Goal: Use online tool/utility: Use online tool/utility

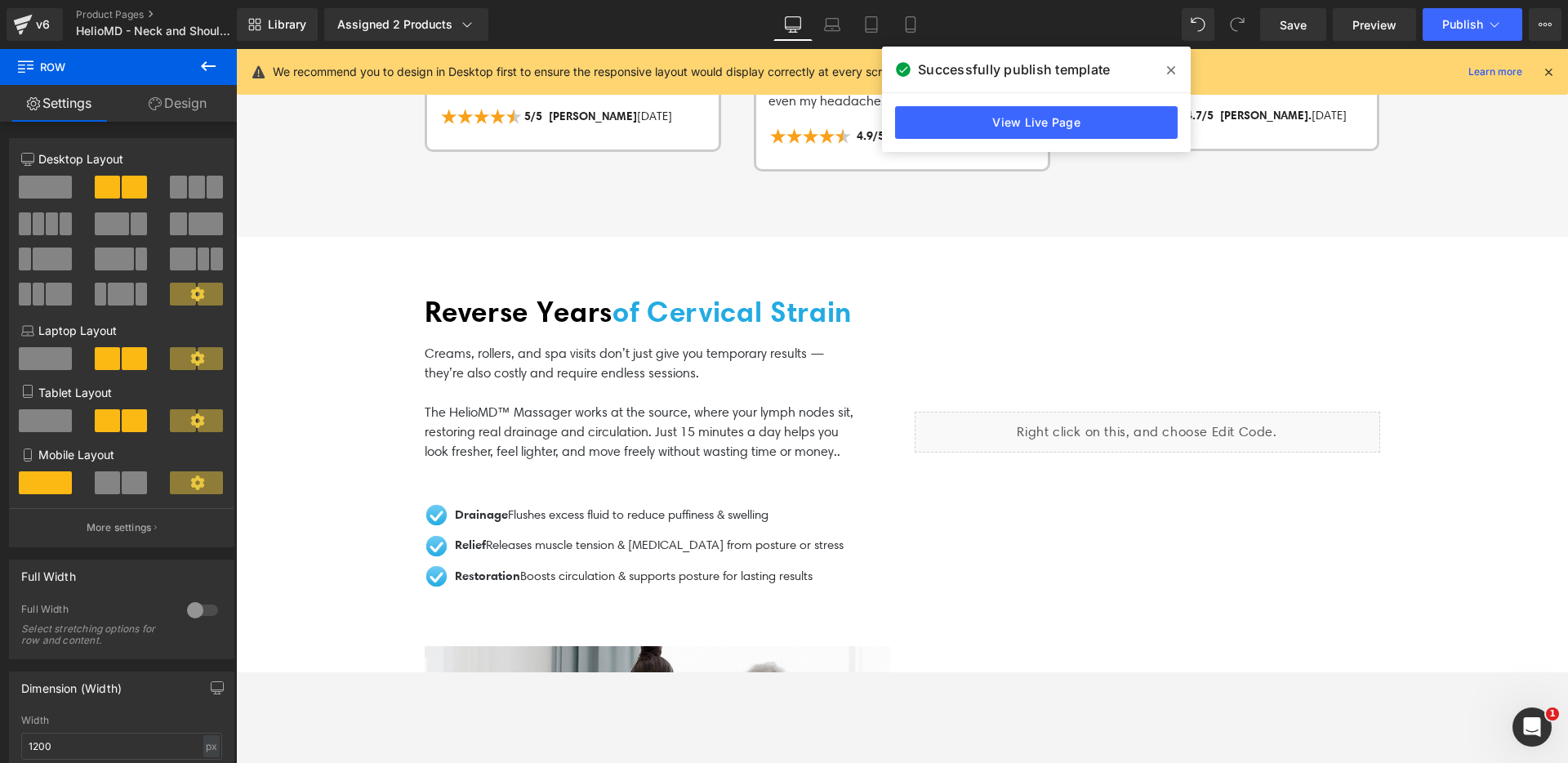
click at [1175, 65] on icon at bounding box center [1171, 70] width 8 height 13
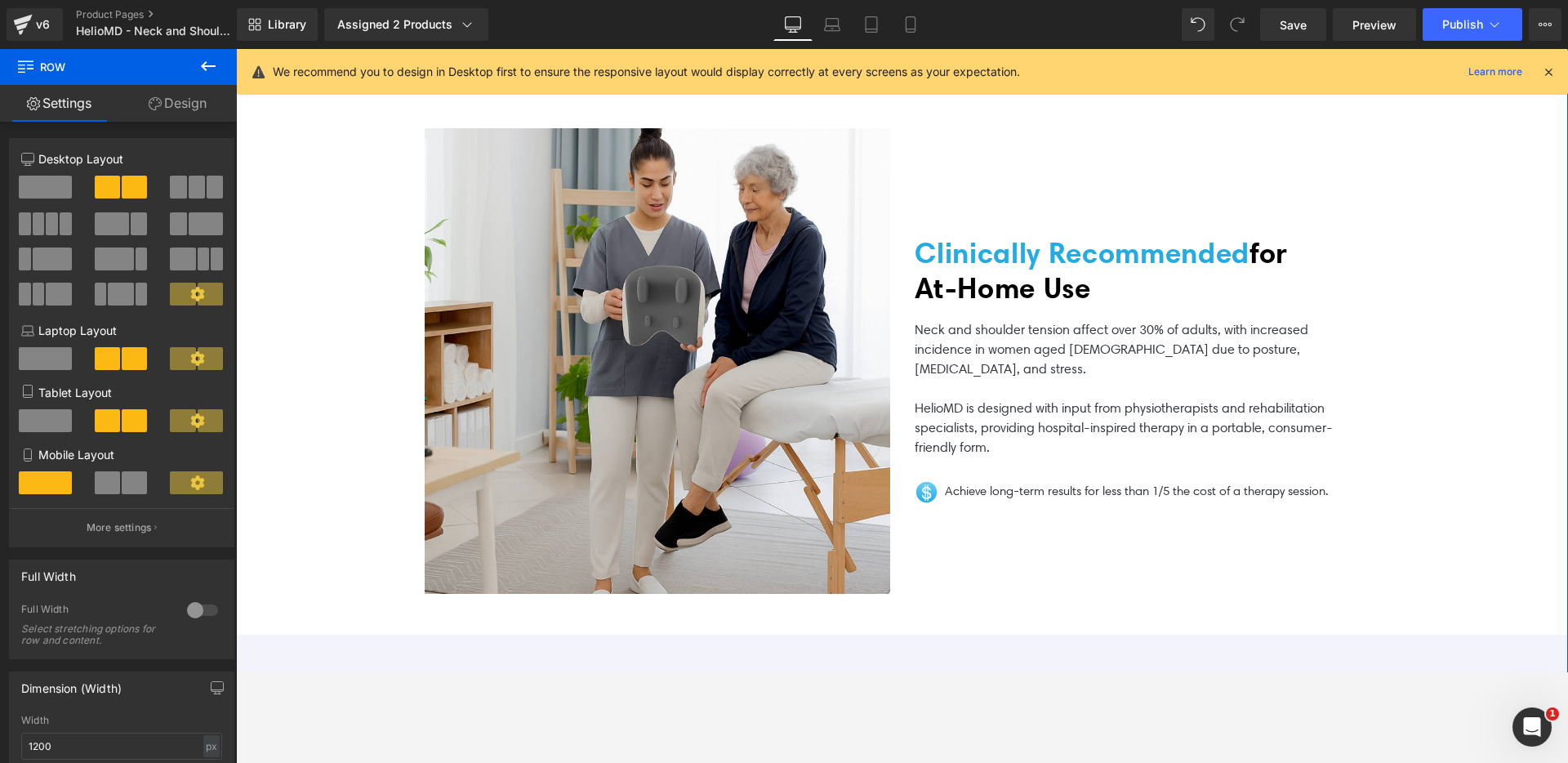
scroll to position [3221, 0]
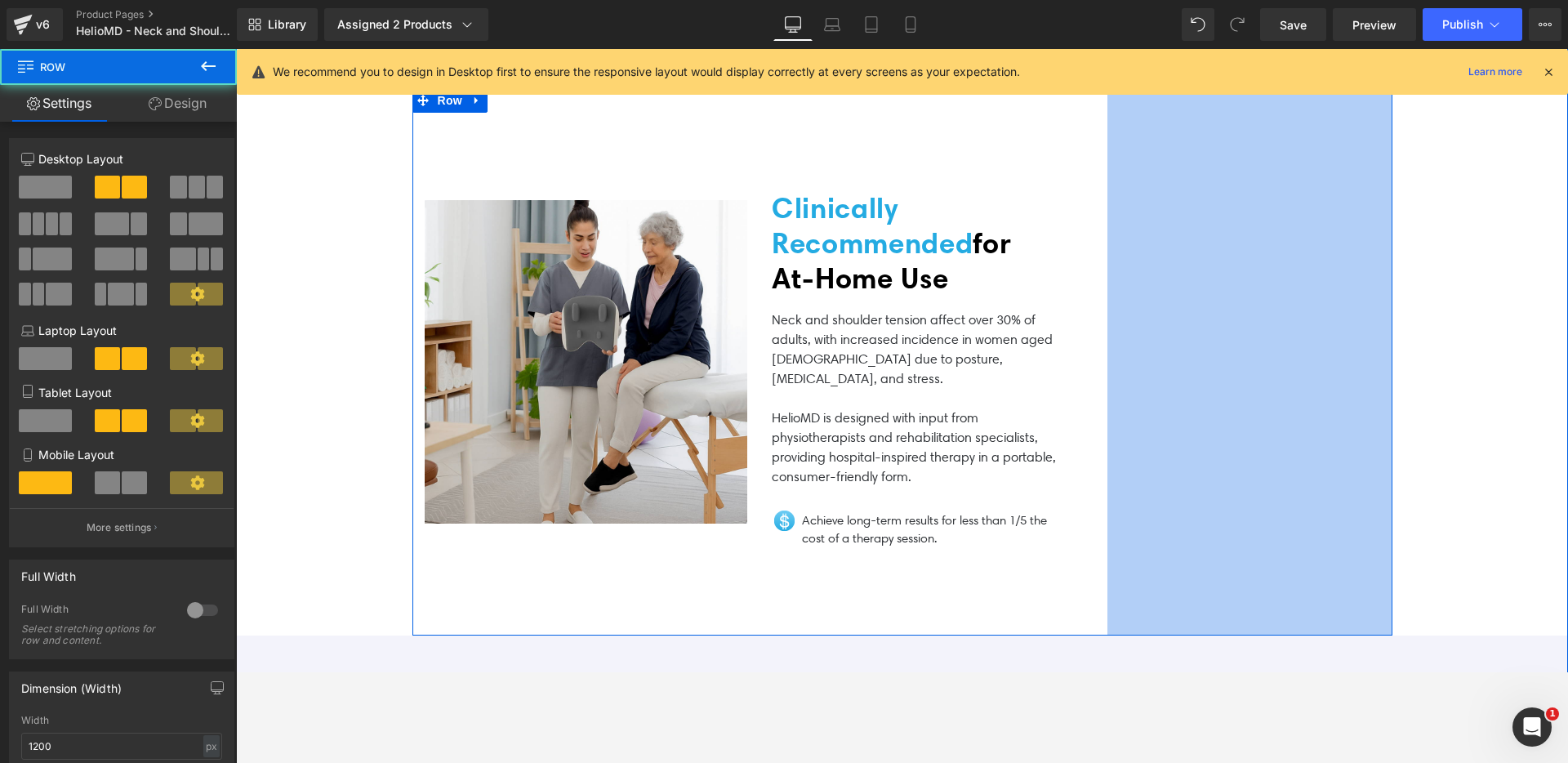
drag, startPoint x: 1381, startPoint y: 512, endPoint x: 1117, endPoint y: 398, distance: 287.6
click at [1117, 398] on div "Image Clinically Recommended for At‑Home Use Heading Neck and shoulder tension …" at bounding box center [902, 362] width 980 height 547
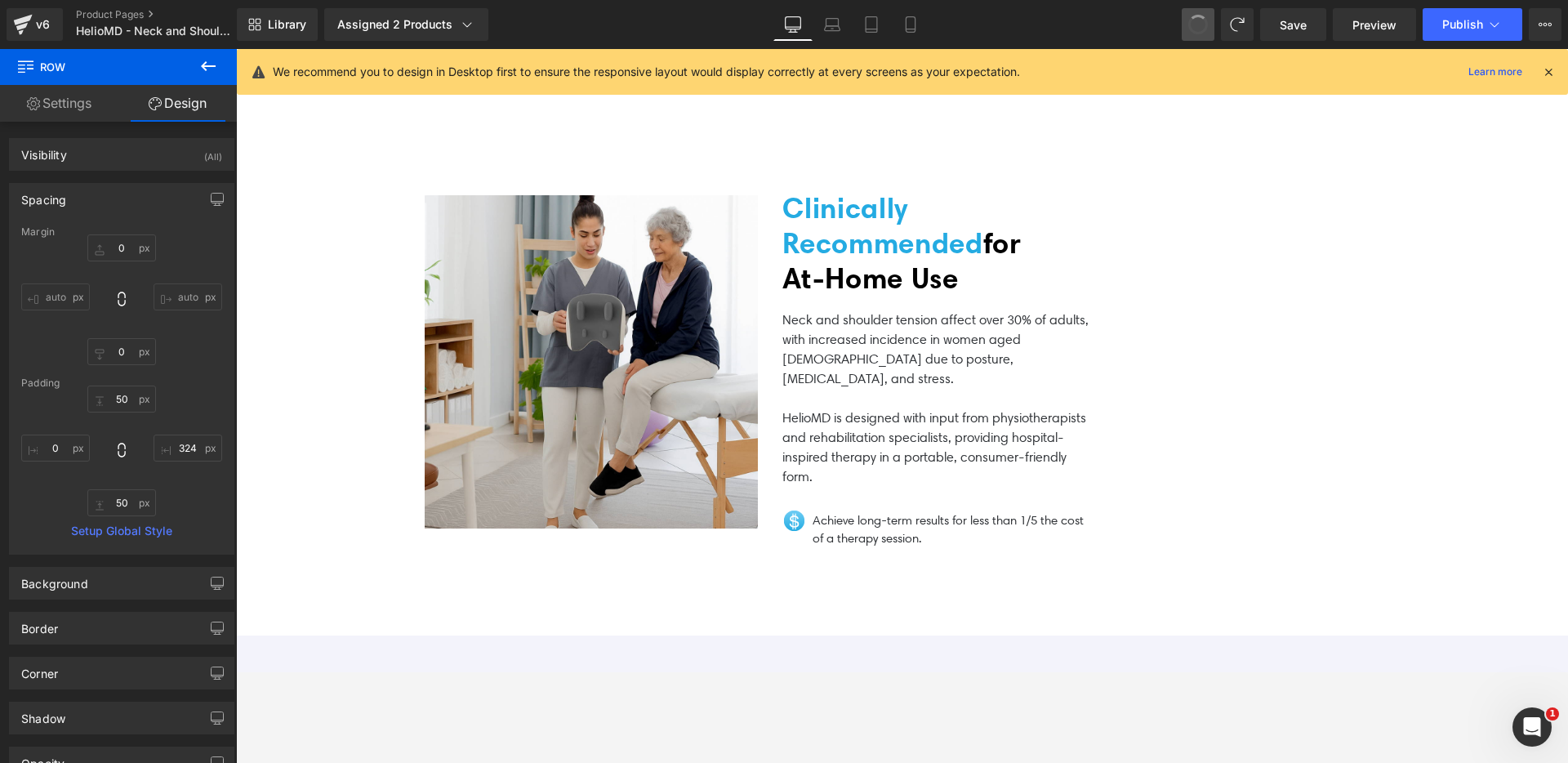
type input "0"
type input "50"
type input "156"
type input "50"
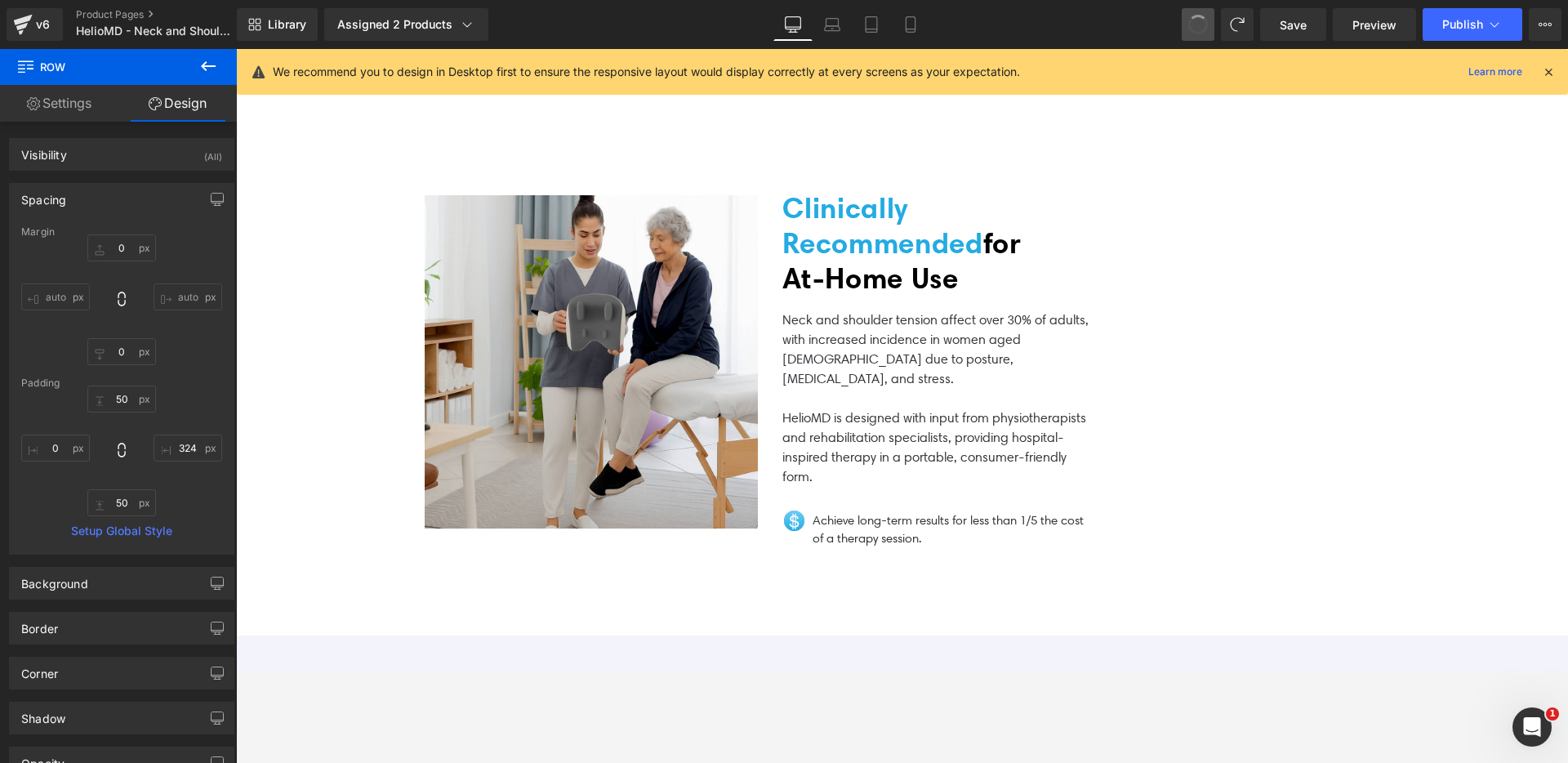
type input "0"
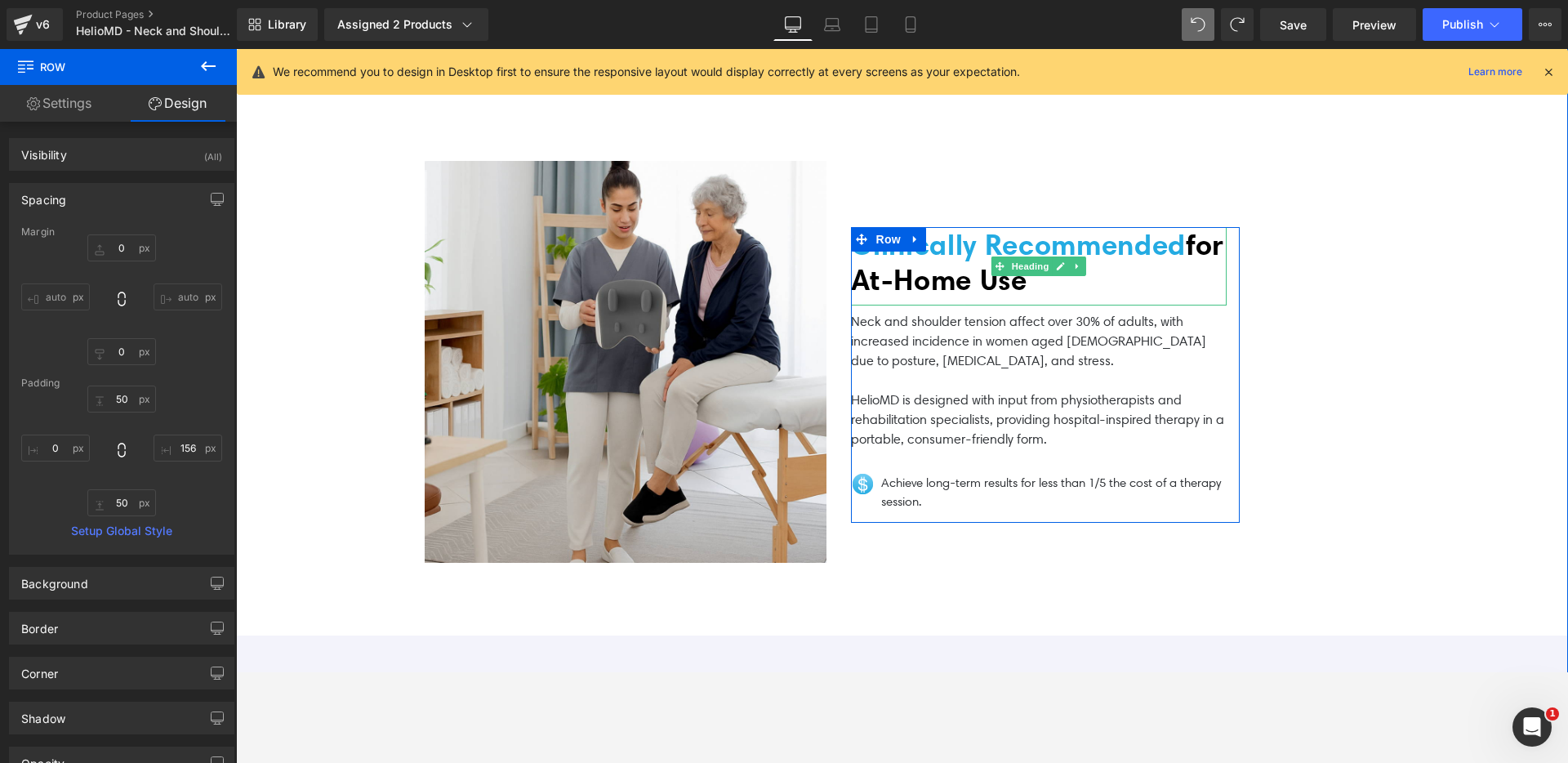
click at [895, 277] on span "for At‑Home Use" at bounding box center [1038, 261] width 374 height 70
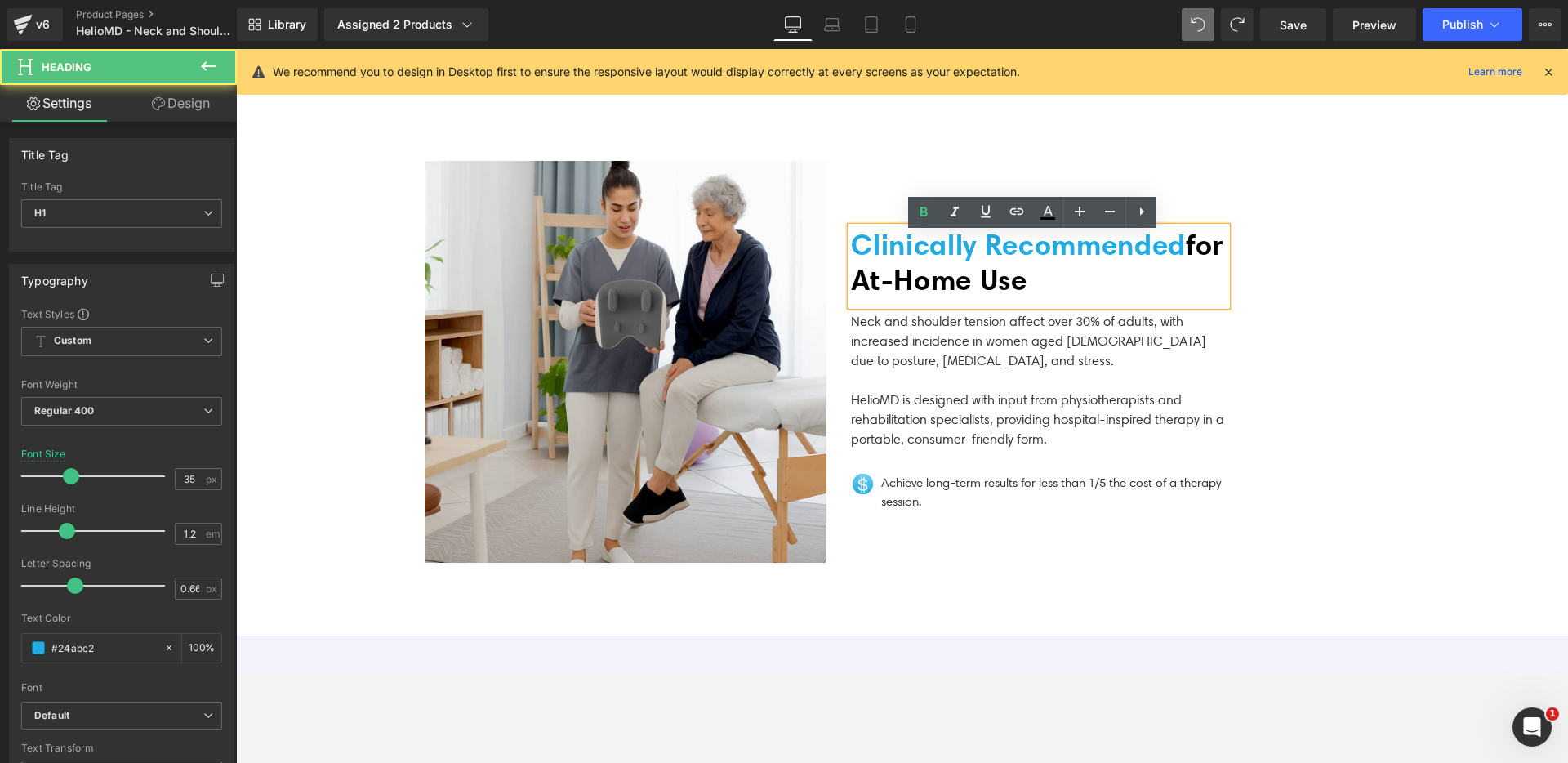
click at [924, 356] on p "Neck and shoulder tension affect over 30% of adults, with increased incidence i…" at bounding box center [1039, 341] width 375 height 59
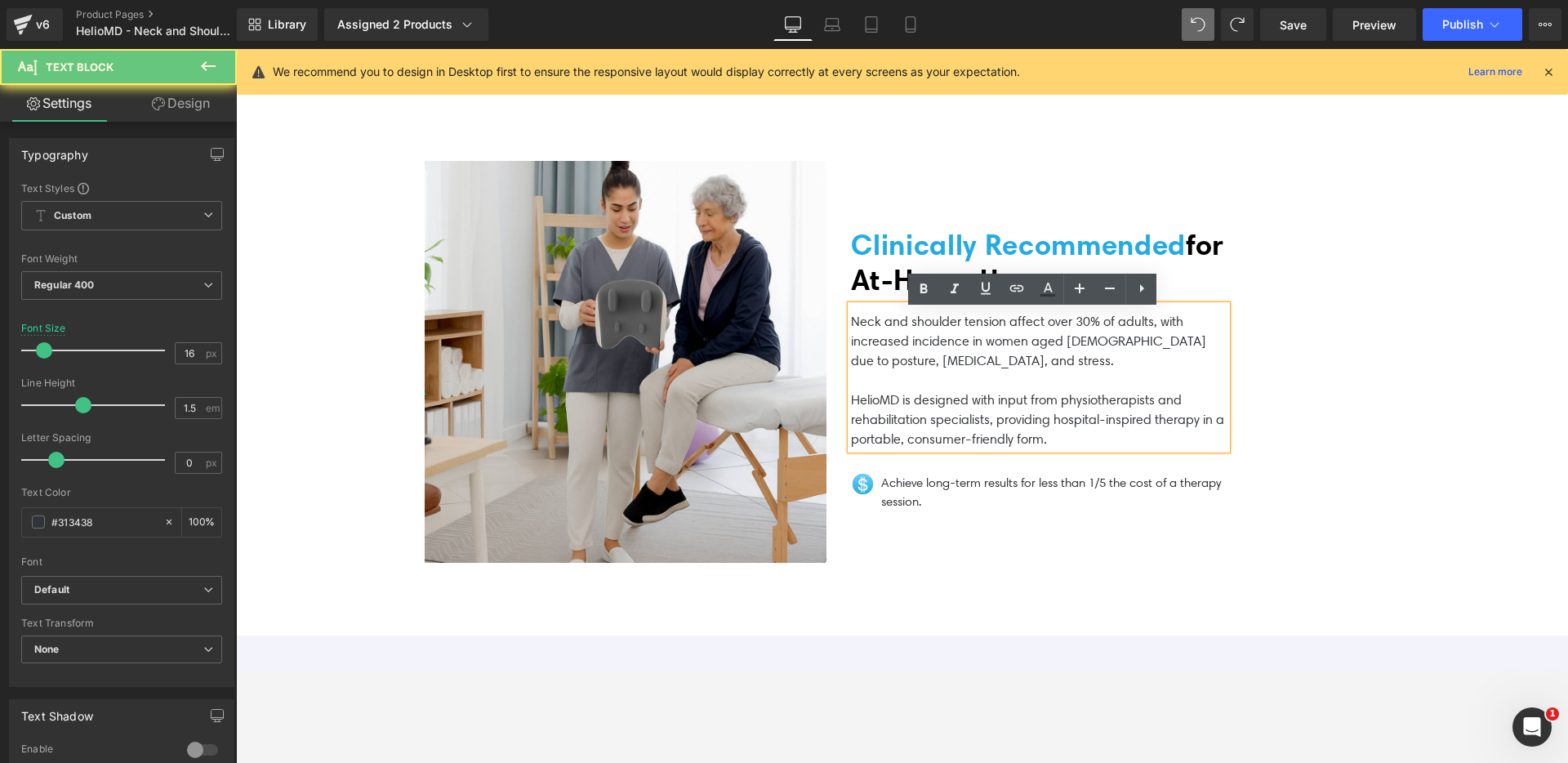
click at [924, 356] on p "Neck and shoulder tension affect over 30% of adults, with increased incidence i…" at bounding box center [1039, 341] width 375 height 59
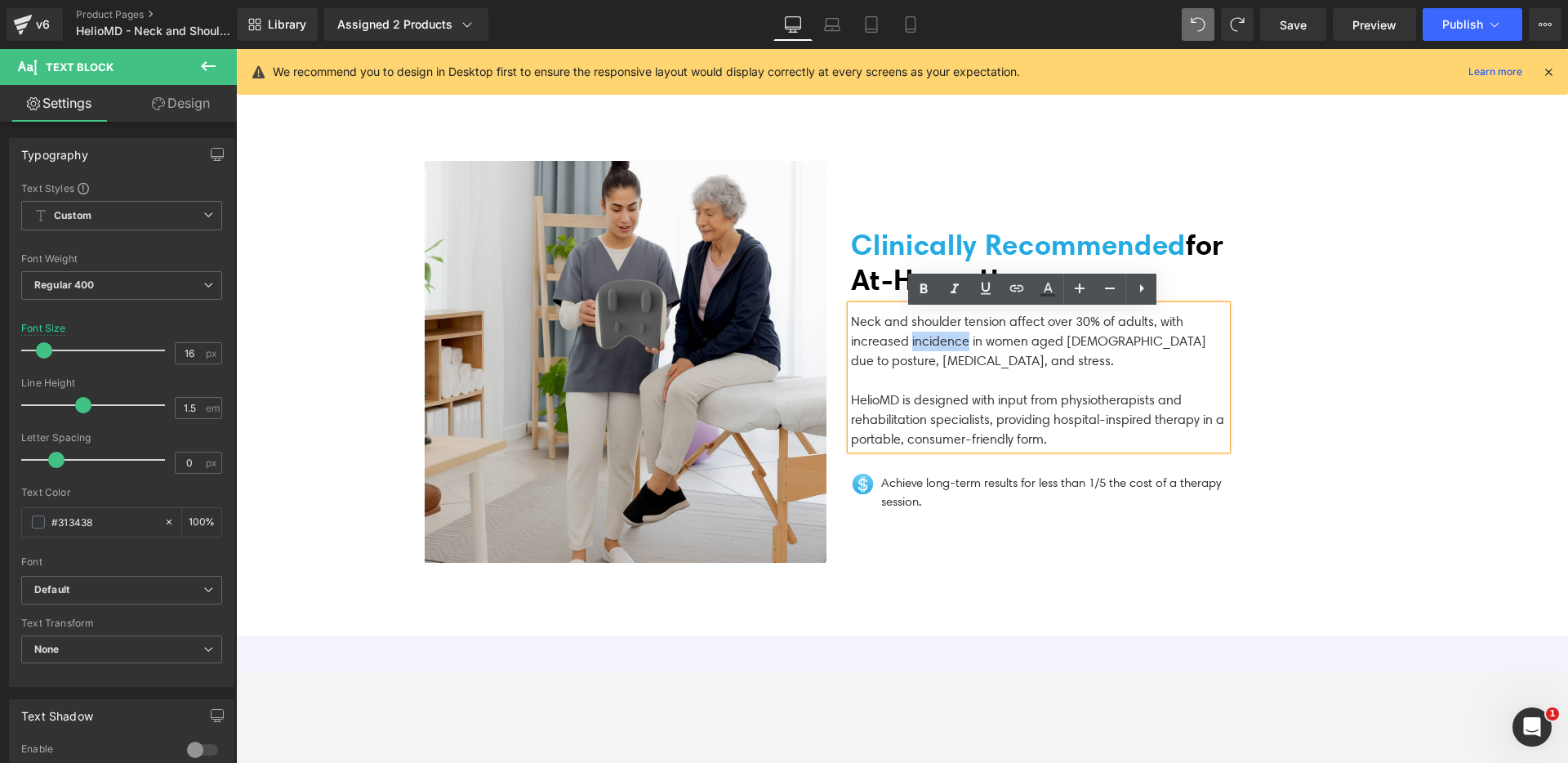
click at [924, 356] on p "Neck and shoulder tension affect over 30% of adults, with increased incidence i…" at bounding box center [1039, 341] width 375 height 59
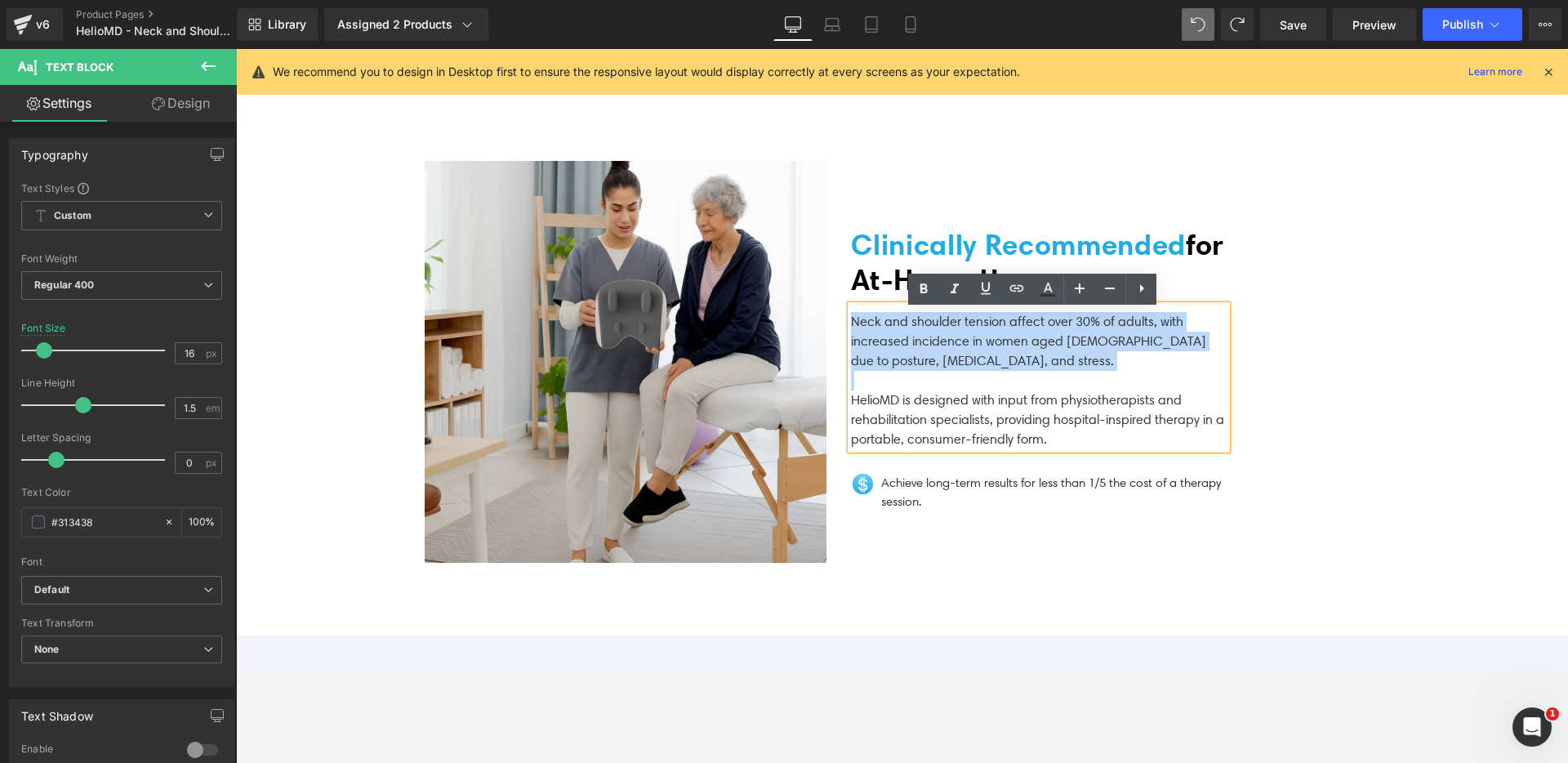
click at [924, 356] on p "Neck and shoulder tension affect over 30% of adults, with increased incidence i…" at bounding box center [1039, 341] width 375 height 59
click at [1002, 380] on p at bounding box center [1039, 381] width 375 height 20
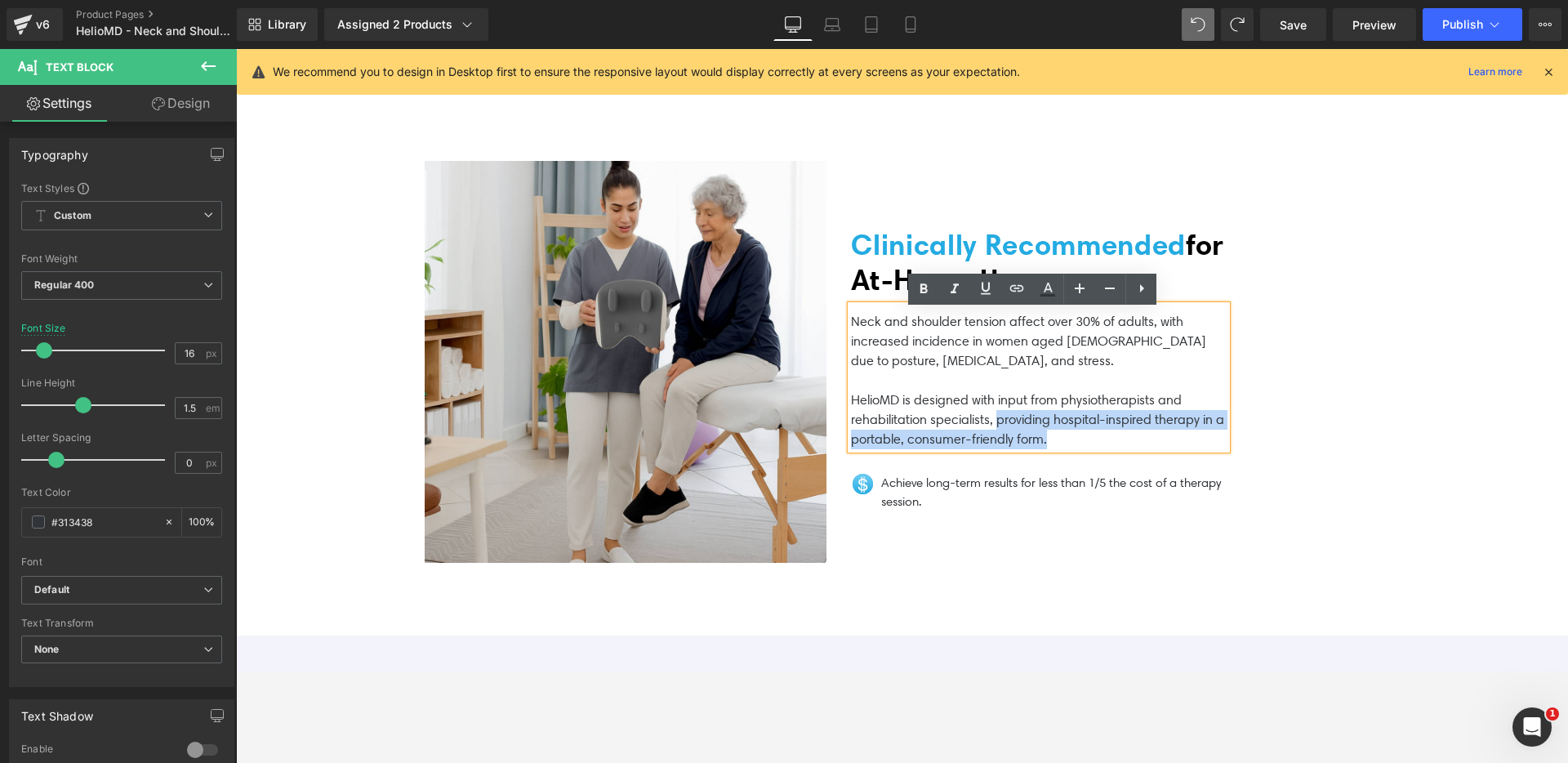
drag, startPoint x: 1053, startPoint y: 447, endPoint x: 945, endPoint y: 388, distance: 123.1
click at [991, 428] on p "HelioMD is designed with input from physiotherapists and rehabilitation special…" at bounding box center [1039, 420] width 375 height 59
click at [871, 260] on span "Clinically Recommended for At‑Home Use" at bounding box center [1038, 261] width 374 height 70
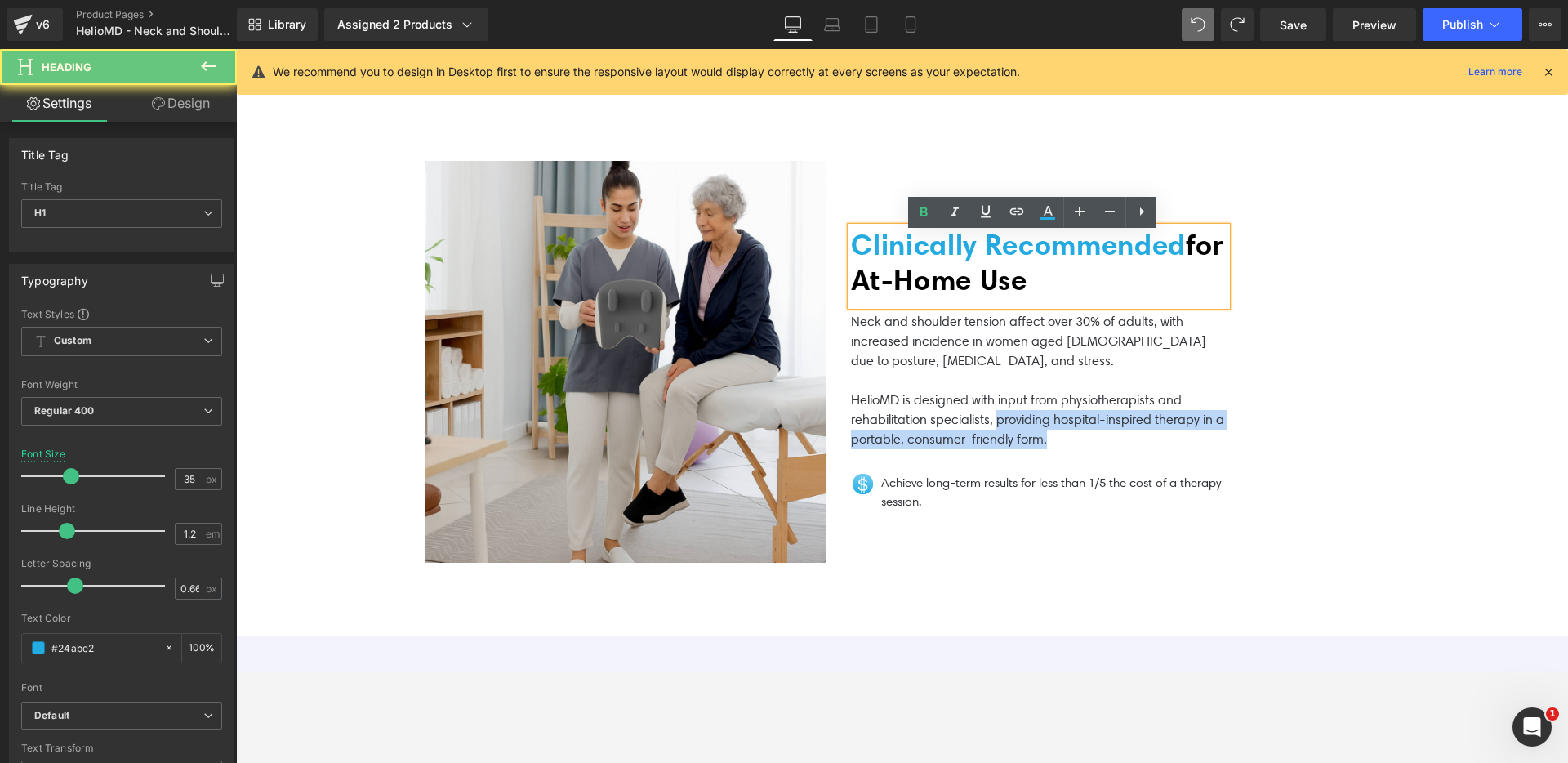
click at [871, 260] on span "Clinically Recommended for At‑Home Use" at bounding box center [1038, 261] width 374 height 70
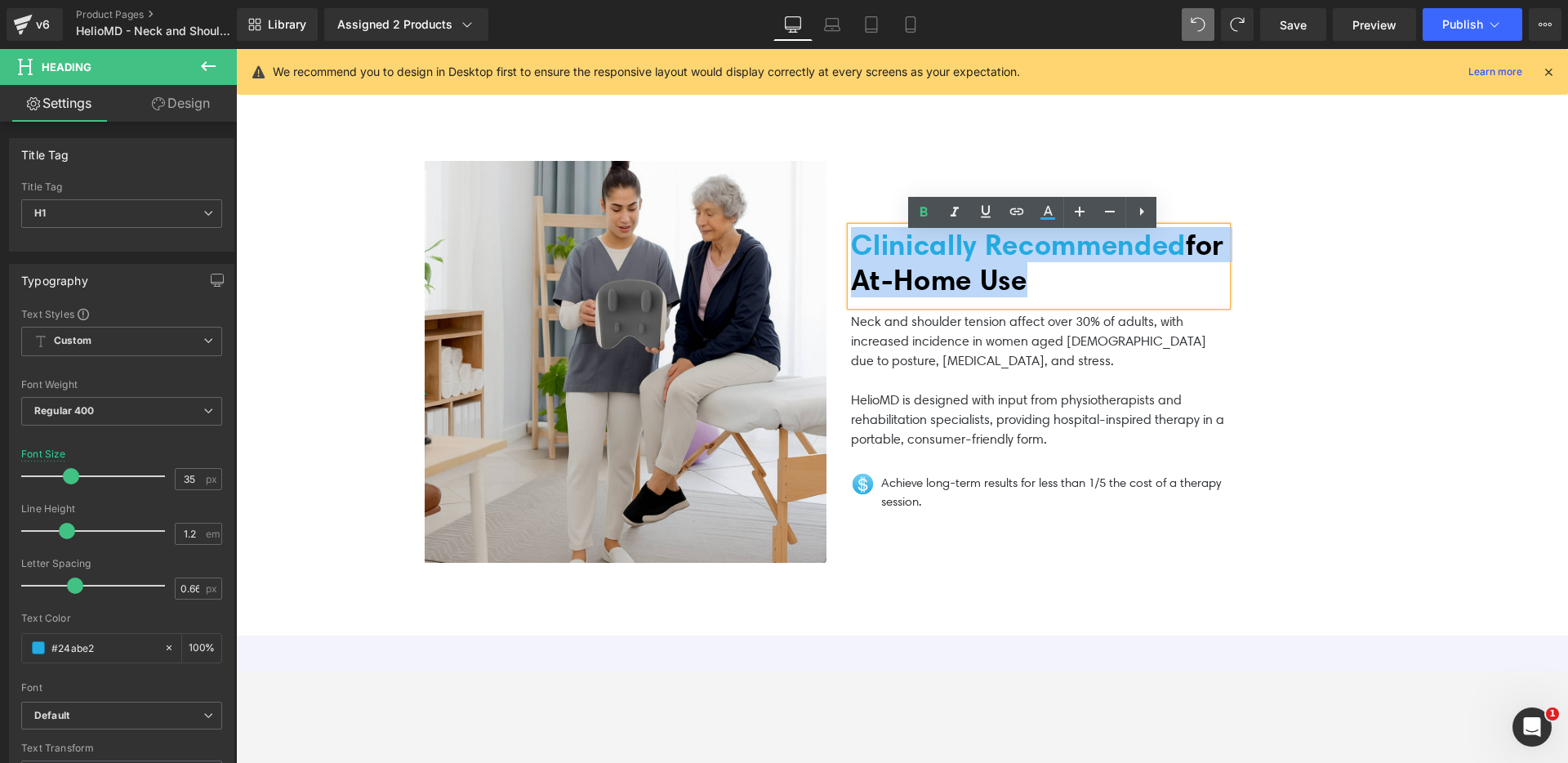
click at [871, 260] on span "Clinically Recommended for At‑Home Use" at bounding box center [1038, 261] width 374 height 70
paste div
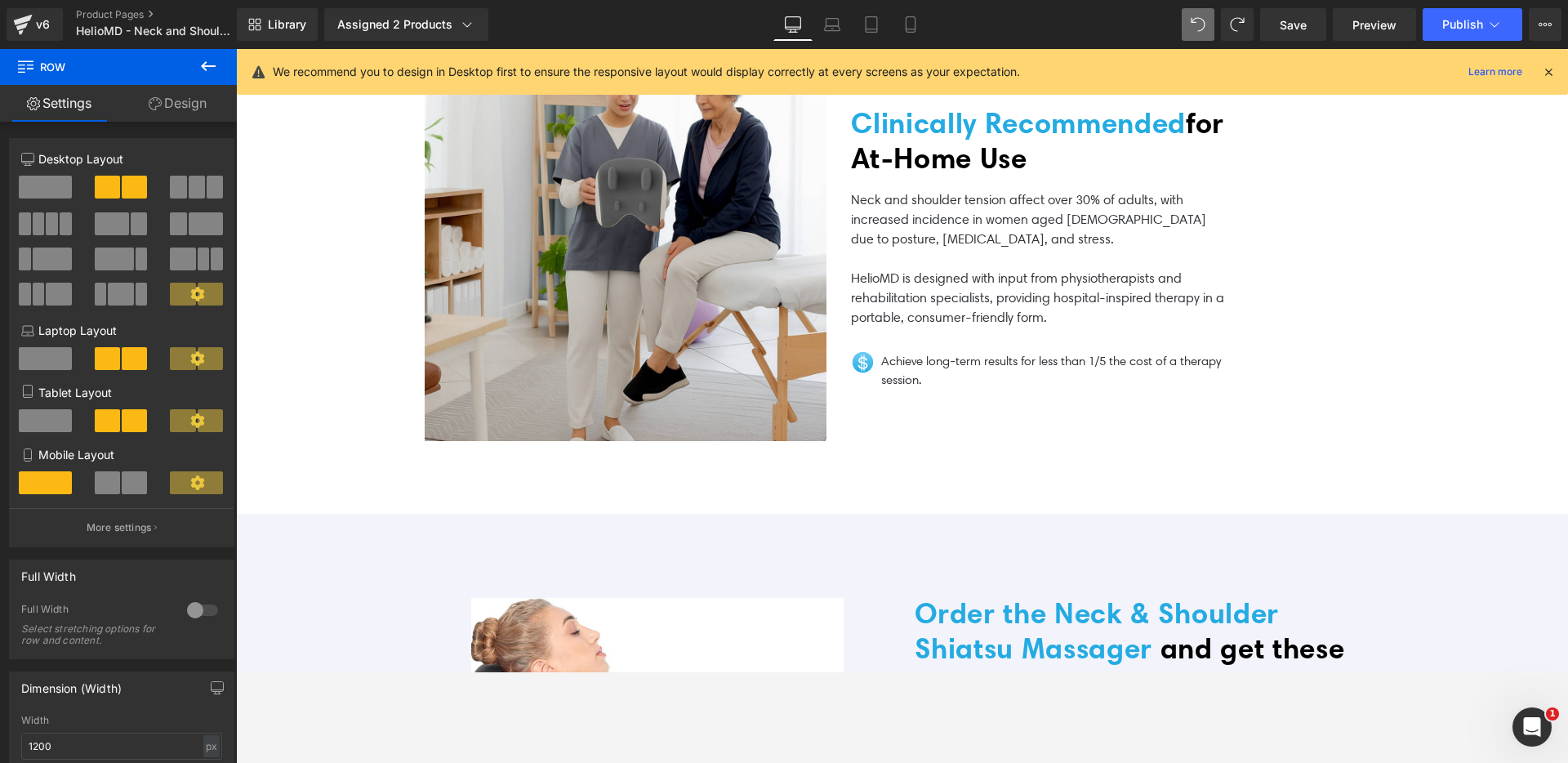
scroll to position [3339, 0]
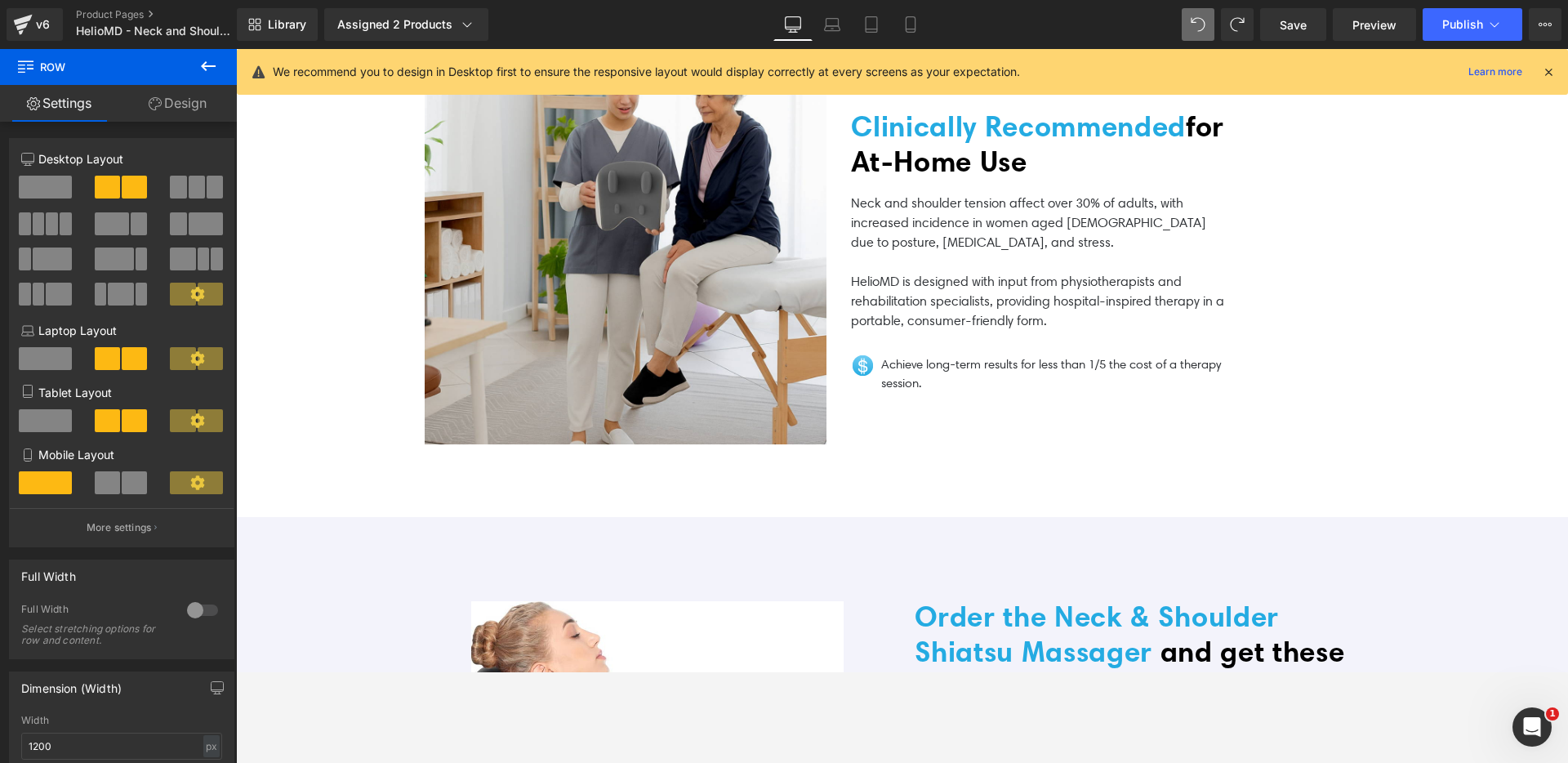
click at [925, 319] on p "HelioMD is designed with input from physiotherapists and rehabilitation special…" at bounding box center [1039, 301] width 375 height 59
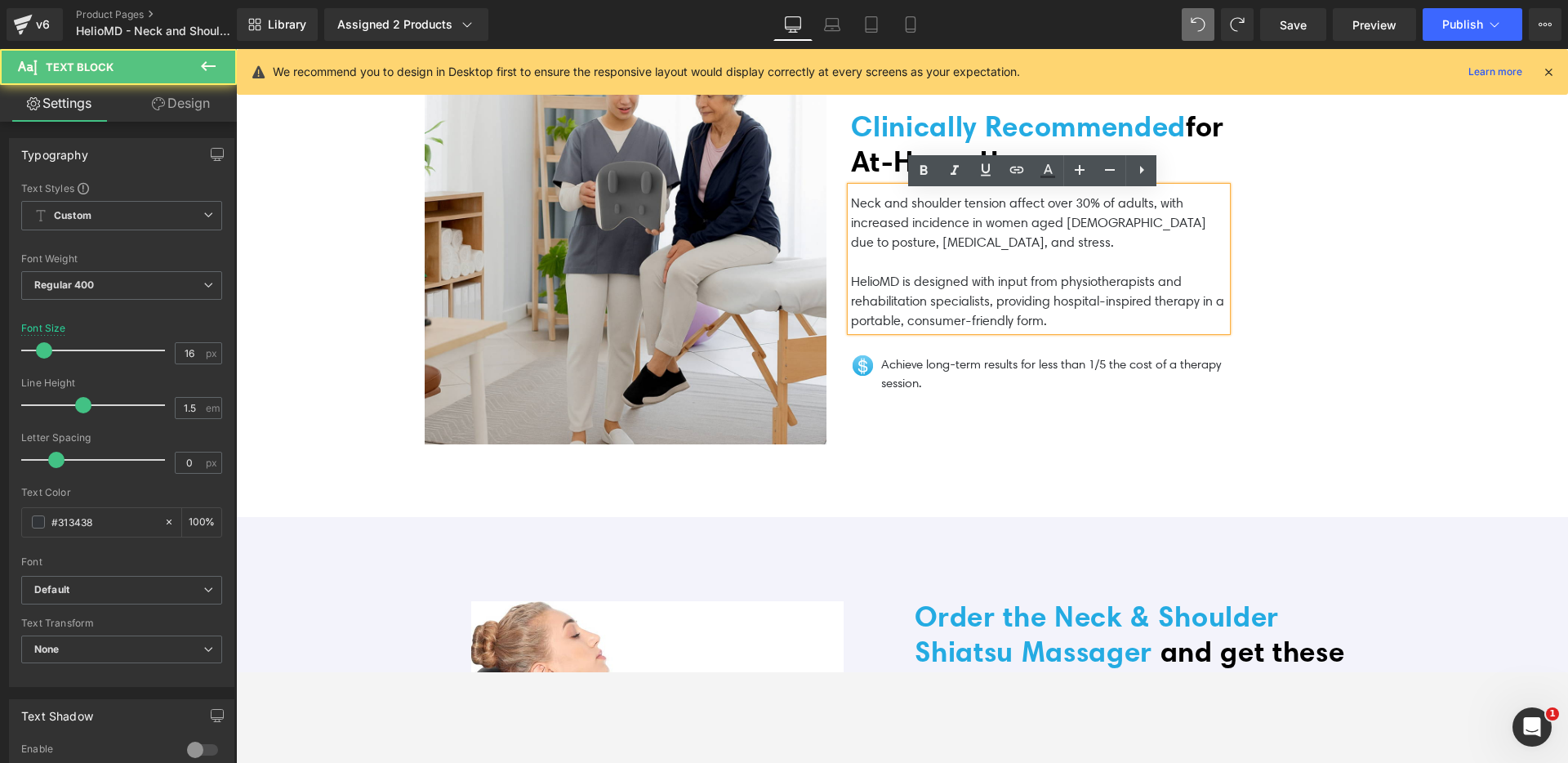
click at [1077, 326] on p "HelioMD is designed with input from physiotherapists and rehabilitation special…" at bounding box center [1039, 301] width 375 height 59
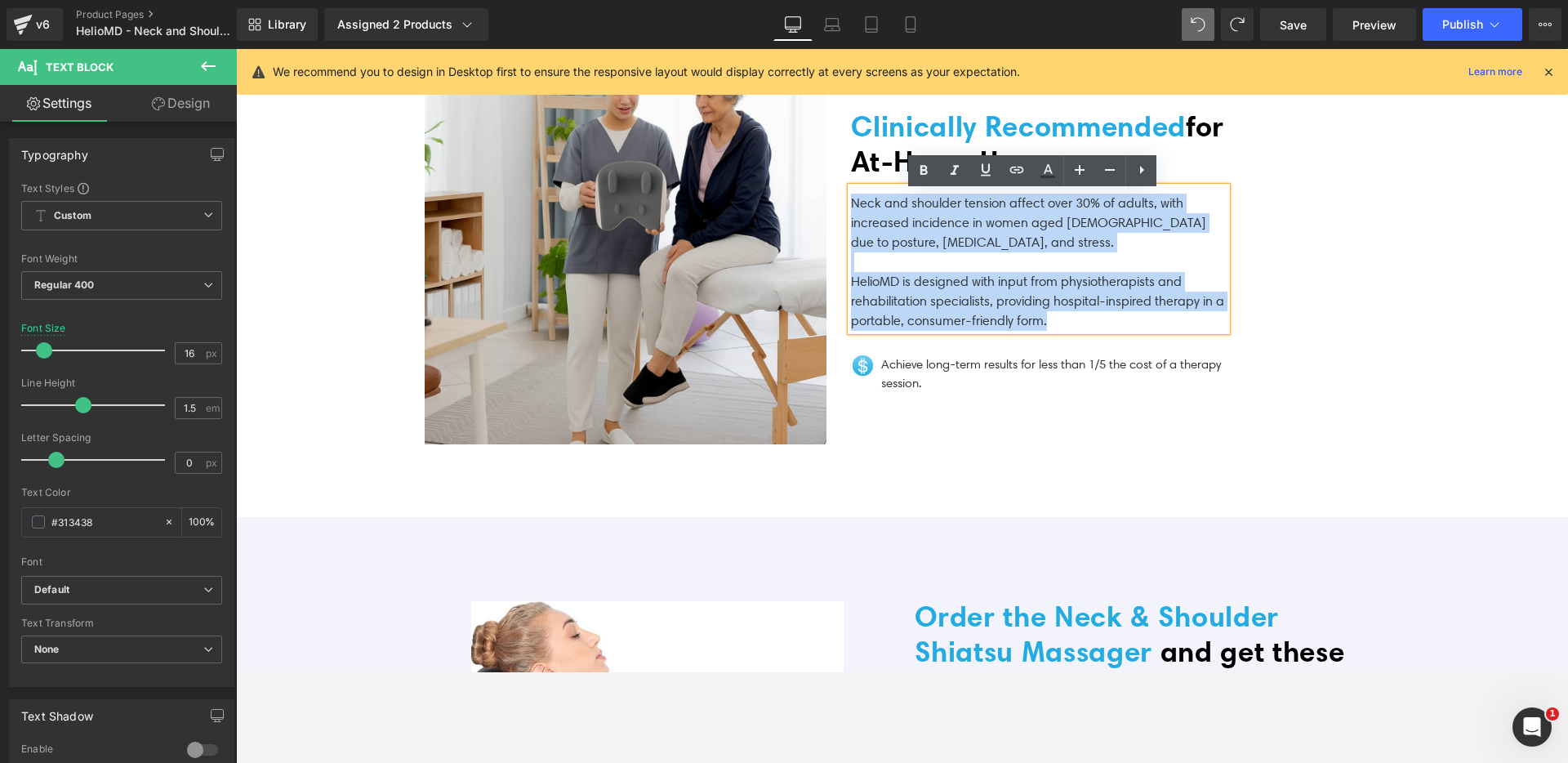
drag, startPoint x: 1067, startPoint y: 332, endPoint x: 822, endPoint y: 182, distance: 287.3
click at [822, 182] on div "Image Clinically Recommended for At‑Home Use Heading Neck and shoulder tension …" at bounding box center [902, 244] width 980 height 547
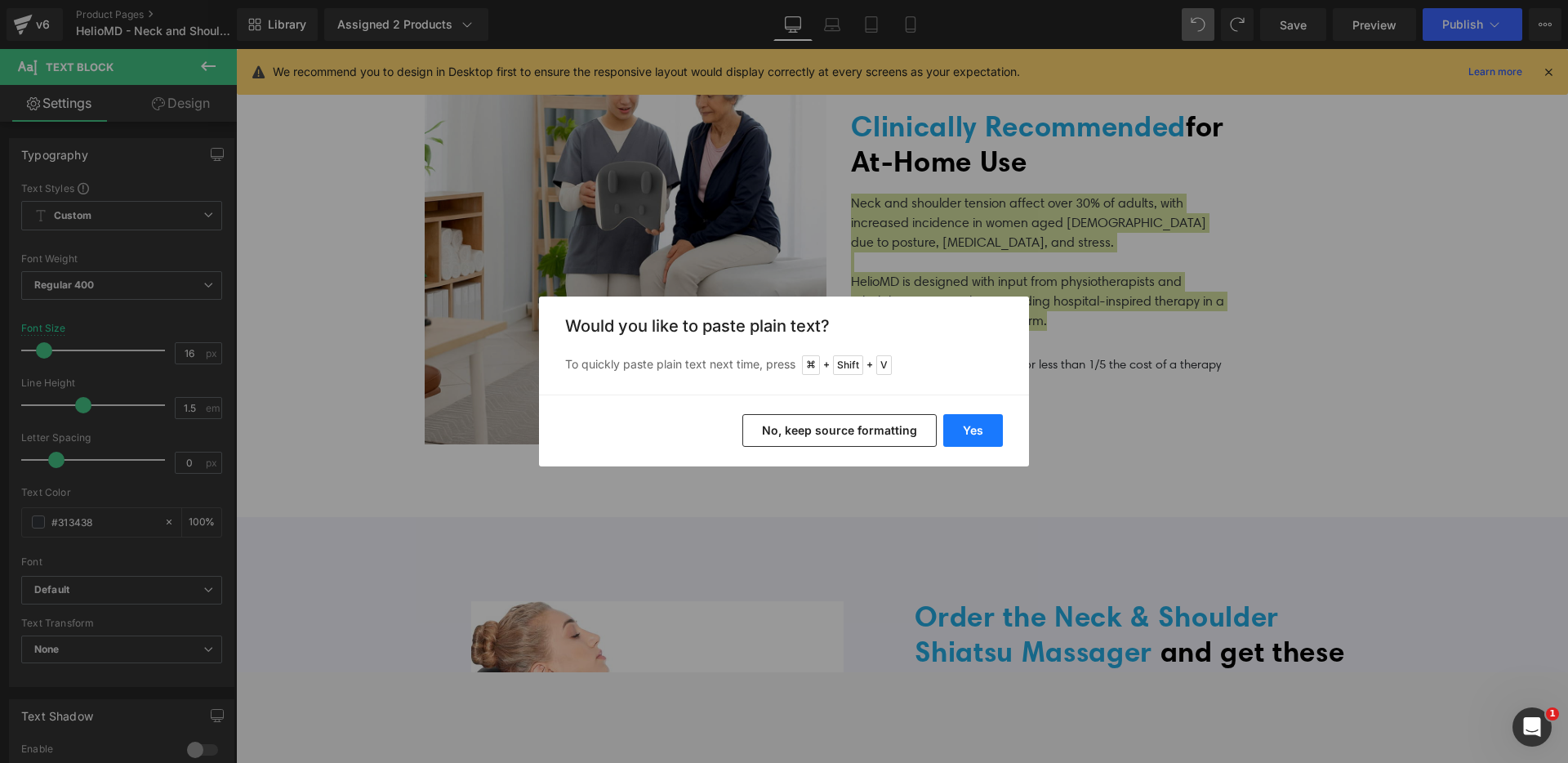
click at [979, 433] on button "Yes" at bounding box center [973, 430] width 60 height 33
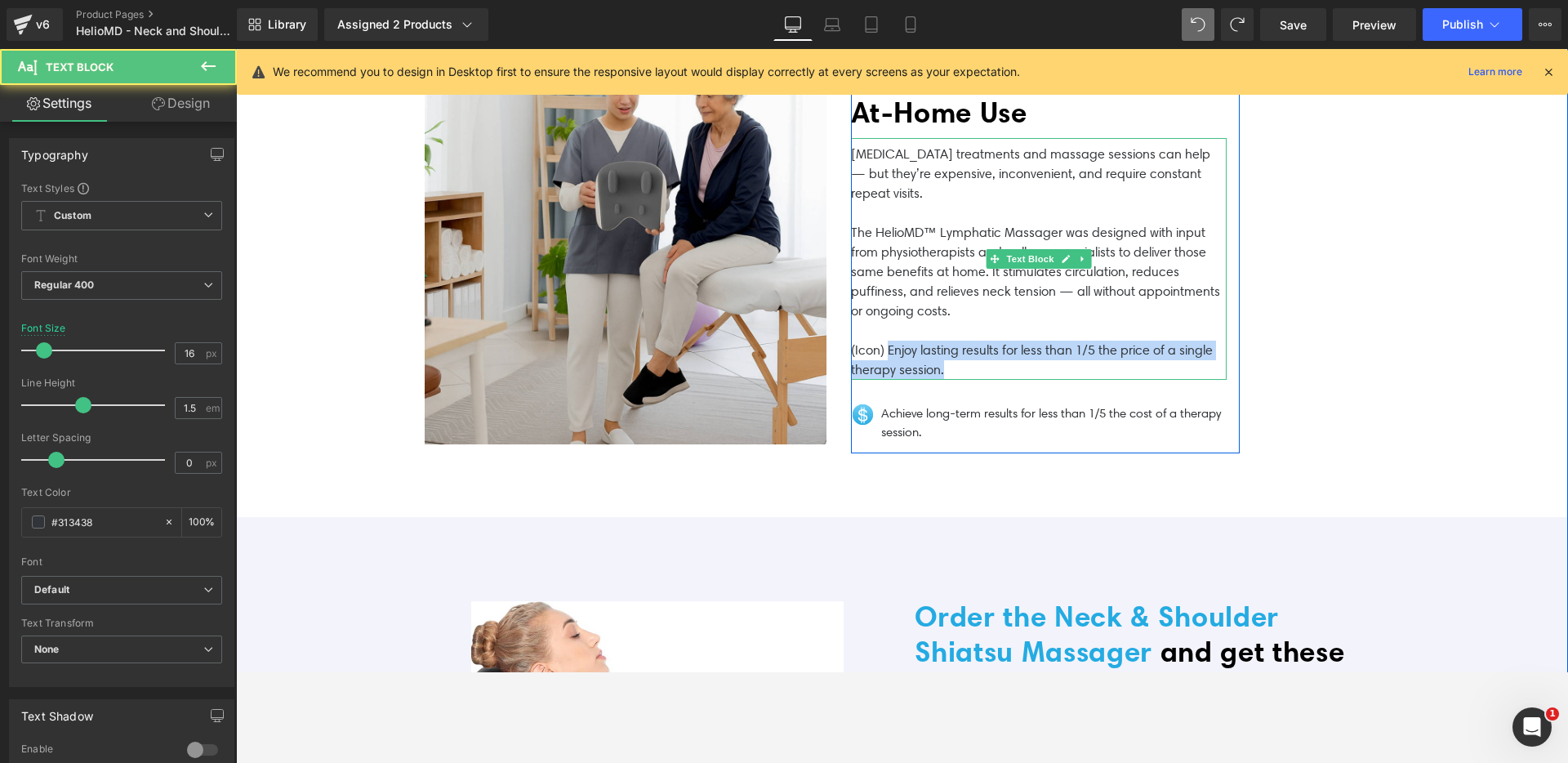
drag, startPoint x: 989, startPoint y: 380, endPoint x: 885, endPoint y: 355, distance: 107.0
click at [885, 355] on p "(Icon) Enjoy lasting results for less than 1/5 the price of a single therapy se…" at bounding box center [1039, 360] width 375 height 39
copy p "Enjoy lasting results for less than 1/5 the price of a single therapy session."
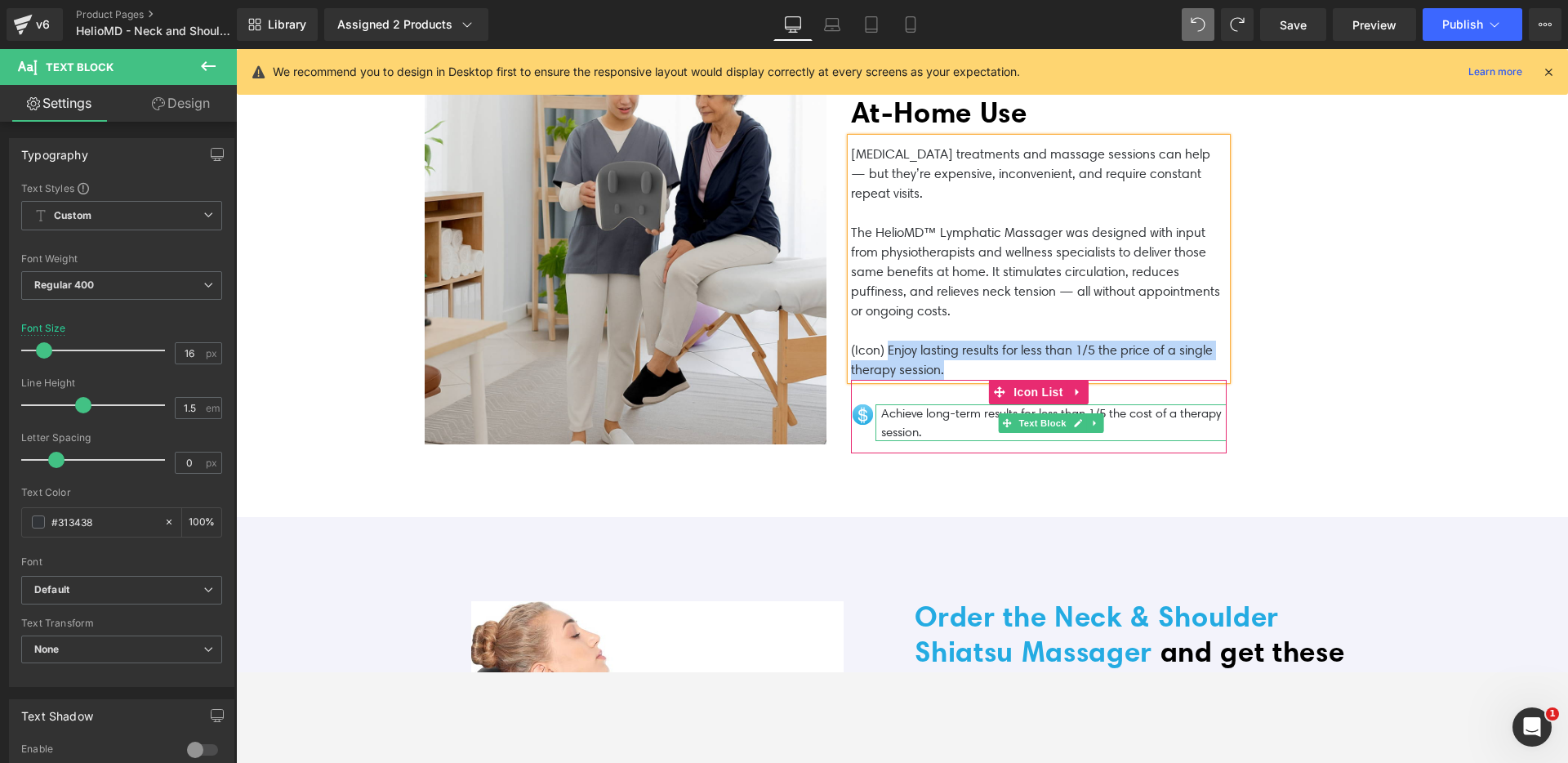
click at [917, 437] on p "Achieve long-term results for less than 1/5 the cost of a therapy session." at bounding box center [1053, 422] width 345 height 37
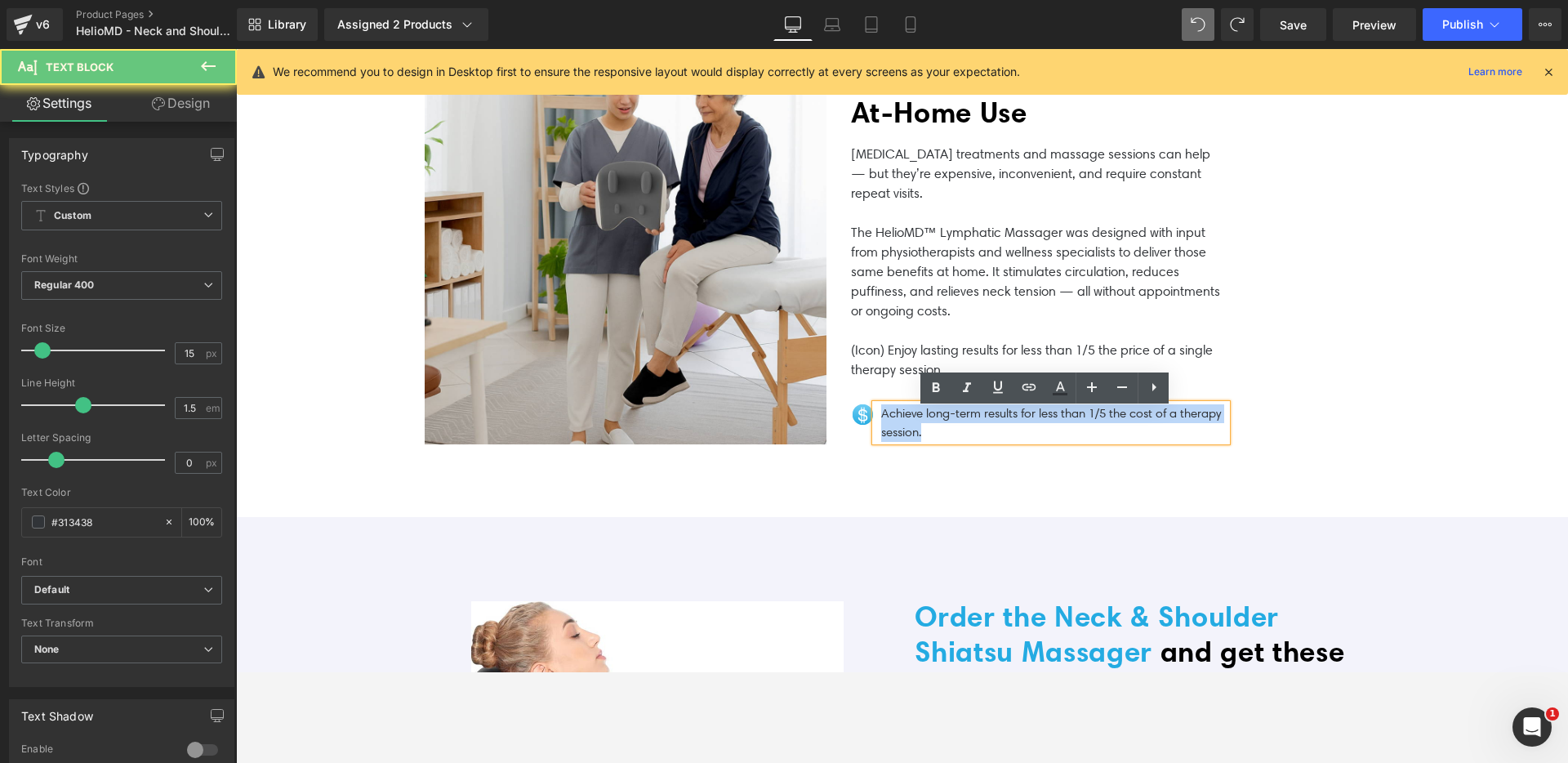
click at [917, 437] on p "Achieve long-term results for less than 1/5 the cost of a therapy session." at bounding box center [1053, 422] width 345 height 37
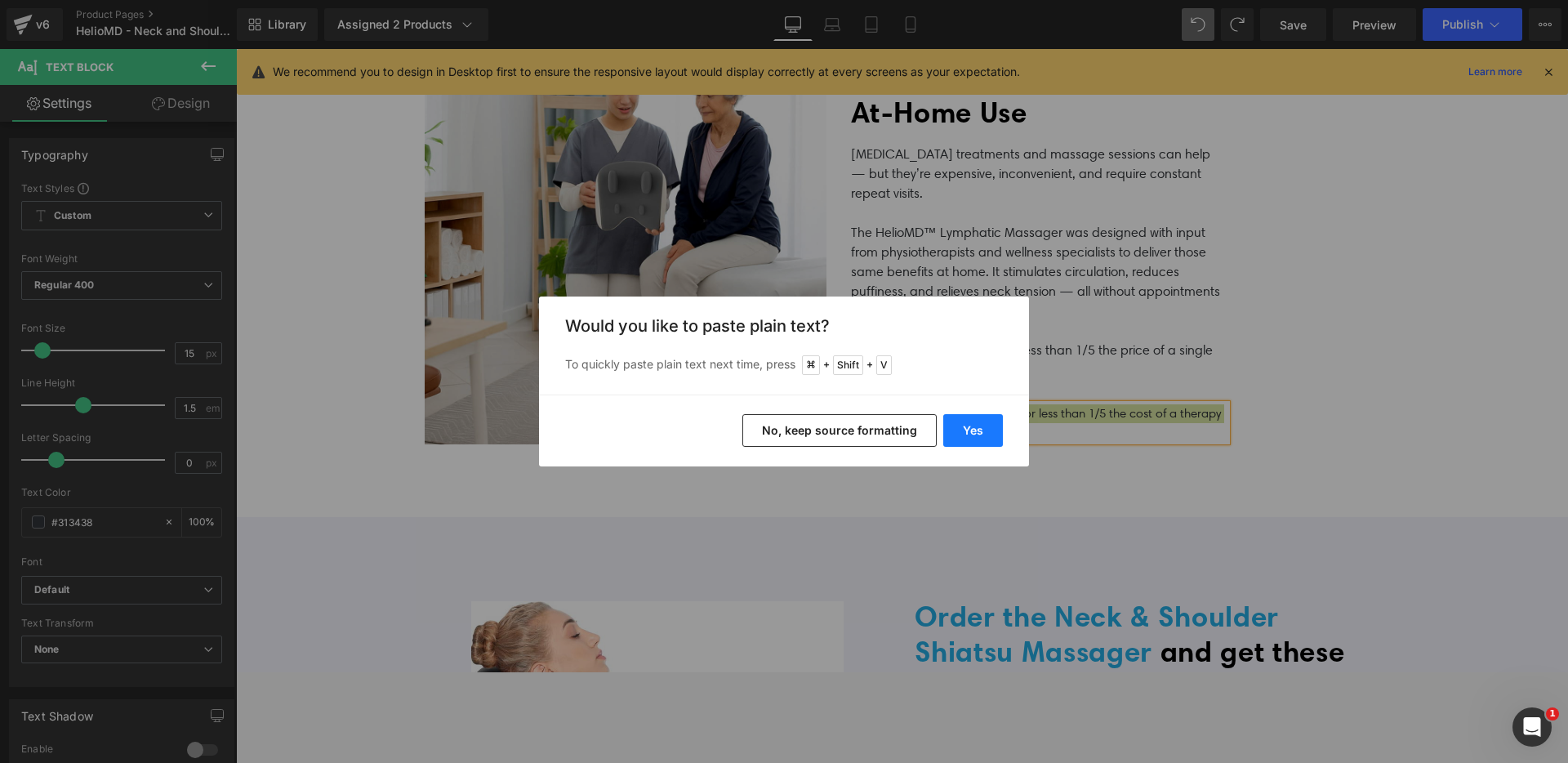
drag, startPoint x: 962, startPoint y: 431, endPoint x: 724, endPoint y: 382, distance: 243.0
click at [962, 431] on button "Yes" at bounding box center [973, 430] width 60 height 33
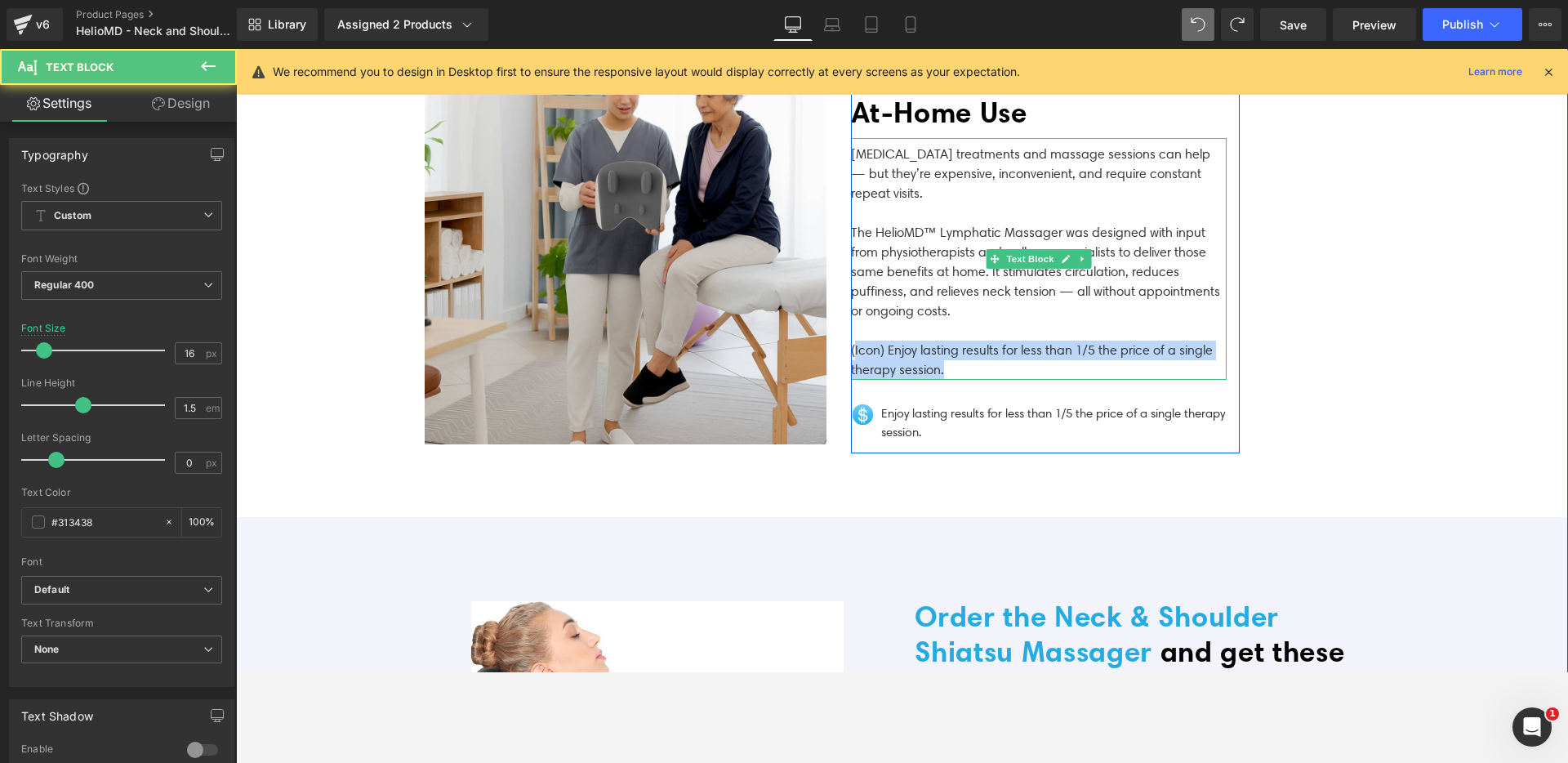
drag, startPoint x: 944, startPoint y: 375, endPoint x: 849, endPoint y: 351, distance: 98.0
click at [851, 351] on p "(Icon) Enjoy lasting results for less than 1/5 the price of a single therapy se…" at bounding box center [1039, 360] width 375 height 39
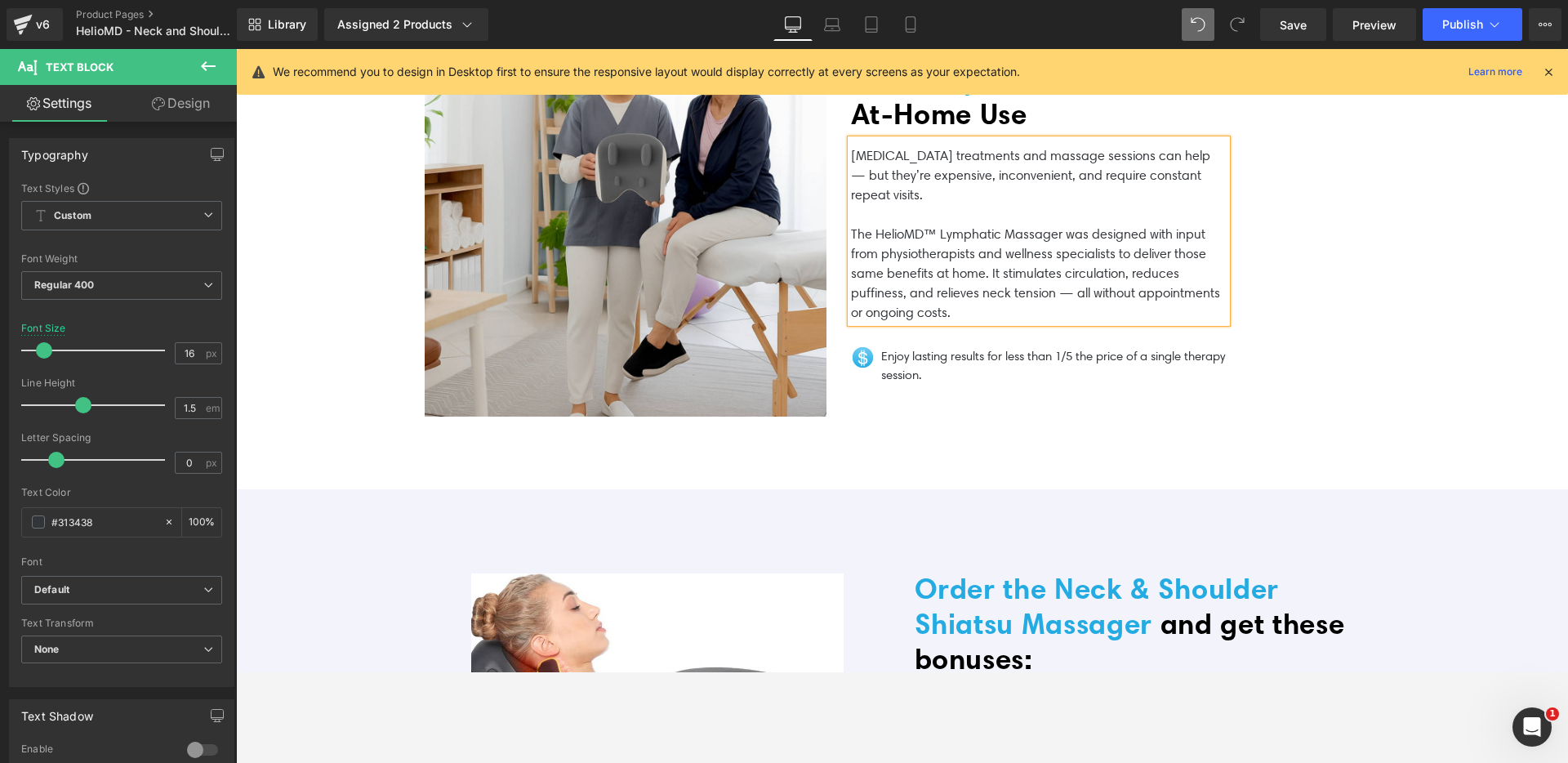
scroll to position [3366, 0]
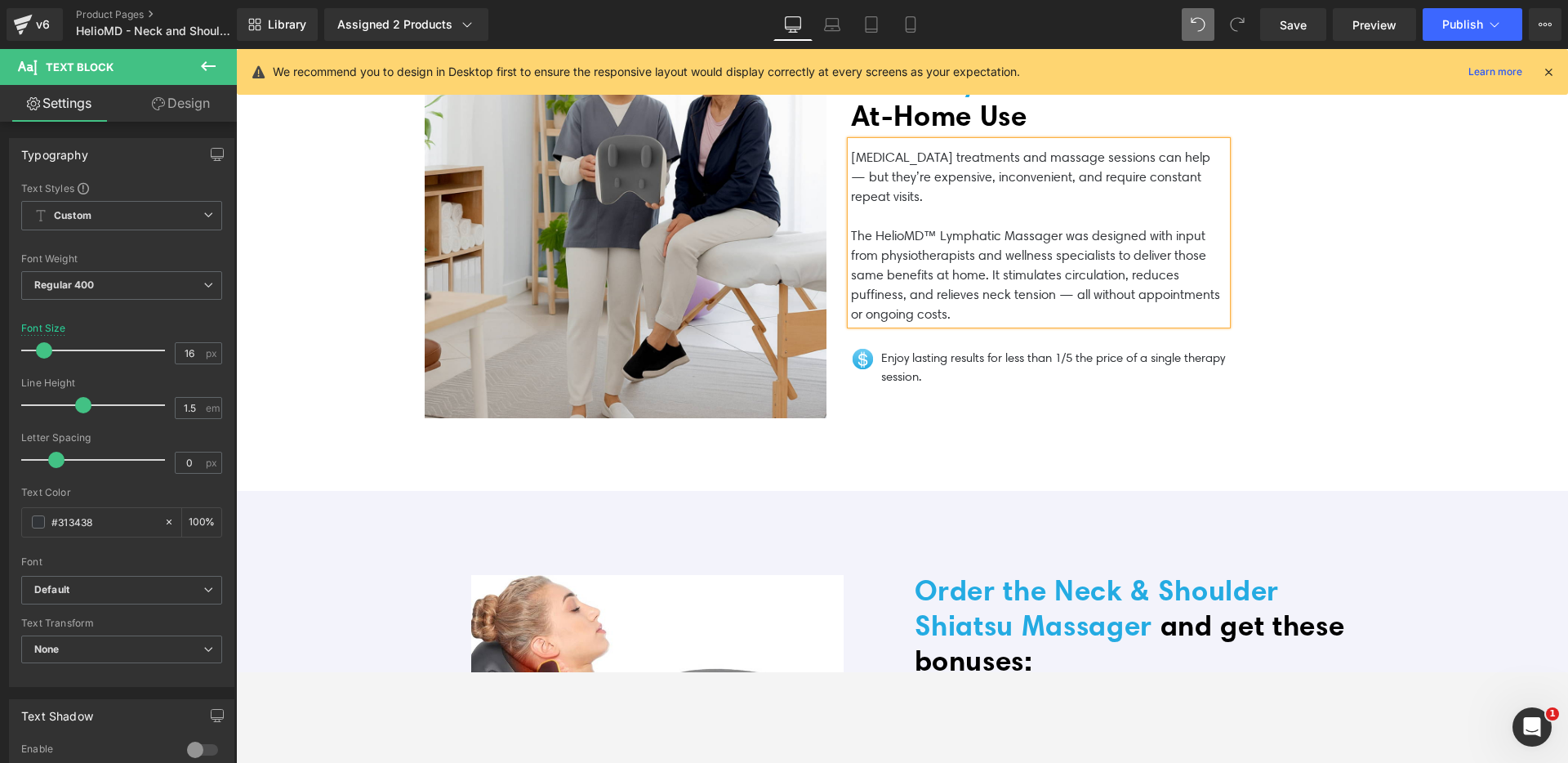
click at [940, 241] on p "The HelioMD™ Lymphatic Massager was designed with input from physiotherapists a…" at bounding box center [1039, 275] width 375 height 98
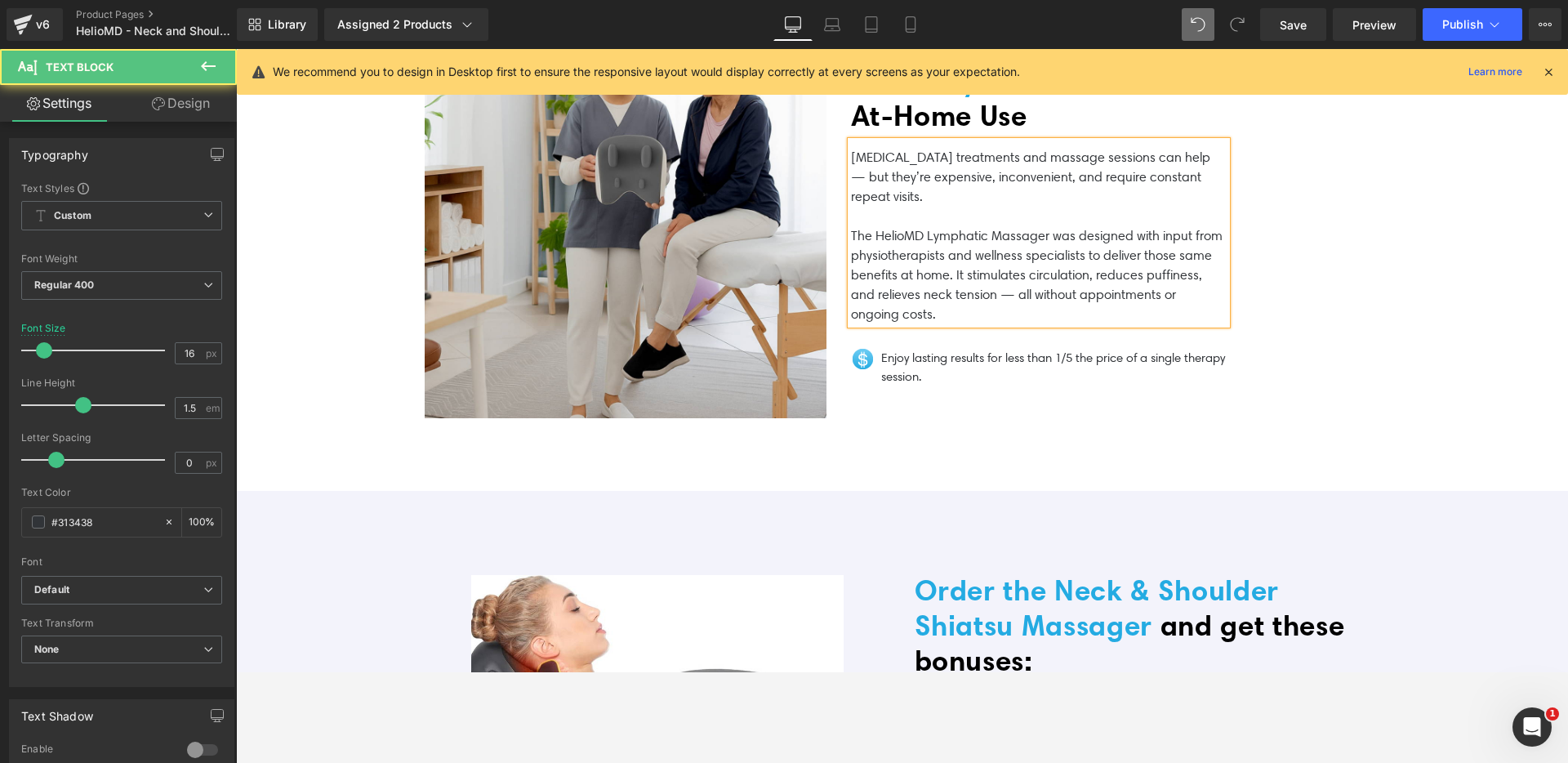
click at [911, 244] on p "The HelioMD Lymphatic Massager was designed with input from physiotherapists an…" at bounding box center [1039, 275] width 375 height 98
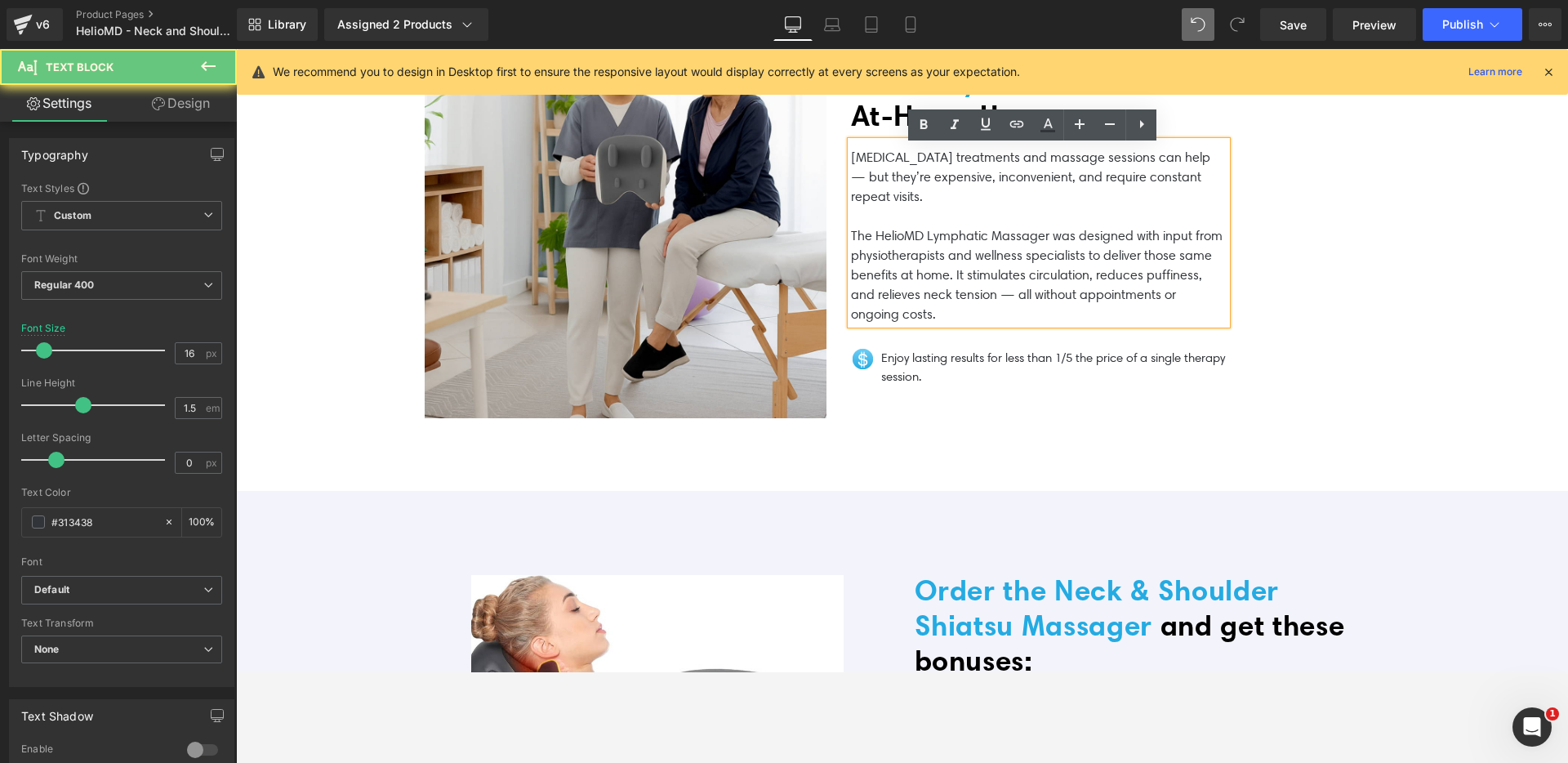
click at [989, 237] on p "The HelioMD Lymphatic Massager was designed with input from physiotherapists an…" at bounding box center [1039, 275] width 375 height 98
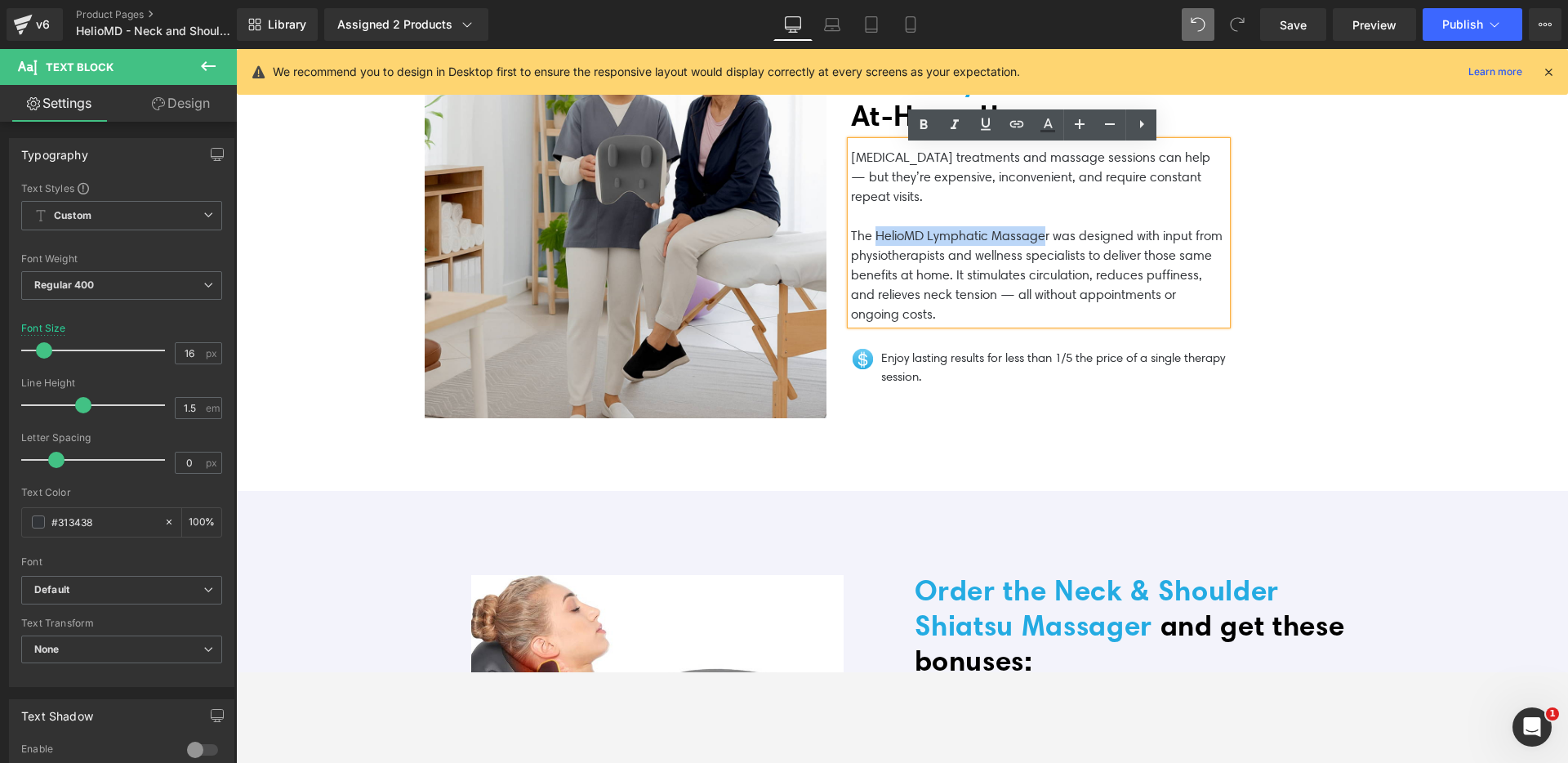
drag, startPoint x: 1042, startPoint y: 242, endPoint x: 871, endPoint y: 243, distance: 171.0
click at [871, 243] on p "The HelioMD Lymphatic Massager was designed with input from physiotherapists an…" at bounding box center [1039, 275] width 375 height 98
click at [1064, 301] on p "The HelioMD [MEDICAL_DATA] r was designed with input from physiotherapists and …" at bounding box center [1039, 275] width 375 height 99
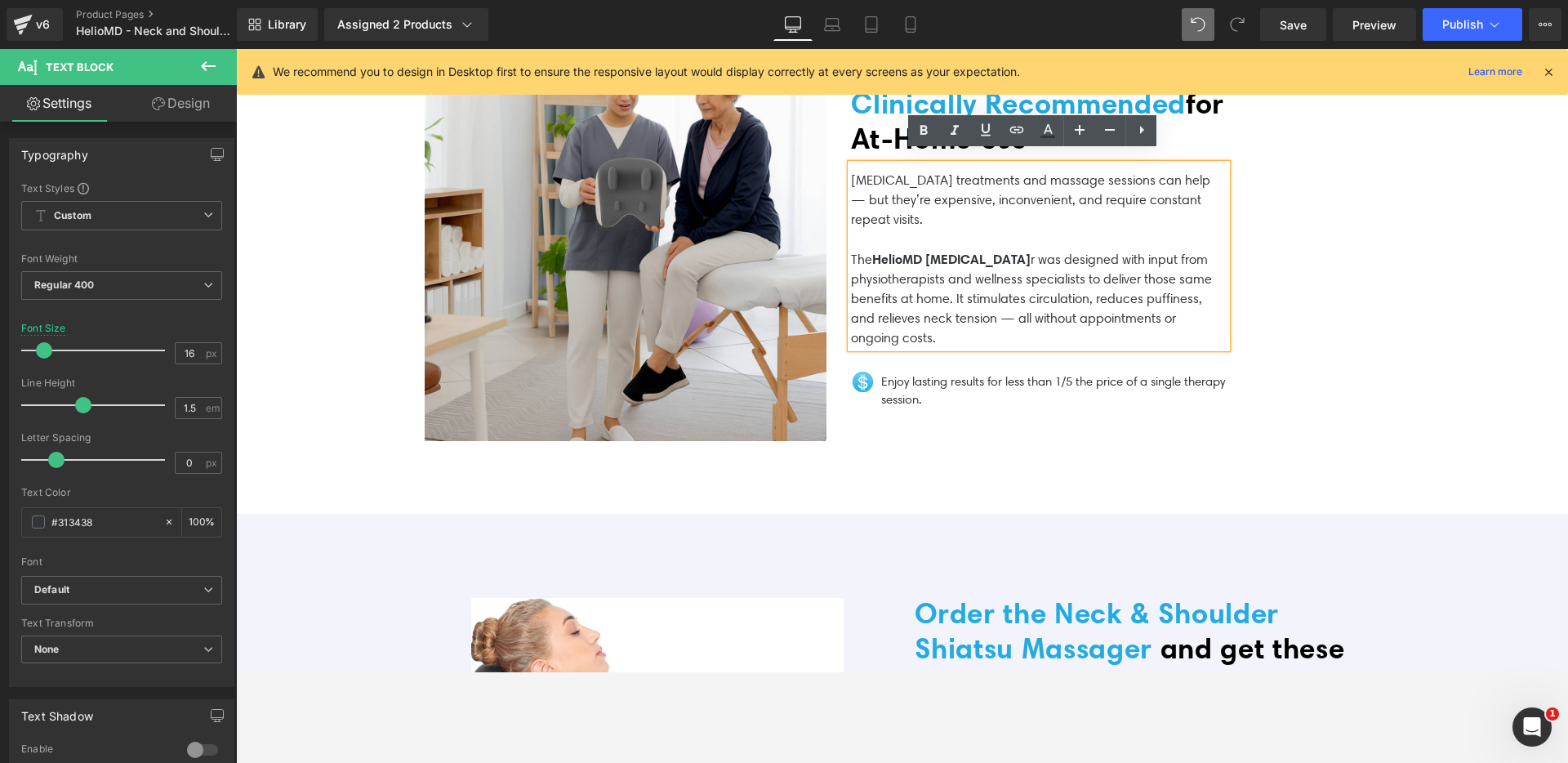
scroll to position [3288, 0]
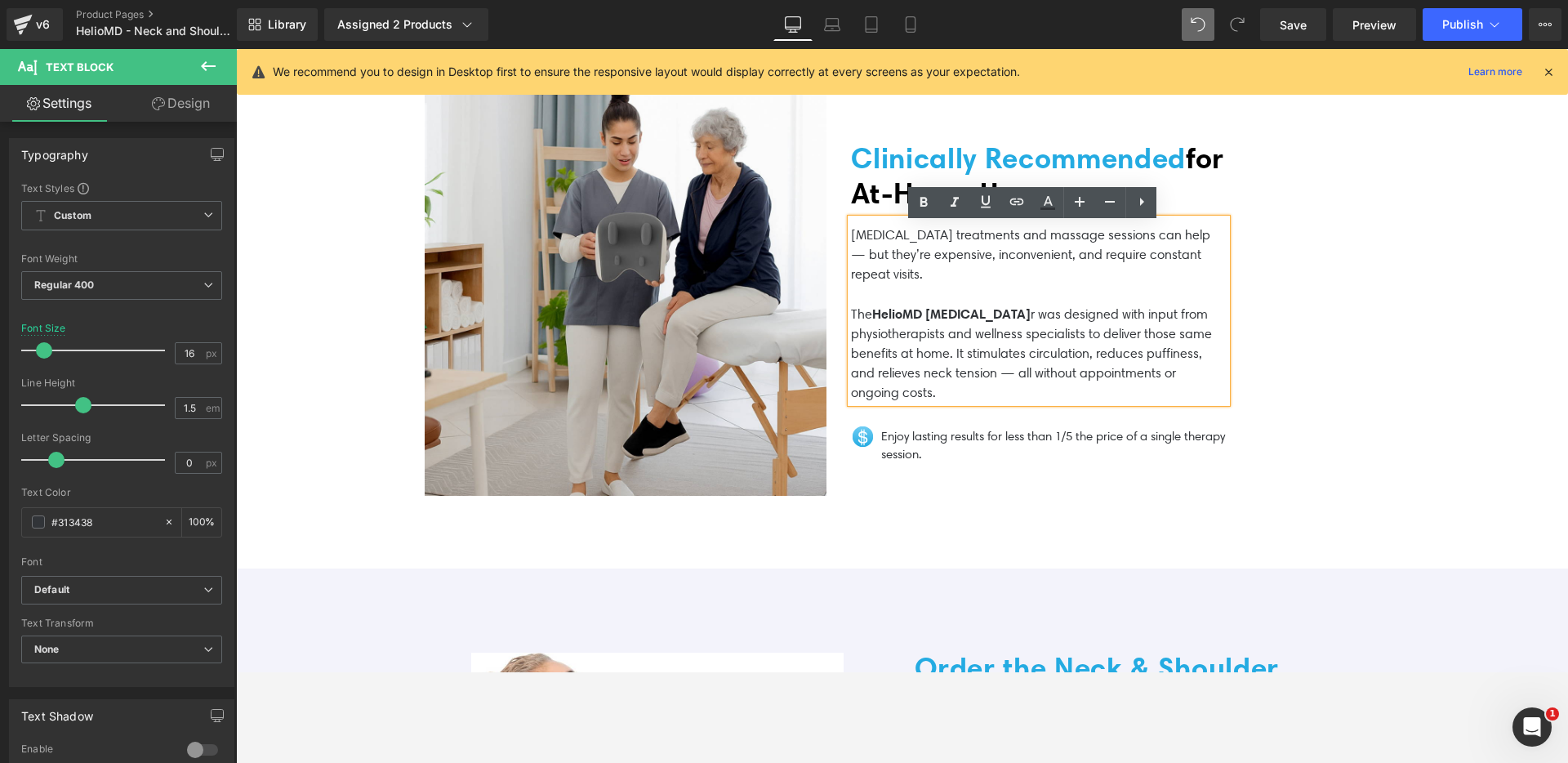
click at [862, 259] on p "[MEDICAL_DATA] treatments and massage sessions can help — but they’re expensive…" at bounding box center [1039, 255] width 375 height 59
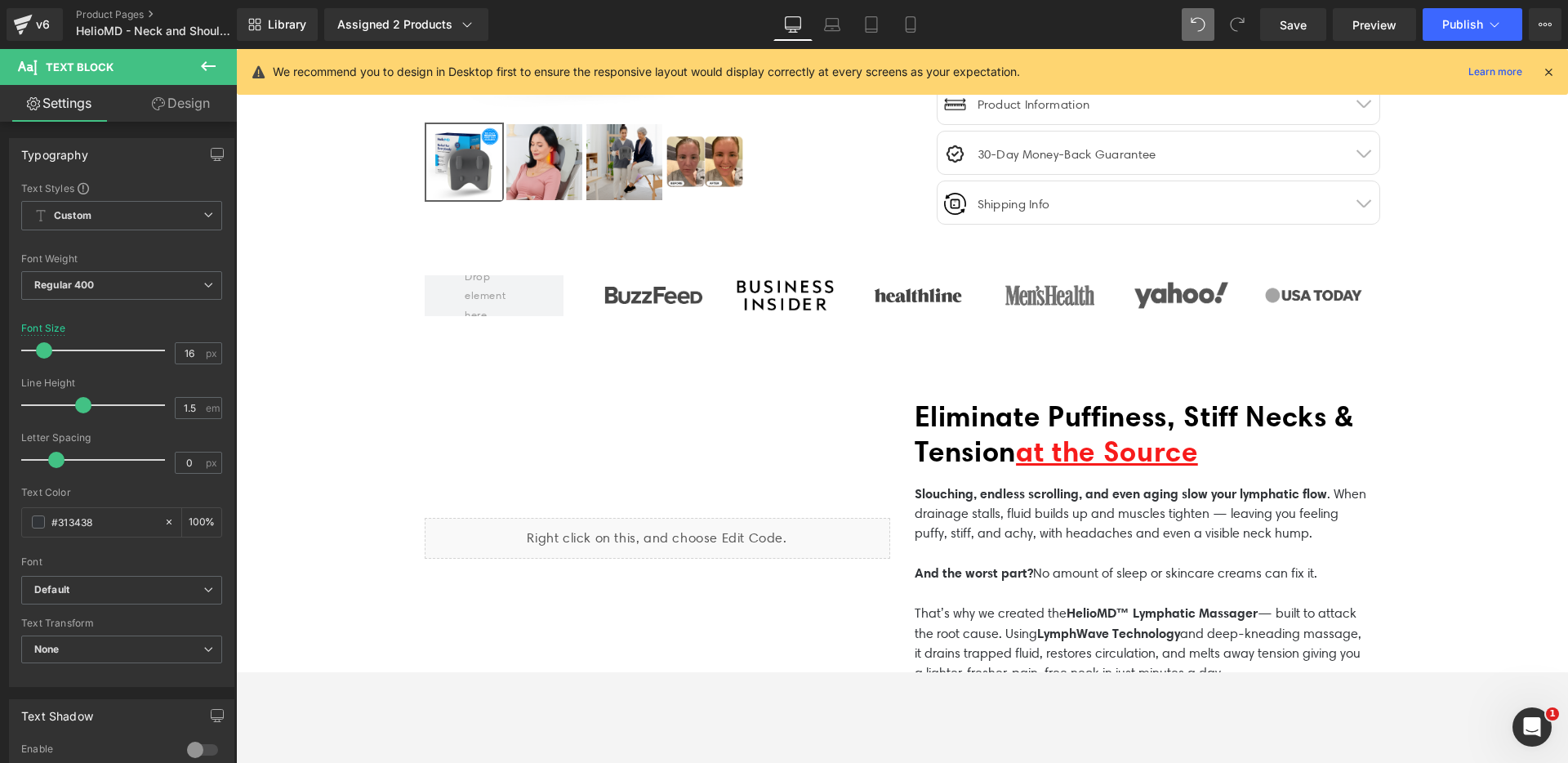
scroll to position [550, 0]
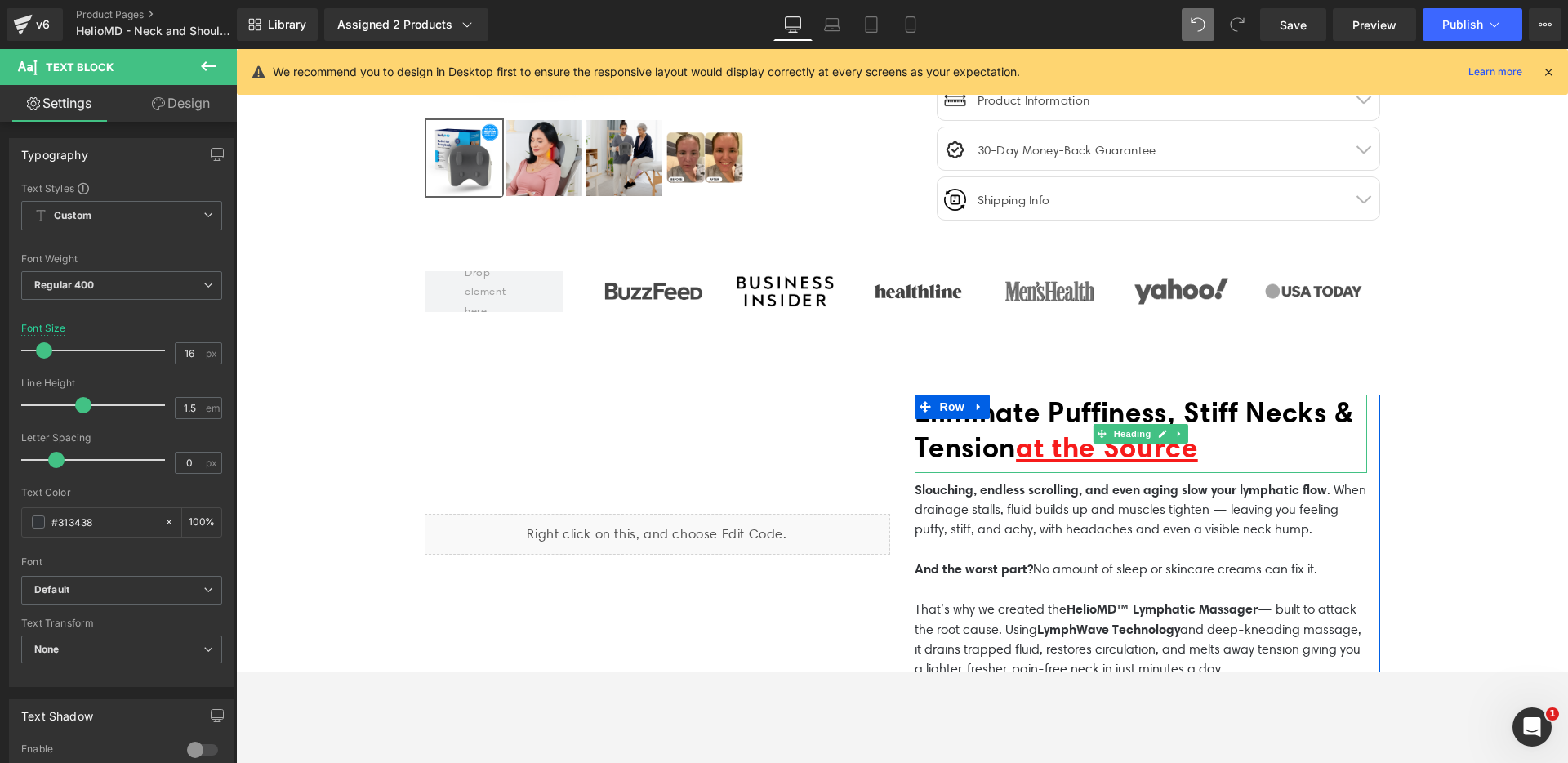
click at [1340, 415] on span "Eliminate Puffiness, Stiff Necks & Tension" at bounding box center [1134, 429] width 440 height 70
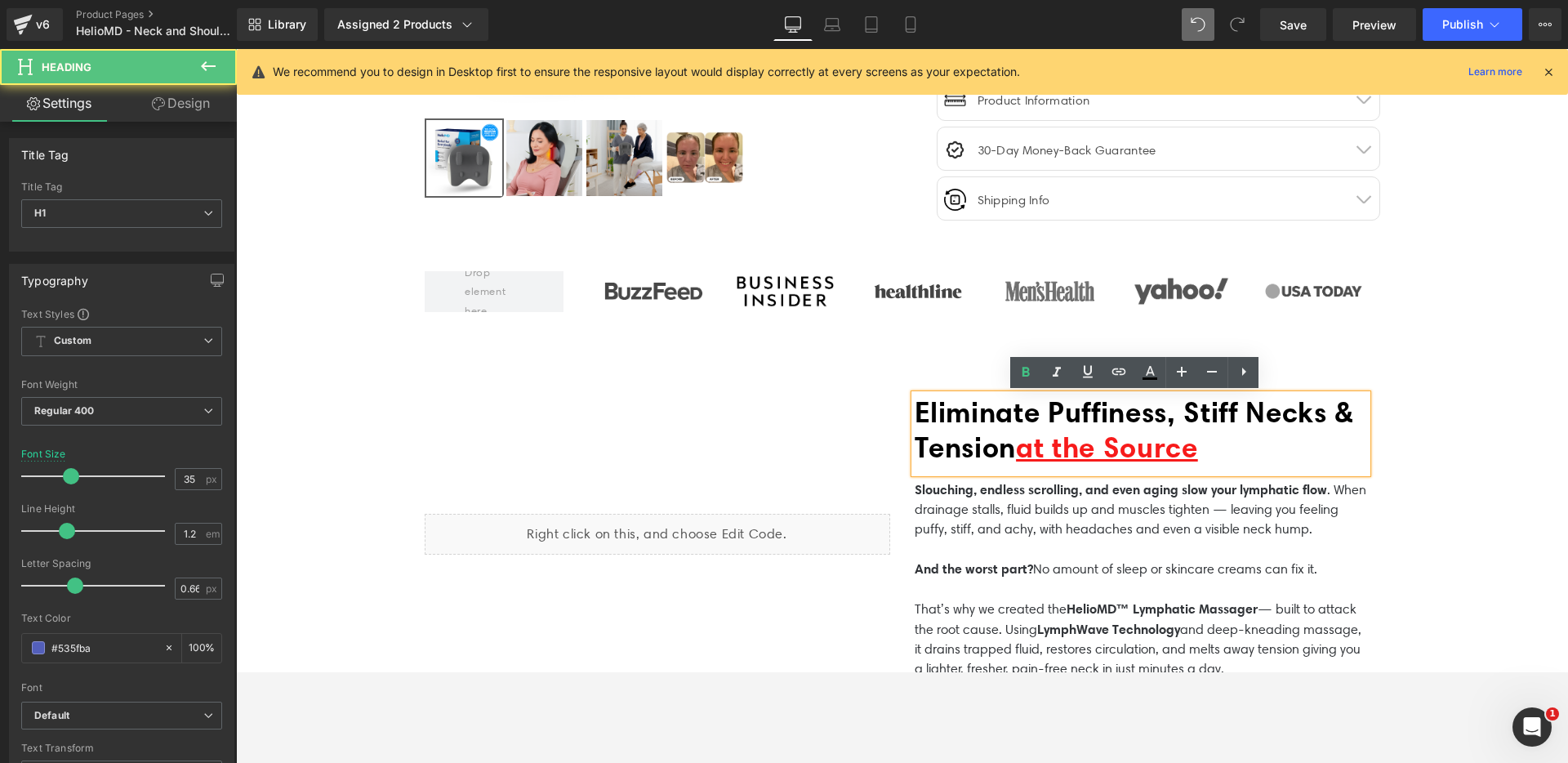
click at [1349, 415] on span "Eliminate Puffiness, Stiff Necks & Tension" at bounding box center [1134, 429] width 440 height 70
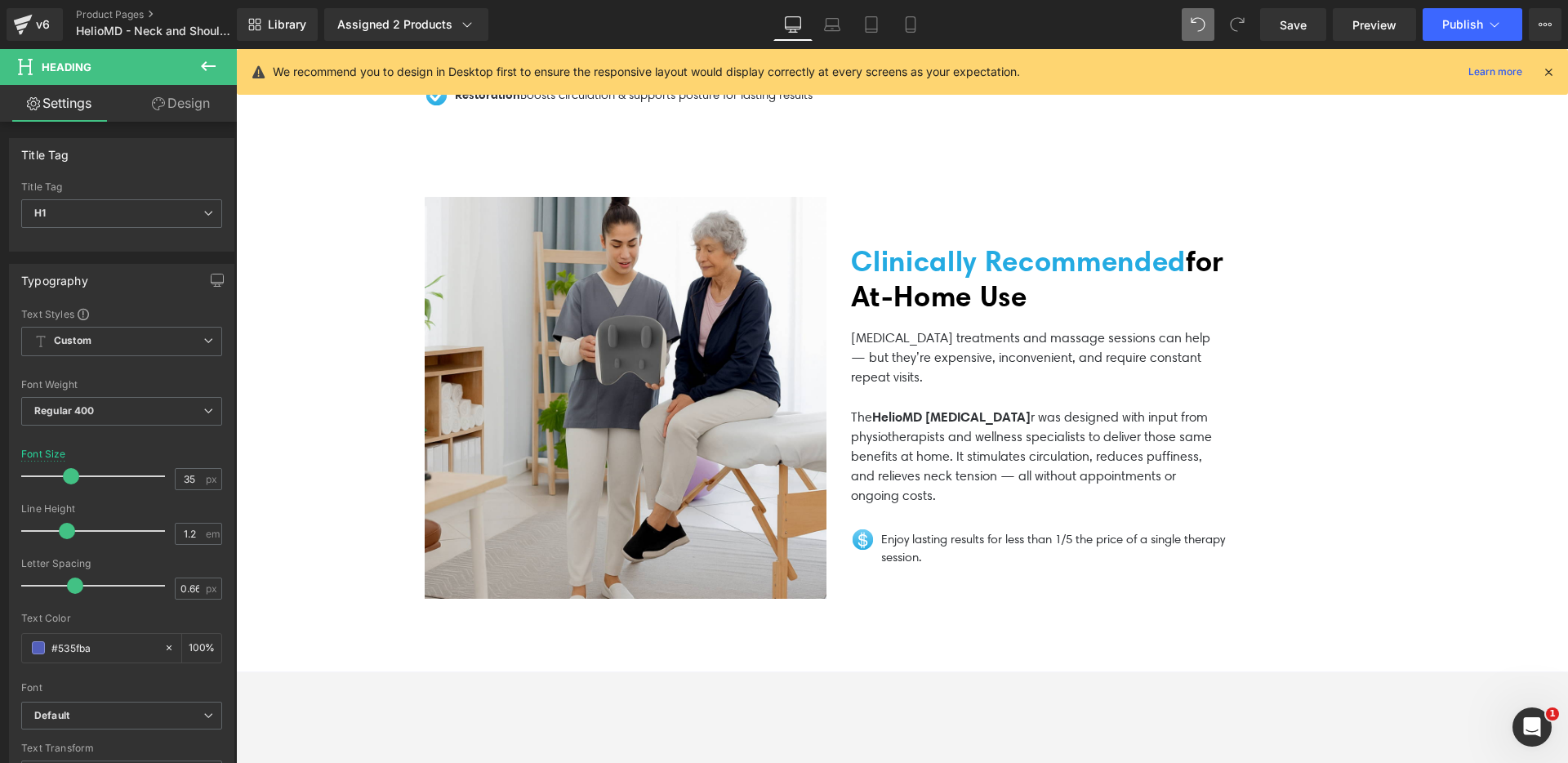
scroll to position [3216, 0]
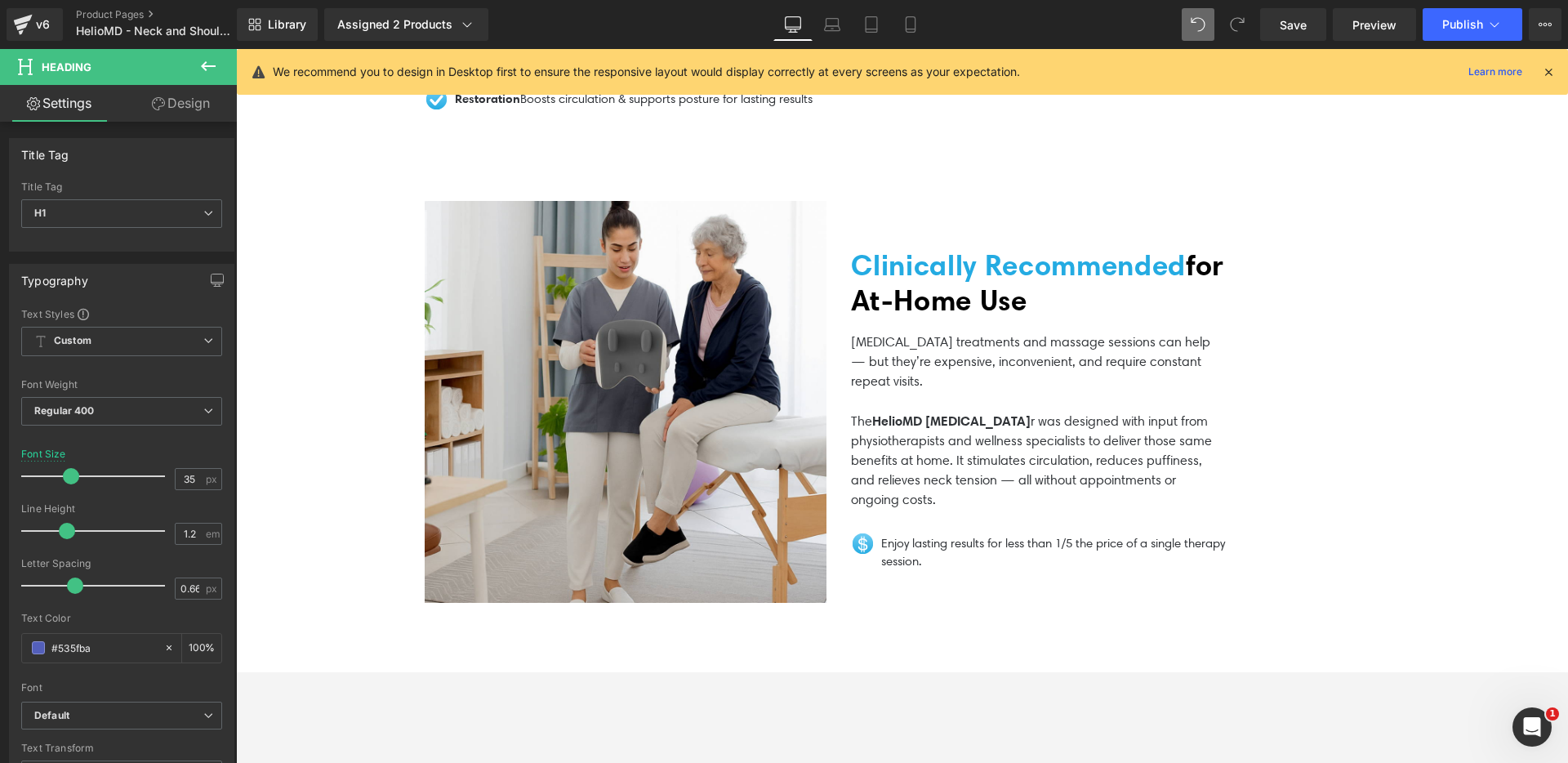
click at [908, 256] on span "for At‑Home Use" at bounding box center [1038, 282] width 374 height 70
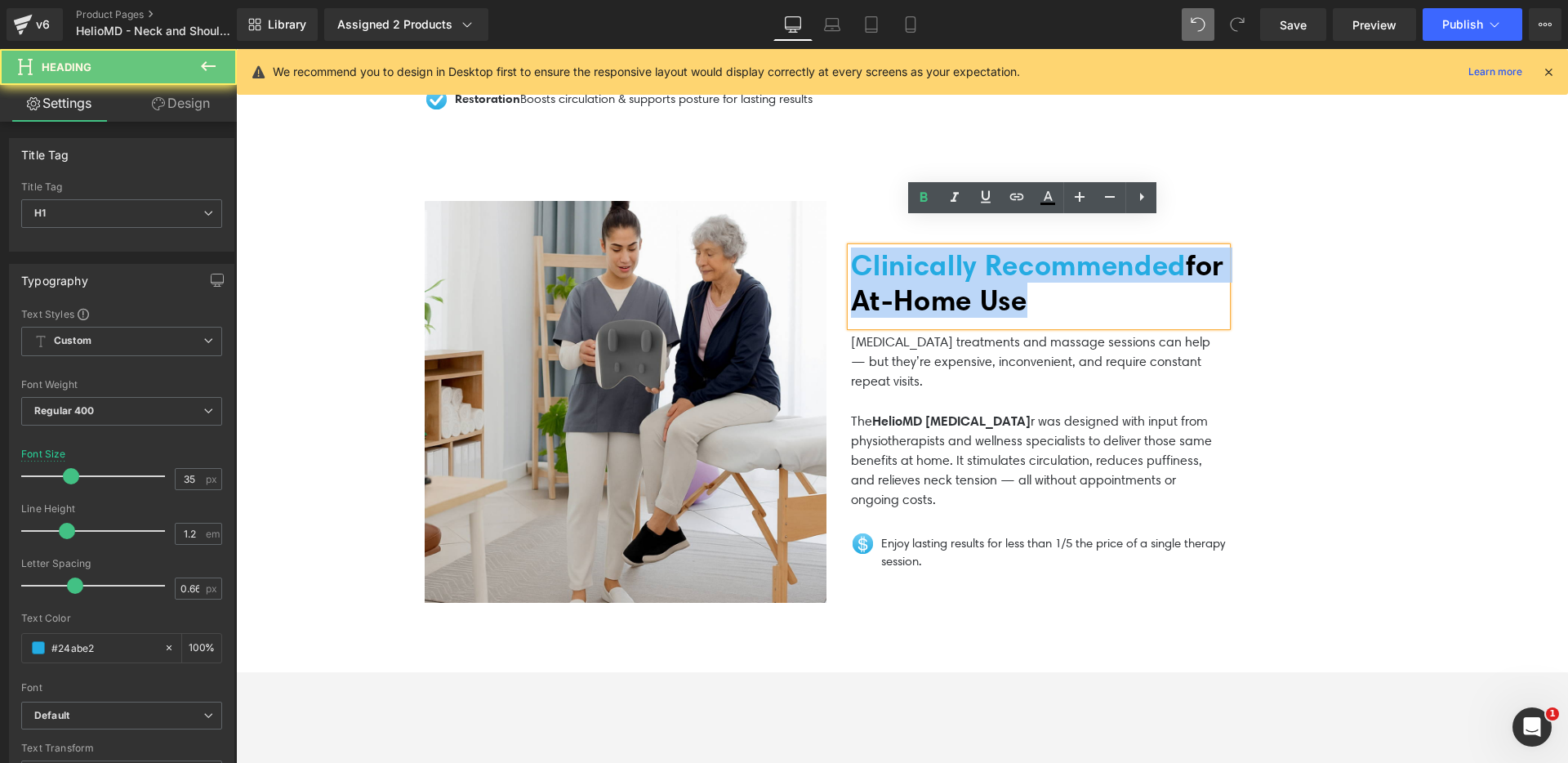
click at [908, 256] on span "for At‑Home Use" at bounding box center [1038, 282] width 374 height 70
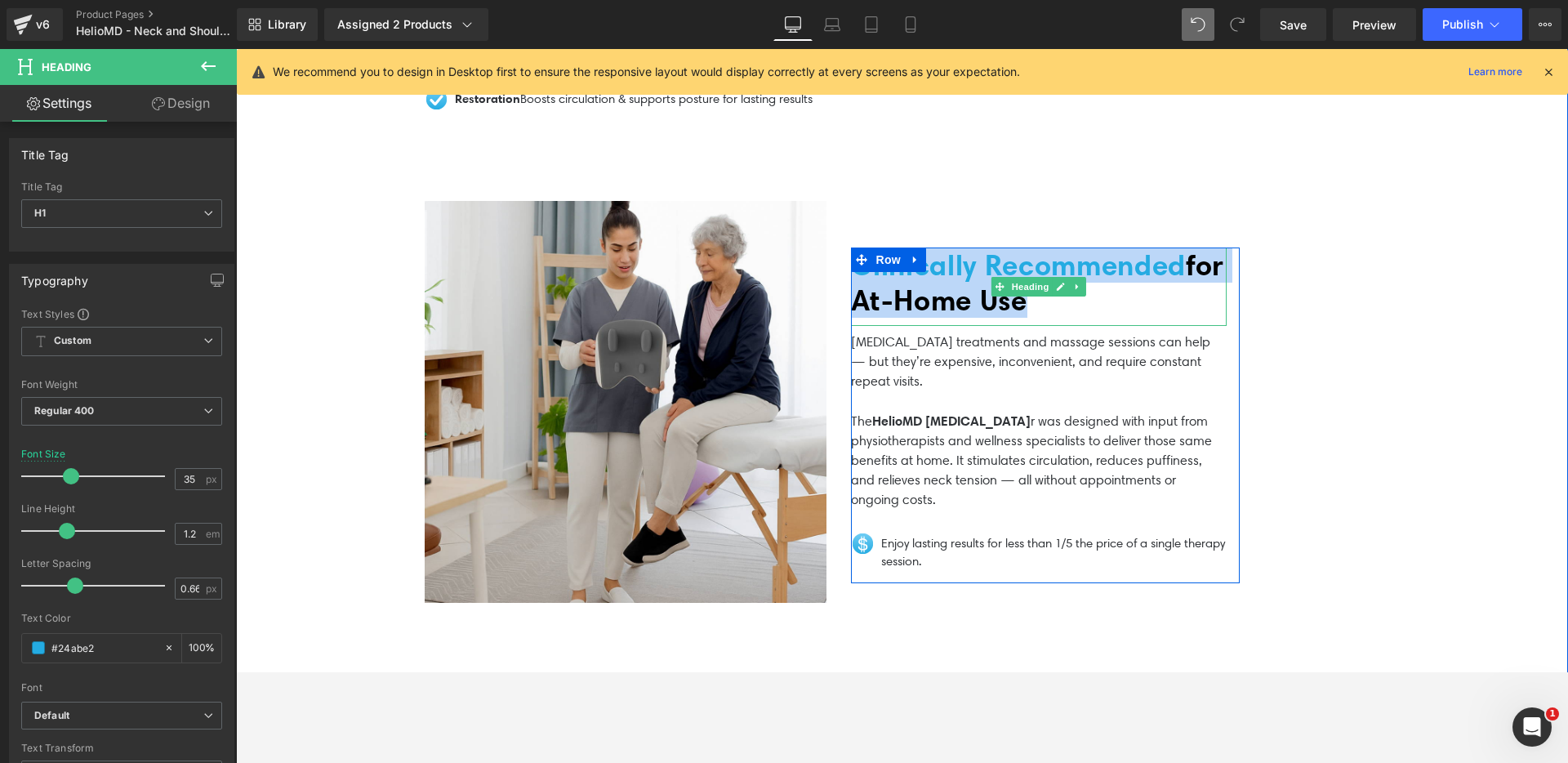
click at [916, 263] on span "for At‑Home Use" at bounding box center [1038, 282] width 374 height 70
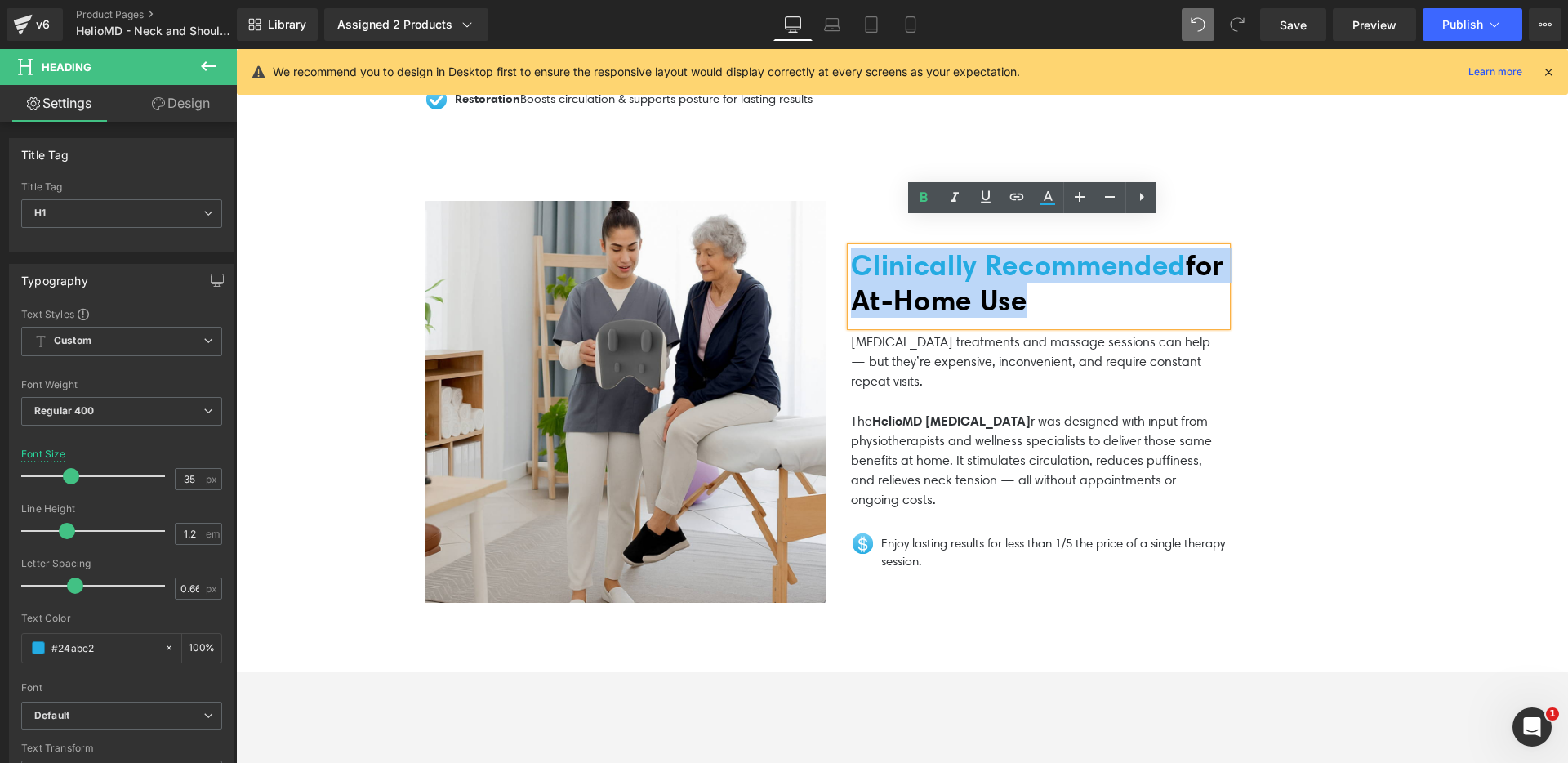
drag, startPoint x: 1084, startPoint y: 269, endPoint x: 852, endPoint y: 221, distance: 236.9
click at [852, 247] on h1 "Clinically Recommended for At‑Home Use" at bounding box center [1039, 282] width 375 height 70
copy span "Clinically Recommended for At‑Home Use"
click at [1052, 277] on span "for At‑Home Use" at bounding box center [1038, 282] width 374 height 70
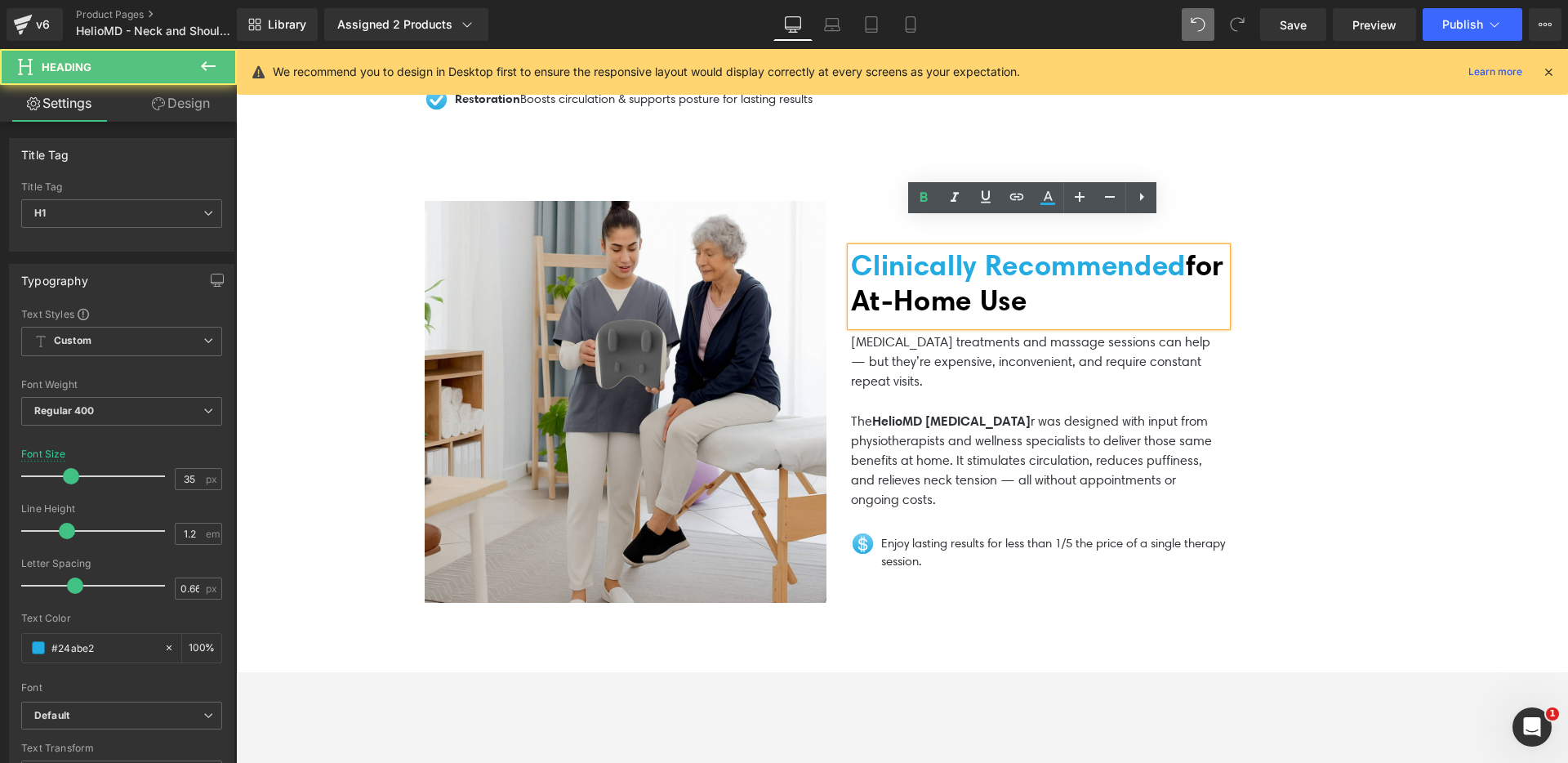
click at [970, 333] on p "[MEDICAL_DATA] treatments and massage sessions can help — but they’re expensive…" at bounding box center [1039, 362] width 375 height 59
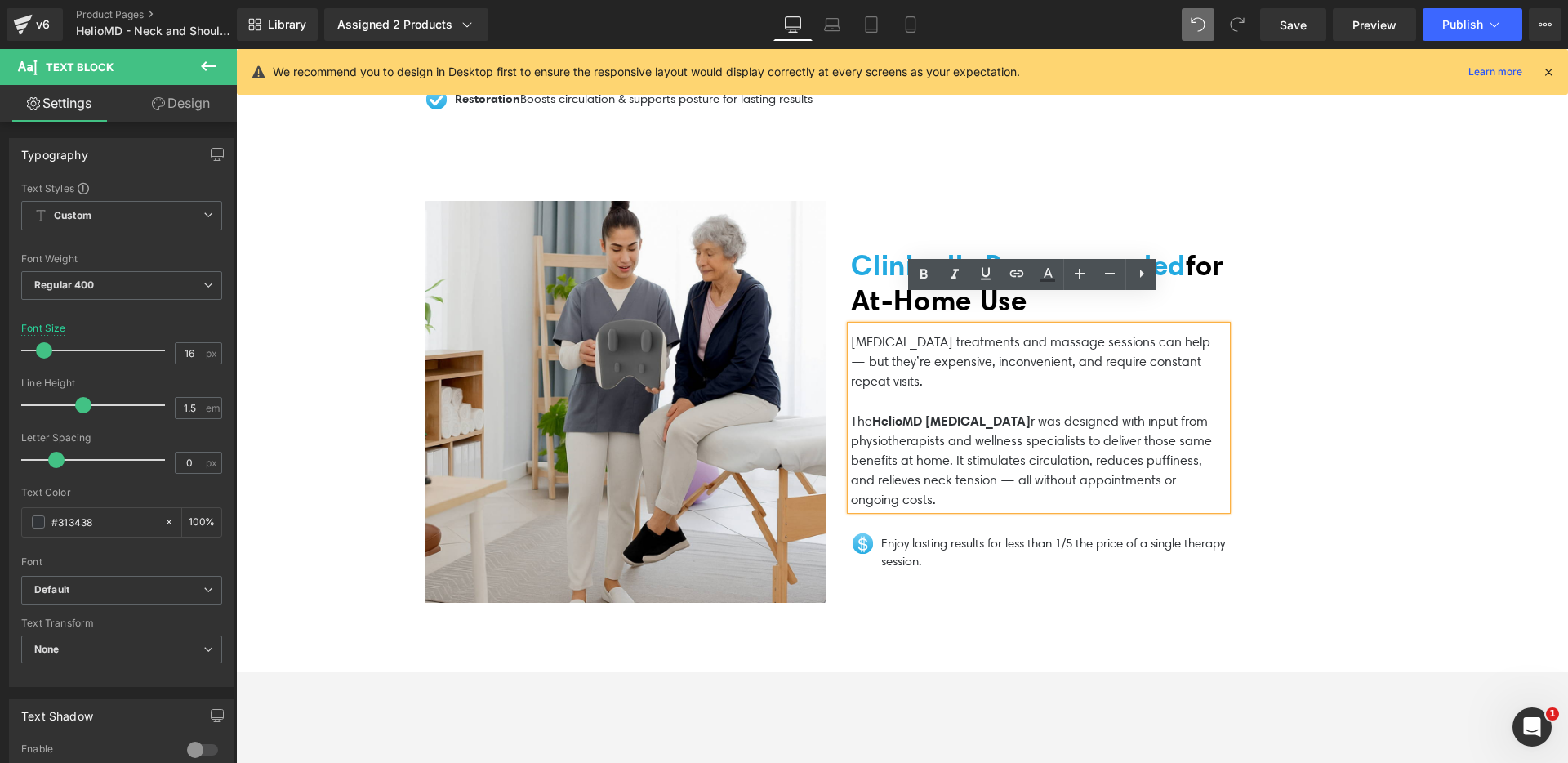
click at [862, 333] on p "[MEDICAL_DATA] treatments and massage sessions can help — but they’re expensive…" at bounding box center [1039, 362] width 375 height 59
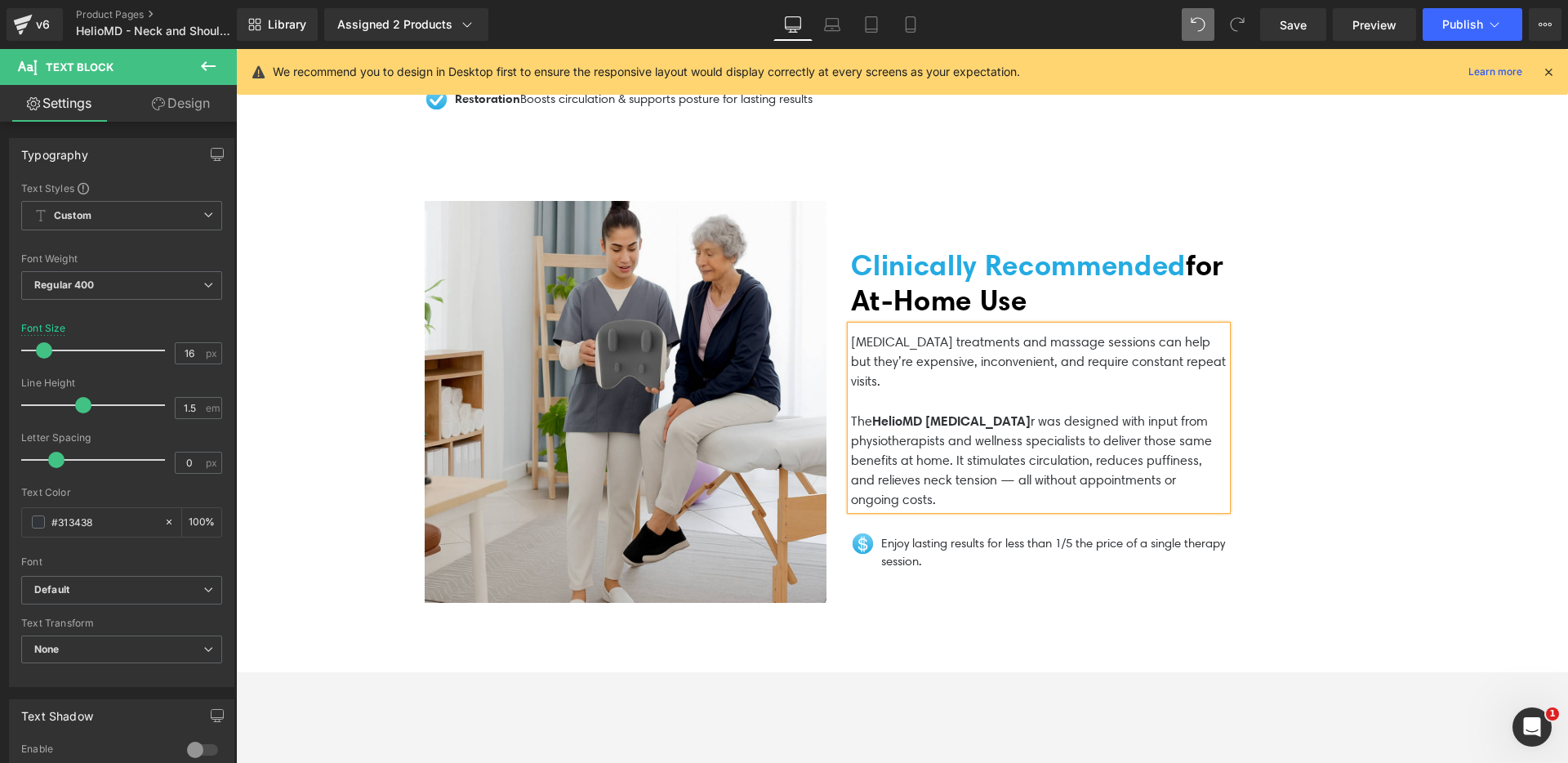
click at [898, 391] on p at bounding box center [1039, 401] width 375 height 20
click at [967, 442] on p "The HelioMD [MEDICAL_DATA] r was designed with input from physiotherapists and …" at bounding box center [1039, 459] width 375 height 99
click at [1068, 452] on p "The HelioMD [MEDICAL_DATA] r was designed with input from physiotherapists and …" at bounding box center [1039, 459] width 375 height 99
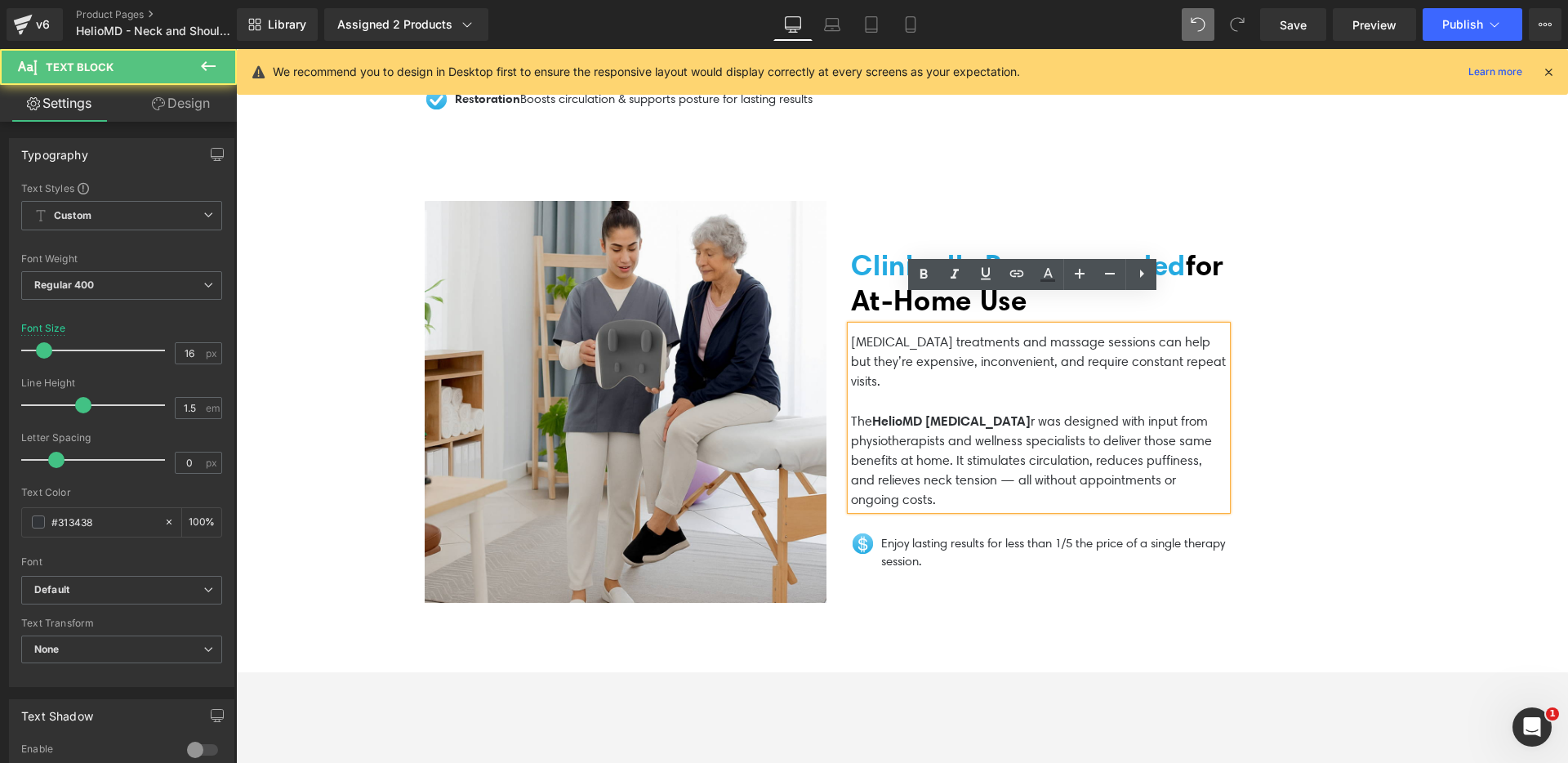
click at [1071, 450] on p "The HelioMD [MEDICAL_DATA] r was designed with input from physiotherapists and …" at bounding box center [1039, 459] width 375 height 99
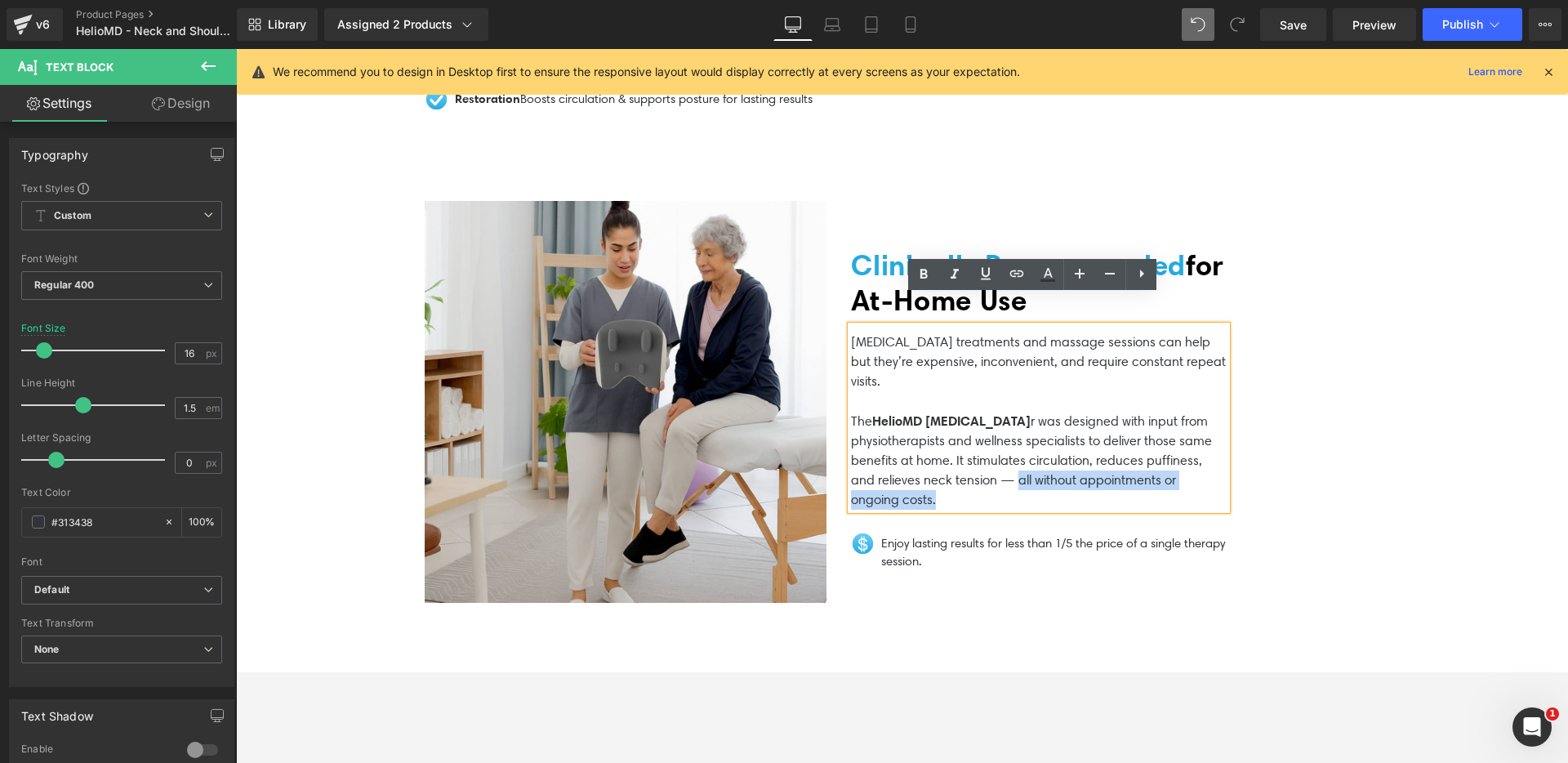
drag, startPoint x: 1071, startPoint y: 450, endPoint x: 1191, endPoint y: 465, distance: 120.9
click at [1194, 468] on p "The HelioMD [MEDICAL_DATA] r was designed with input from physiotherapists and …" at bounding box center [1039, 459] width 375 height 99
click at [923, 273] on icon at bounding box center [924, 275] width 20 height 20
click at [905, 360] on p "[MEDICAL_DATA] treatments and massage sessions can help but they’re expensive, …" at bounding box center [1039, 361] width 375 height 59
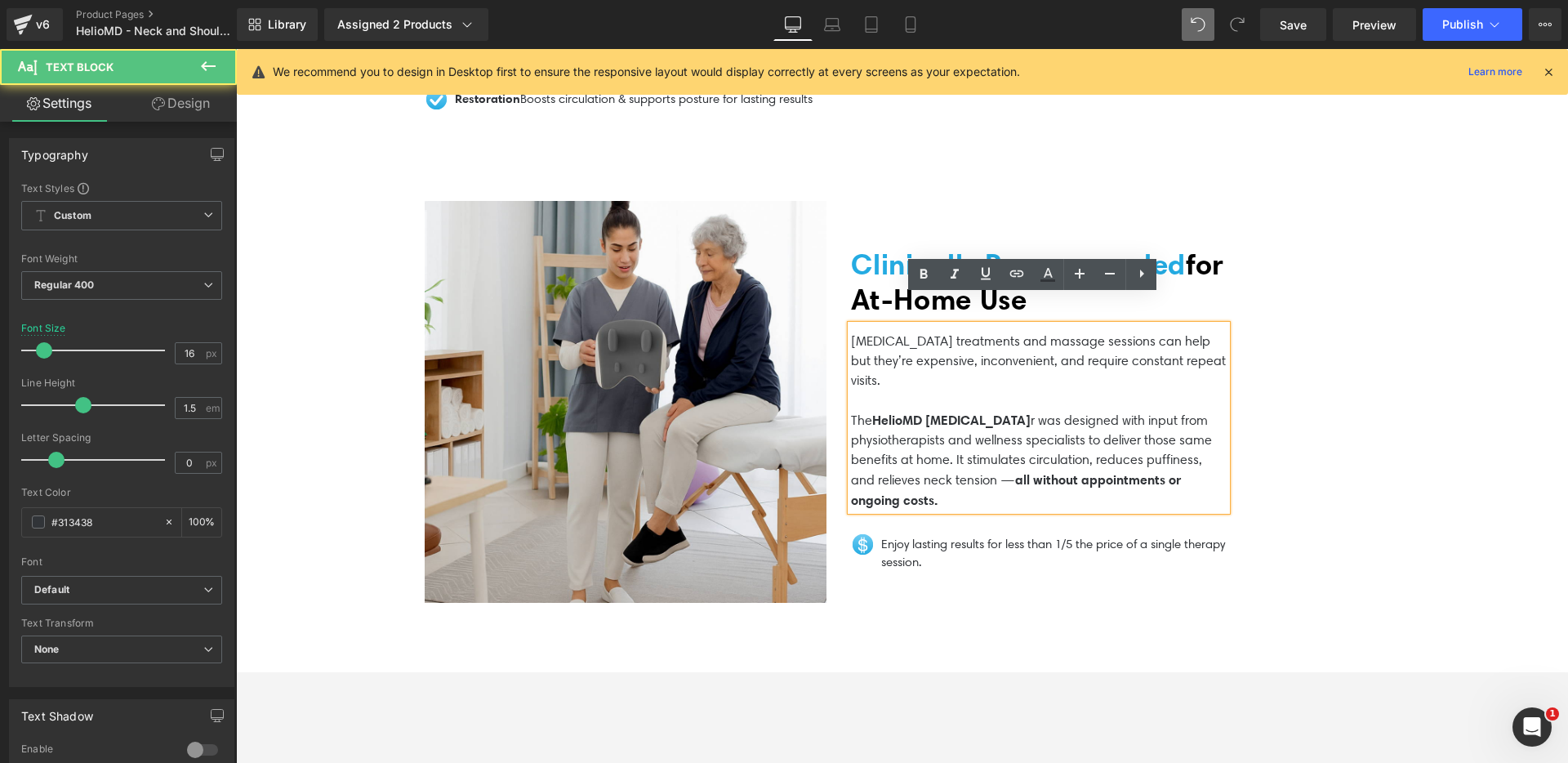
click at [1266, 358] on div "Image Clinically Recommended for At‑Home Use Heading [MEDICAL_DATA] treatments …" at bounding box center [902, 401] width 980 height 547
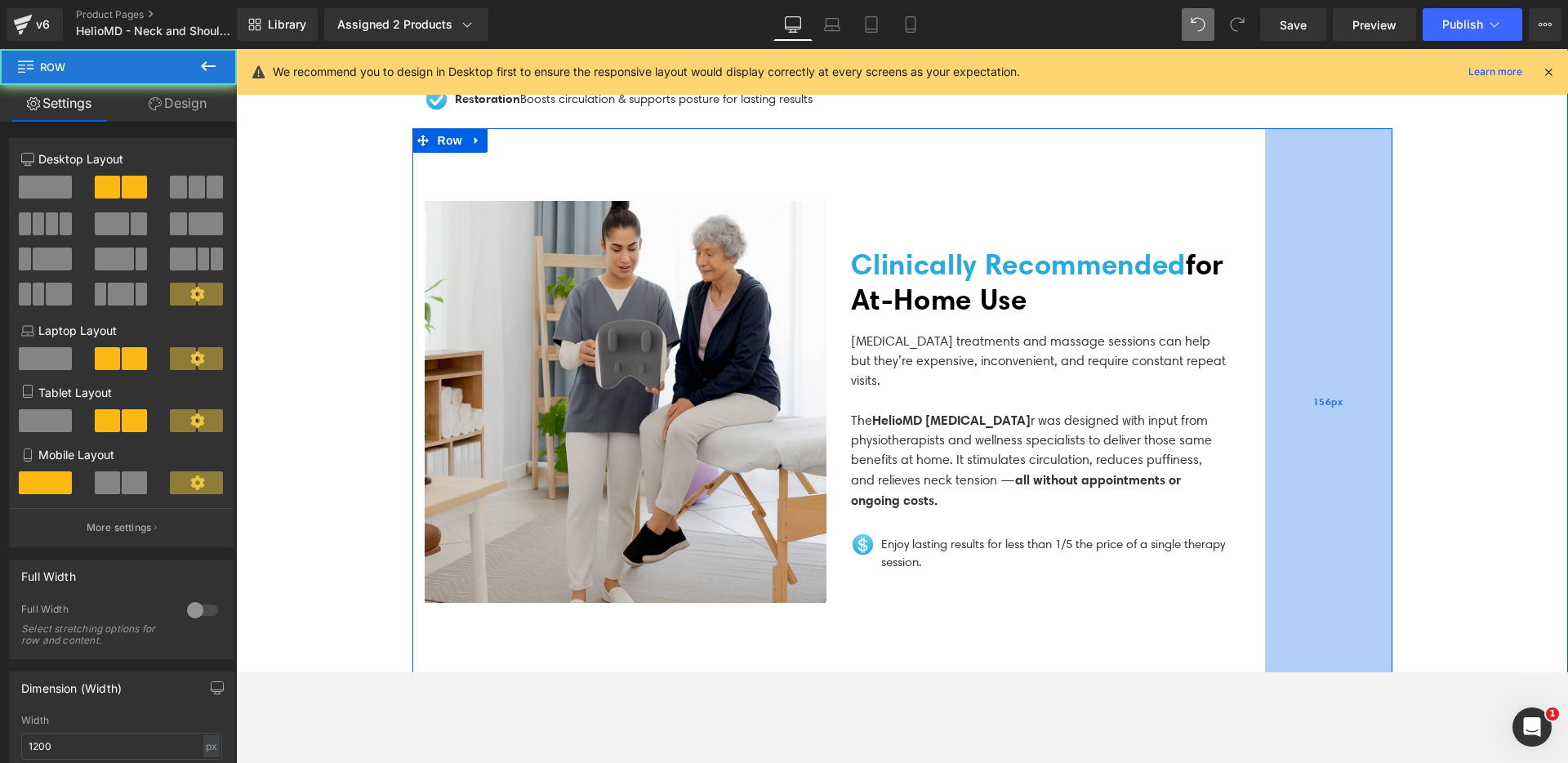
click at [1302, 326] on div "156px" at bounding box center [1329, 401] width 128 height 547
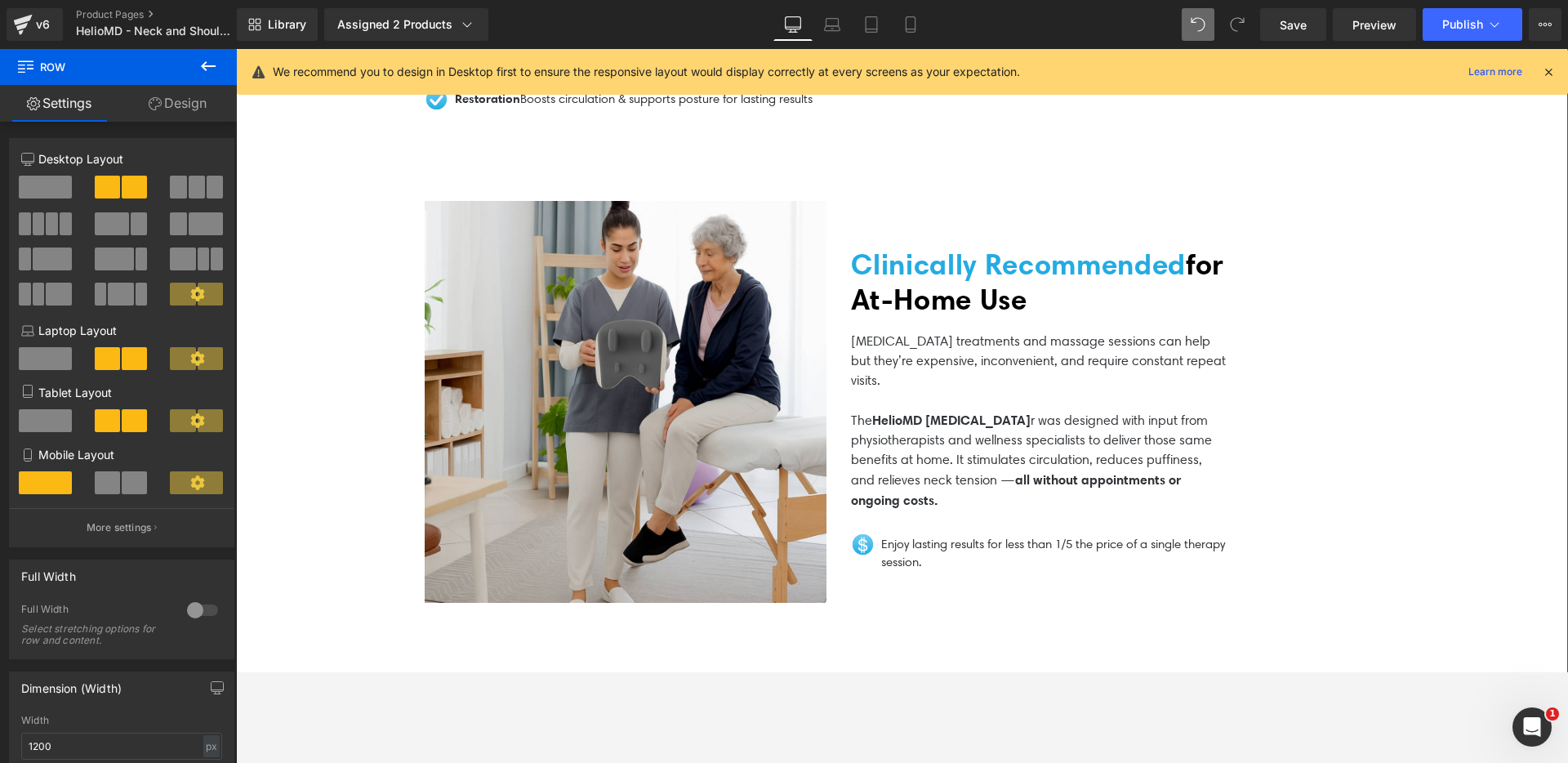
click at [838, 227] on div "Clinically Recommended for At‑Home Use Heading [MEDICAL_DATA] treatments and ma…" at bounding box center [1051, 402] width 426 height 466
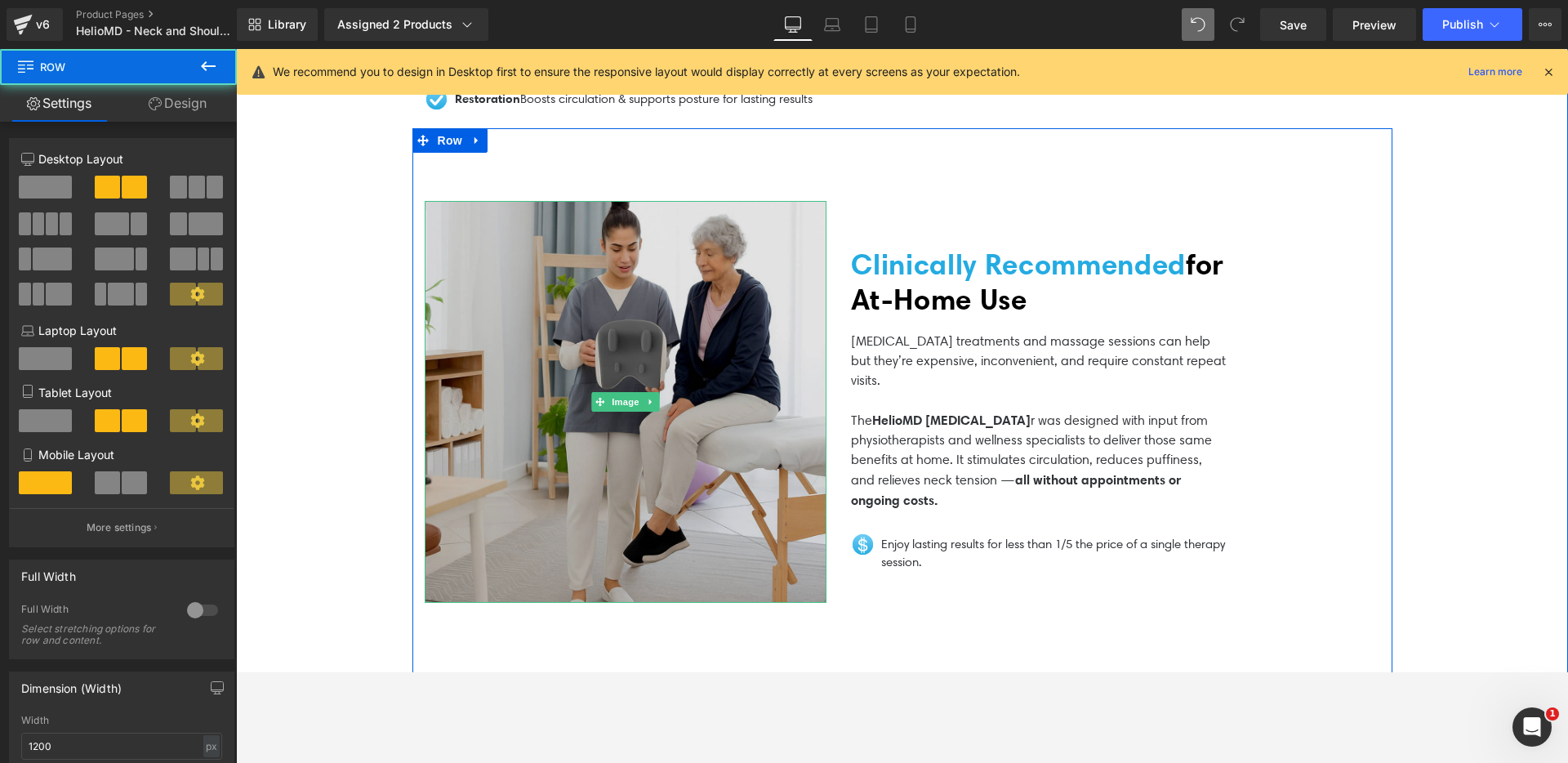
click at [726, 238] on img at bounding box center [625, 401] width 402 height 401
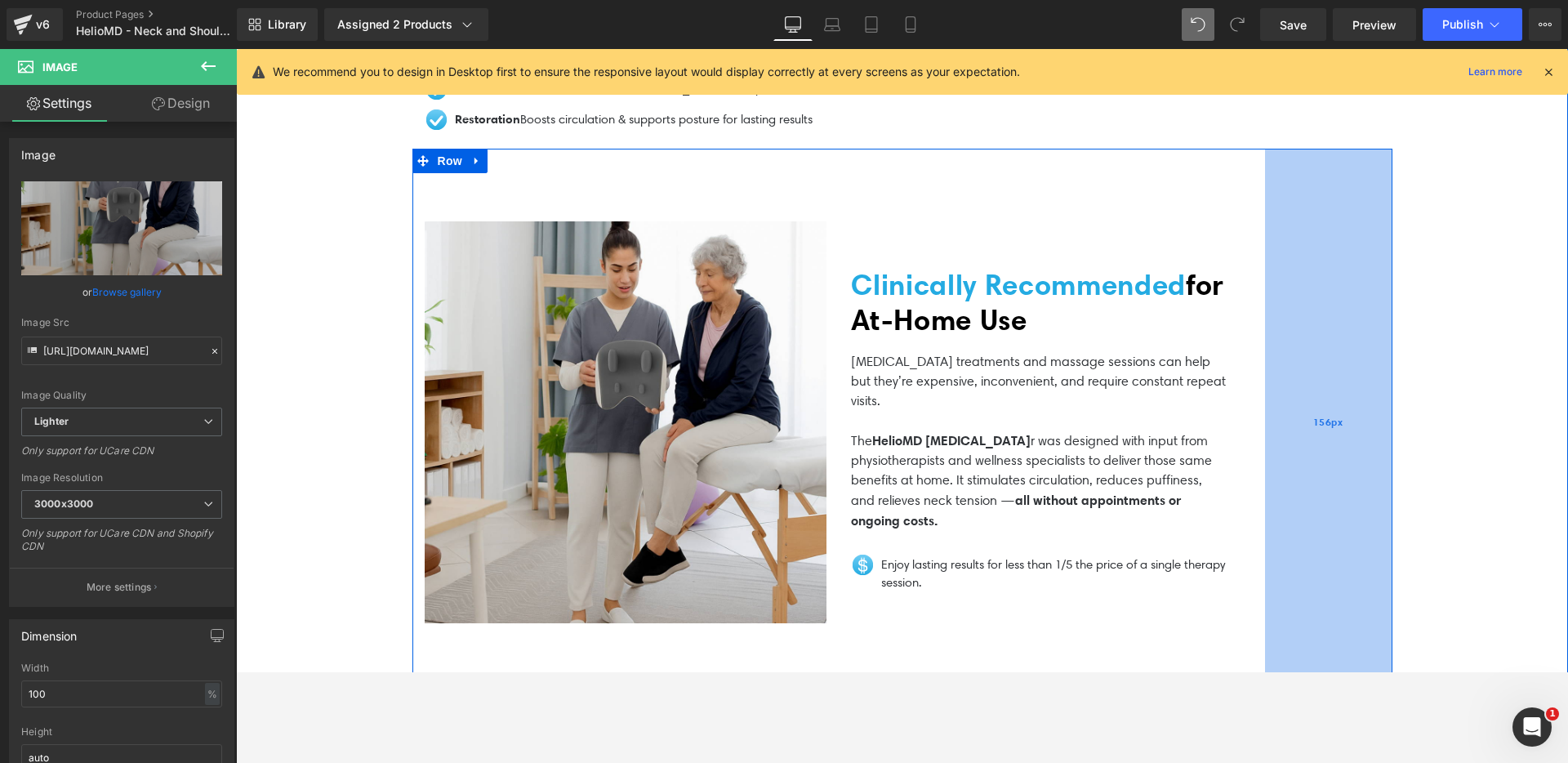
scroll to position [3182, 0]
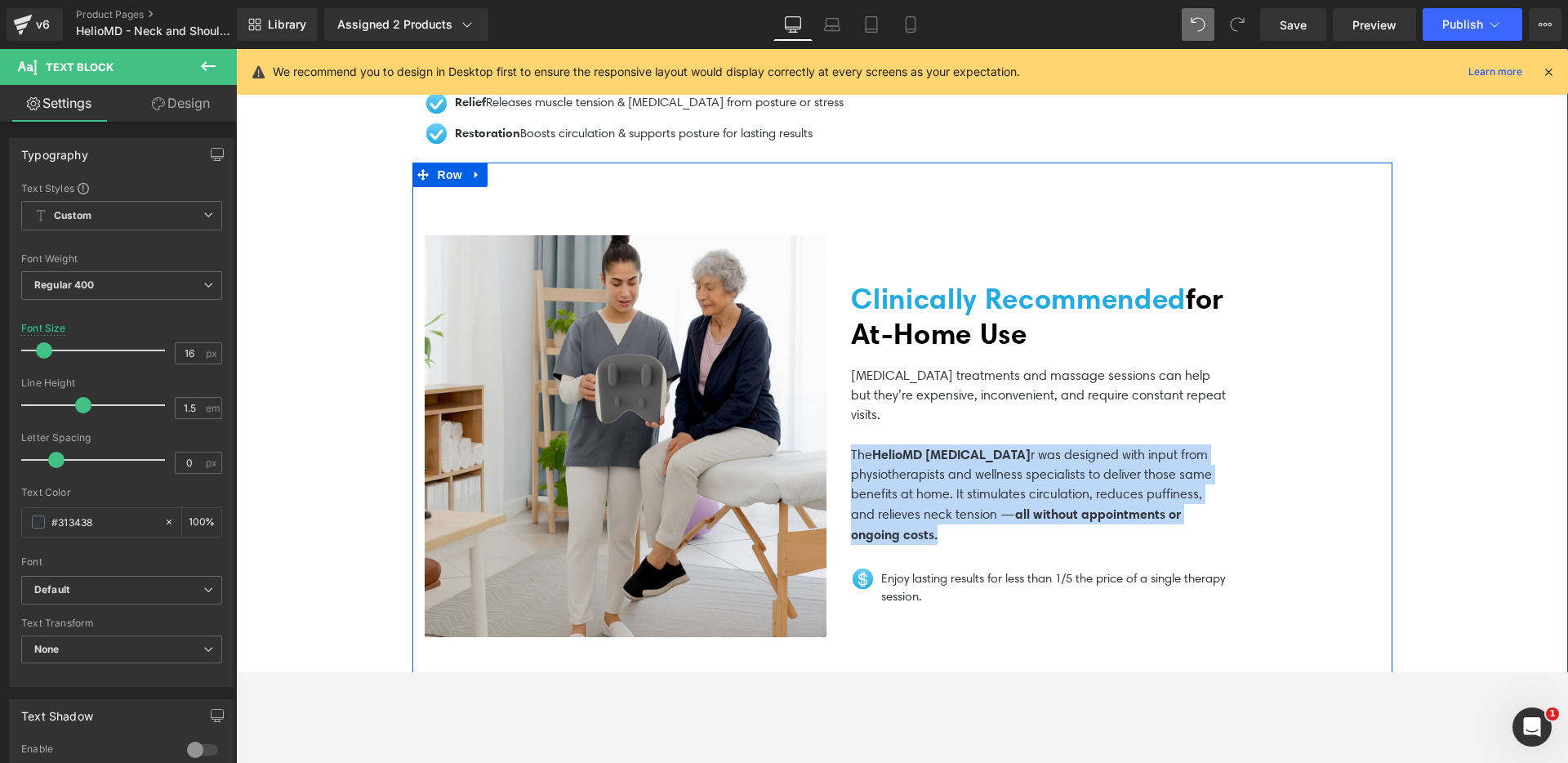
drag, startPoint x: 1076, startPoint y: 501, endPoint x: 837, endPoint y: 421, distance: 252.0
click at [838, 421] on div "Clinically Recommended for At‑Home Use Heading [MEDICAL_DATA] treatments and ma…" at bounding box center [1051, 436] width 426 height 466
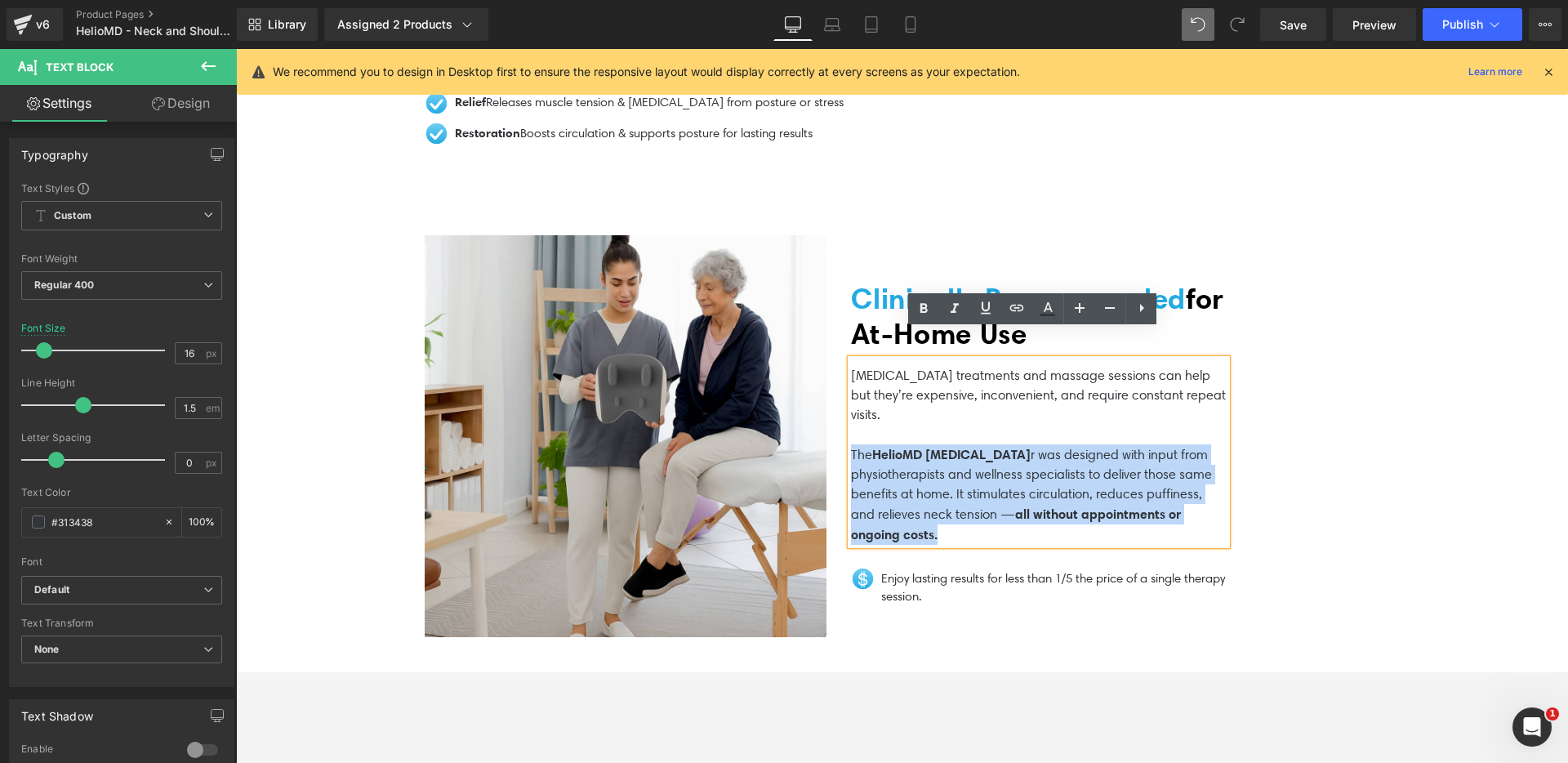
copy p "The HelioMD [MEDICAL_DATA] r was designed with input from physiotherapists and …"
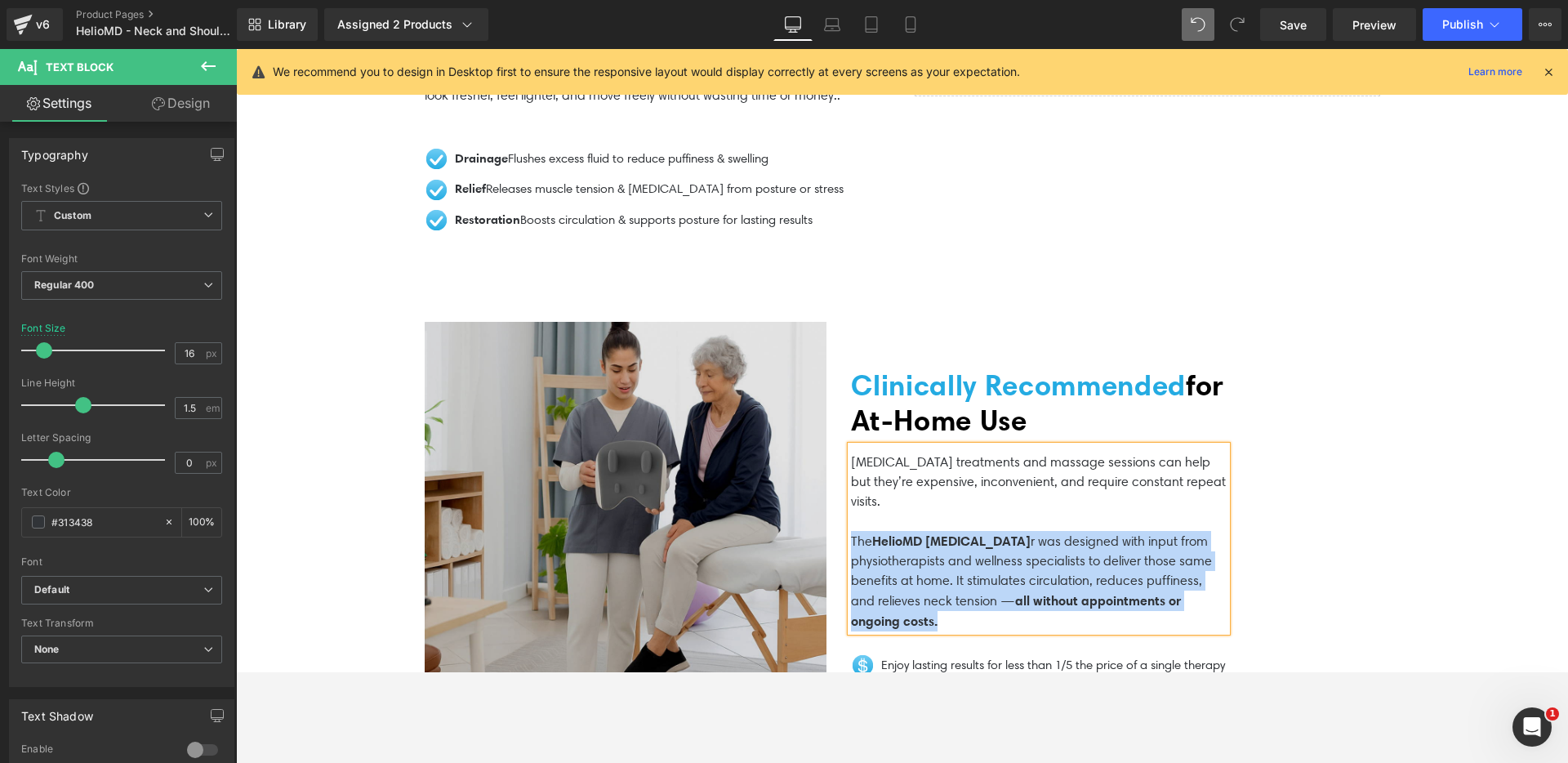
scroll to position [3240, 0]
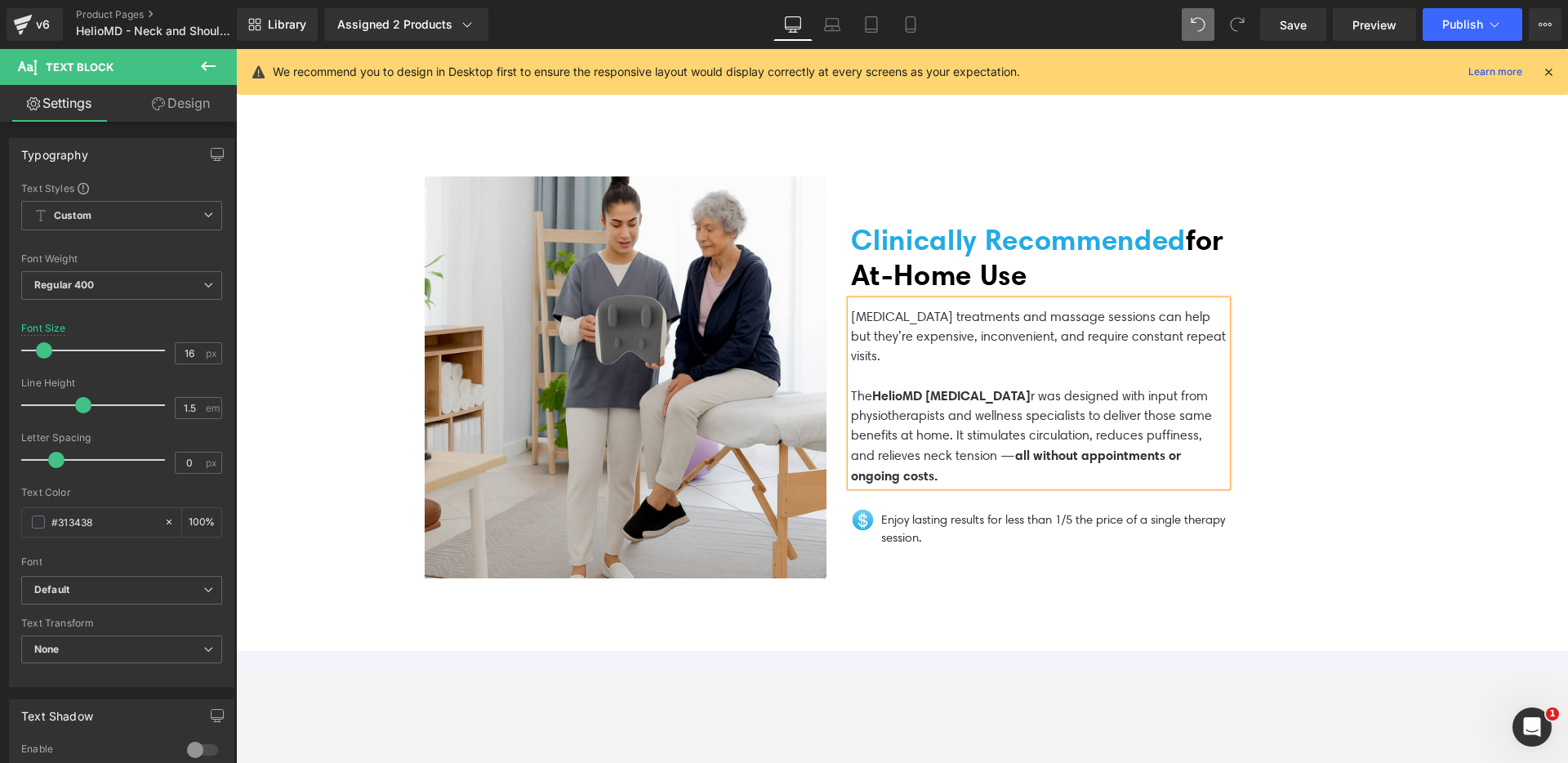
click at [895, 366] on p at bounding box center [1039, 376] width 375 height 20
click at [1053, 442] on p "The HelioMD [MEDICAL_DATA] r was designed with input from physiotherapists and …" at bounding box center [1039, 435] width 375 height 101
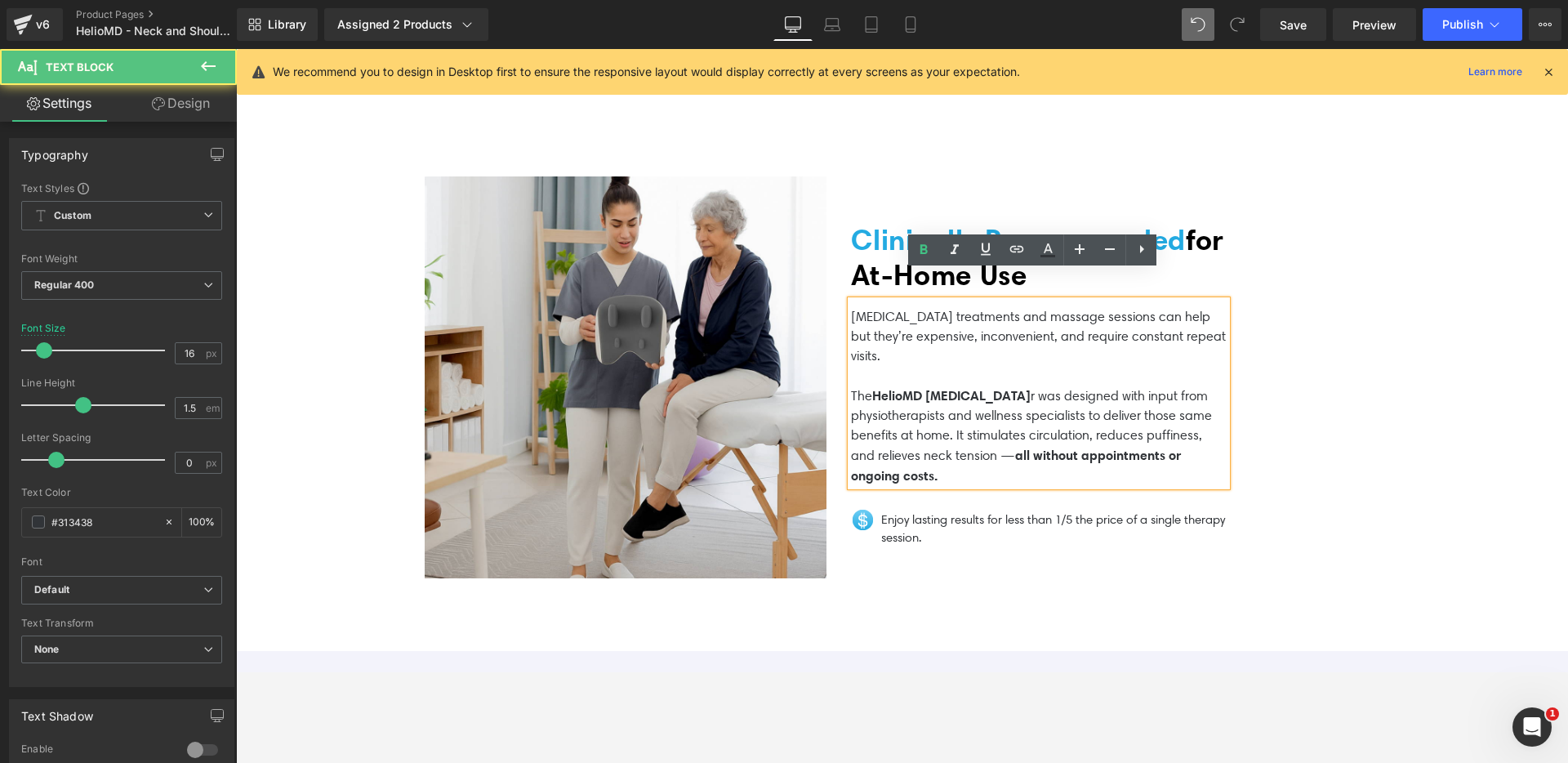
click at [1086, 448] on p "The HelioMD [MEDICAL_DATA] r was designed with input from physiotherapists and …" at bounding box center [1039, 435] width 375 height 101
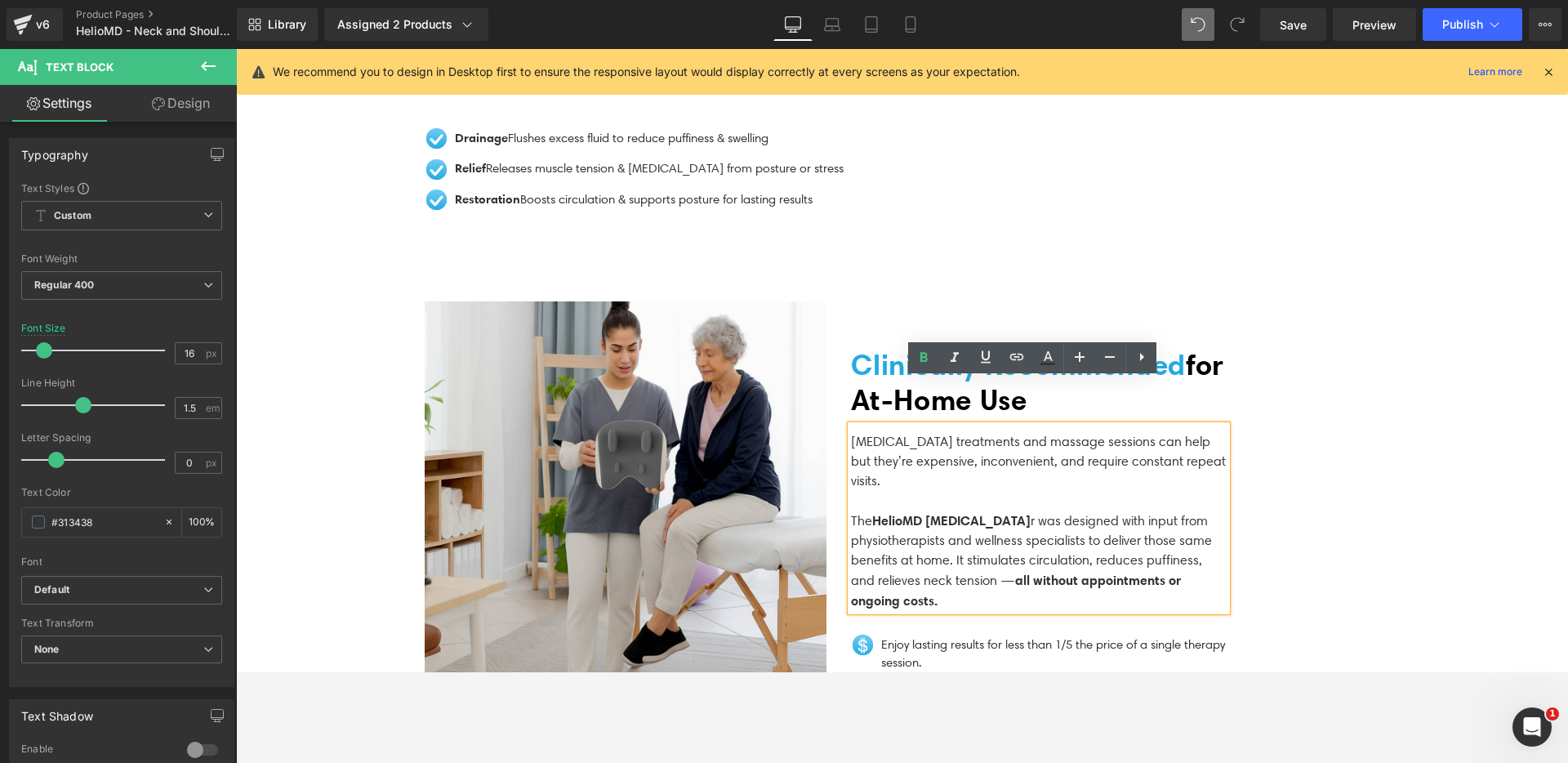
scroll to position [3110, 0]
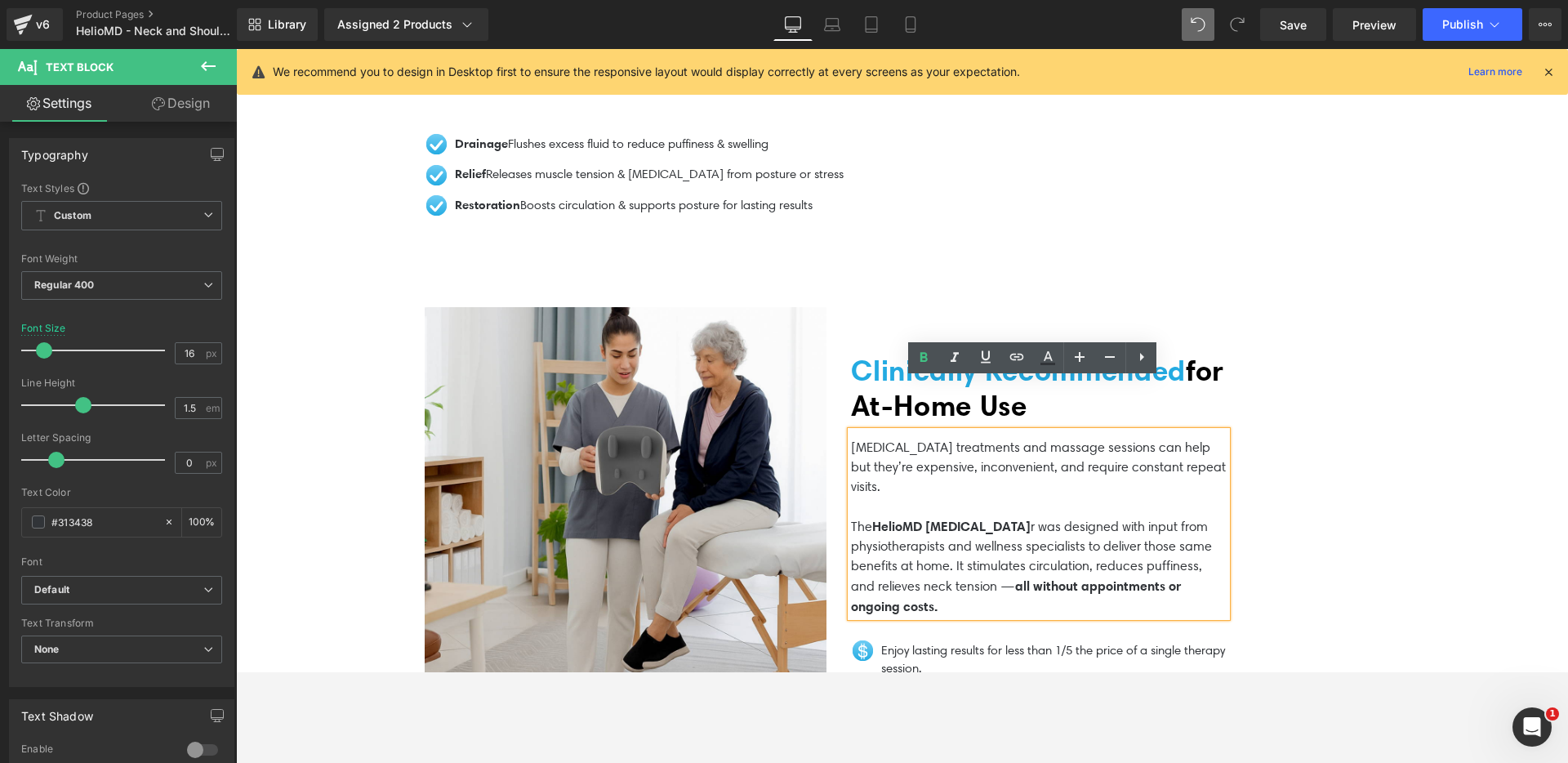
click at [838, 358] on div "Clinically Recommended for At‑Home Use Heading [MEDICAL_DATA] treatments and ma…" at bounding box center [1051, 508] width 426 height 466
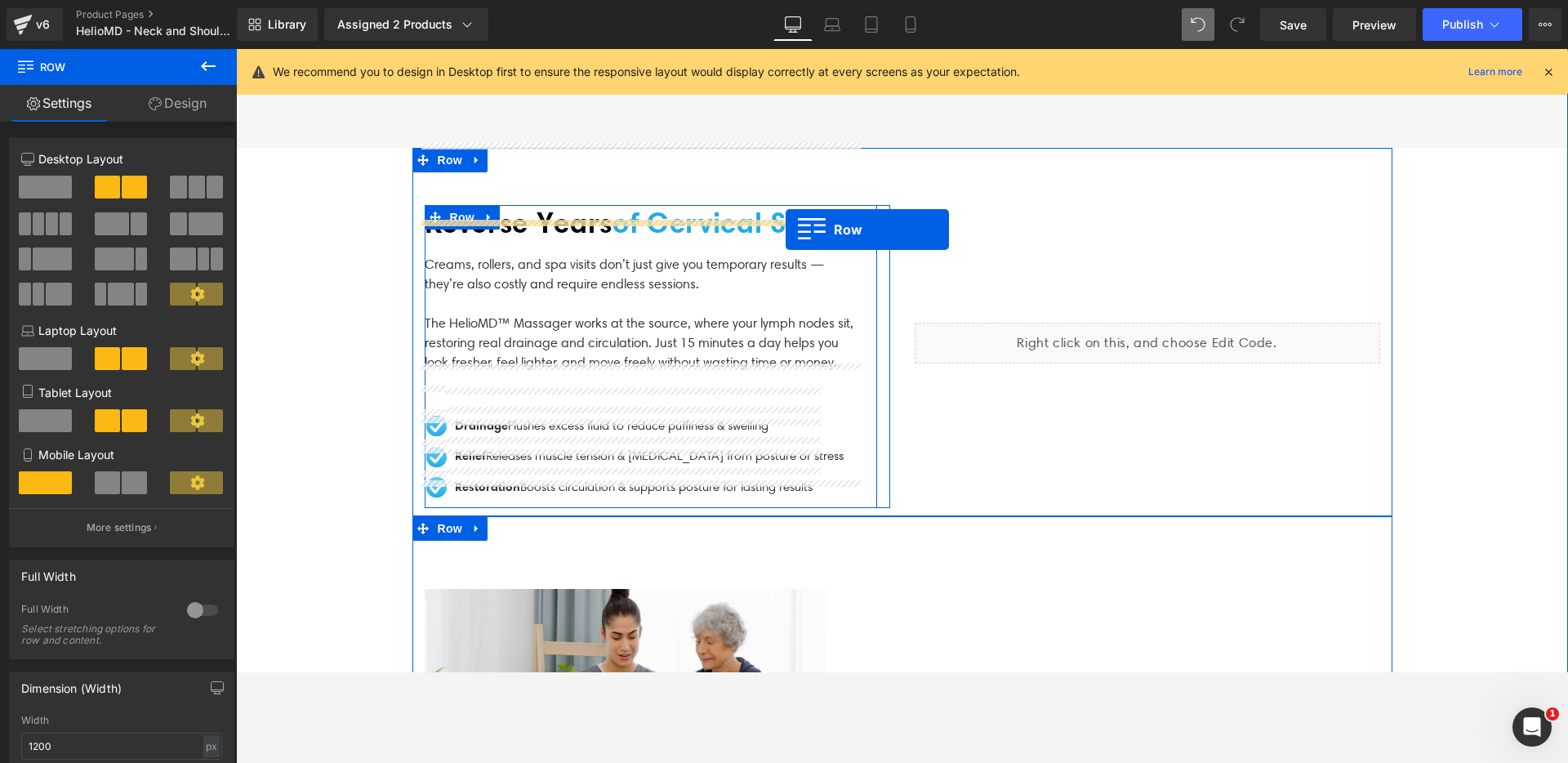
scroll to position [2829, 0]
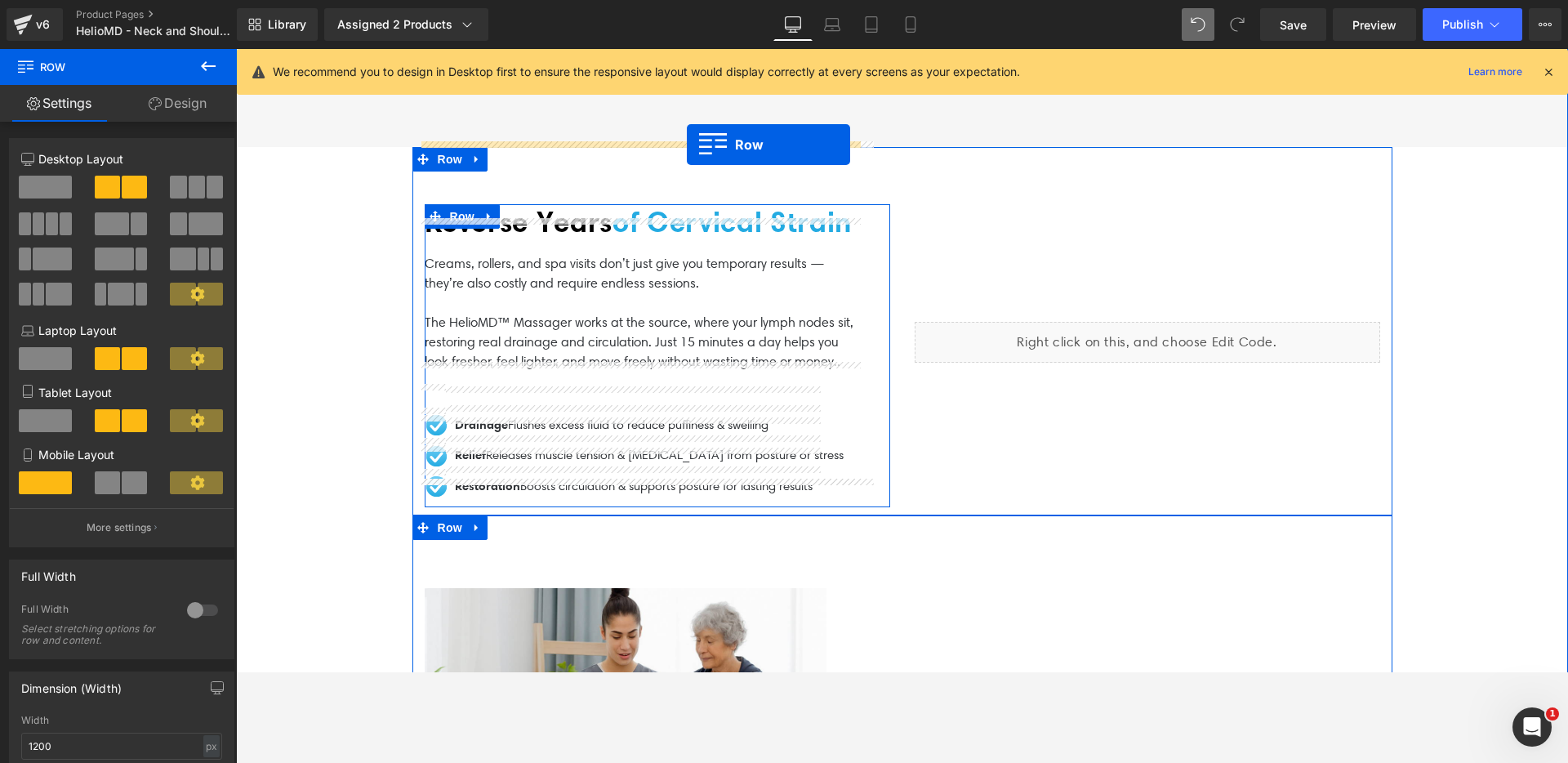
drag, startPoint x: 853, startPoint y: 334, endPoint x: 687, endPoint y: 144, distance: 252.3
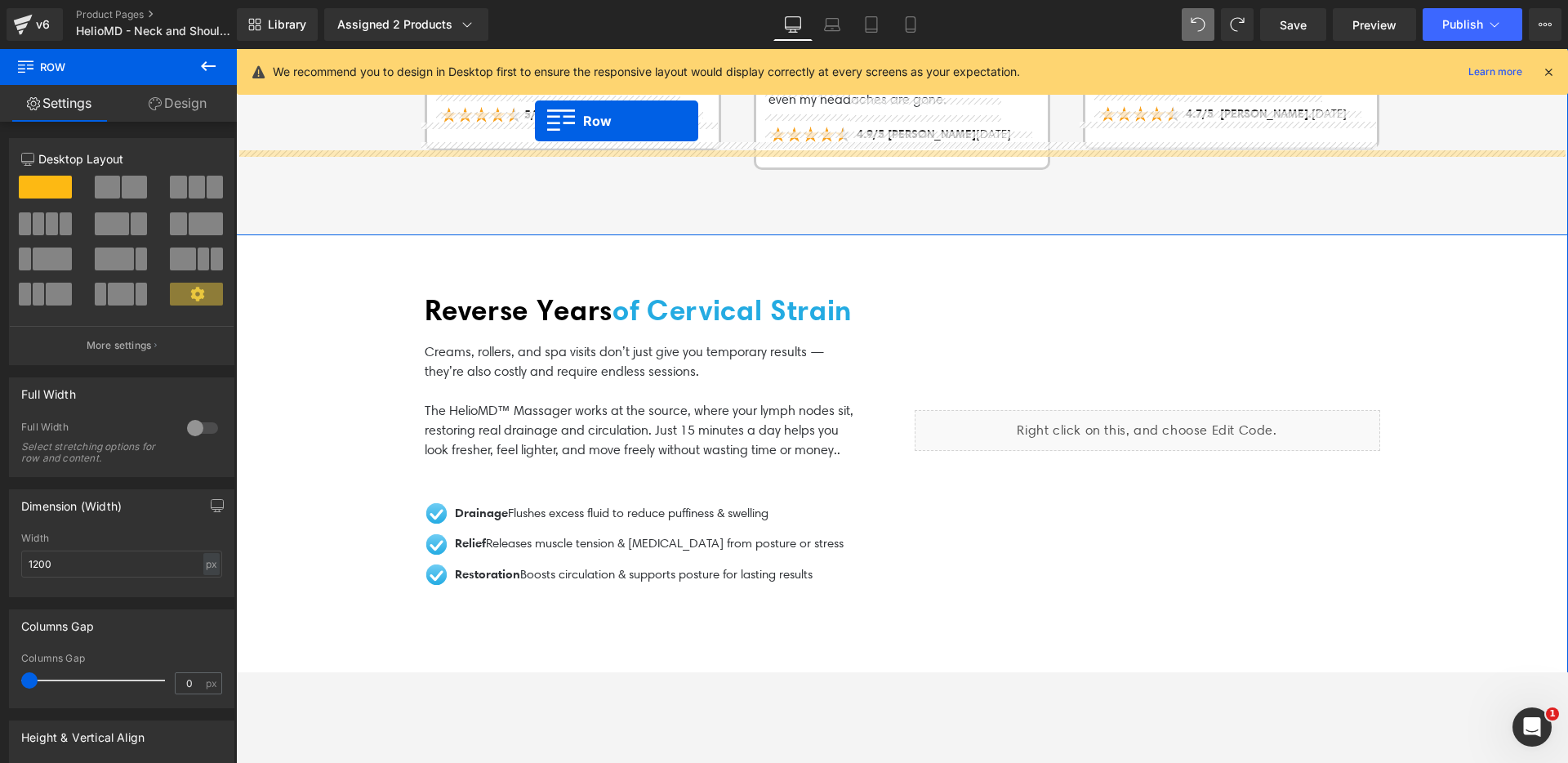
scroll to position [2641, 0]
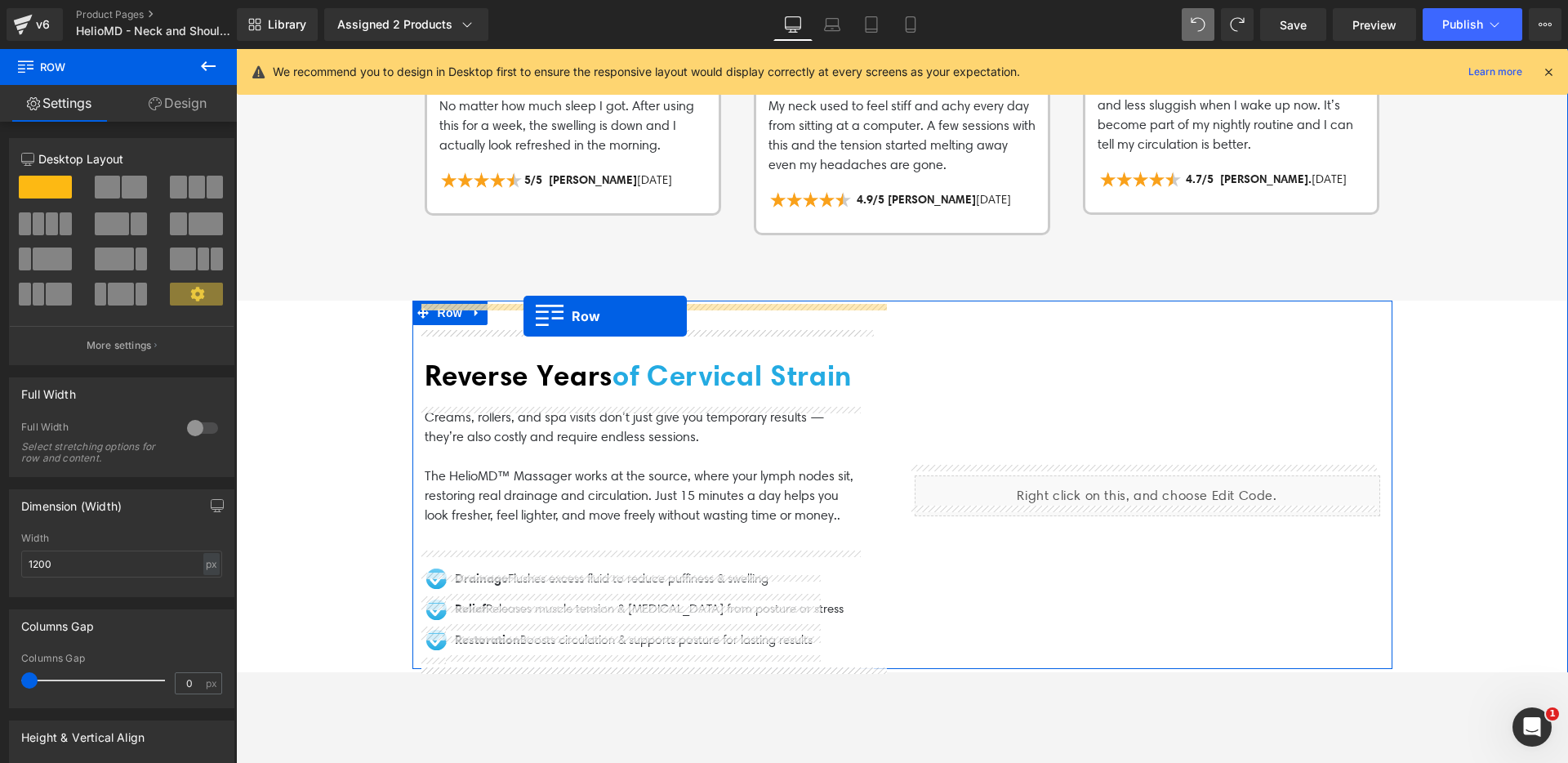
drag, startPoint x: 853, startPoint y: 311, endPoint x: 524, endPoint y: 316, distance: 329.0
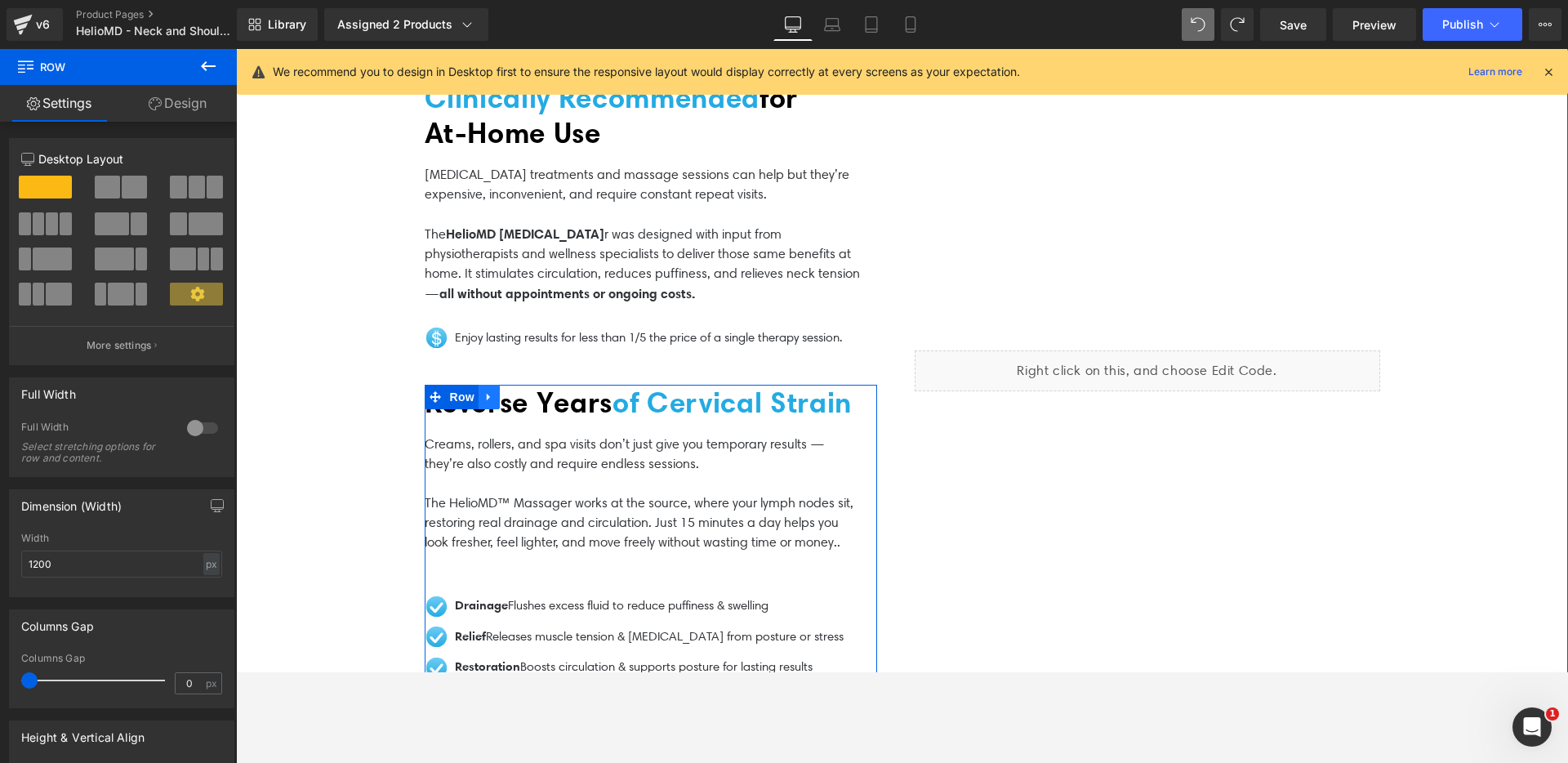
scroll to position [2917, 0]
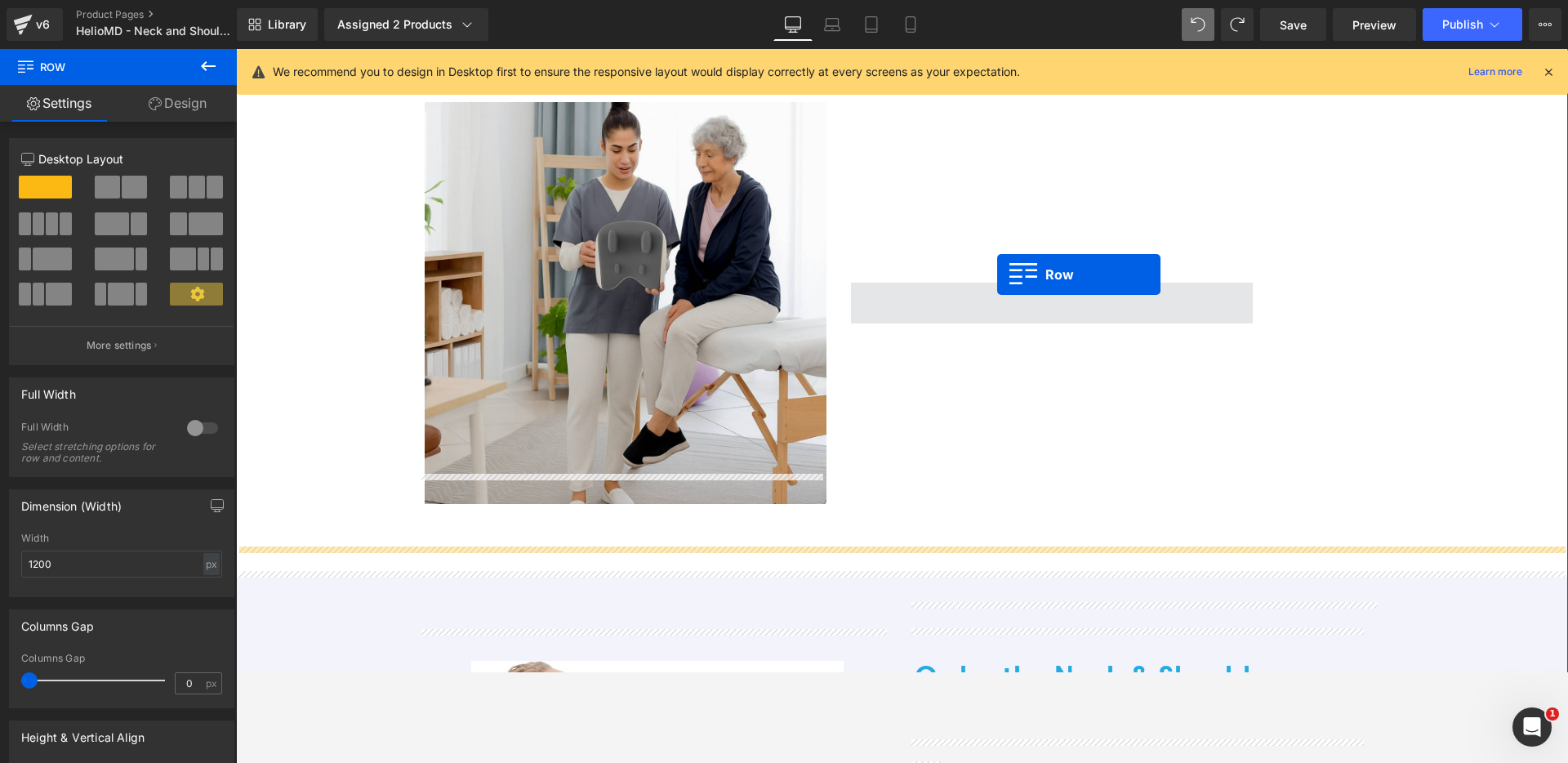
drag, startPoint x: 435, startPoint y: 367, endPoint x: 997, endPoint y: 275, distance: 569.5
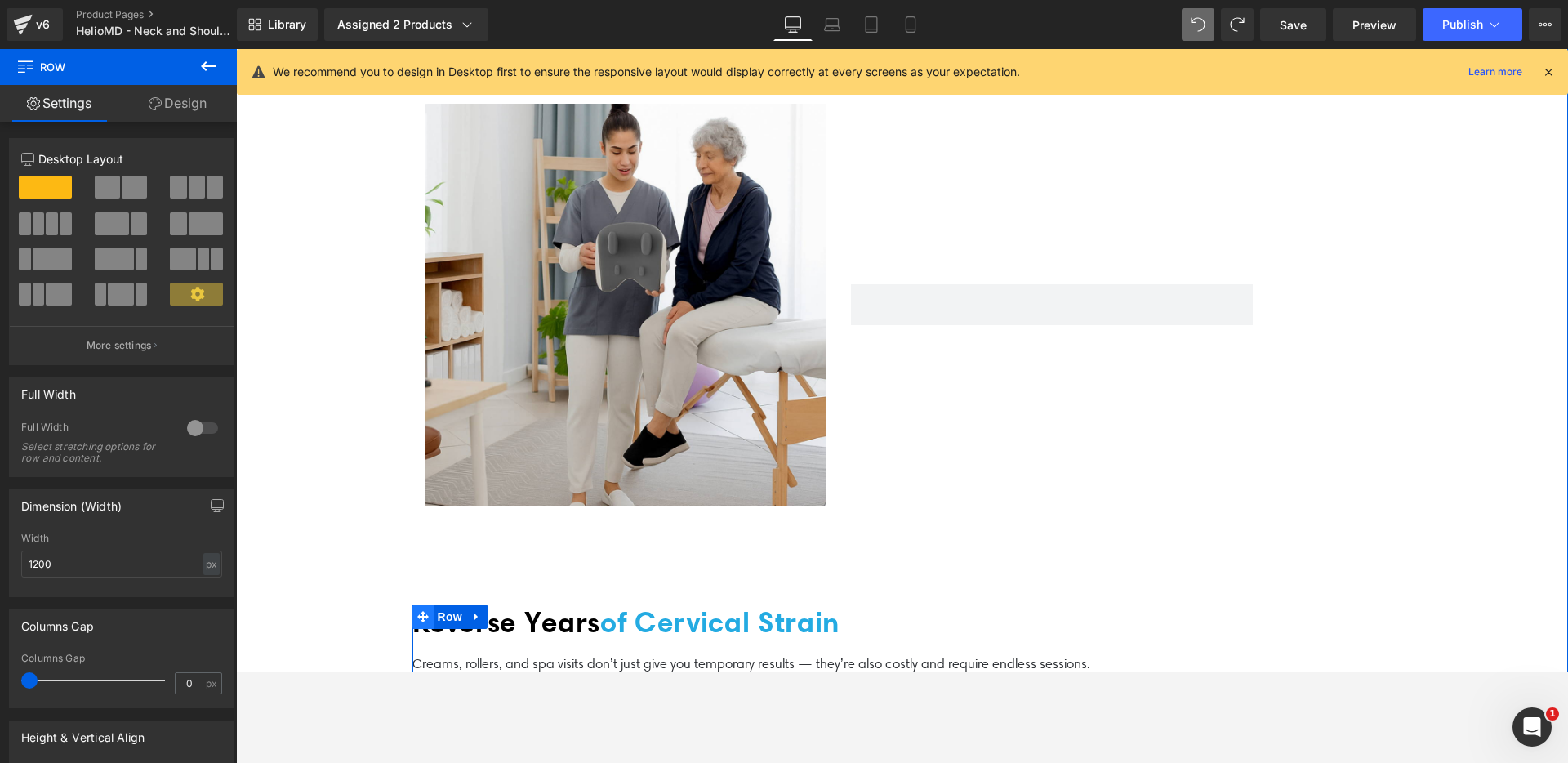
scroll to position [3252, 0]
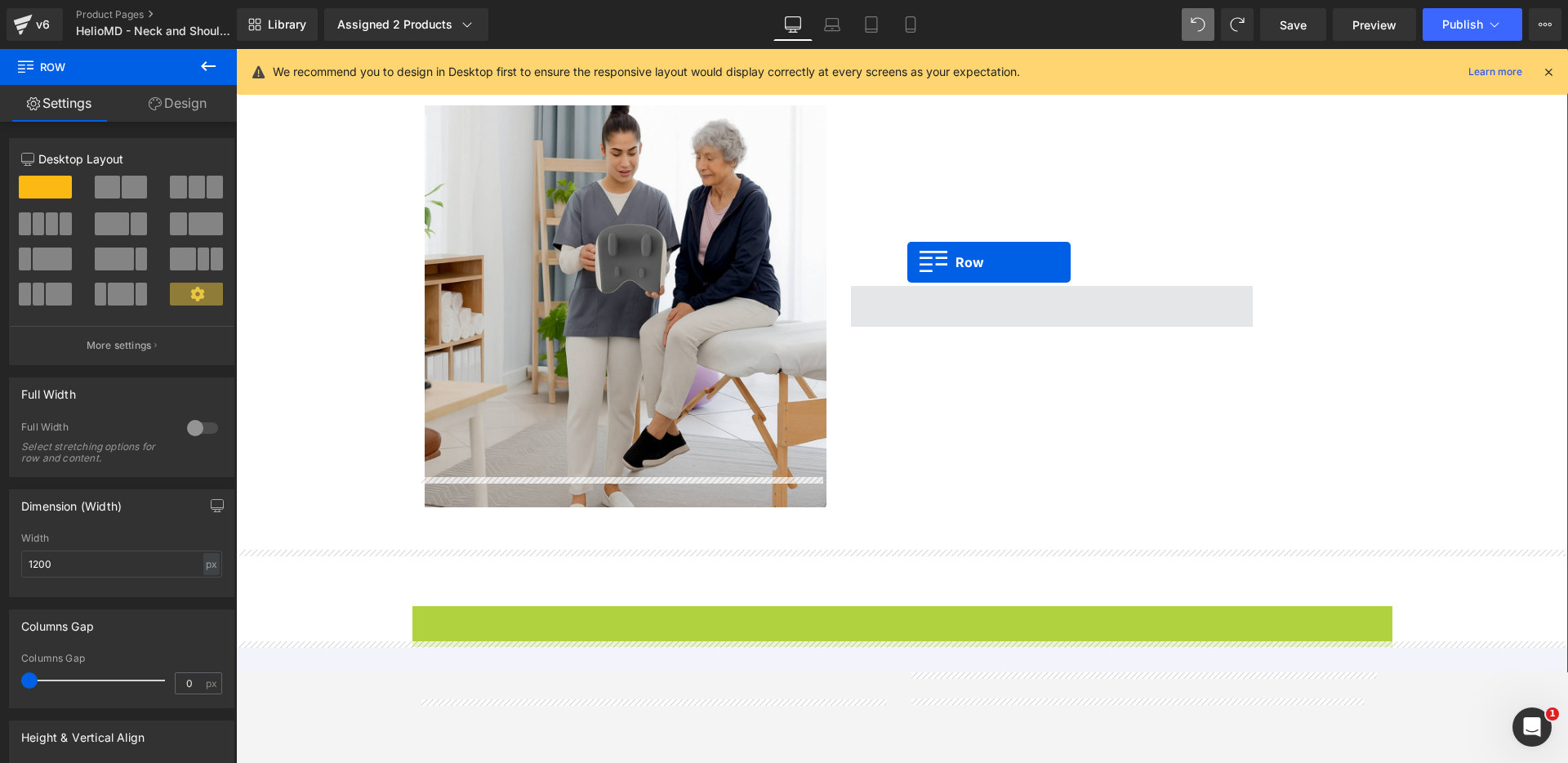
drag, startPoint x: 414, startPoint y: 585, endPoint x: 907, endPoint y: 263, distance: 588.8
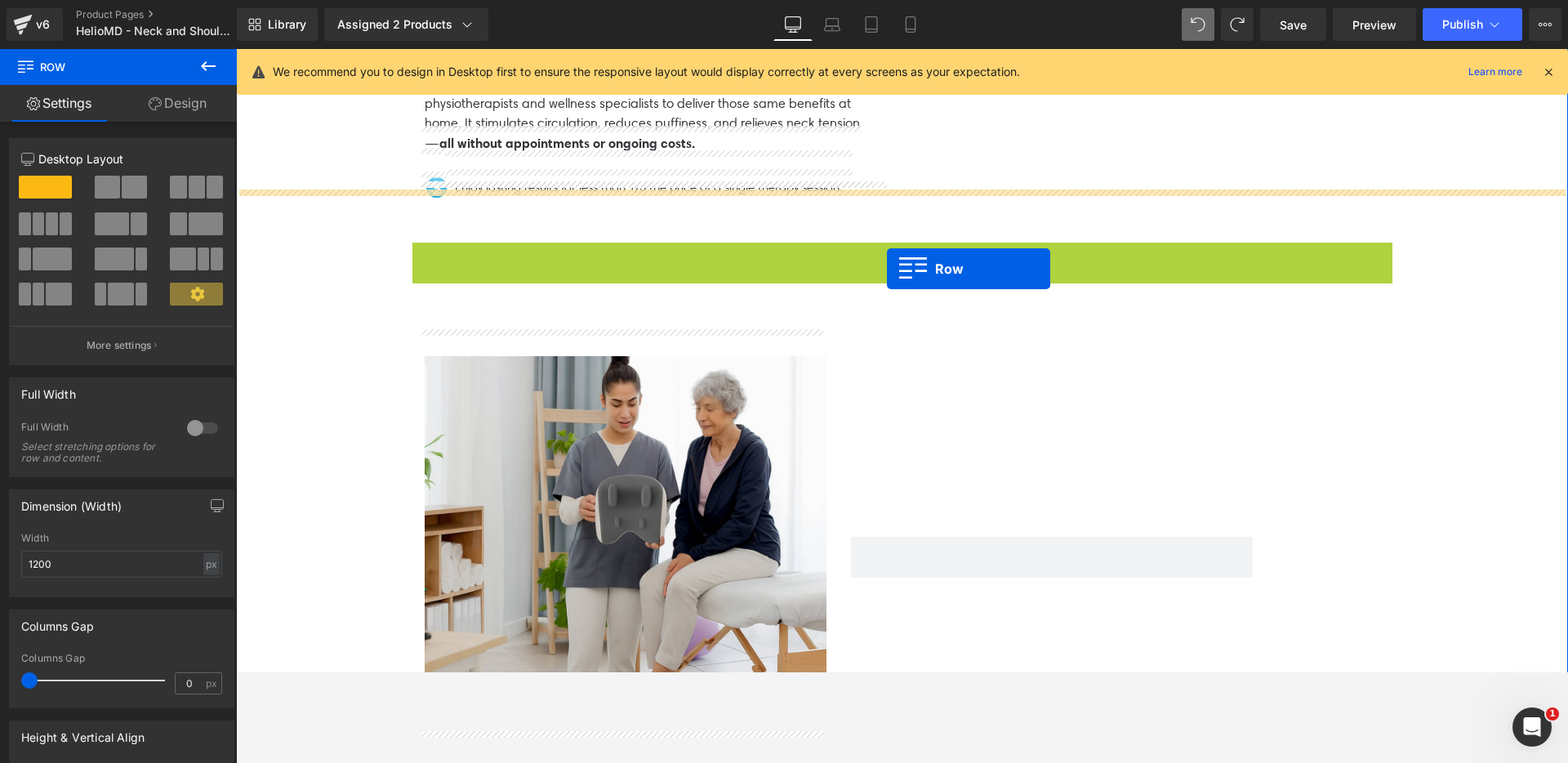
scroll to position [3070, 0]
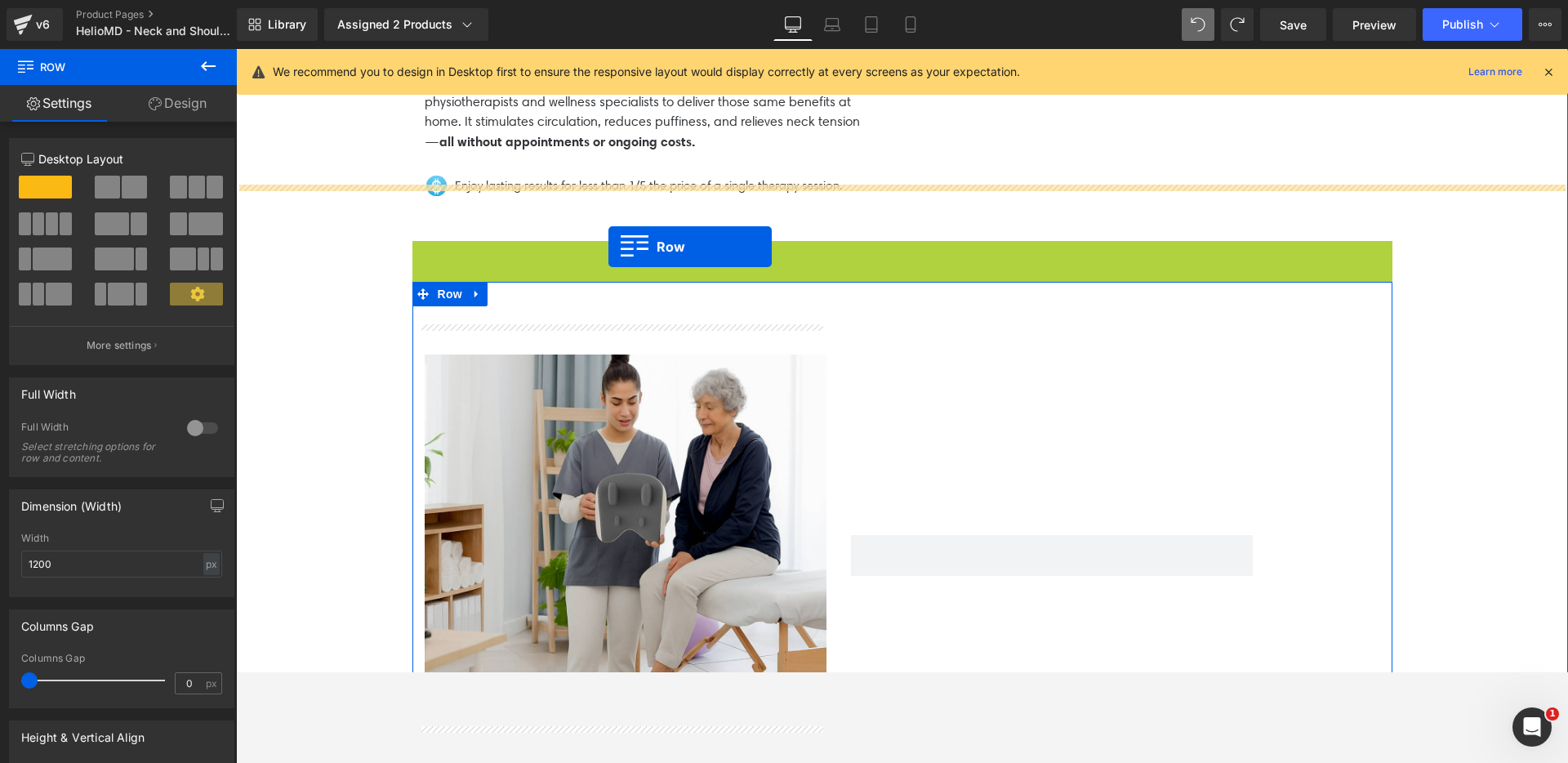
drag, startPoint x: 417, startPoint y: 119, endPoint x: 608, endPoint y: 246, distance: 229.4
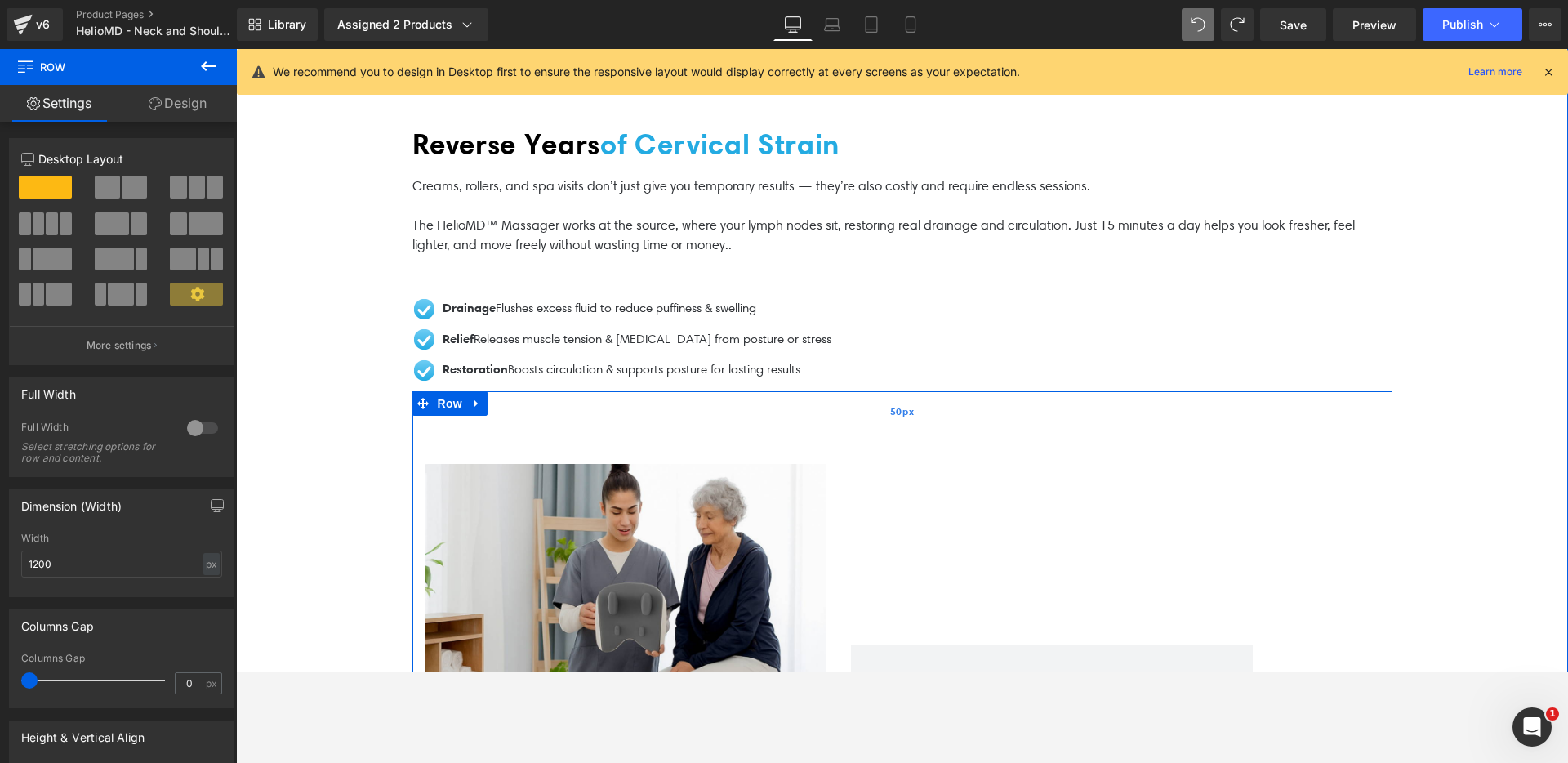
scroll to position [3207, 0]
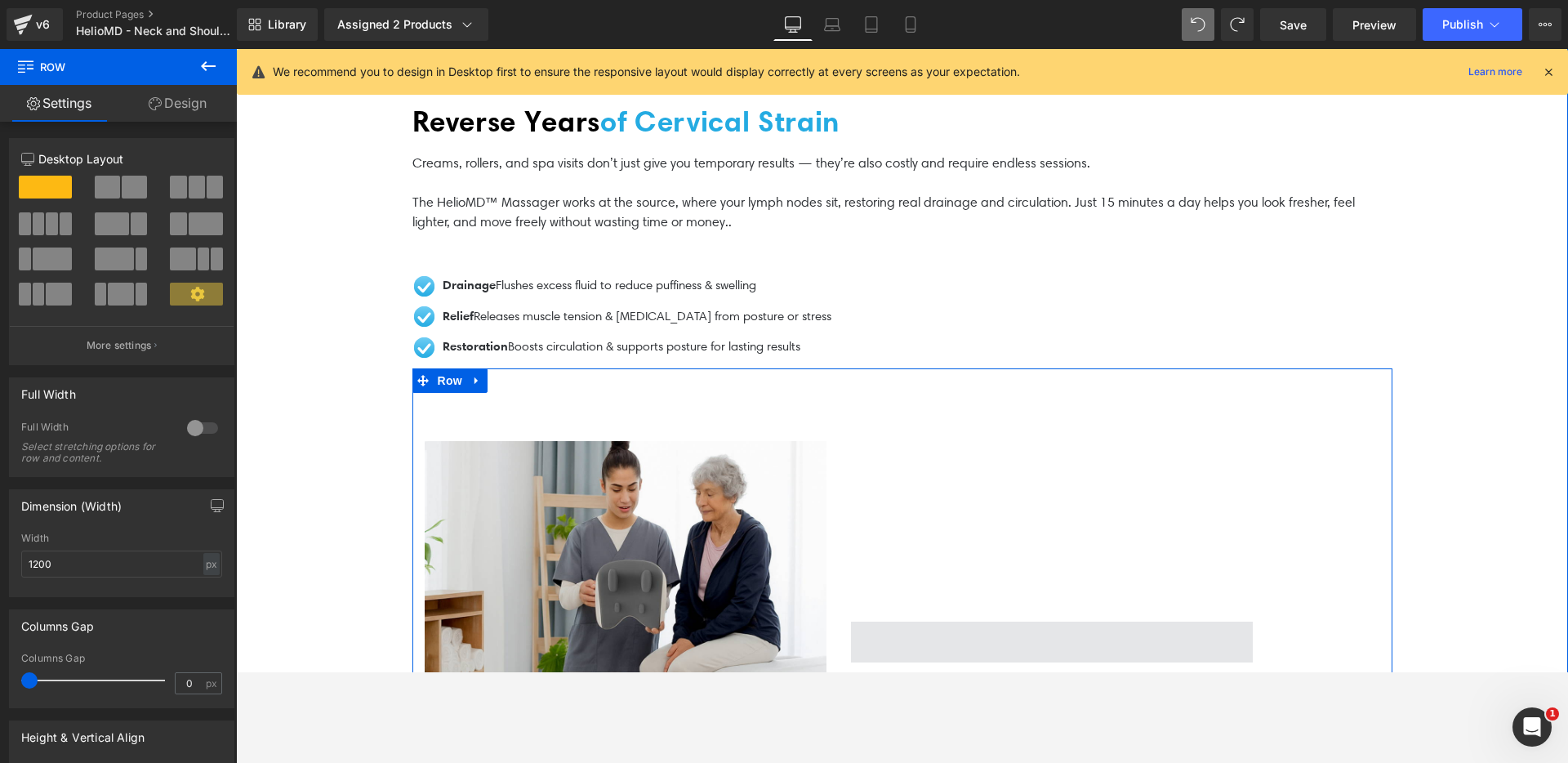
click at [973, 622] on span at bounding box center [1051, 642] width 402 height 41
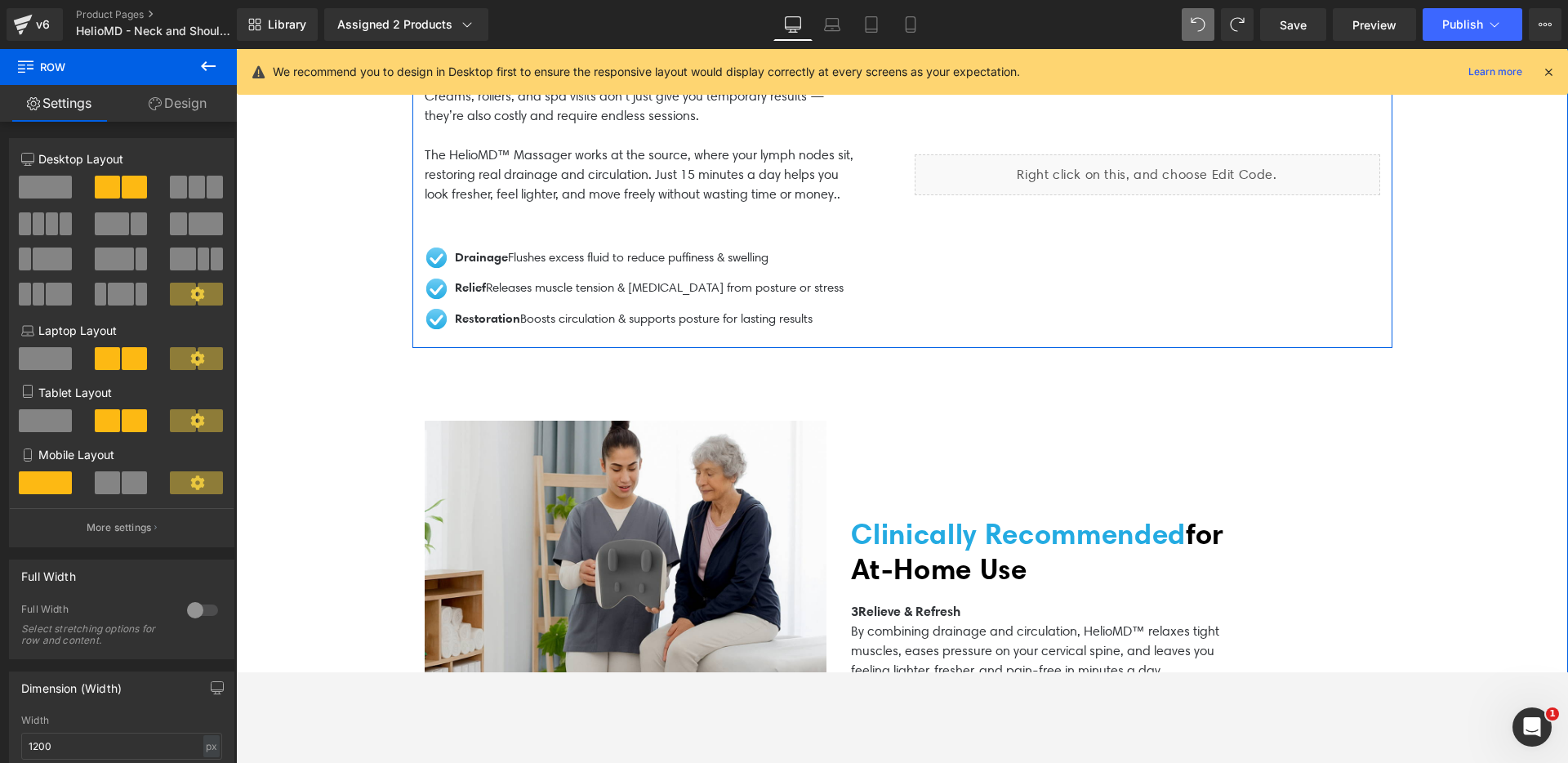
scroll to position [3098, 0]
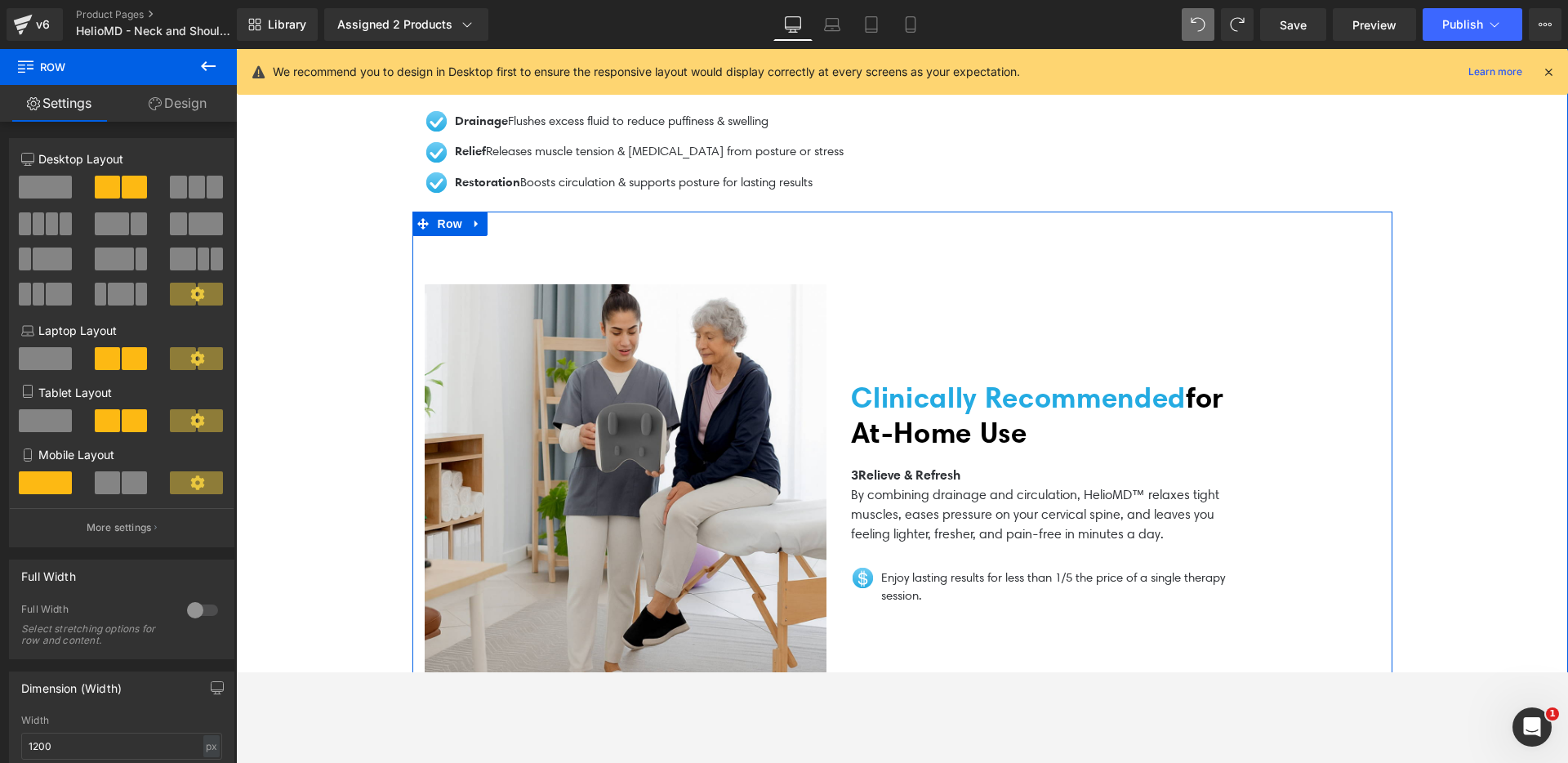
click at [1088, 379] on div "Clinically Recommended for At‑Home Use Heading 3Relieve & Refresh By combining …" at bounding box center [1051, 485] width 426 height 466
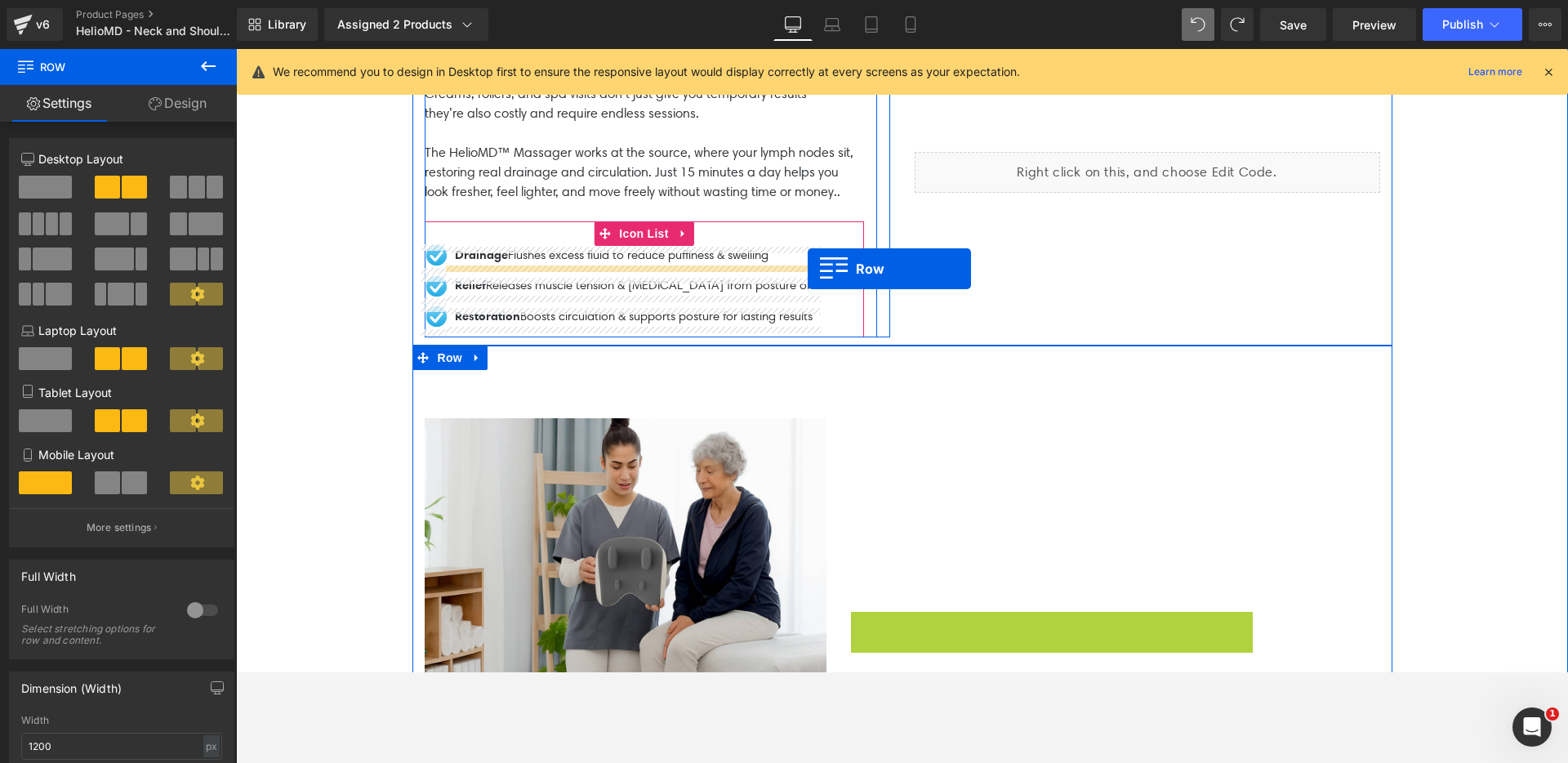
scroll to position [2850, 0]
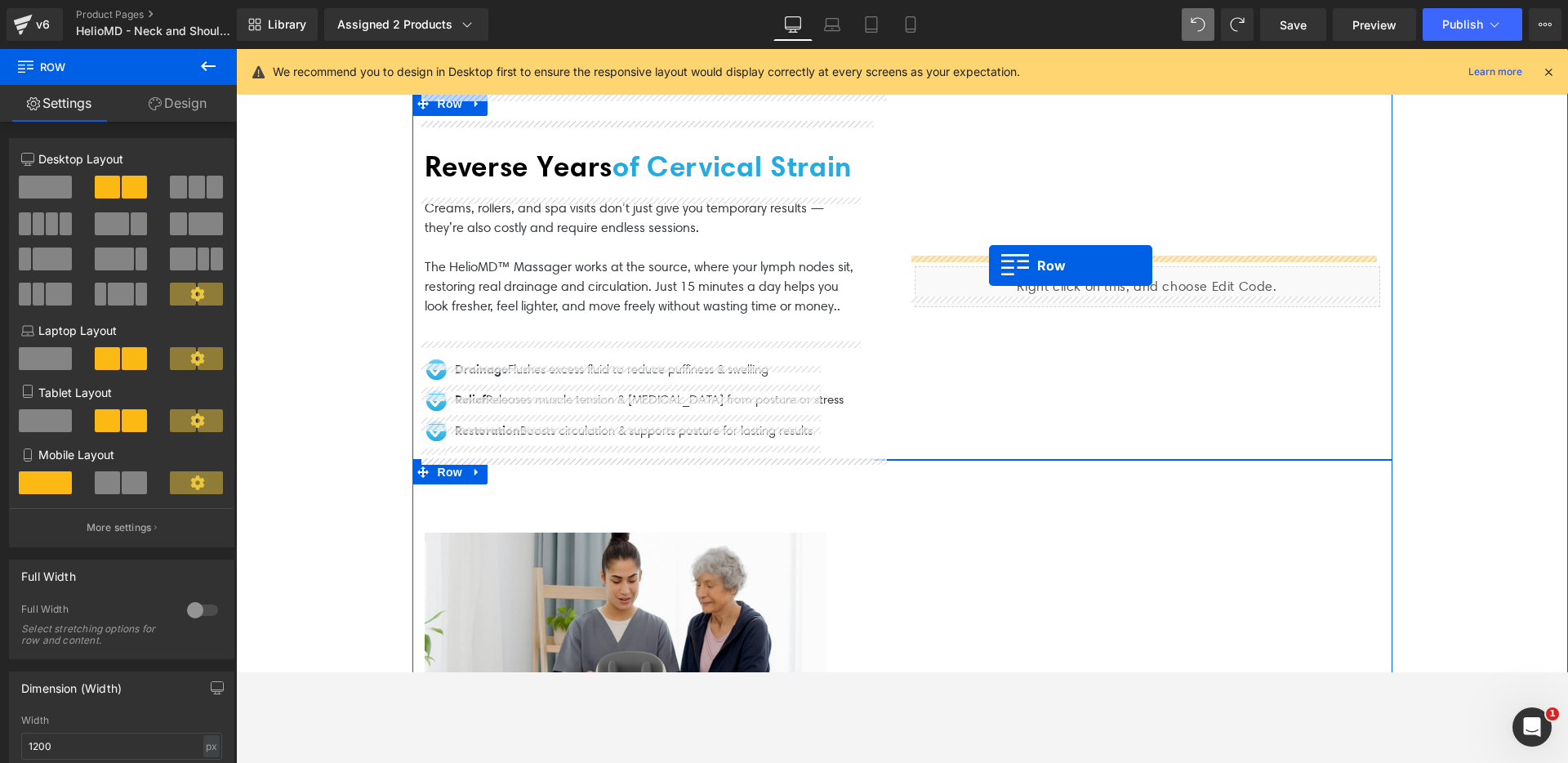
drag, startPoint x: 853, startPoint y: 398, endPoint x: 989, endPoint y: 266, distance: 189.5
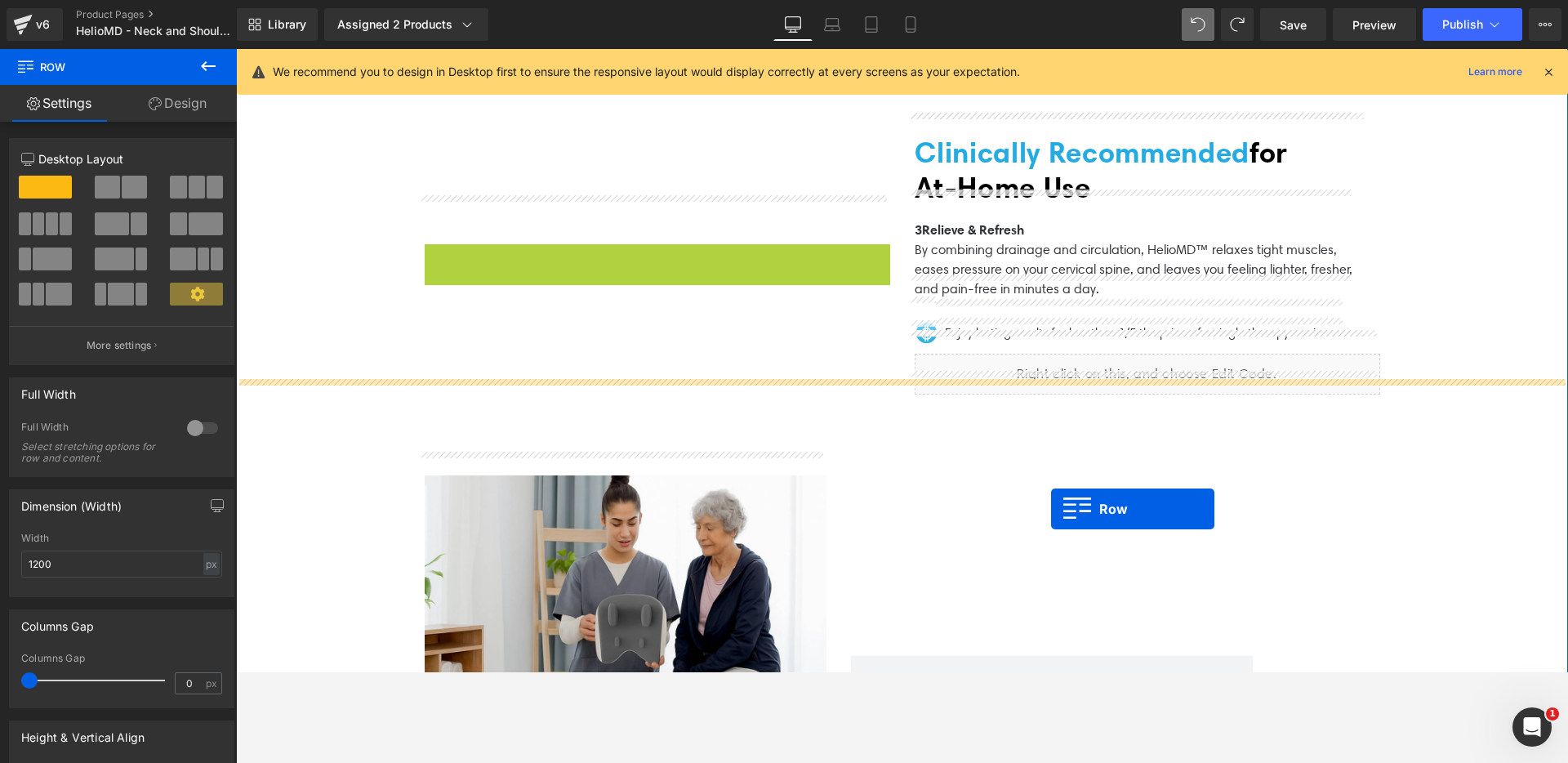
scroll to position [3114, 0]
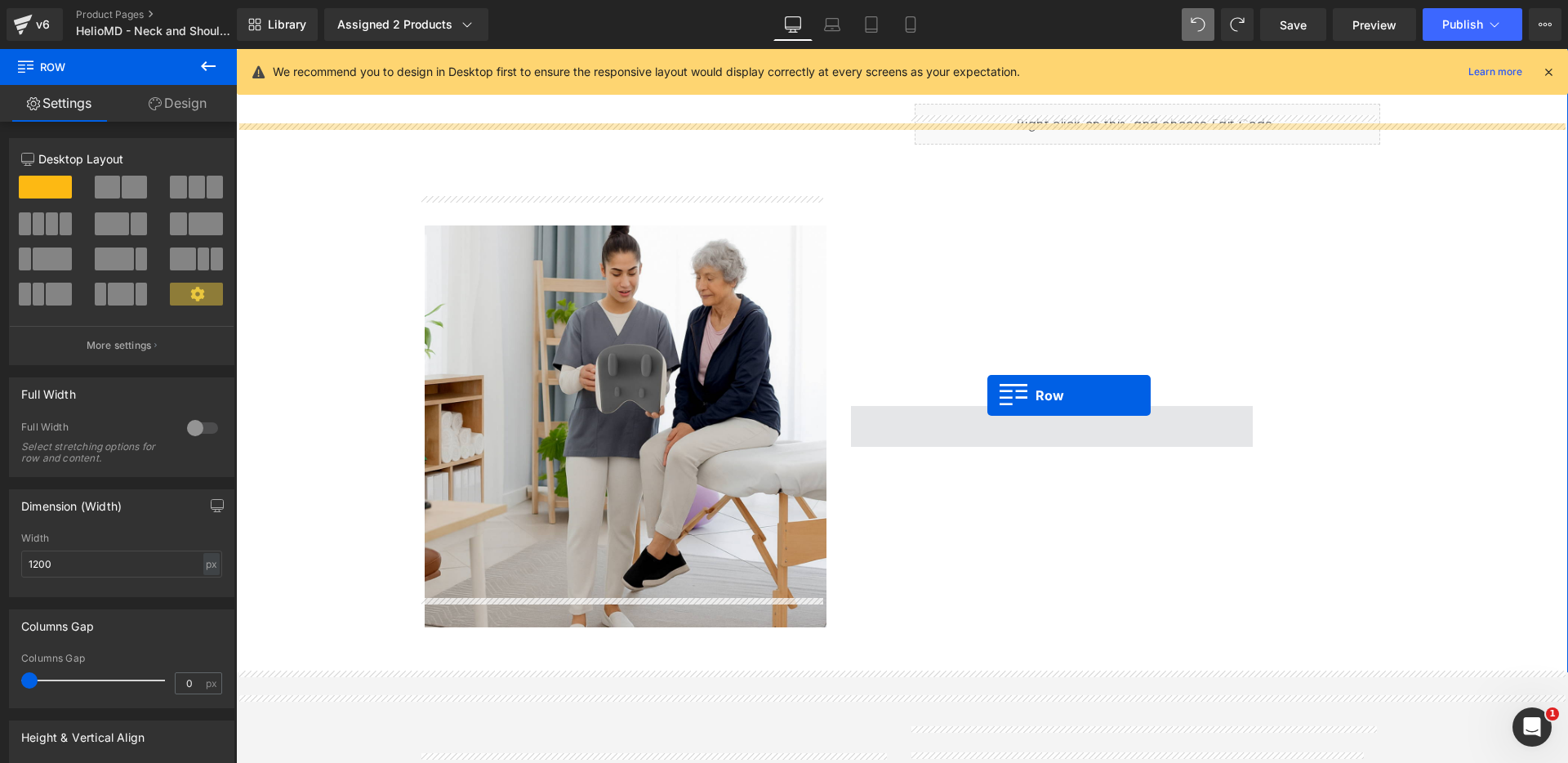
drag, startPoint x: 442, startPoint y: 133, endPoint x: 987, endPoint y: 395, distance: 604.7
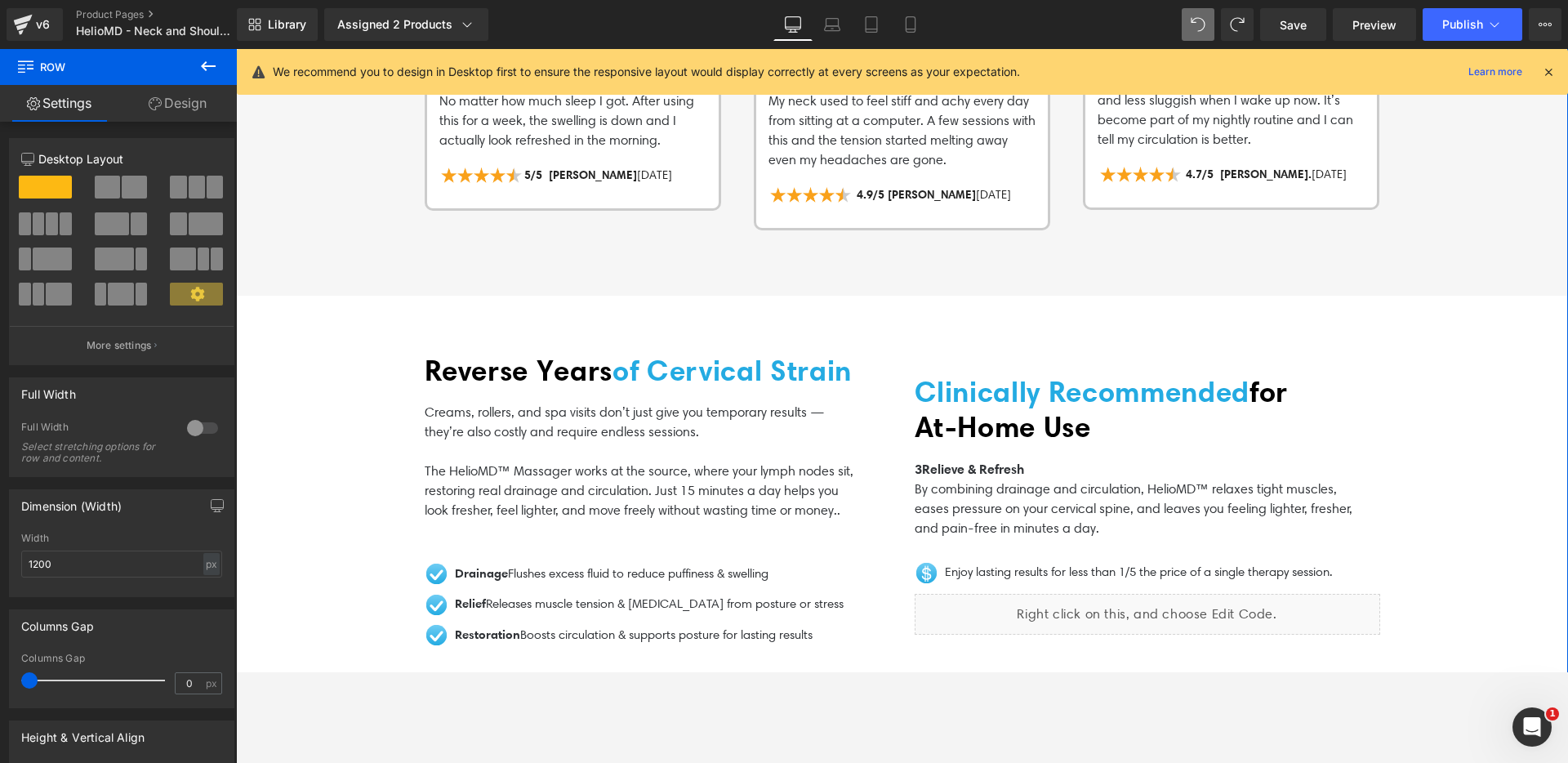
scroll to position [2633, 0]
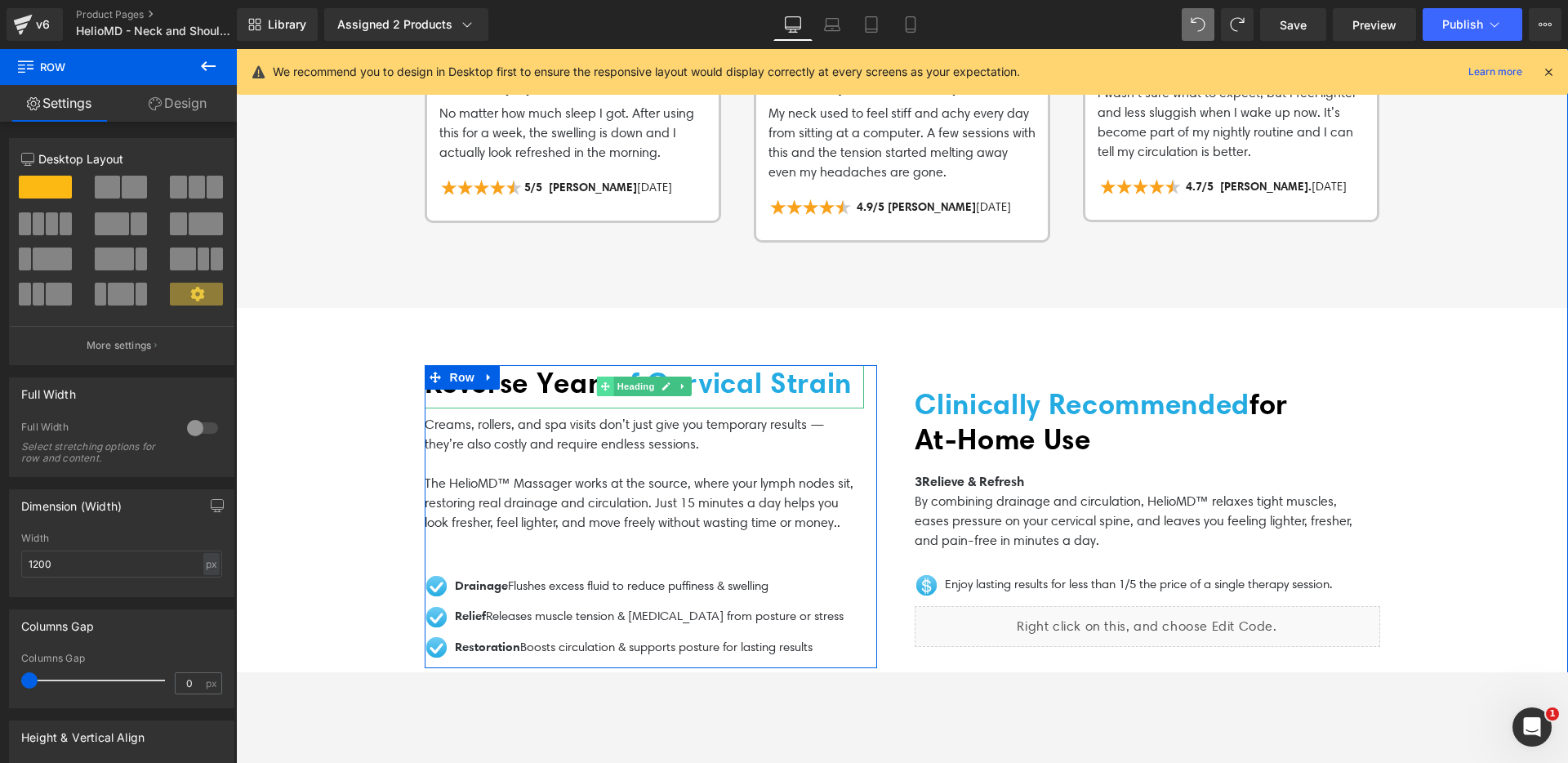
click at [596, 376] on span at bounding box center [605, 386] width 17 height 20
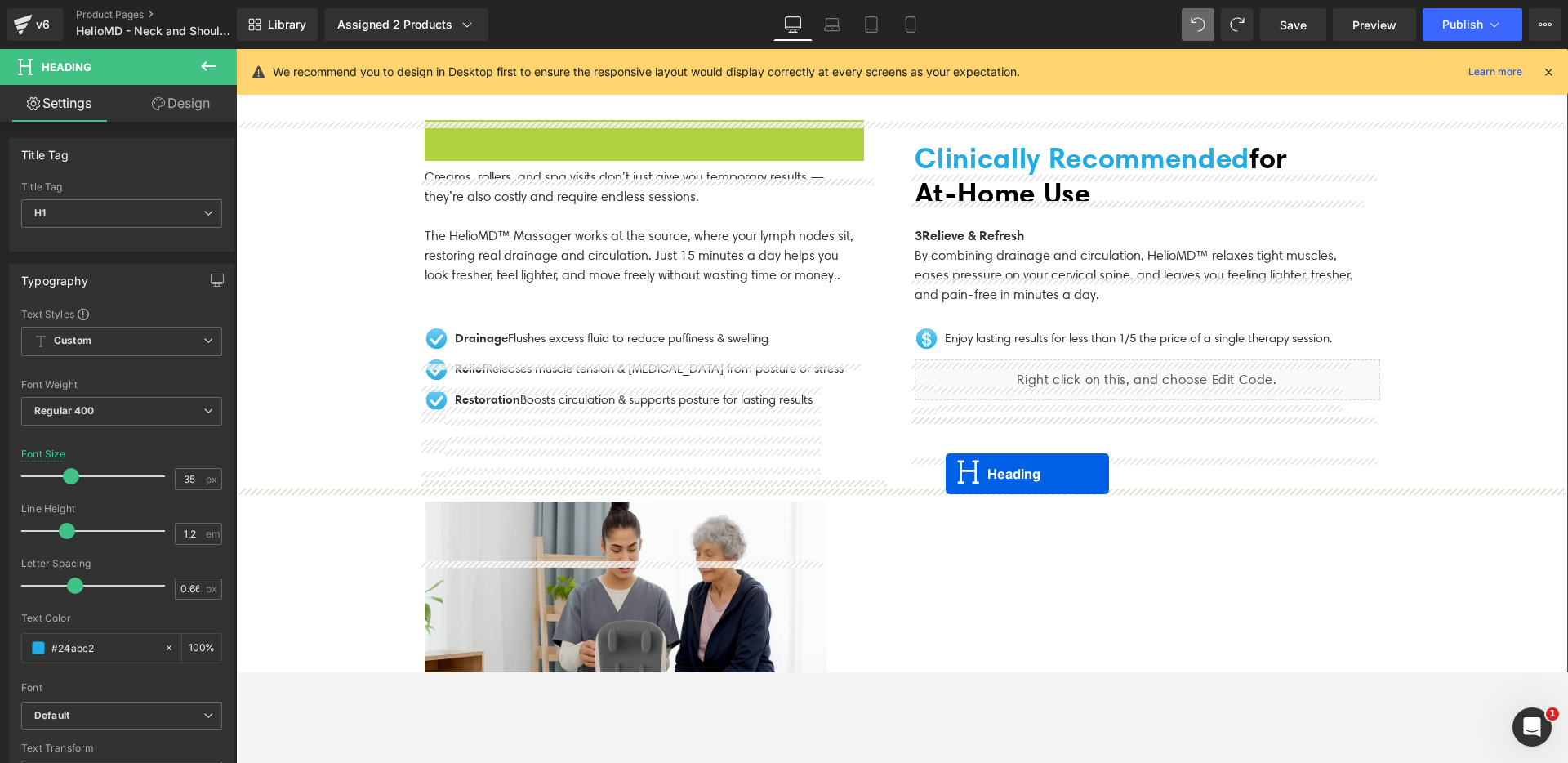
scroll to position [3102, 0]
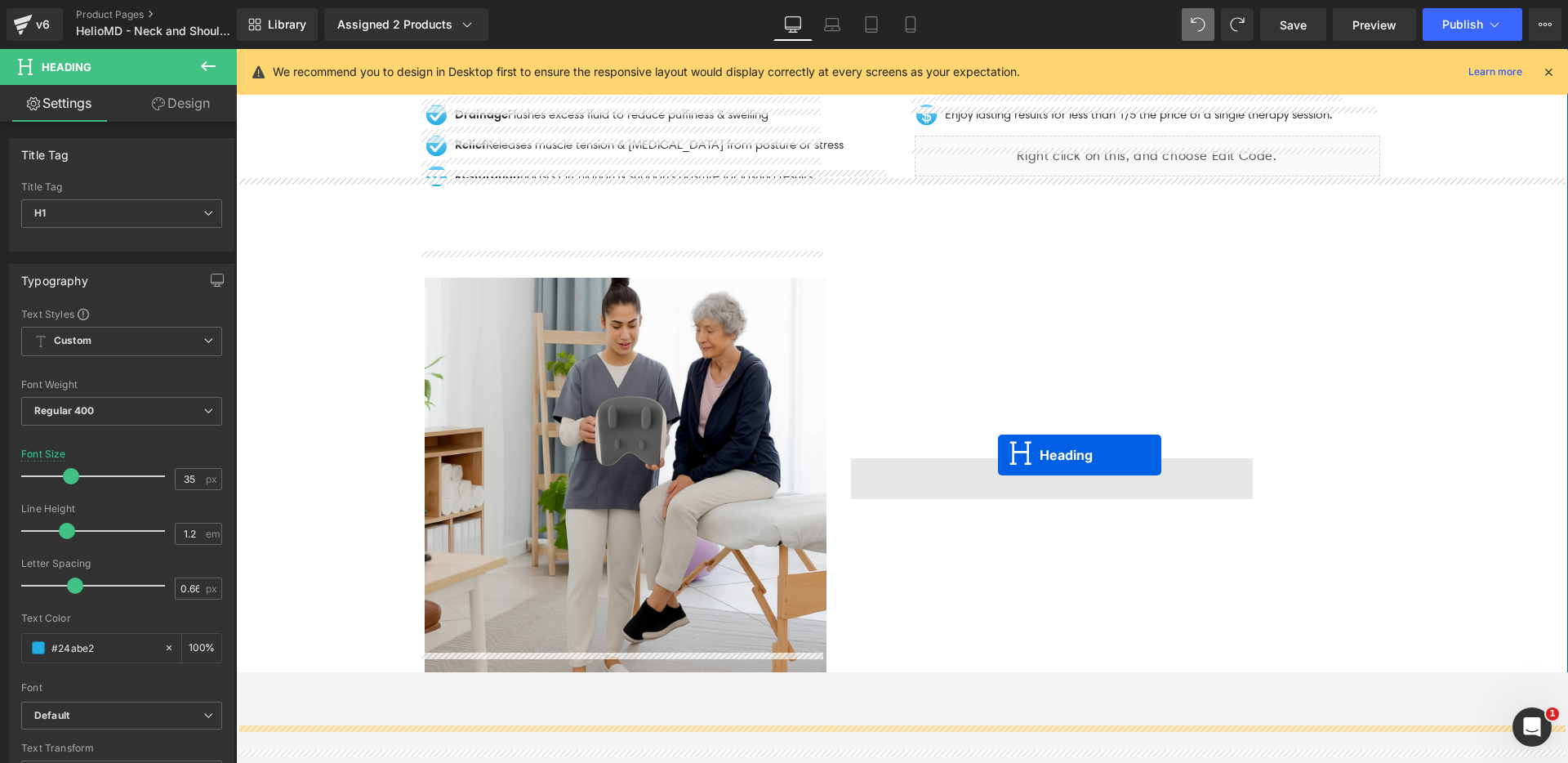
drag, startPoint x: 605, startPoint y: 222, endPoint x: 998, endPoint y: 455, distance: 456.9
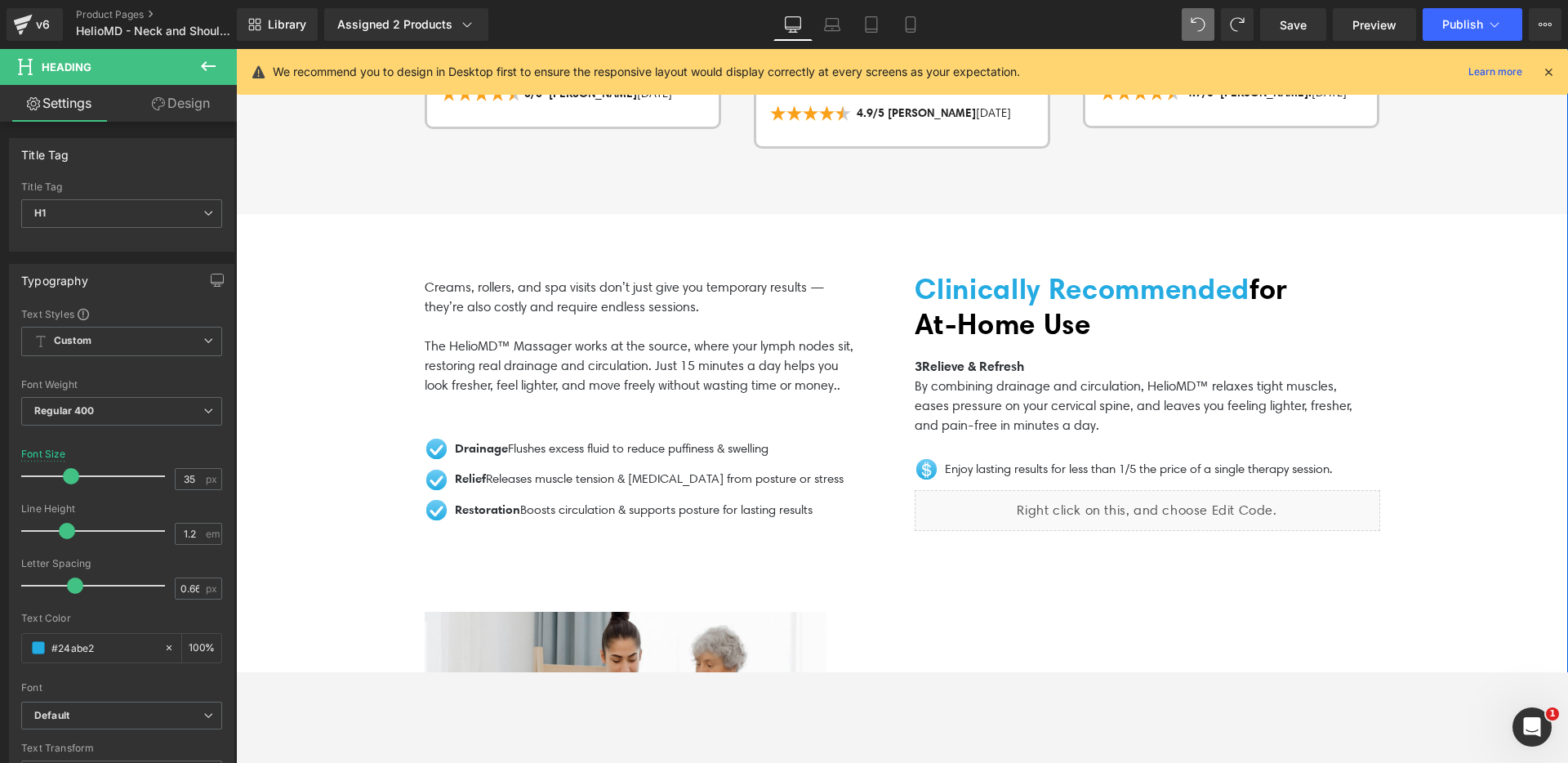
scroll to position [2728, 0]
click at [1023, 489] on div "Liquid" at bounding box center [1147, 509] width 466 height 41
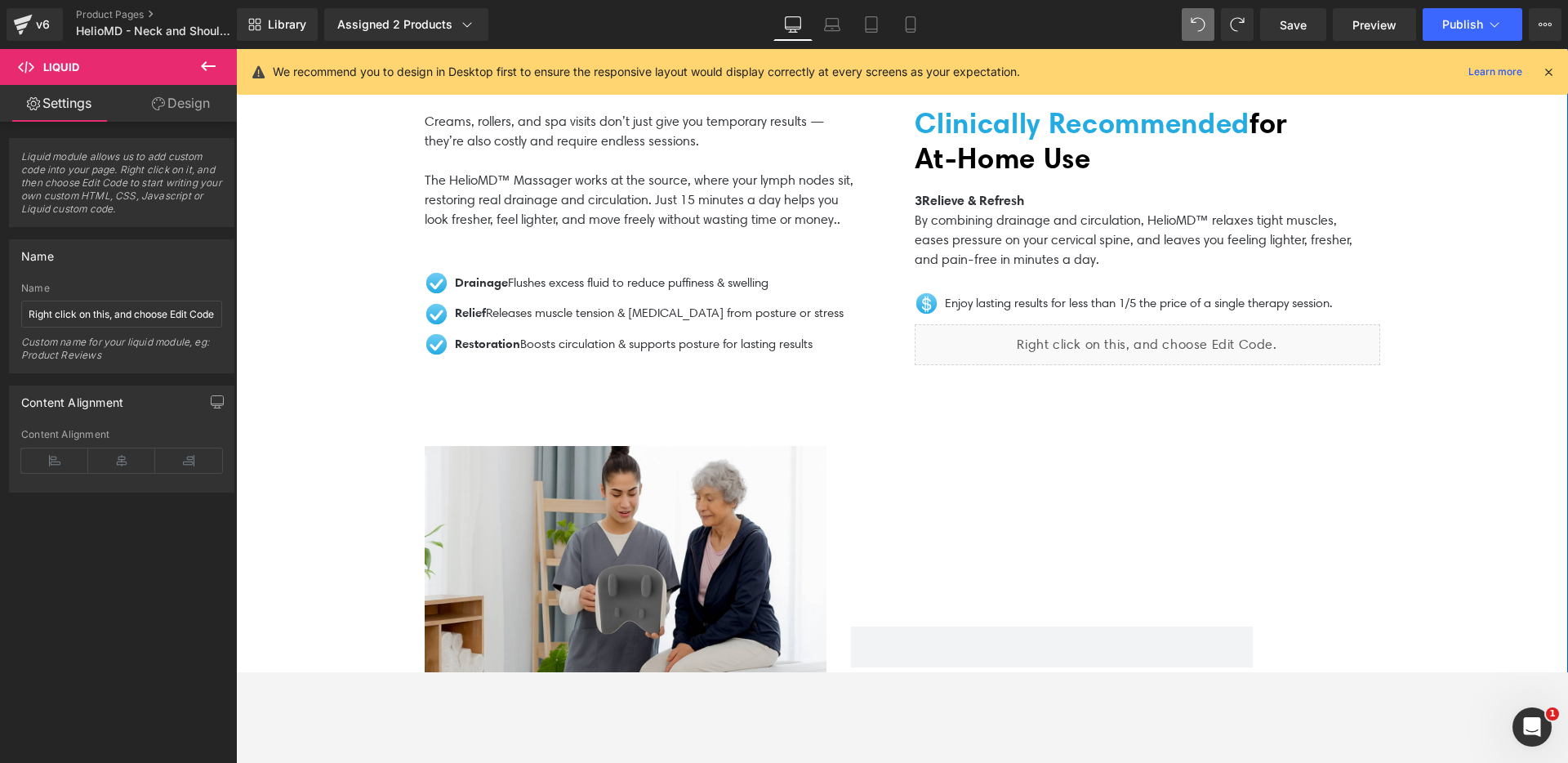
scroll to position [2841, 0]
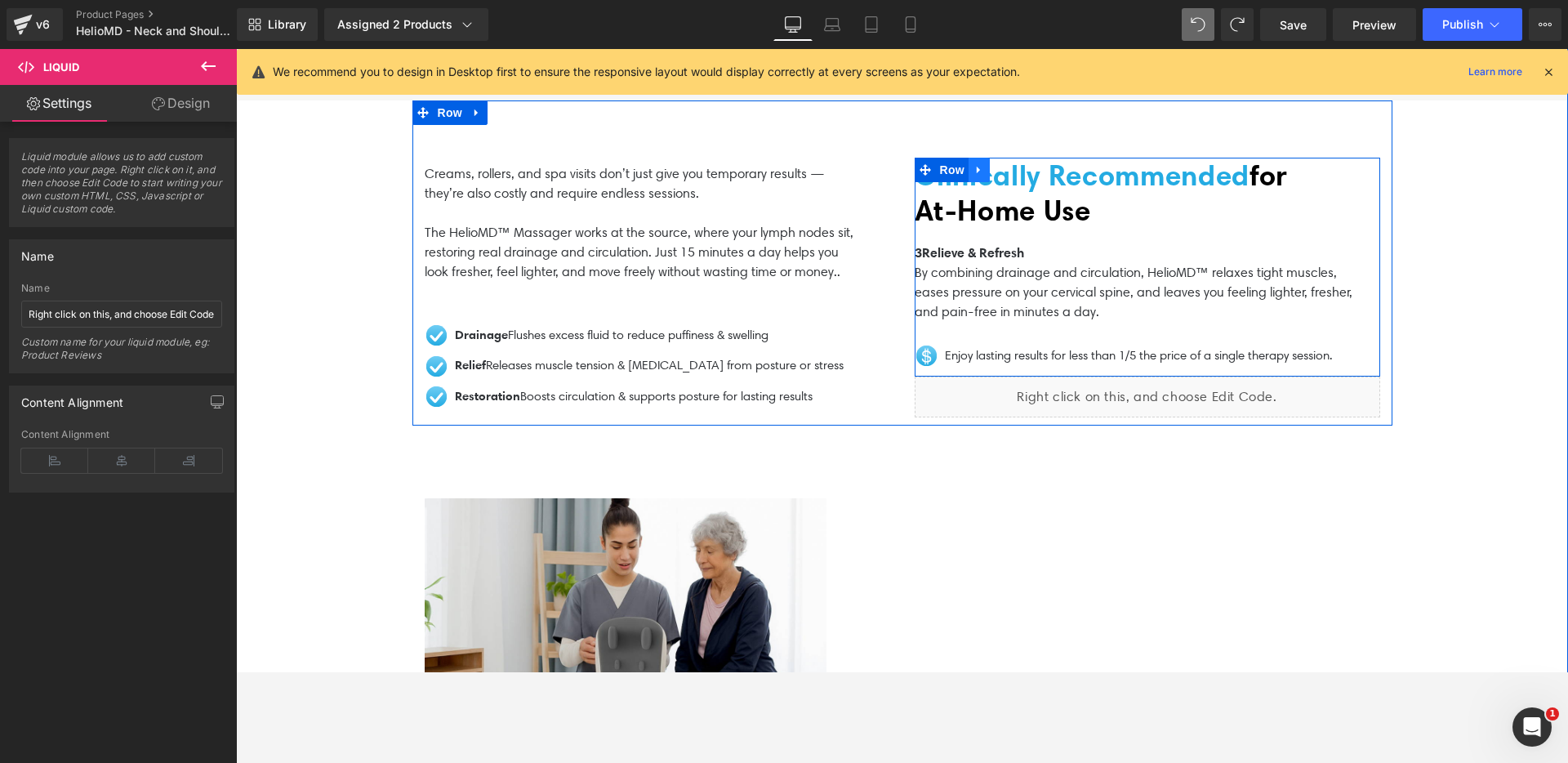
click at [973, 163] on icon at bounding box center [979, 169] width 12 height 13
click at [994, 163] on icon at bounding box center [1000, 169] width 12 height 13
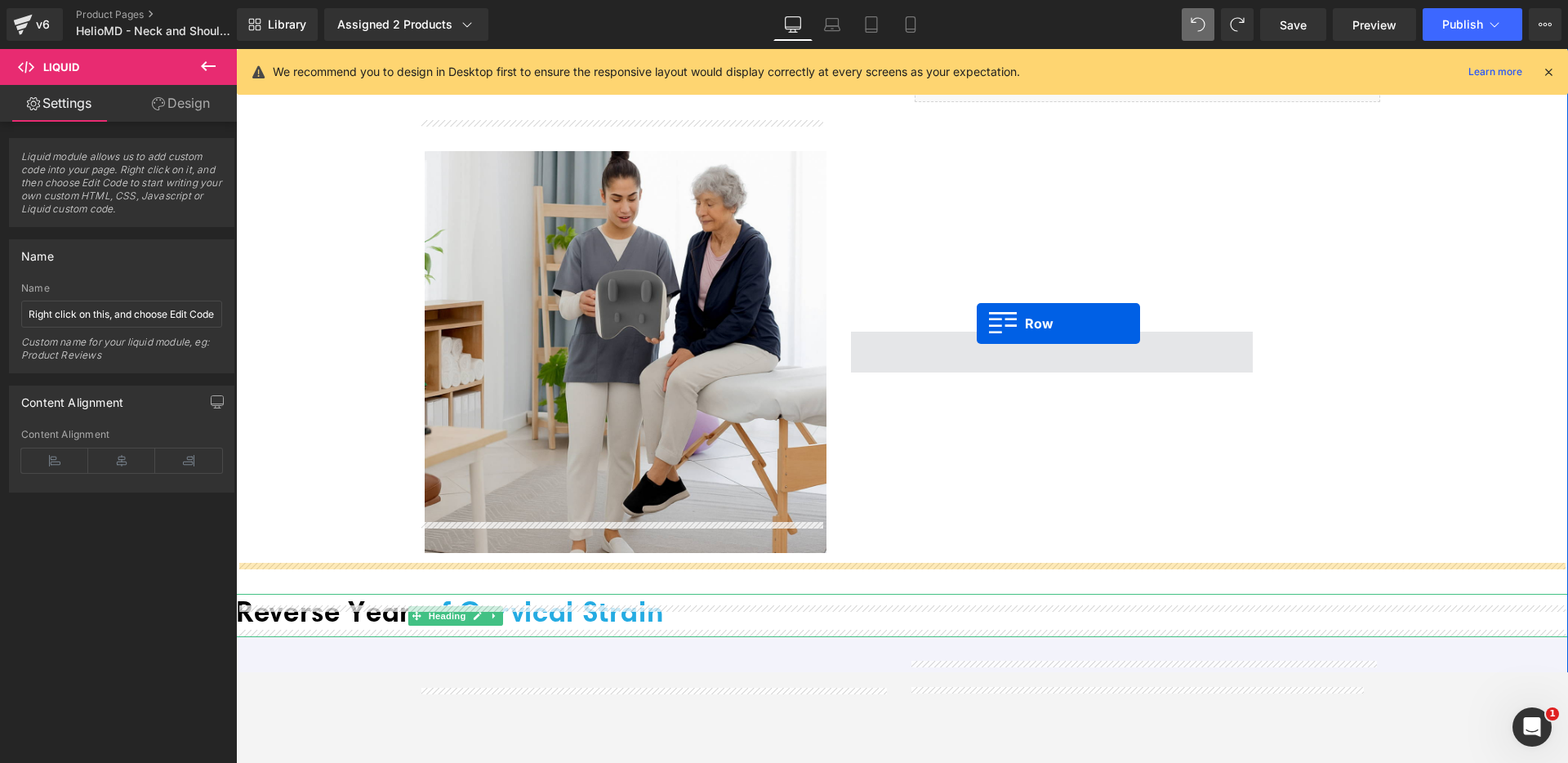
scroll to position [3224, 0]
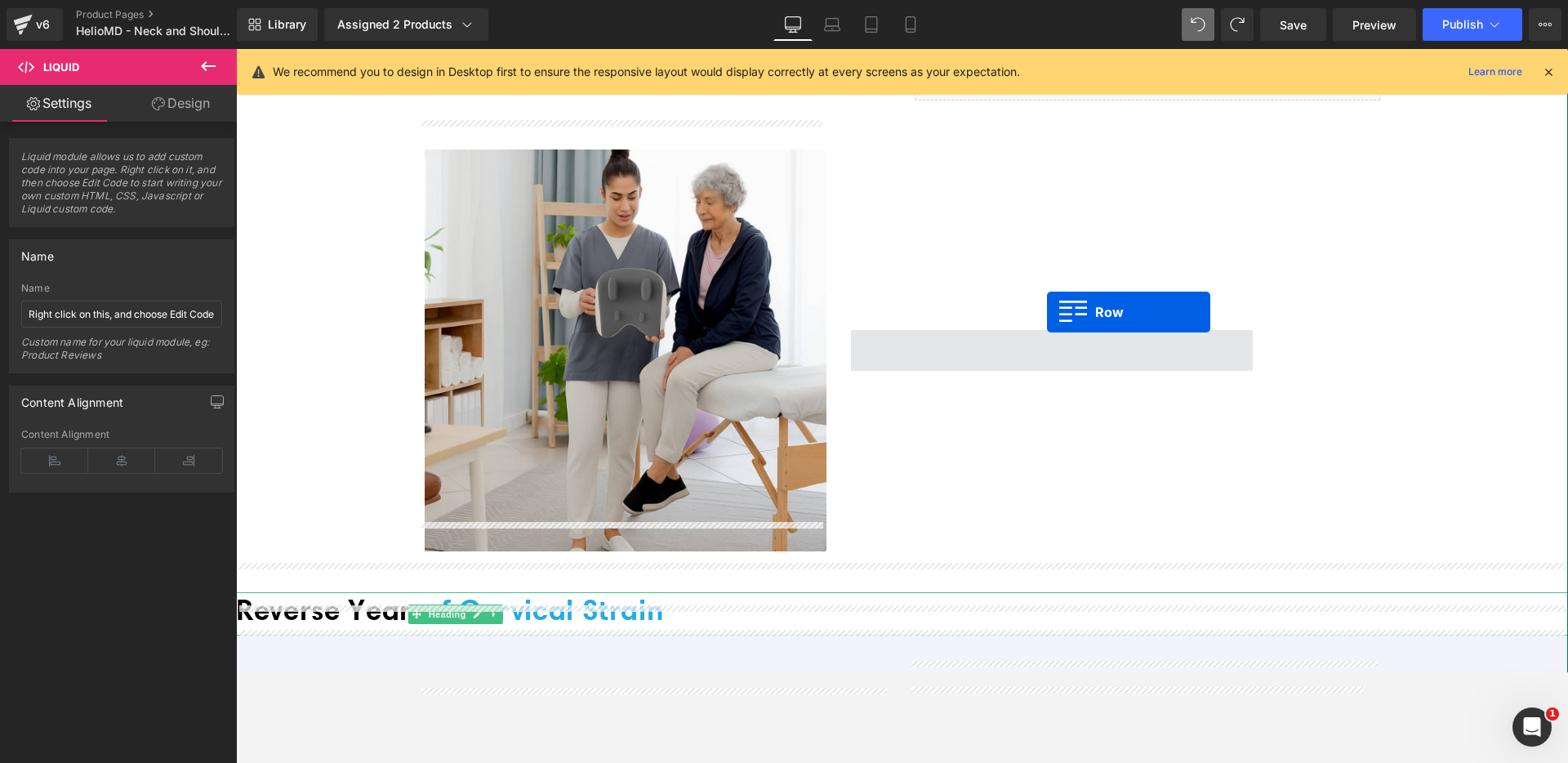
drag, startPoint x: 924, startPoint y: 144, endPoint x: 1044, endPoint y: 322, distance: 214.7
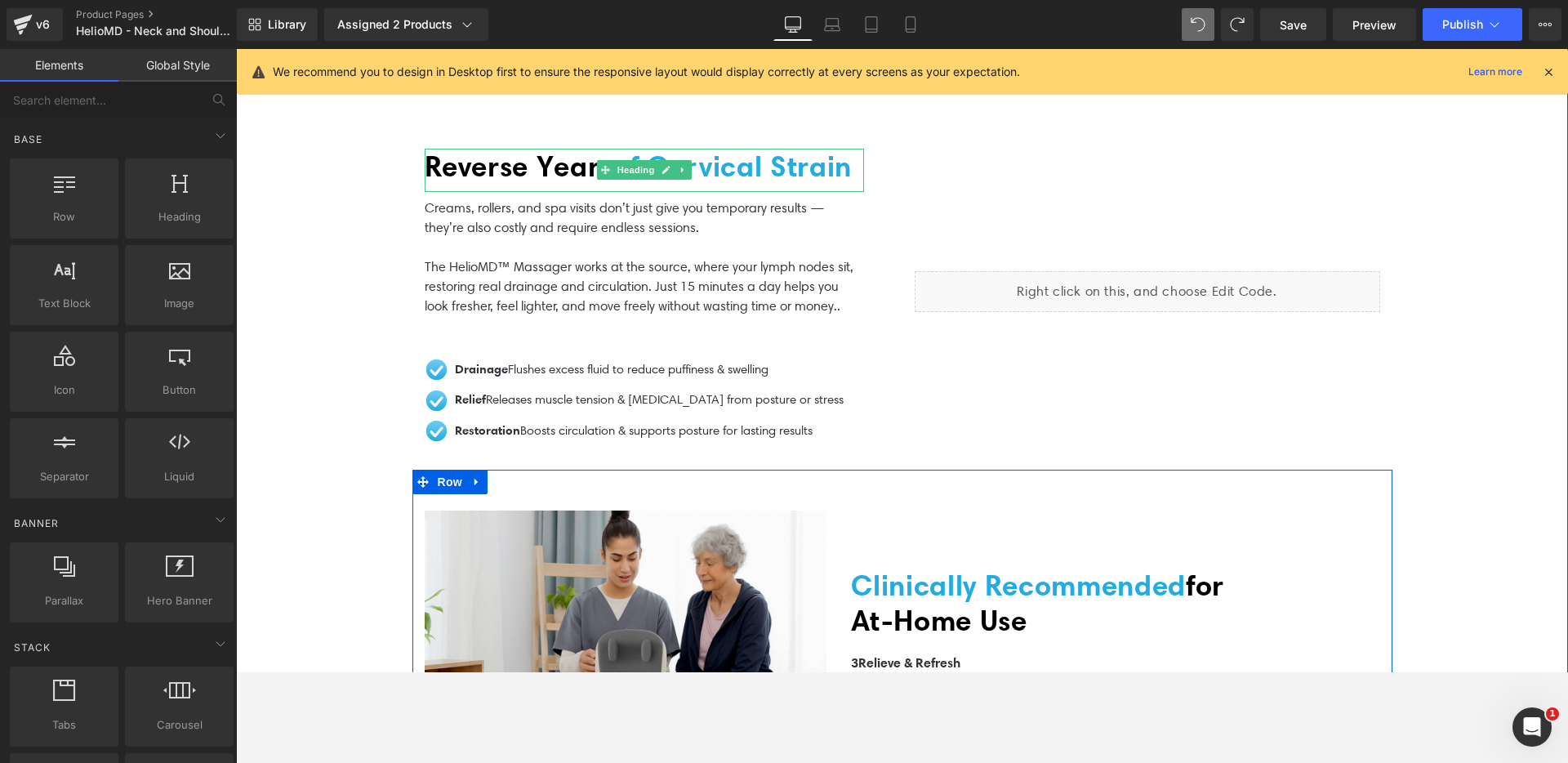
scroll to position [2896, 0]
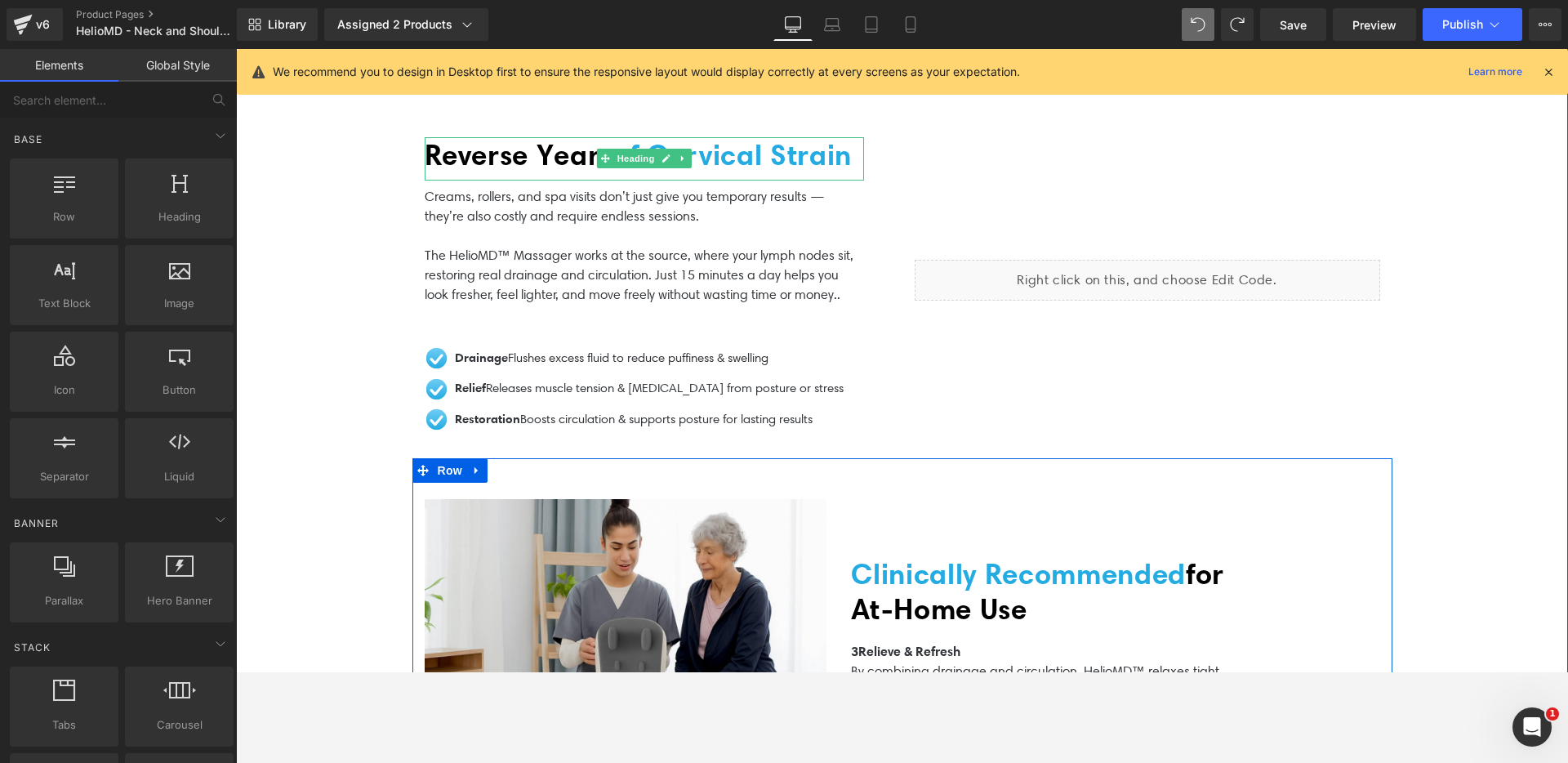
click at [1060, 607] on span "for At‑Home Use" at bounding box center [1038, 591] width 374 height 70
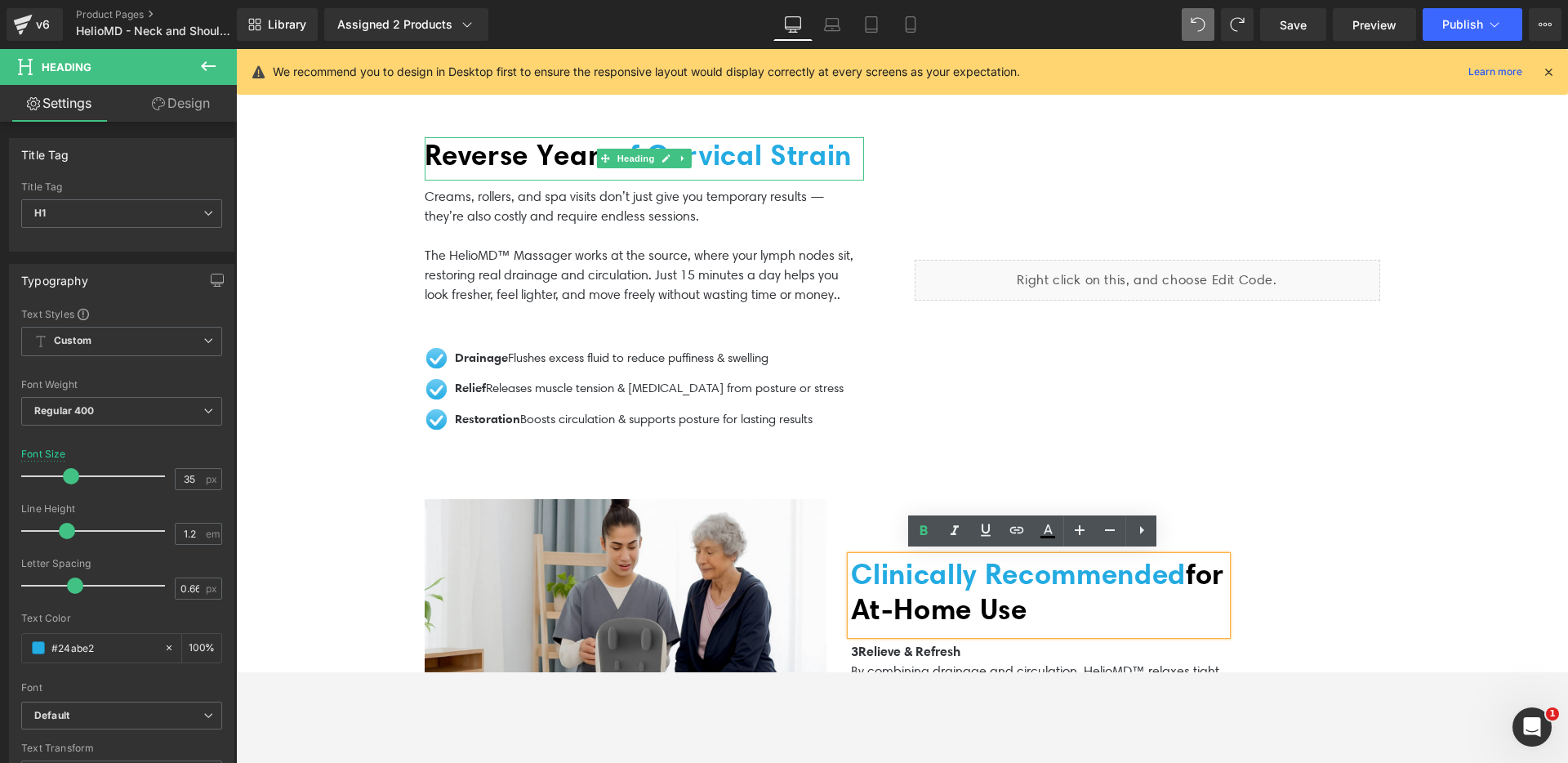
drag, startPoint x: 1104, startPoint y: 607, endPoint x: 841, endPoint y: 556, distance: 267.9
click at [851, 556] on div "Clinically Recommended for At‑Home Use" at bounding box center [1039, 595] width 375 height 78
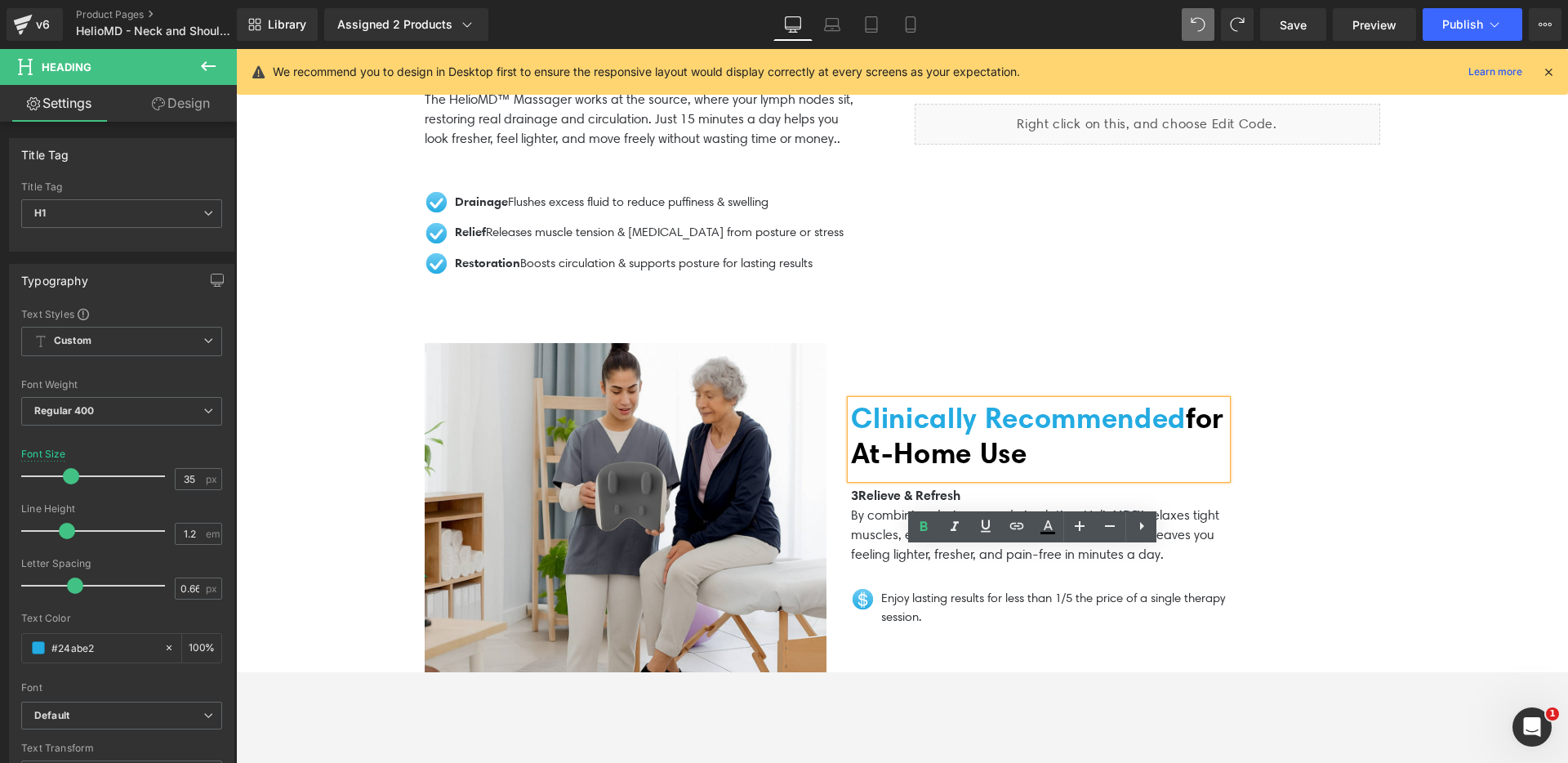
scroll to position [3137, 0]
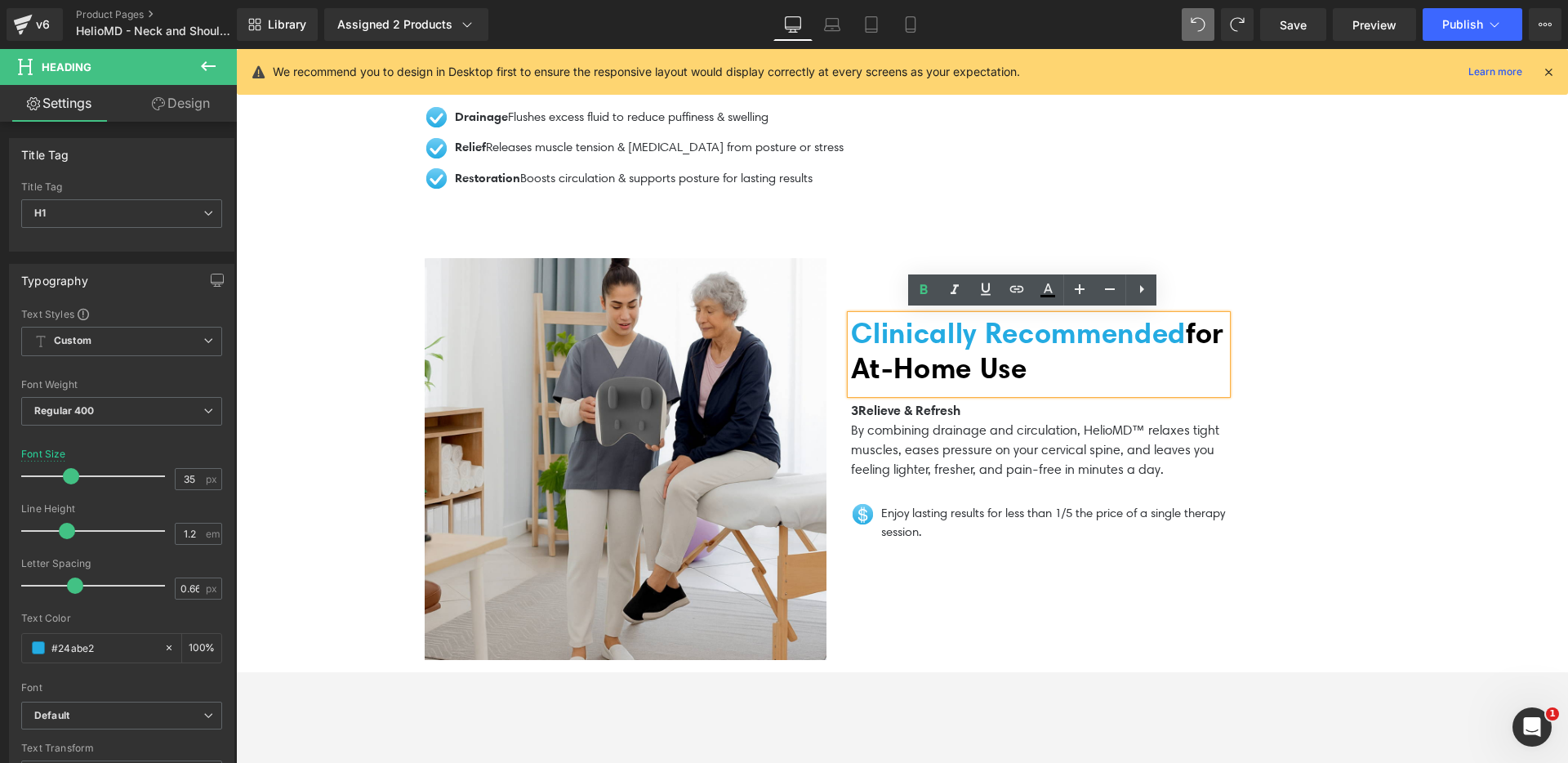
click at [913, 452] on p "By combining drainage and circulation, HelioMD™ relaxes tight muscles, eases pr…" at bounding box center [1039, 449] width 375 height 59
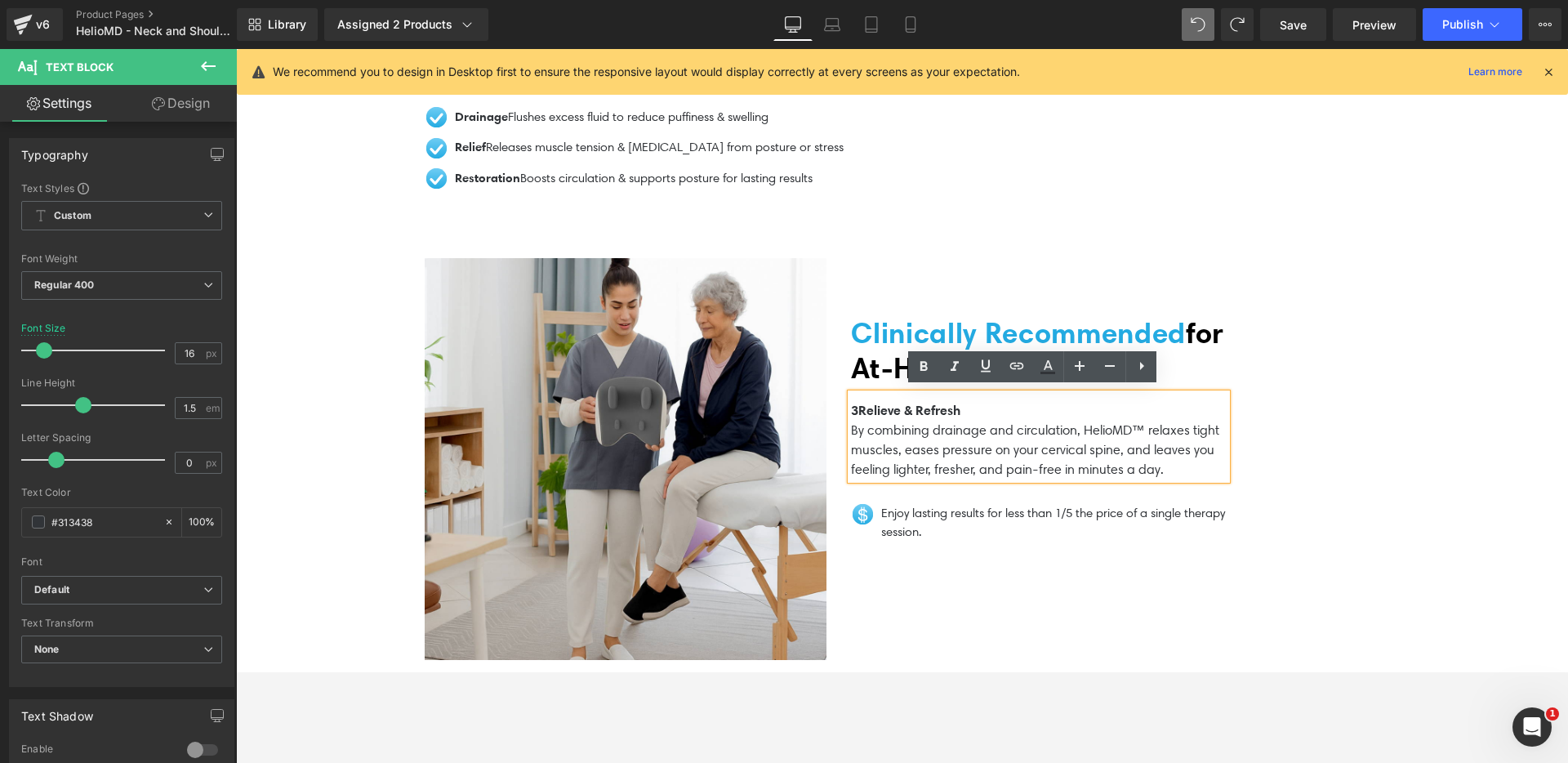
click at [1161, 459] on p "By combining drainage and circulation, HelioMD™ relaxes tight muscles, eases pr…" at bounding box center [1039, 449] width 375 height 59
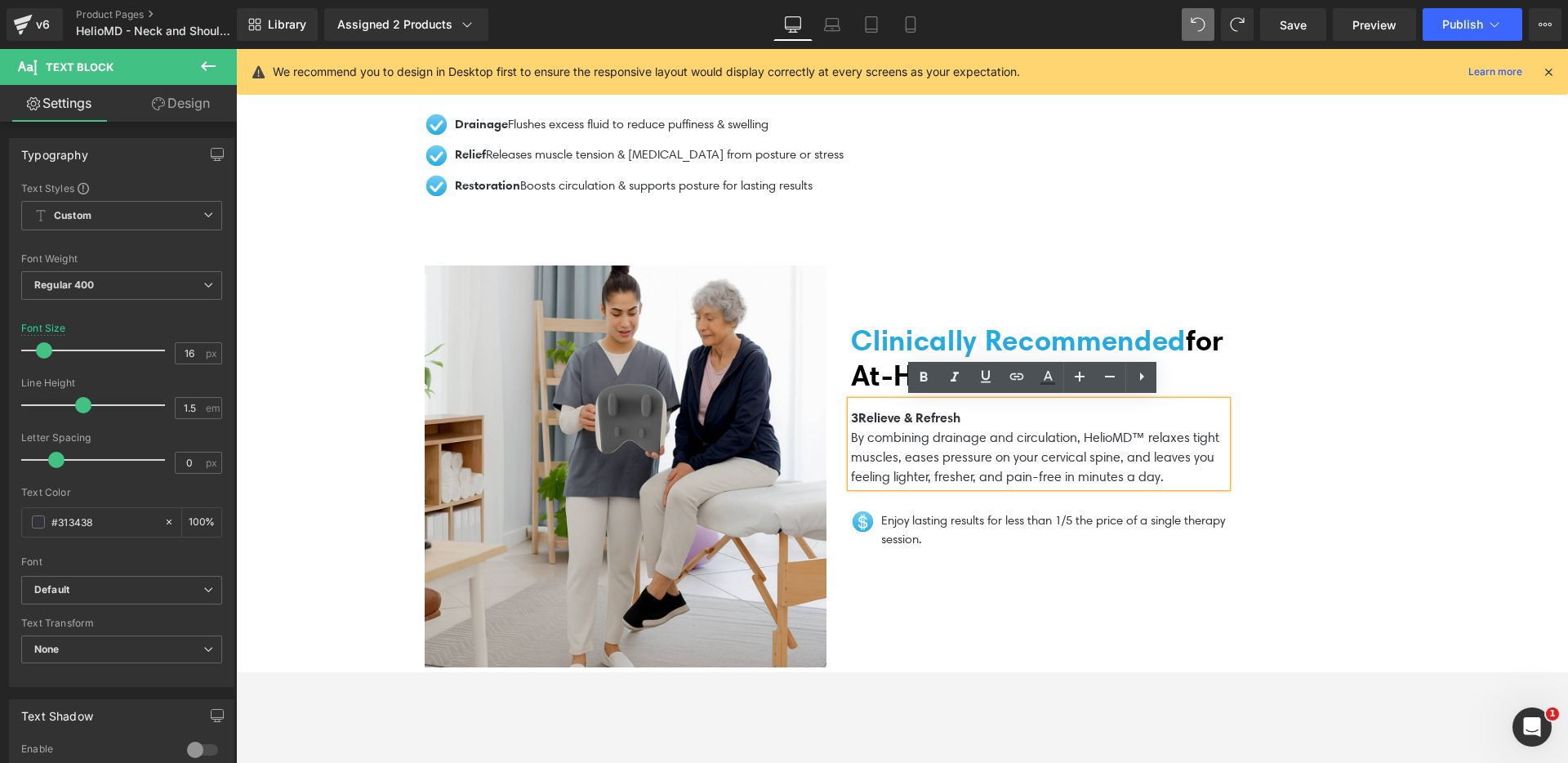
scroll to position [3126, 0]
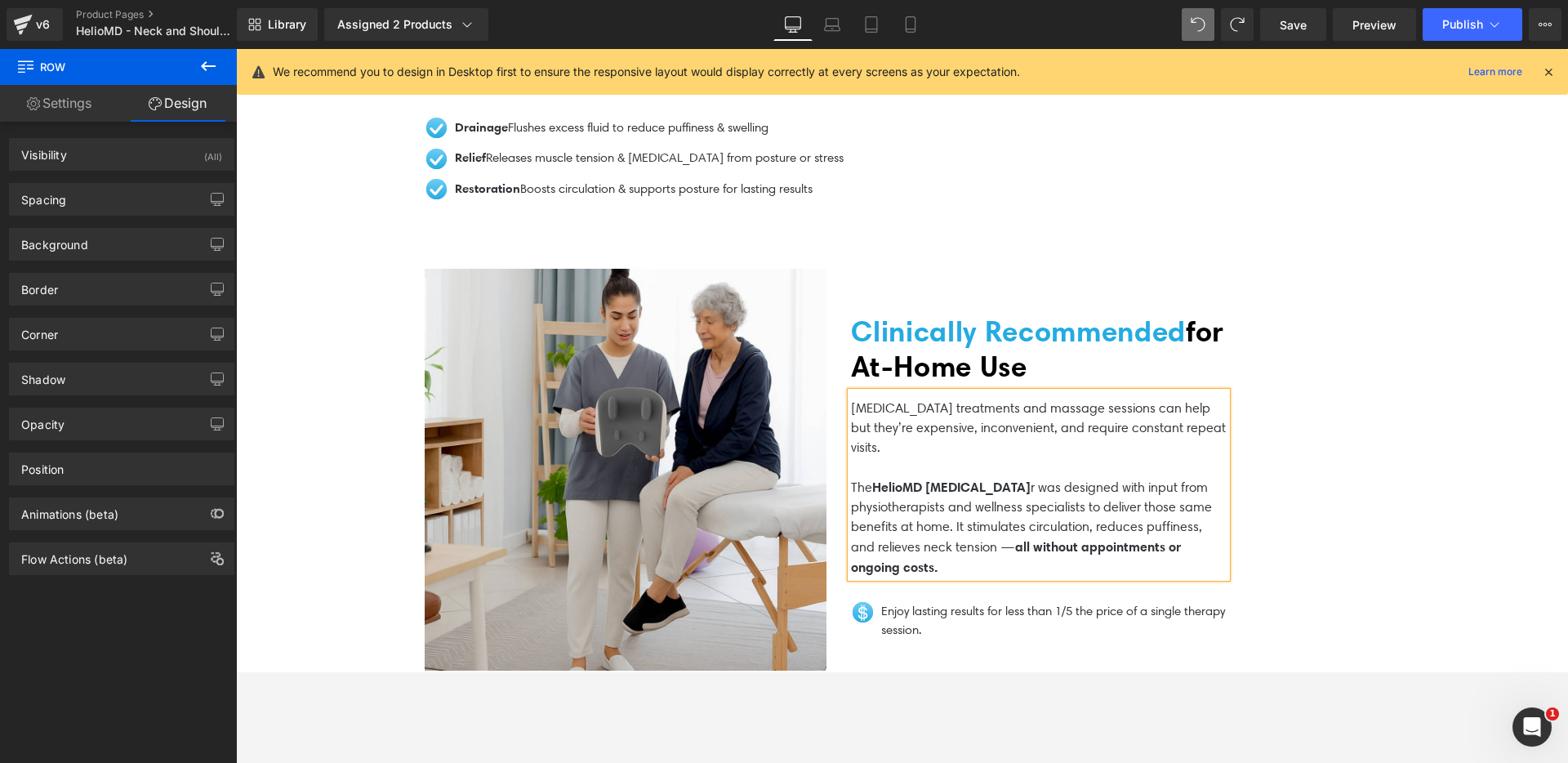
click at [1315, 417] on div "Image Clinically Recommended for At‑Home Use Heading [MEDICAL_DATA] treatments …" at bounding box center [902, 468] width 980 height 483
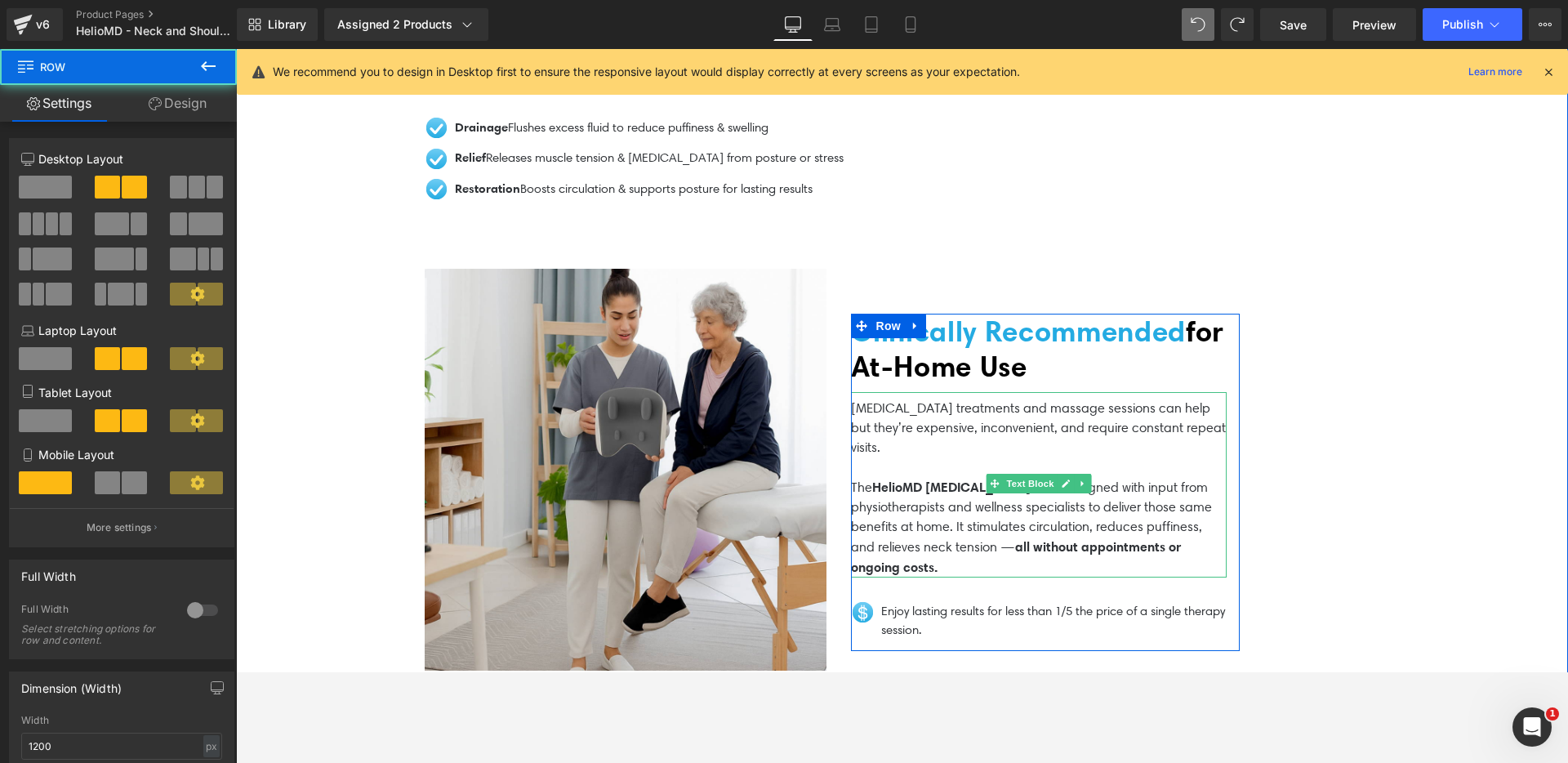
click at [1097, 574] on div at bounding box center [1039, 575] width 375 height 5
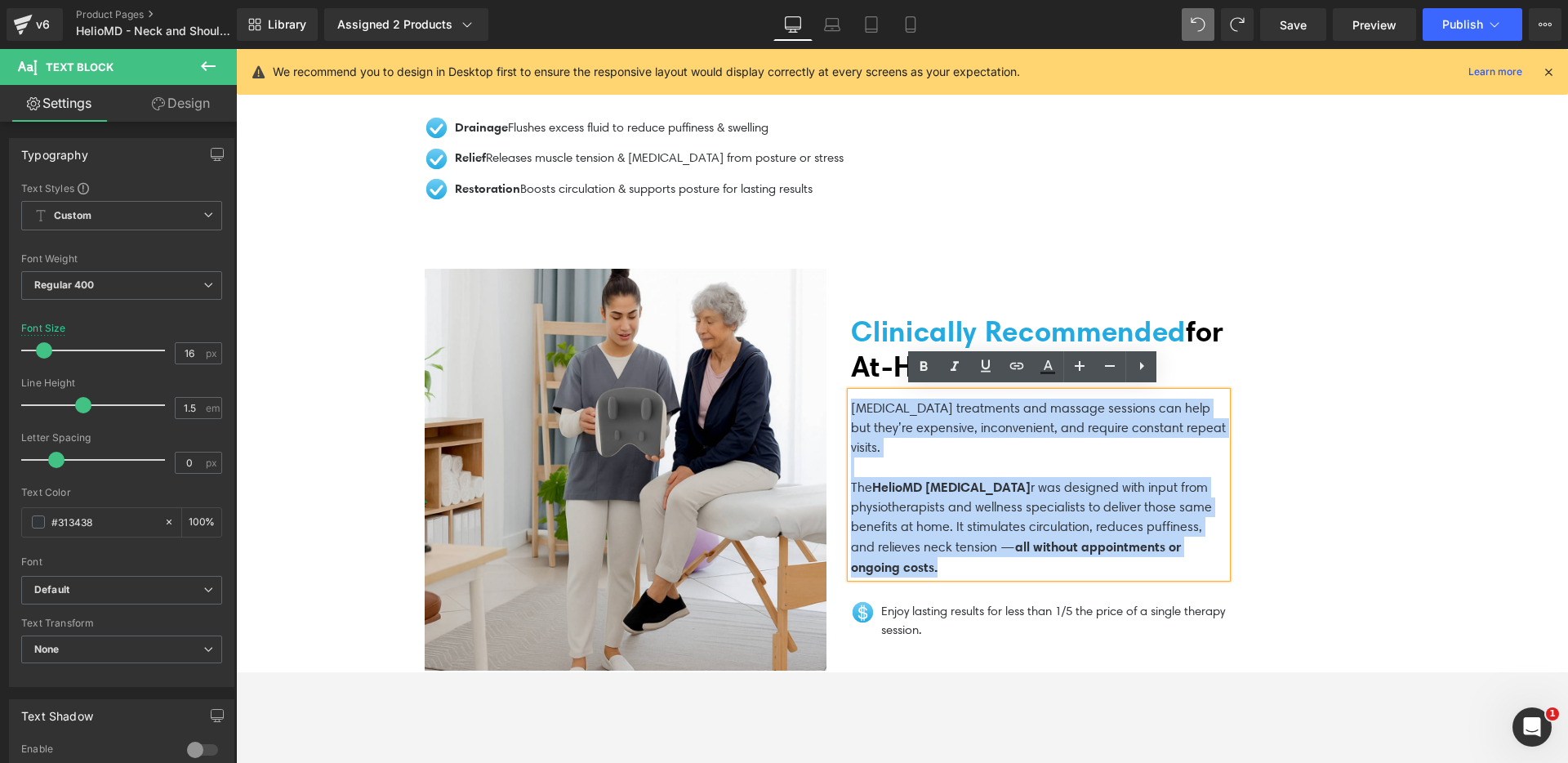
drag, startPoint x: 1069, startPoint y: 563, endPoint x: 845, endPoint y: 406, distance: 273.5
click at [851, 406] on div "[MEDICAL_DATA] treatments and massage sessions can help but they’re expensive, …" at bounding box center [1039, 484] width 375 height 186
copy div "[MEDICAL_DATA] treatments and massage sessions can help but they’re expensive, …"
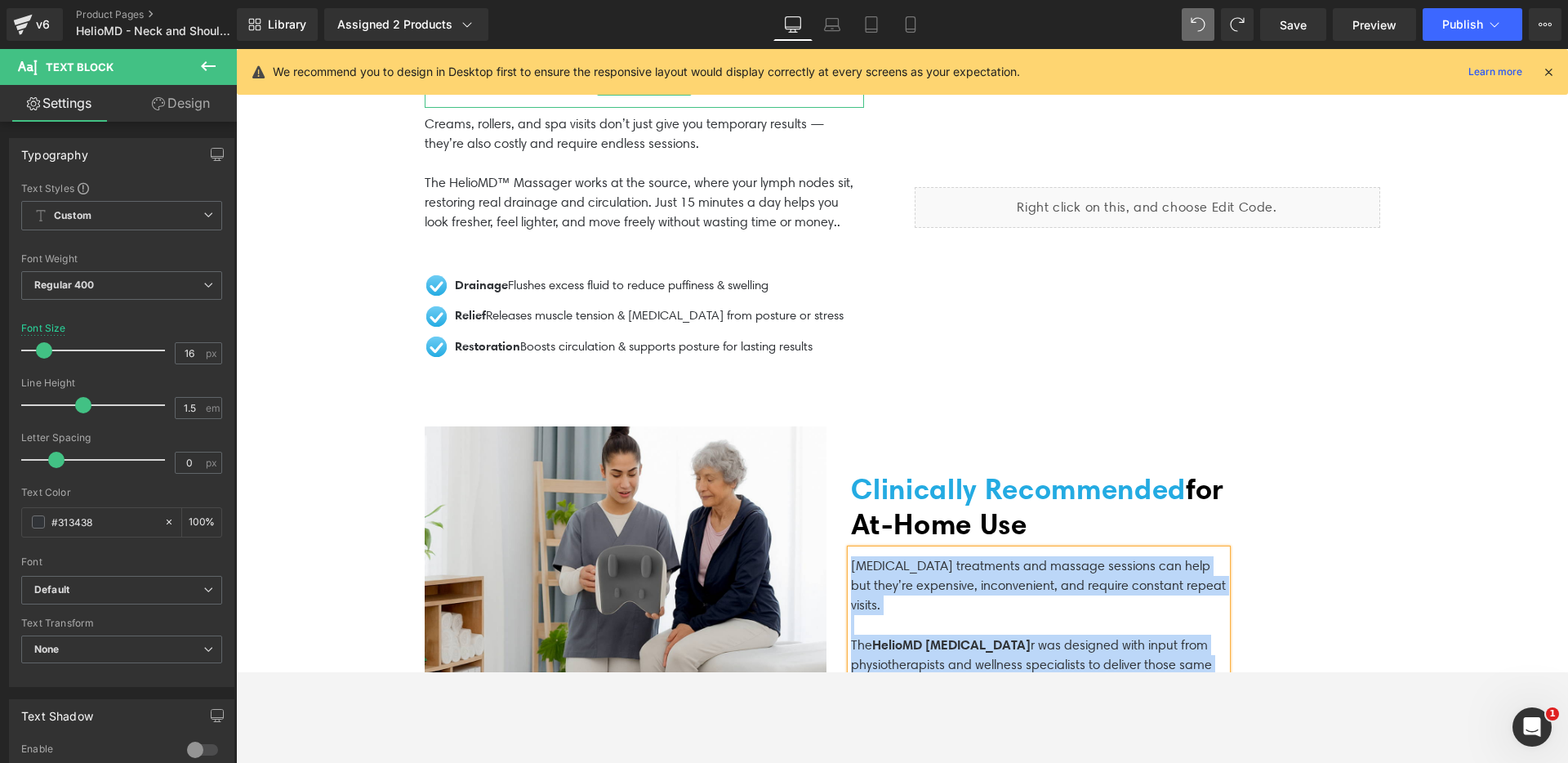
scroll to position [2921, 0]
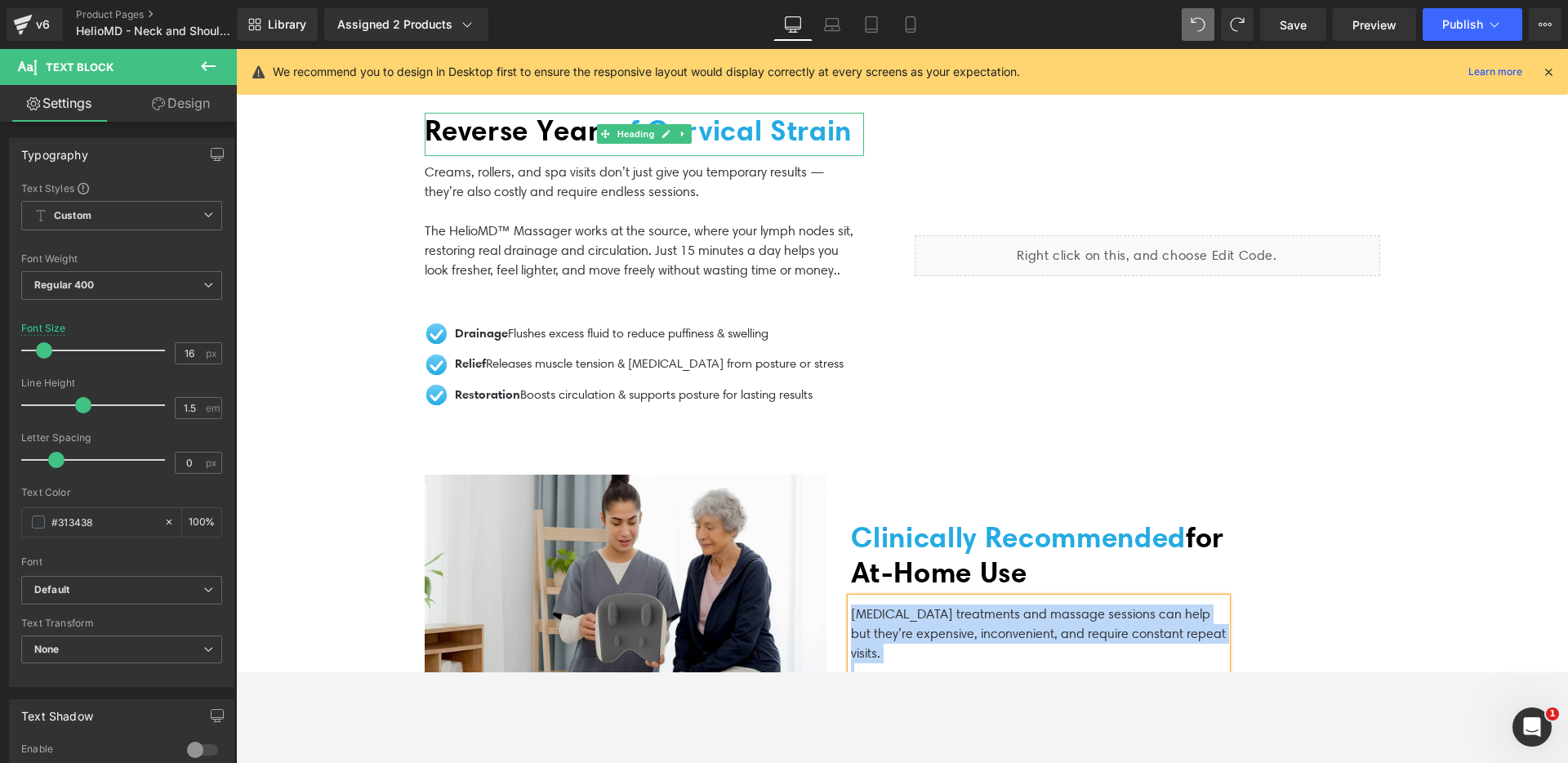
click at [567, 266] on p "Creams, rollers, and spa visits don’t just give you temporary results — they’re…" at bounding box center [644, 221] width 440 height 118
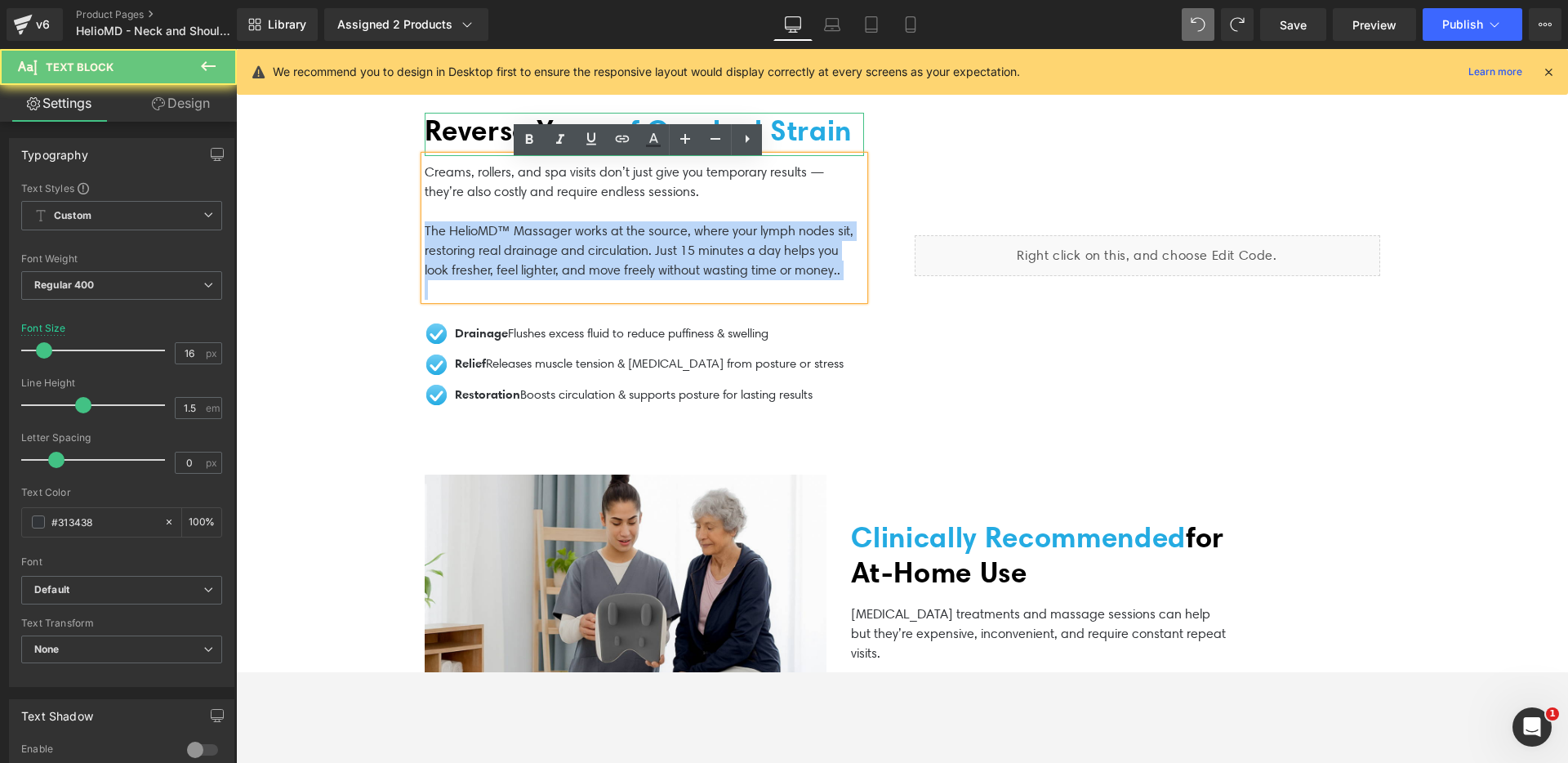
click at [567, 266] on p "Creams, rollers, and spa visits don’t just give you temporary results — they’re…" at bounding box center [644, 221] width 440 height 118
click at [630, 277] on p "Creams, rollers, and spa visits don’t just give you temporary results — they’re…" at bounding box center [644, 221] width 440 height 118
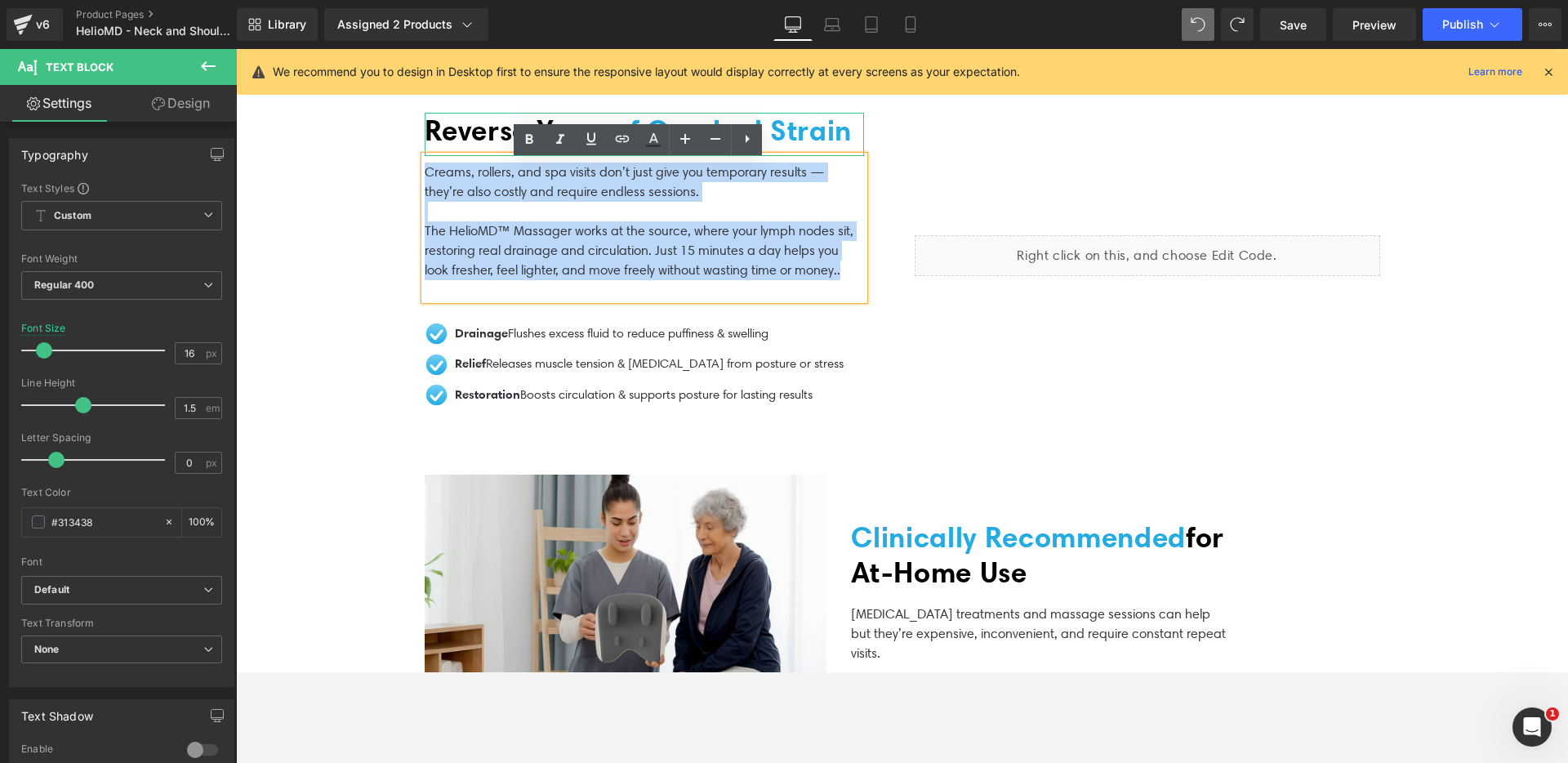
drag, startPoint x: 844, startPoint y: 281, endPoint x: 396, endPoint y: 169, distance: 461.8
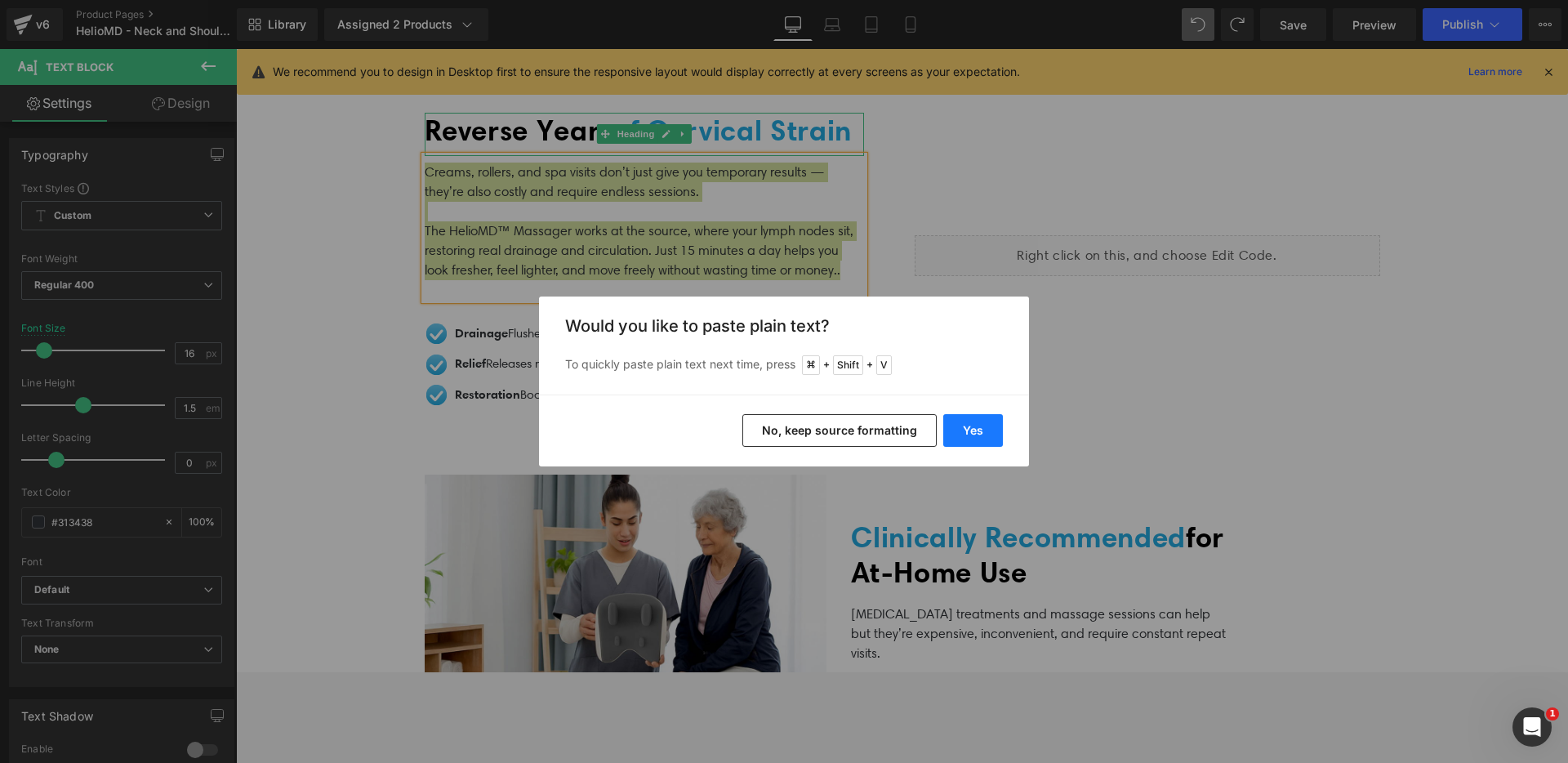
click at [983, 424] on button "Yes" at bounding box center [973, 430] width 60 height 33
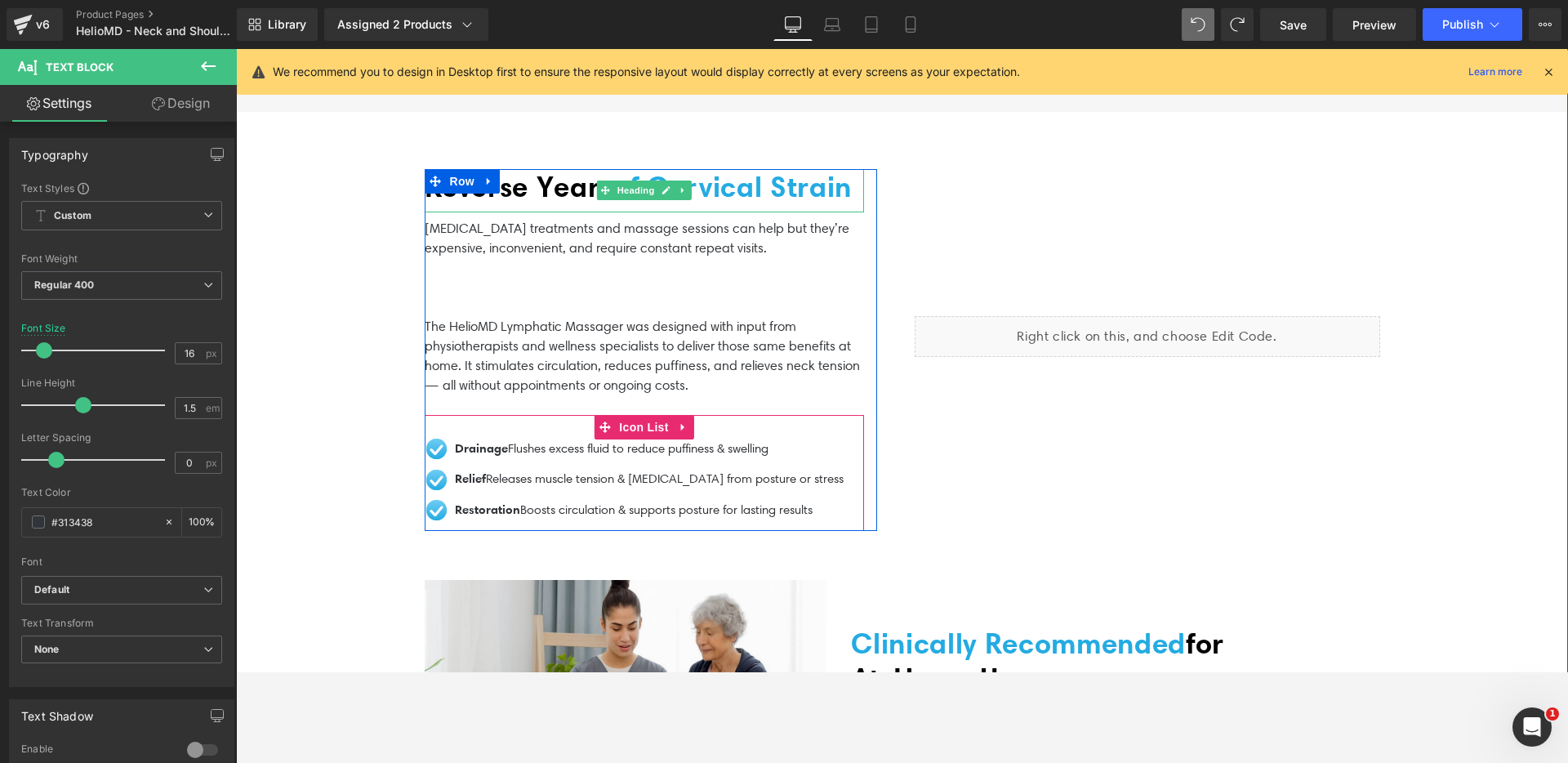
scroll to position [2821, 0]
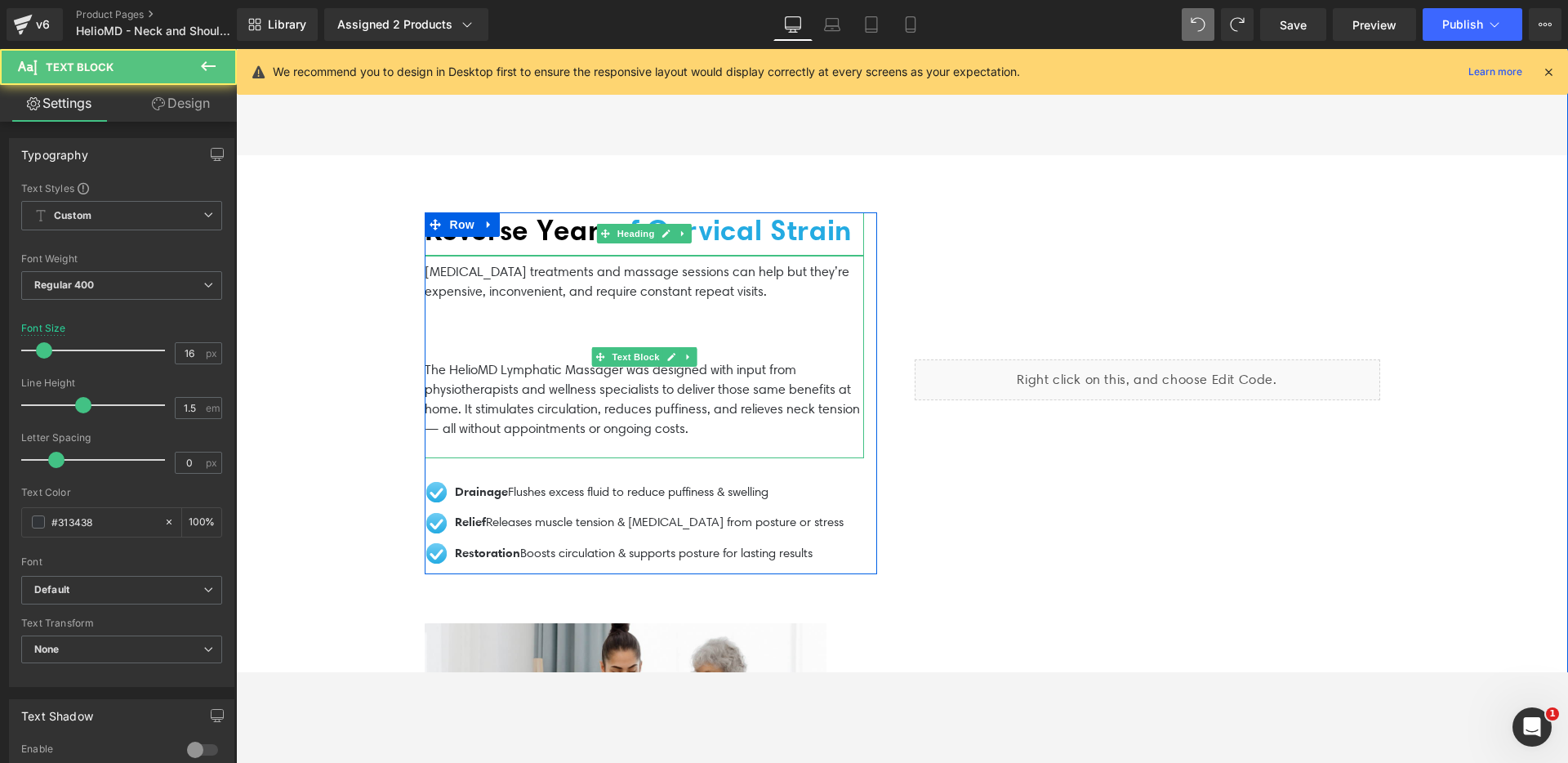
click at [504, 351] on p at bounding box center [644, 351] width 440 height 20
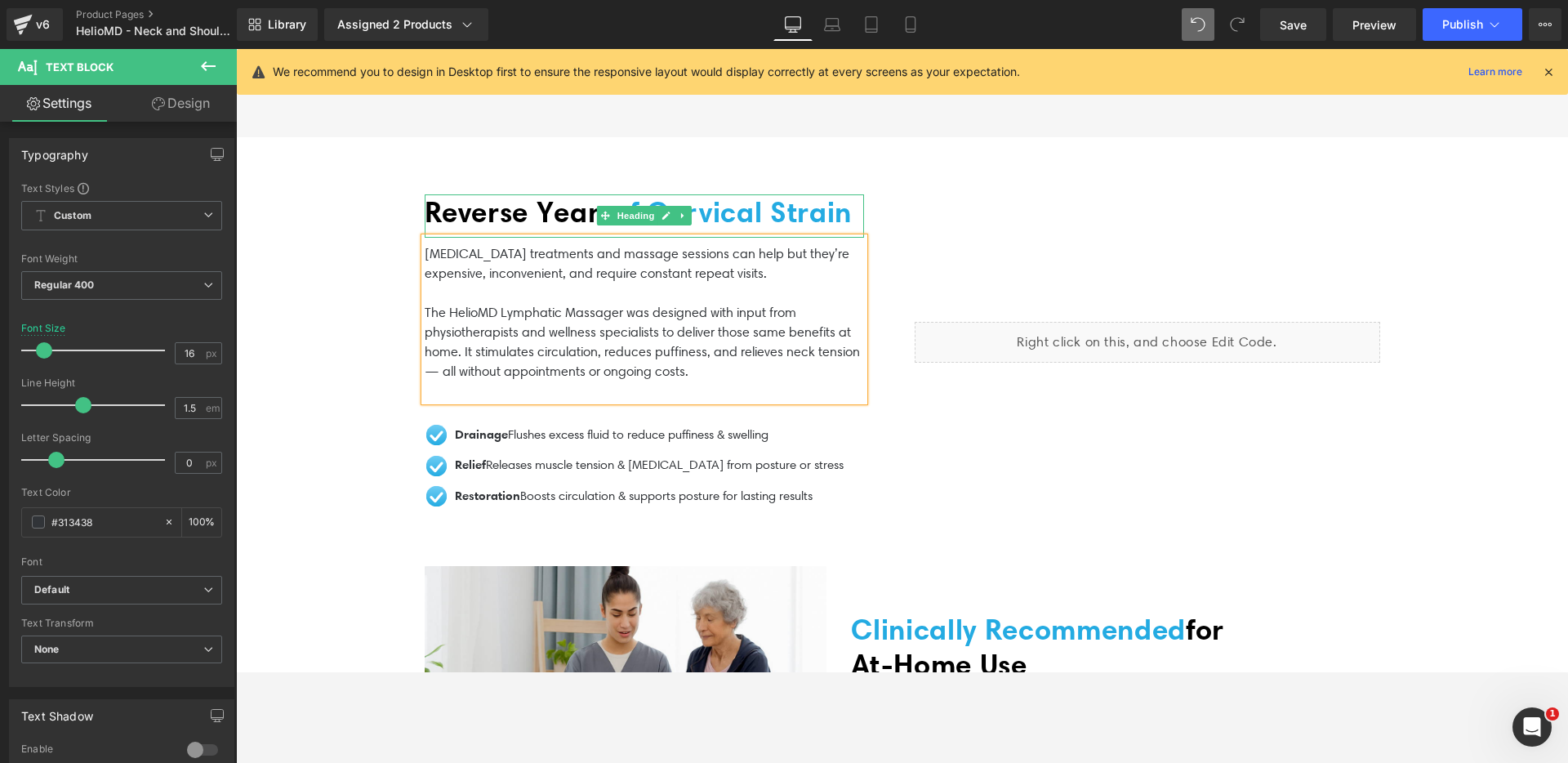
scroll to position [2843, 0]
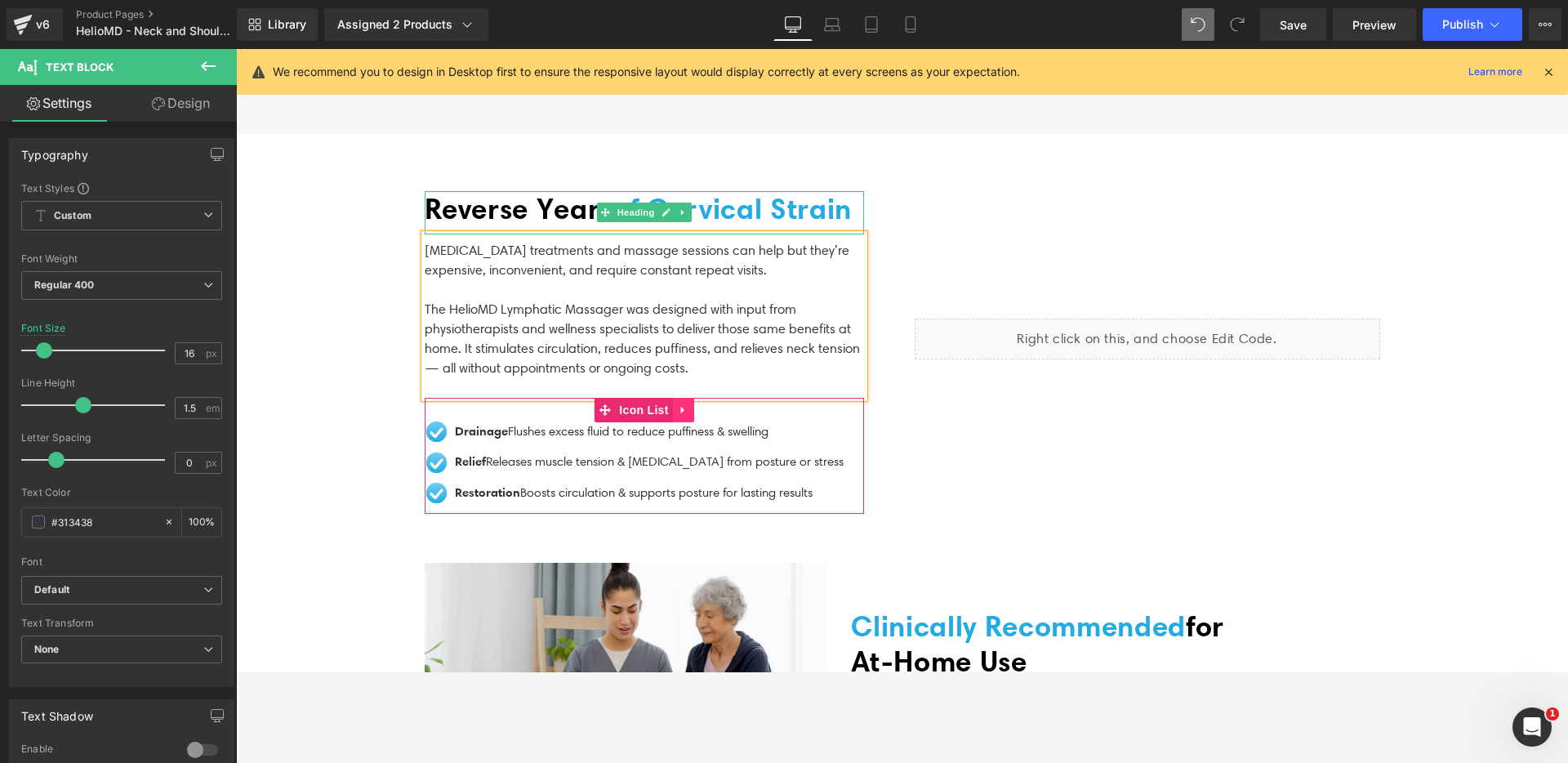
click at [678, 416] on icon at bounding box center [683, 410] width 12 height 13
click at [689, 416] on icon at bounding box center [694, 410] width 12 height 12
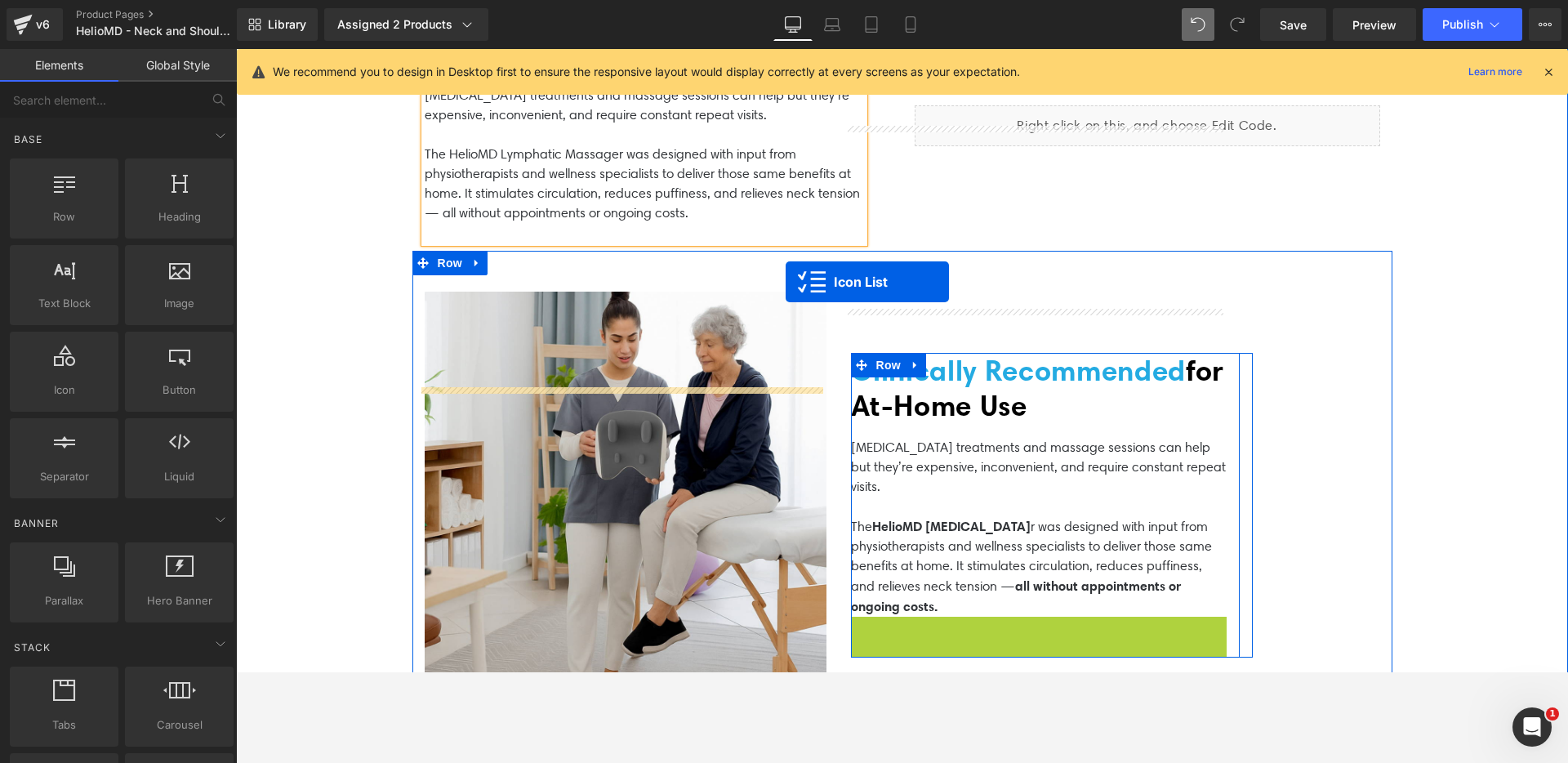
scroll to position [2834, 0]
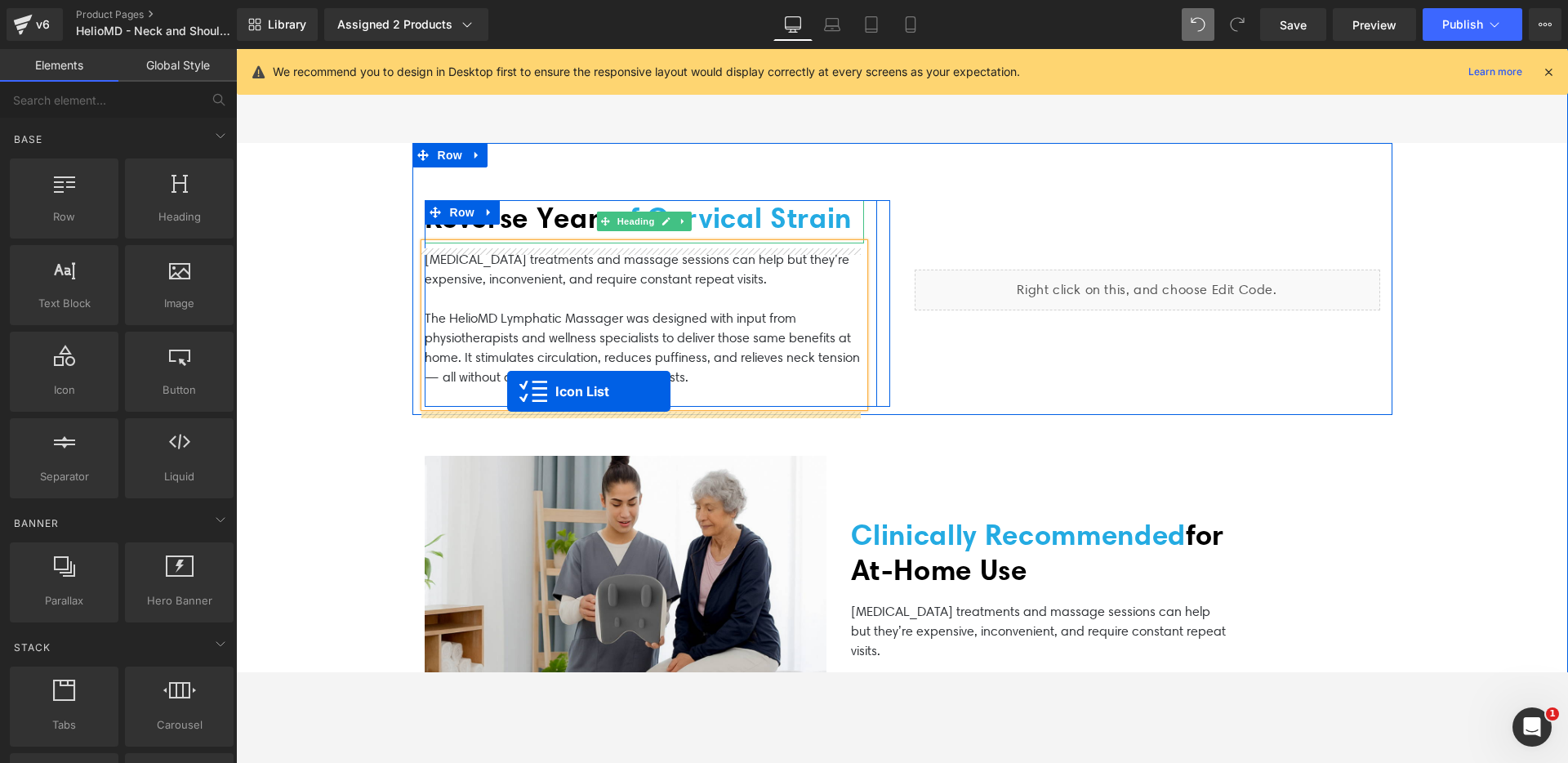
drag, startPoint x: 992, startPoint y: 305, endPoint x: 508, endPoint y: 391, distance: 491.6
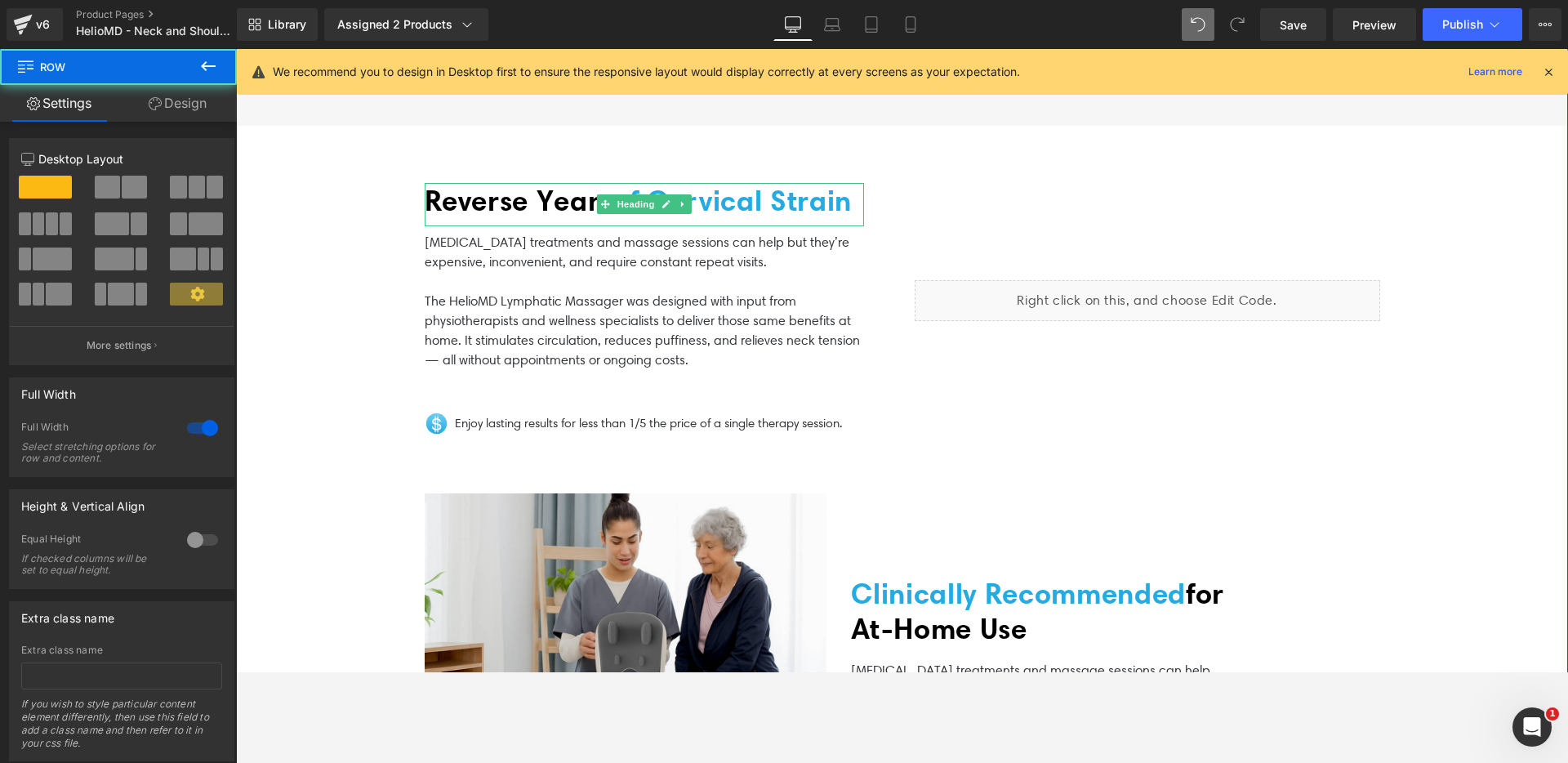
scroll to position [2854, 0]
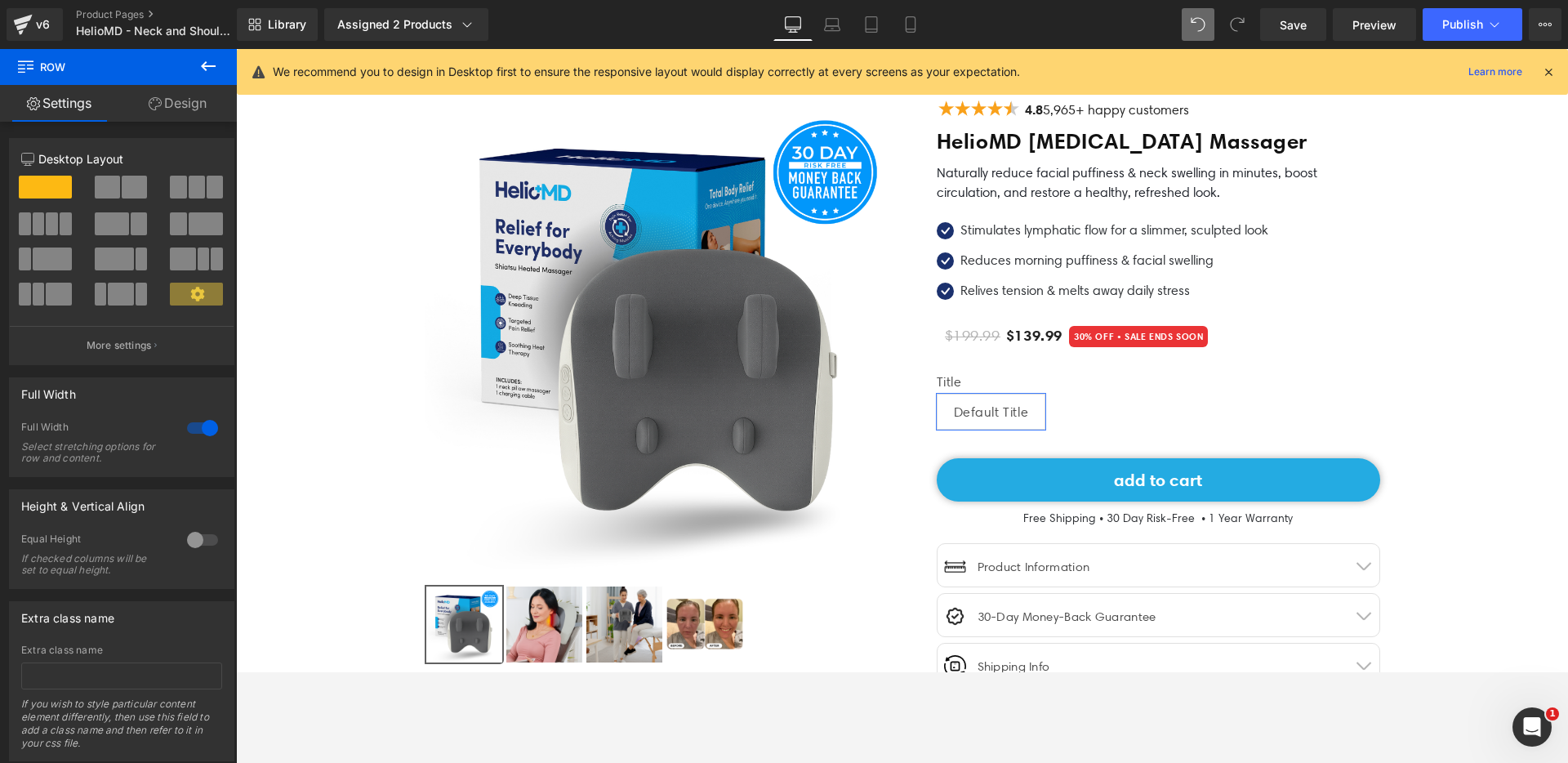
scroll to position [383, 0]
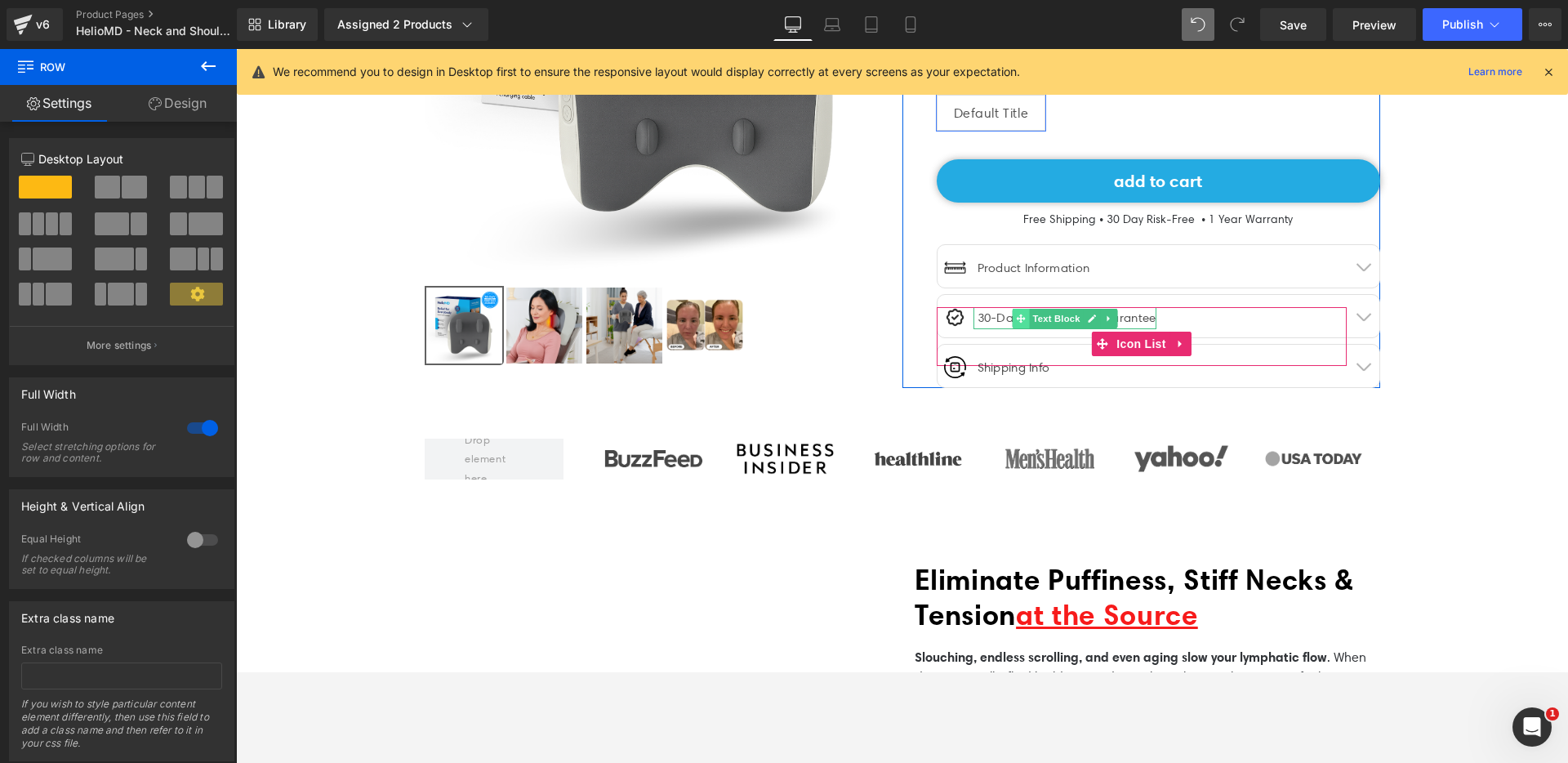
click at [1011, 315] on span at bounding box center [1020, 319] width 17 height 20
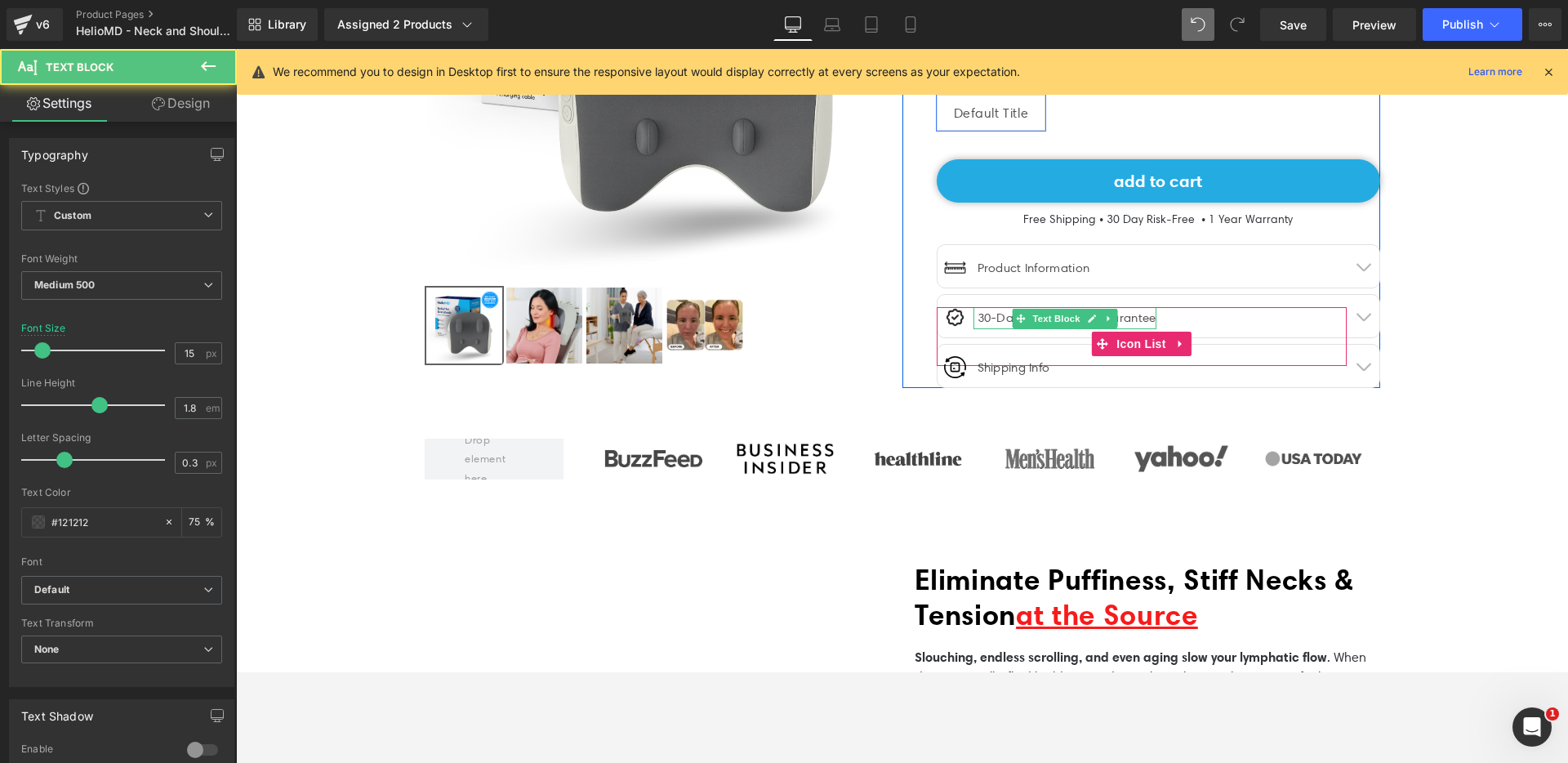
click at [992, 315] on div "30-Day Money-Back Guarantee" at bounding box center [1065, 318] width 183 height 22
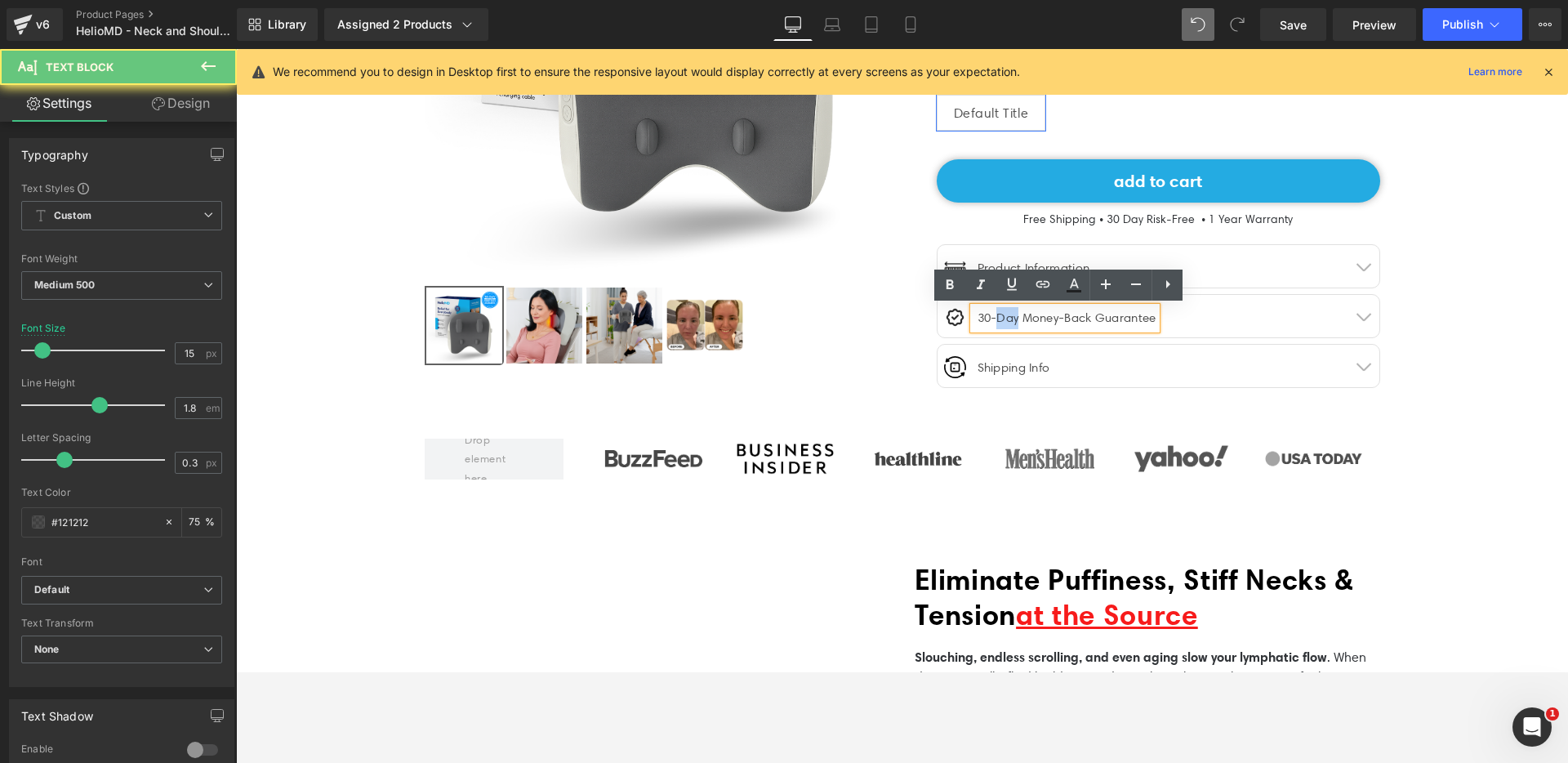
click at [992, 315] on div "30-Day Money-Back Guarantee" at bounding box center [1065, 318] width 183 height 22
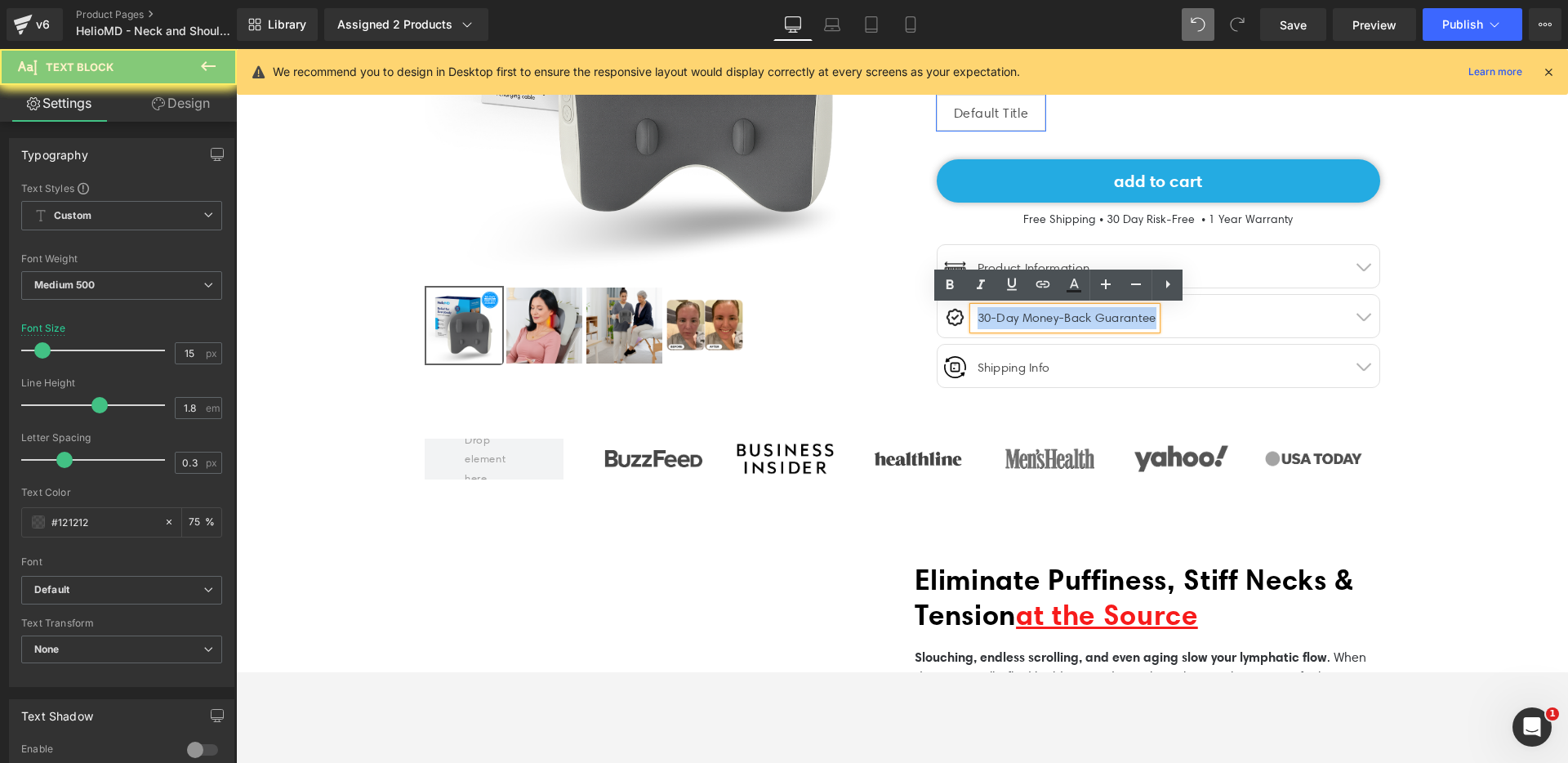
click at [992, 315] on div "30-Day Money-Back Guarantee" at bounding box center [1065, 318] width 183 height 22
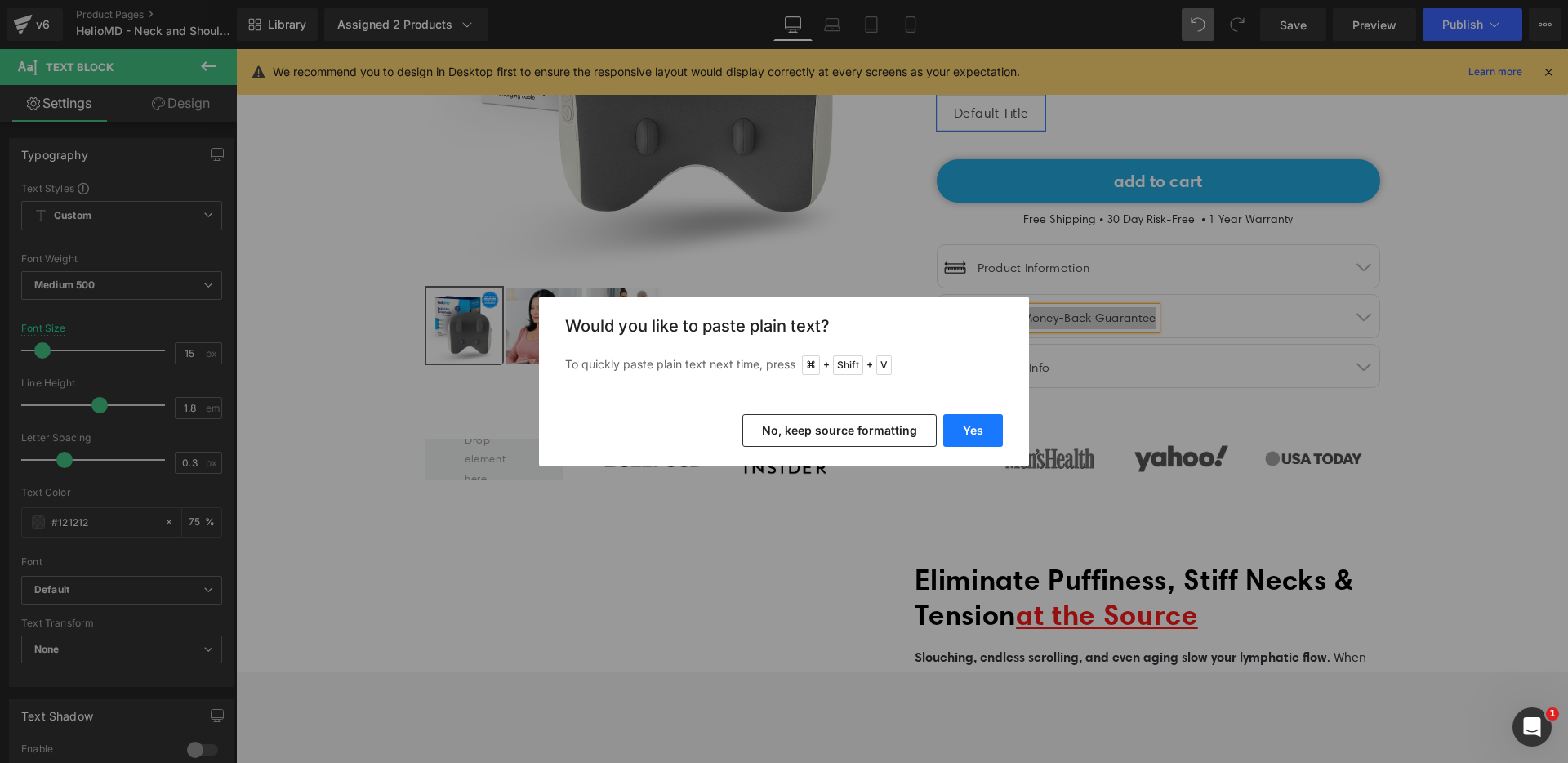
click at [973, 430] on button "Yes" at bounding box center [973, 430] width 60 height 33
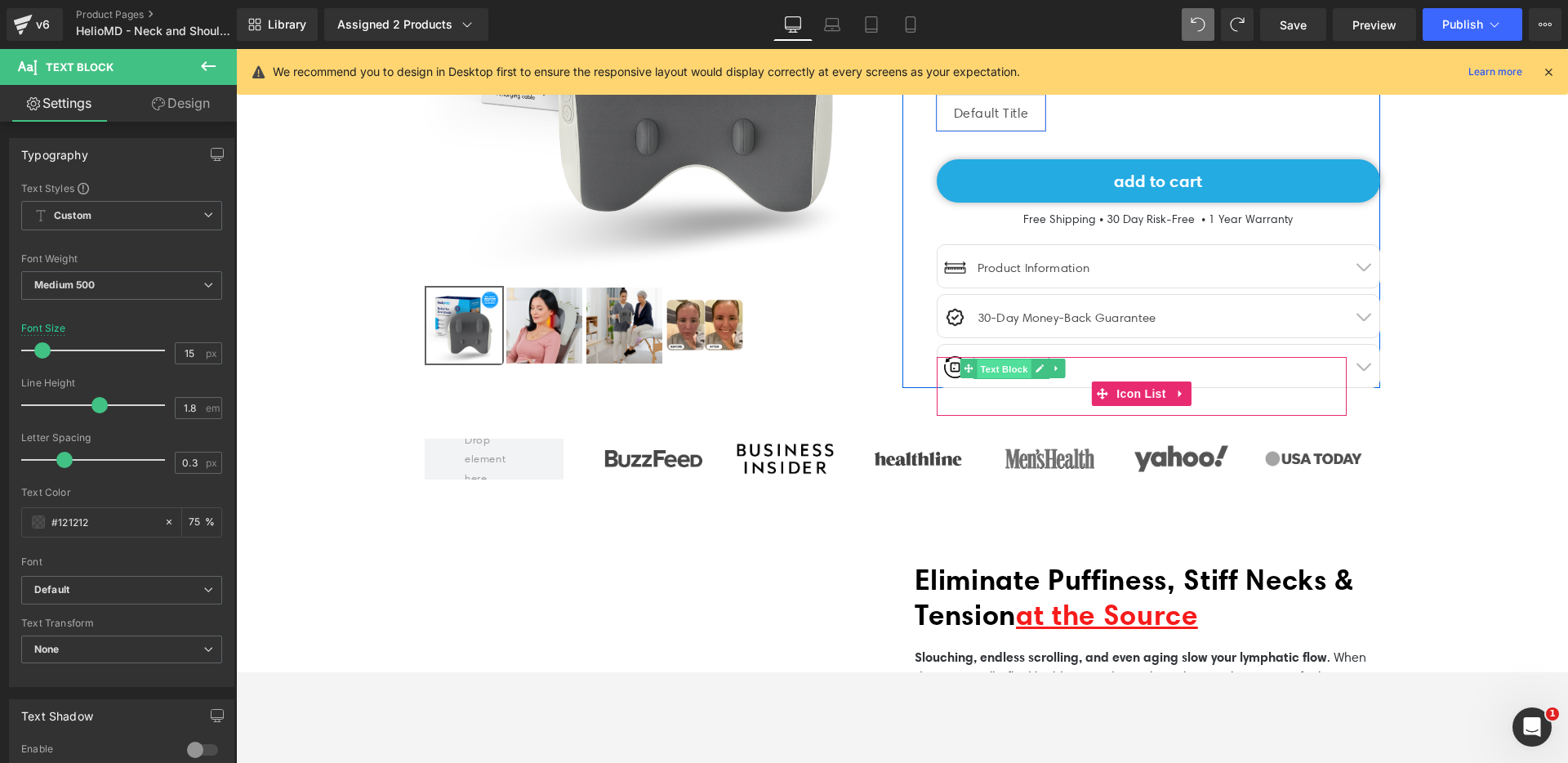
click at [1013, 370] on span "Text Block" at bounding box center [1003, 369] width 53 height 20
click at [1035, 367] on icon at bounding box center [1040, 368] width 9 height 10
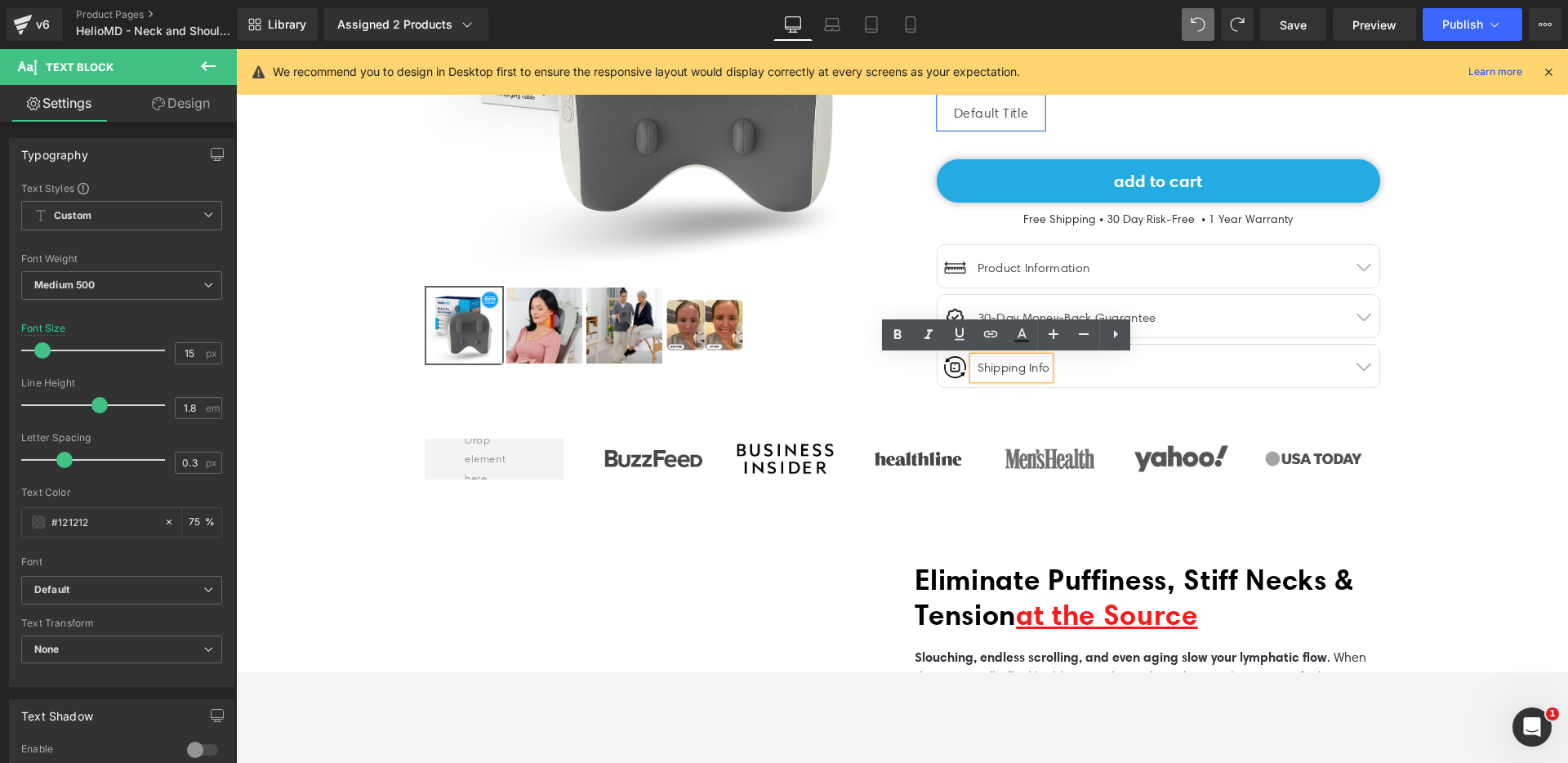
click at [1030, 374] on div "Shipping Info" at bounding box center [1011, 368] width 77 height 22
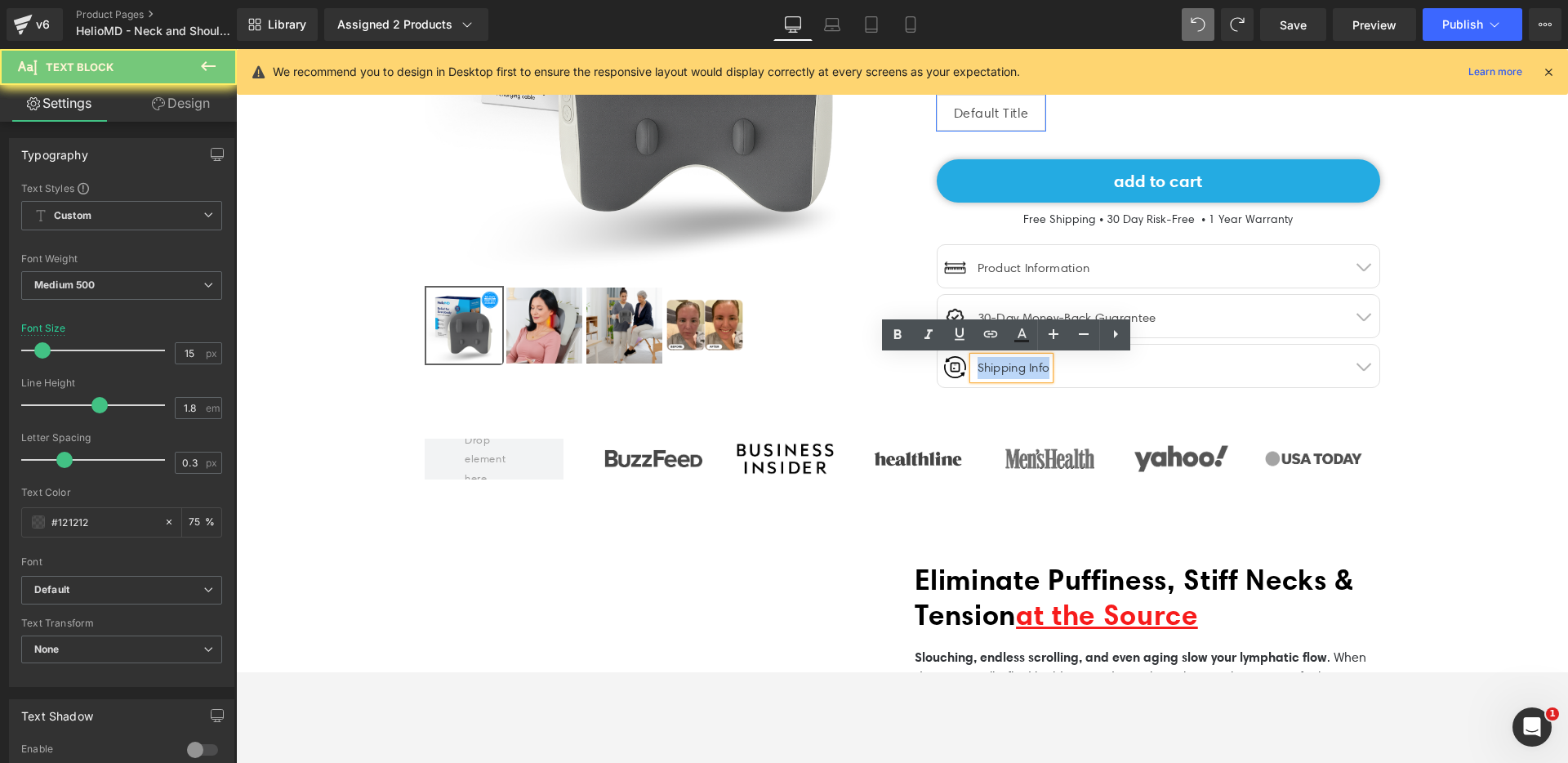
click at [1030, 374] on div "Shipping Info" at bounding box center [1011, 368] width 77 height 22
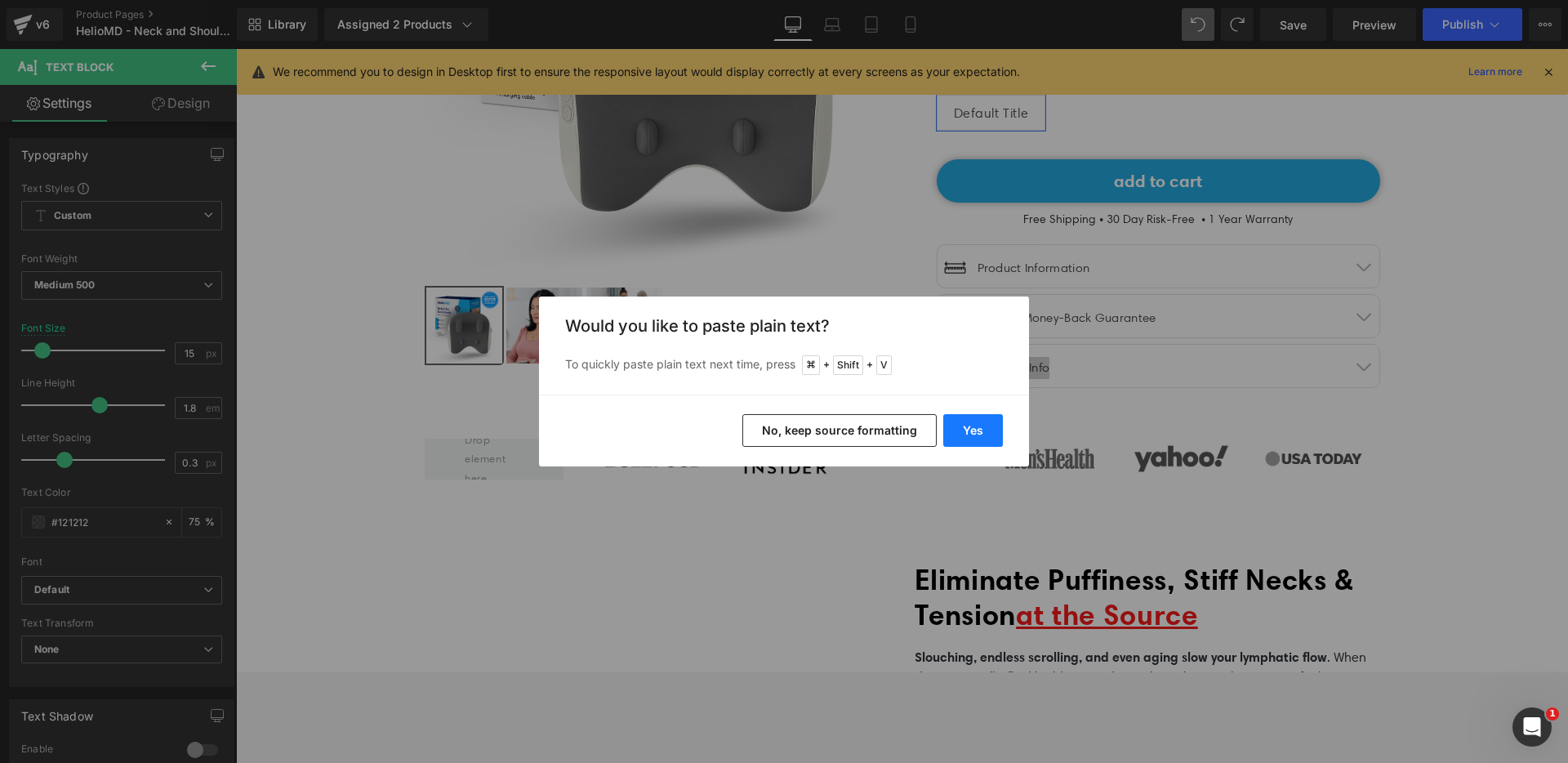
click at [987, 418] on button "Yes" at bounding box center [973, 430] width 60 height 33
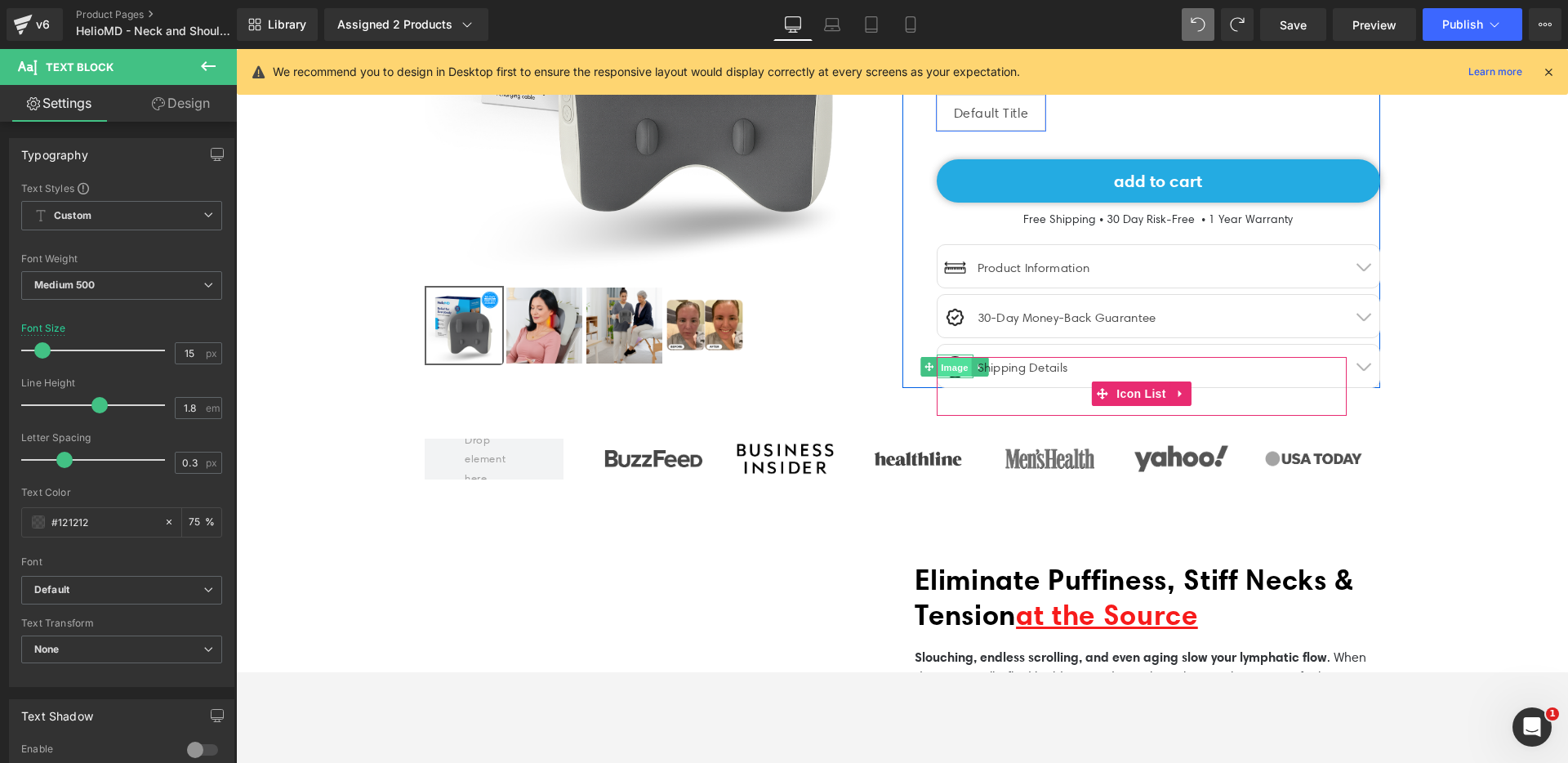
click at [950, 369] on span "Image" at bounding box center [954, 368] width 34 height 20
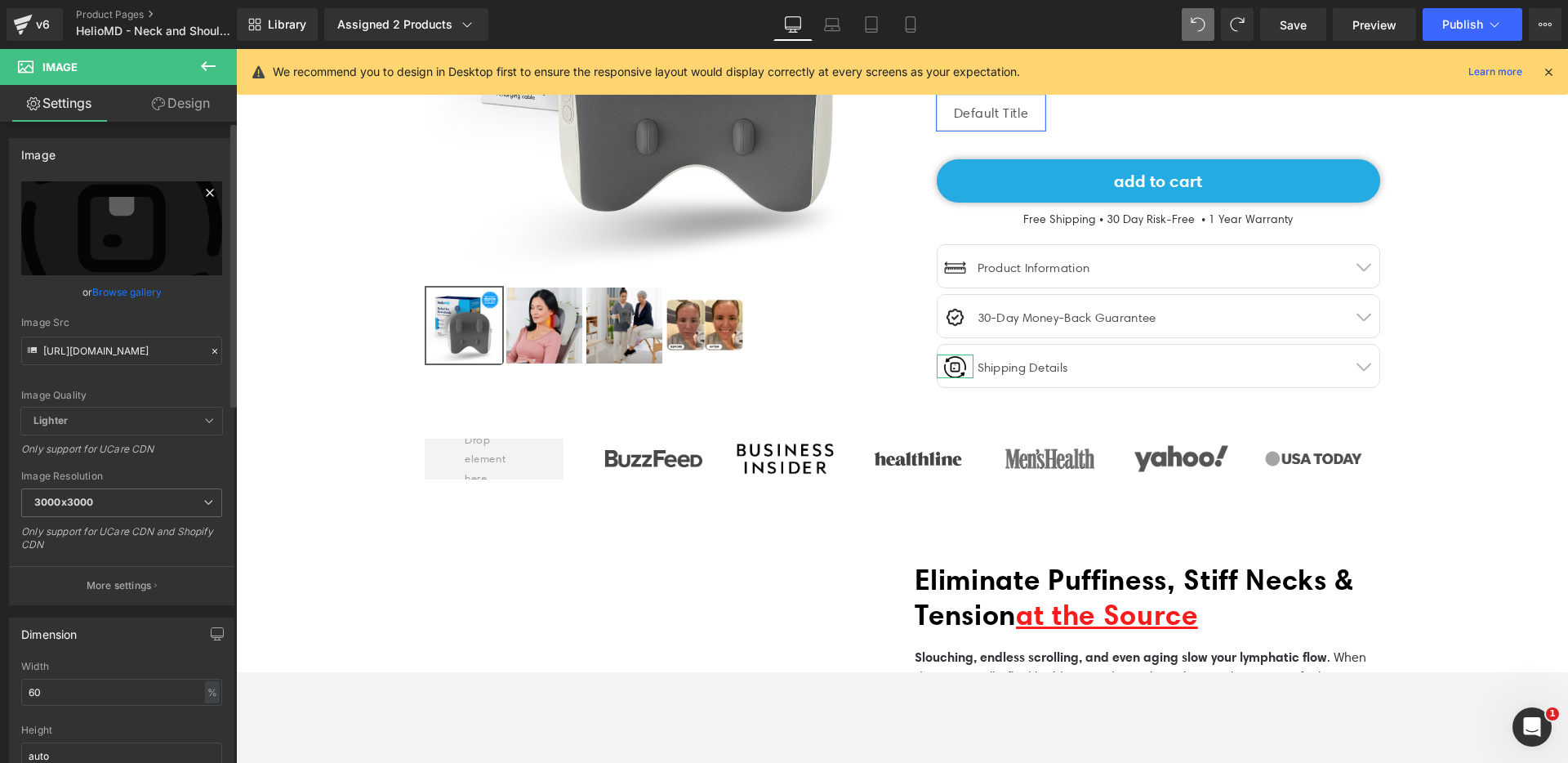
click at [206, 194] on icon at bounding box center [209, 192] width 7 height 7
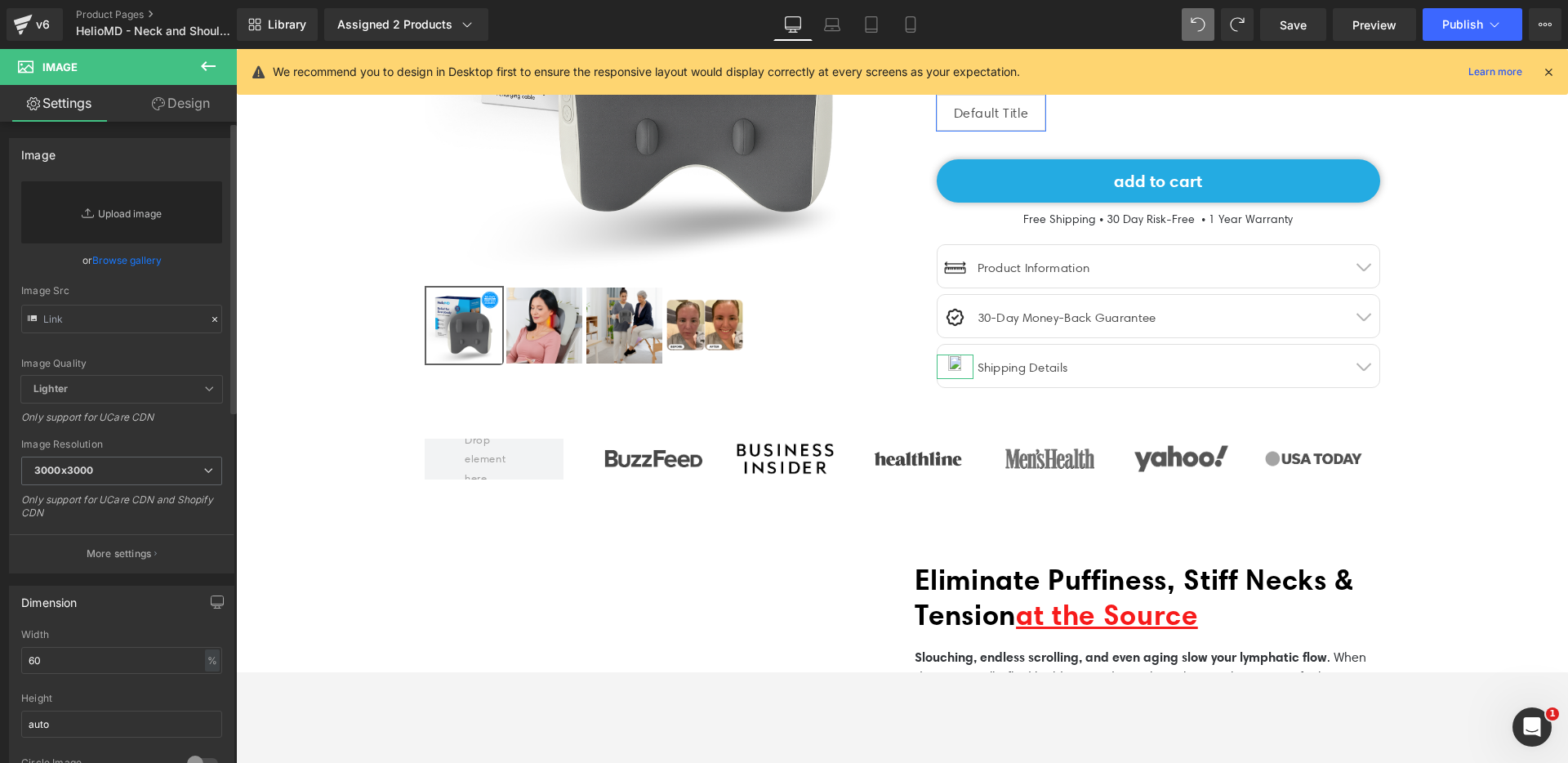
click at [160, 206] on link "Replace Image" at bounding box center [121, 212] width 201 height 62
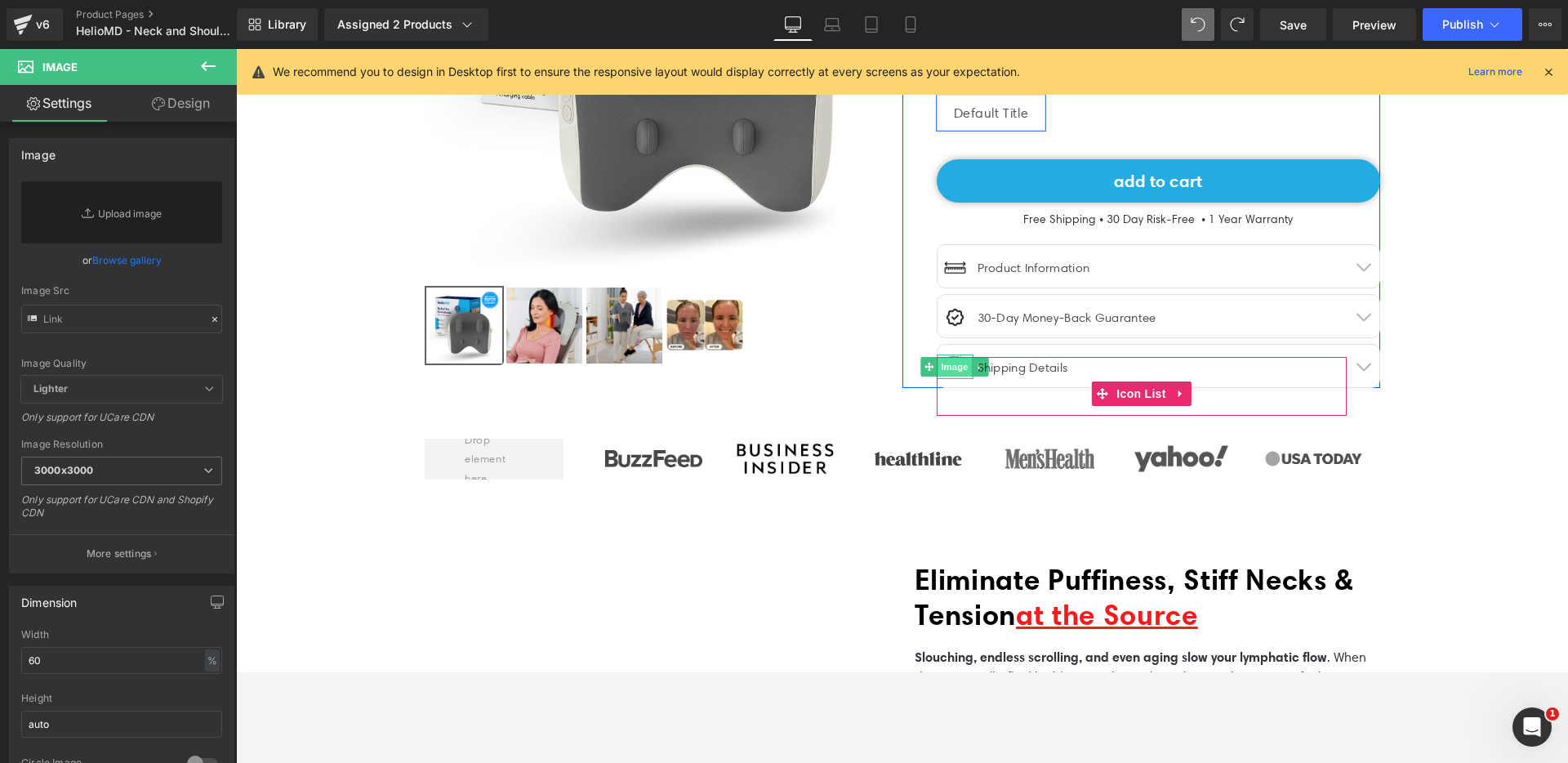
click at [944, 365] on span "Image" at bounding box center [954, 367] width 34 height 20
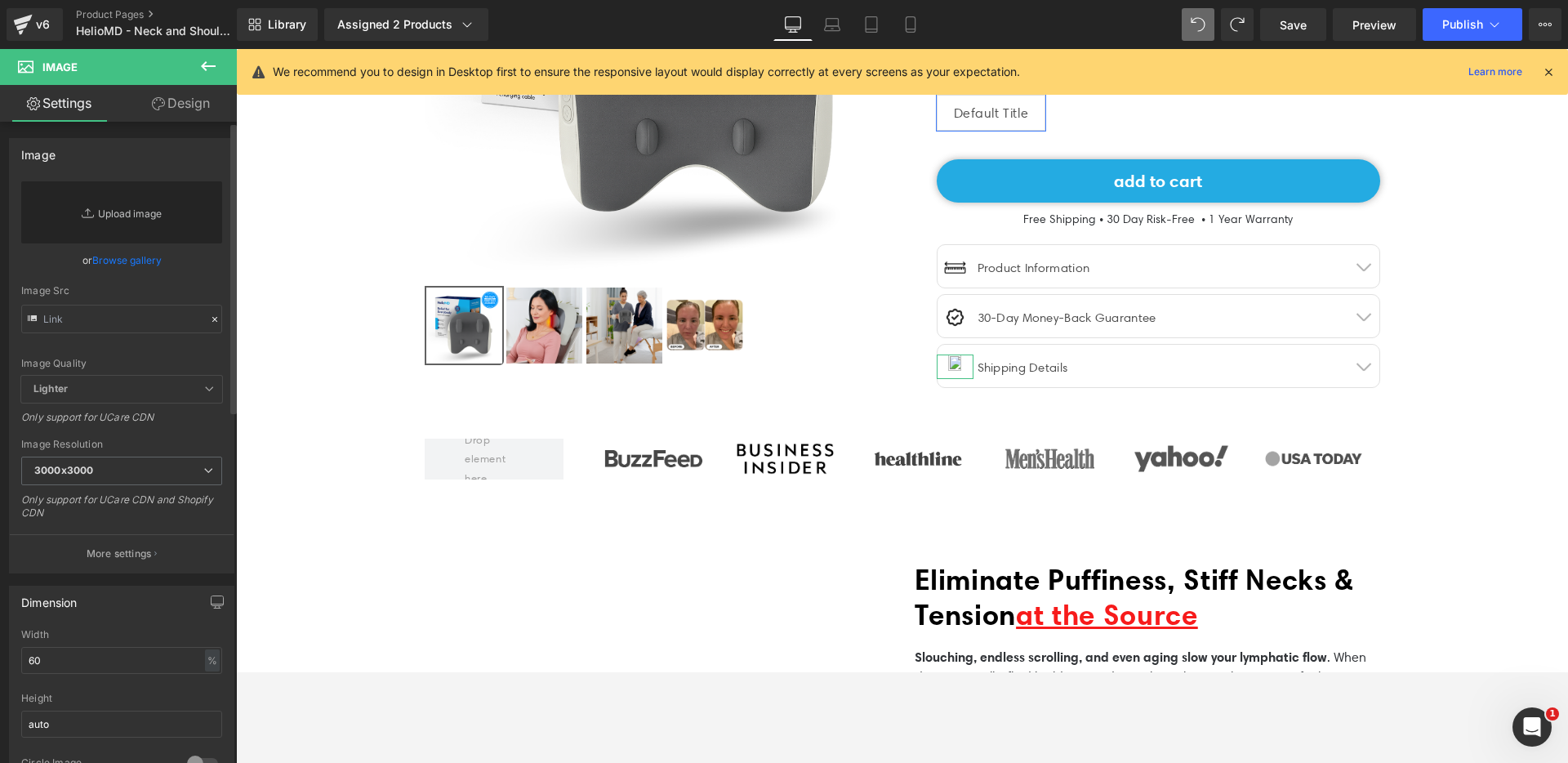
click at [139, 221] on link "Replace Image" at bounding box center [121, 212] width 201 height 62
type input "C:\fakepath\truck-svgrepo-com.svg"
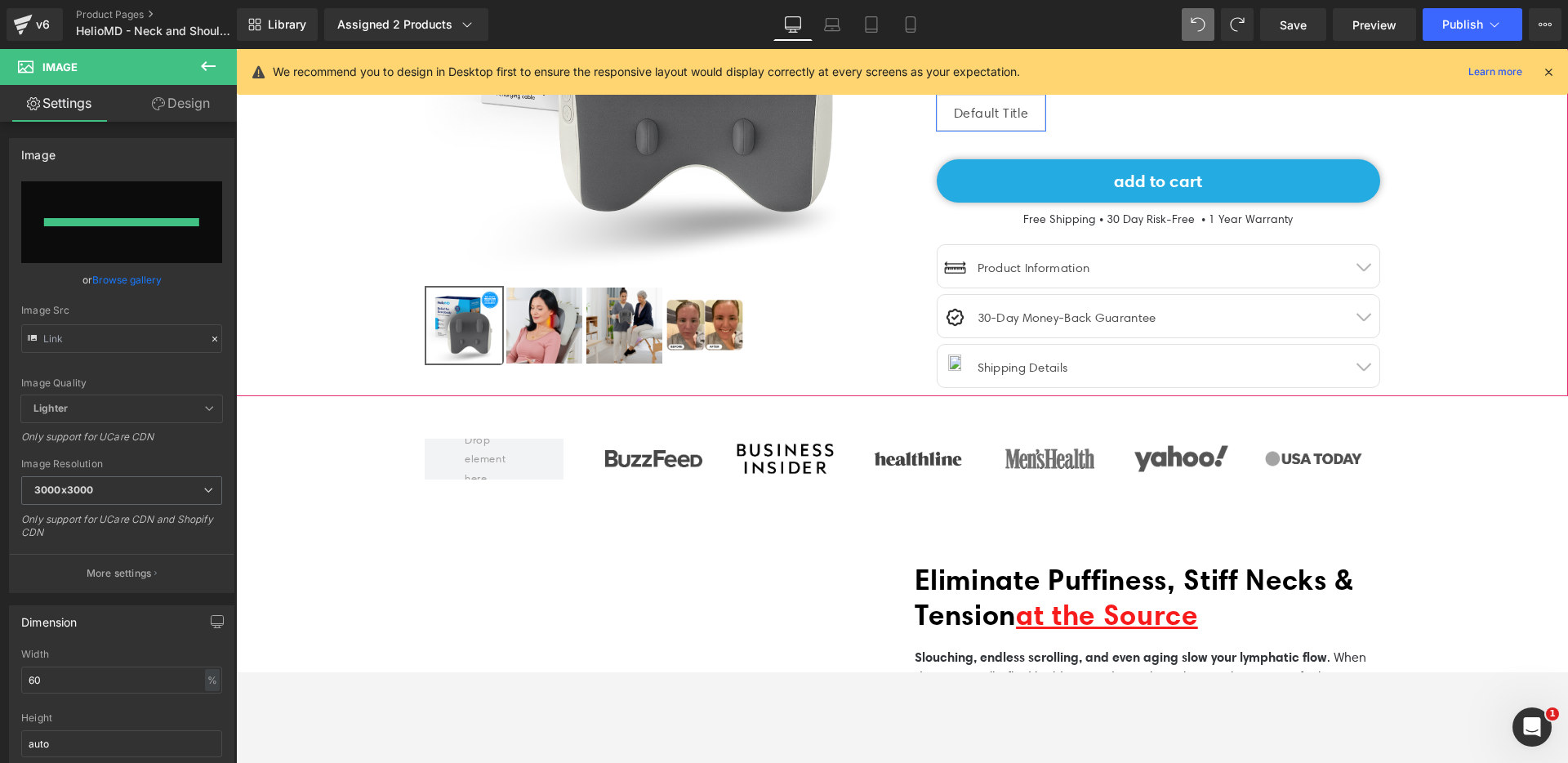
type input "[URL][DOMAIN_NAME]"
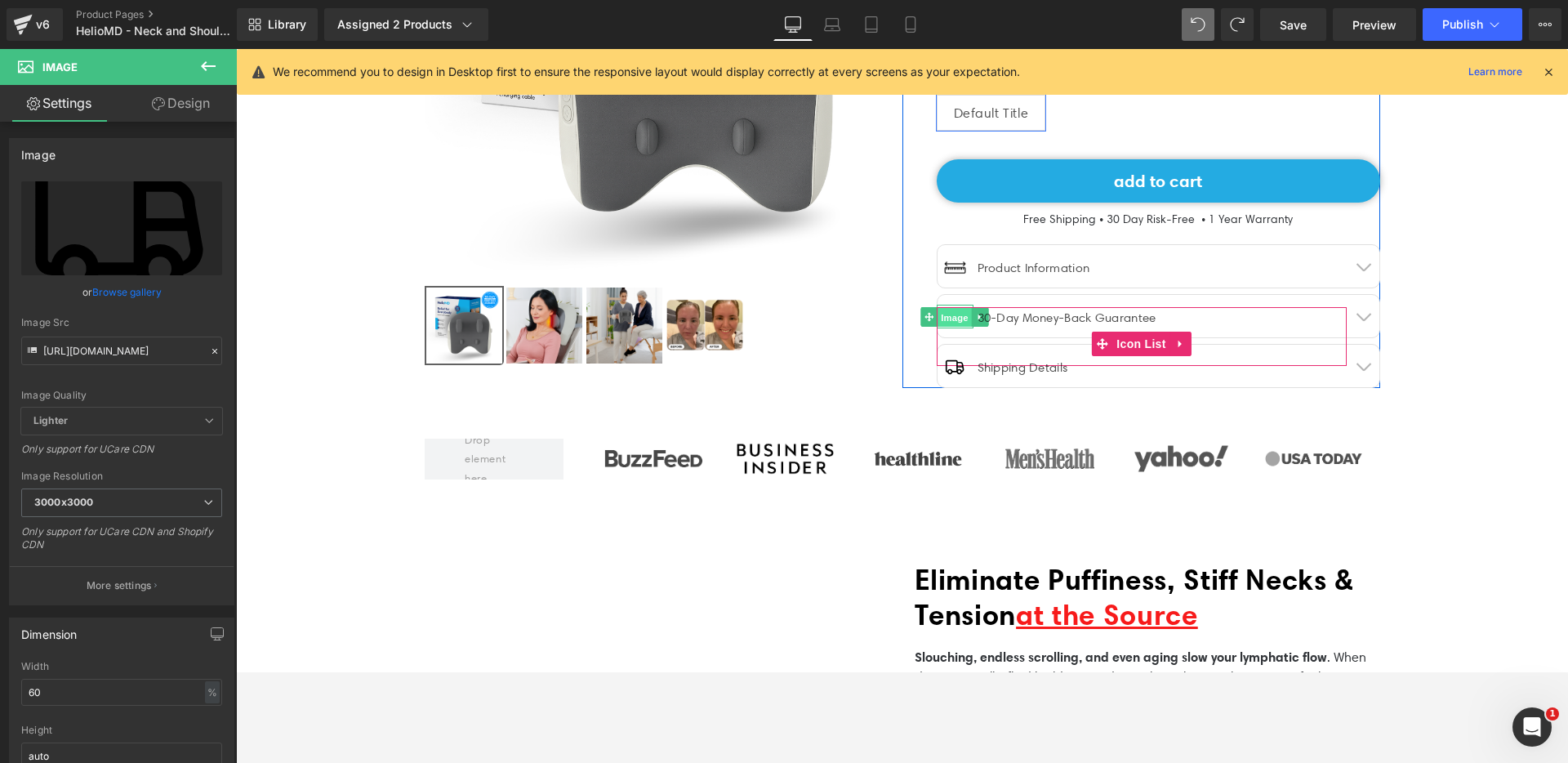
click at [947, 312] on span "Image" at bounding box center [954, 318] width 34 height 20
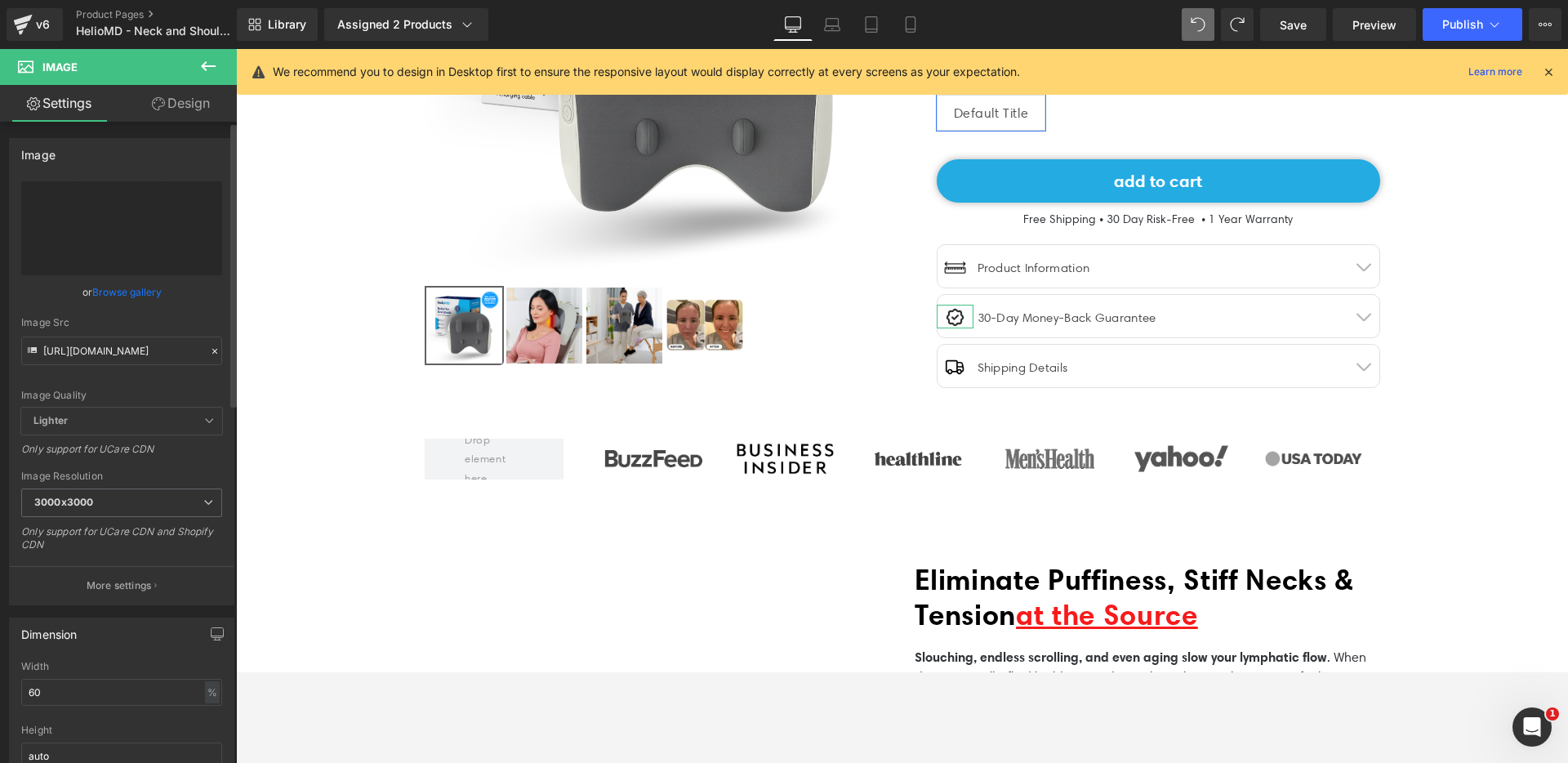
click at [120, 292] on link "Browse gallery" at bounding box center [127, 292] width 70 height 29
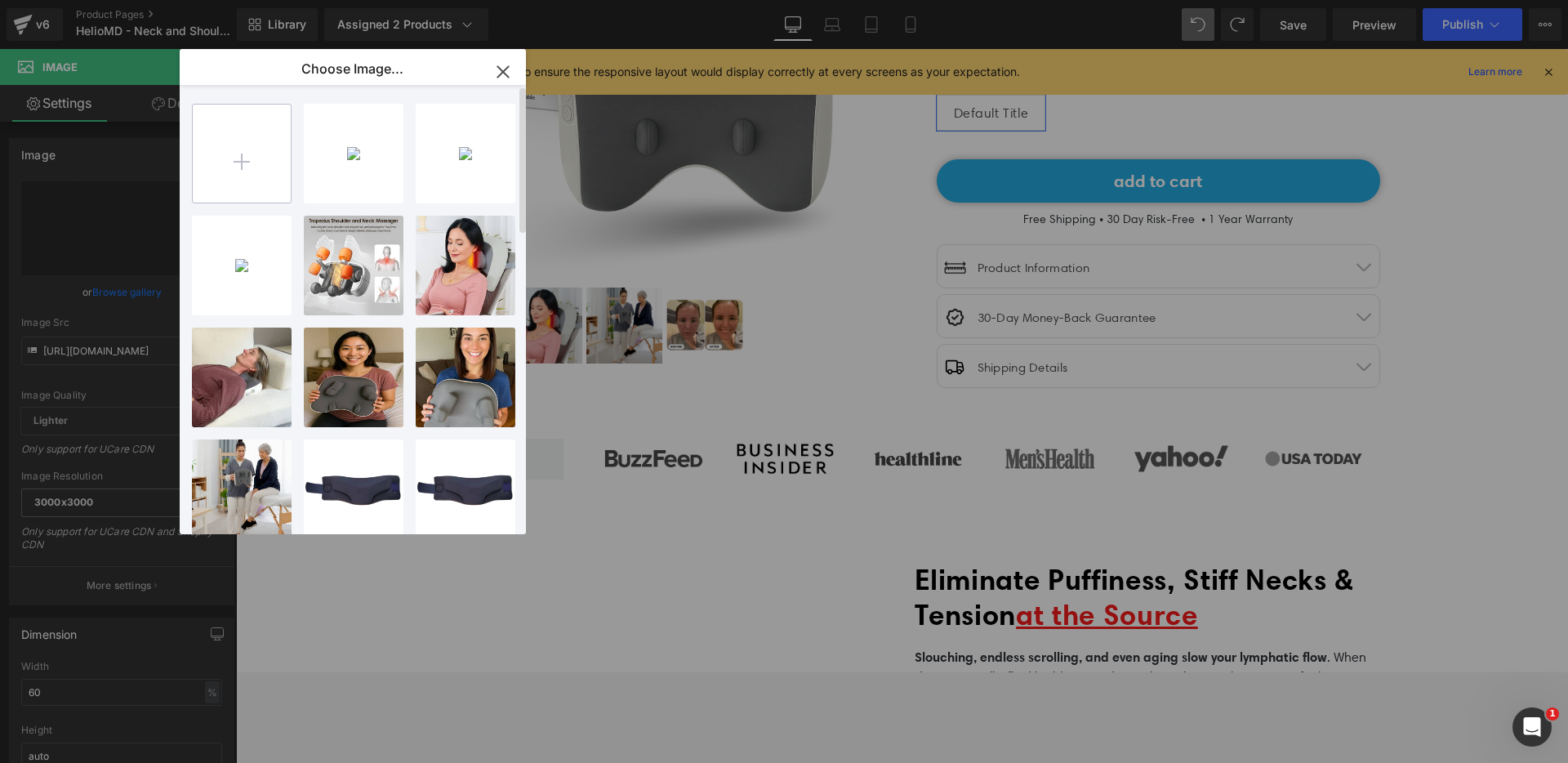
click at [257, 177] on input "file" at bounding box center [242, 153] width 98 height 98
type input "C:\fakepath\return-svgrepo-com.svg"
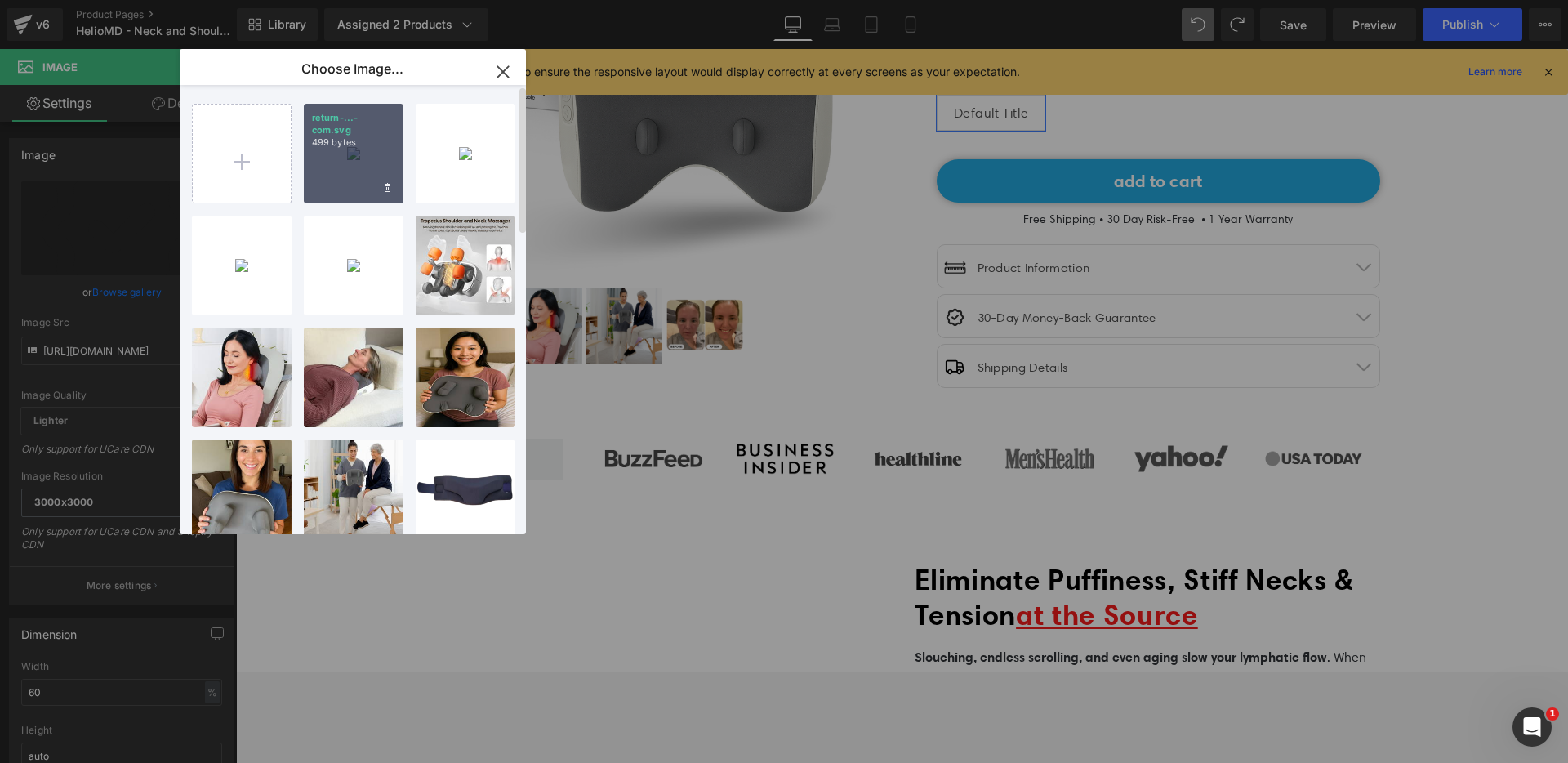
click at [363, 167] on div "return-...-com.svg 499 bytes" at bounding box center [353, 153] width 100 height 100
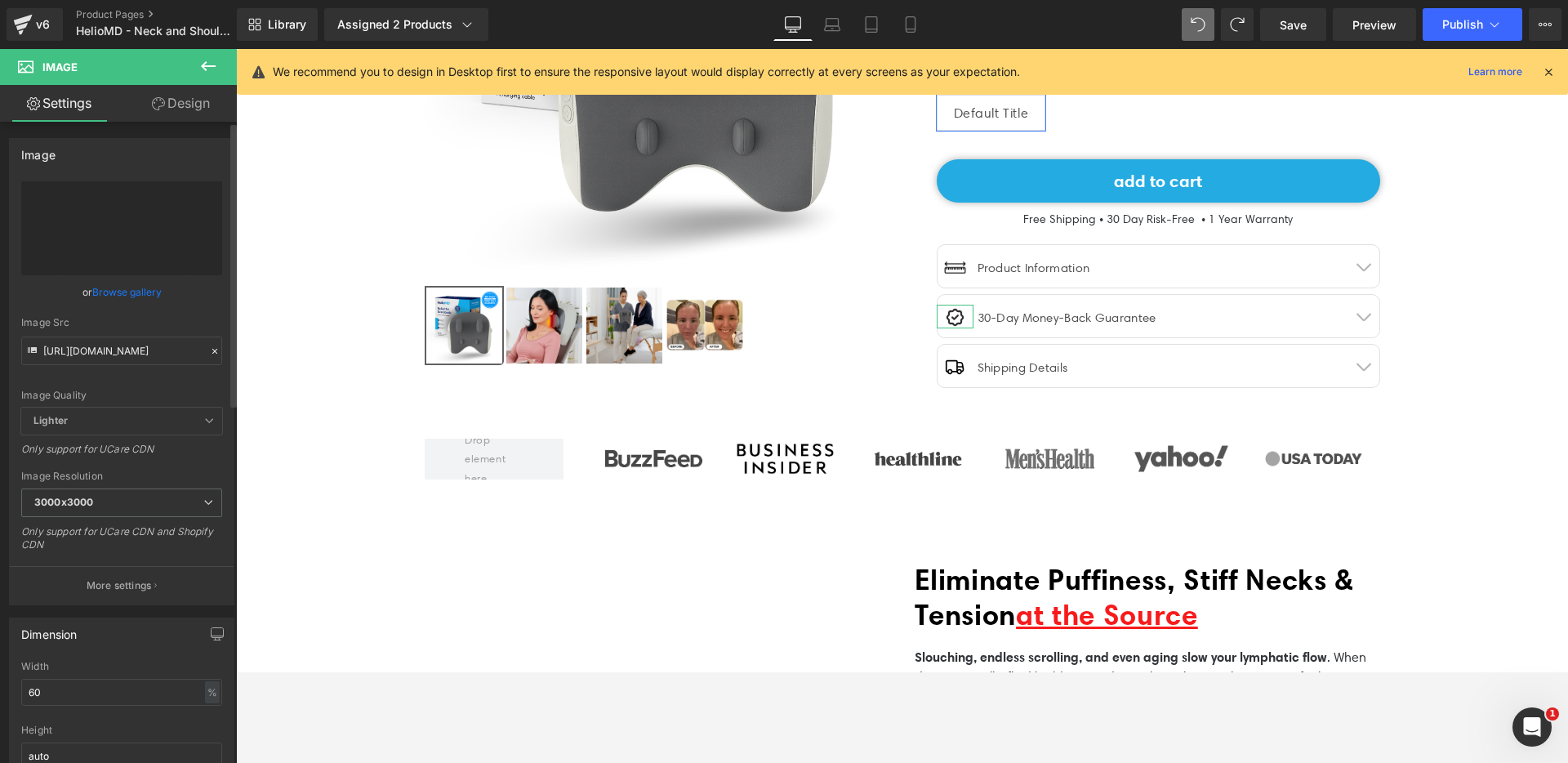
click at [148, 285] on link "Browse gallery" at bounding box center [127, 292] width 70 height 29
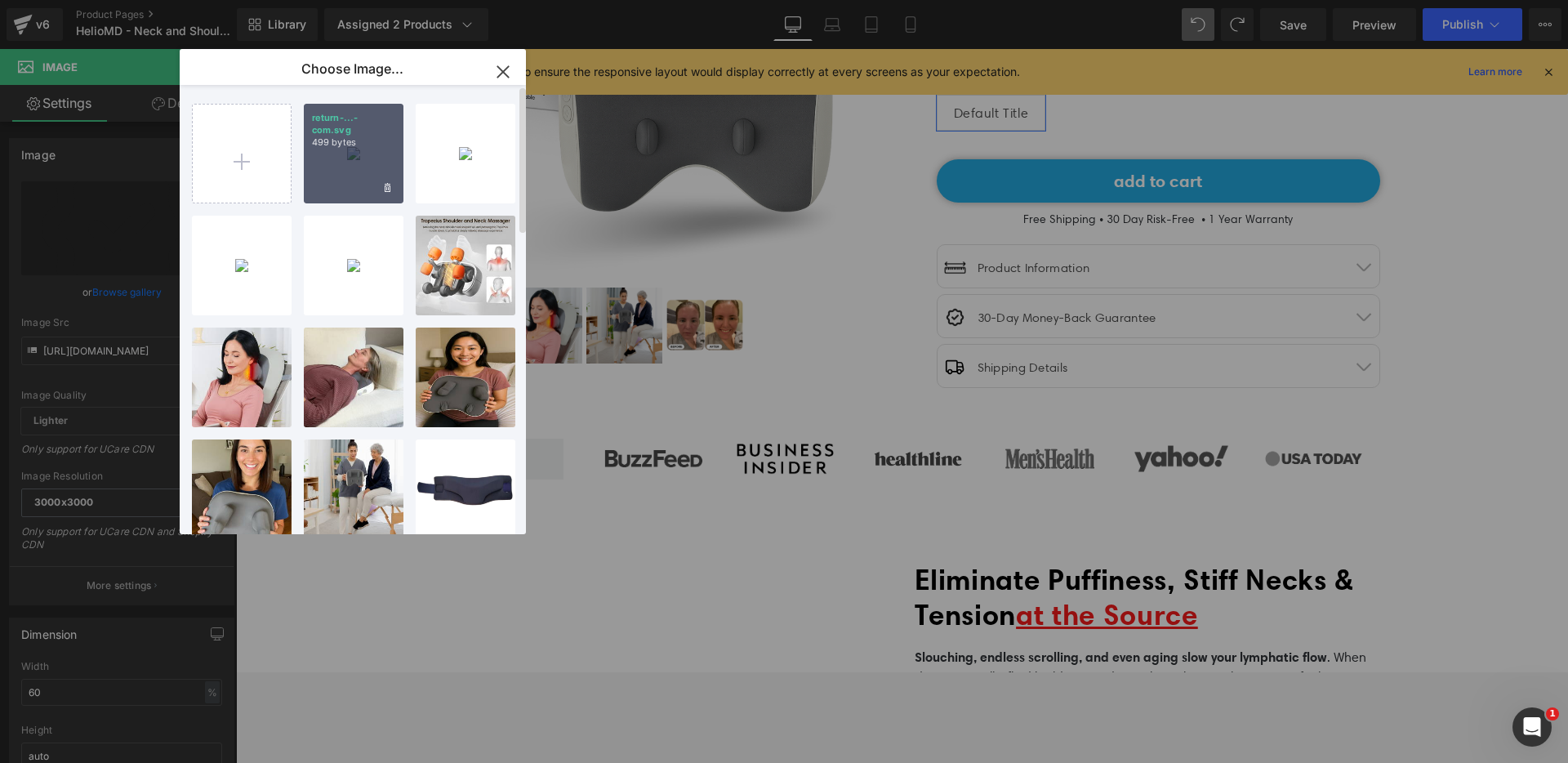
click at [349, 153] on div "return-...-com.svg 499 bytes" at bounding box center [353, 153] width 100 height 100
type input "[URL][DOMAIN_NAME]"
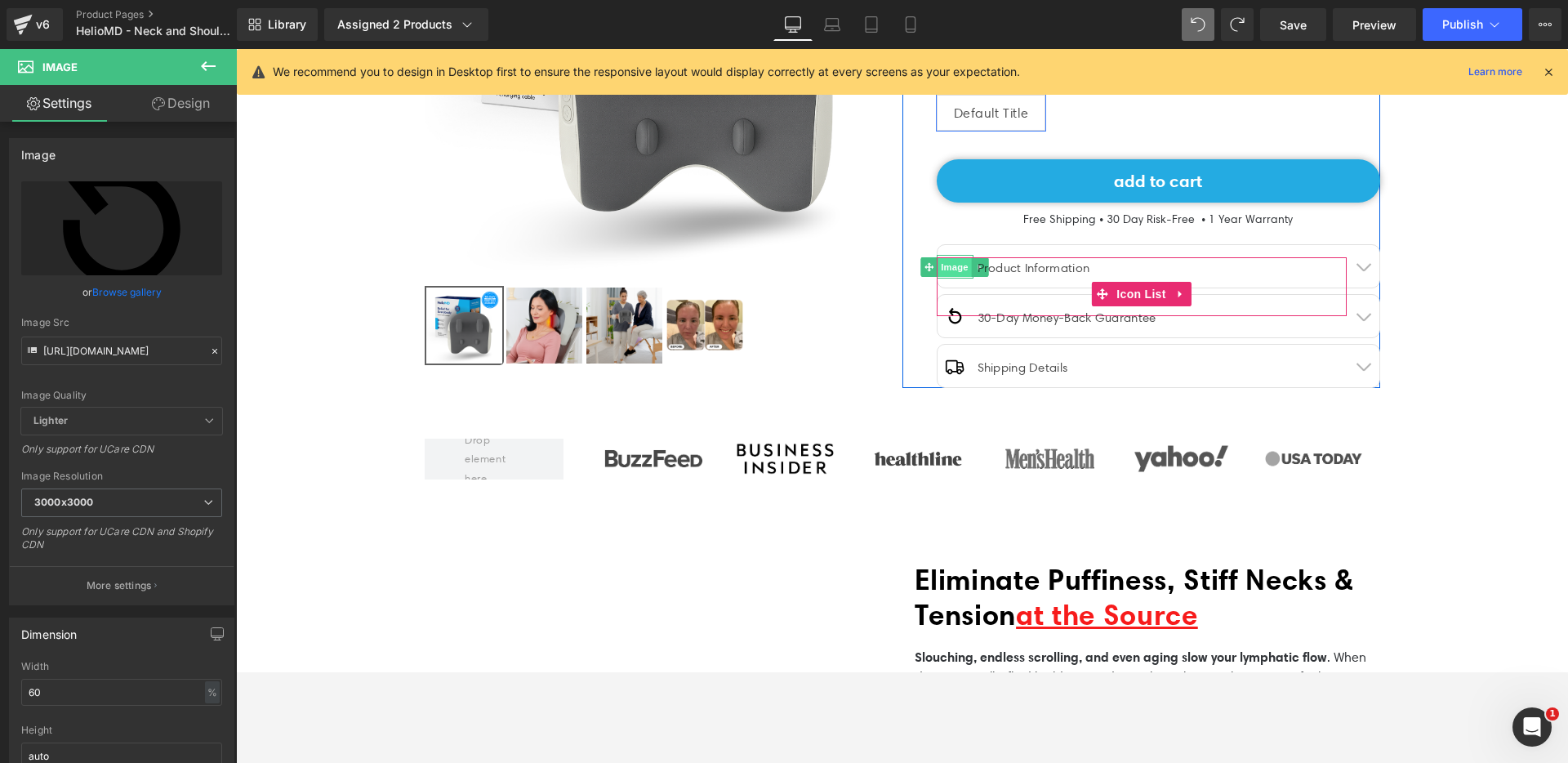
click at [948, 267] on span "Image" at bounding box center [954, 267] width 34 height 20
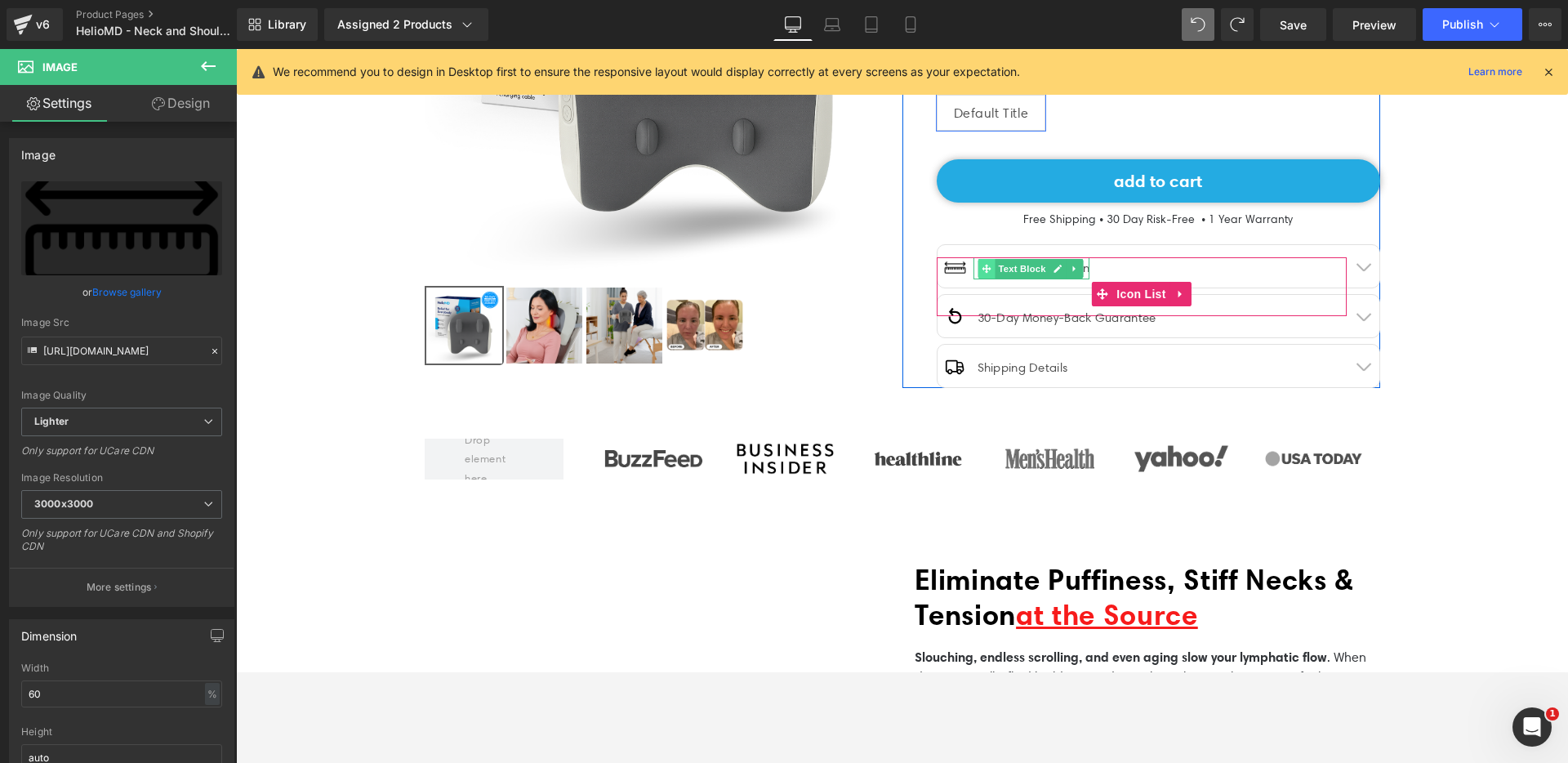
click at [987, 266] on span at bounding box center [986, 269] width 17 height 20
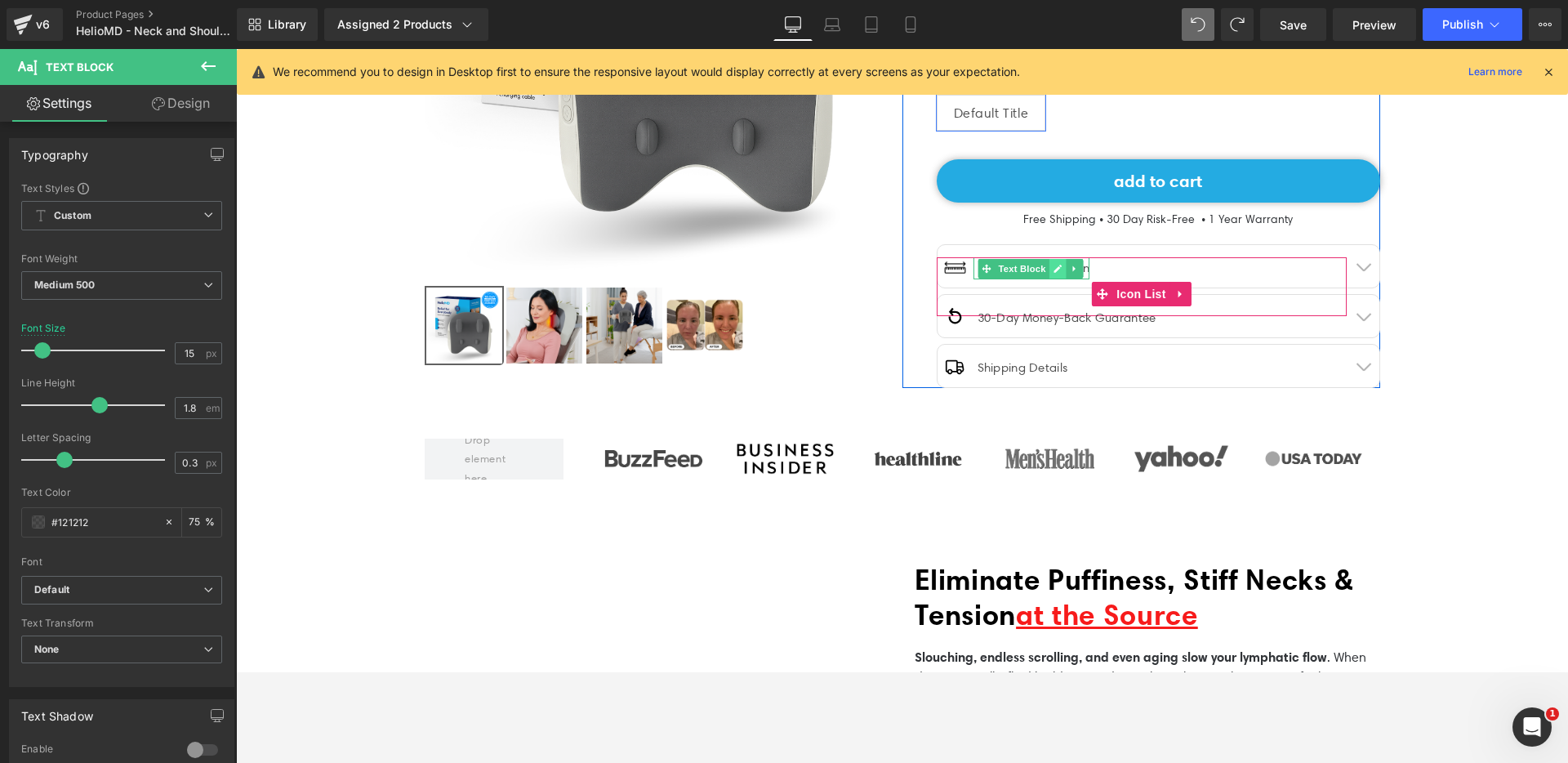
click at [1053, 266] on icon at bounding box center [1058, 268] width 9 height 10
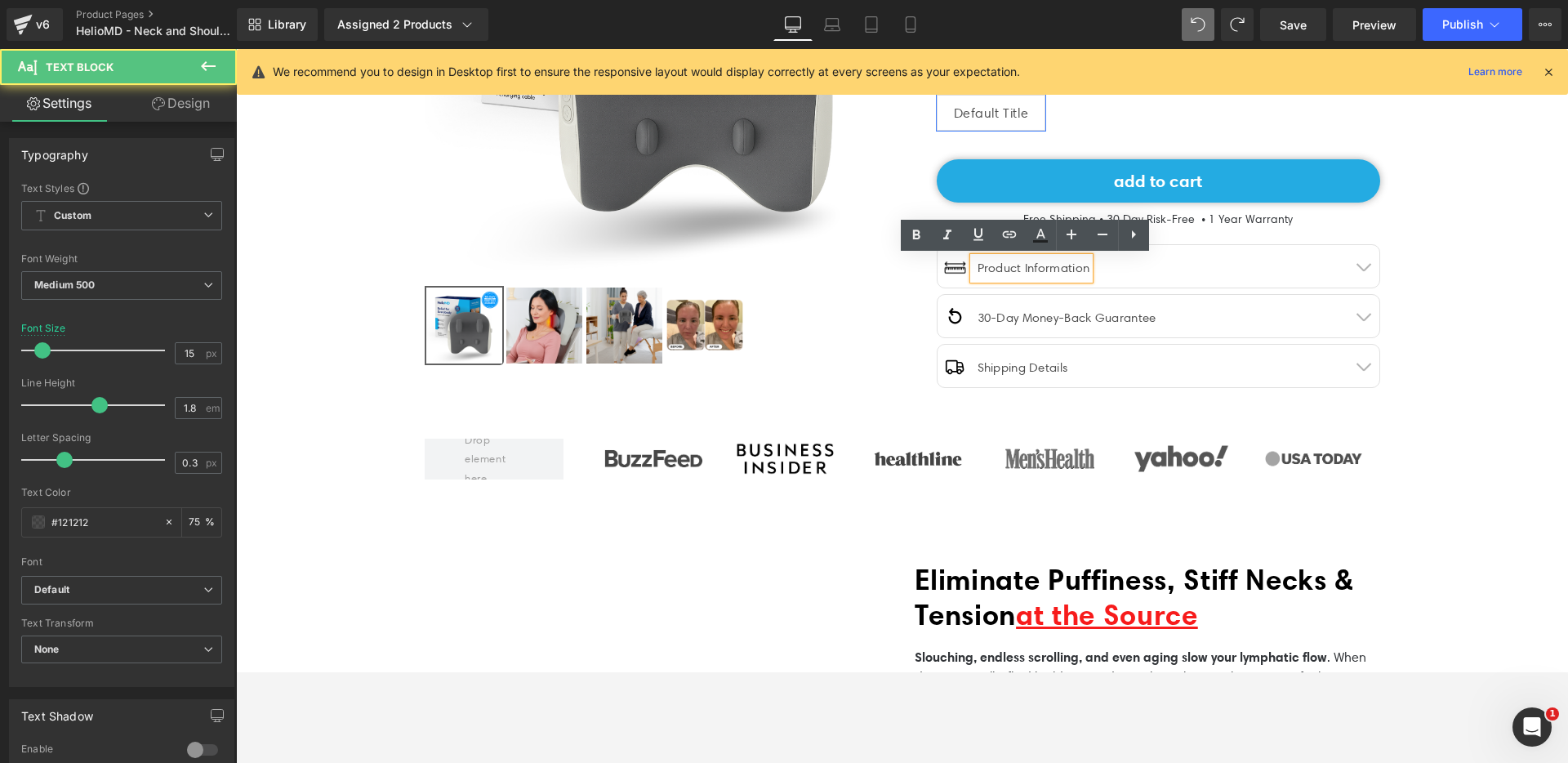
drag, startPoint x: 1017, startPoint y: 265, endPoint x: 1092, endPoint y: 270, distance: 75.2
click at [1092, 270] on div "Image Product Information Text Block" at bounding box center [1141, 275] width 410 height 34
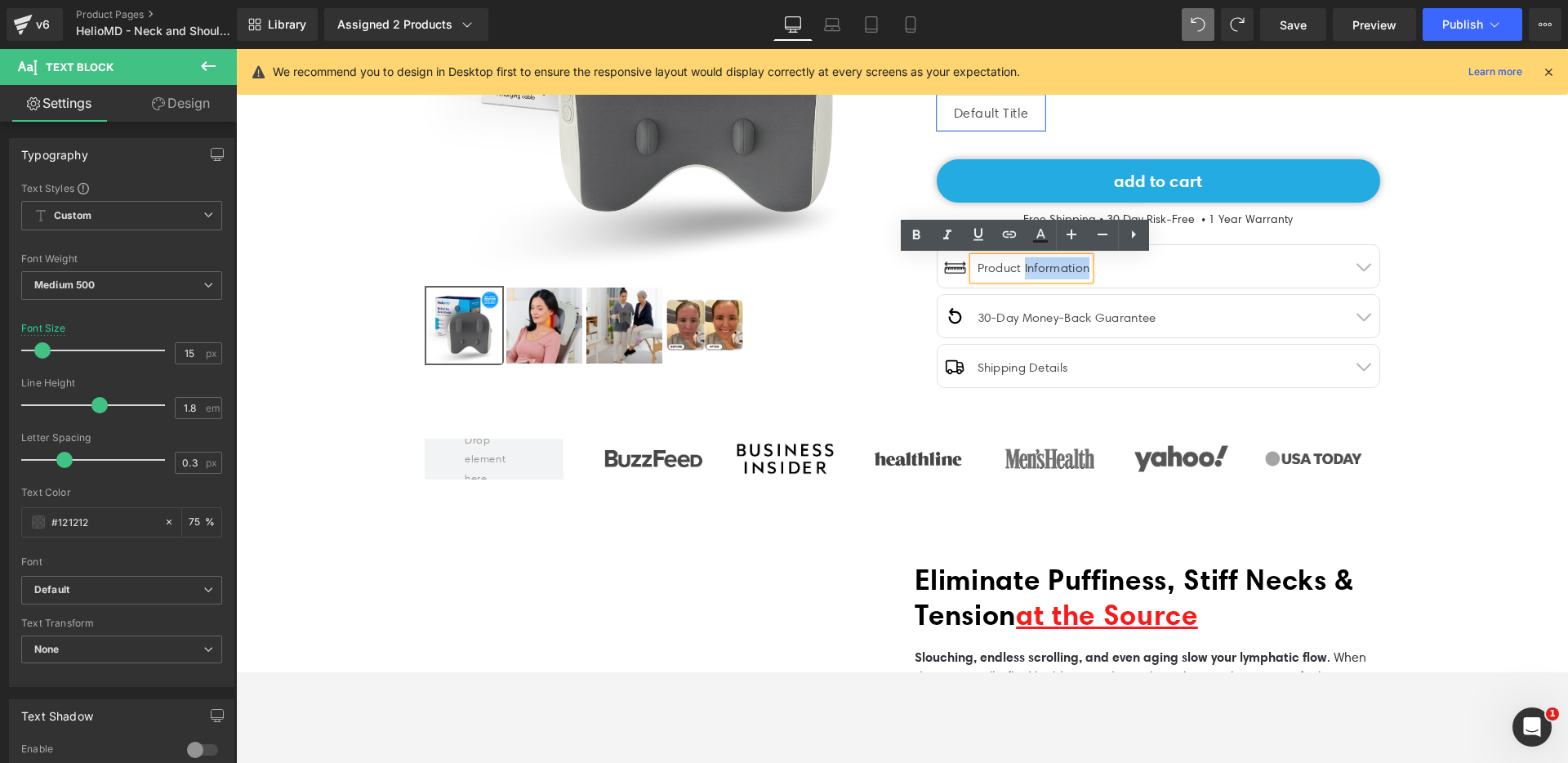
drag, startPoint x: 1079, startPoint y: 269, endPoint x: 1019, endPoint y: 270, distance: 60.0
click at [1019, 270] on div "Product Information" at bounding box center [1031, 268] width 117 height 22
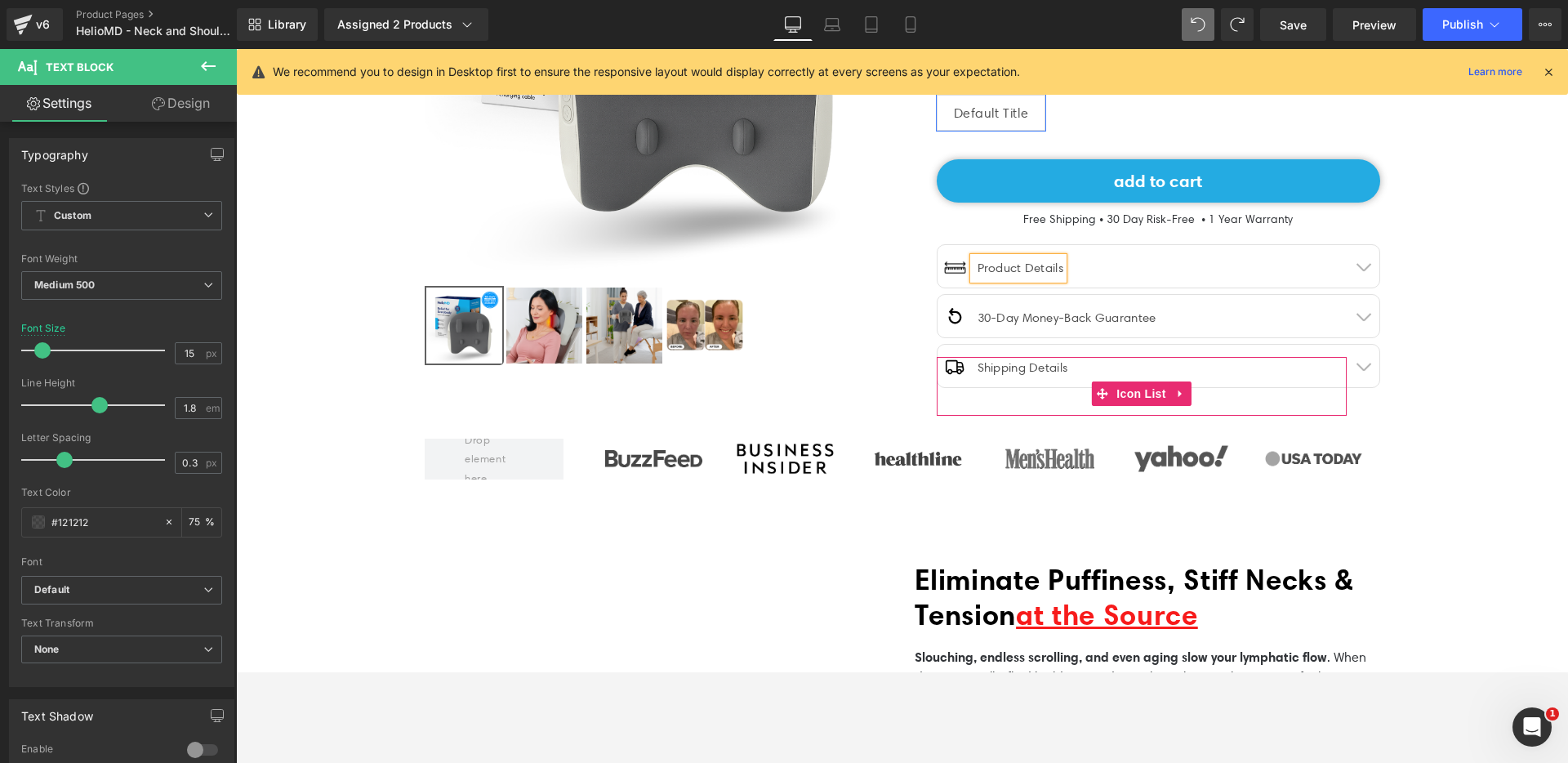
click at [947, 405] on div "Image Shipping Details Text Block Icon List" at bounding box center [1141, 386] width 410 height 59
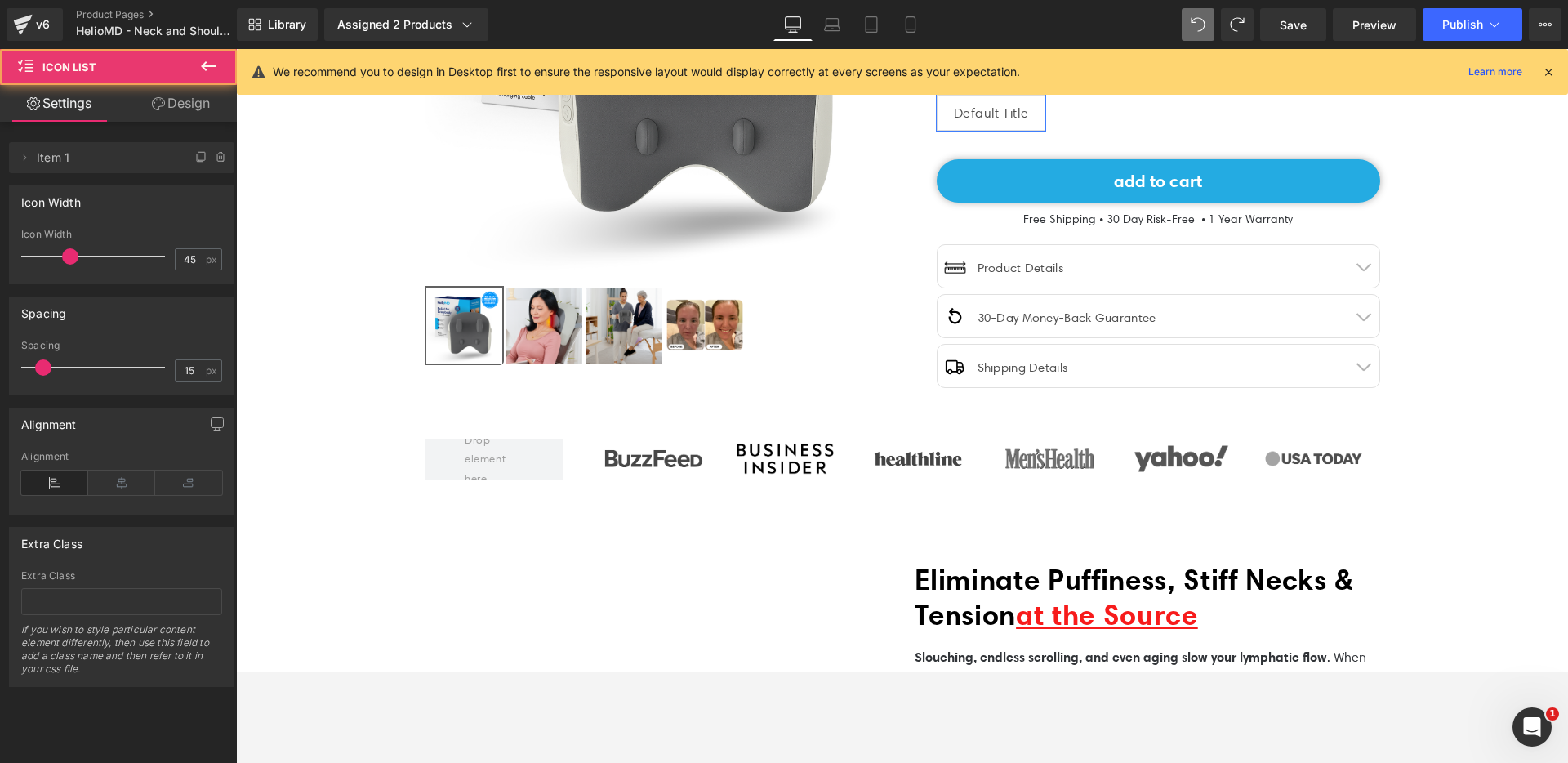
click at [837, 333] on div at bounding box center [663, 324] width 478 height 79
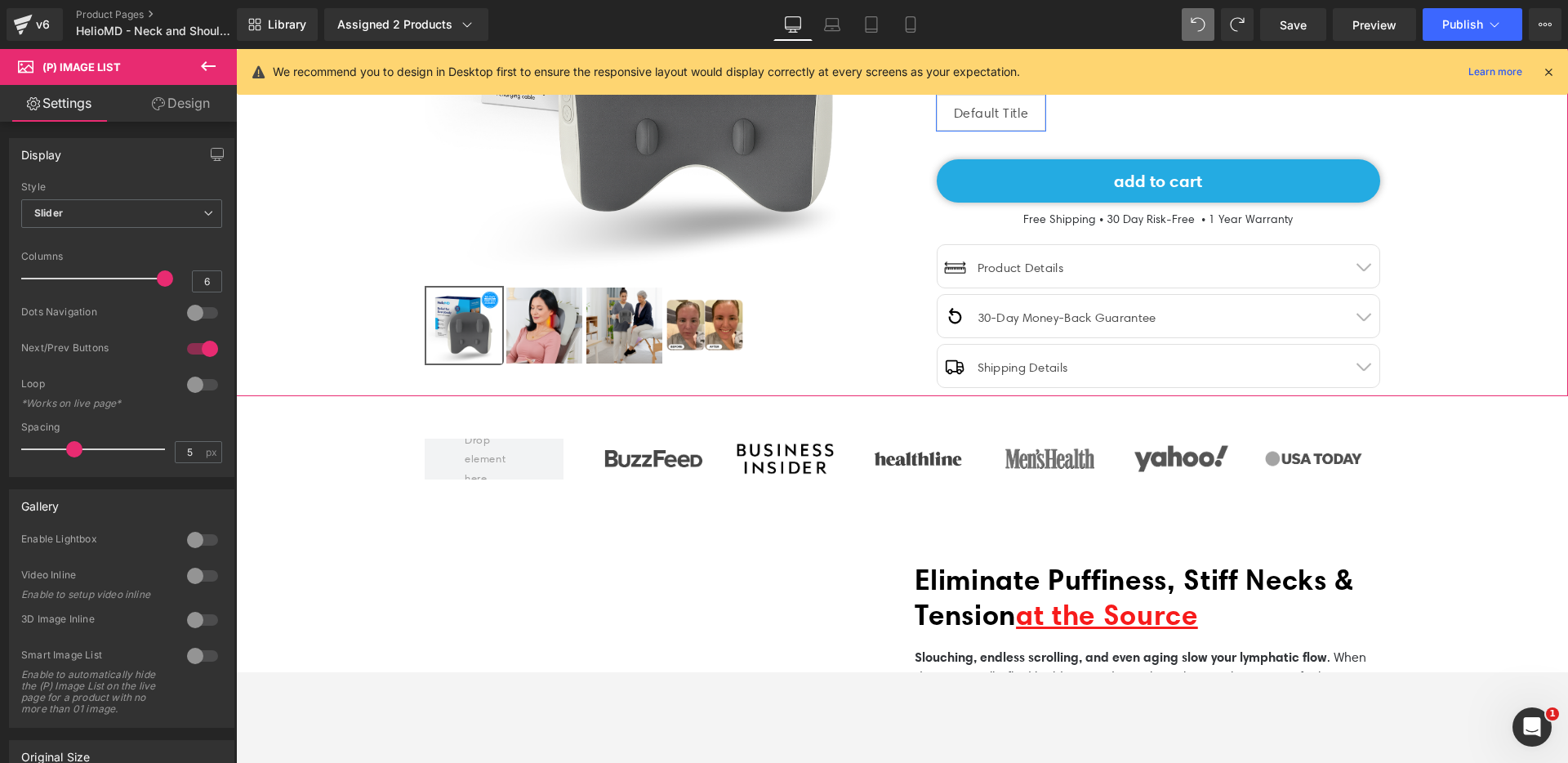
click at [1488, 265] on div "‹" at bounding box center [902, 84] width 1332 height 623
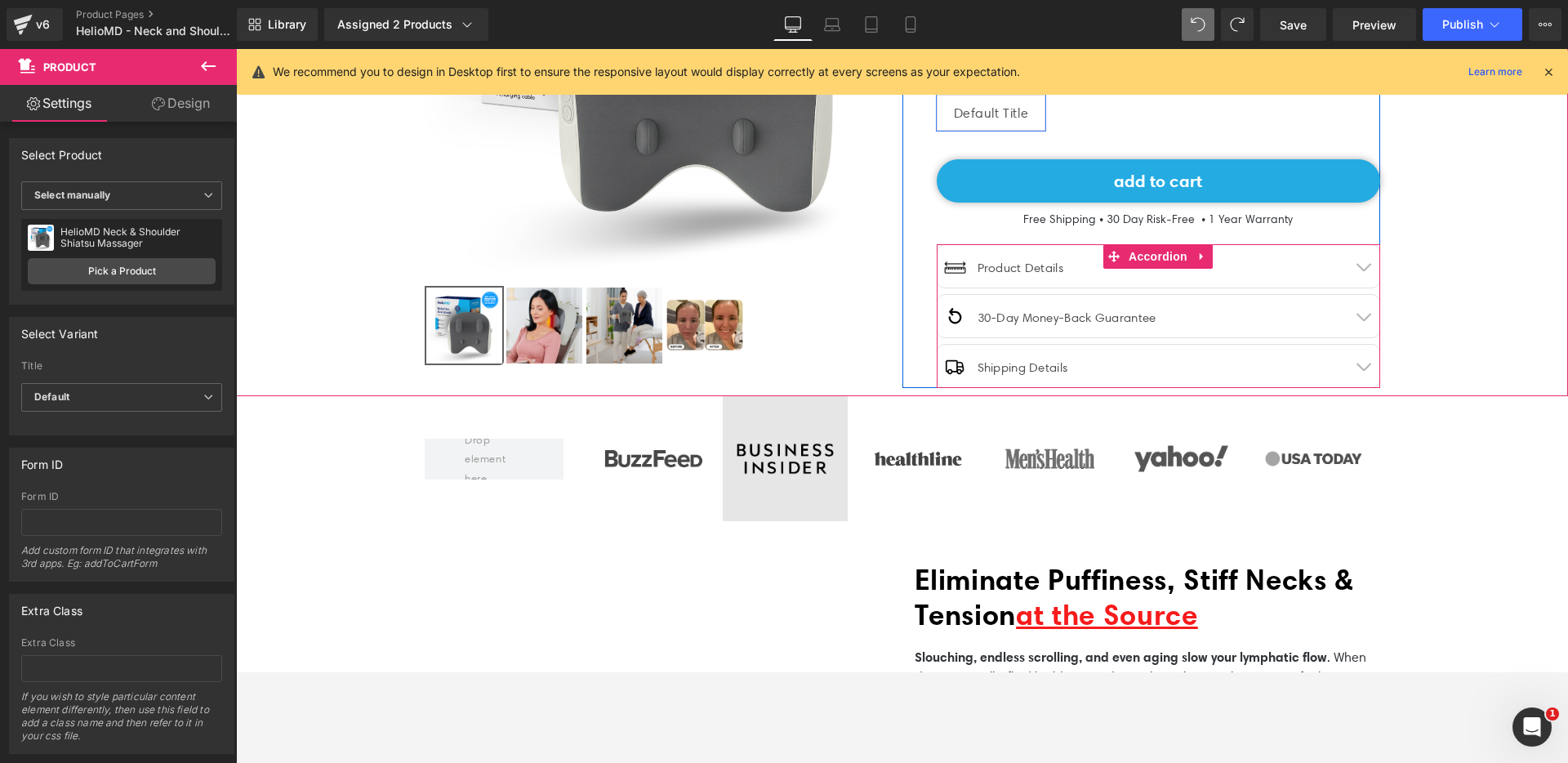
click at [1145, 248] on span "Accordion" at bounding box center [1158, 256] width 67 height 24
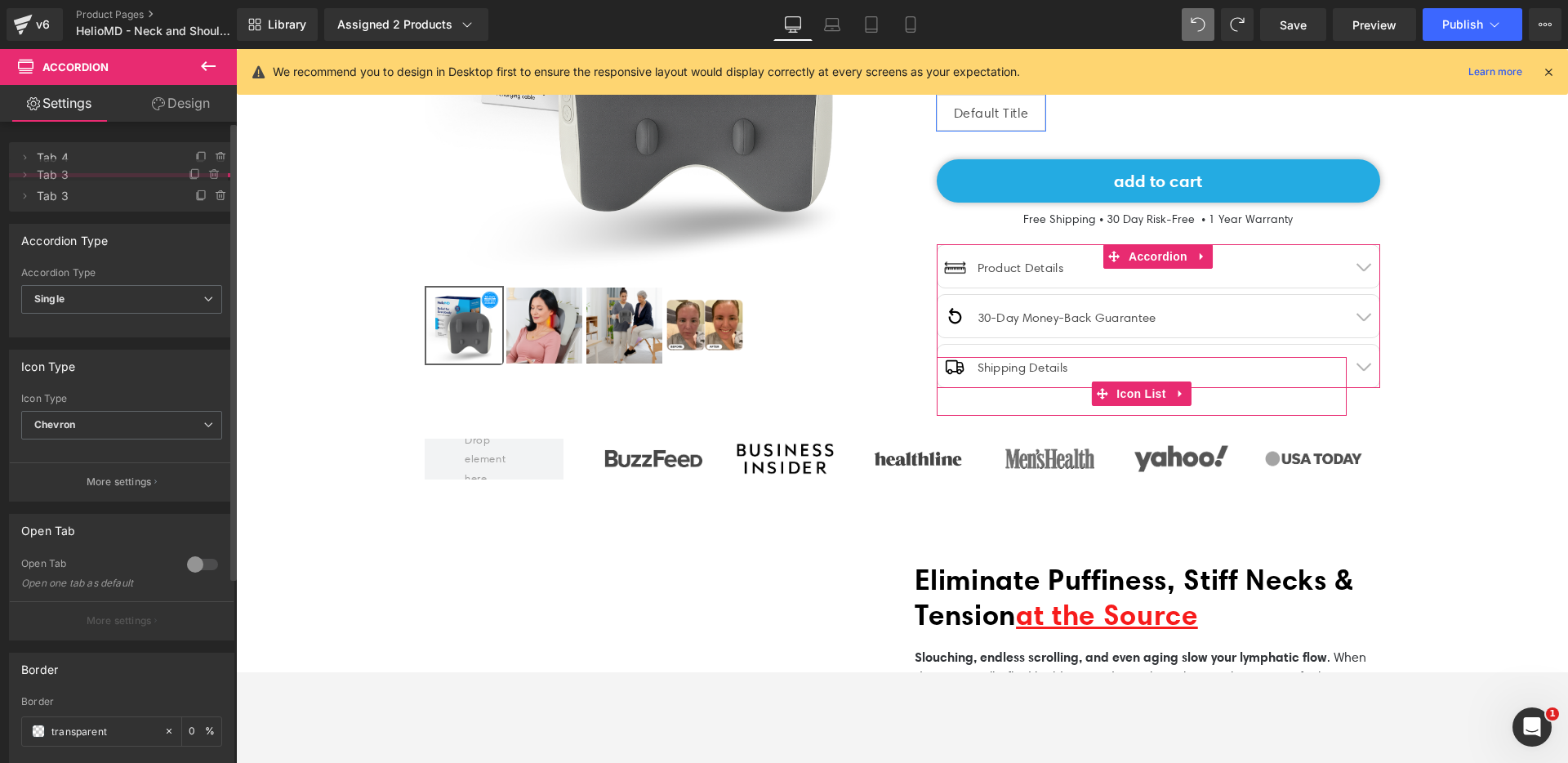
drag, startPoint x: 51, startPoint y: 227, endPoint x: 63, endPoint y: 175, distance: 53.4
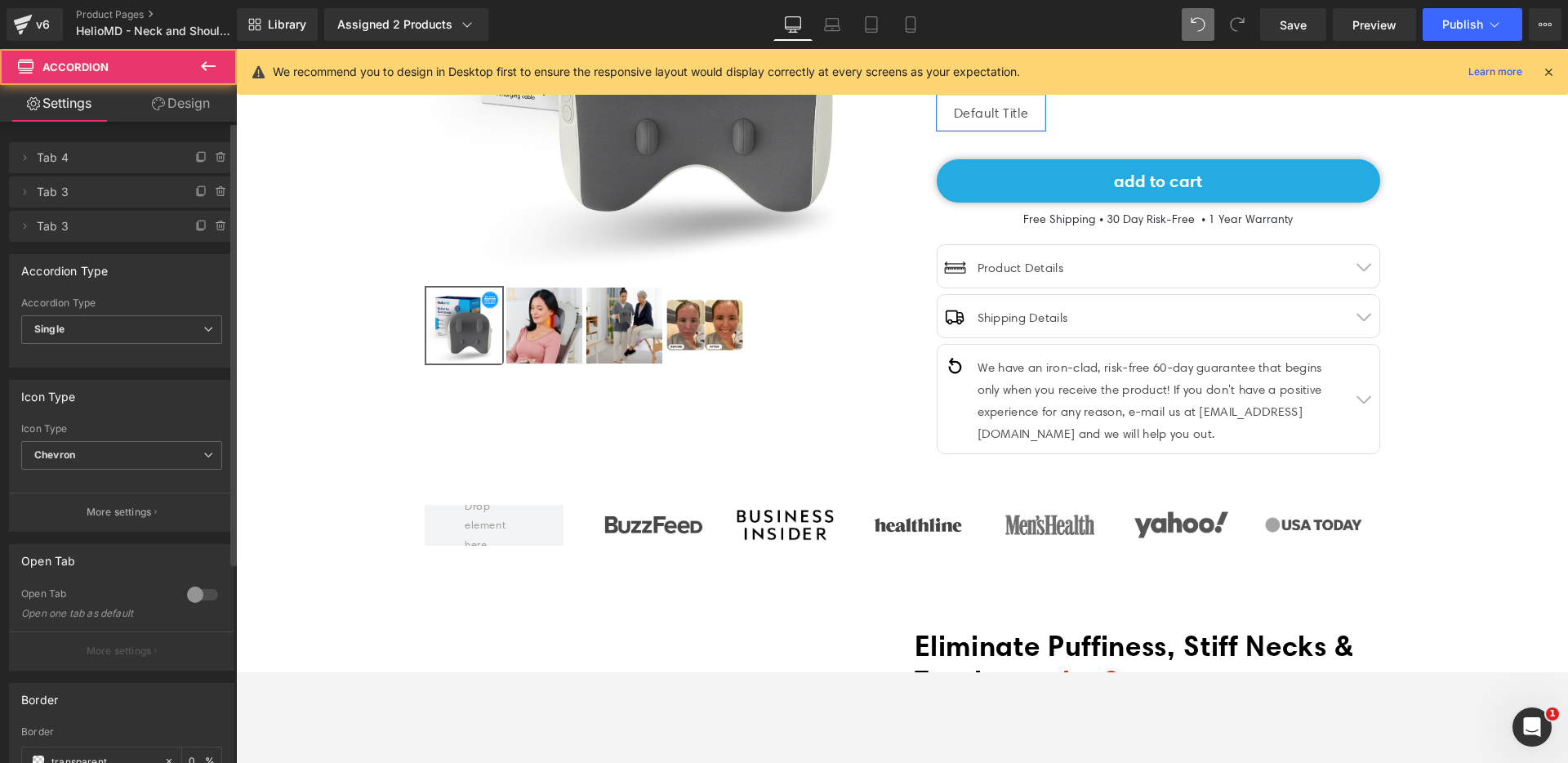
click at [1358, 392] on button "button" at bounding box center [1363, 399] width 33 height 109
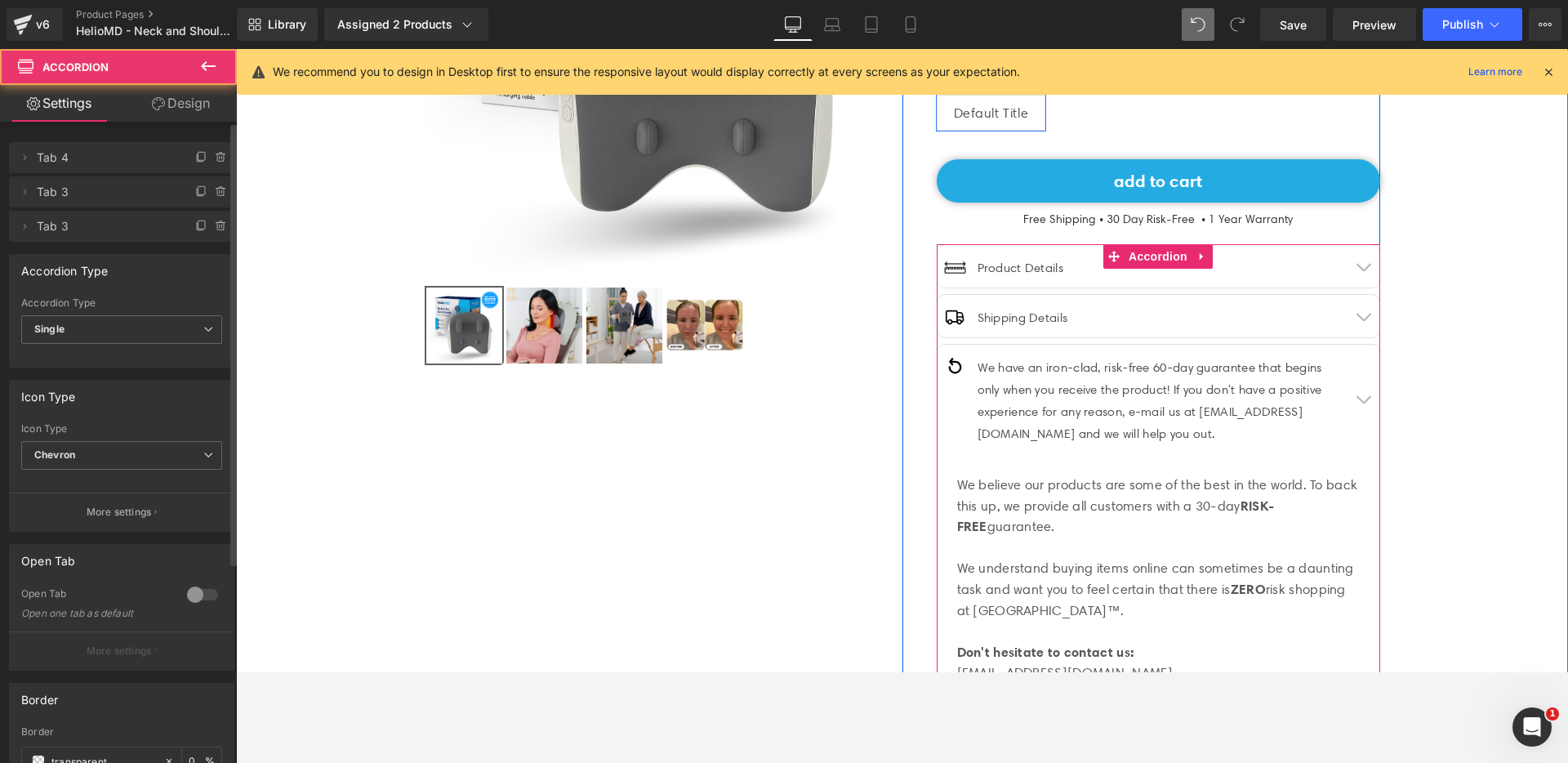
click at [1358, 392] on button "button" at bounding box center [1363, 399] width 33 height 109
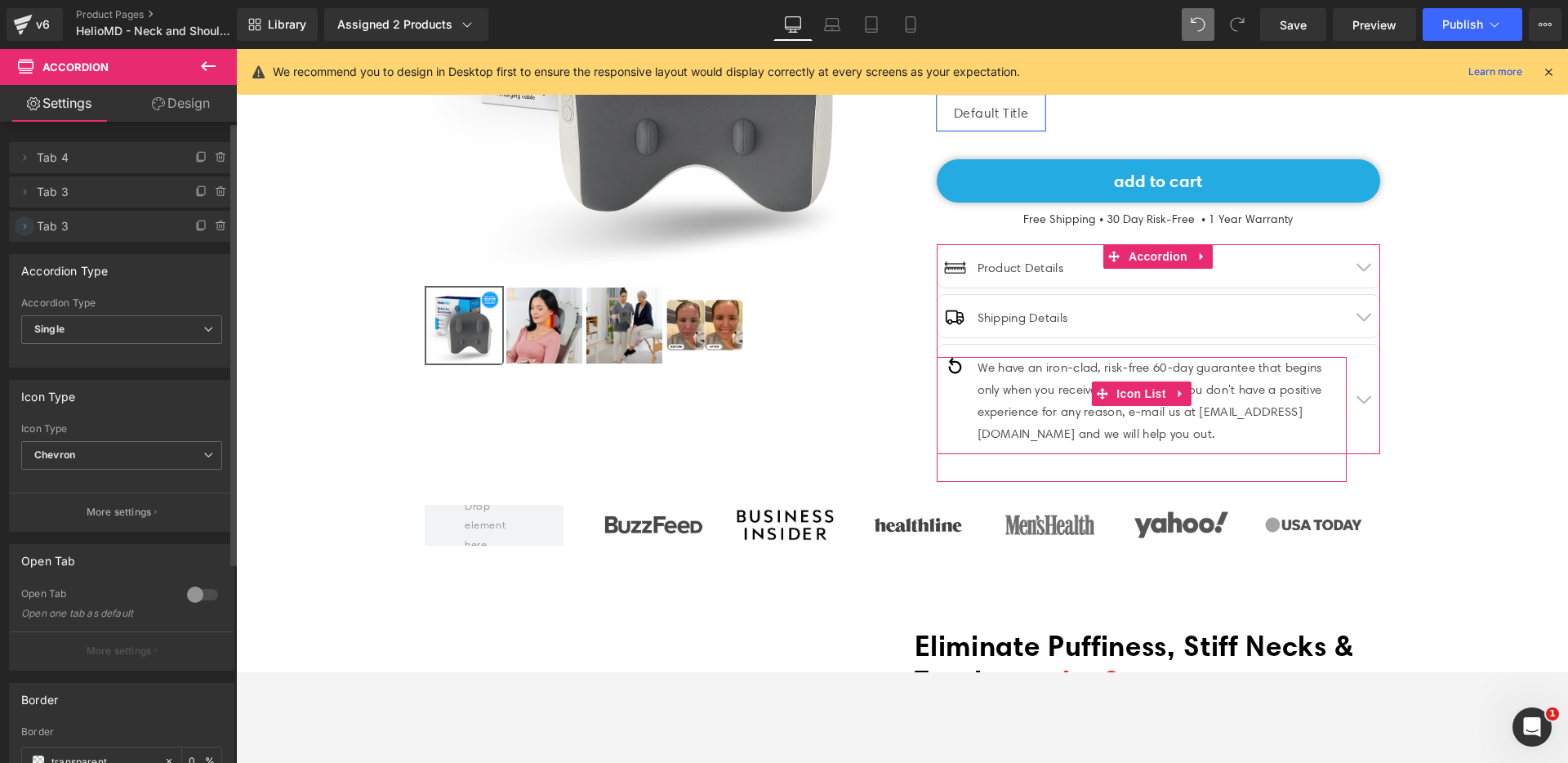
click at [29, 223] on icon at bounding box center [24, 226] width 13 height 13
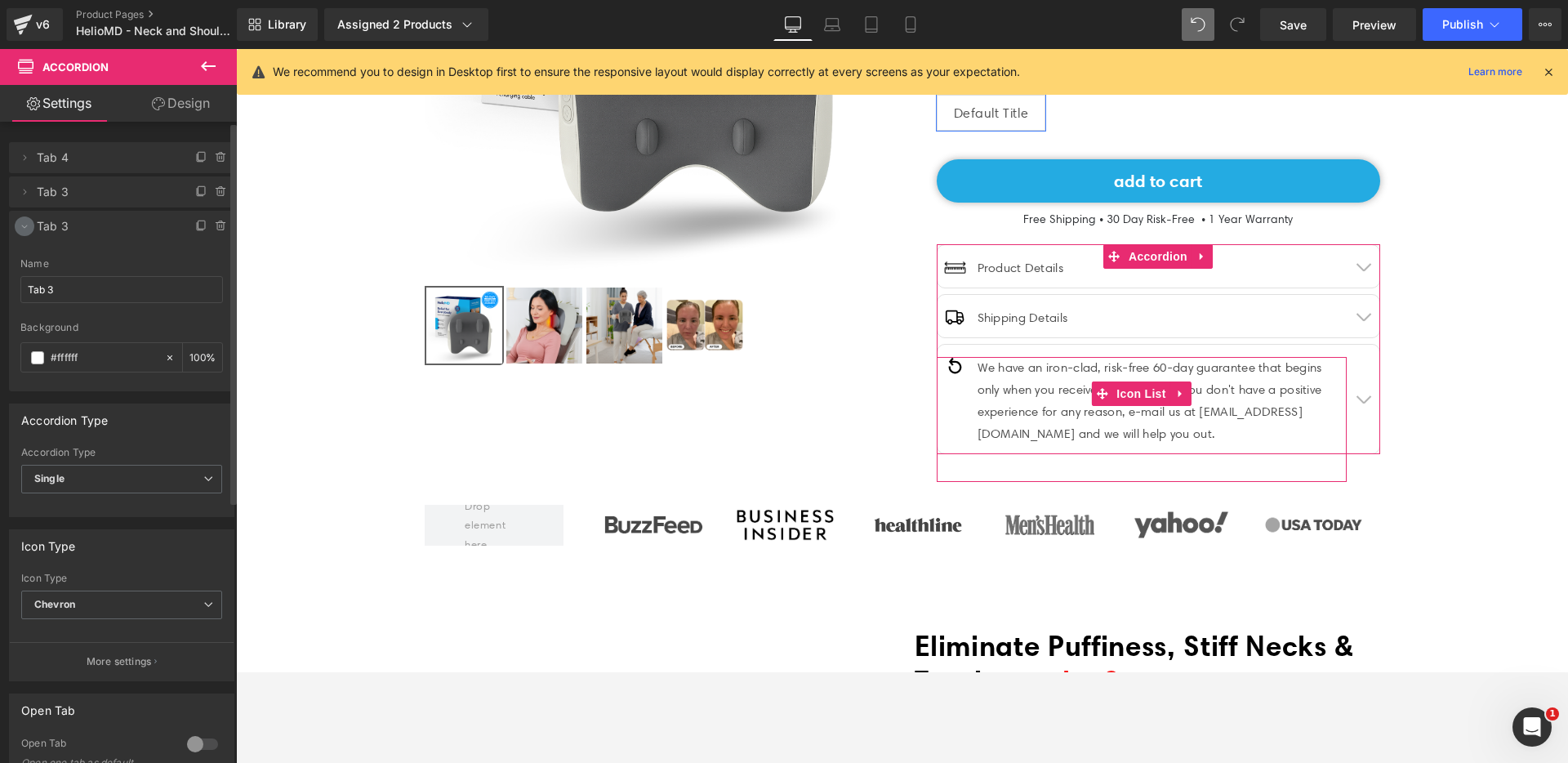
click at [20, 225] on icon at bounding box center [24, 226] width 13 height 13
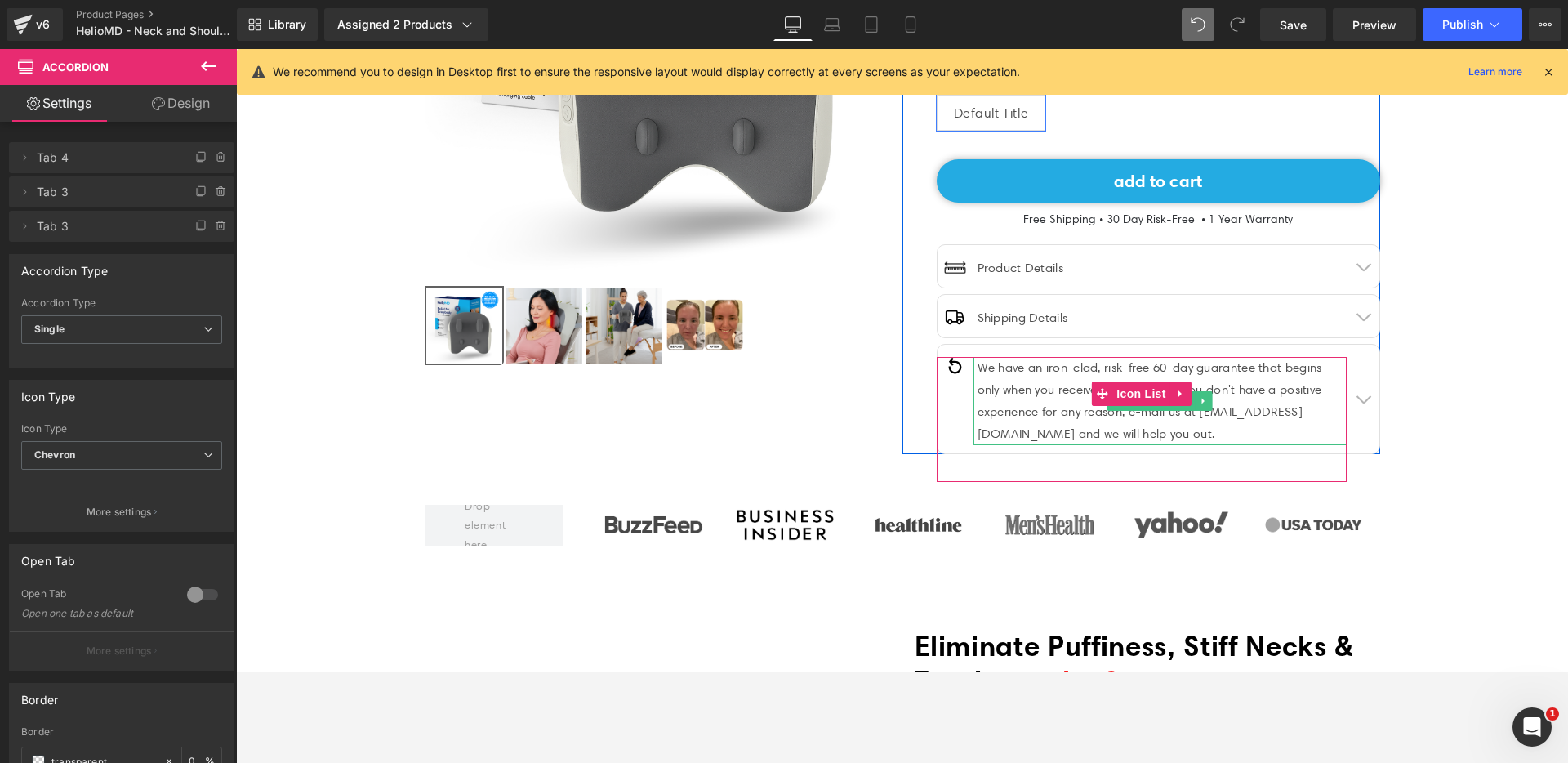
click at [1060, 422] on div "We have an iron-clad, risk-free 60-day guarantee that begins only when you rece…" at bounding box center [1160, 401] width 373 height 88
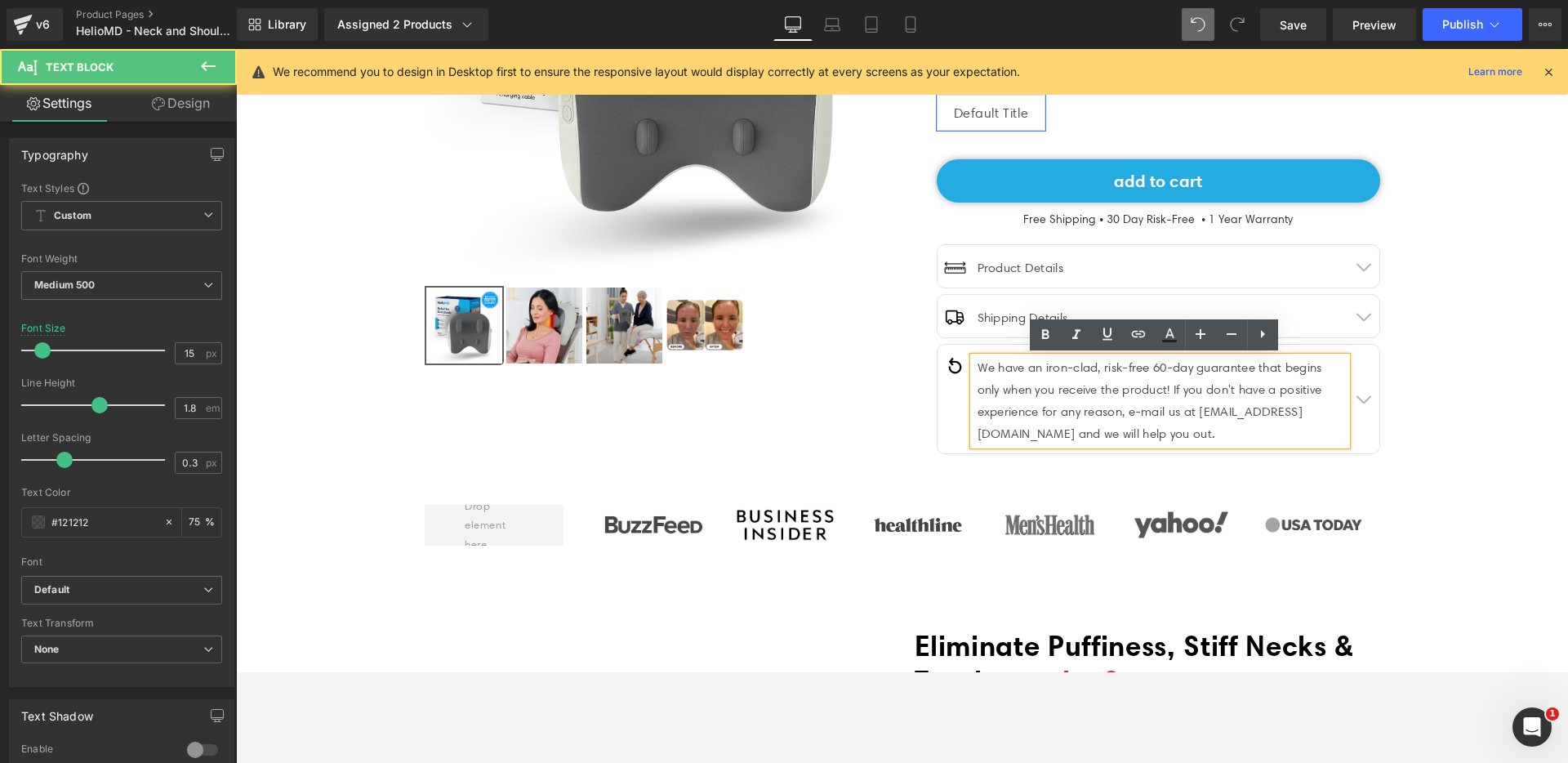
click at [1060, 422] on div "We have an iron-clad, risk-free 60-day guarantee that begins only when you rece…" at bounding box center [1160, 401] width 373 height 88
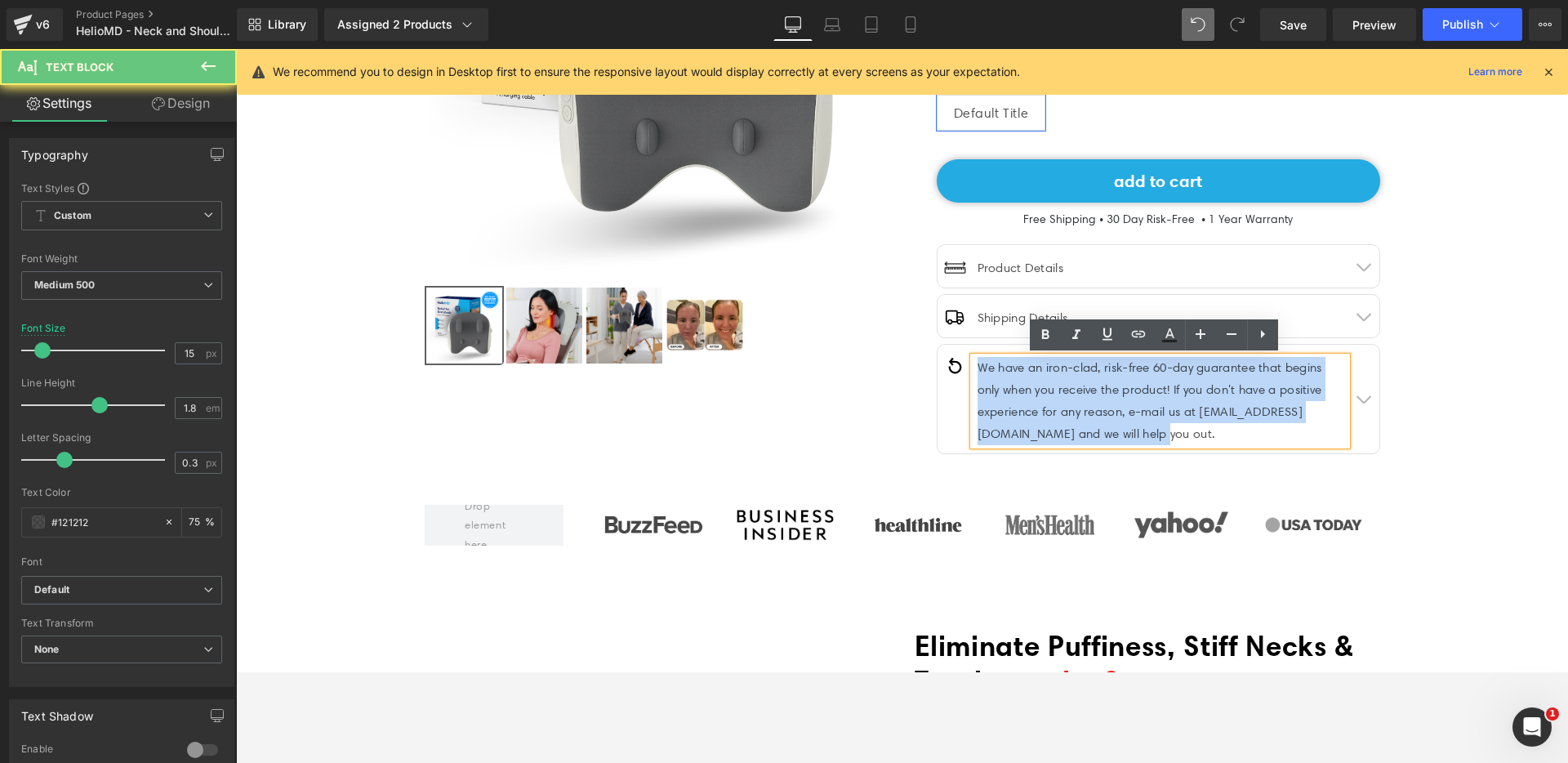
click at [1060, 422] on div "We have an iron-clad, risk-free 60-day guarantee that begins only when you rece…" at bounding box center [1160, 401] width 373 height 88
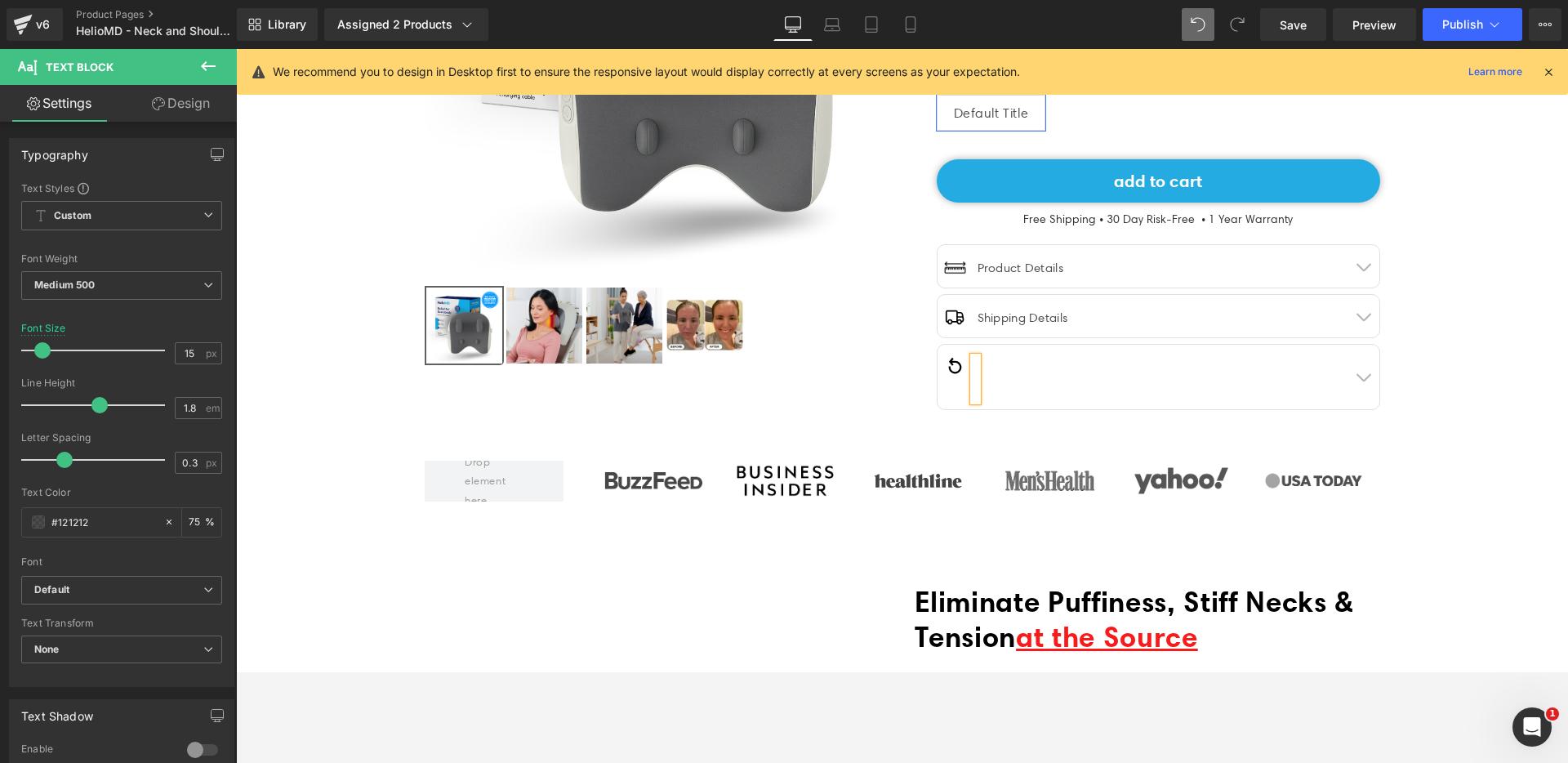
click at [1270, 408] on div "Image Text Block" at bounding box center [1141, 385] width 410 height 56
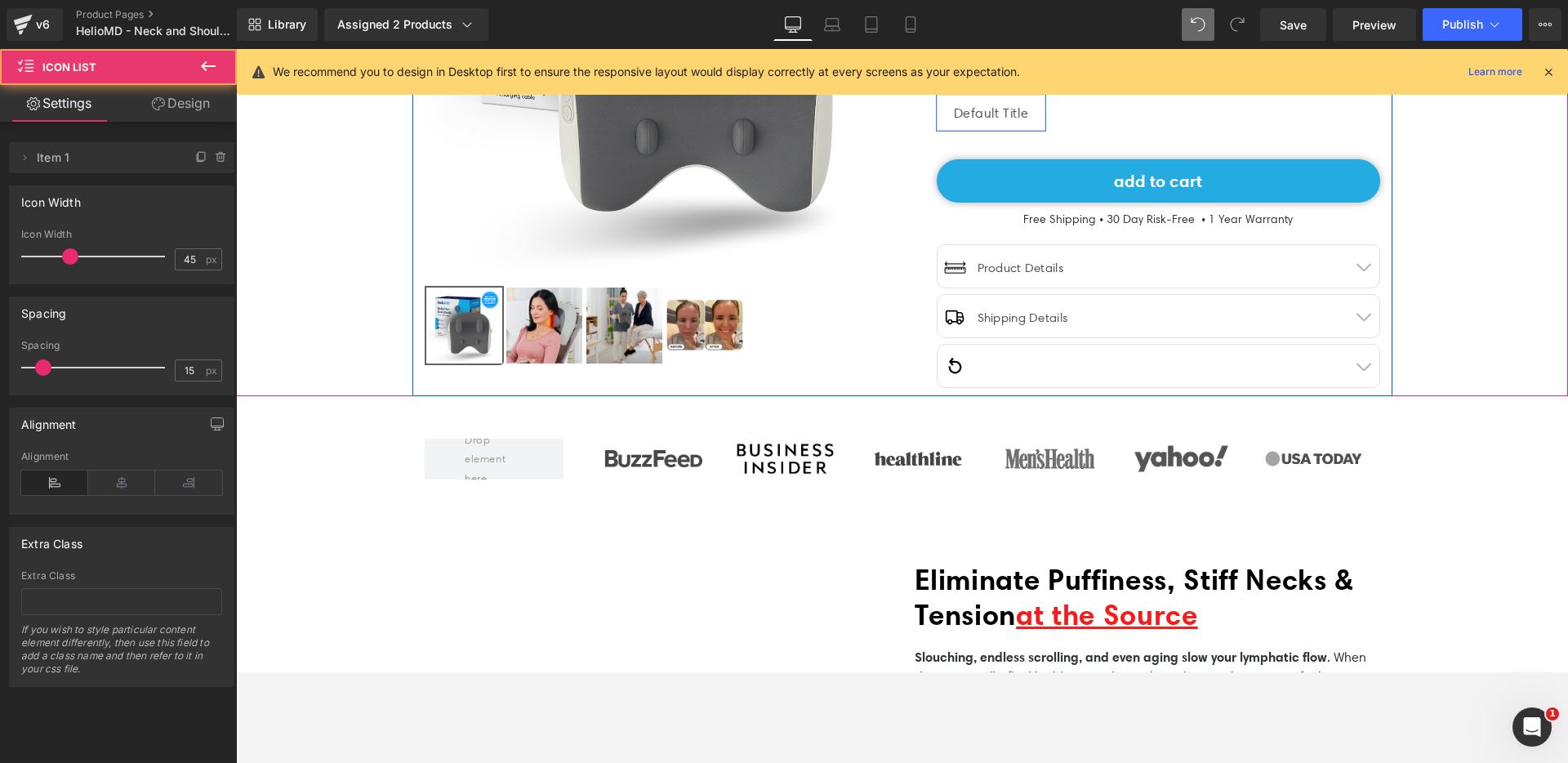
click at [1363, 370] on span "button" at bounding box center [1363, 370] width 0 height 0
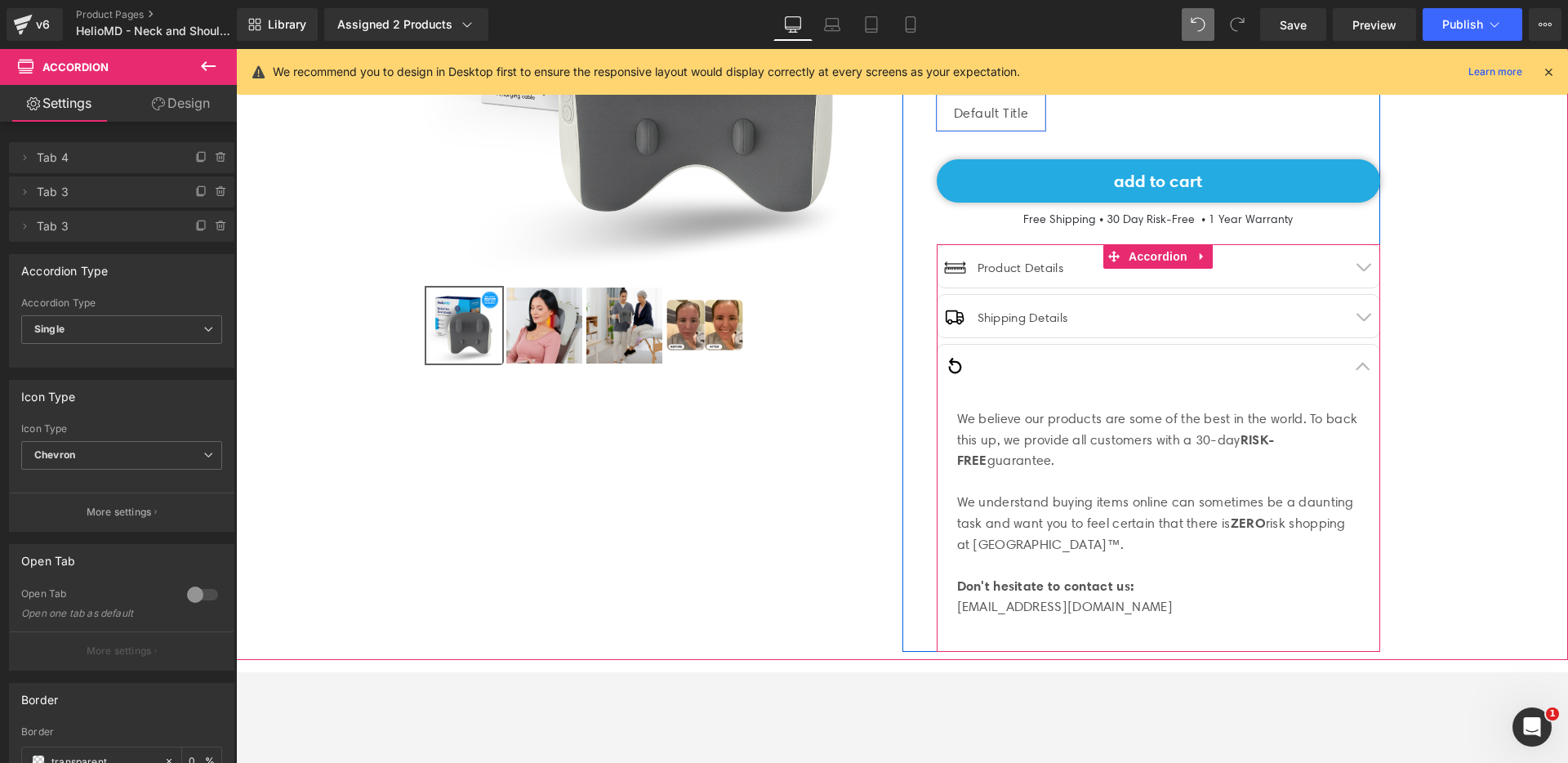
click at [1362, 363] on button "button" at bounding box center [1363, 365] width 33 height 43
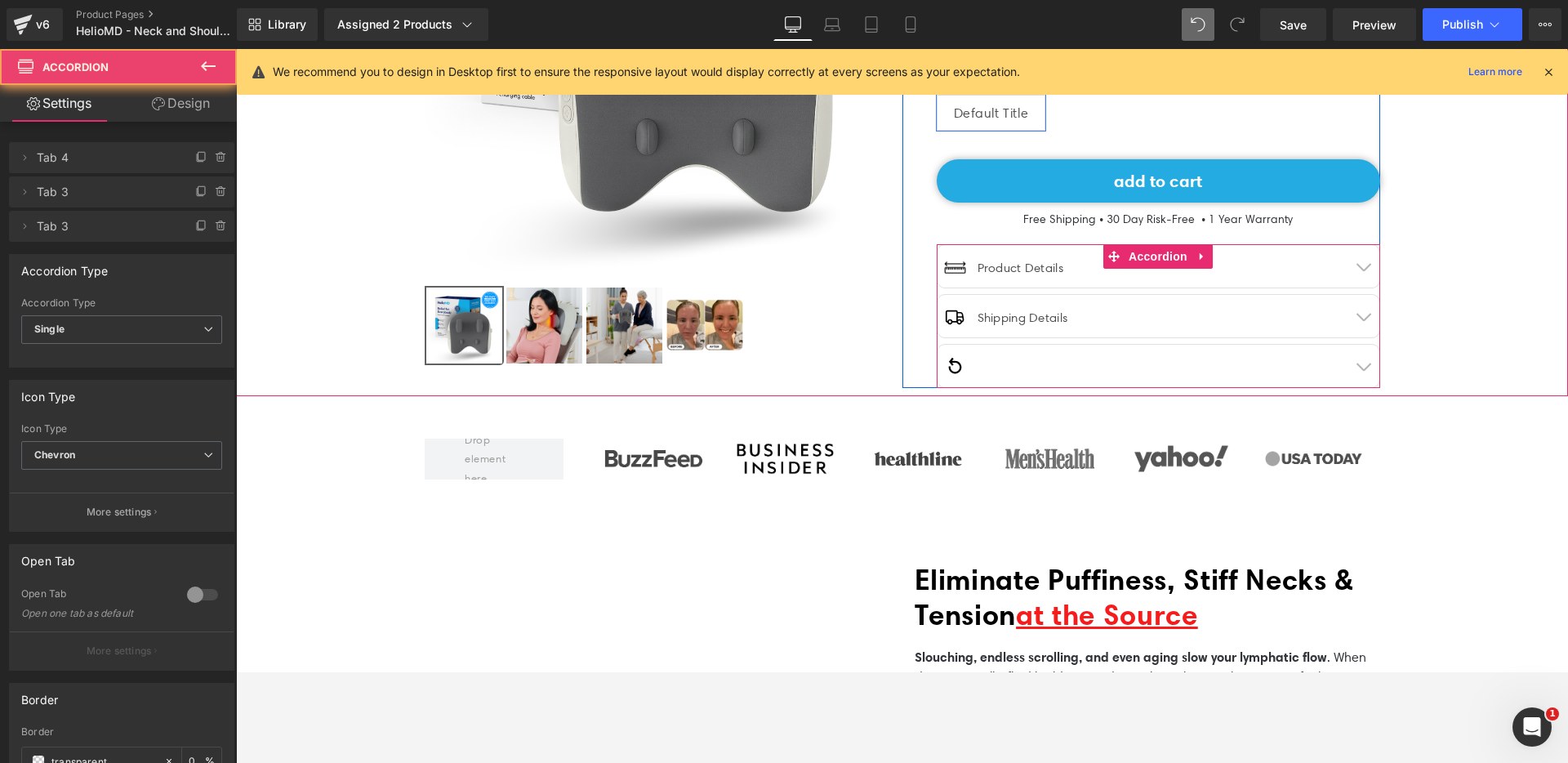
click at [1363, 370] on span "button" at bounding box center [1363, 370] width 0 height 0
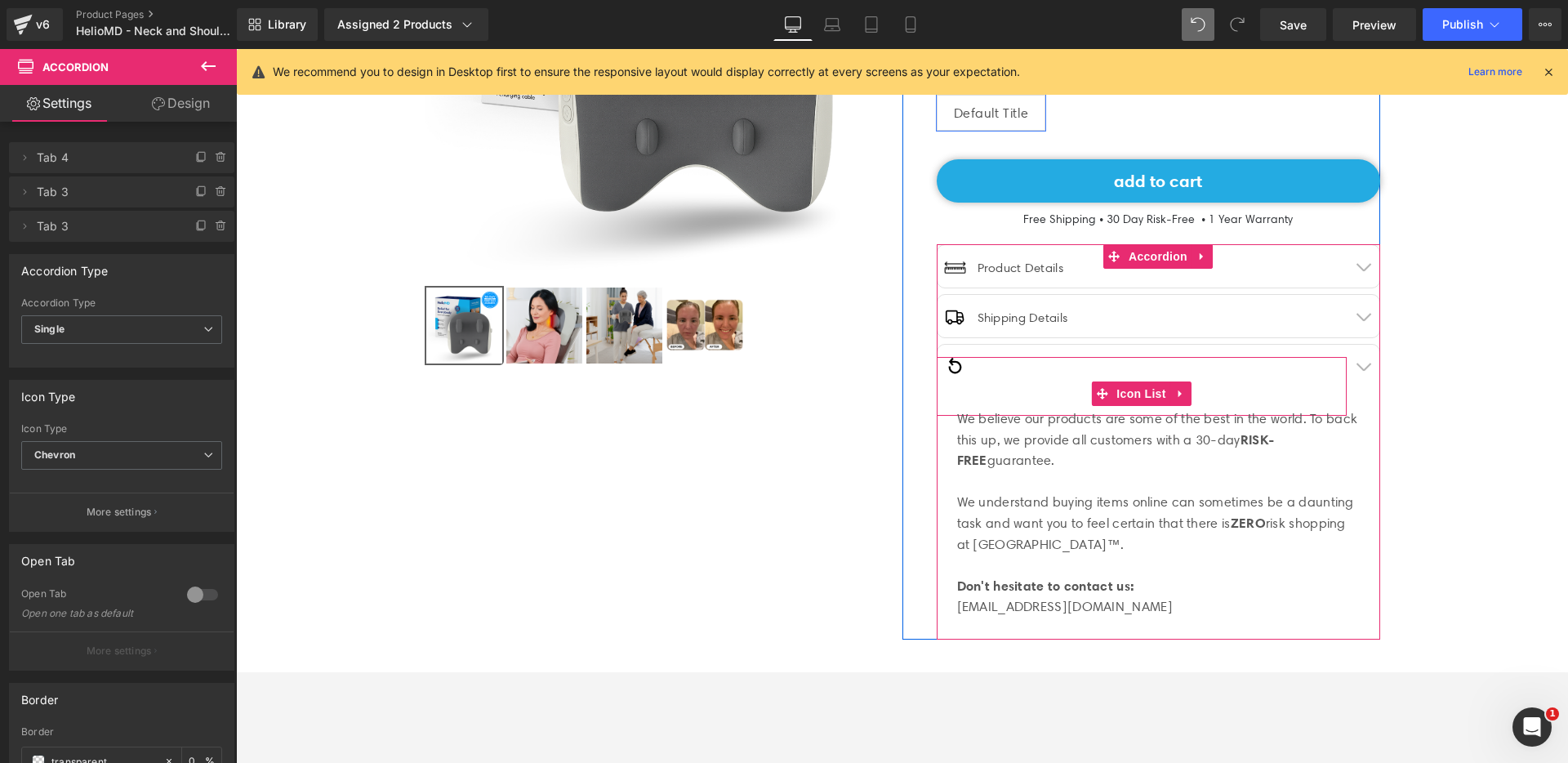
click at [1052, 362] on div "Image Text Block" at bounding box center [1141, 374] width 410 height 34
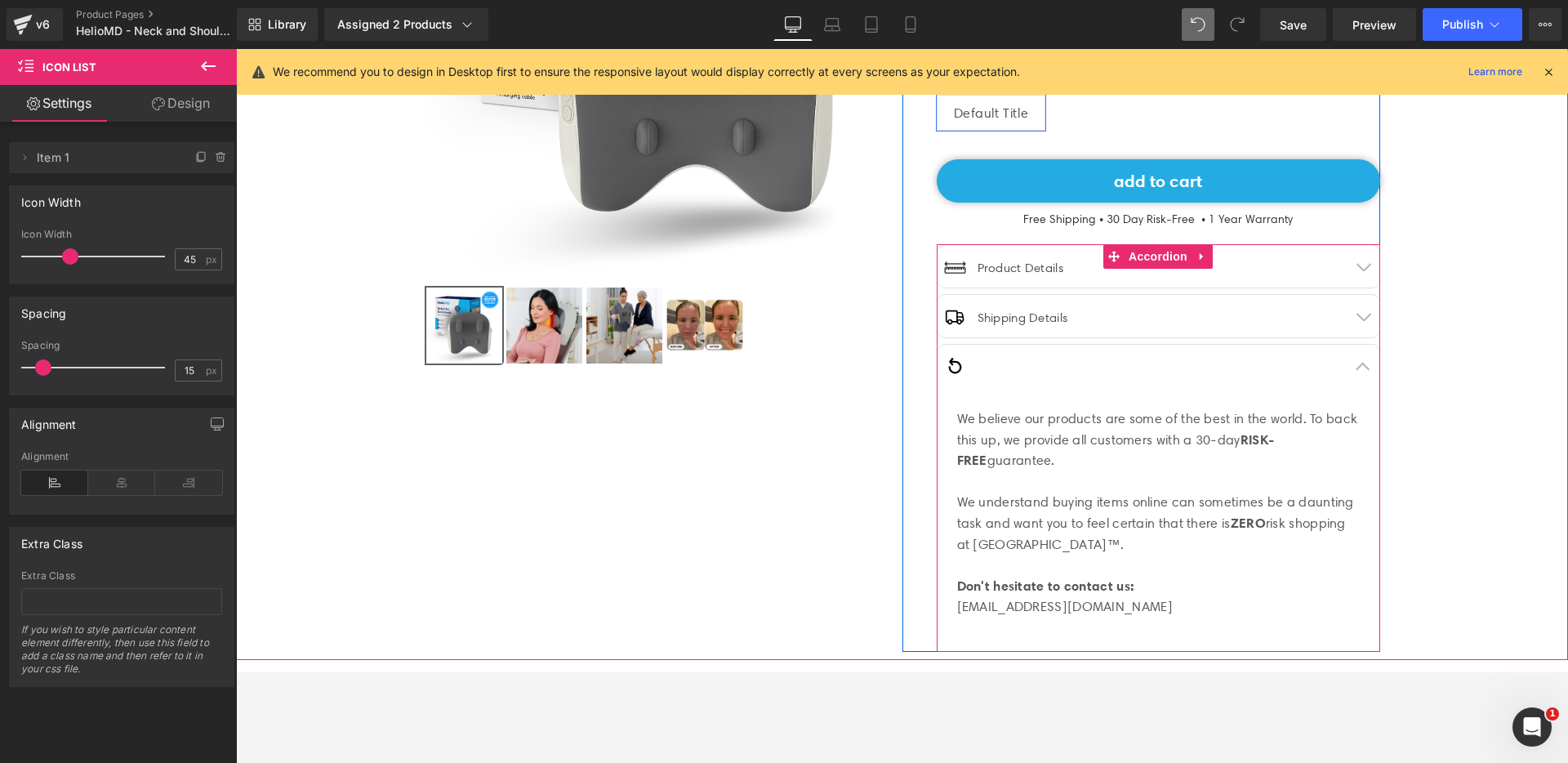
click at [1356, 366] on button "button" at bounding box center [1363, 365] width 33 height 43
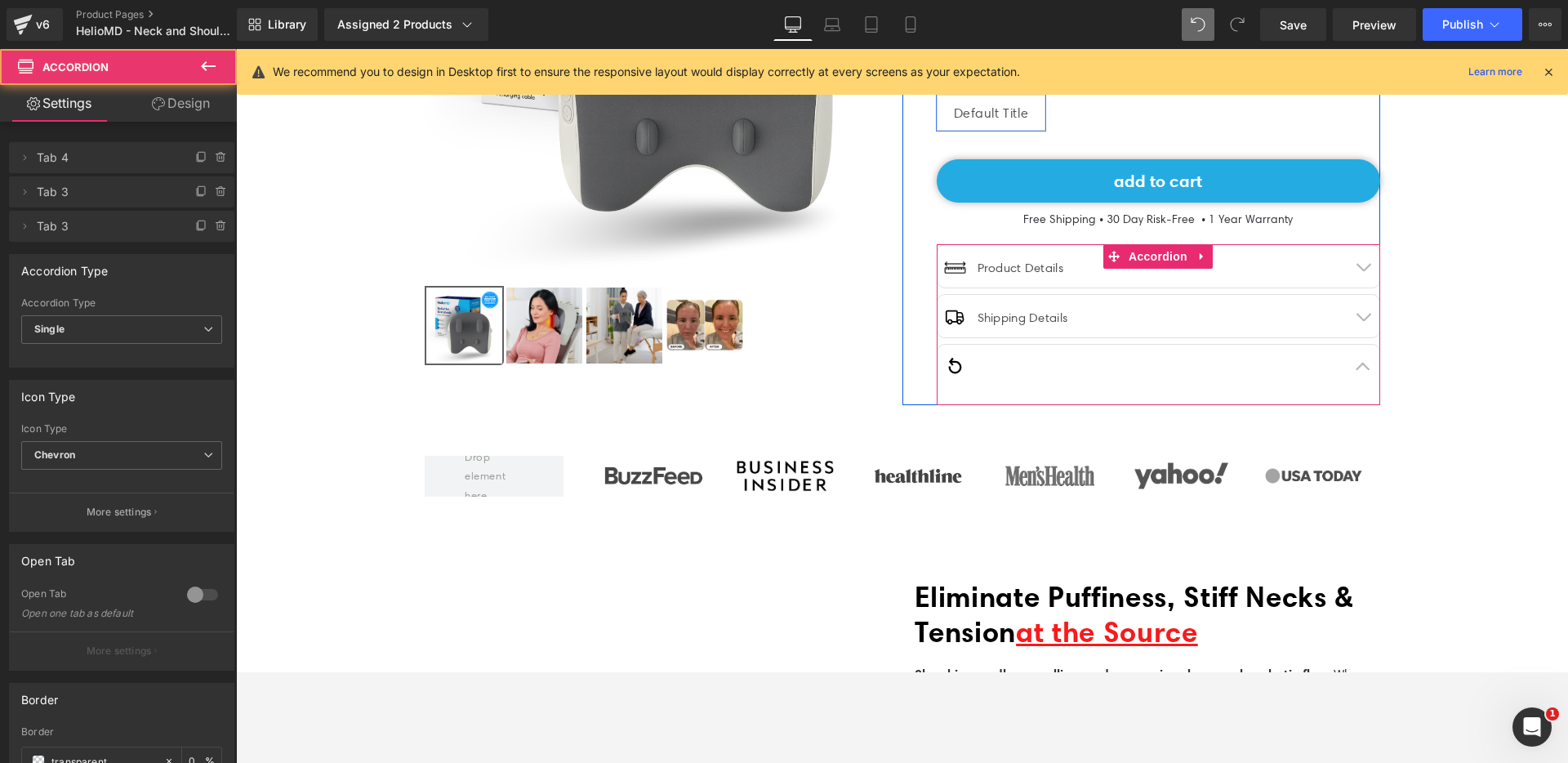
click at [1084, 353] on div "Image Shipping Details Text Block Icon List" at bounding box center [1141, 336] width 410 height 59
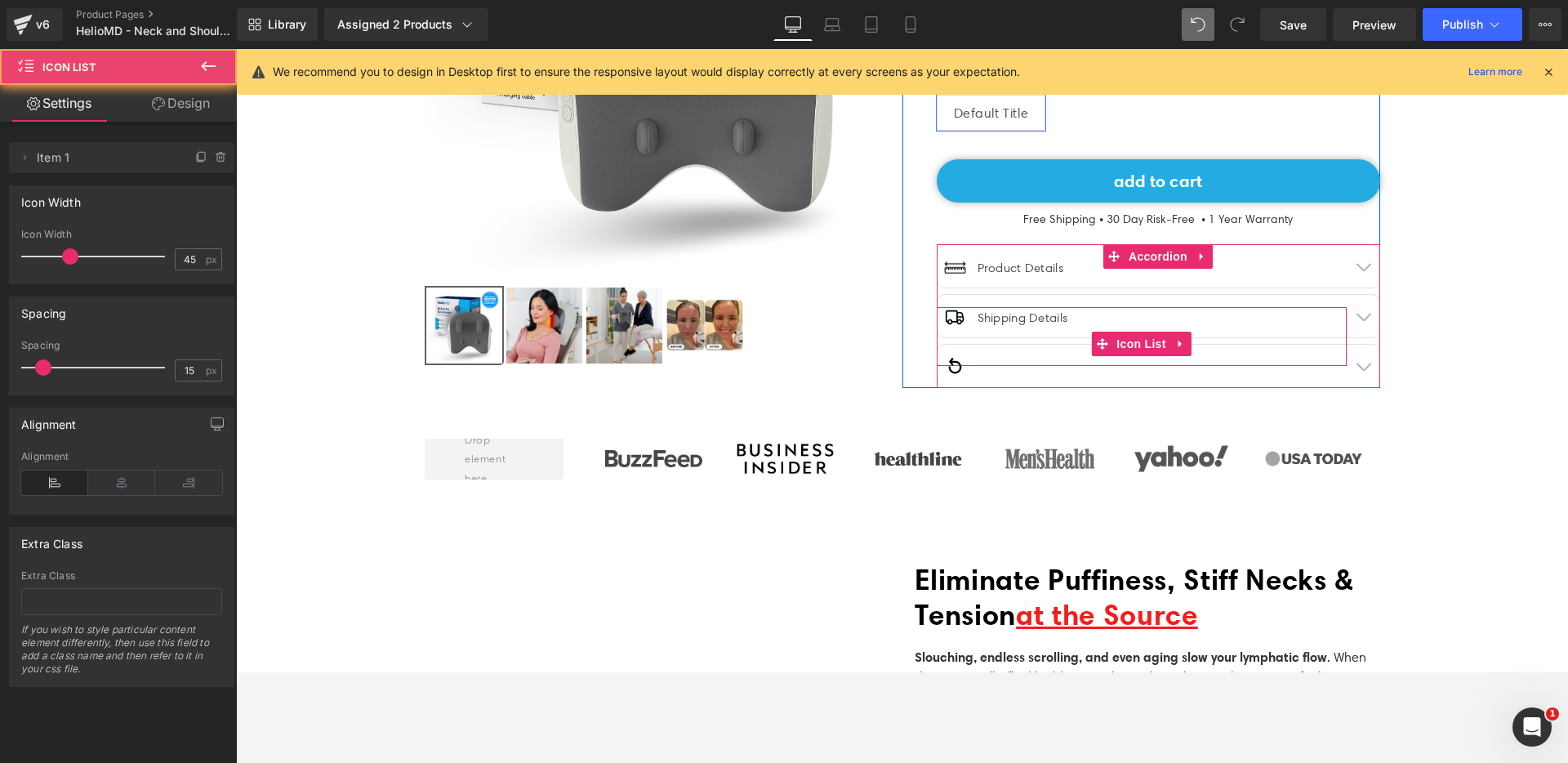
click at [236, 49] on div at bounding box center [236, 49] width 0 height 0
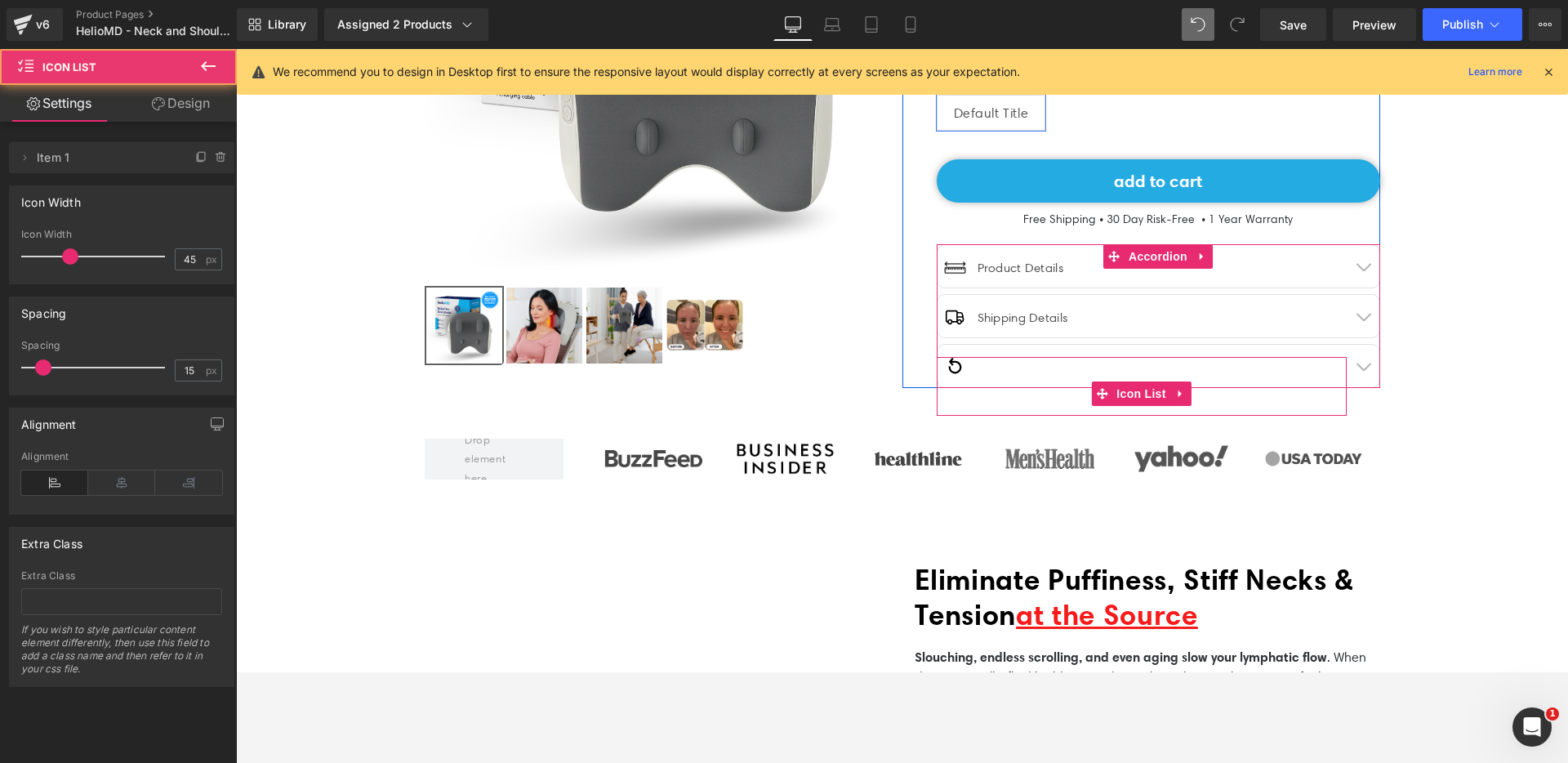
click at [1083, 372] on div "Image Text Block" at bounding box center [1141, 374] width 410 height 34
click at [1052, 362] on div "Image Text Block" at bounding box center [1141, 374] width 410 height 34
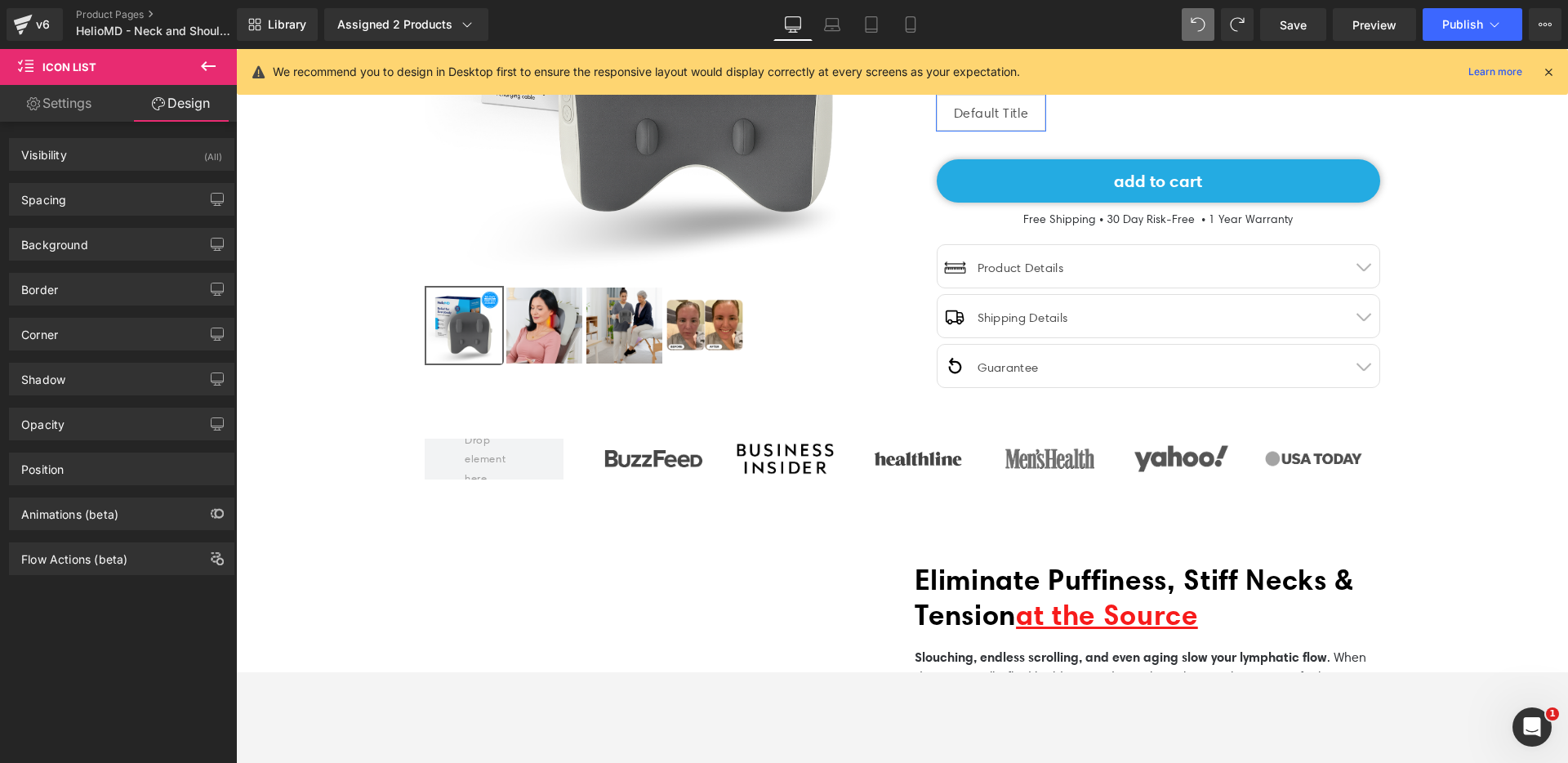
click at [813, 590] on div "Liquid" at bounding box center [657, 701] width 490 height 279
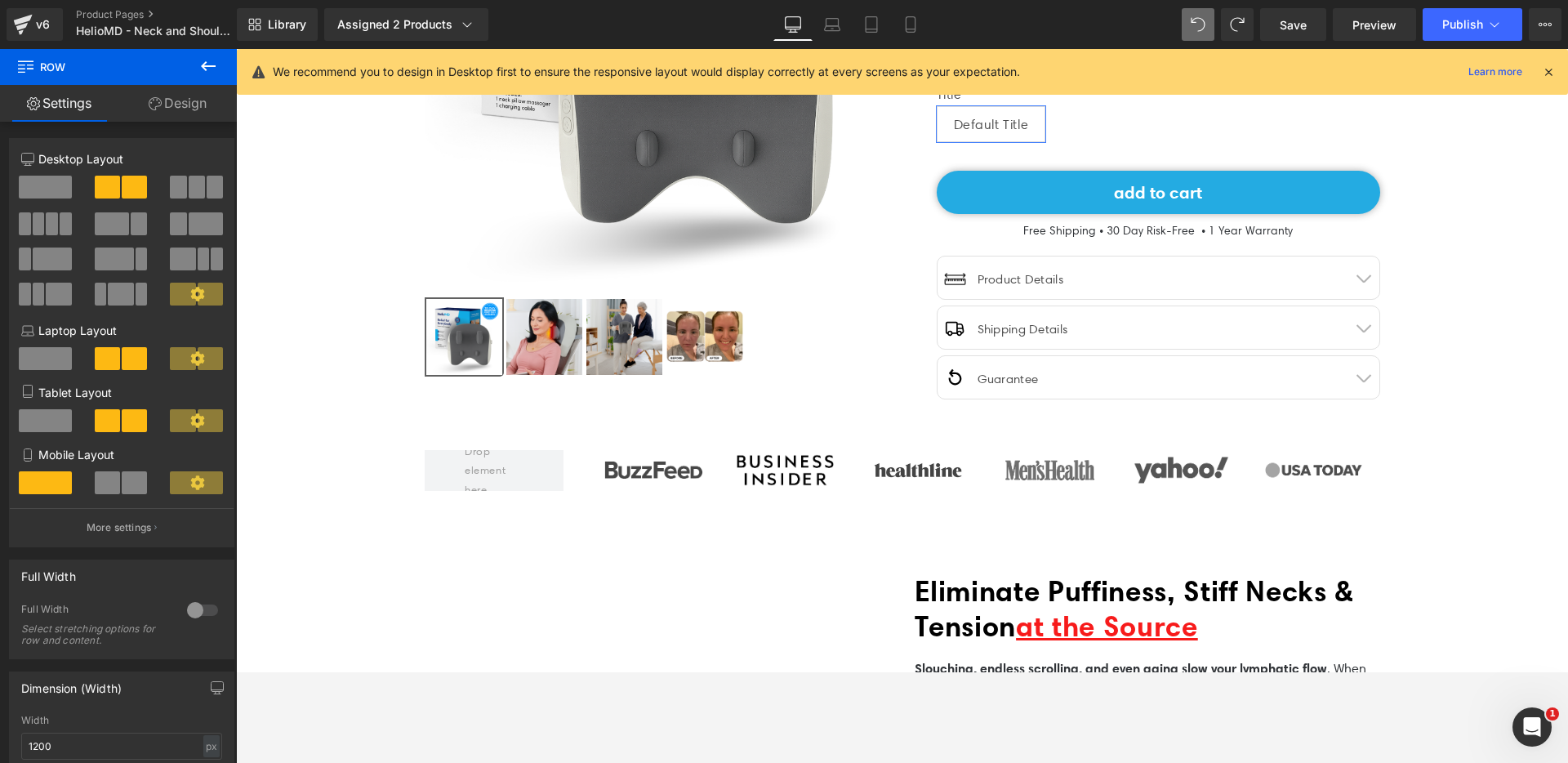
scroll to position [358, 0]
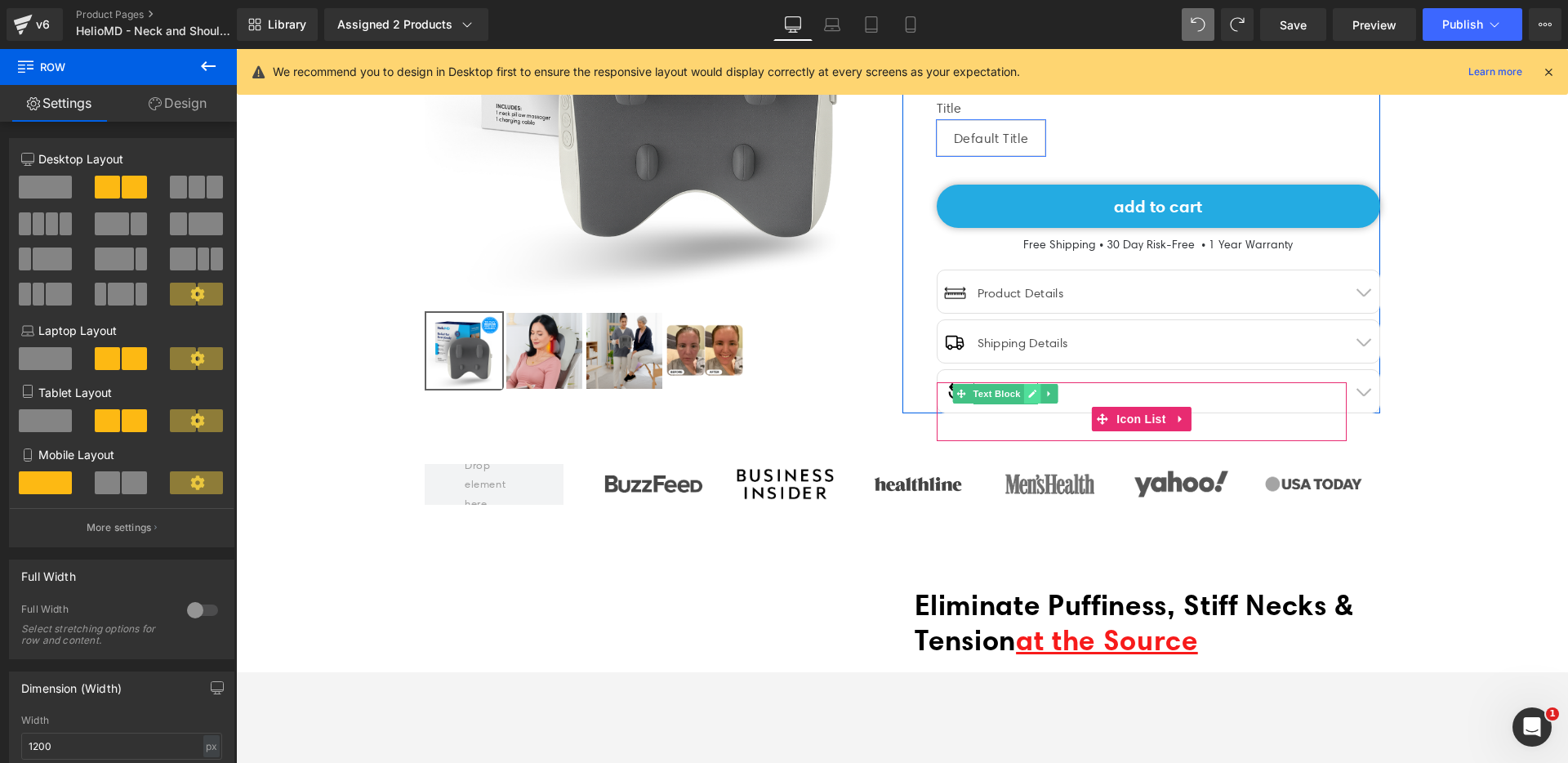
click at [1028, 389] on icon at bounding box center [1032, 393] width 9 height 10
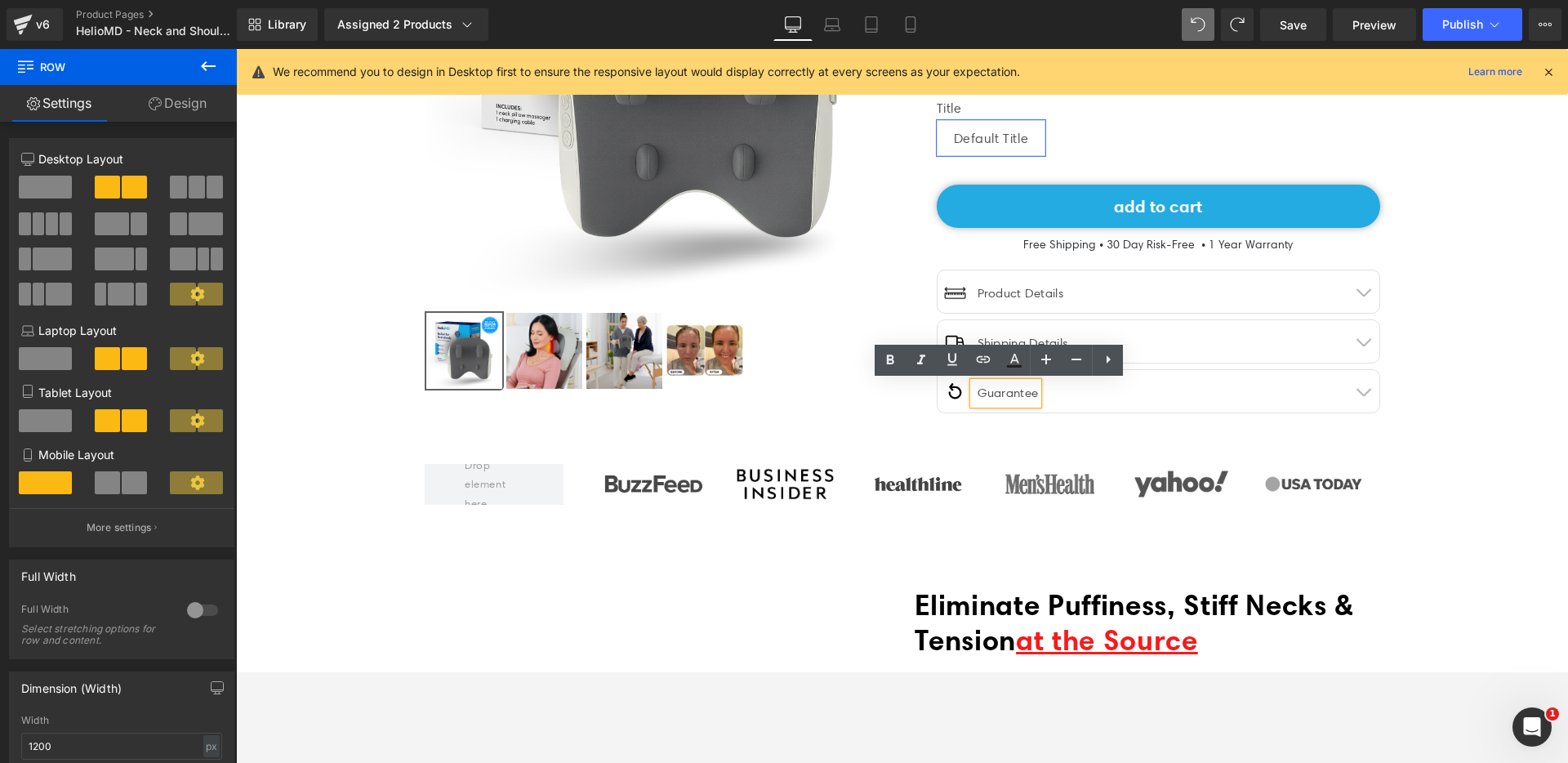
click at [975, 397] on div "Guarantee" at bounding box center [1006, 393] width 65 height 22
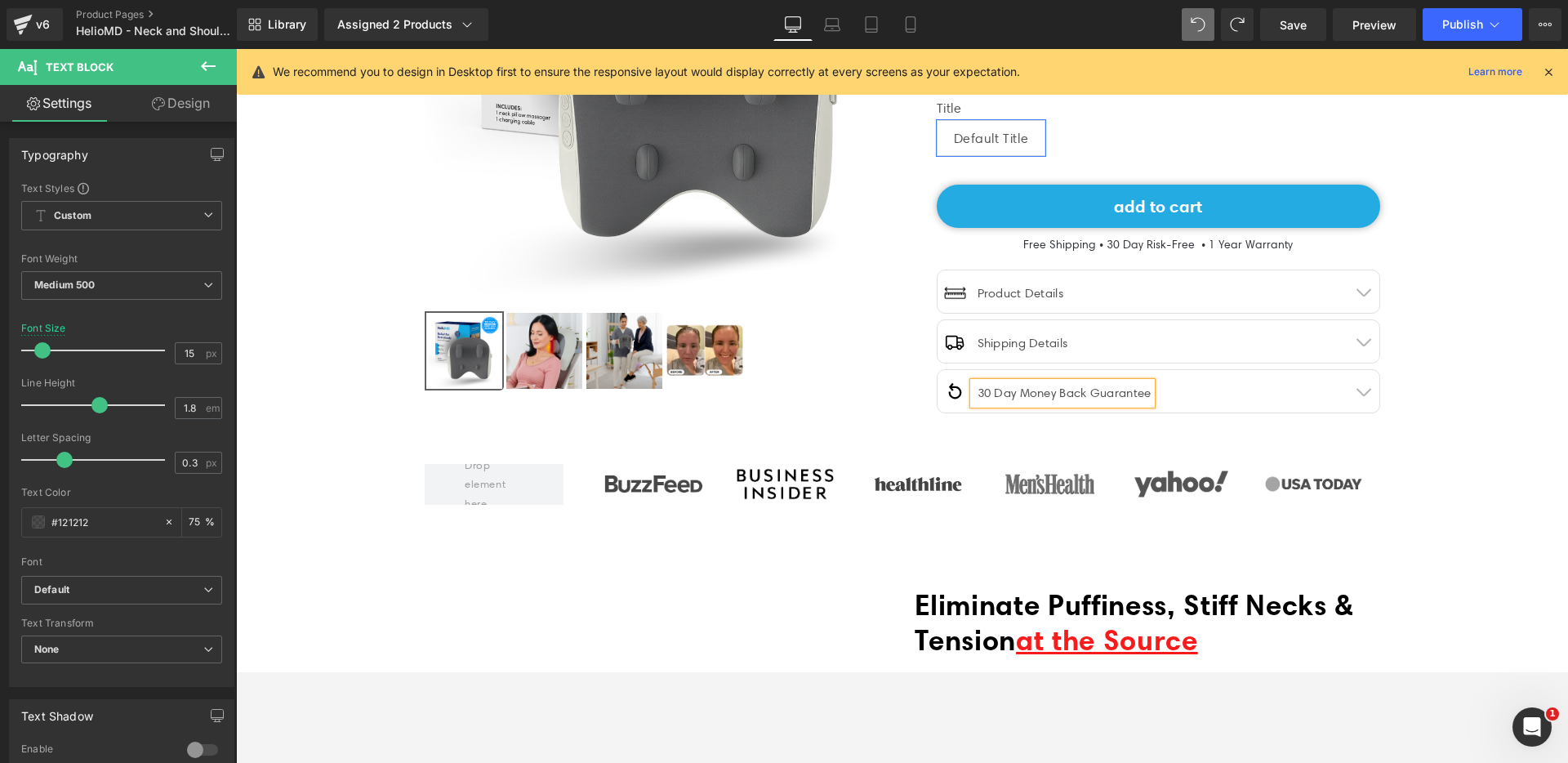
click at [1058, 396] on div "30 Day Money Back Guarantee" at bounding box center [1062, 393] width 178 height 22
drag, startPoint x: 1087, startPoint y: 392, endPoint x: 1016, endPoint y: 392, distance: 71.0
click at [1016, 392] on div "30 Day Money Back Guarantee" at bounding box center [1062, 393] width 178 height 22
click at [1016, 392] on div "30 DaGuarantee" at bounding box center [1022, 393] width 99 height 22
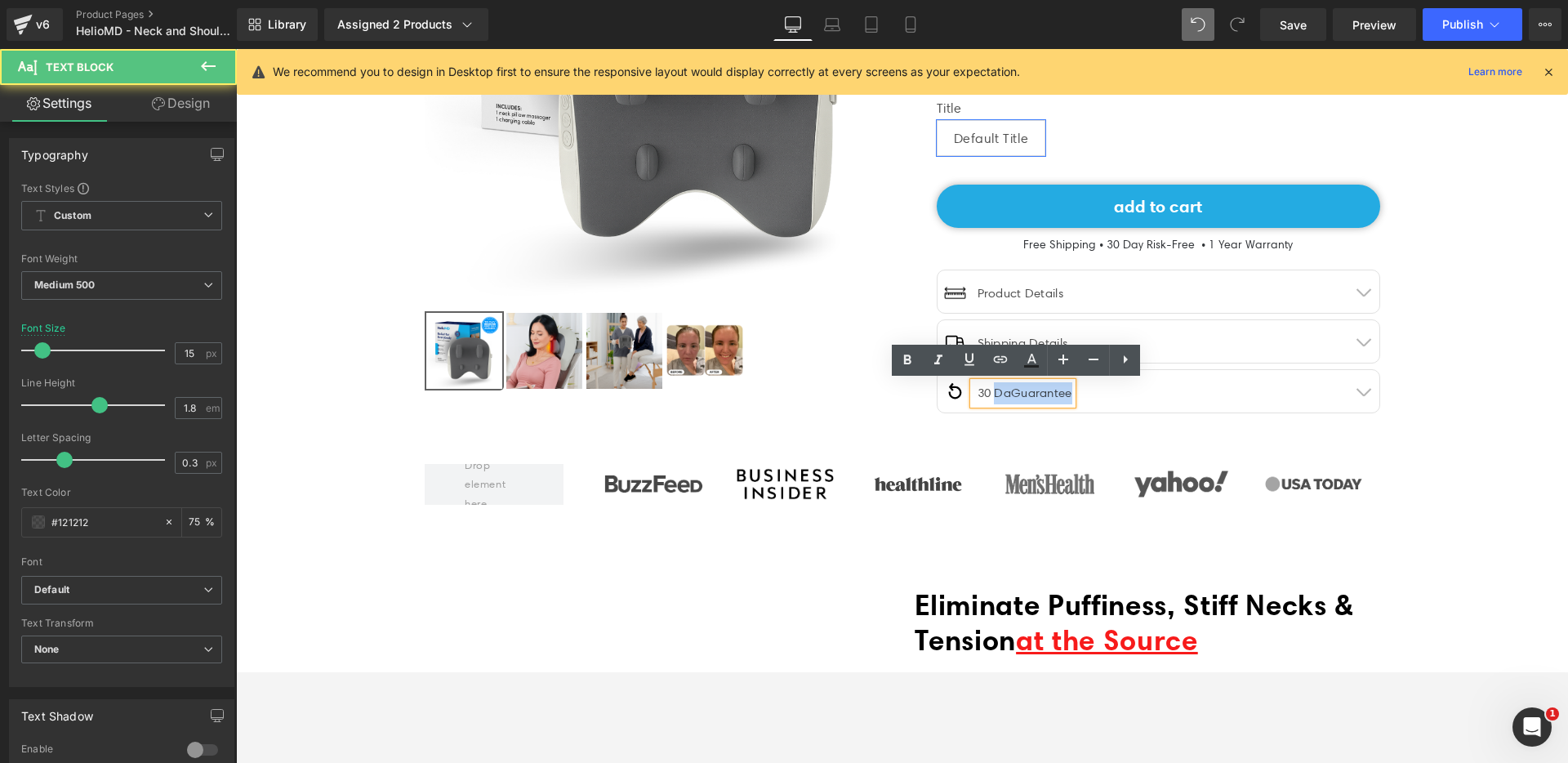
click at [1016, 392] on div "30 DaGuarantee" at bounding box center [1022, 393] width 99 height 22
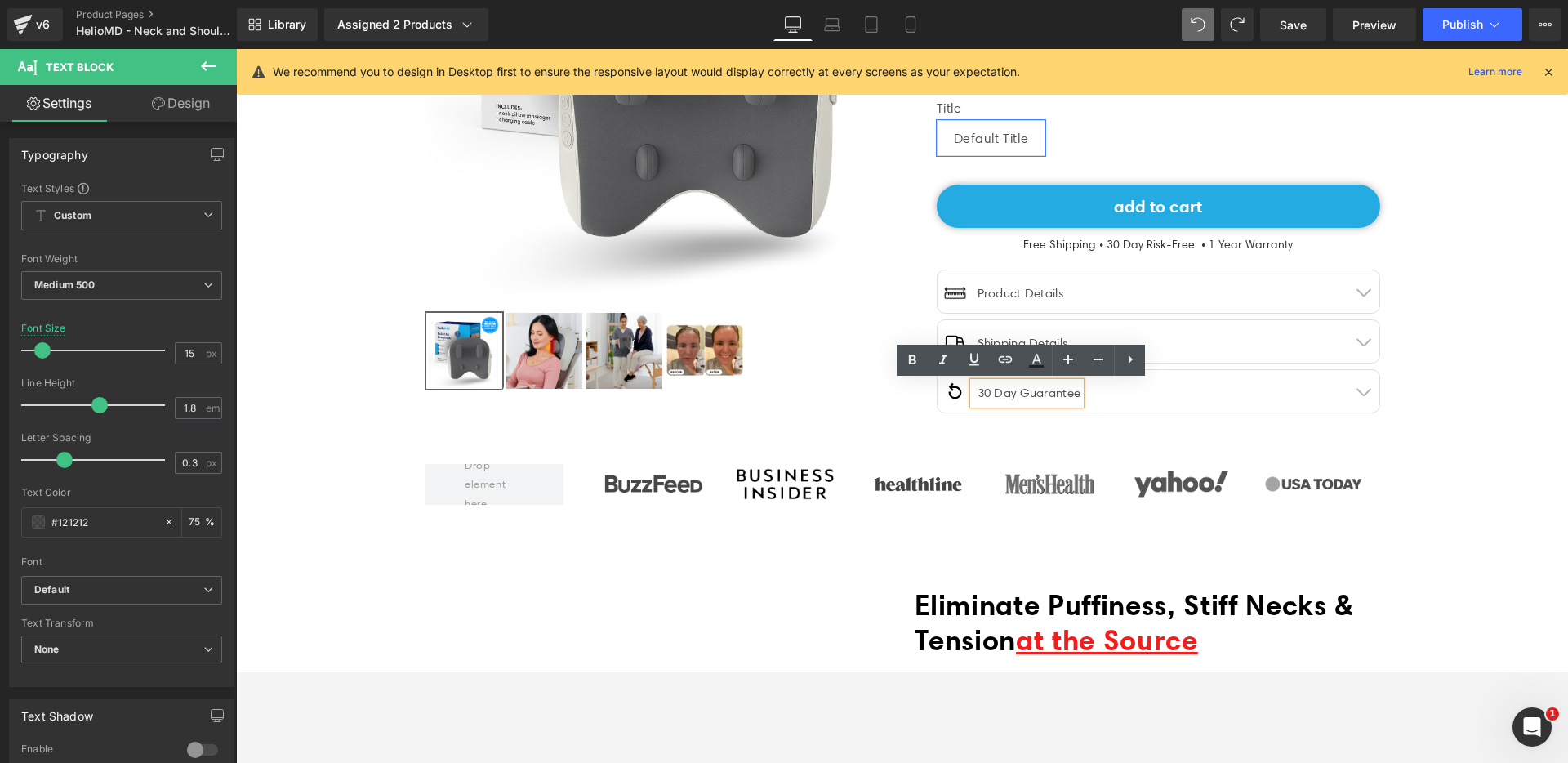
click at [1059, 399] on div "30 Day Guarantee" at bounding box center [1027, 393] width 108 height 22
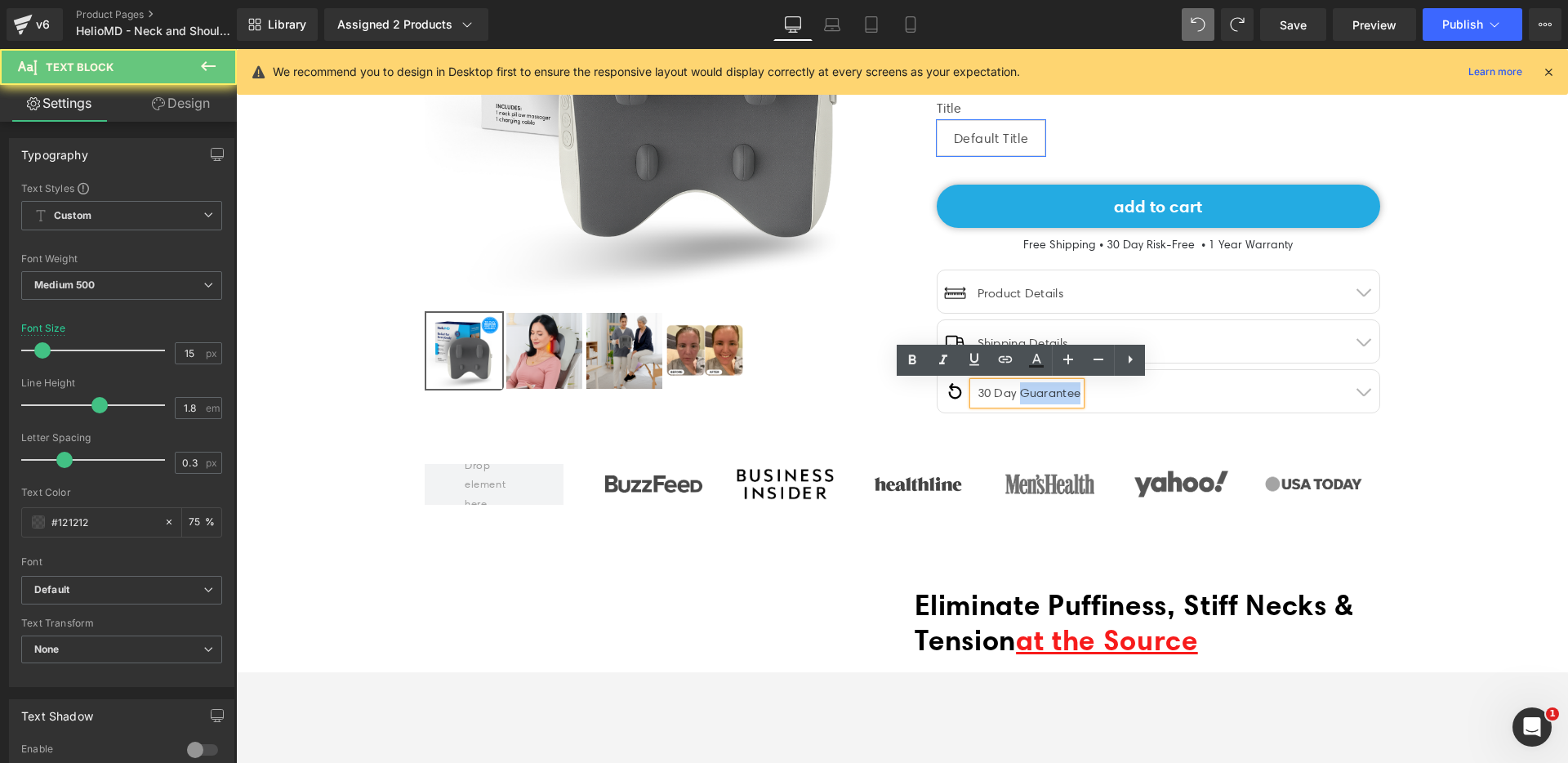
click at [1059, 399] on div "30 Day Guarantee" at bounding box center [1027, 393] width 108 height 22
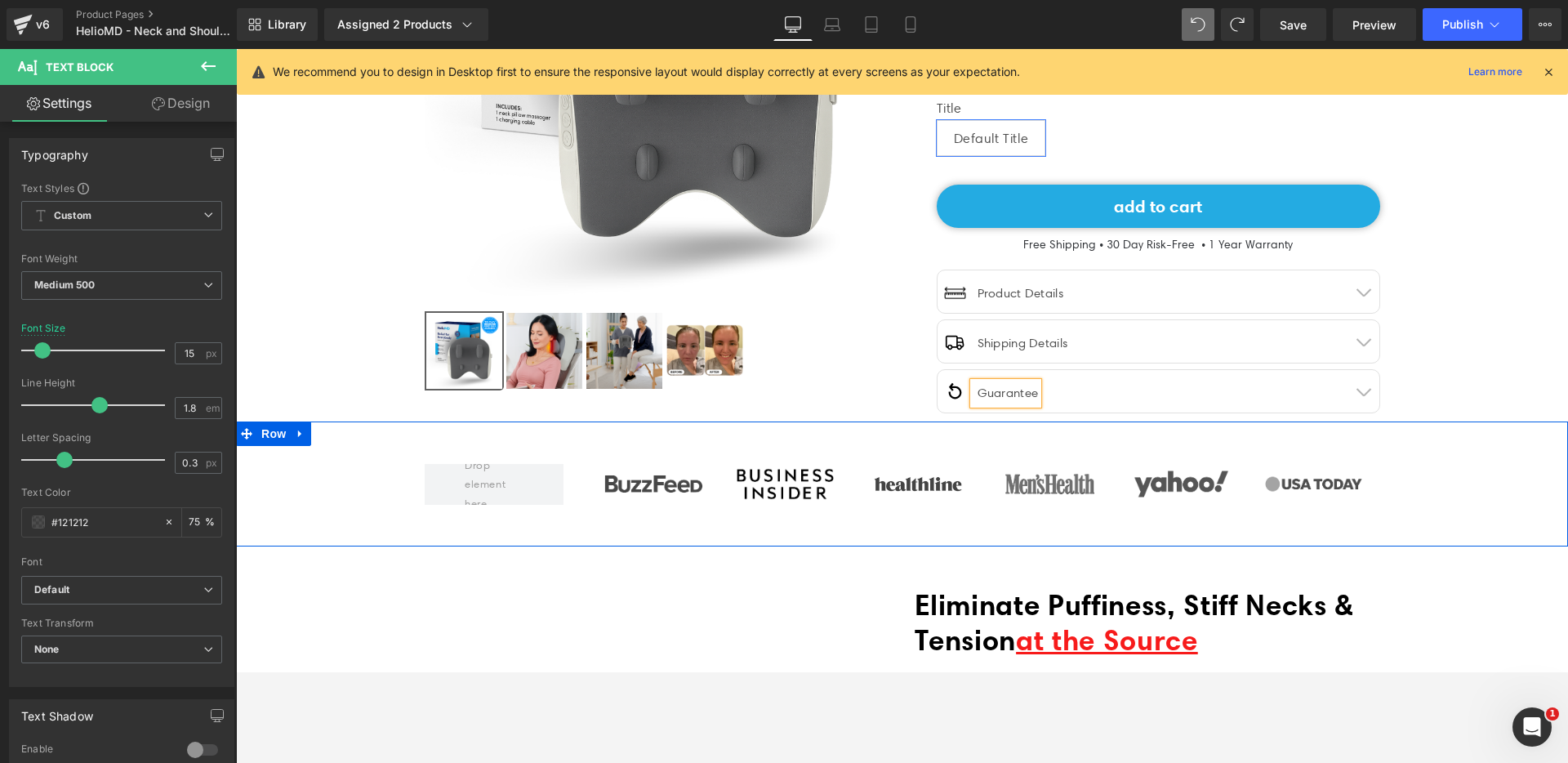
click at [923, 485] on span "Image" at bounding box center [918, 485] width 34 height 20
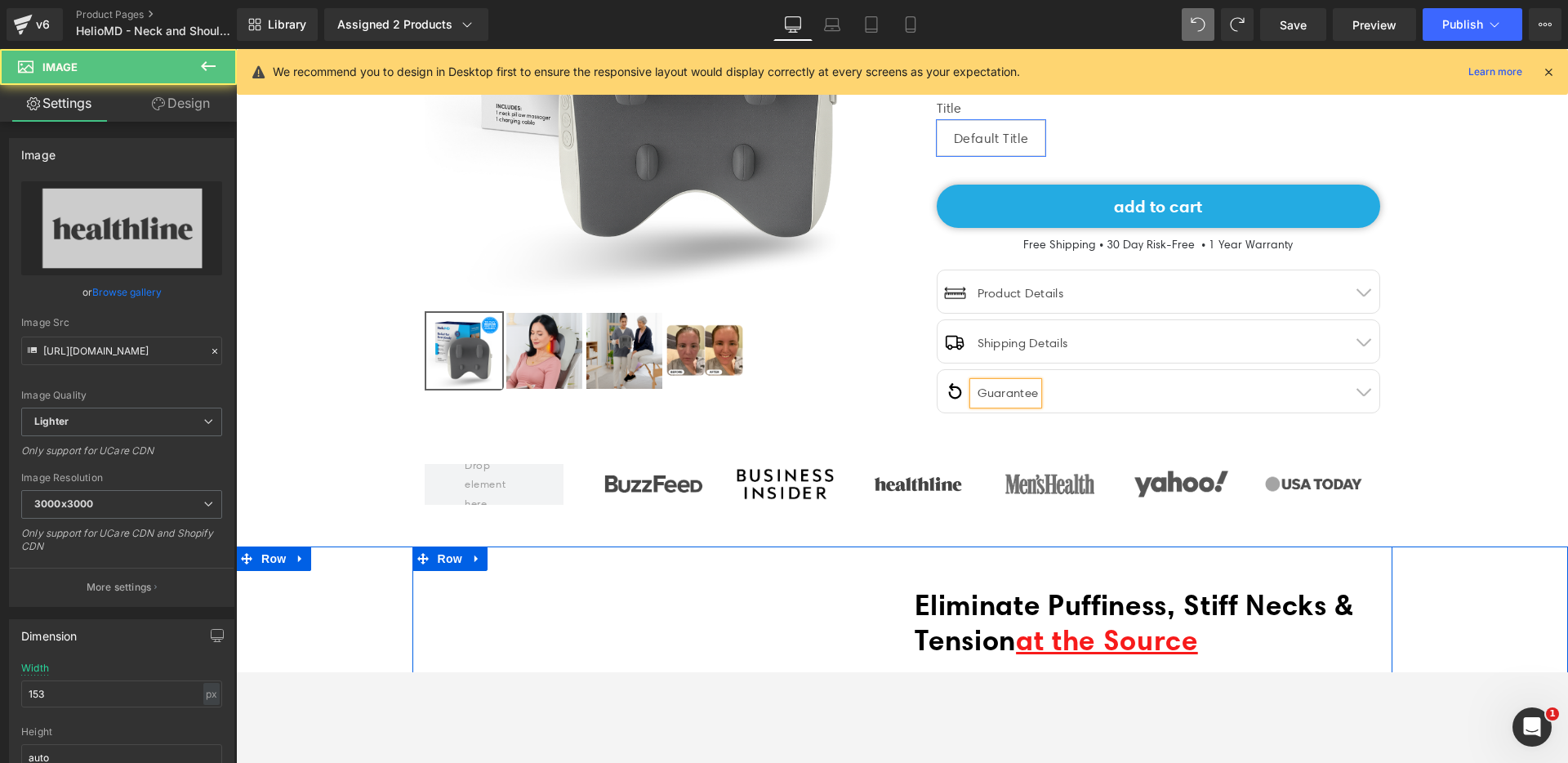
click at [844, 587] on div "Liquid" at bounding box center [657, 727] width 490 height 279
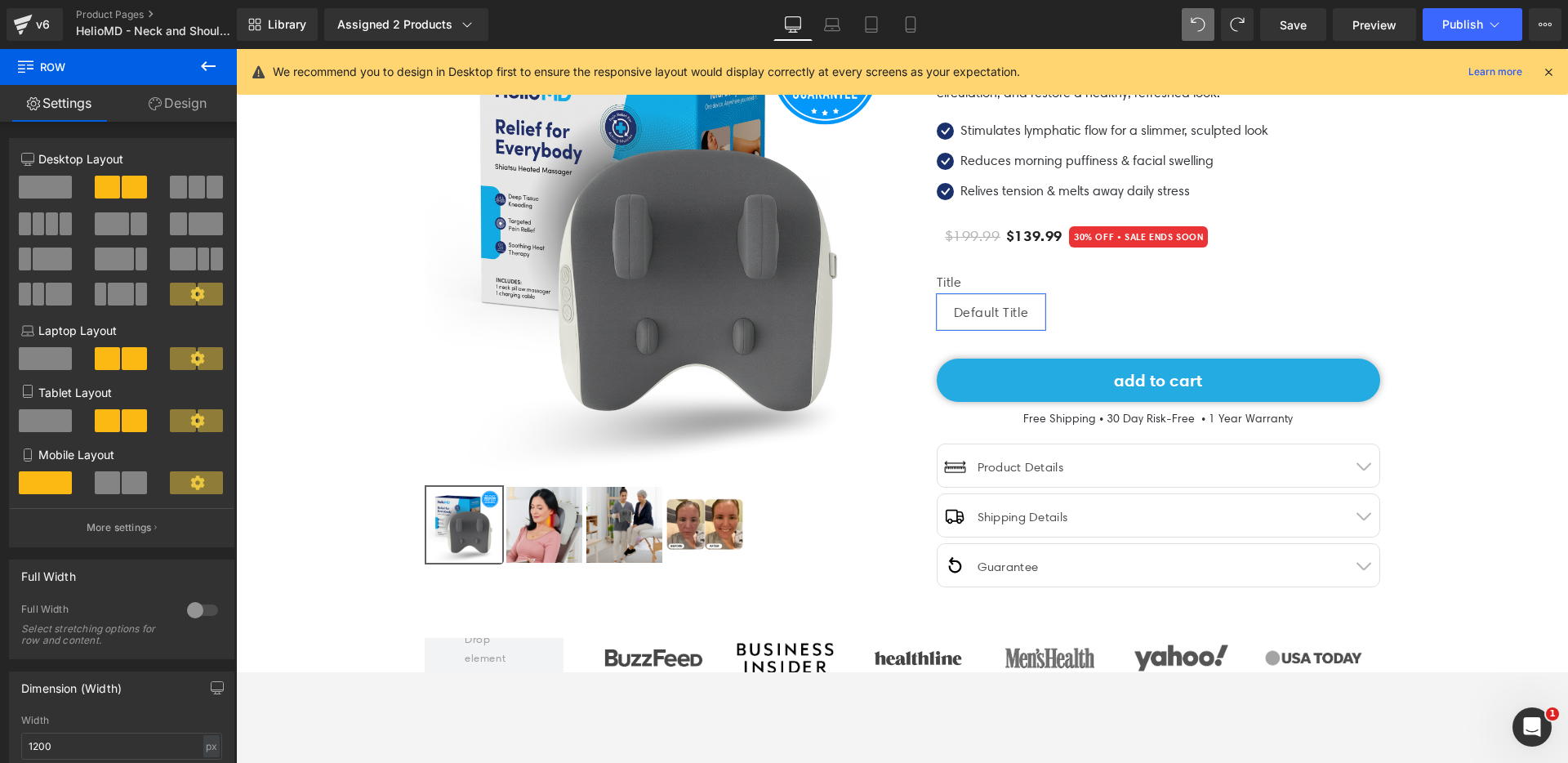
scroll to position [231, 0]
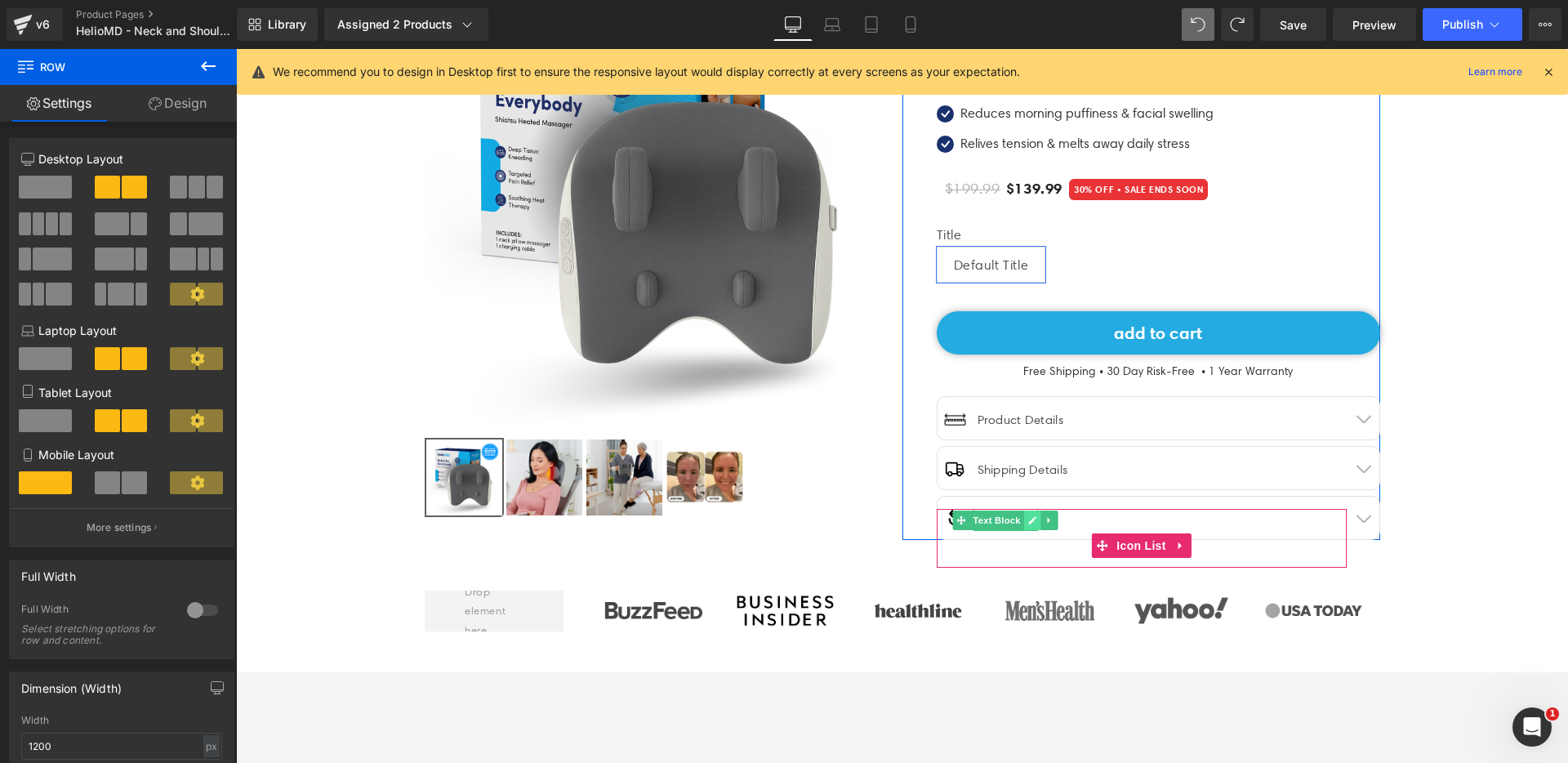
click at [1028, 517] on icon at bounding box center [1031, 519] width 8 height 8
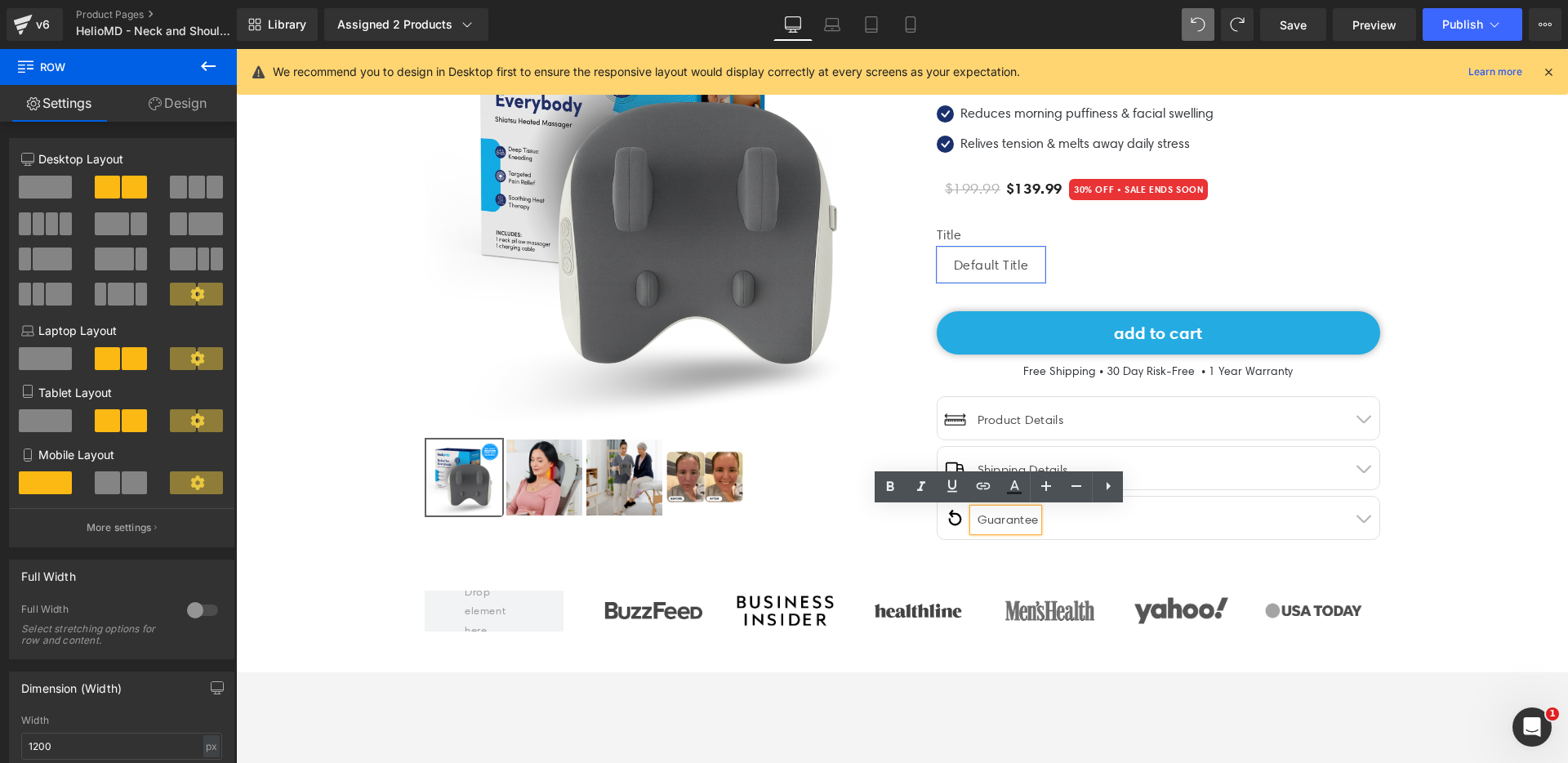
click at [973, 521] on div "Guarantee" at bounding box center [1006, 519] width 65 height 22
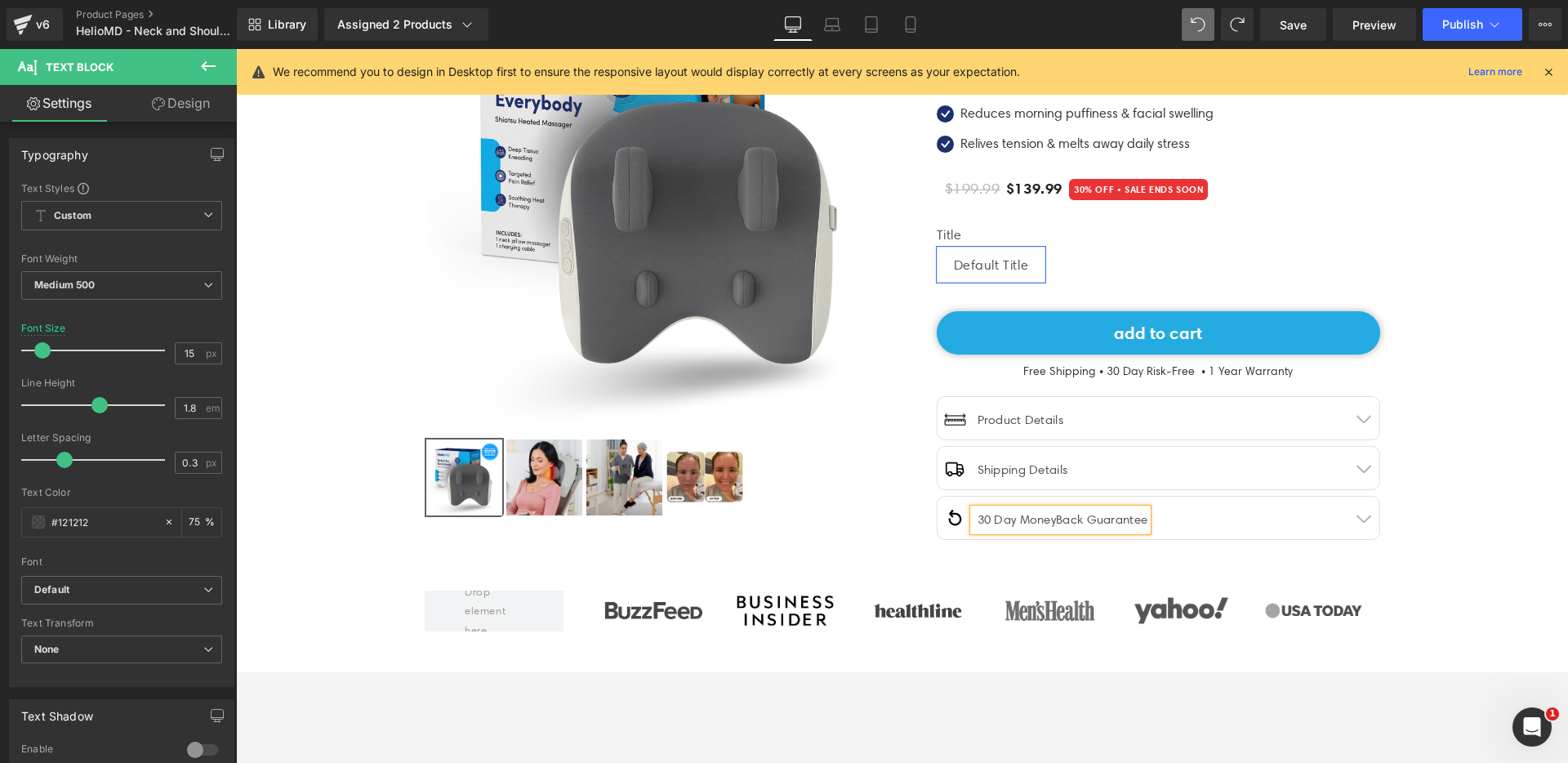
click at [1050, 521] on div "30 Day MoneyBack Guarantee" at bounding box center [1060, 519] width 175 height 22
click at [1059, 520] on div "30 Day MoneyBack Guarantee" at bounding box center [1060, 519] width 175 height 22
click at [1082, 524] on div "30 Day Moneyback Guarantee" at bounding box center [1061, 519] width 176 height 22
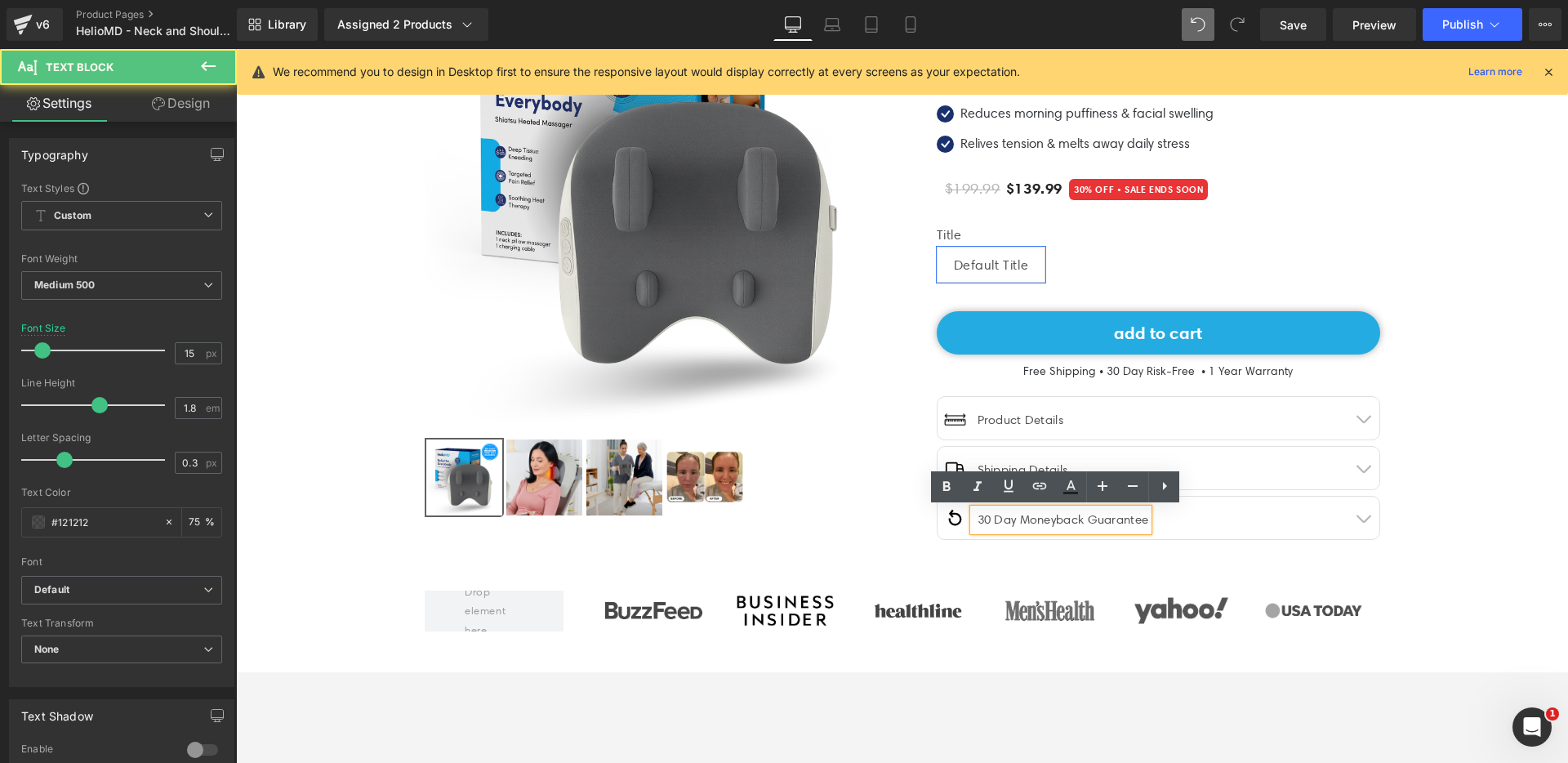
click at [1052, 518] on div "30 Day Moneyback Guarantee" at bounding box center [1061, 519] width 176 height 22
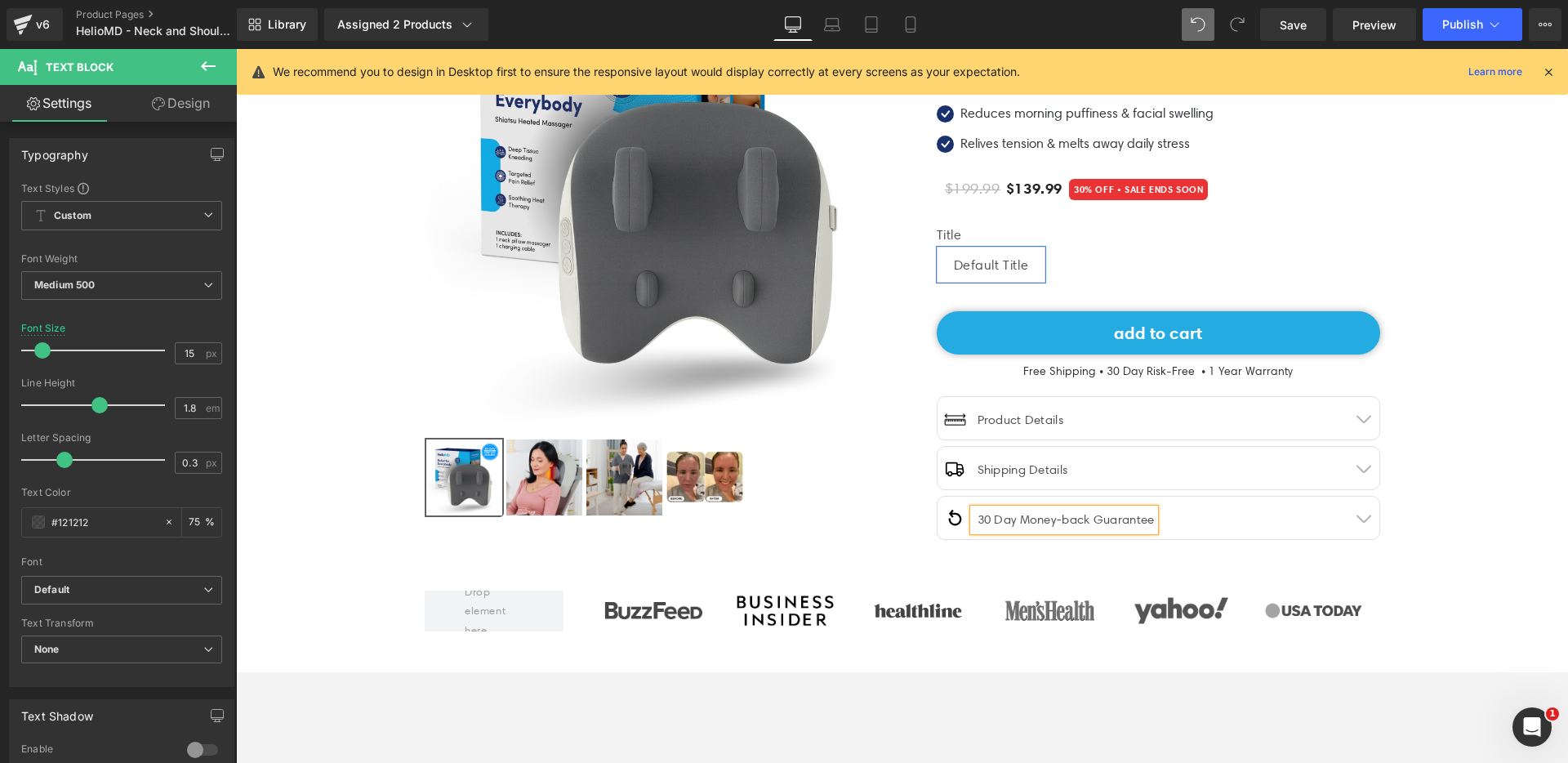
click at [1072, 522] on div "30 Day Money-back Guarantee" at bounding box center [1064, 519] width 181 height 22
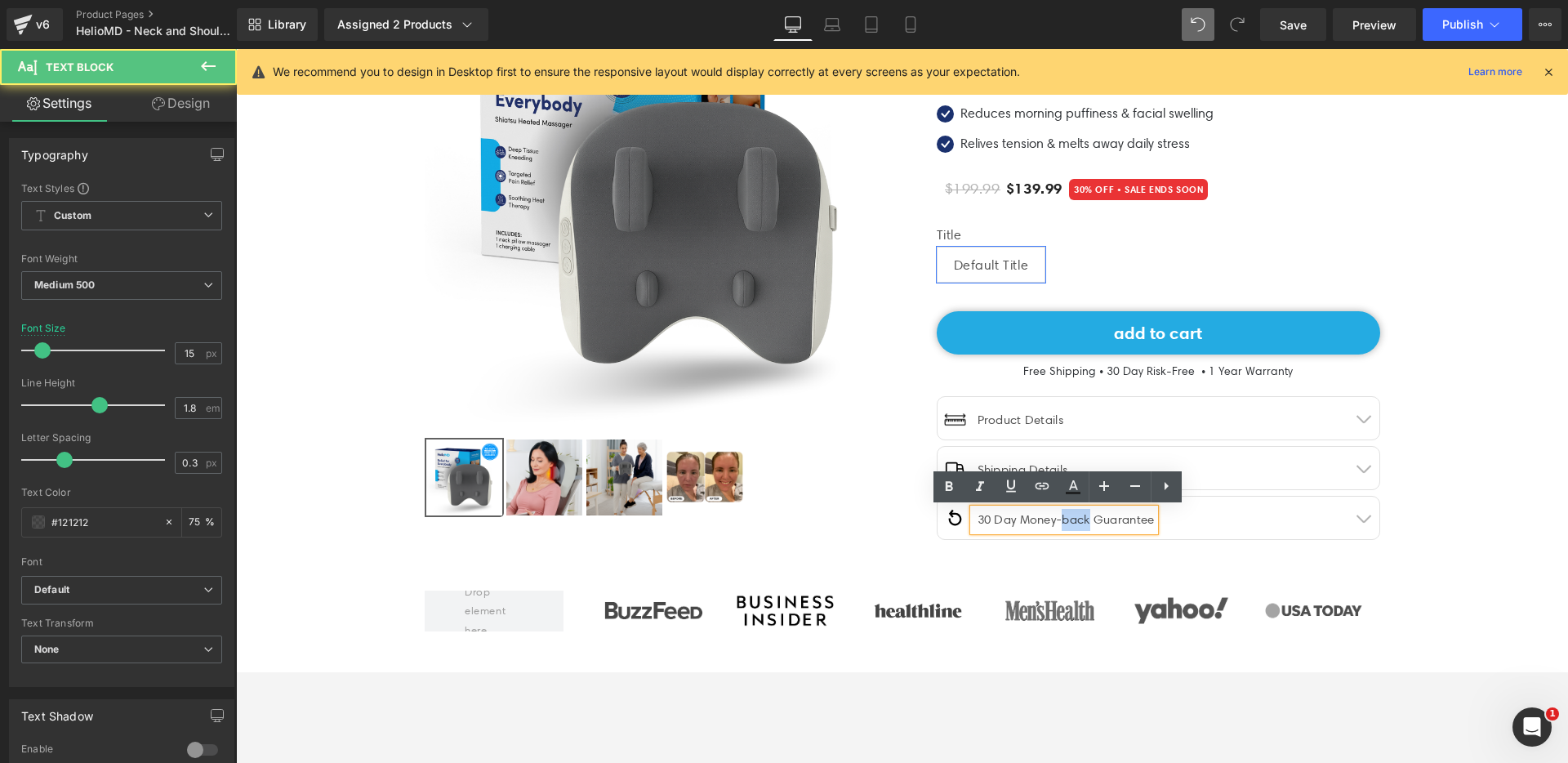
drag, startPoint x: 1082, startPoint y: 519, endPoint x: 1060, endPoint y: 519, distance: 22.0
click at [1060, 519] on div "30 Day Money-back Guarantee" at bounding box center [1064, 519] width 181 height 22
drag, startPoint x: 1085, startPoint y: 524, endPoint x: 1019, endPoint y: 524, distance: 66.0
click at [1019, 524] on div "30 Day Money-back Guarantee" at bounding box center [1064, 519] width 181 height 22
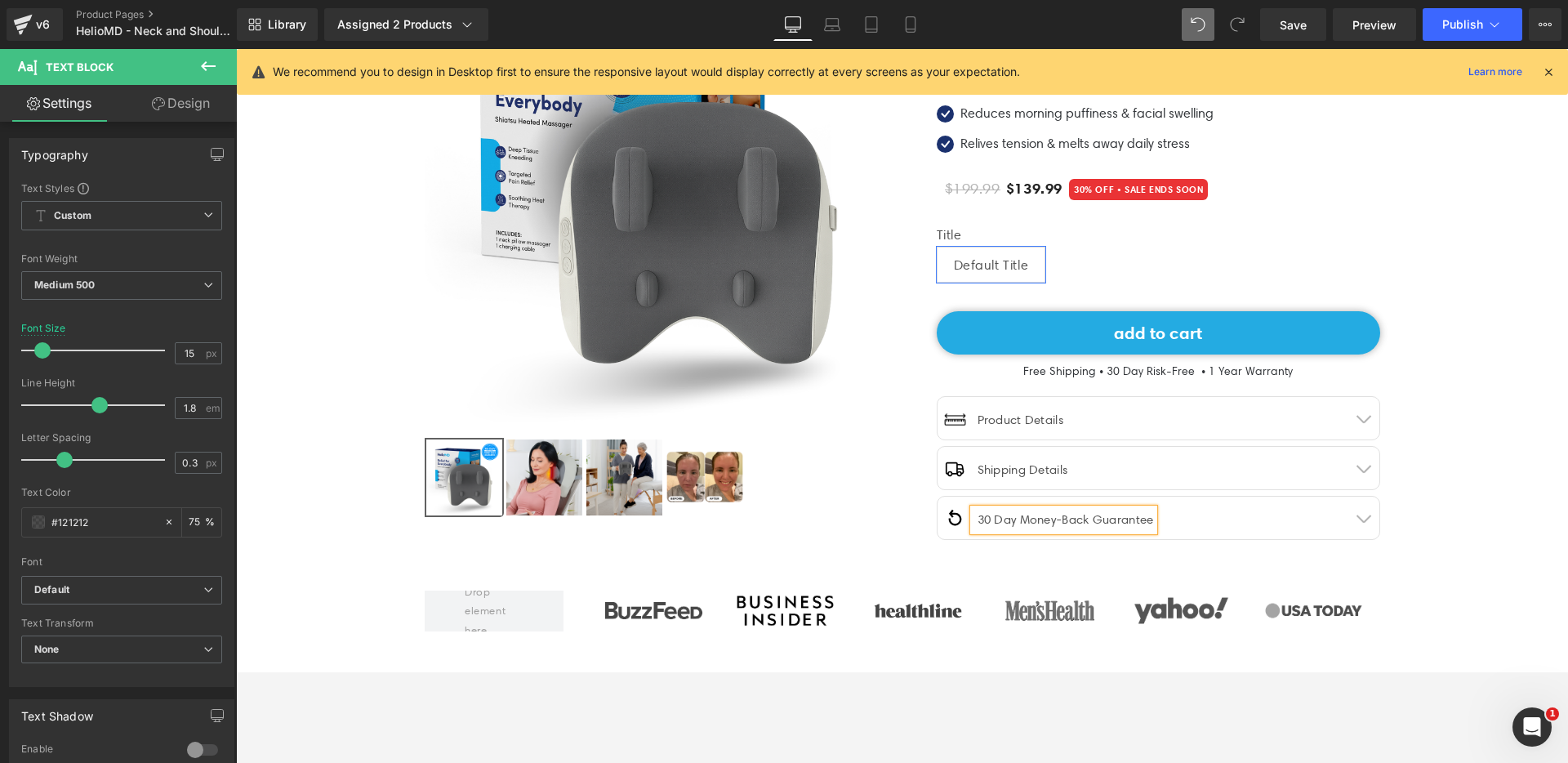
click at [992, 521] on div "30 Day Money-Back Guarantee" at bounding box center [1063, 519] width 180 height 22
click at [1093, 519] on div "30-Day Money-Back Guarantee" at bounding box center [1065, 519] width 183 height 22
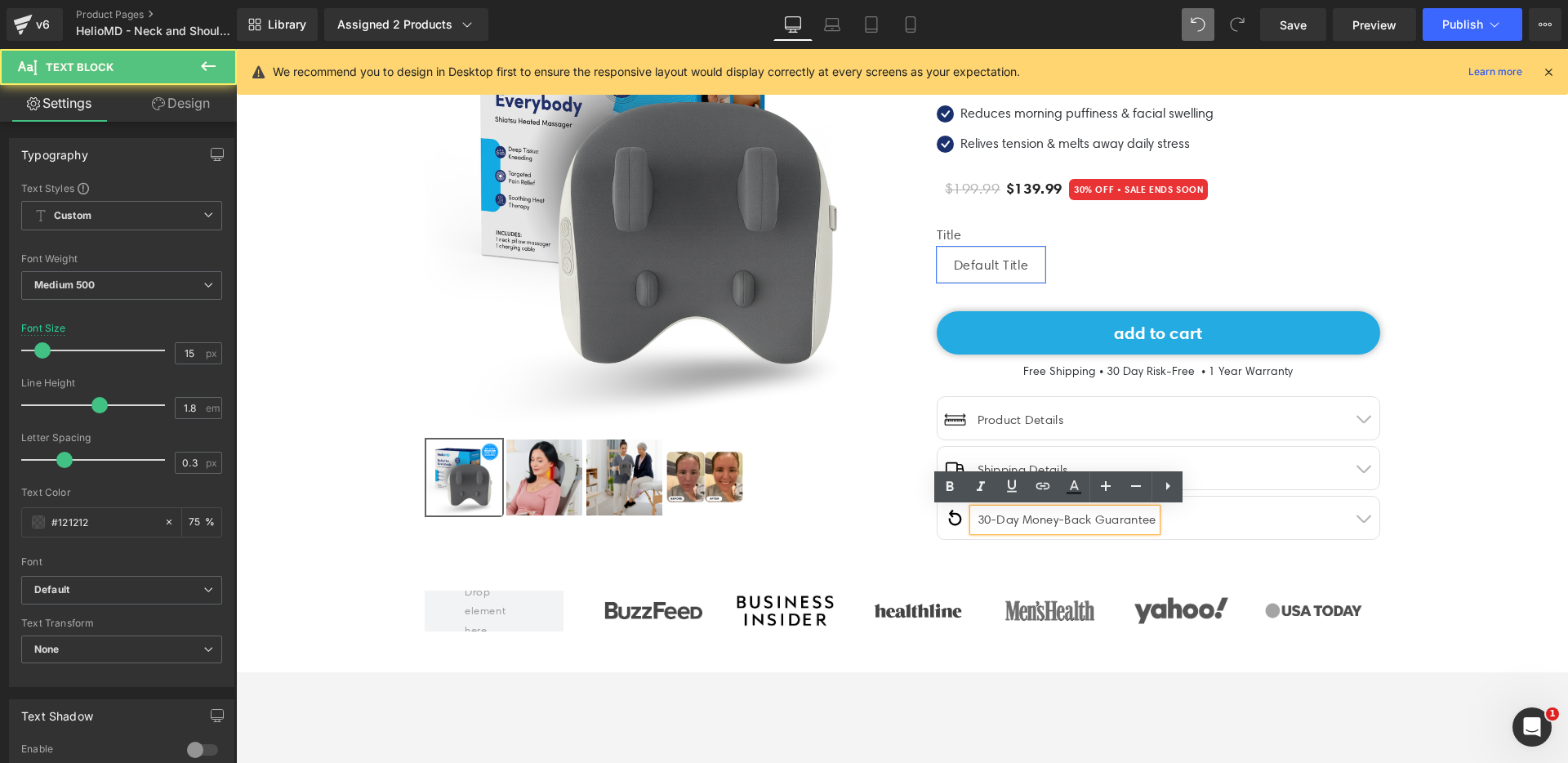
click at [879, 526] on div at bounding box center [902, 236] width 980 height 623
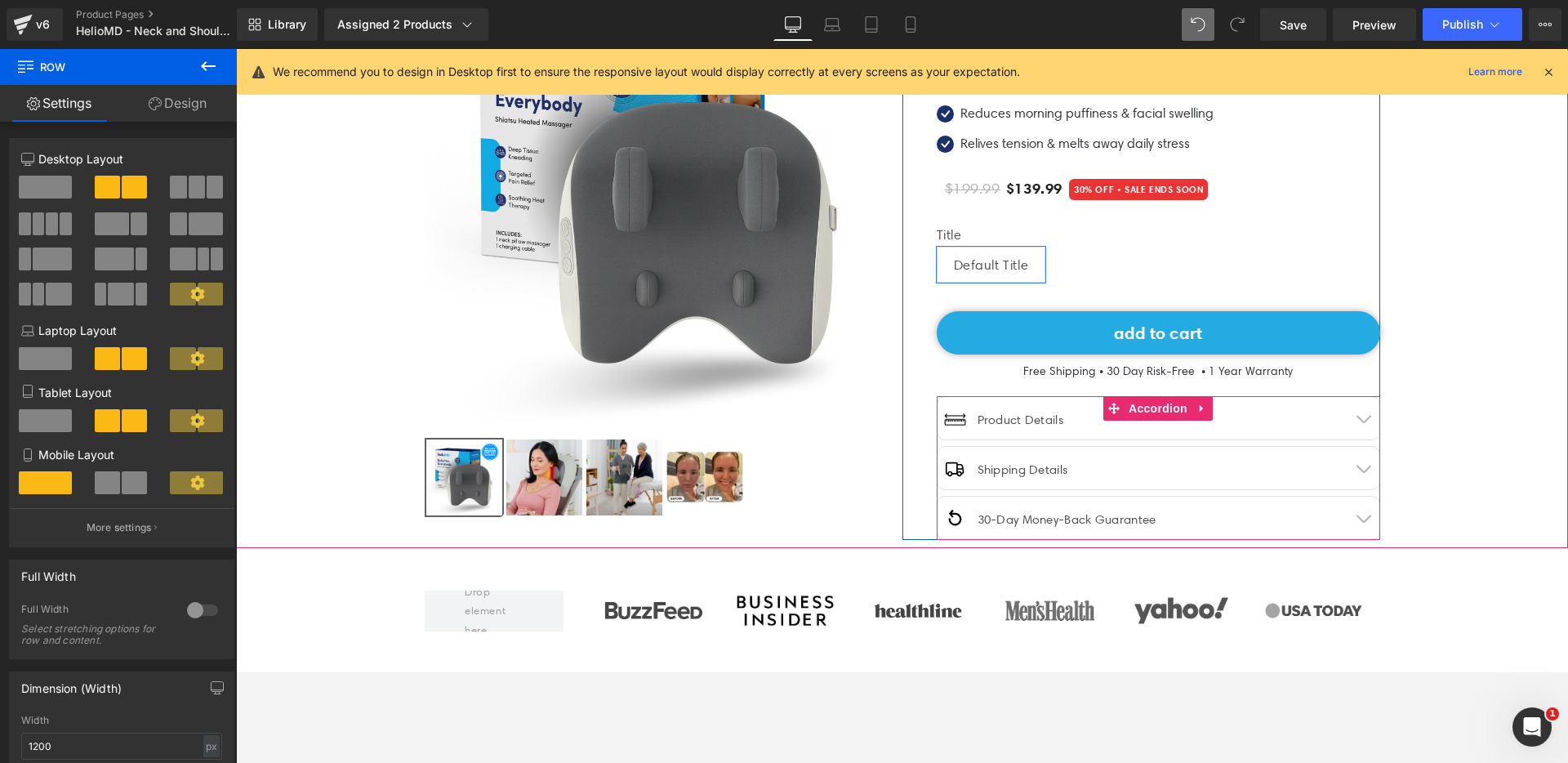
click at [1363, 422] on span "button" at bounding box center [1363, 422] width 0 height 0
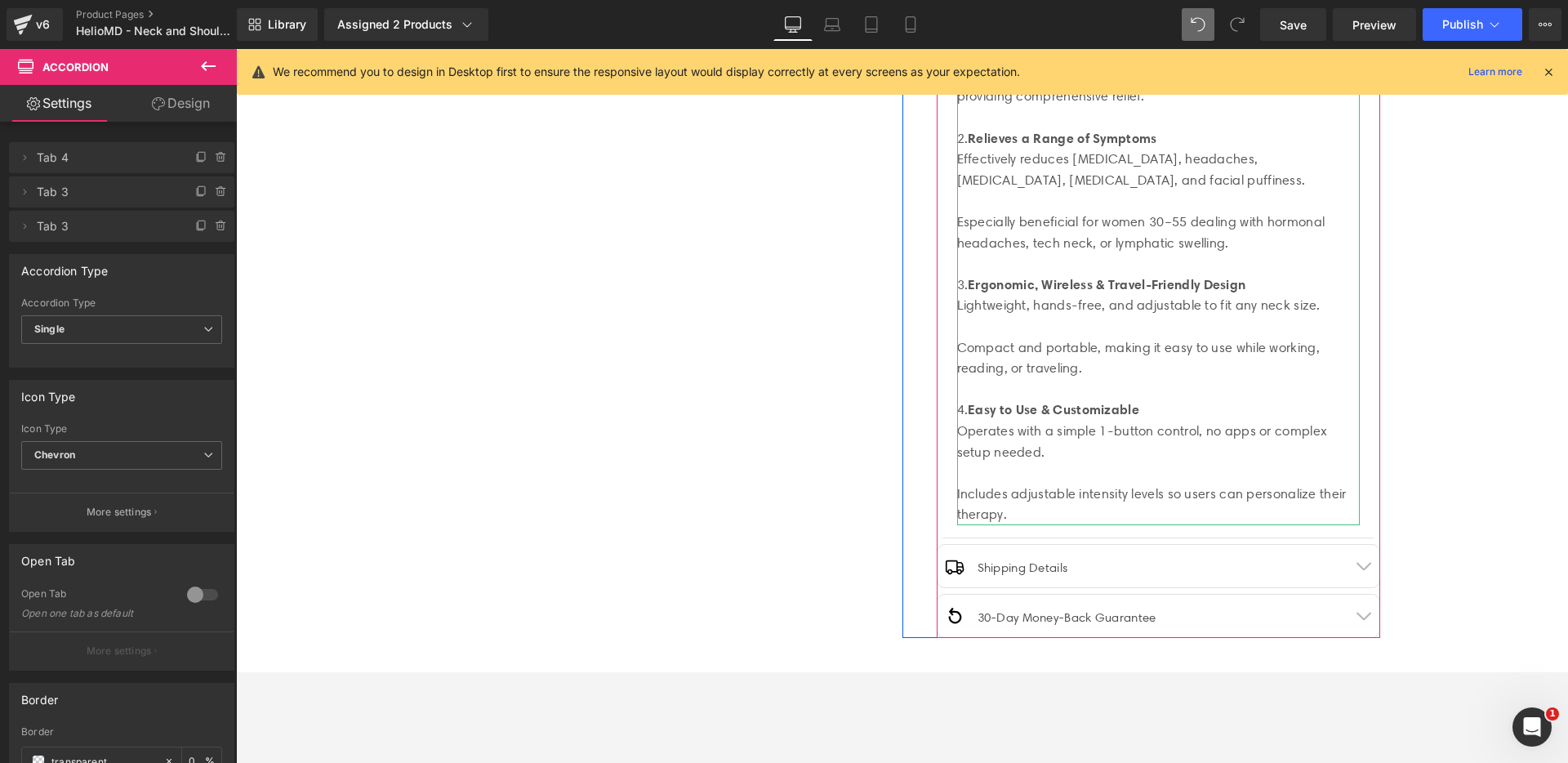
scroll to position [827, 0]
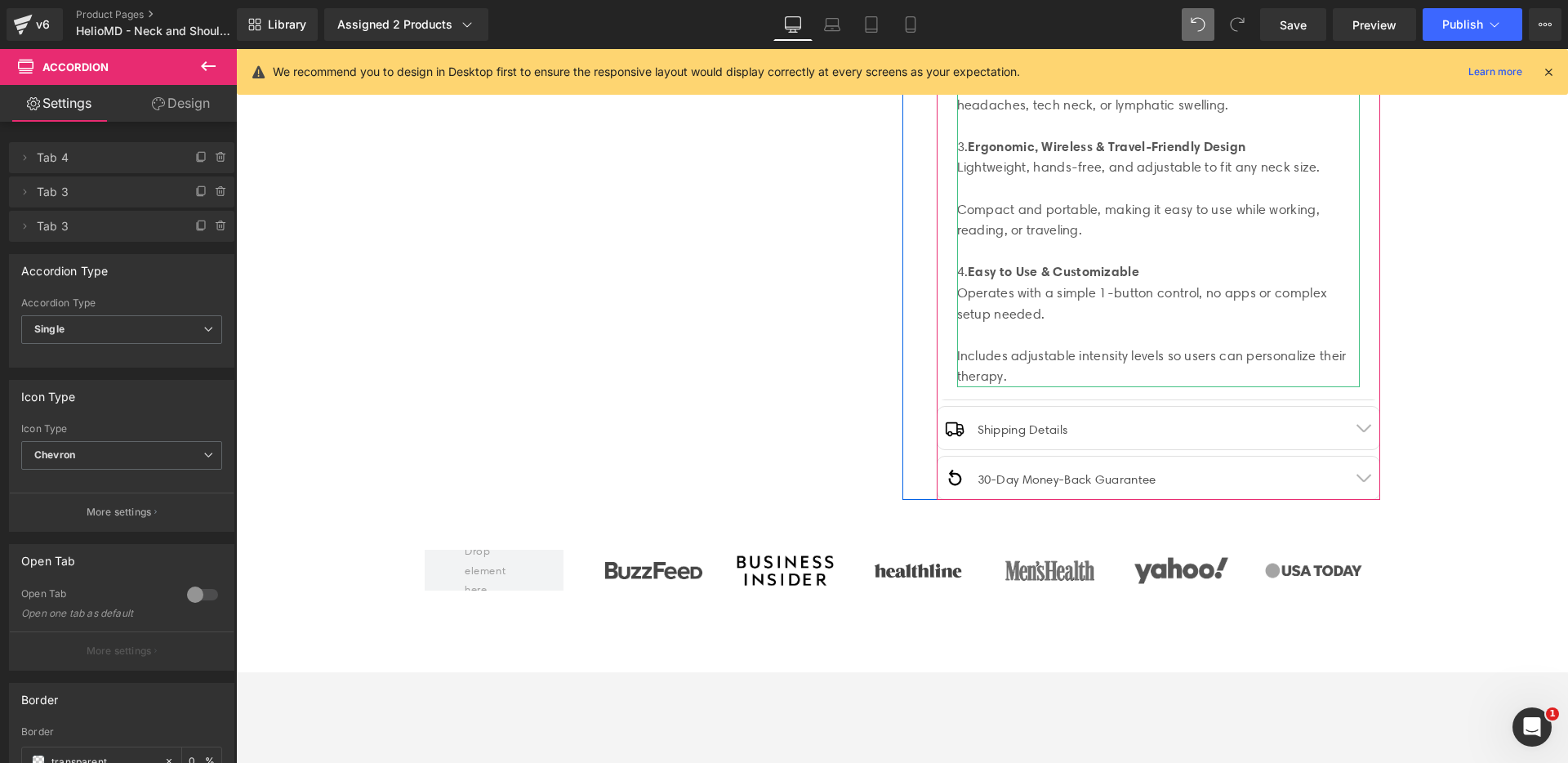
click at [1002, 372] on div "Includes adjustable intensity levels so users can personalize their therapy." at bounding box center [1158, 366] width 402 height 42
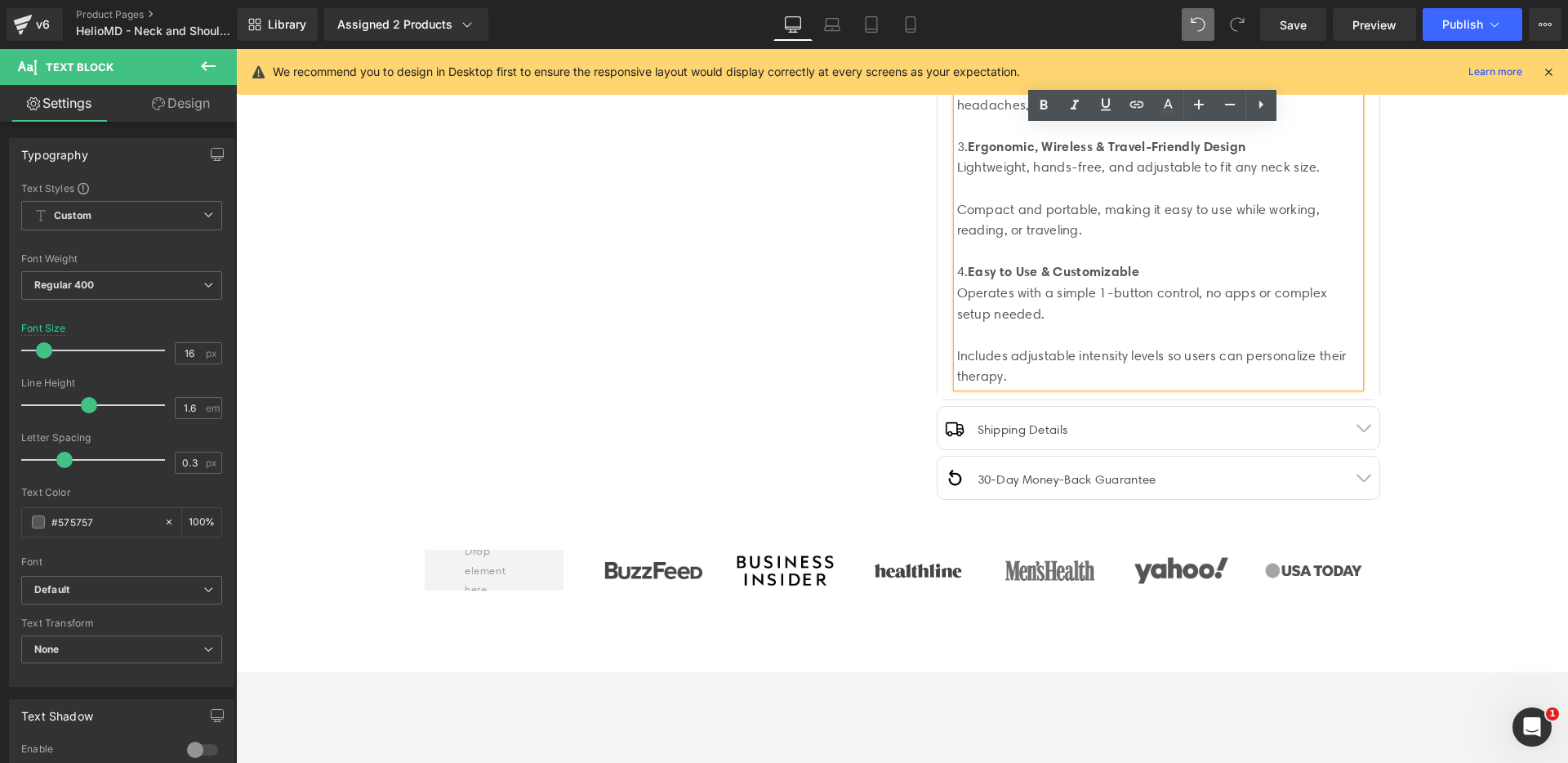
drag, startPoint x: 1002, startPoint y: 378, endPoint x: 948, endPoint y: 144, distance: 240.1
click at [957, 143] on div "1. Multi-Therapy Functionality (Pulse + Heat) Combines low-frequency pulse mass…" at bounding box center [1158, 114] width 402 height 543
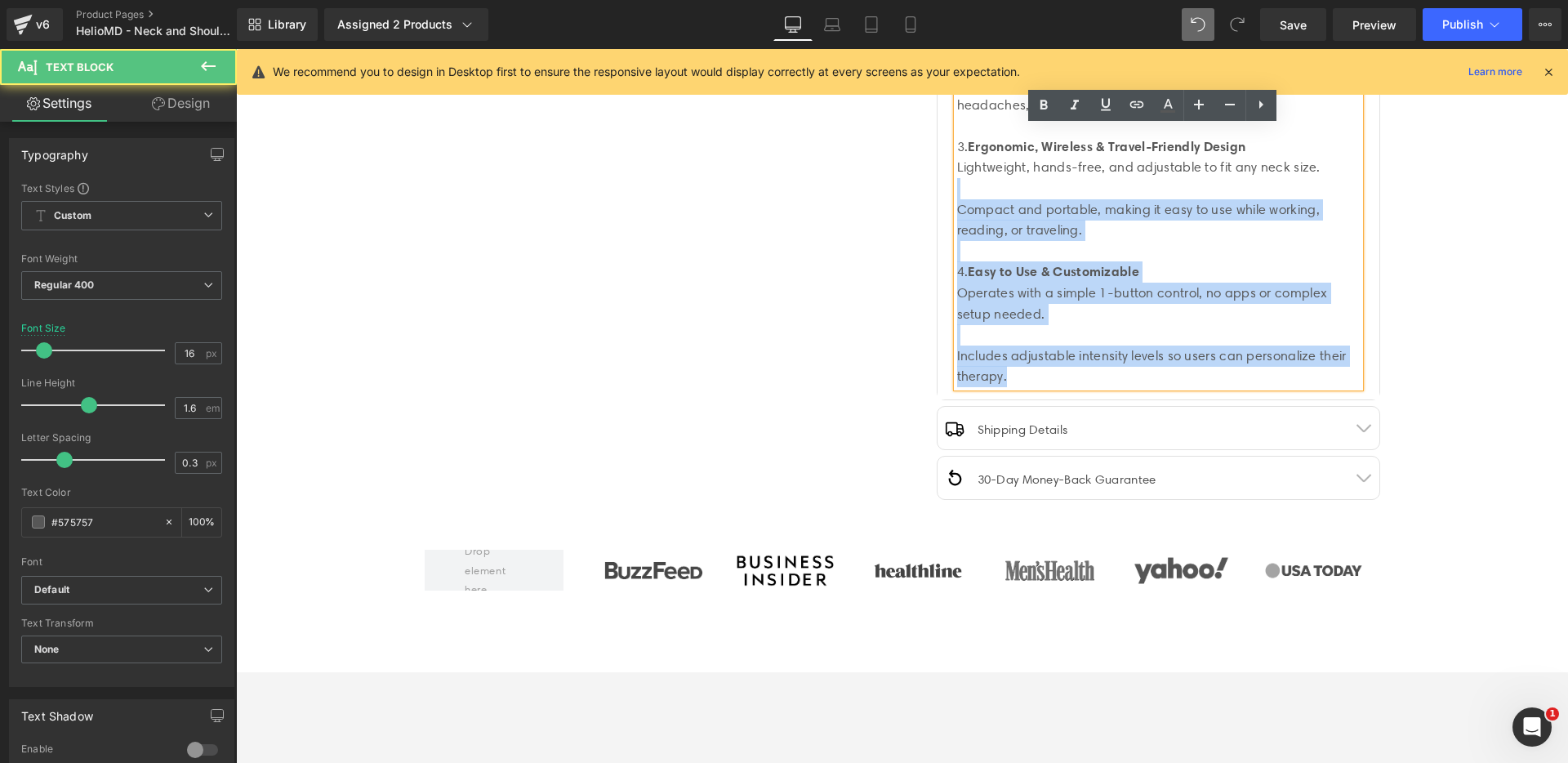
drag, startPoint x: 1002, startPoint y: 375, endPoint x: 976, endPoint y: 181, distance: 195.7
click at [976, 183] on div "Combines low-frequency pulse massage, and soothing [MEDICAL_DATA]. Targets deep…" at bounding box center [1158, 125] width 402 height 523
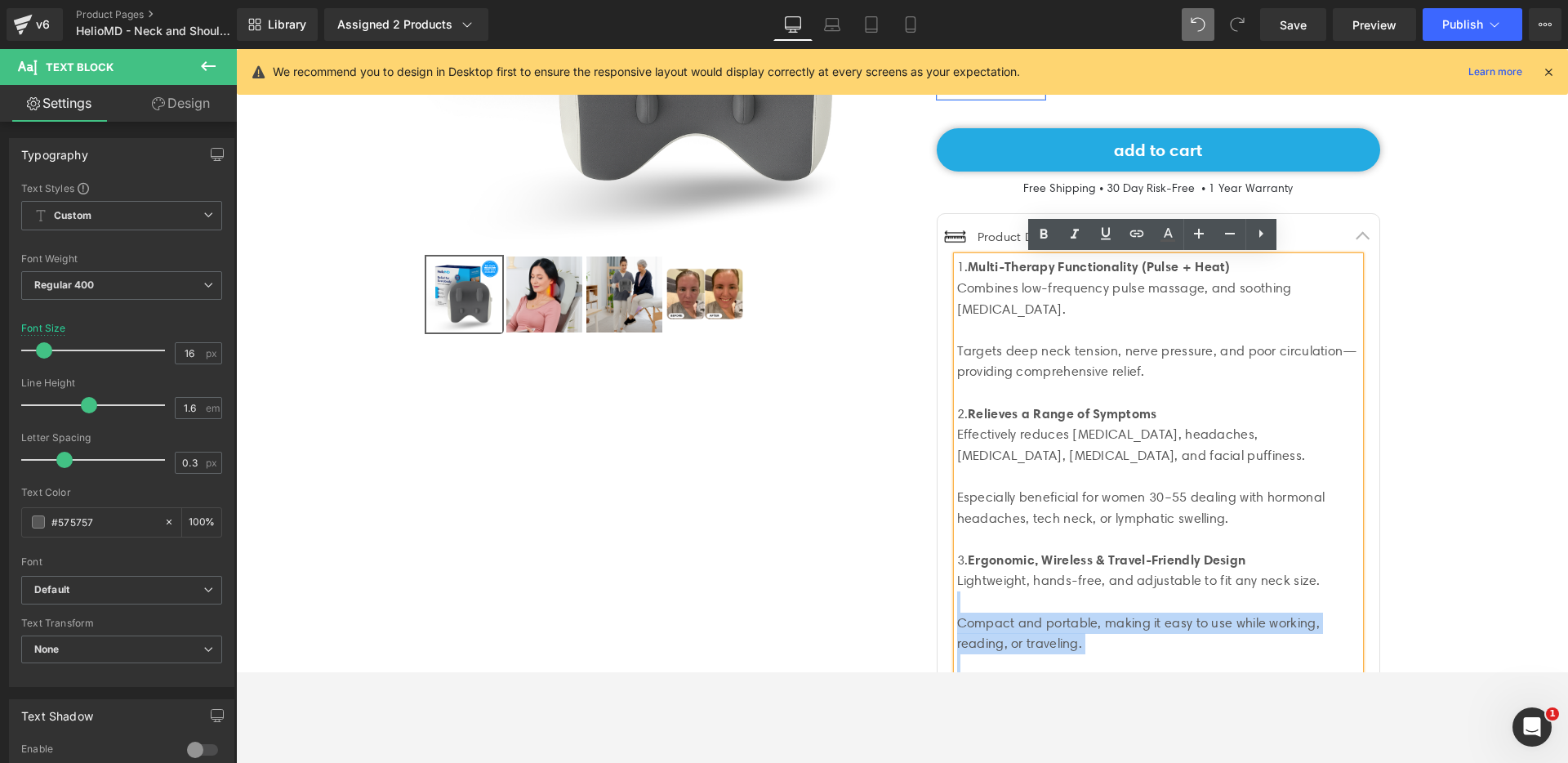
scroll to position [387, 0]
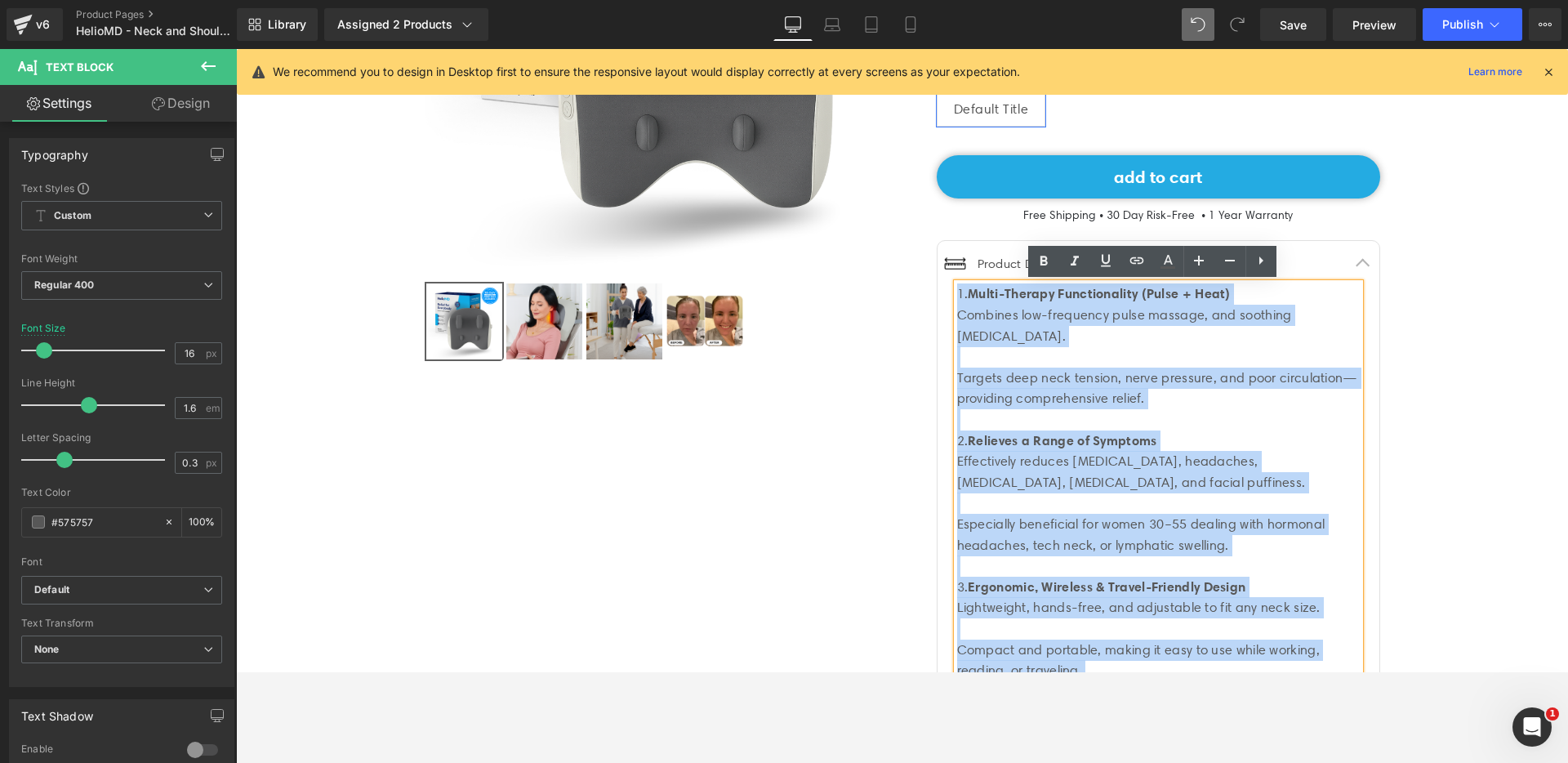
click at [957, 291] on div "1. Multi-Therapy Functionality (Pulse + Heat) Combines low-frequency pulse mass…" at bounding box center [1158, 555] width 402 height 543
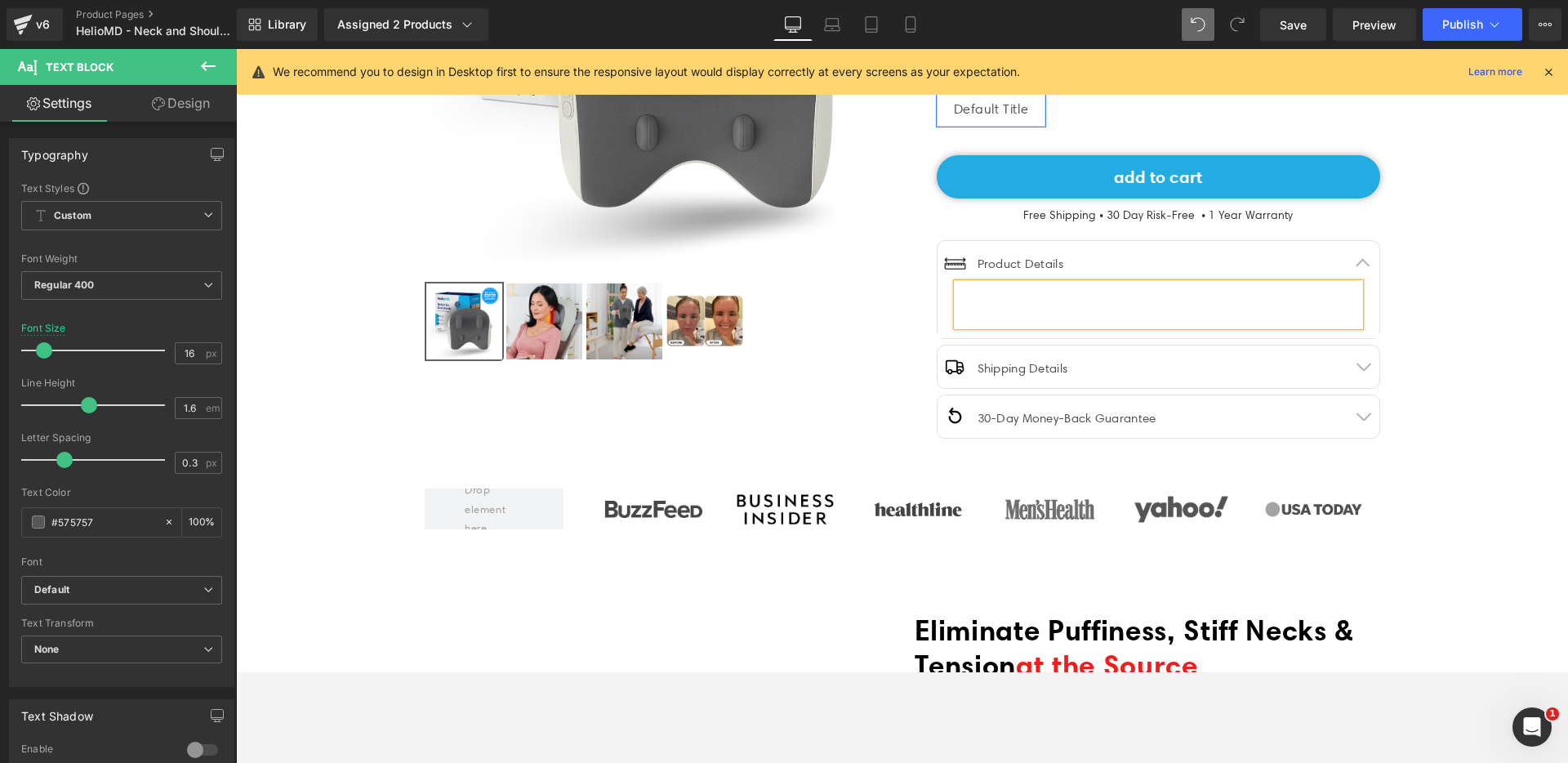
click at [1000, 307] on div at bounding box center [1158, 304] width 402 height 42
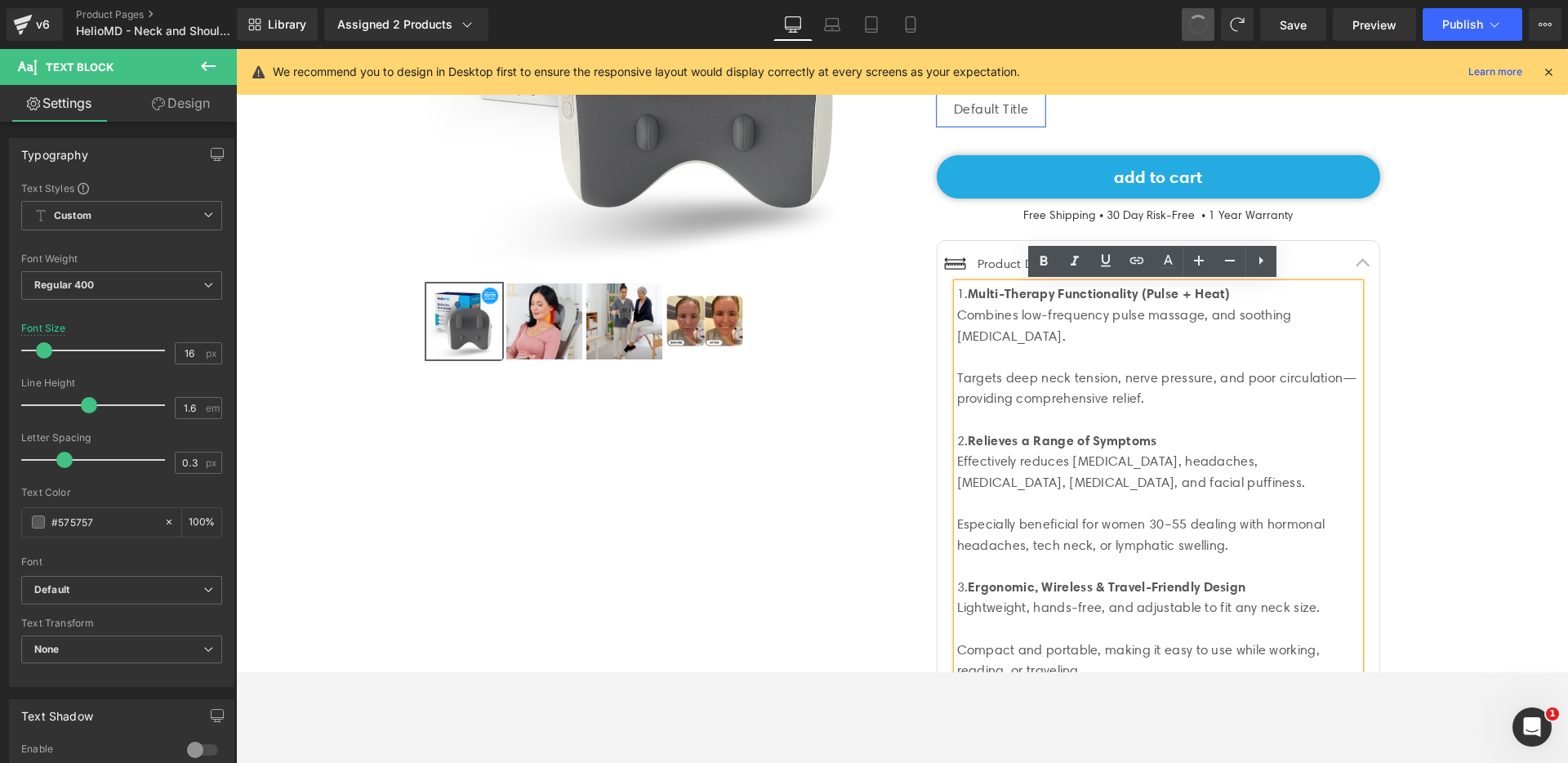
click at [875, 393] on div at bounding box center [902, 629] width 980 height 1723
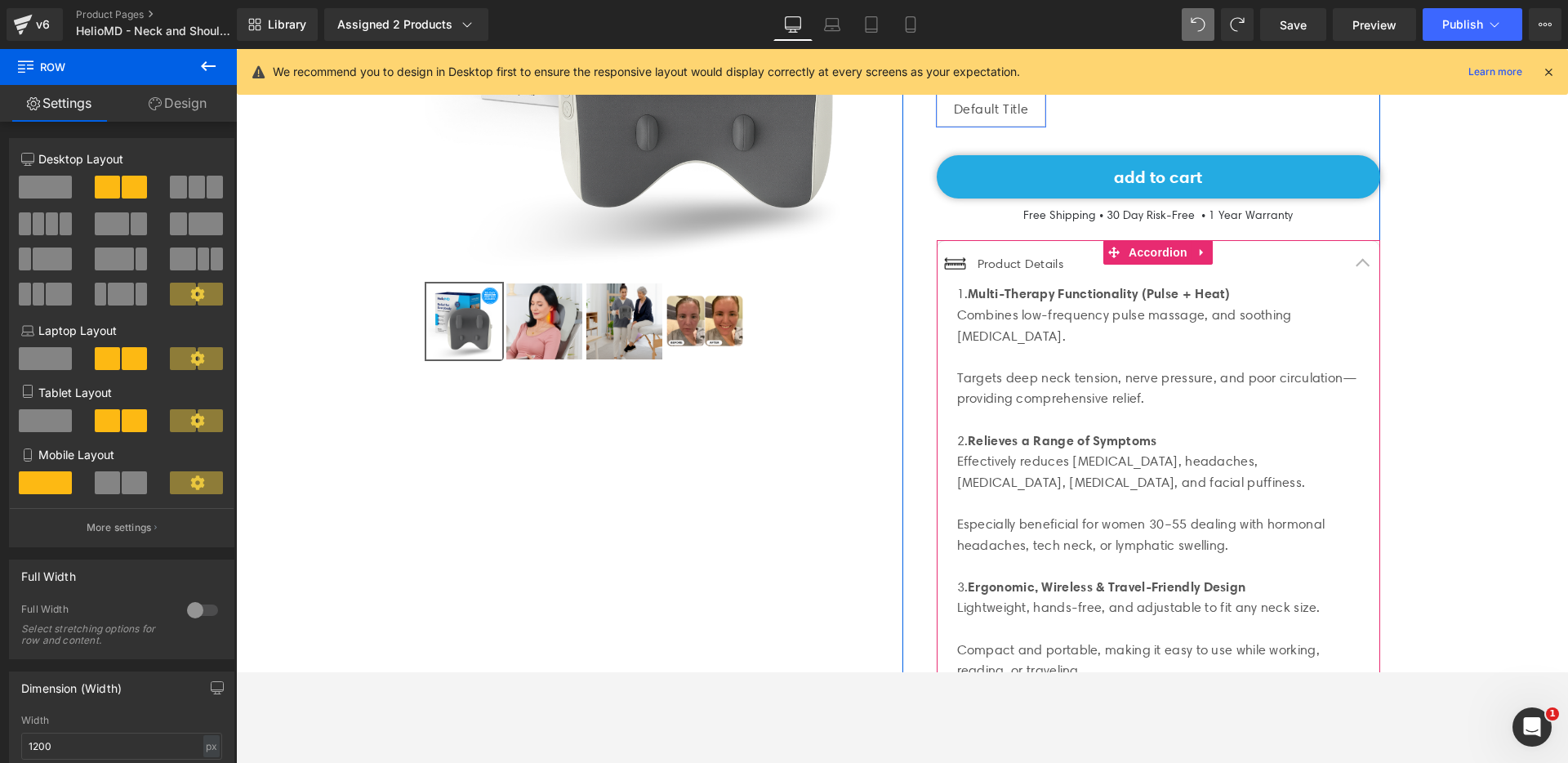
click at [1008, 365] on div at bounding box center [1158, 356] width 402 height 21
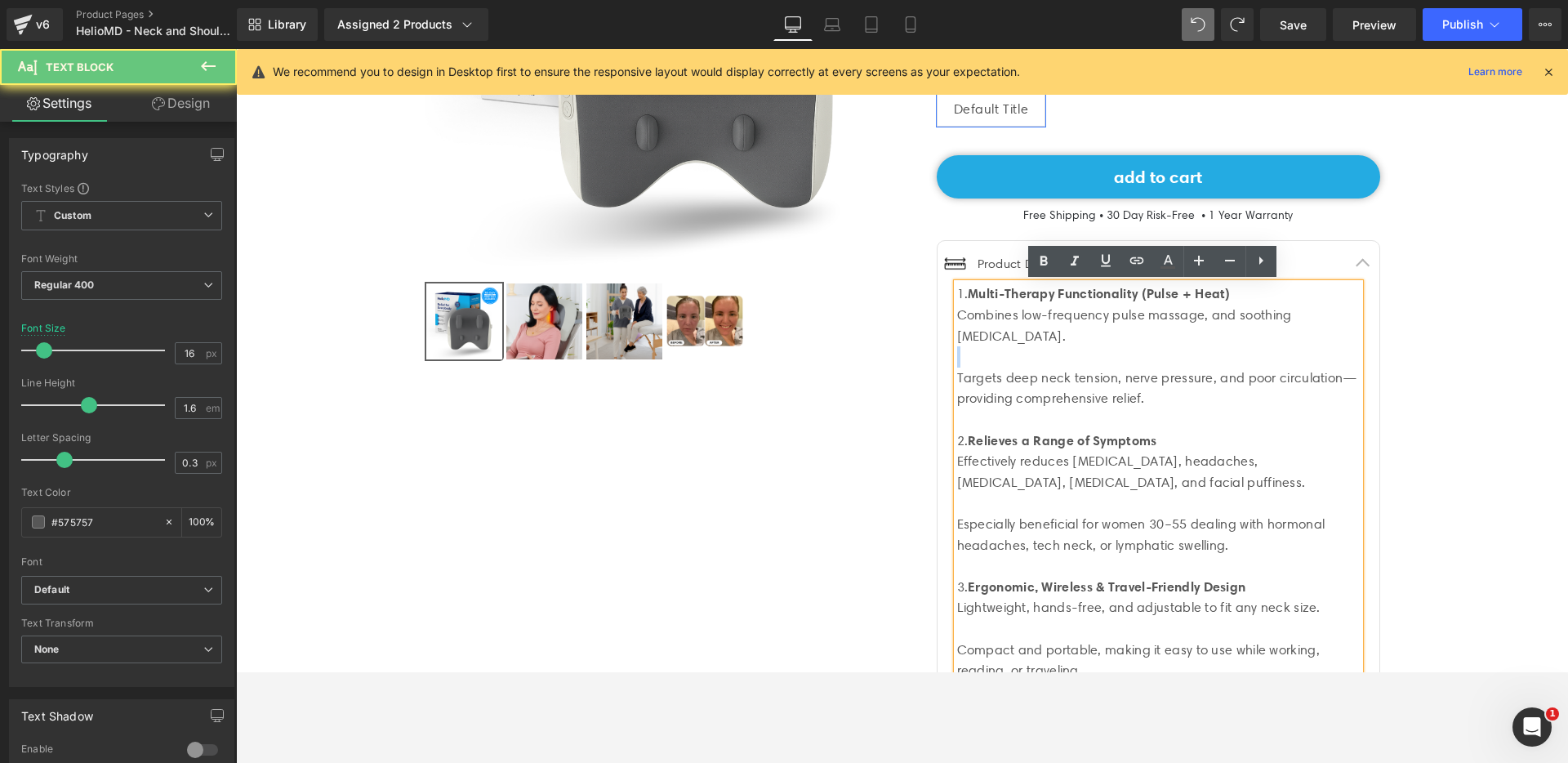
click at [1008, 365] on div at bounding box center [1158, 356] width 402 height 21
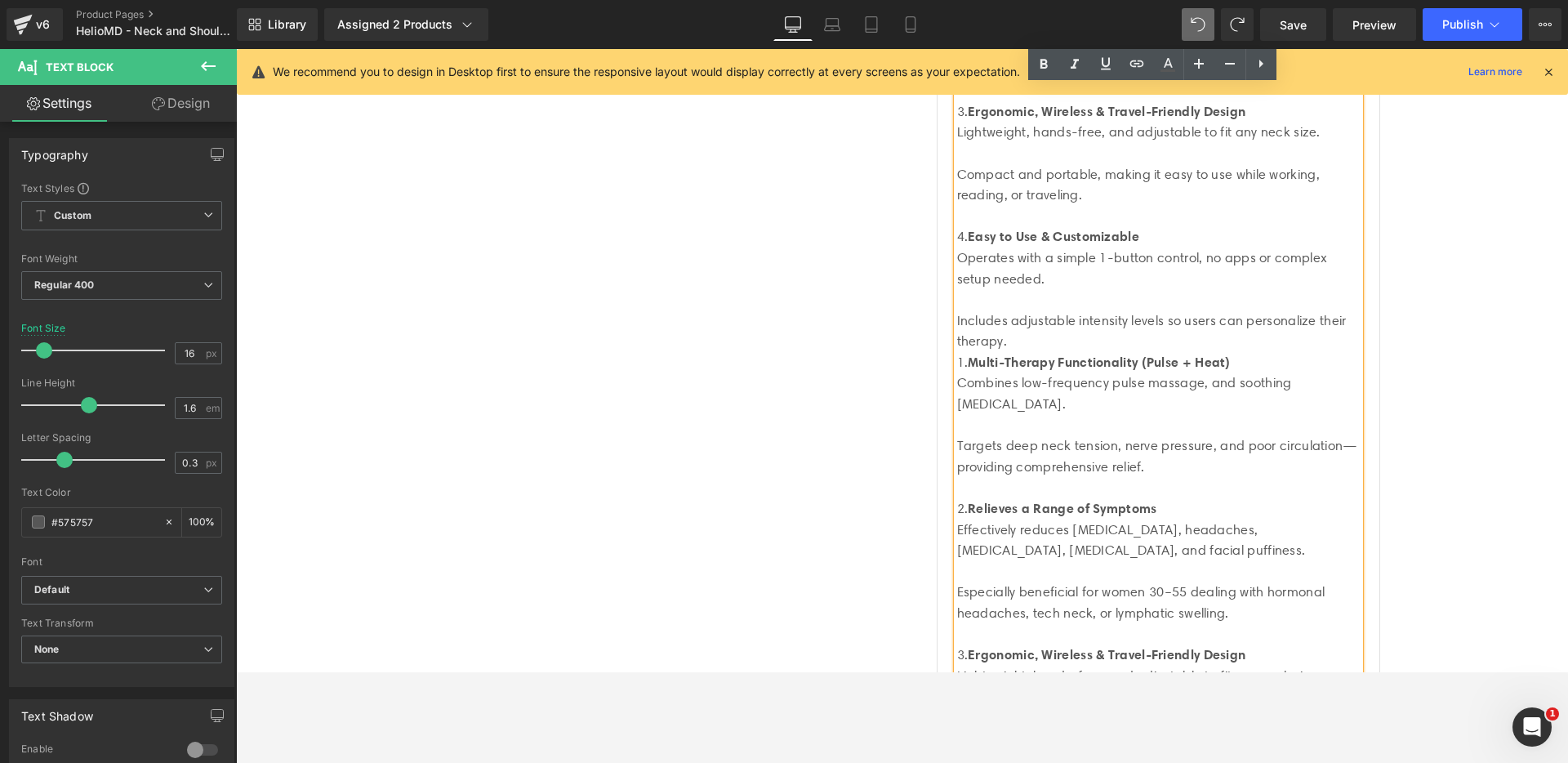
scroll to position [1346, 0]
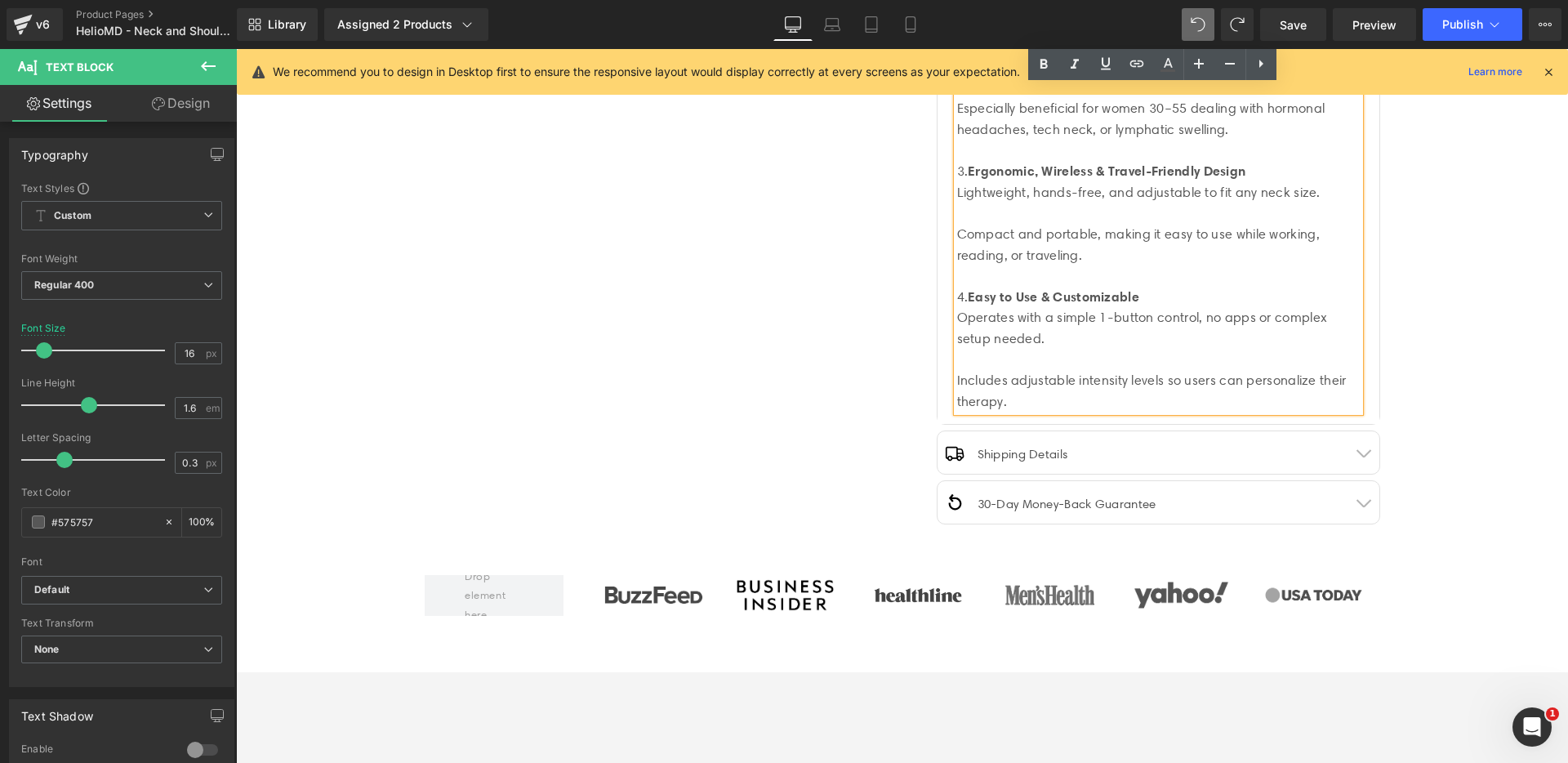
click at [1019, 396] on div "Includes adjustable intensity levels so users can personalize their therapy." at bounding box center [1158, 391] width 402 height 42
drag, startPoint x: 1021, startPoint y: 401, endPoint x: 946, endPoint y: 93, distance: 317.0
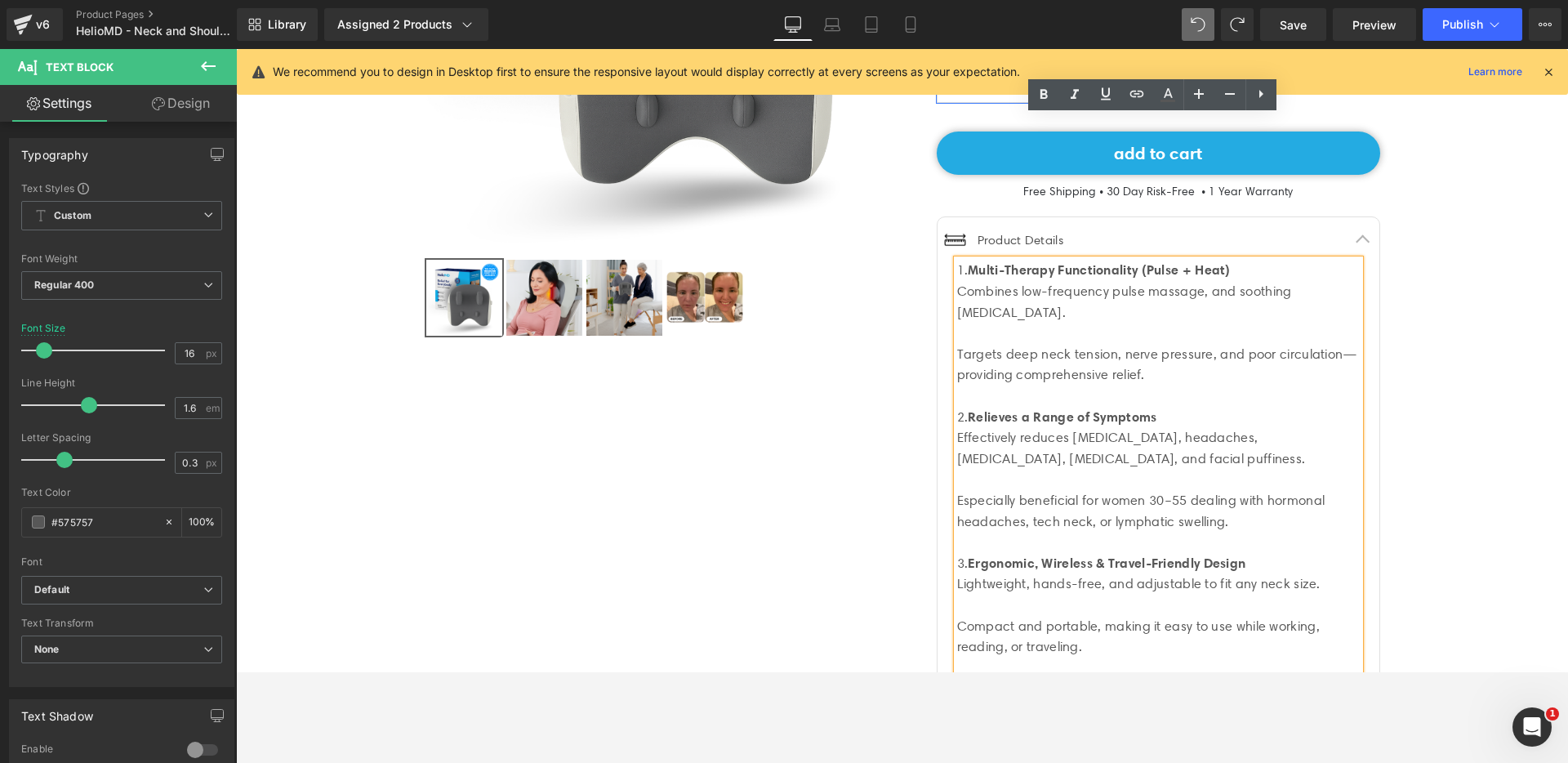
scroll to position [317, 0]
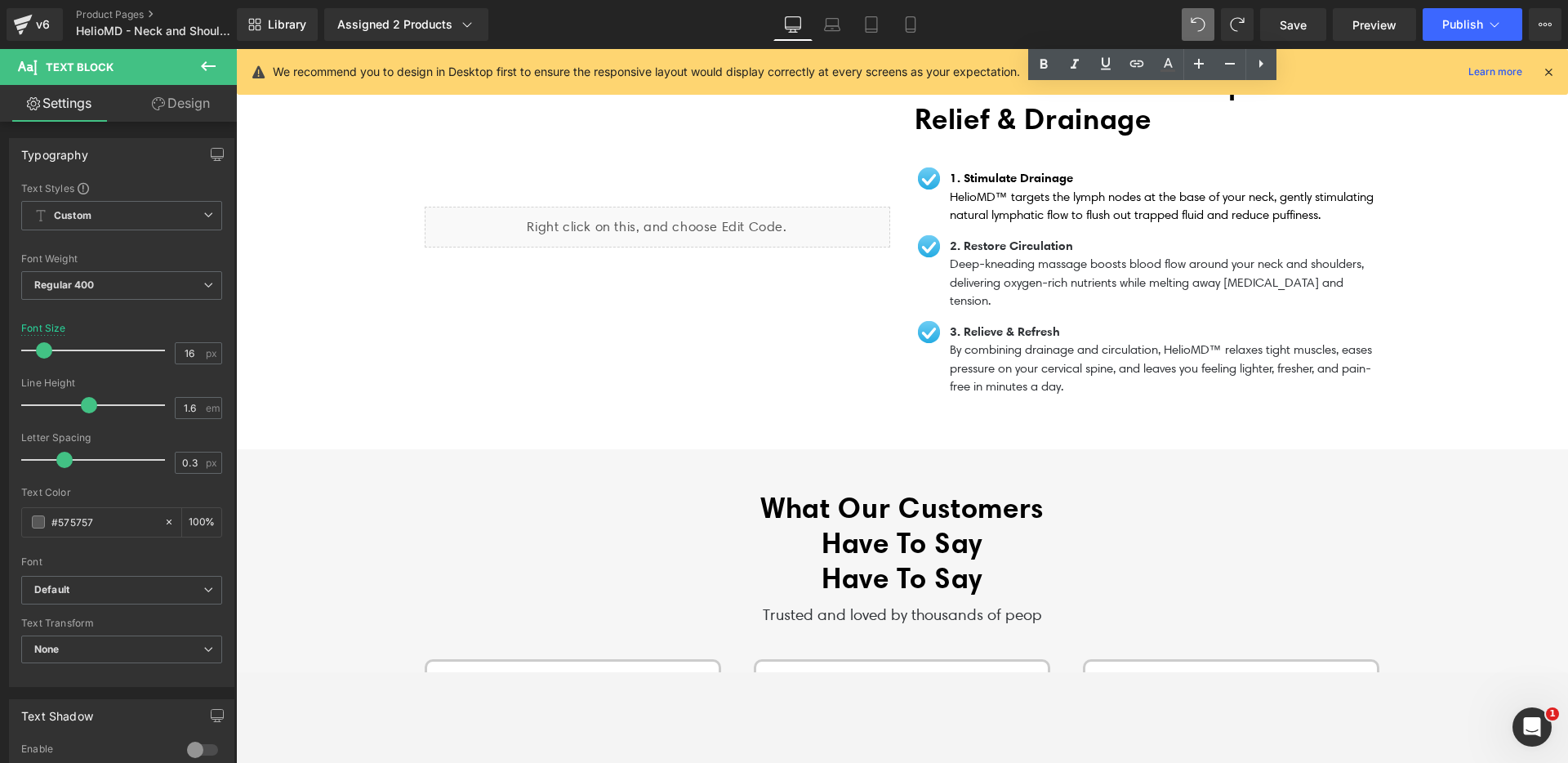
drag, startPoint x: 952, startPoint y: 358, endPoint x: 1213, endPoint y: 252, distance: 281.7
click at [1213, 252] on div "‹ ›" at bounding box center [902, 578] width 1332 height 6543
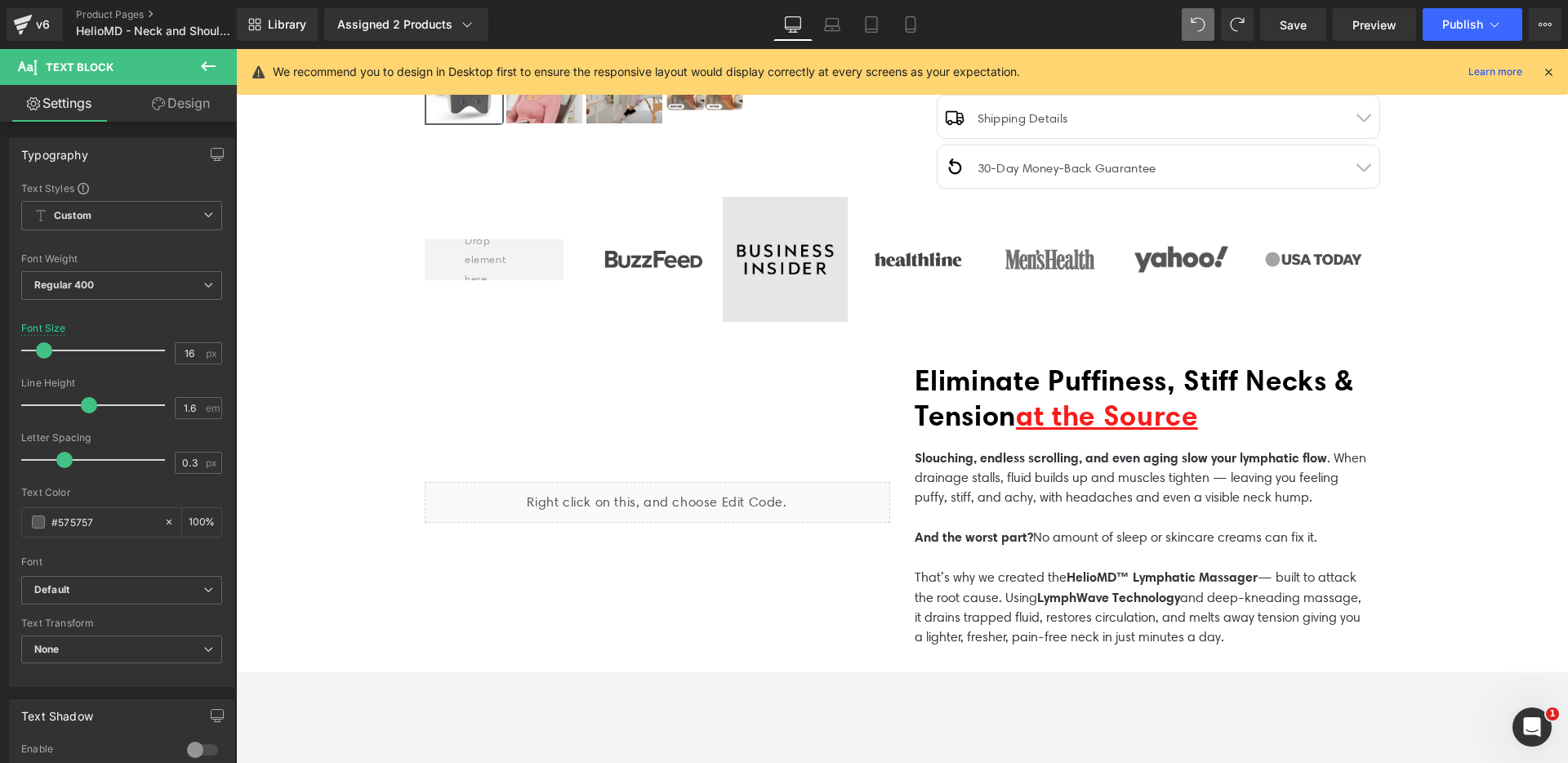
scroll to position [257, 0]
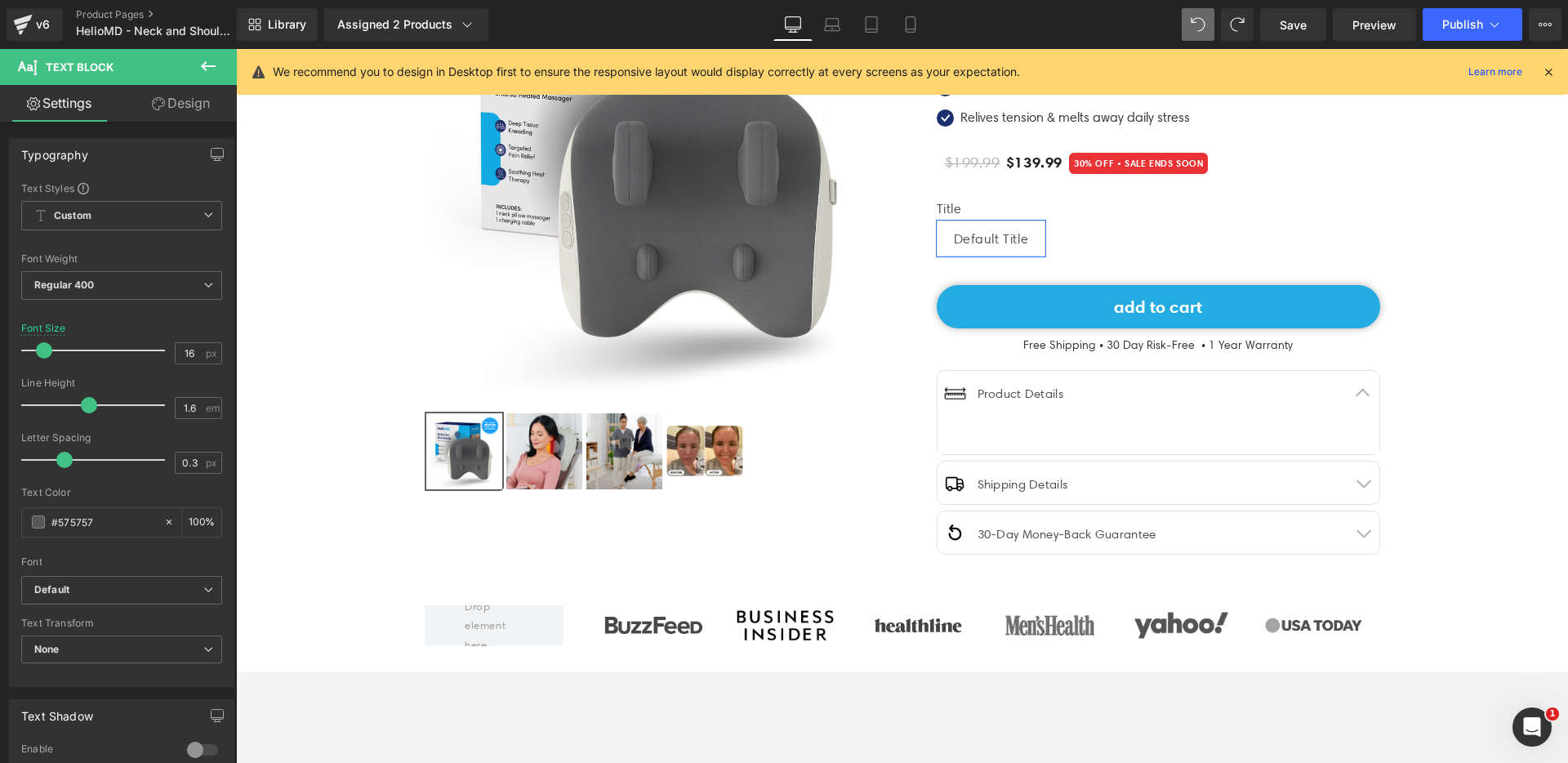
click at [837, 420] on div at bounding box center [663, 450] width 478 height 79
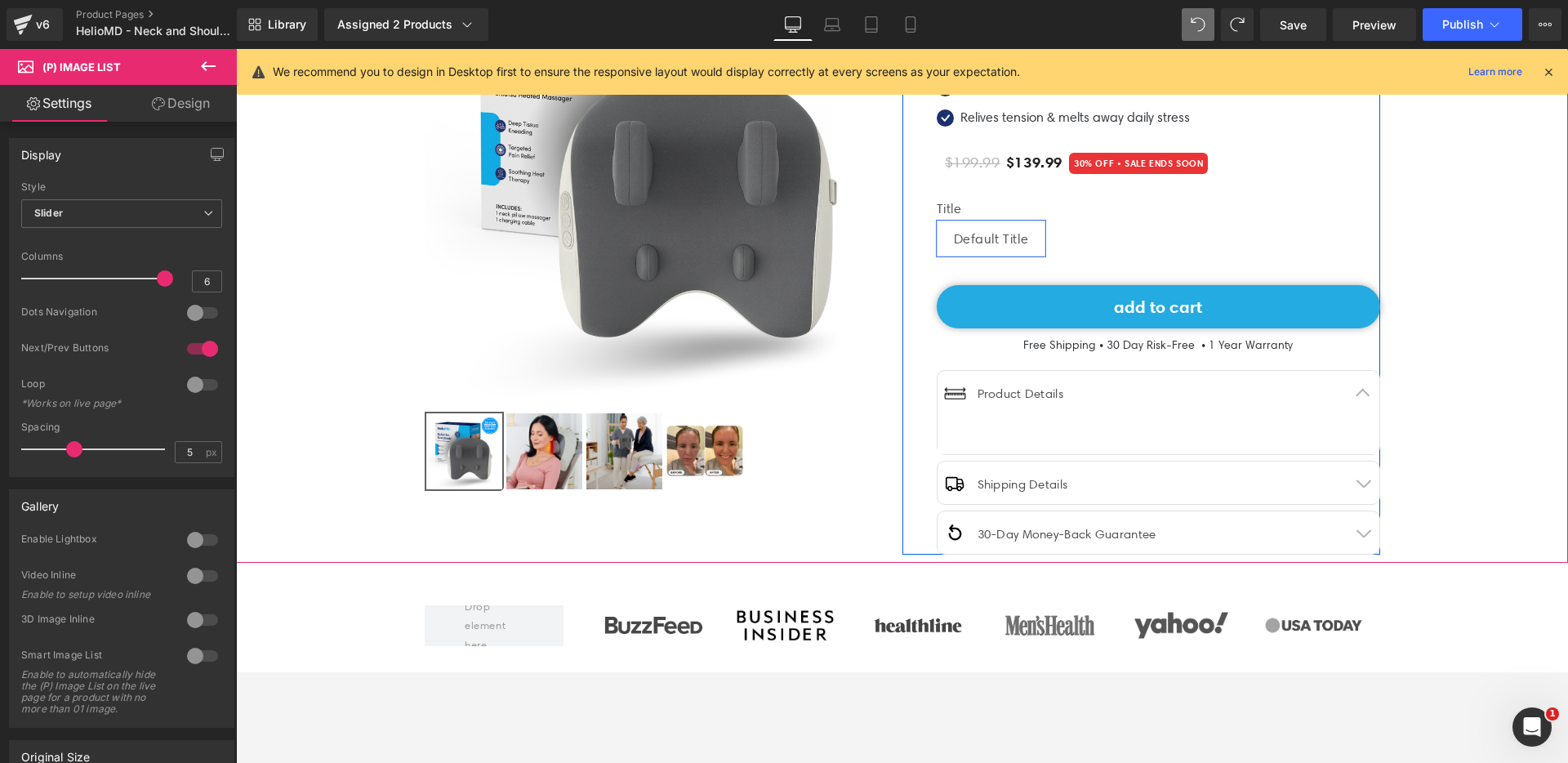
click at [1013, 418] on div at bounding box center [1158, 423] width 402 height 21
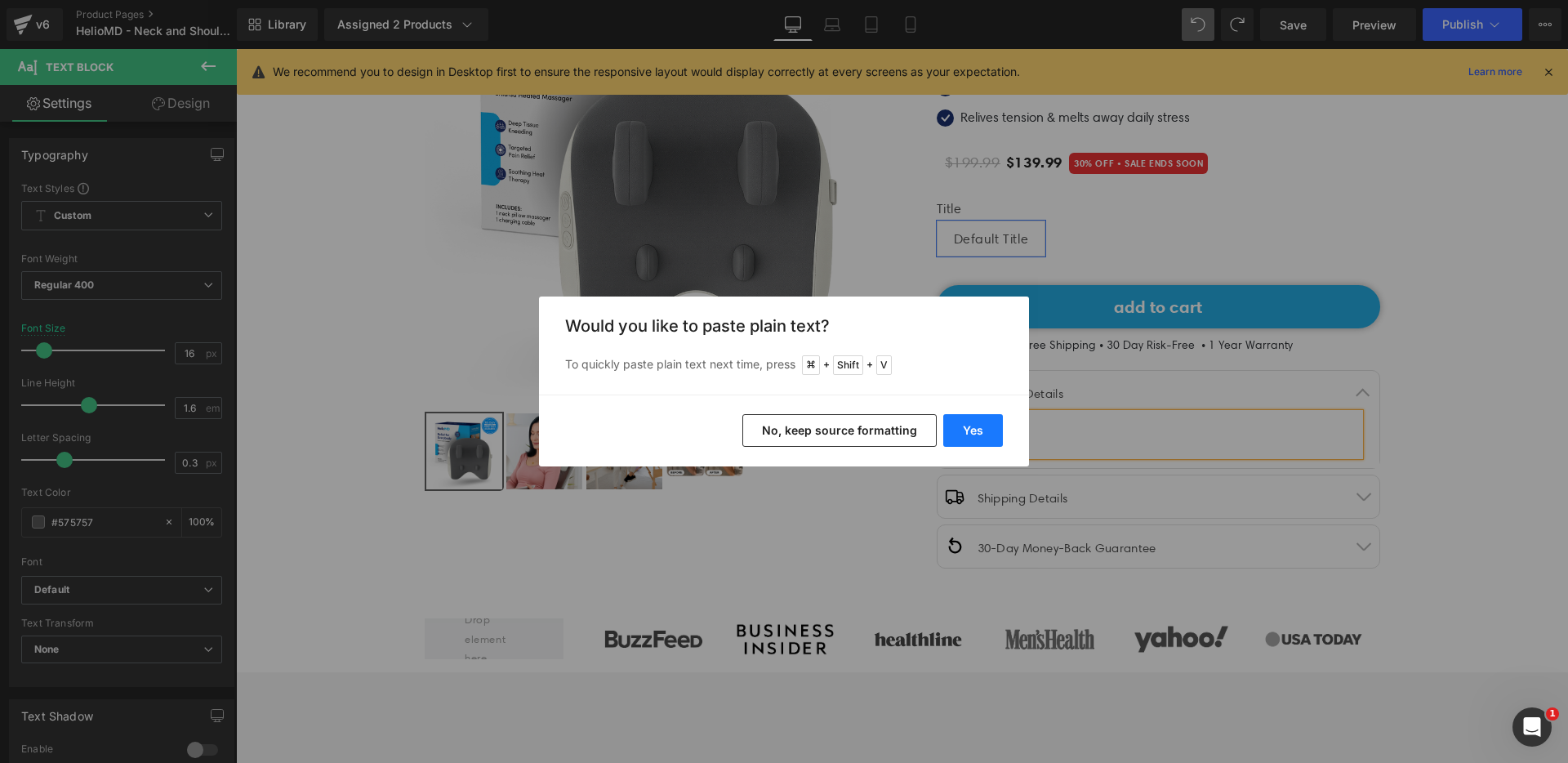
click at [980, 437] on button "Yes" at bounding box center [973, 430] width 60 height 33
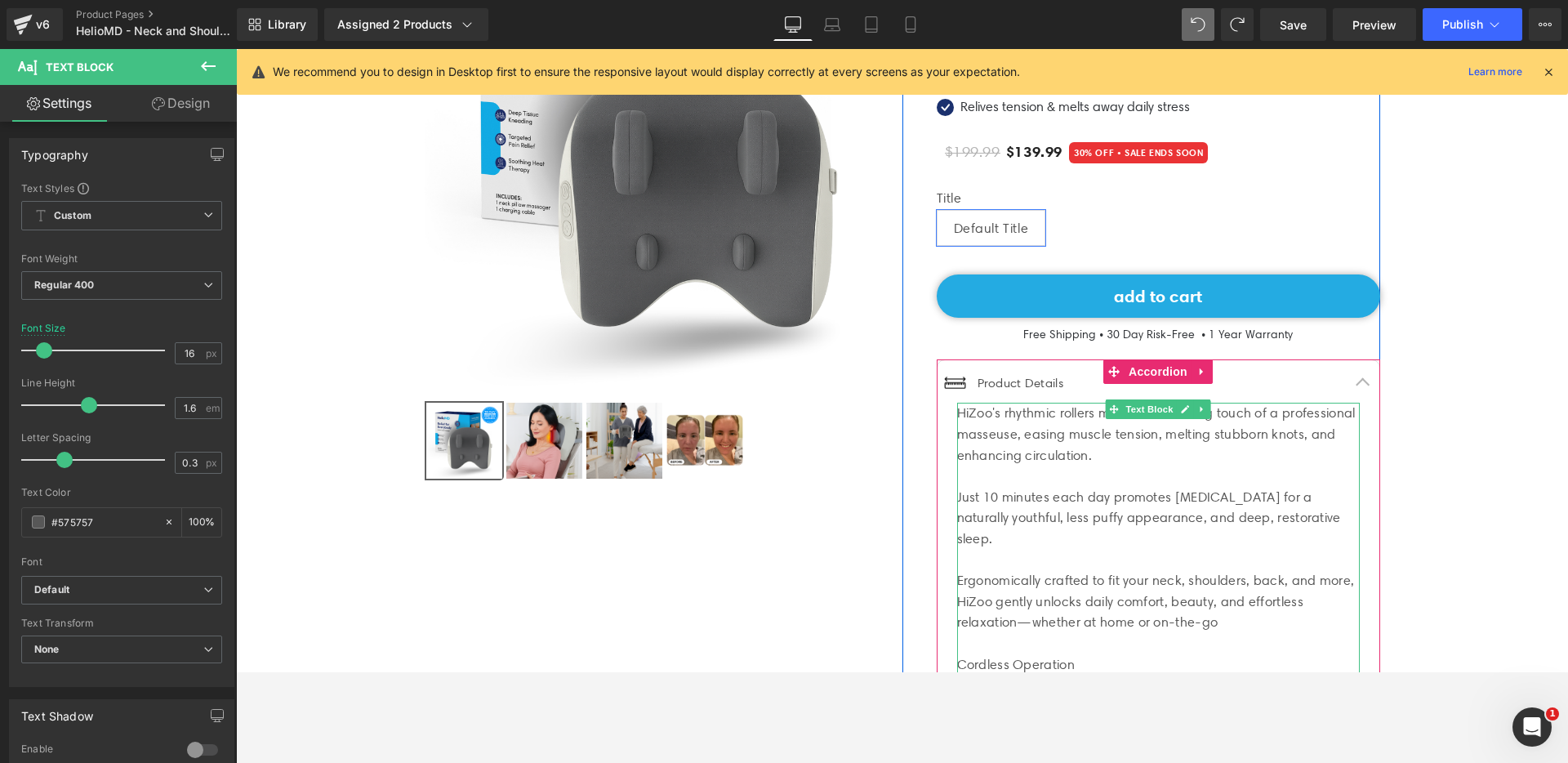
scroll to position [272, 0]
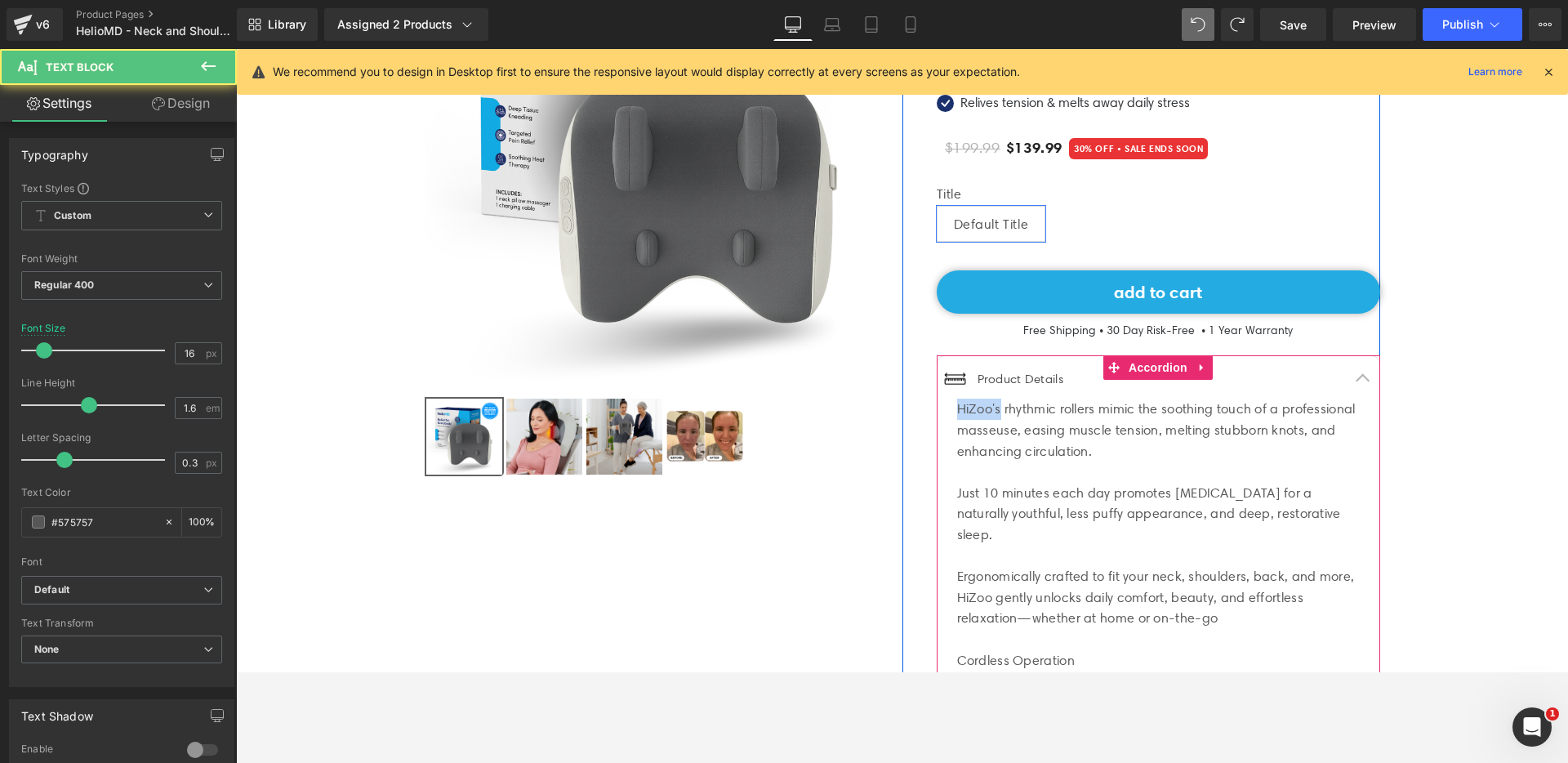
drag, startPoint x: 996, startPoint y: 410, endPoint x: 943, endPoint y: 405, distance: 53.2
click at [943, 405] on div "Image Product Details Text Block Icon List [PERSON_NAME]'s rhythmic rollers mim…" at bounding box center [1157, 686] width 443 height 662
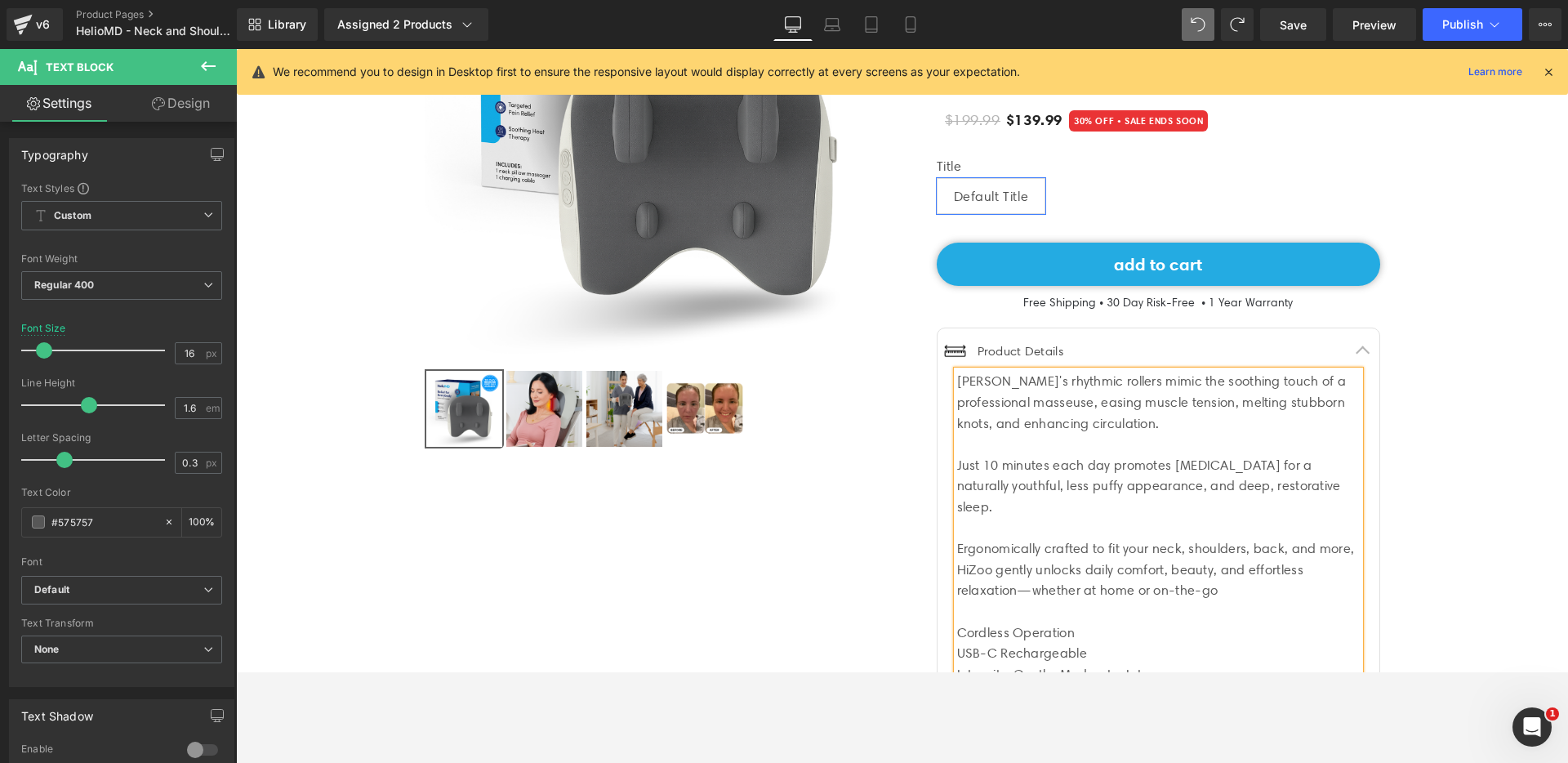
scroll to position [305, 0]
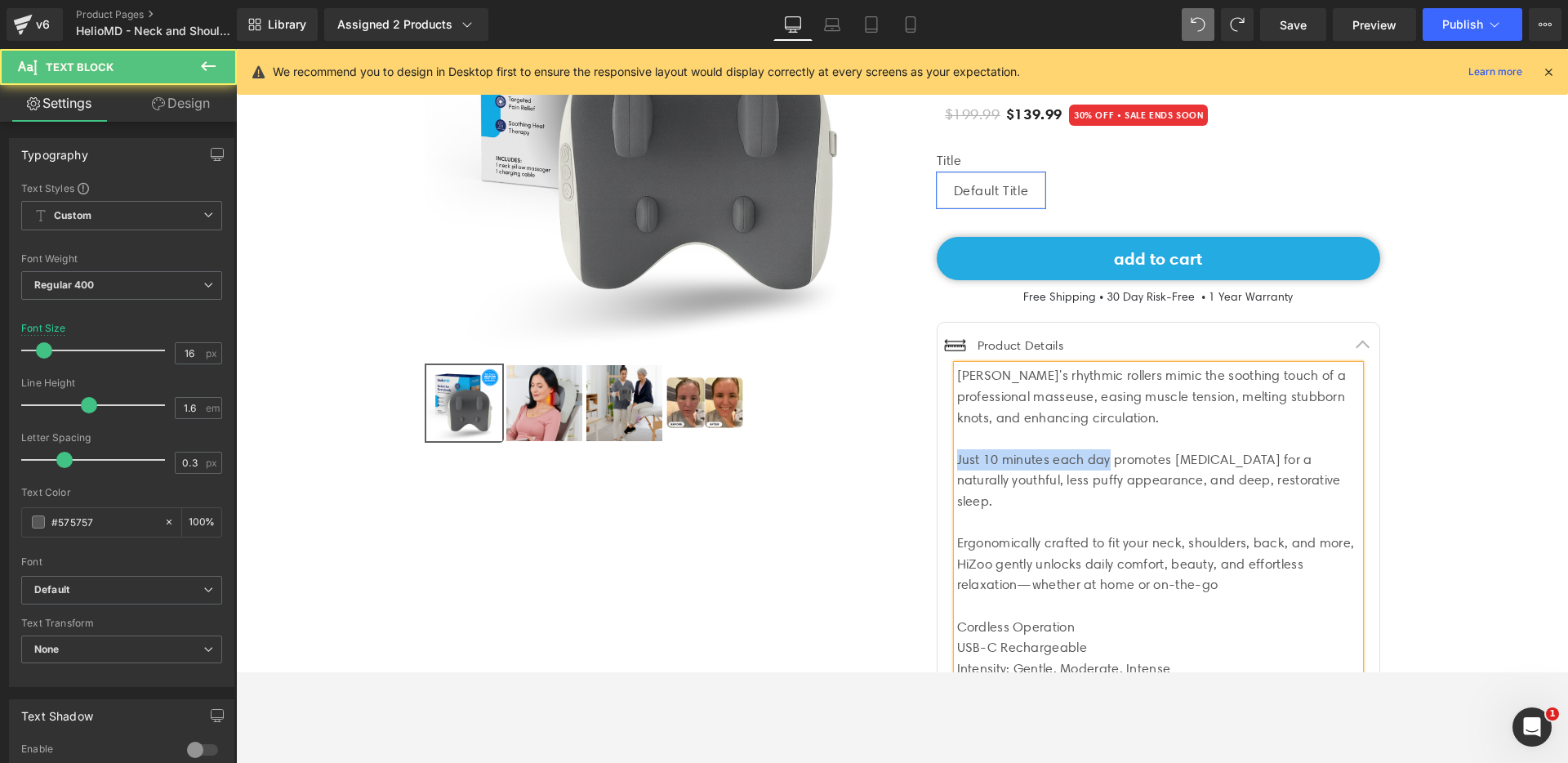
drag, startPoint x: 1103, startPoint y: 459, endPoint x: 952, endPoint y: 459, distance: 151.0
click at [957, 459] on div "Just 10 minutes each day promotes [MEDICAL_DATA] for a naturally youthful, less…" at bounding box center [1158, 480] width 402 height 63
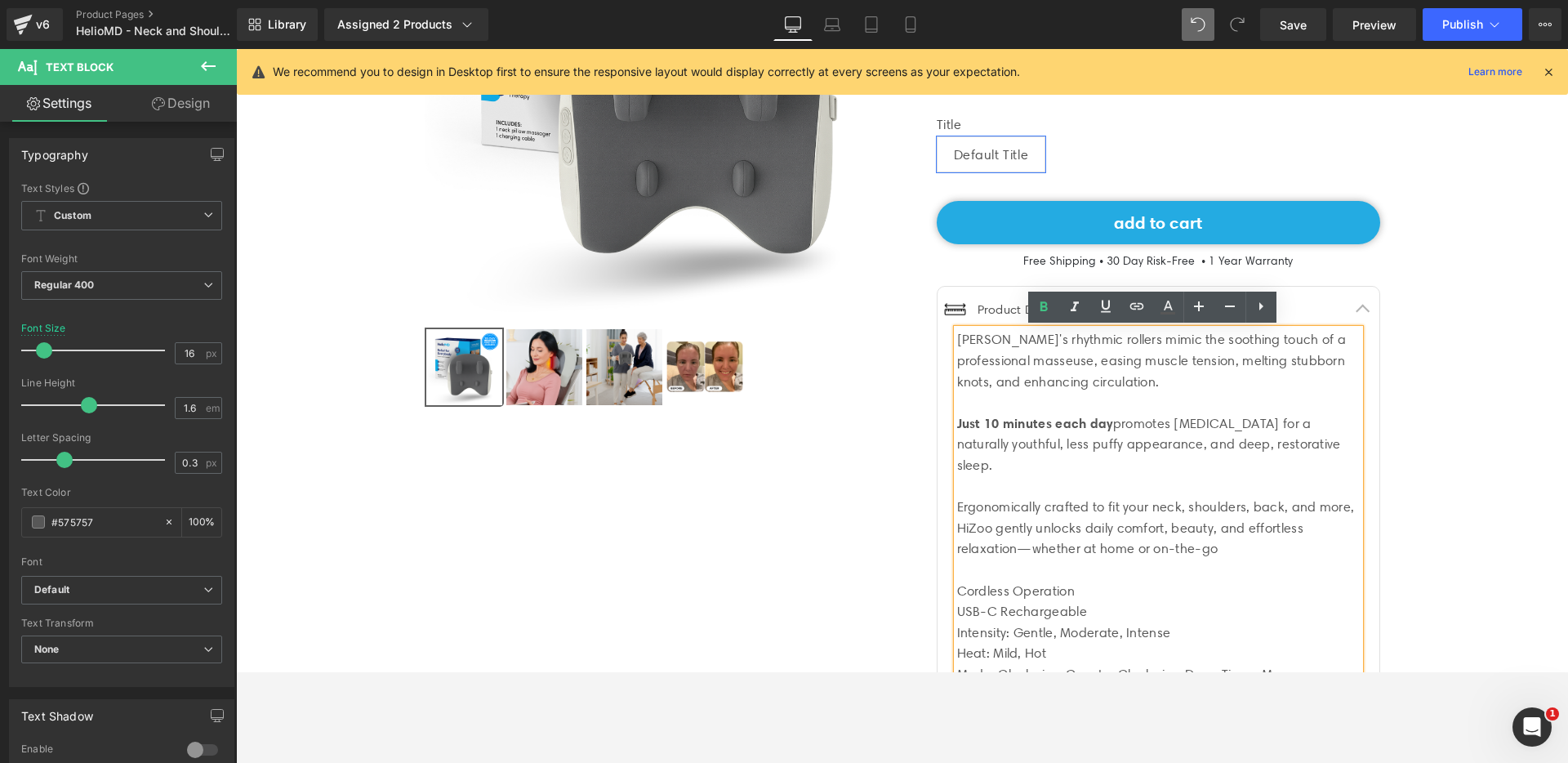
scroll to position [353, 0]
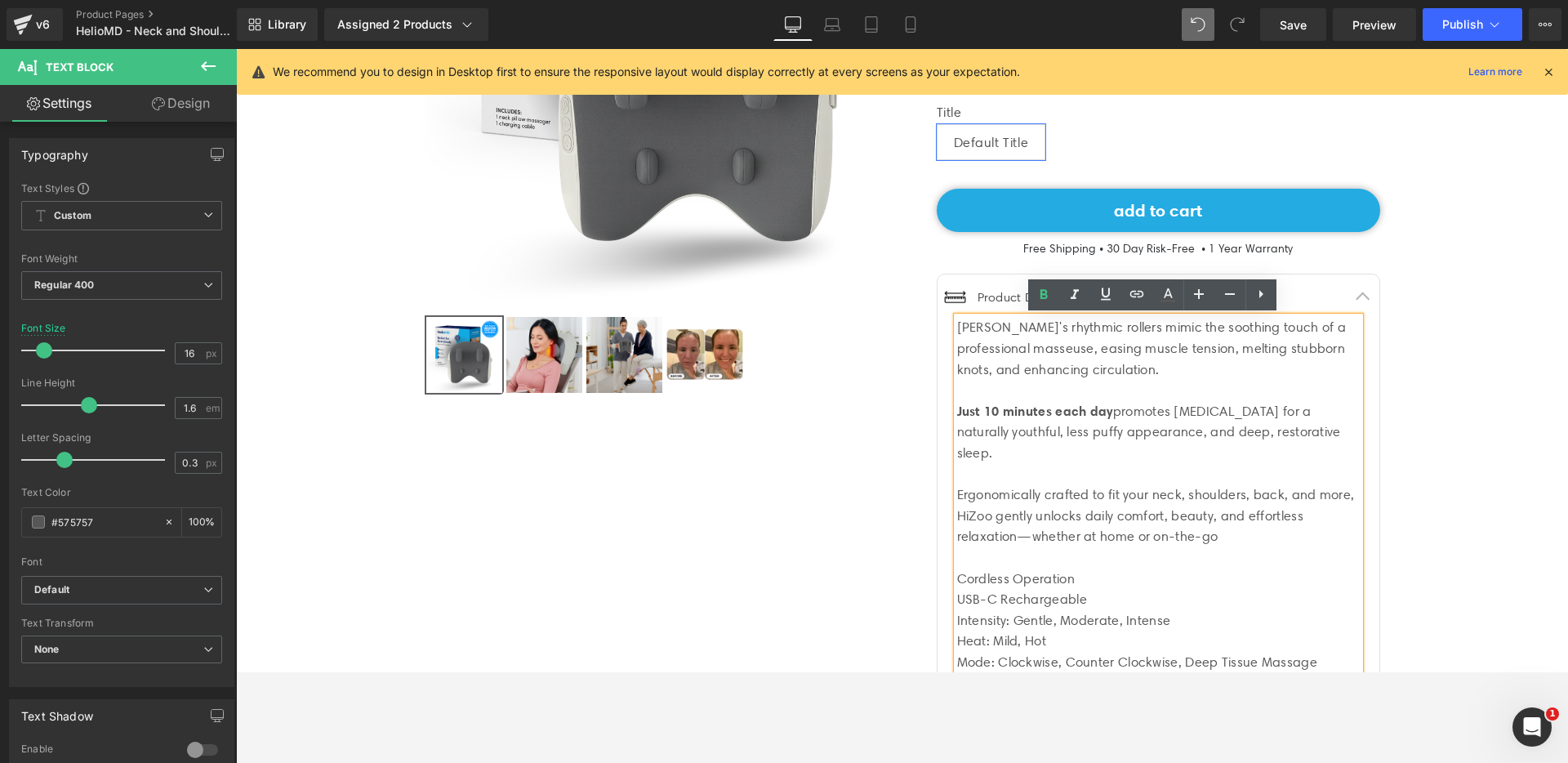
click at [1221, 540] on div "Ergonomically crafted to fit your neck, shoulders, back, and more, HiZoo gently…" at bounding box center [1158, 515] width 402 height 63
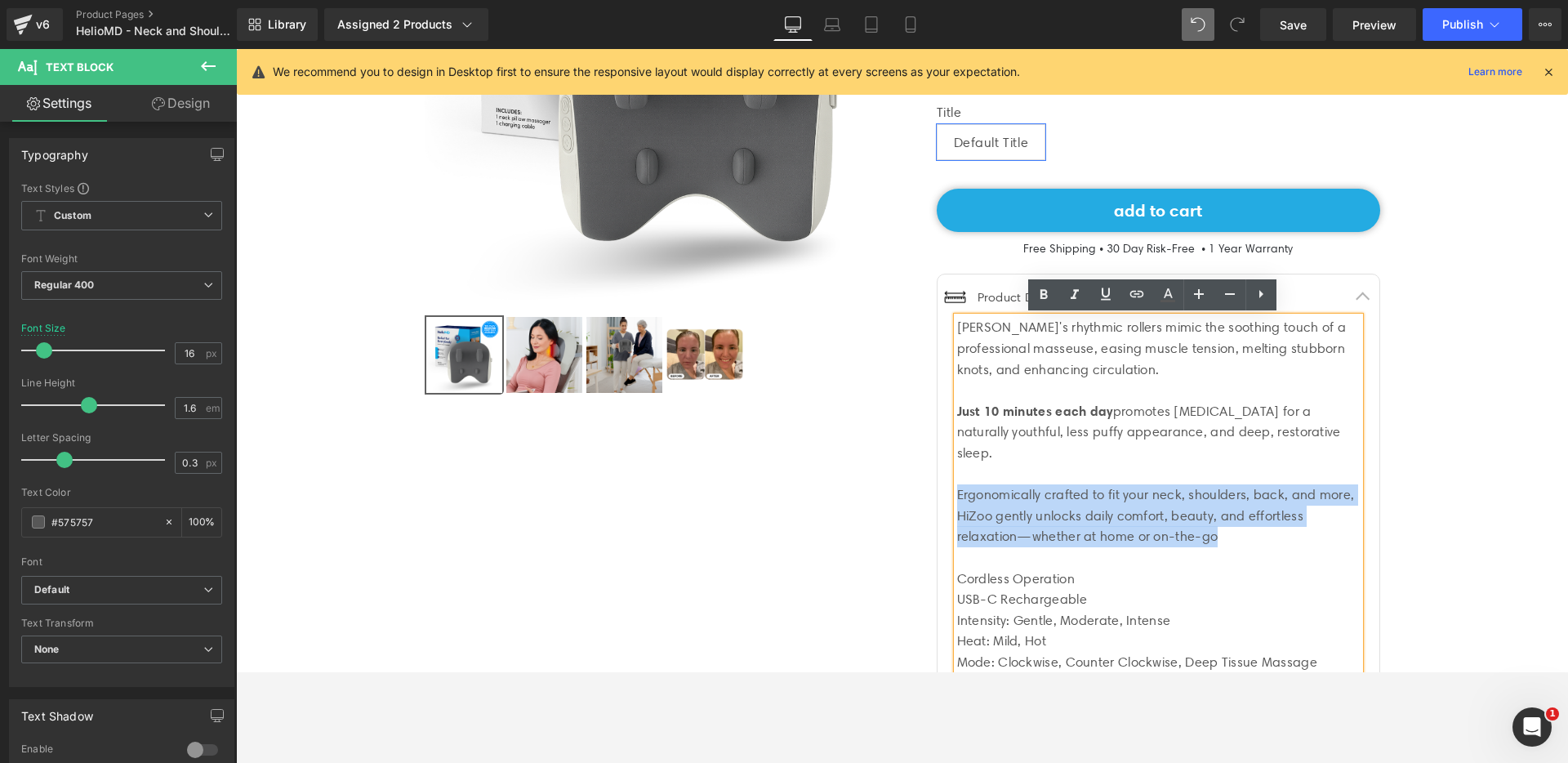
drag, startPoint x: 1232, startPoint y: 540, endPoint x: 945, endPoint y: 495, distance: 290.5
click at [944, 494] on article "[PERSON_NAME]'s rhythmic rollers mimic the soothing touch of a professional mas…" at bounding box center [1157, 626] width 441 height 618
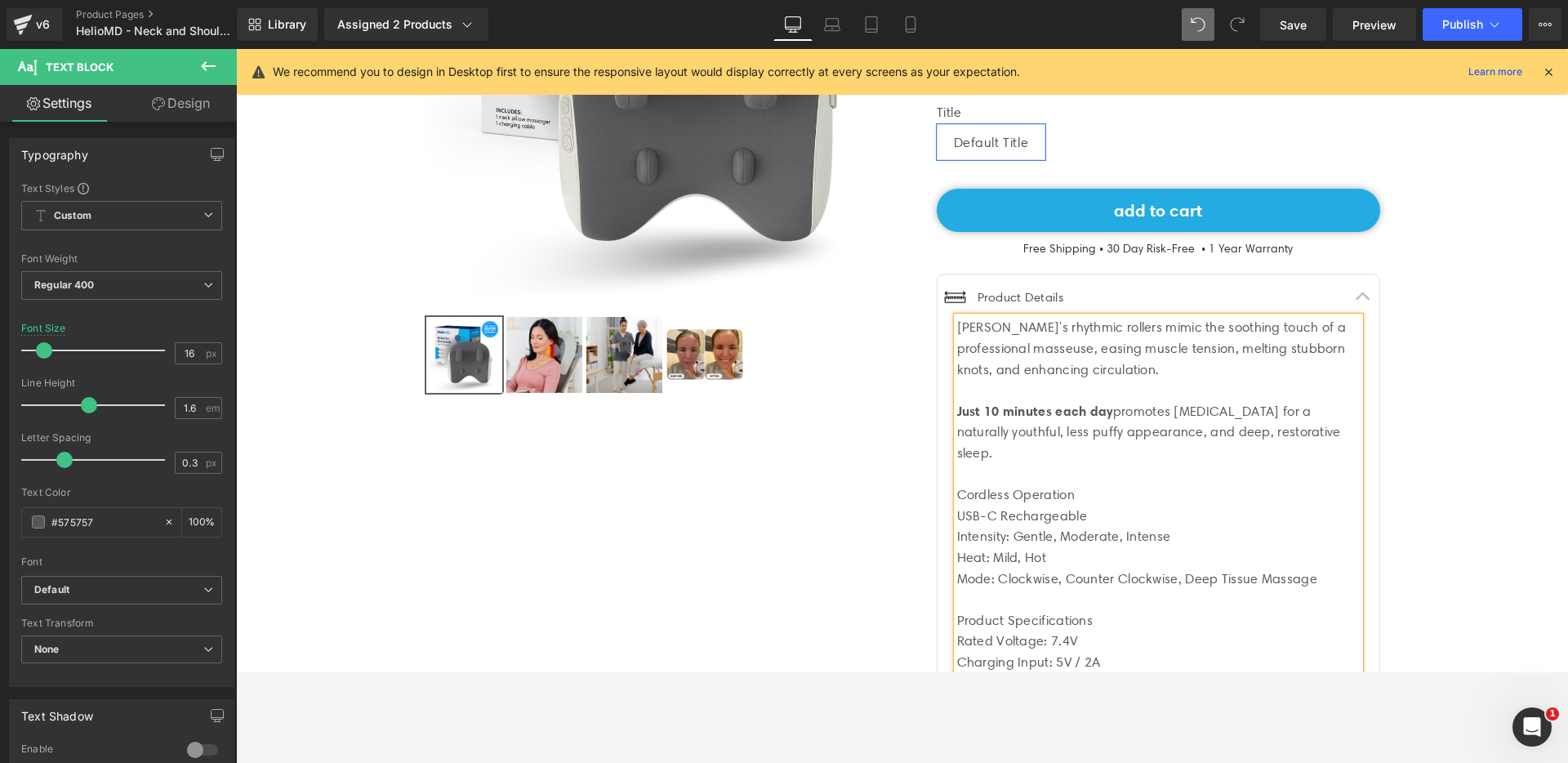
click at [982, 327] on div "[PERSON_NAME]'s rhythmic rollers mimic the soothing touch of a professional mas…" at bounding box center [1158, 578] width 402 height 523
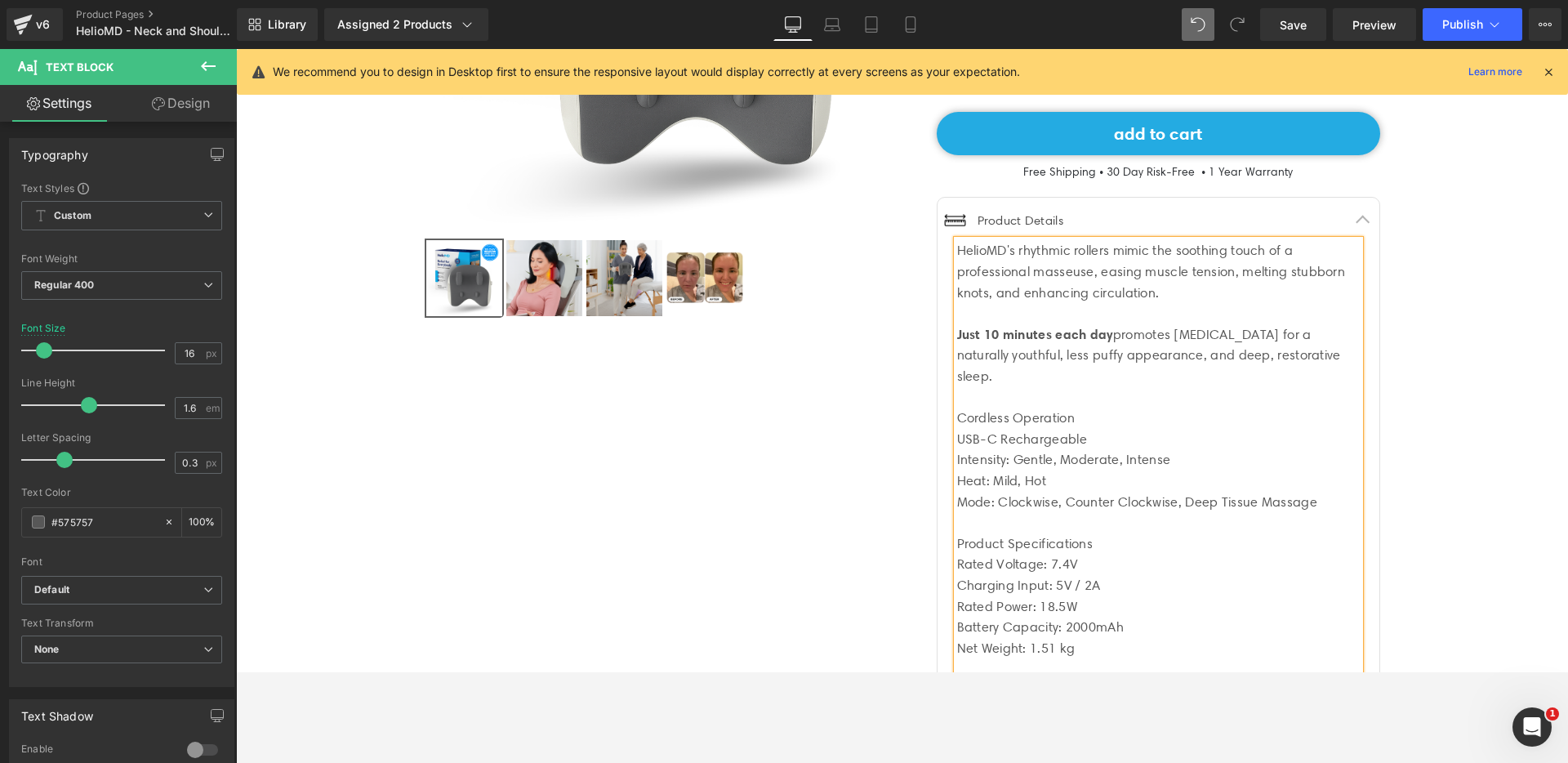
scroll to position [436, 0]
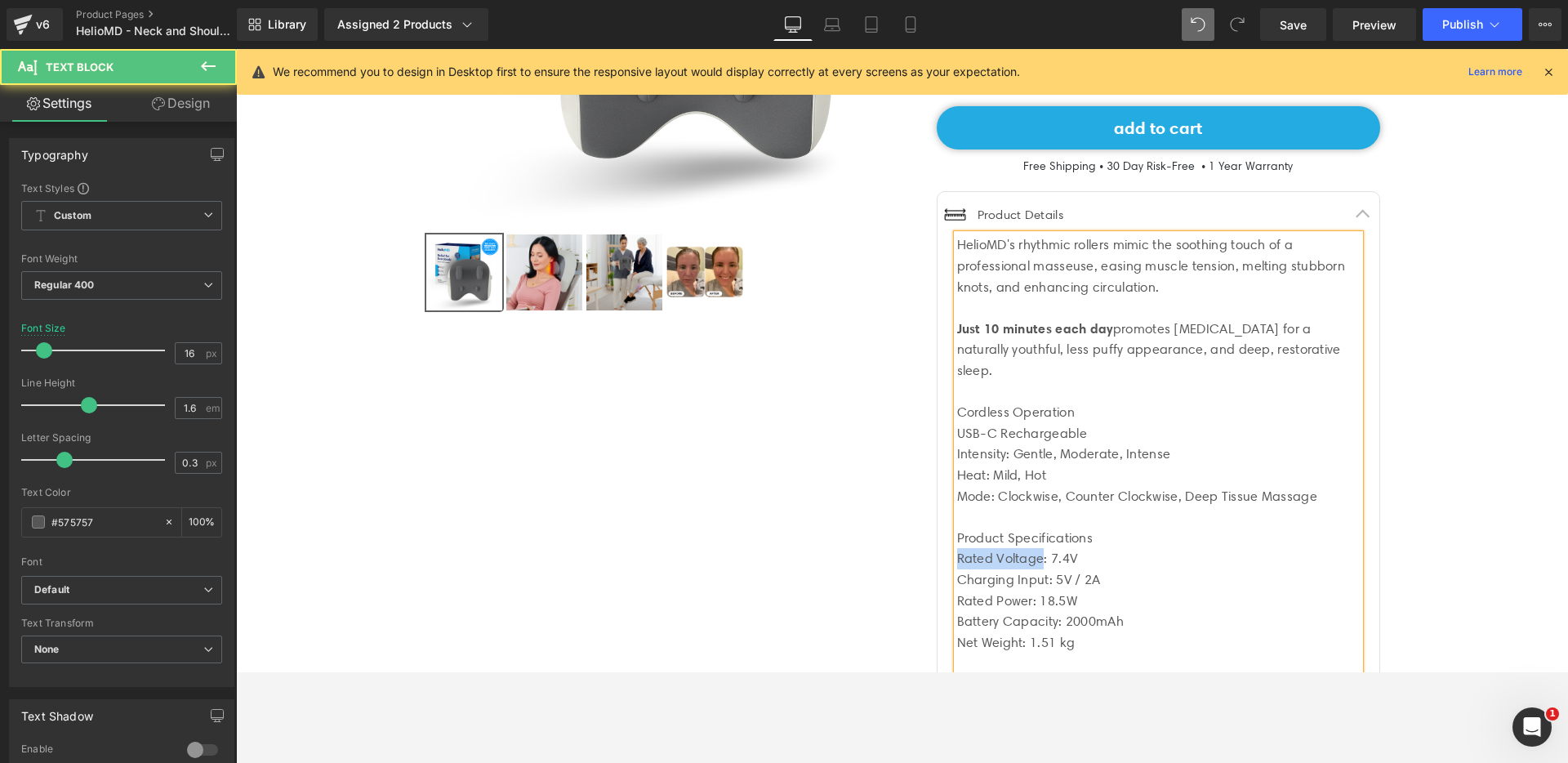
drag, startPoint x: 1037, startPoint y: 558, endPoint x: 933, endPoint y: 558, distance: 104.0
click at [937, 558] on article "HelioMD's rhythmic rollers mimic the soothing touch of a professional masseuse,…" at bounding box center [1157, 502] width 441 height 535
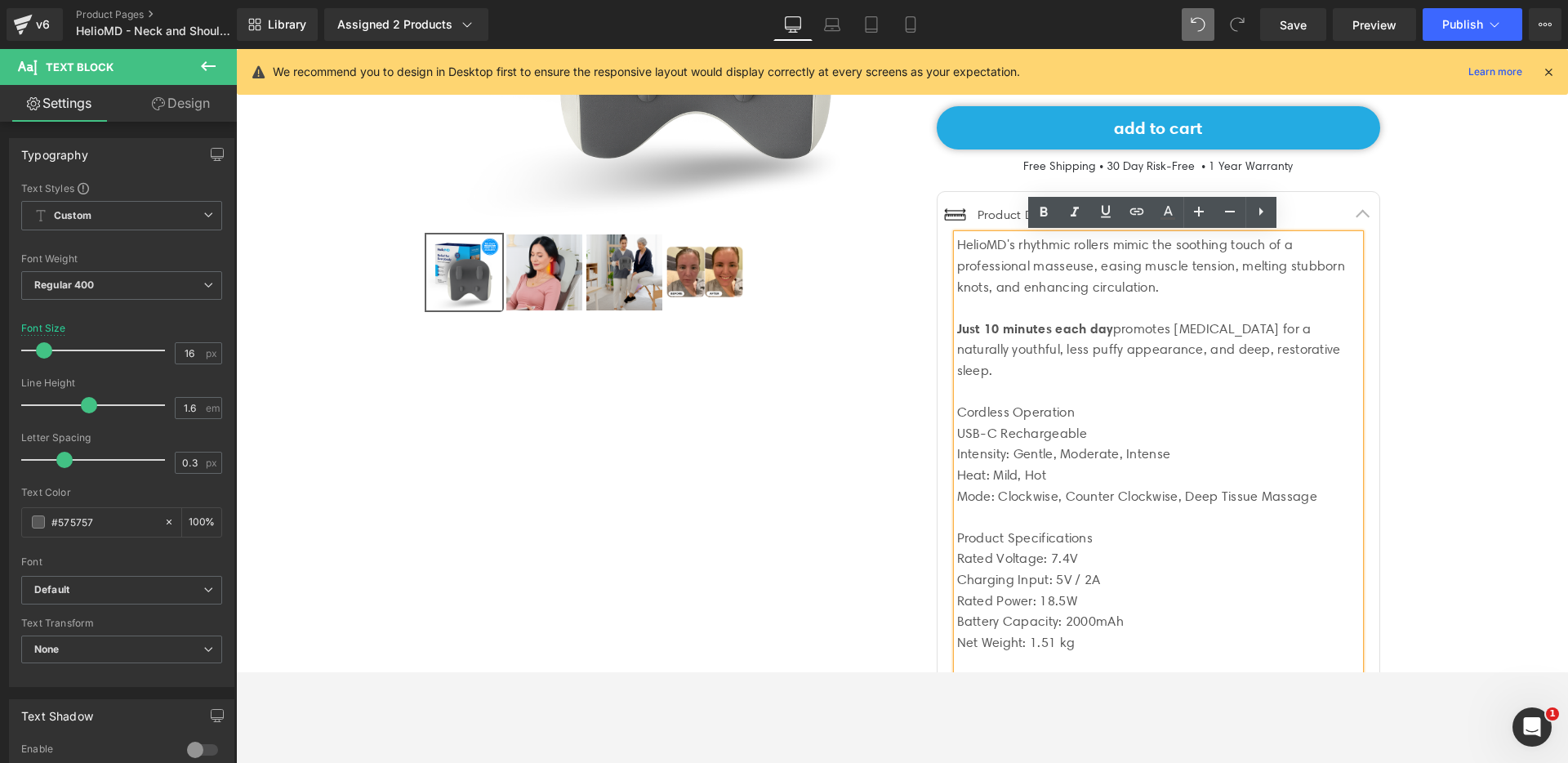
click at [1011, 580] on div "Charging Input: 5V / 2A" at bounding box center [1158, 579] width 402 height 21
click at [1041, 576] on div "Charging Input: 5V / 2A" at bounding box center [1158, 579] width 402 height 21
drag, startPoint x: 1044, startPoint y: 576, endPoint x: 944, endPoint y: 576, distance: 100.0
click at [944, 576] on article "HelioMD's rhythmic rollers mimic the soothing touch of a professional masseuse,…" at bounding box center [1157, 502] width 441 height 535
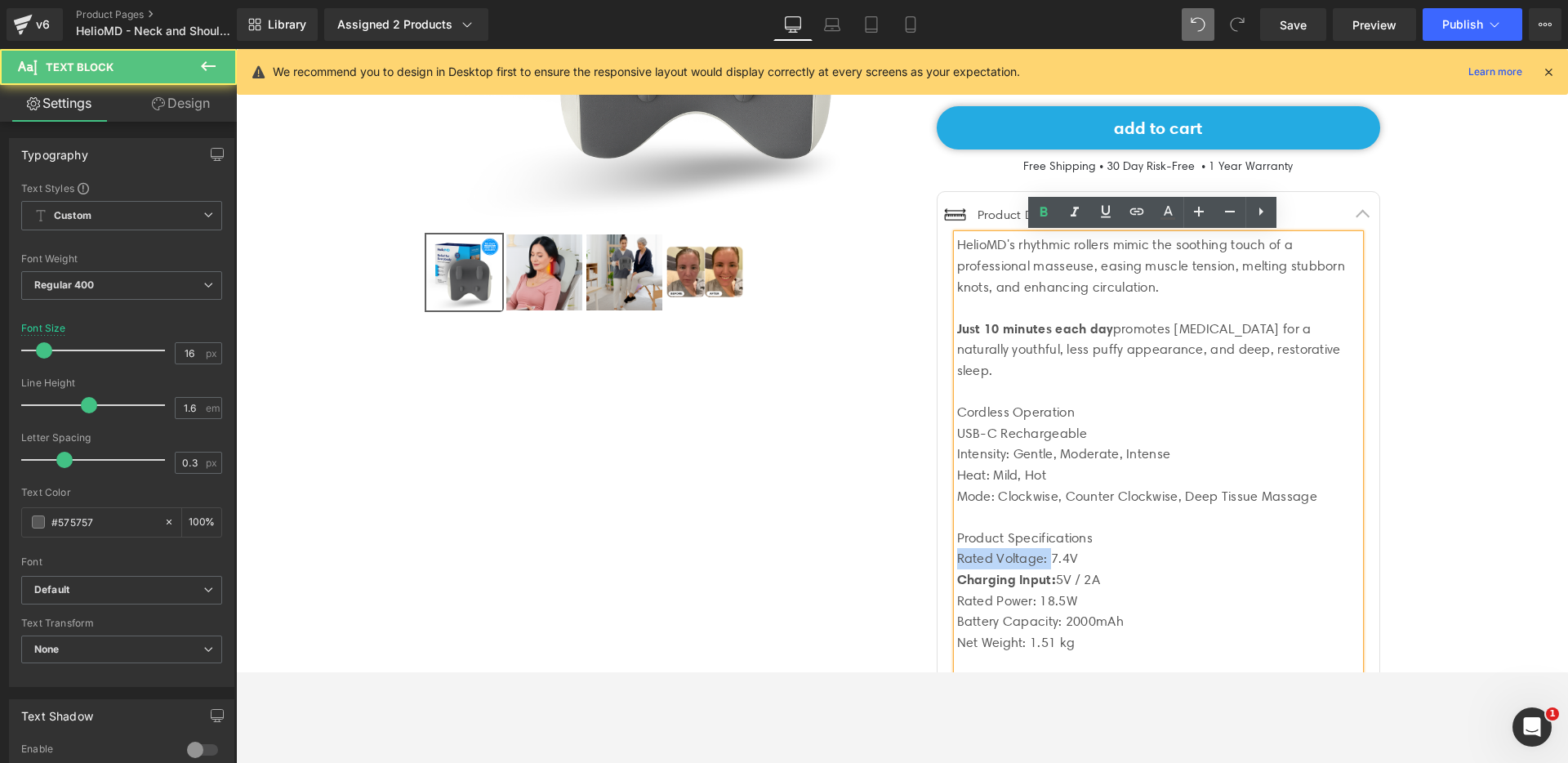
drag, startPoint x: 1042, startPoint y: 557, endPoint x: 915, endPoint y: 556, distance: 127.0
click at [915, 556] on div "Image 4.8 5,965+ happy customers Text Block Icon List HelioMD [MEDICAL_DATA] Ma…" at bounding box center [1141, 305] width 478 height 1126
drag, startPoint x: 1033, startPoint y: 598, endPoint x: 912, endPoint y: 598, distance: 121.0
click at [912, 598] on div "Image 4.8 5,965+ happy customers Text Block Icon List HelioMD [MEDICAL_DATA] Ma…" at bounding box center [1141, 305] width 478 height 1126
drag, startPoint x: 1055, startPoint y: 623, endPoint x: 921, endPoint y: 623, distance: 134.0
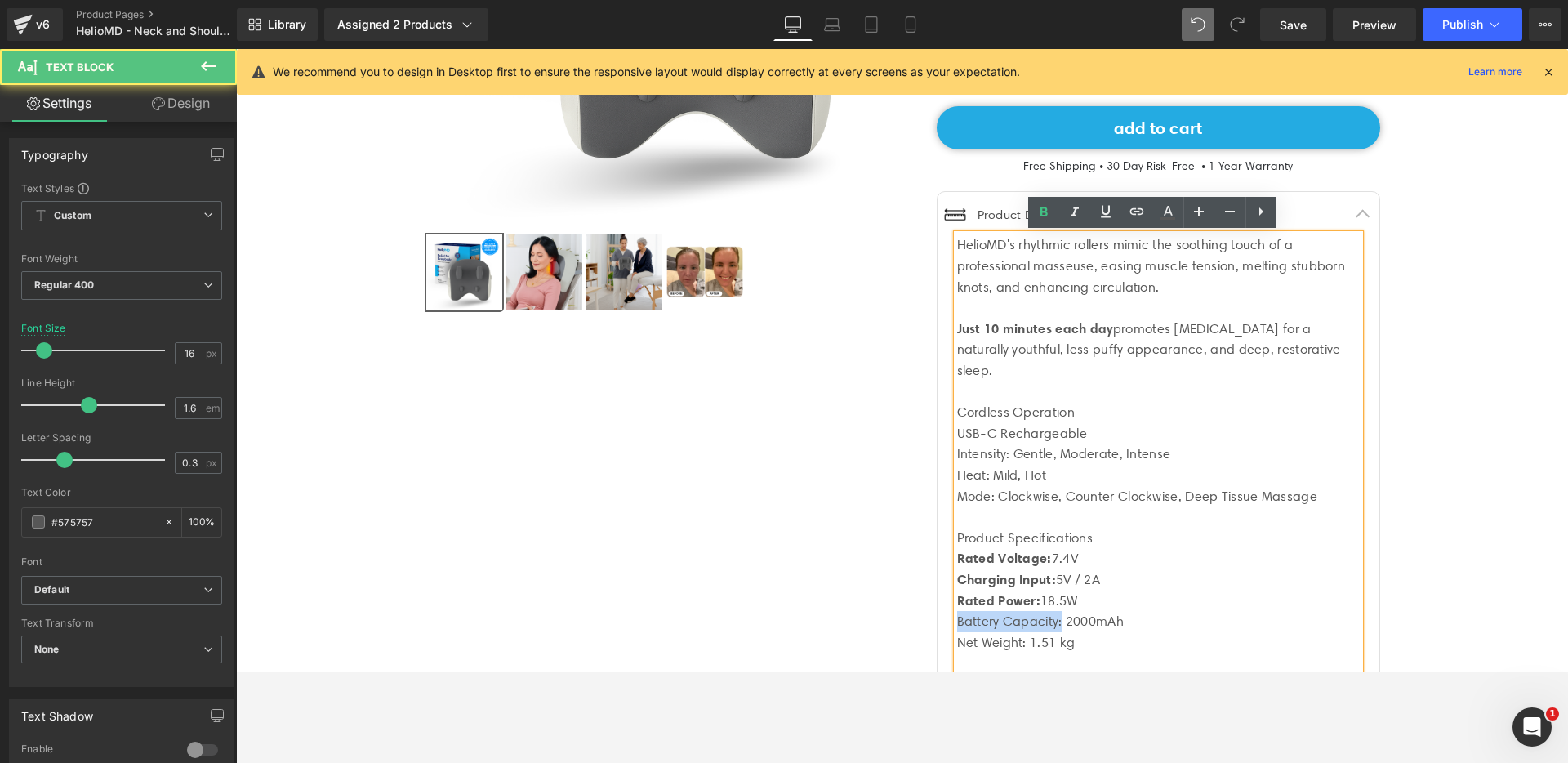
click at [921, 623] on div "Image 4.8 5,965+ happy customers Text Block Icon List HelioMD [MEDICAL_DATA] Ma…" at bounding box center [1141, 305] width 478 height 1126
drag, startPoint x: 1022, startPoint y: 641, endPoint x: 944, endPoint y: 635, distance: 78.2
click at [944, 635] on article "HelioMD's rhythmic rollers mimic the soothing touch of a professional masseuse,…" at bounding box center [1157, 502] width 441 height 535
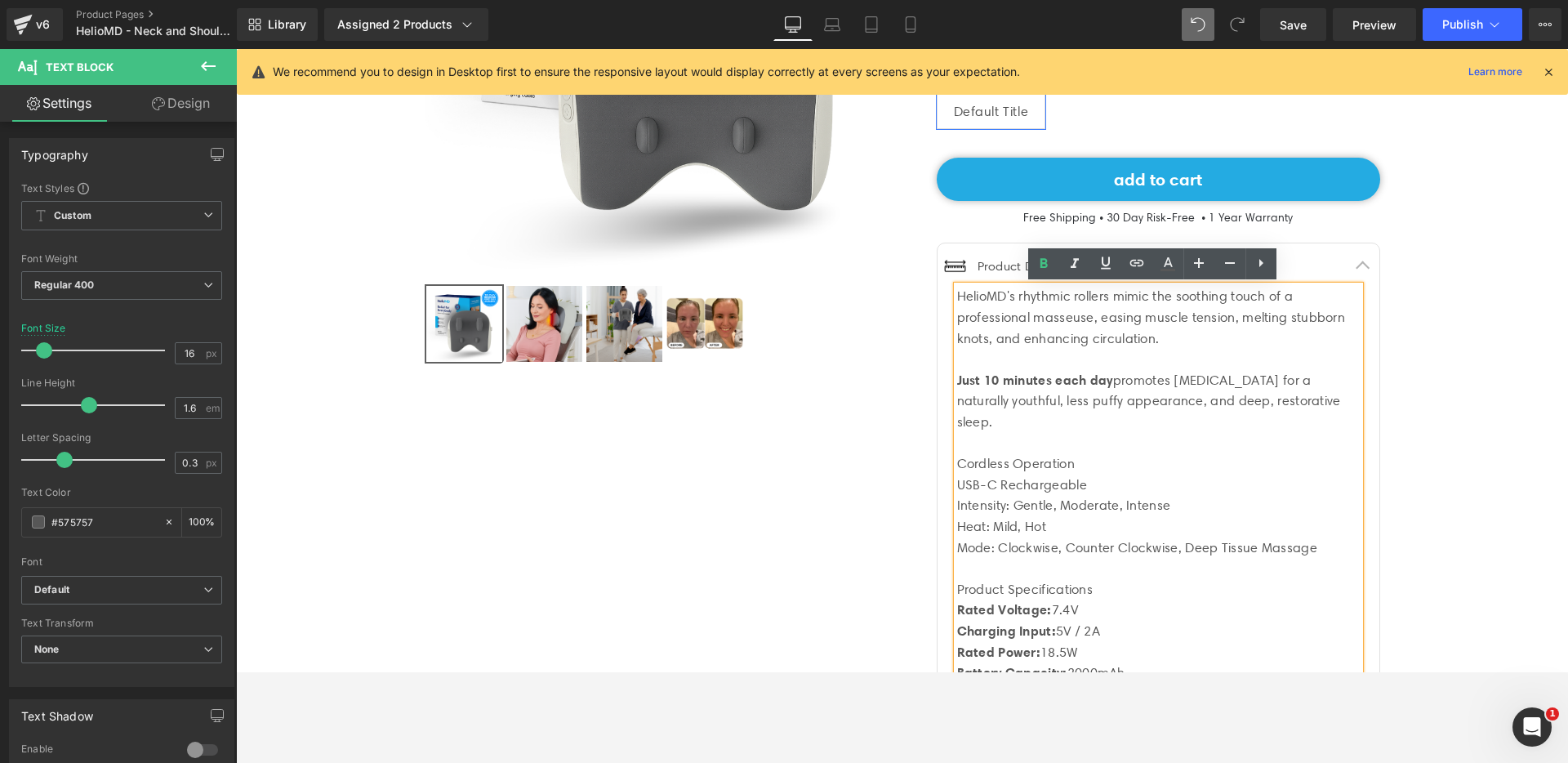
scroll to position [383, 0]
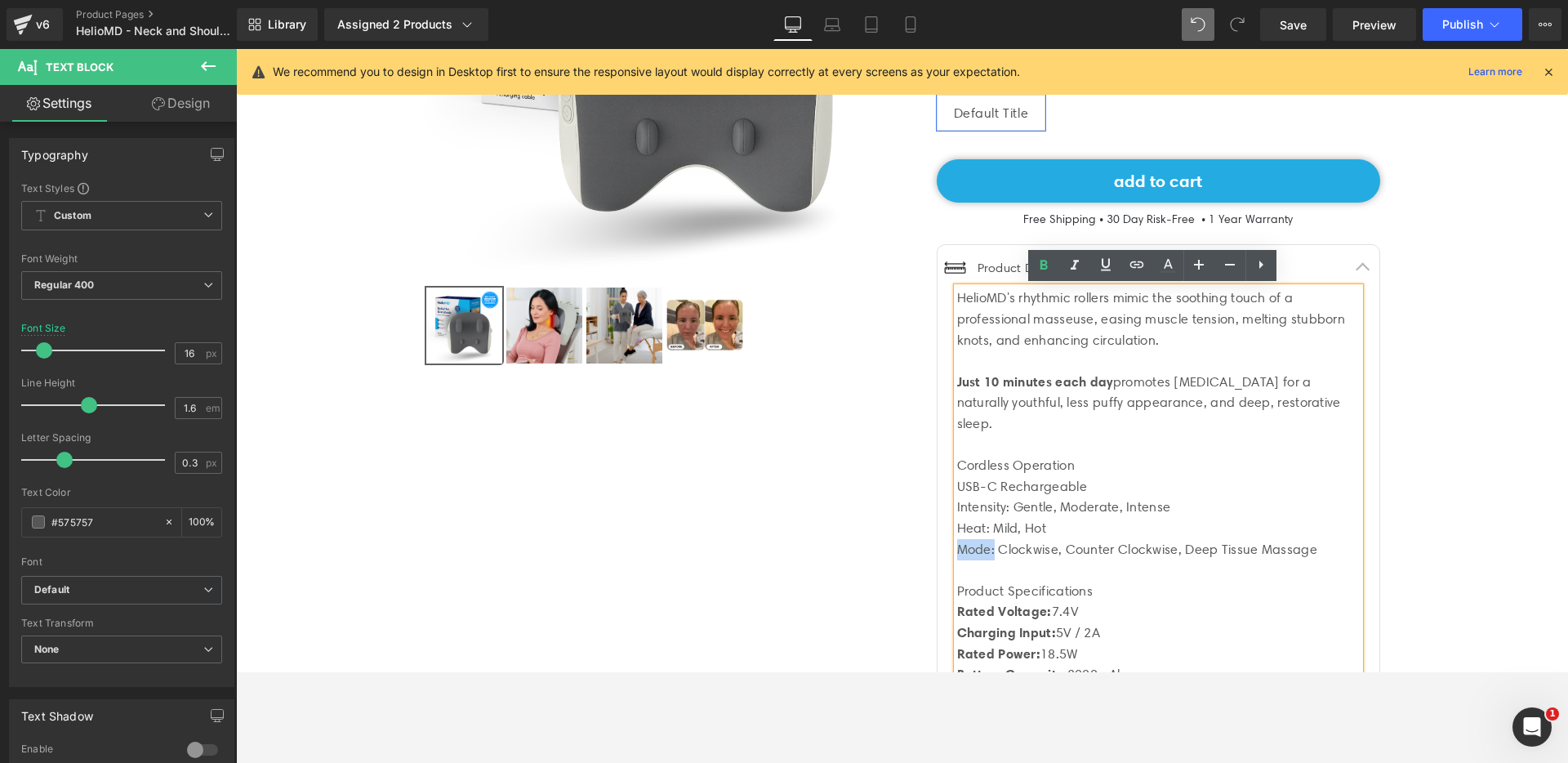
drag, startPoint x: 990, startPoint y: 548, endPoint x: 953, endPoint y: 544, distance: 37.2
click at [957, 544] on div "Mode: Clockwise, Counter Clockwise, Deep Tissue Massage" at bounding box center [1158, 549] width 402 height 21
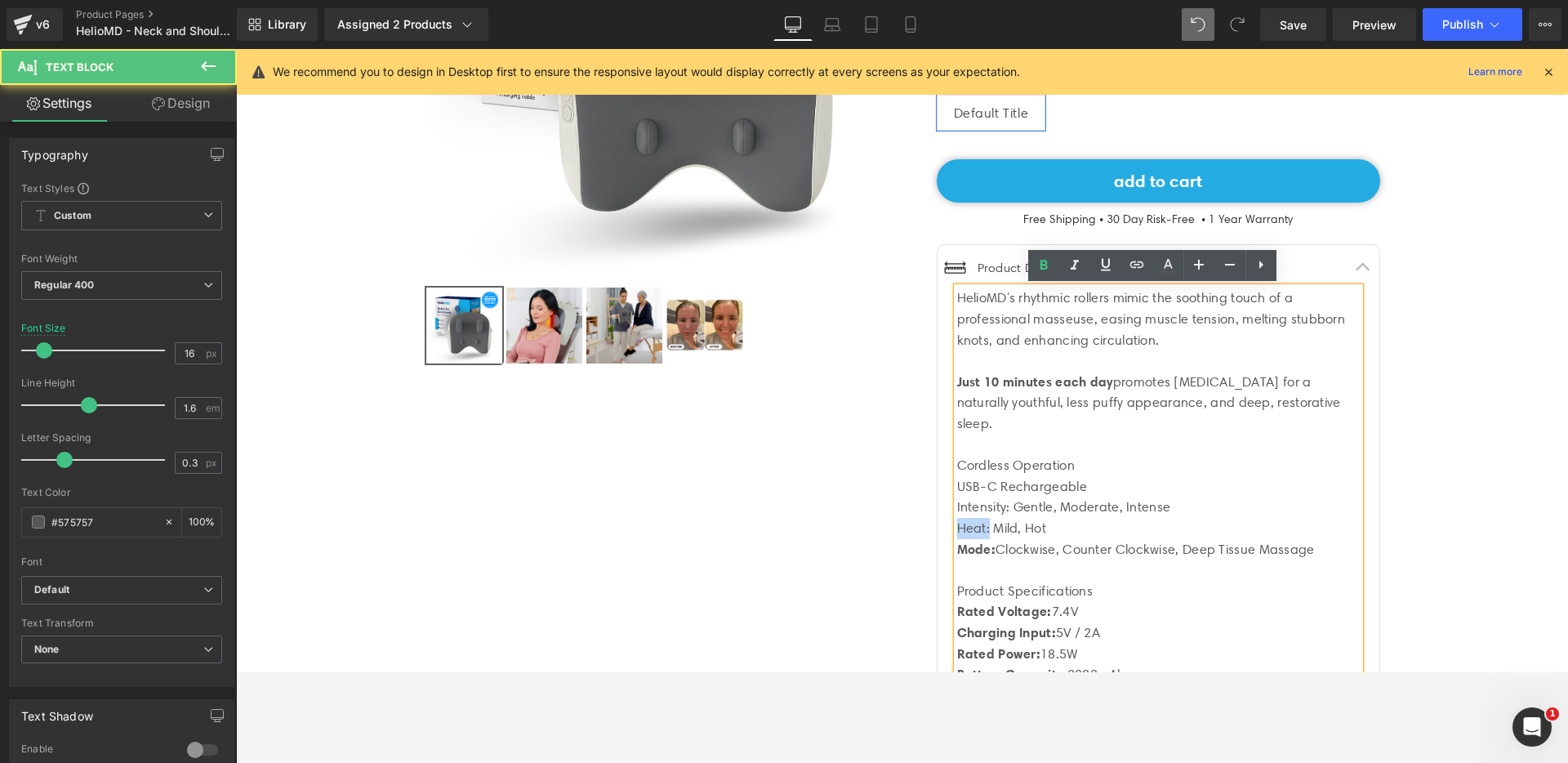
drag, startPoint x: 982, startPoint y: 525, endPoint x: 945, endPoint y: 524, distance: 37.0
click at [957, 524] on div "HelioMD's rhythmic rollers mimic the soothing touch of a professional masseuse,…" at bounding box center [1158, 548] width 402 height 523
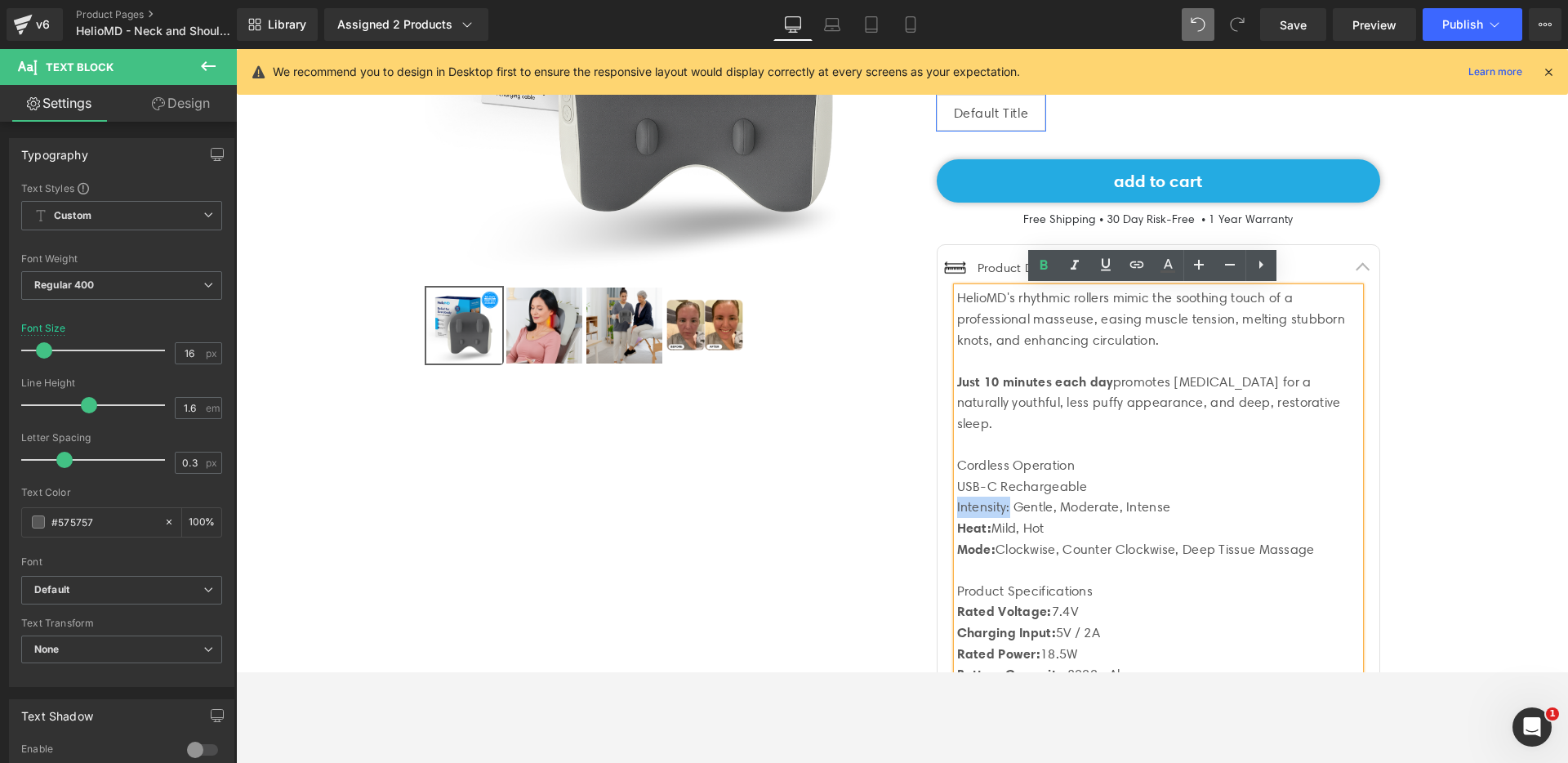
drag, startPoint x: 1004, startPoint y: 509, endPoint x: 951, endPoint y: 505, distance: 53.2
click at [957, 505] on div "Intensity: Gentle, Moderate, Intense" at bounding box center [1158, 507] width 402 height 21
click at [957, 484] on div "USB-C Rechargeable" at bounding box center [1158, 486] width 402 height 21
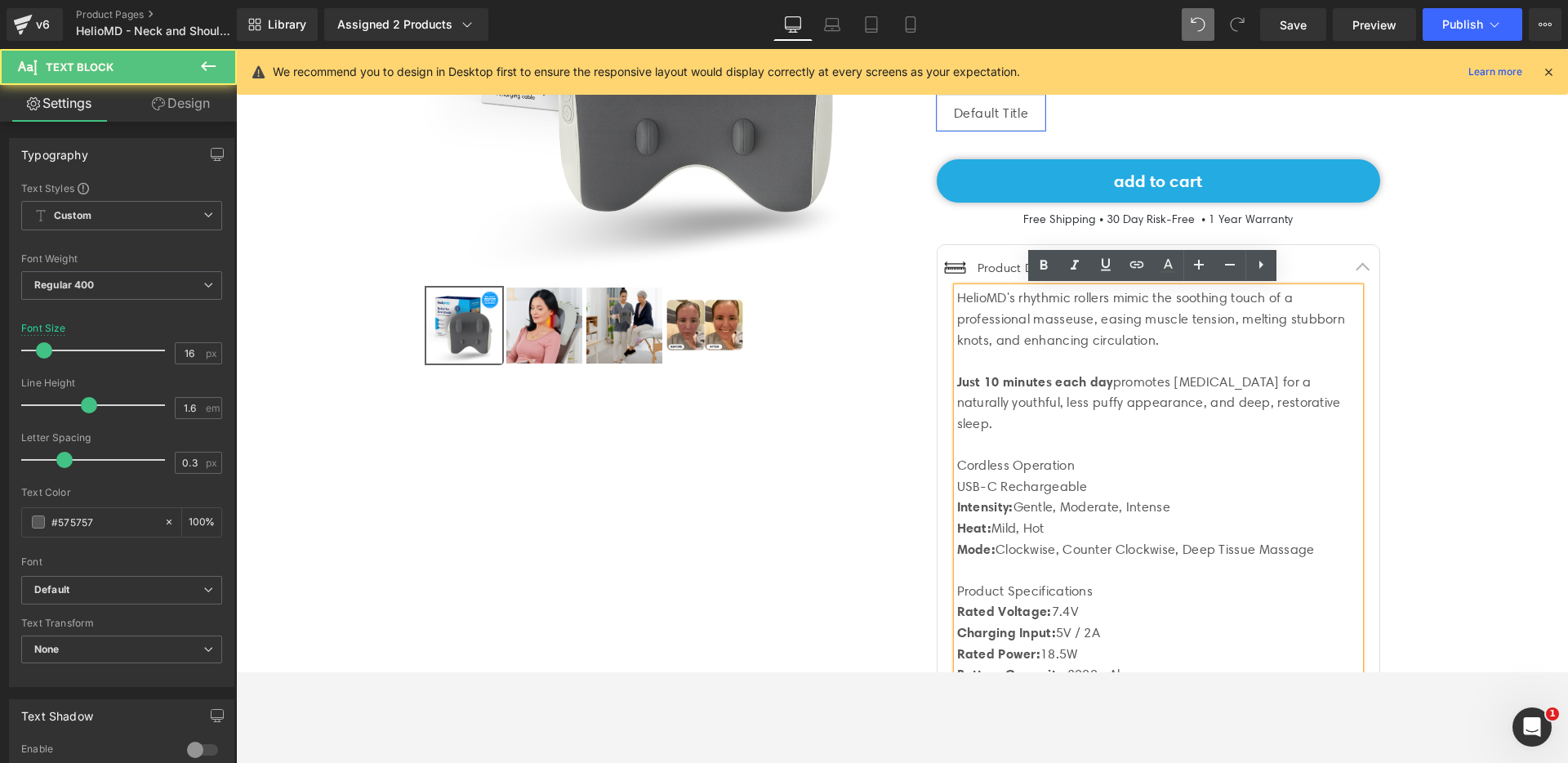
click at [1082, 478] on div "USB-C Rechargeable" at bounding box center [1158, 486] width 402 height 21
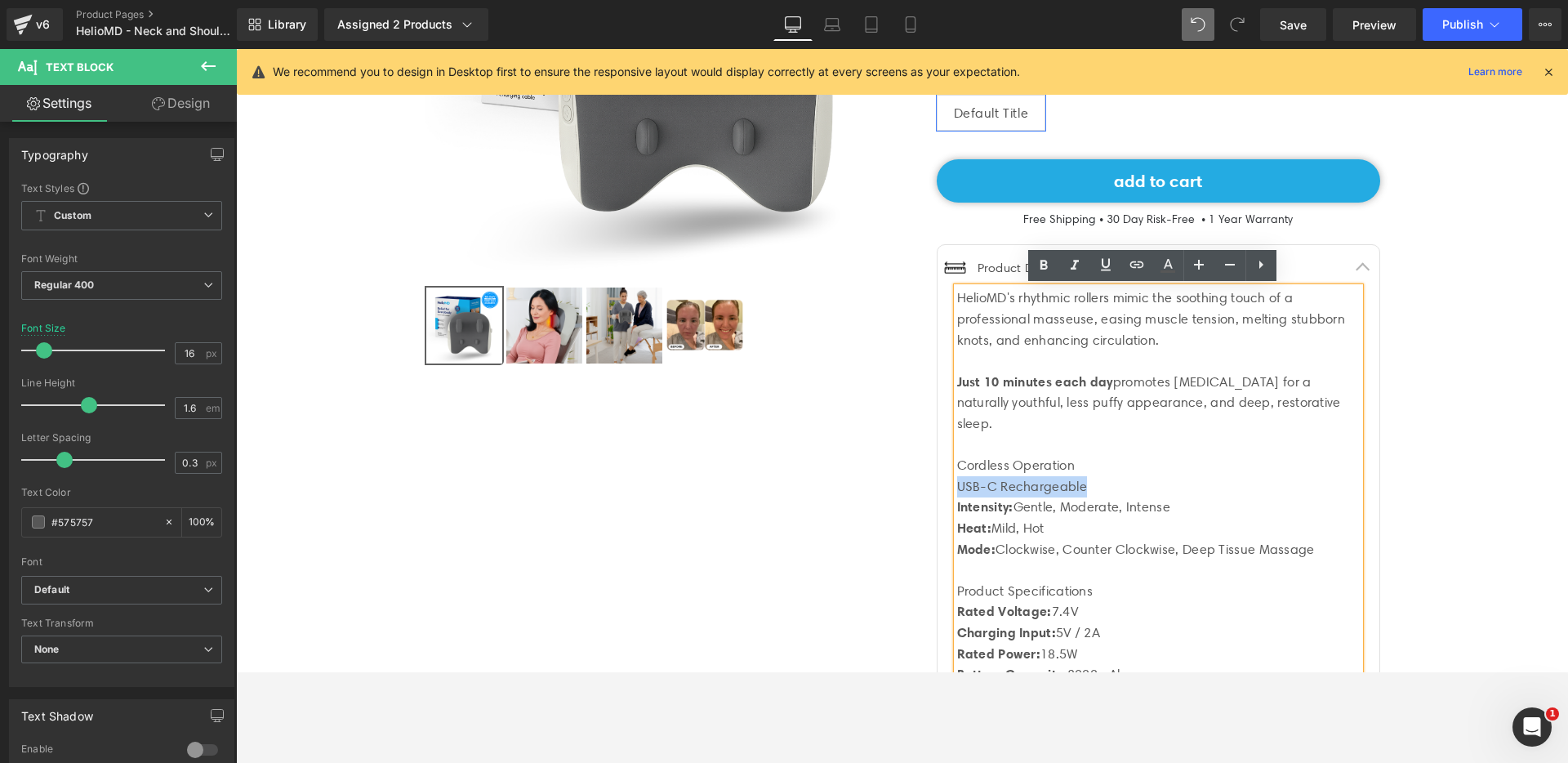
drag, startPoint x: 1087, startPoint y: 481, endPoint x: 952, endPoint y: 478, distance: 135.0
click at [957, 478] on div "USB-C Rechargeable" at bounding box center [1158, 486] width 402 height 21
drag, startPoint x: 1075, startPoint y: 462, endPoint x: 953, endPoint y: 459, distance: 122.0
click at [957, 459] on div "Cordless Operation" at bounding box center [1158, 465] width 402 height 21
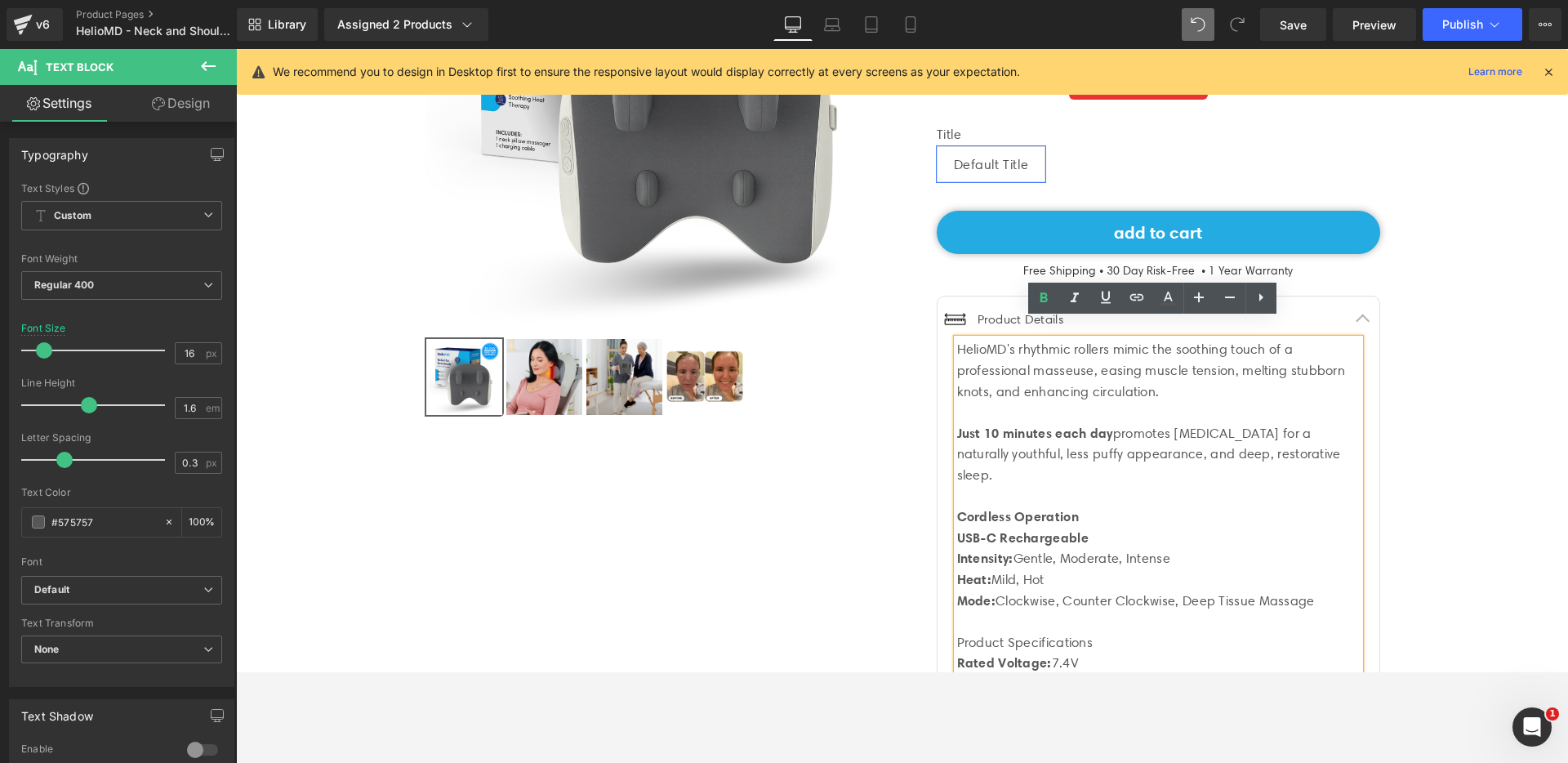
scroll to position [331, 0]
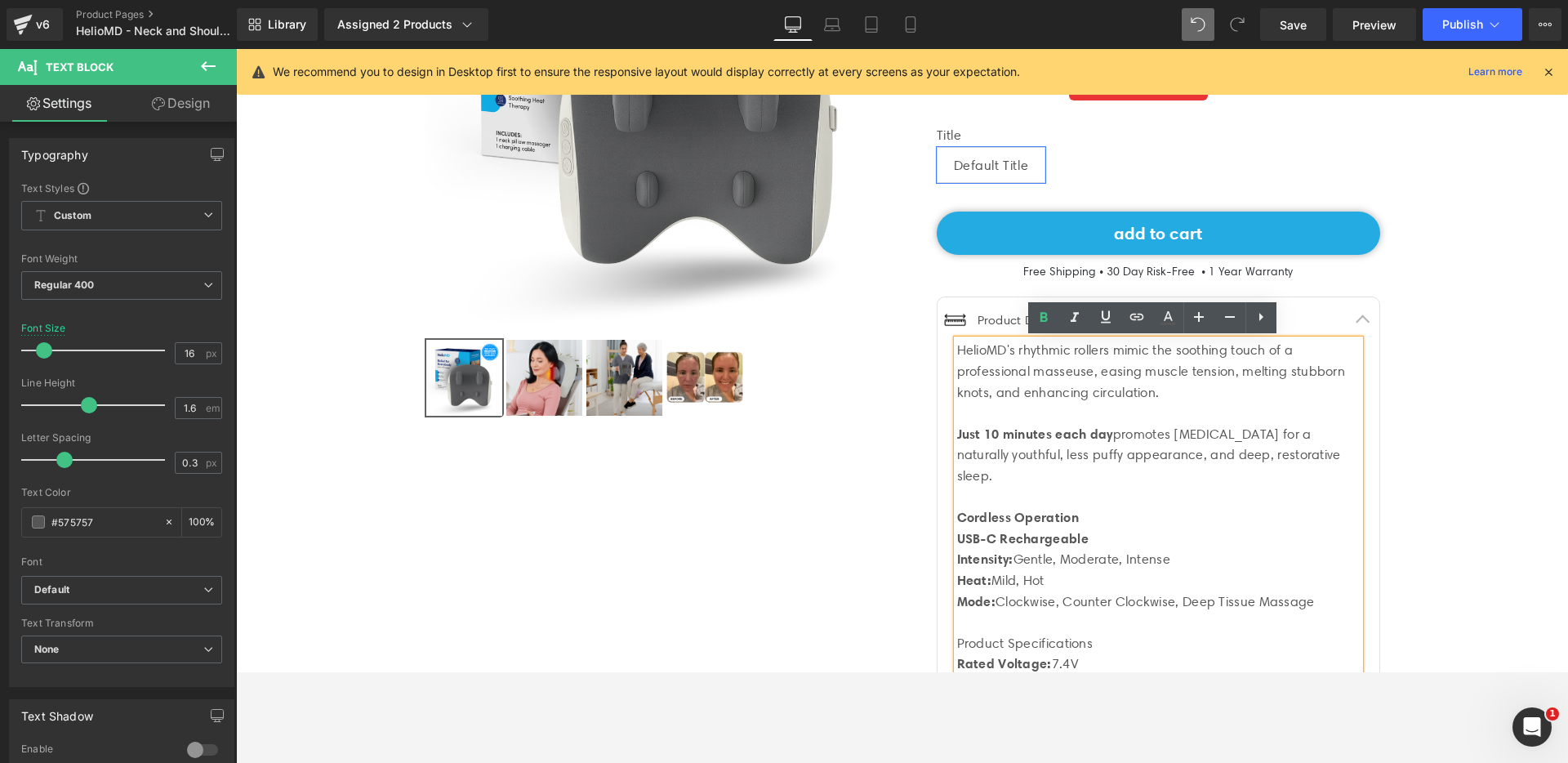
click at [903, 510] on div "Image 4.8 5,965+ happy customers Text Block Icon List HelioMD [MEDICAL_DATA] Ma…" at bounding box center [1141, 410] width 478 height 1126
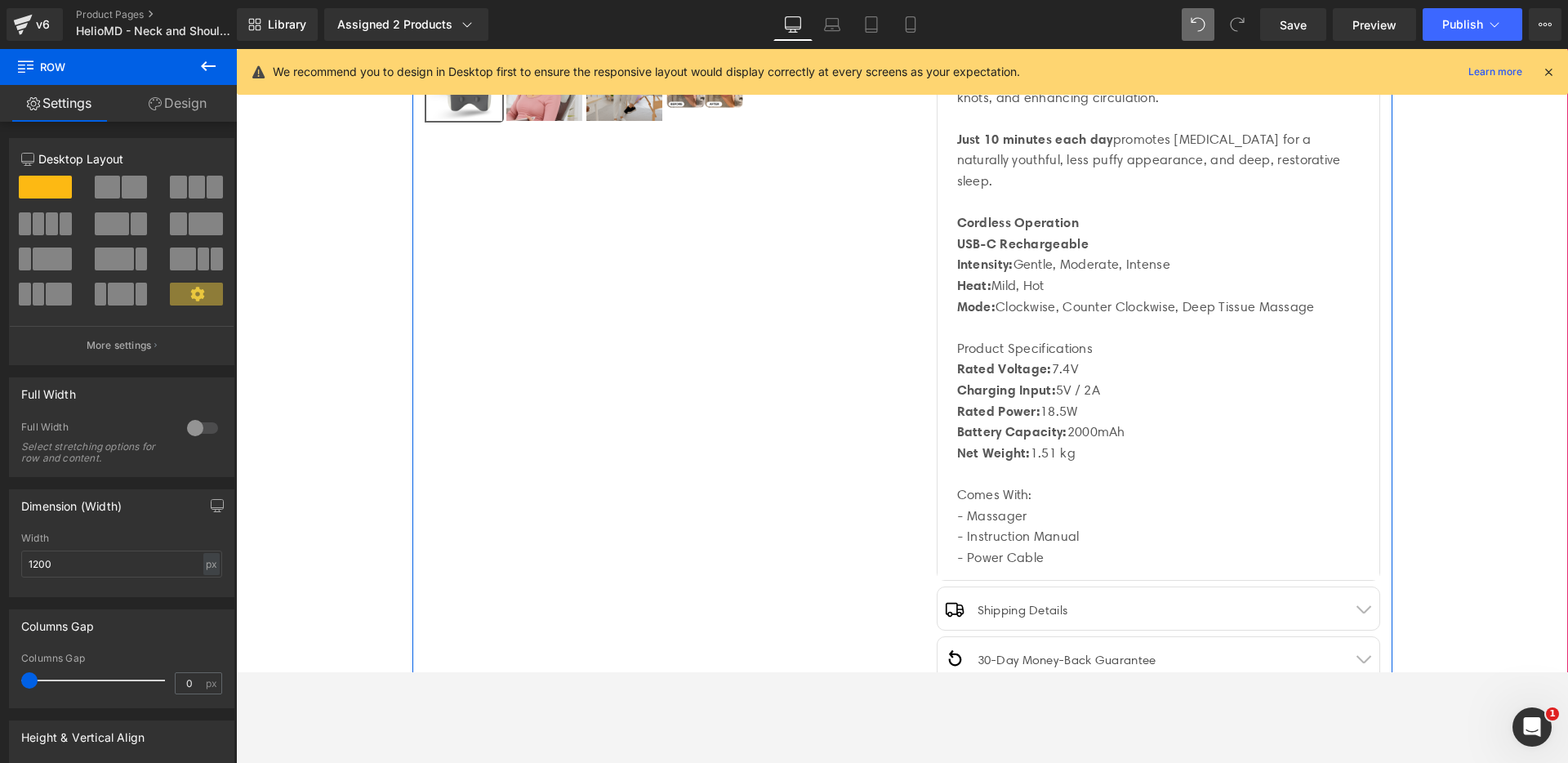
scroll to position [627, 0]
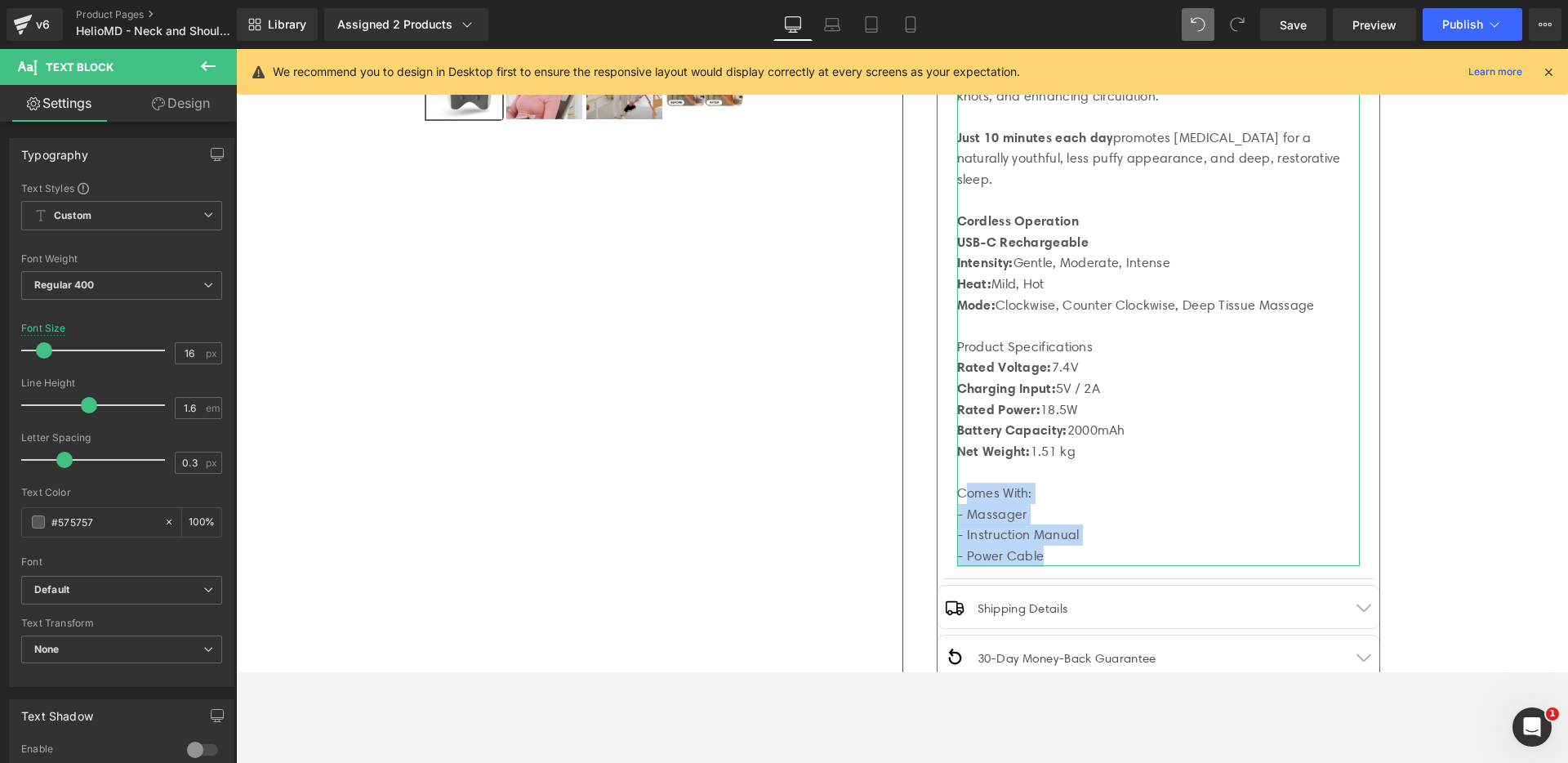
drag, startPoint x: 1043, startPoint y: 548, endPoint x: 961, endPoint y: 499, distance: 95.5
click at [961, 499] on div "HelioMD's rhythmic rollers mimic the soothing touch of a professional masseuse,…" at bounding box center [1158, 304] width 402 height 523
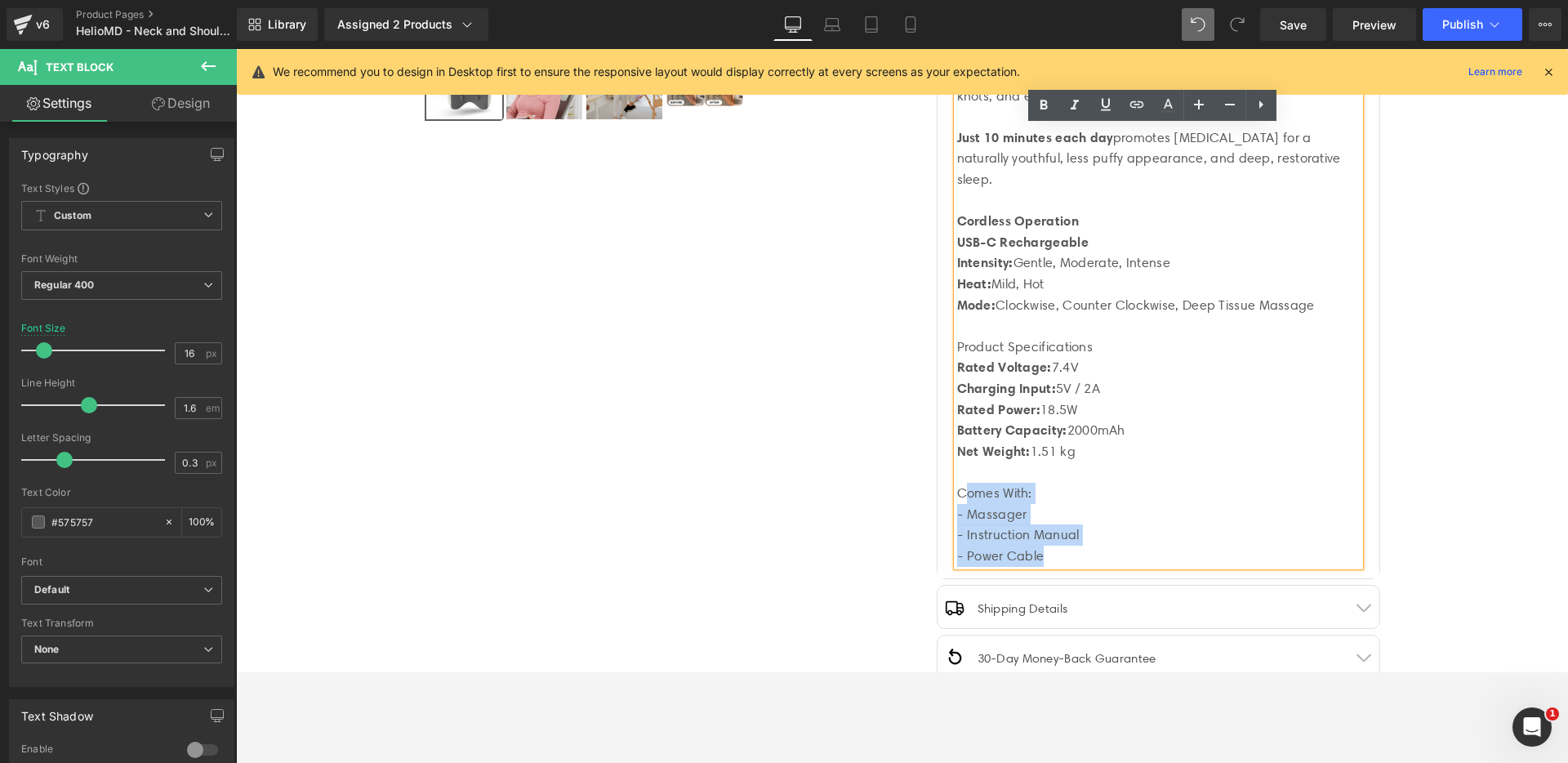
click at [961, 499] on div "Comes With:" at bounding box center [1158, 493] width 402 height 21
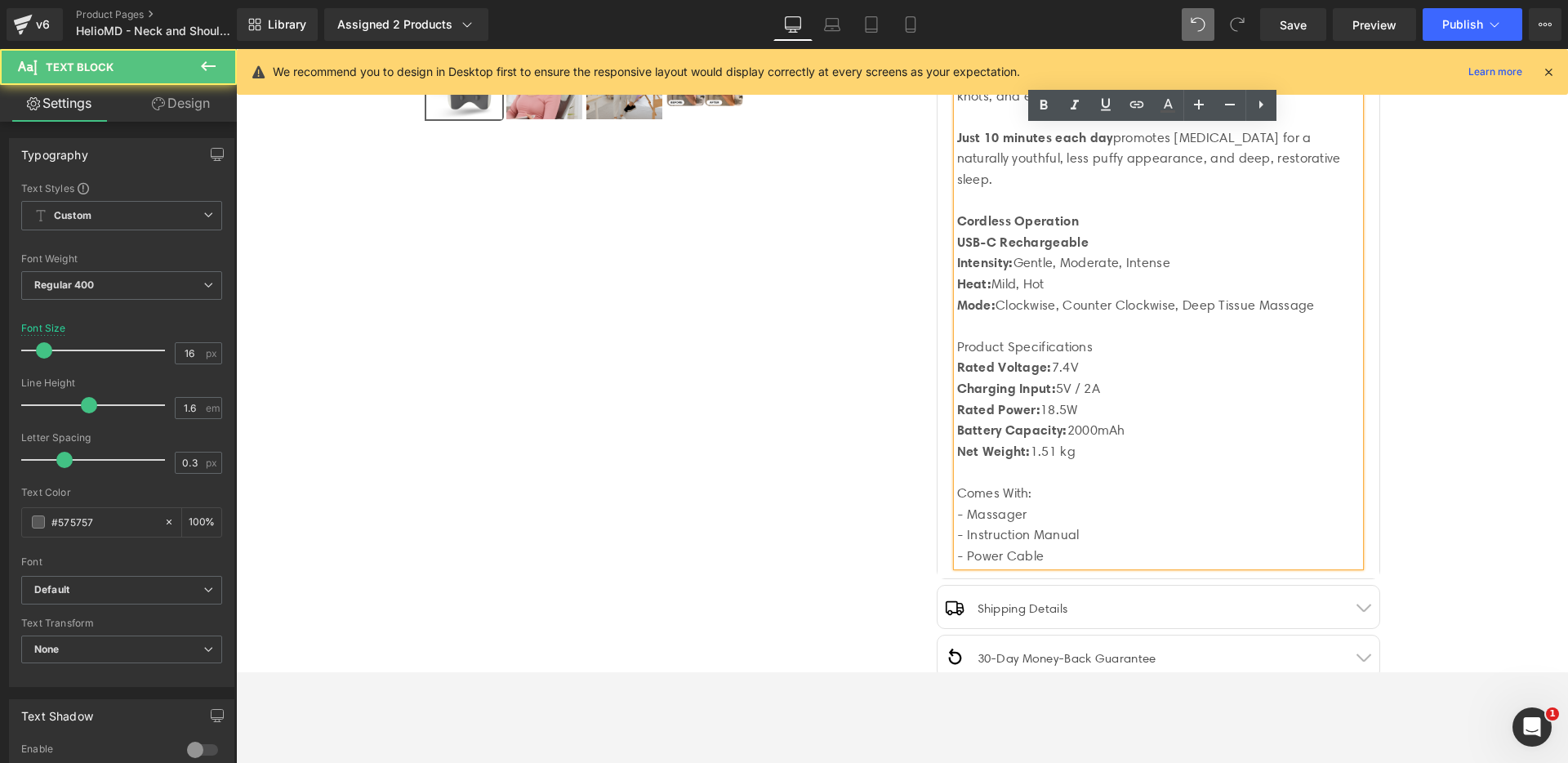
click at [1032, 493] on div "Comes With:" at bounding box center [1158, 493] width 402 height 21
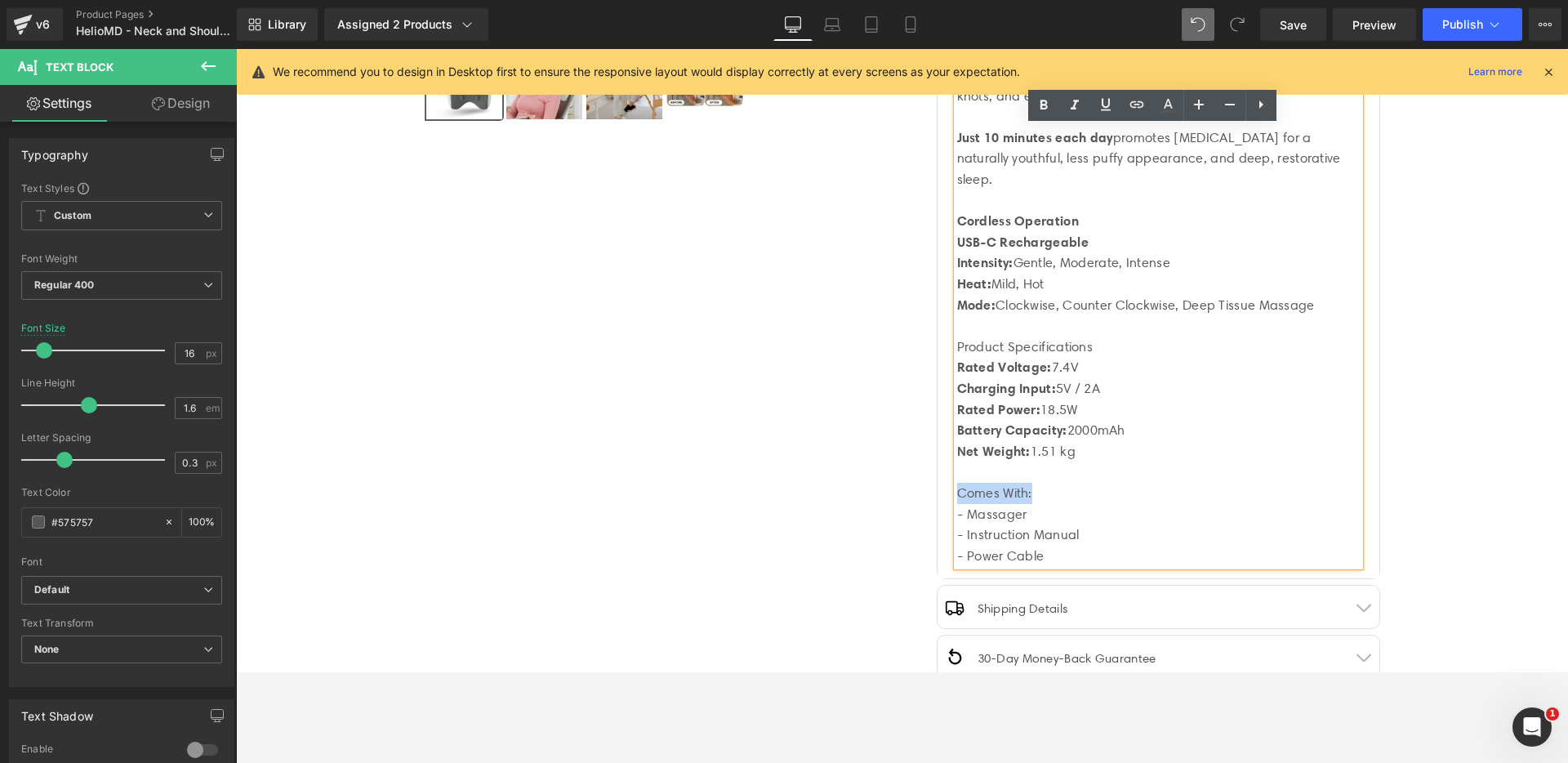
drag, startPoint x: 1033, startPoint y: 491, endPoint x: 952, endPoint y: 491, distance: 81.0
click at [957, 491] on div "Comes With:" at bounding box center [1158, 493] width 402 height 21
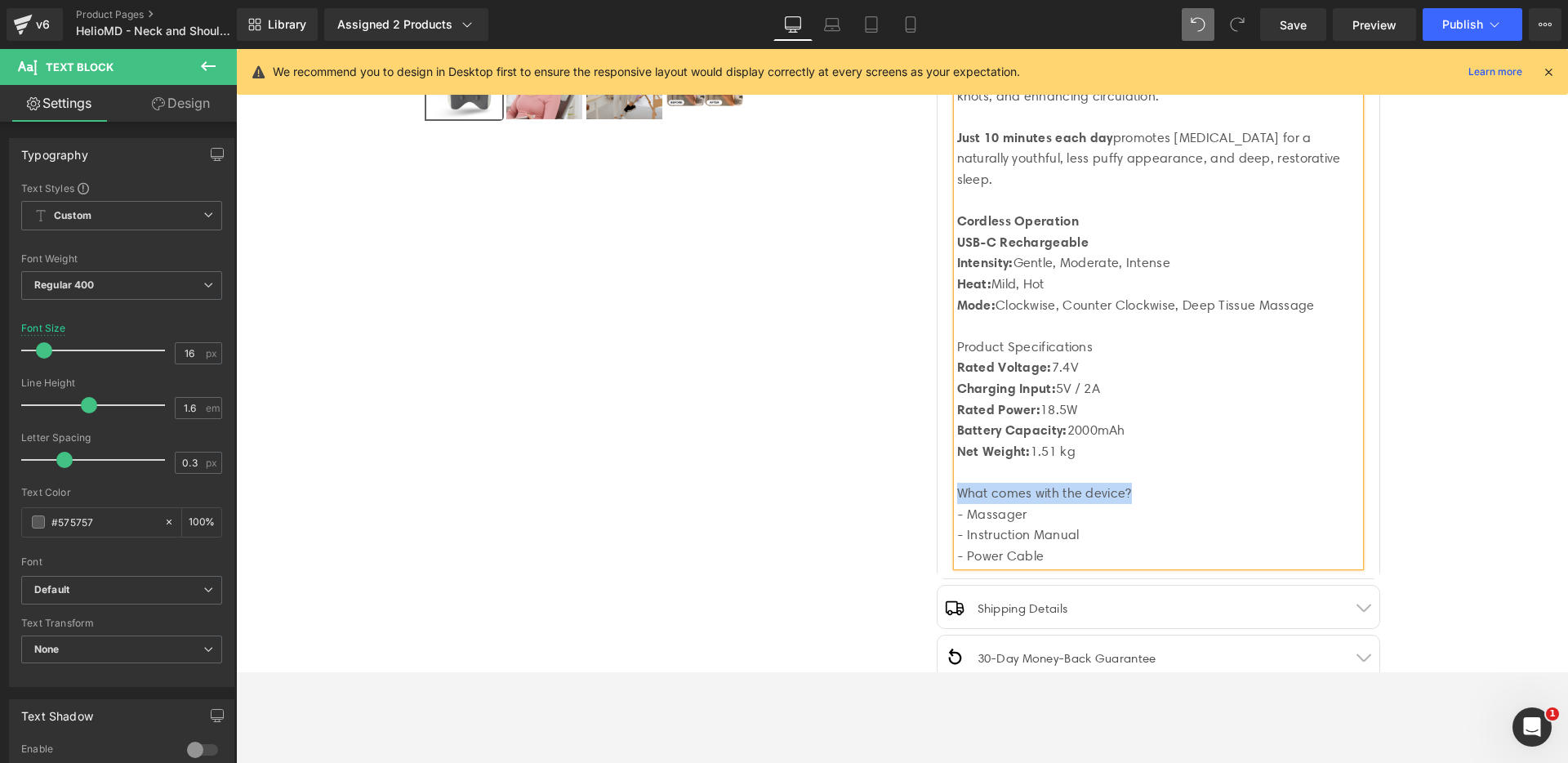
drag, startPoint x: 1127, startPoint y: 492, endPoint x: 953, endPoint y: 491, distance: 174.0
click at [957, 491] on div "What comes with the device?" at bounding box center [1158, 493] width 402 height 21
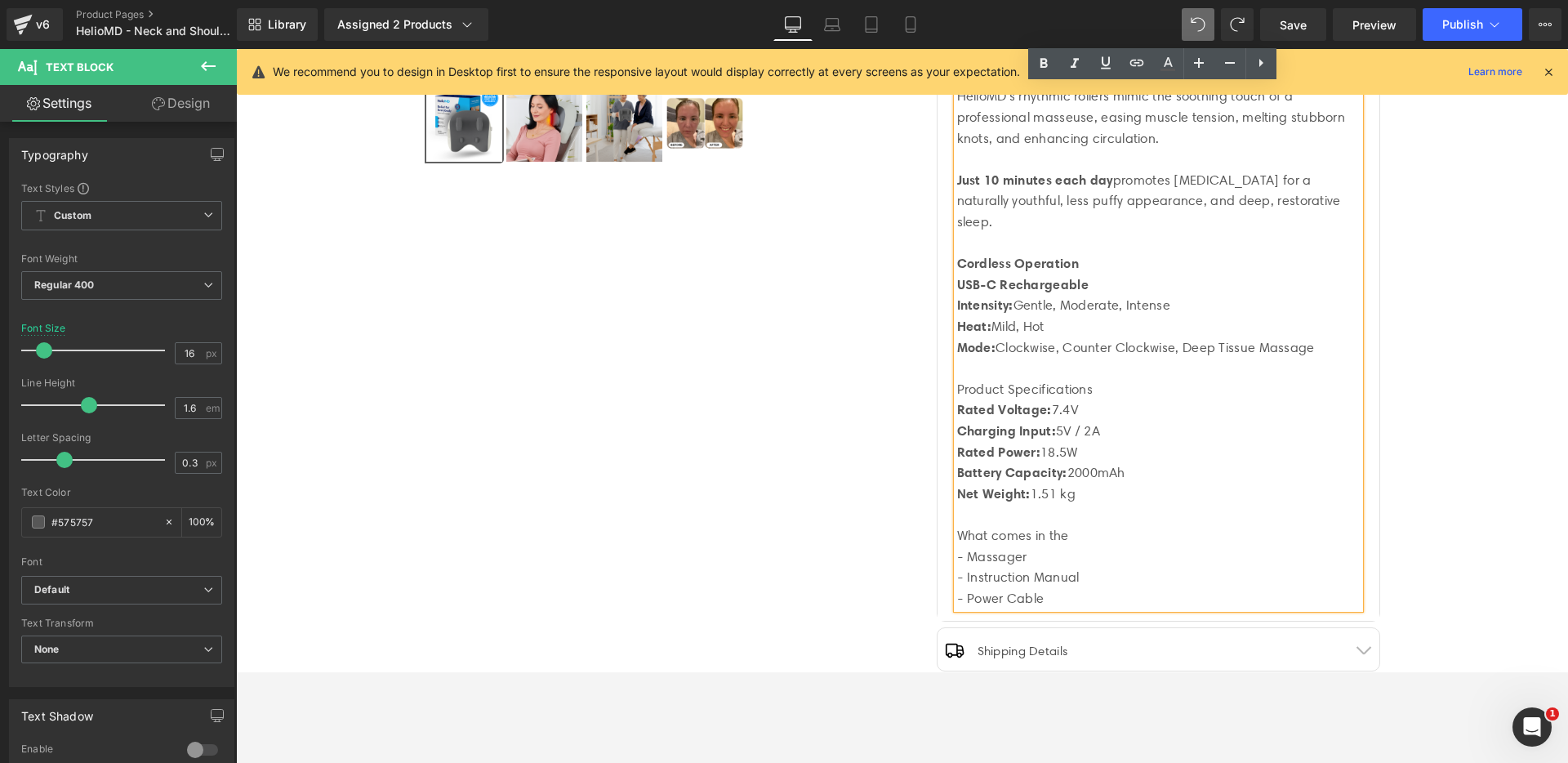
scroll to position [586, 0]
click at [1063, 536] on div "What comes in the" at bounding box center [1158, 534] width 402 height 21
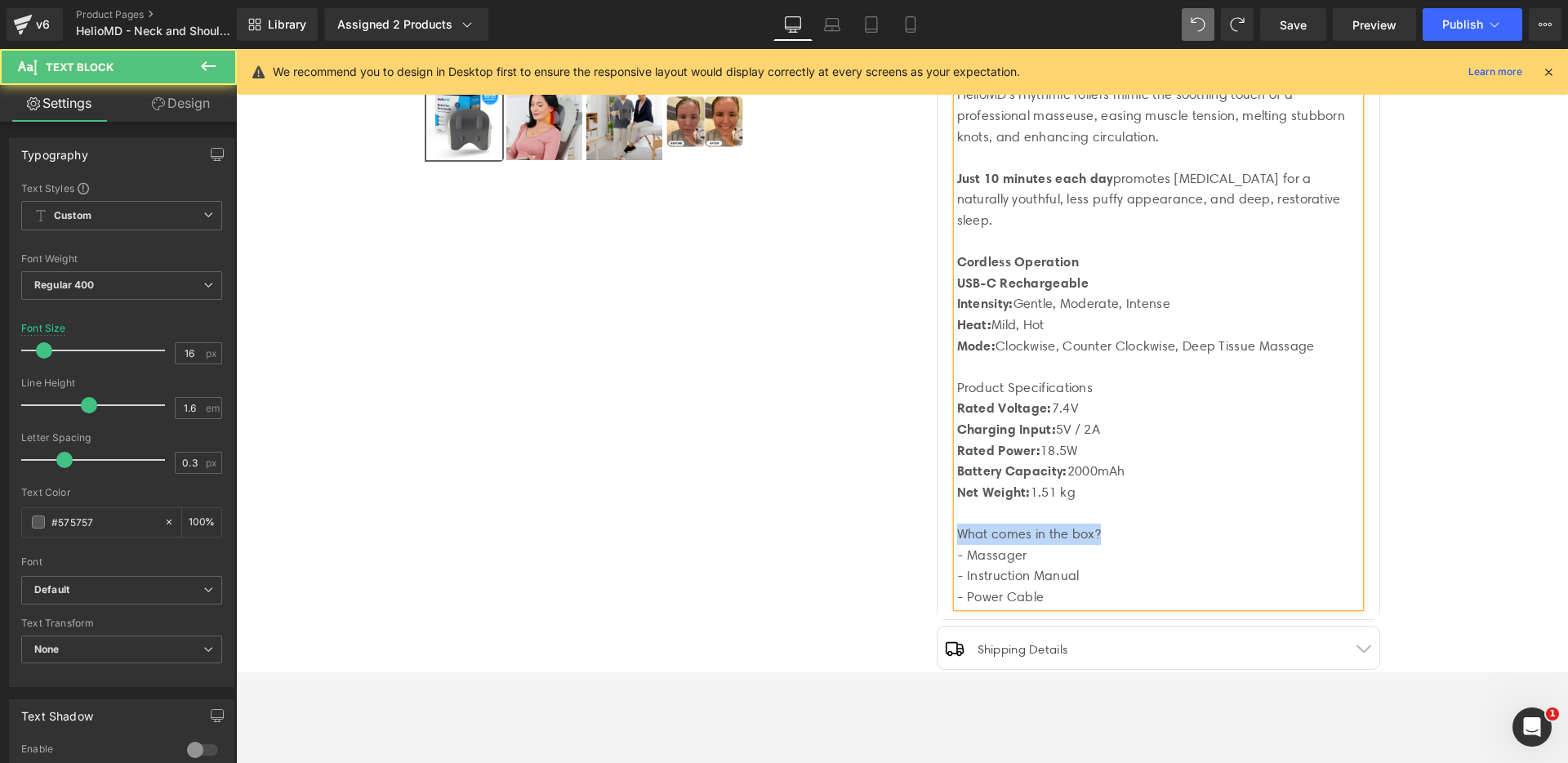
drag, startPoint x: 1107, startPoint y: 533, endPoint x: 953, endPoint y: 530, distance: 154.0
click at [957, 530] on div "What comes in the box?" at bounding box center [1158, 534] width 402 height 21
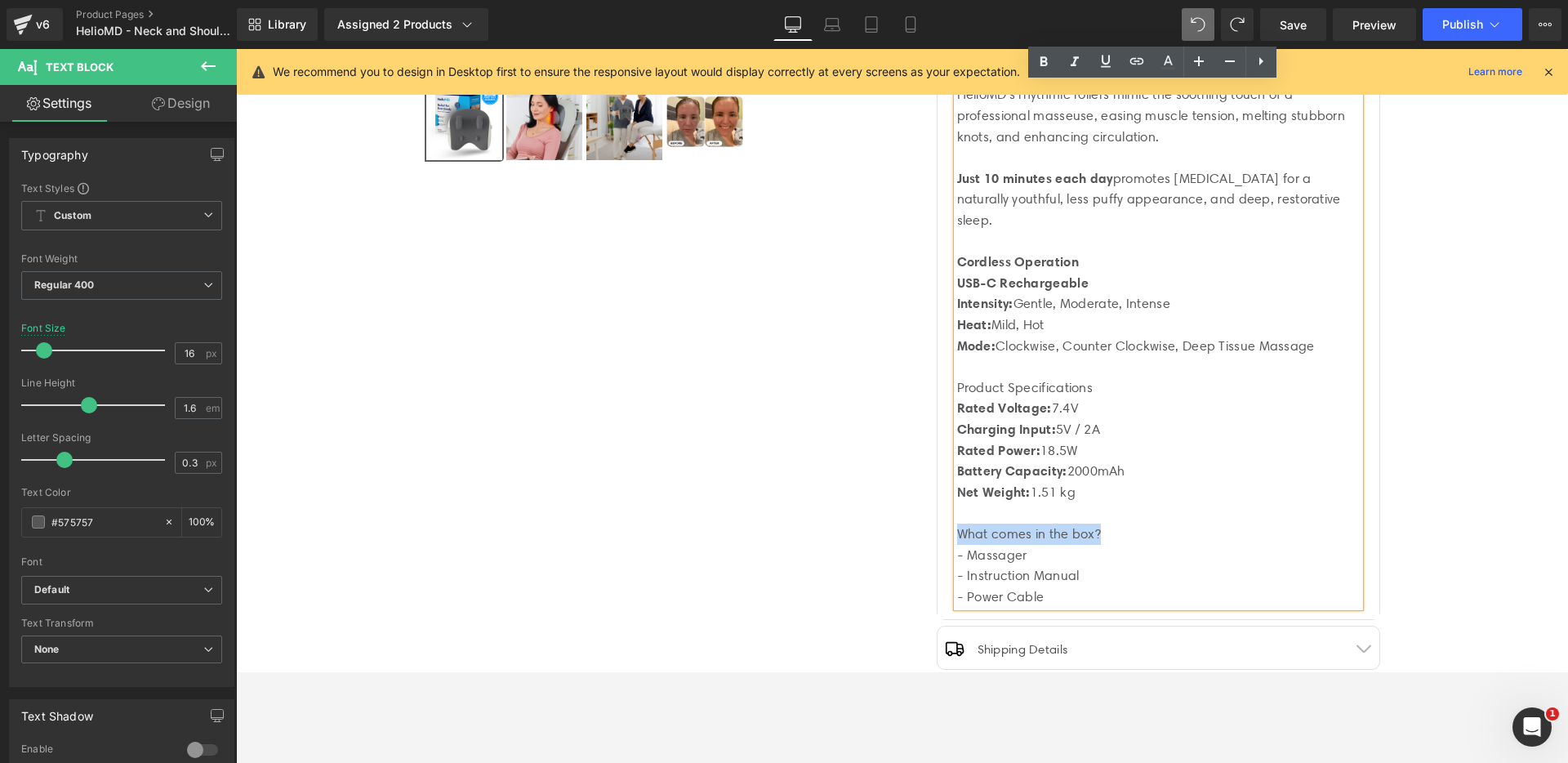
drag, startPoint x: 1101, startPoint y: 529, endPoint x: 953, endPoint y: 533, distance: 148.1
click at [957, 533] on div "What comes in the box?" at bounding box center [1158, 534] width 402 height 21
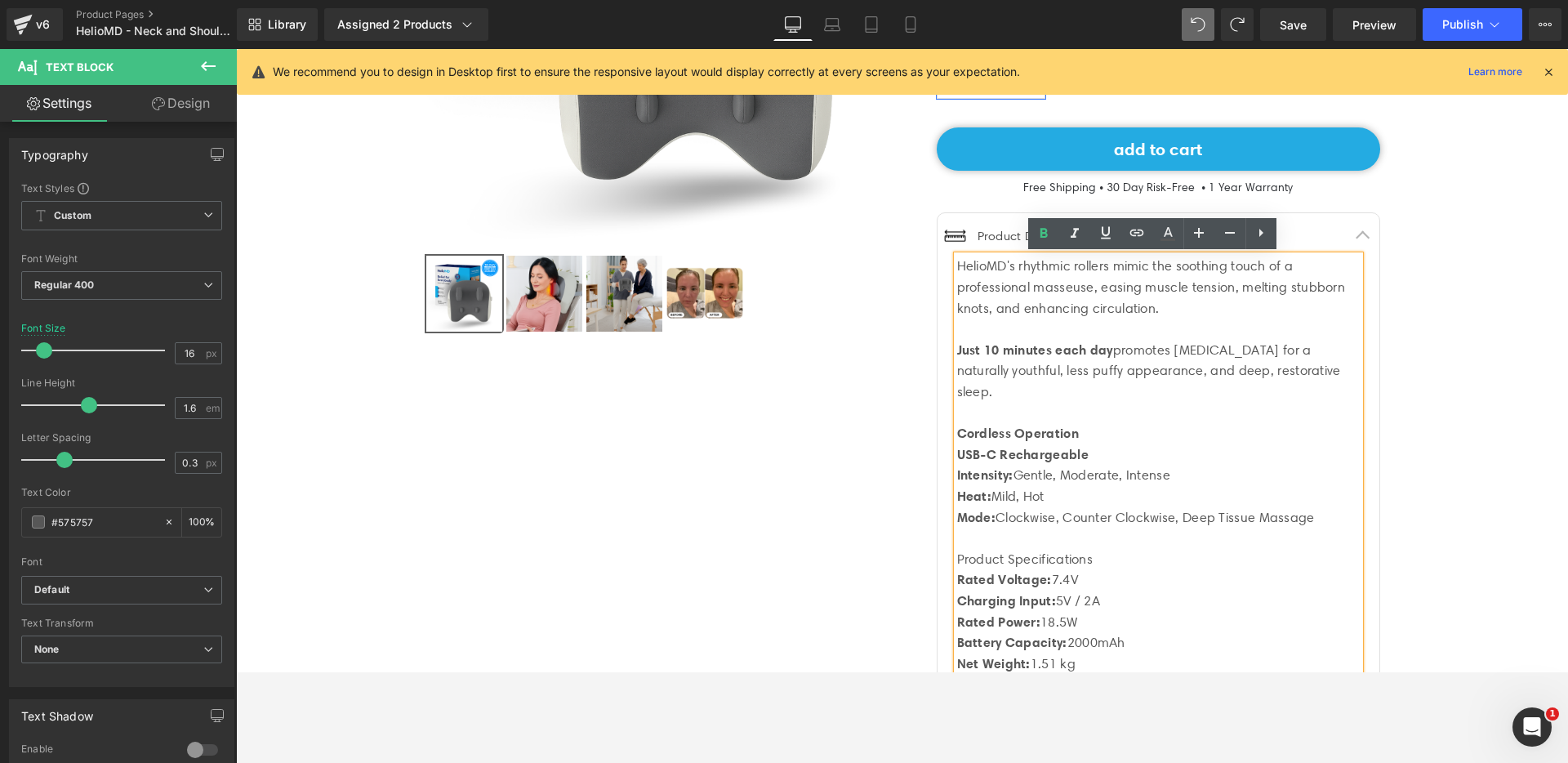
scroll to position [408, 0]
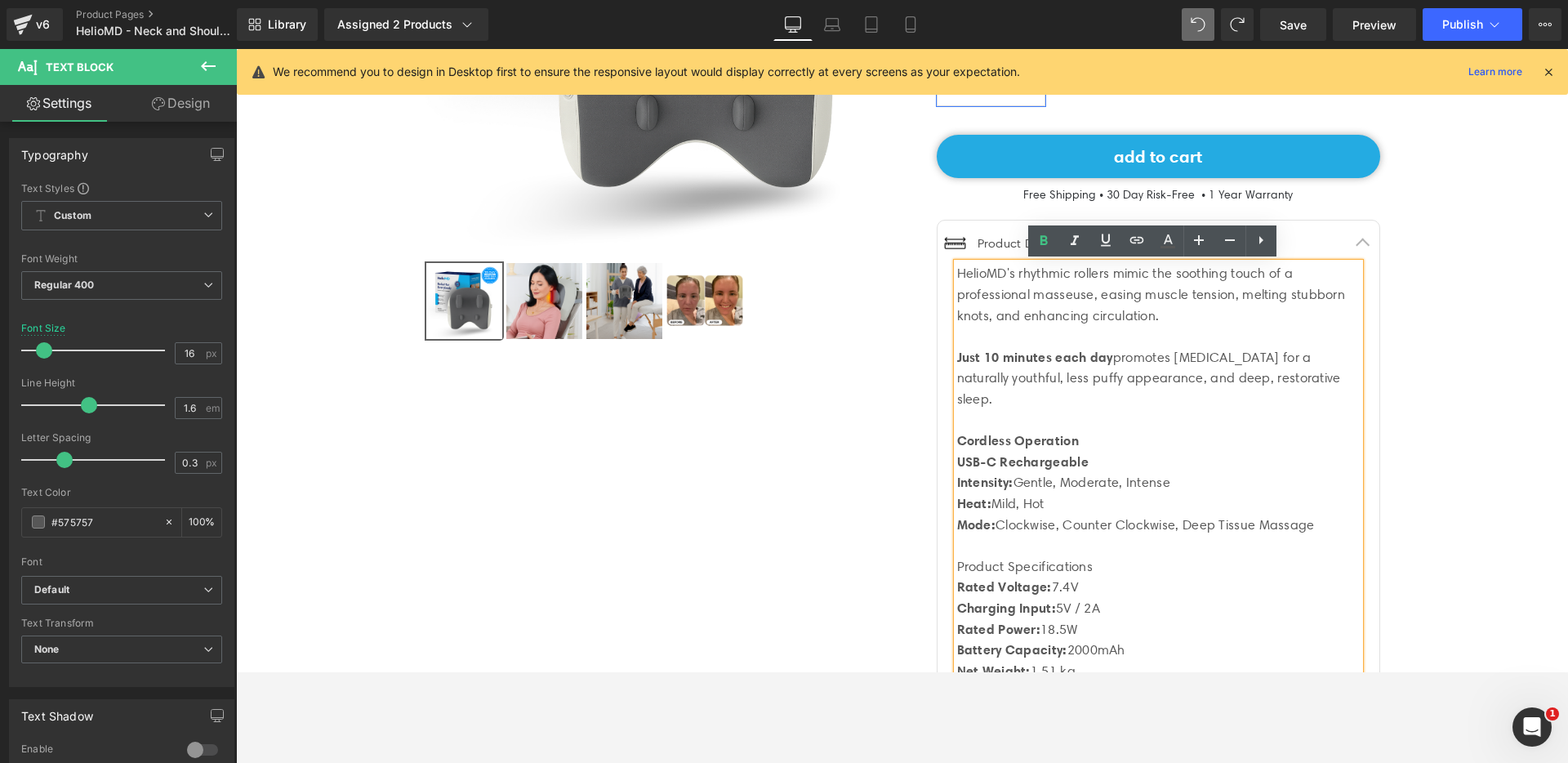
click at [1360, 239] on button "button" at bounding box center [1363, 241] width 33 height 43
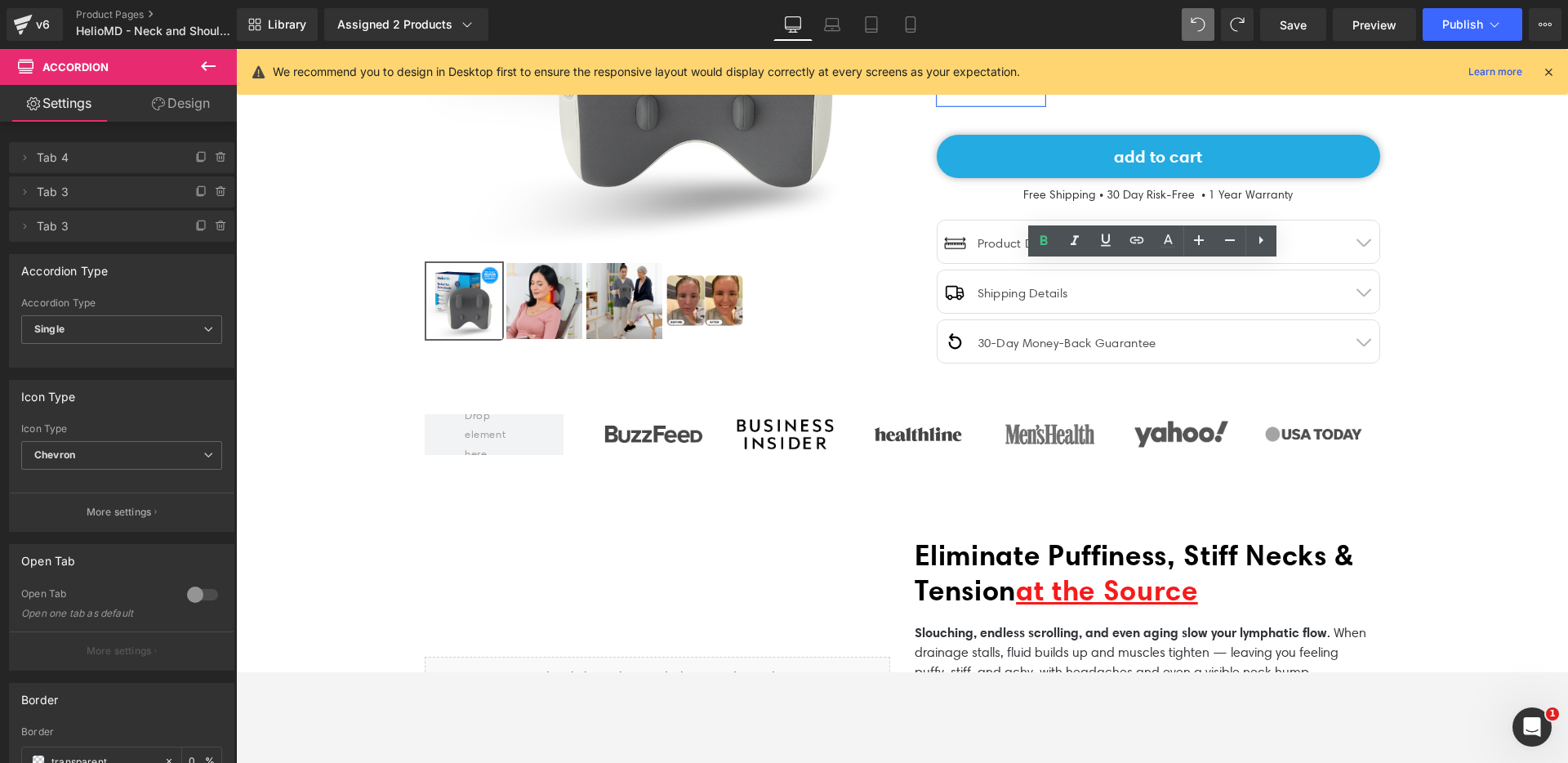
click at [1365, 286] on button "button" at bounding box center [1363, 291] width 33 height 43
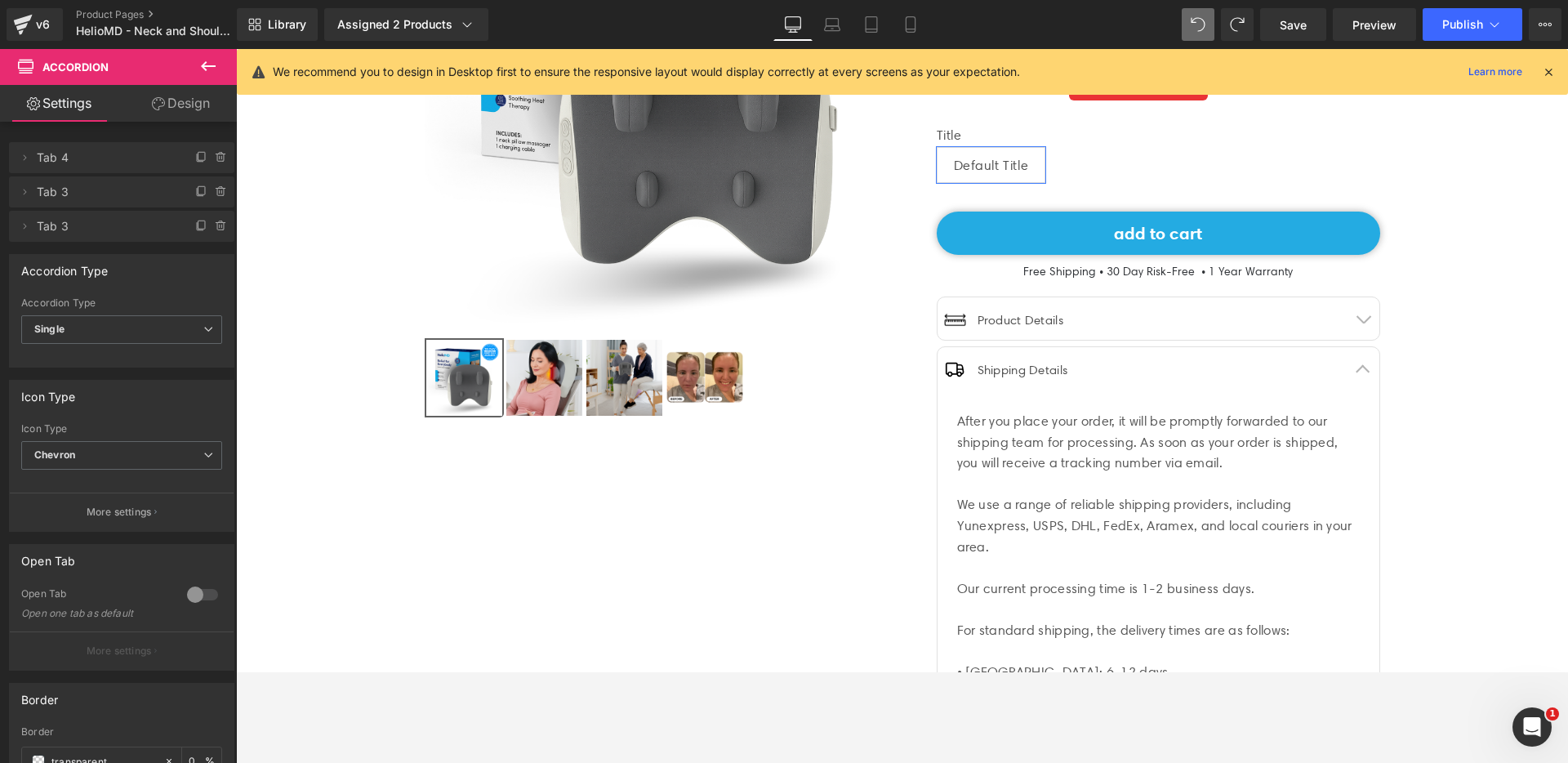
scroll to position [329, 0]
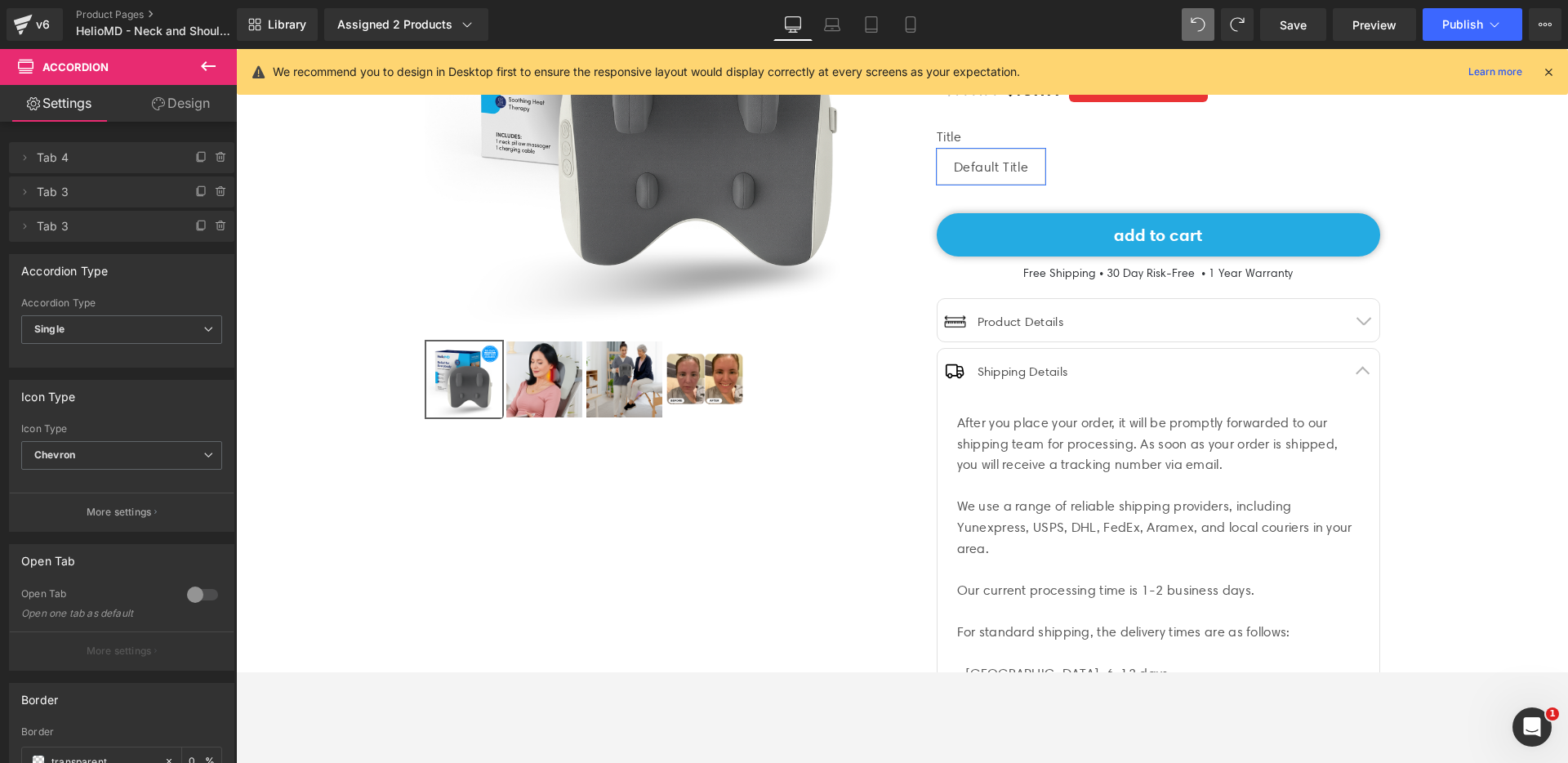
click at [1360, 366] on button "button" at bounding box center [1363, 370] width 33 height 43
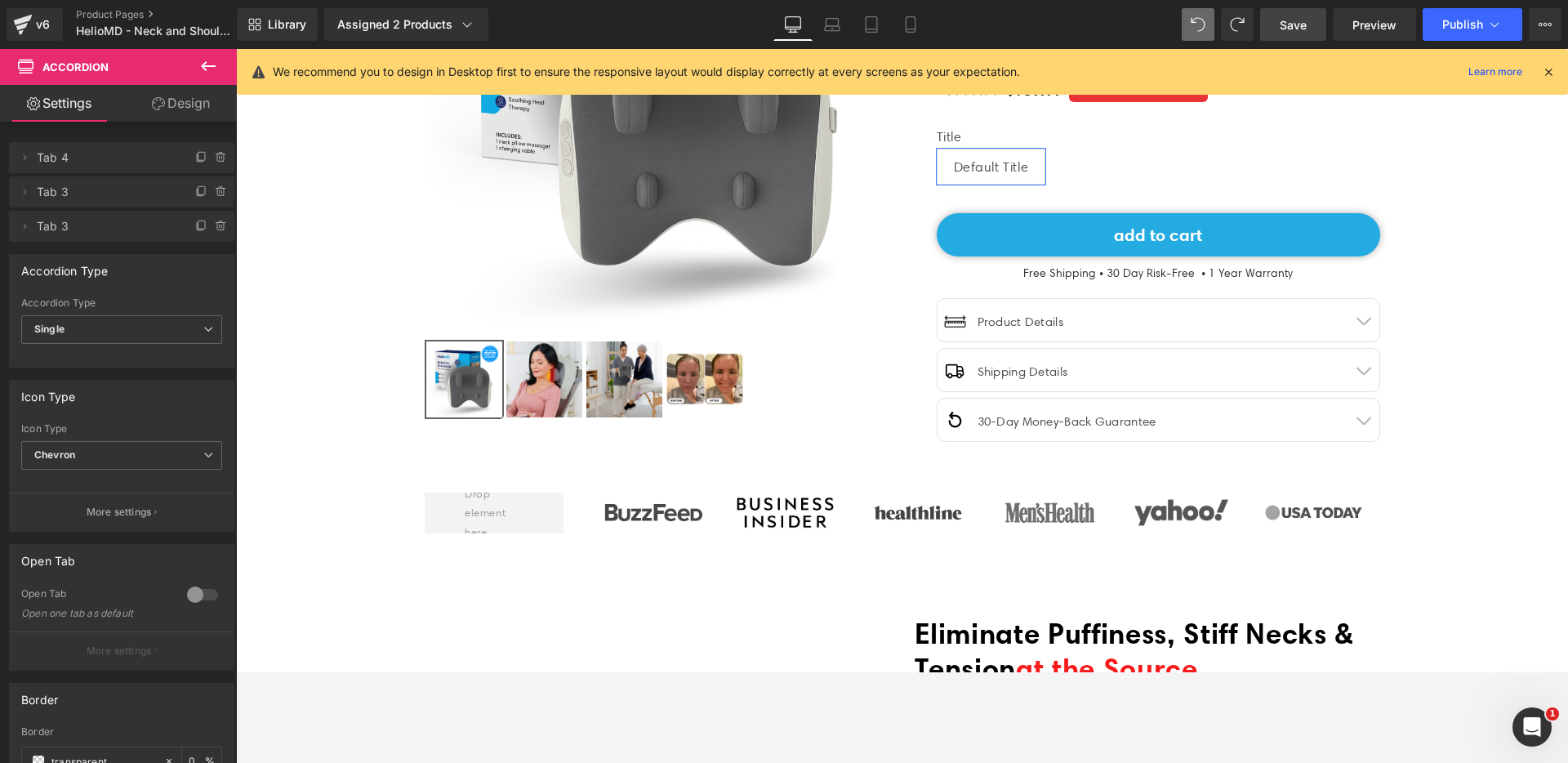
click at [1308, 31] on link "Save" at bounding box center [1292, 24] width 66 height 33
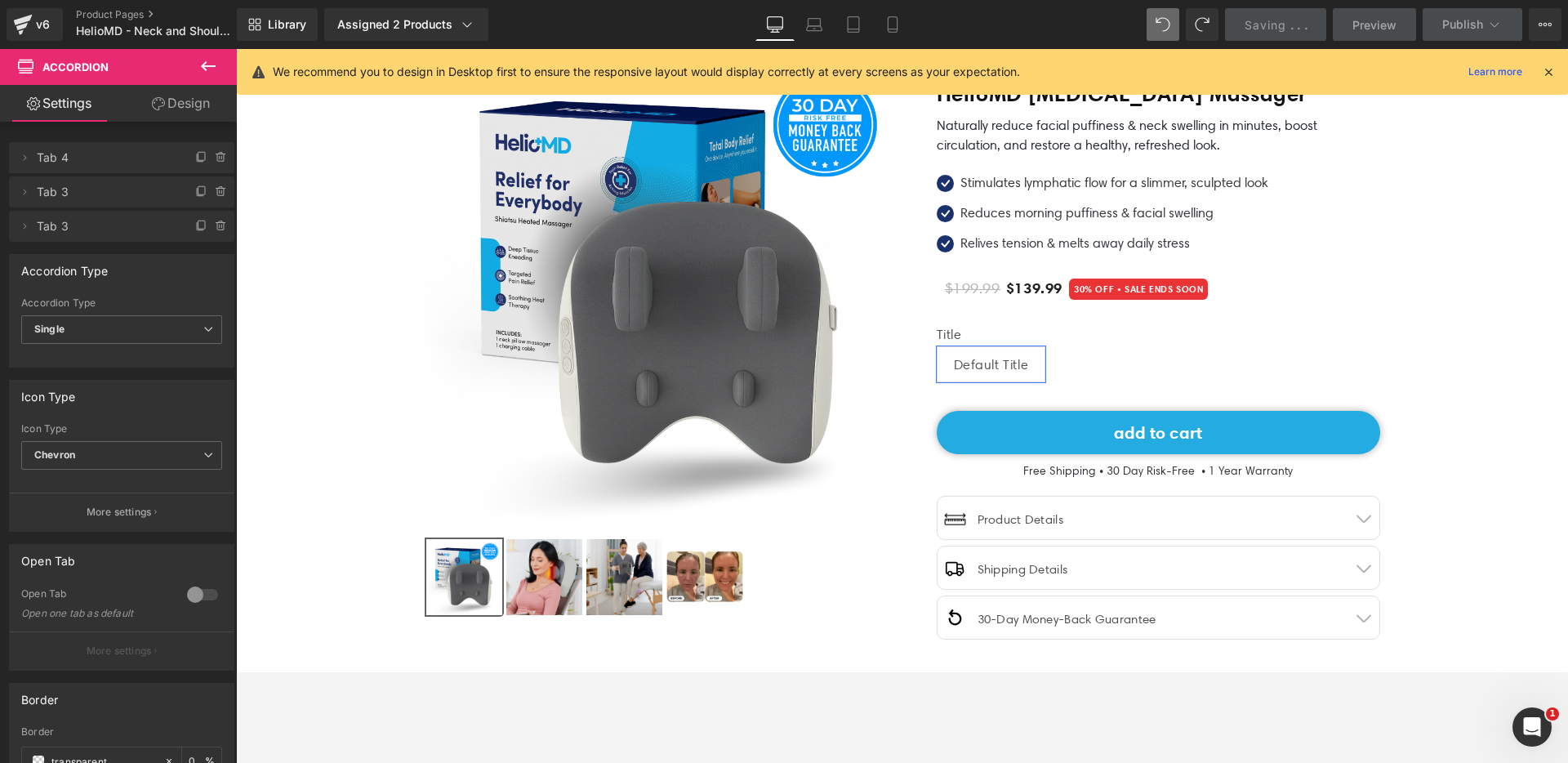
scroll to position [146, 0]
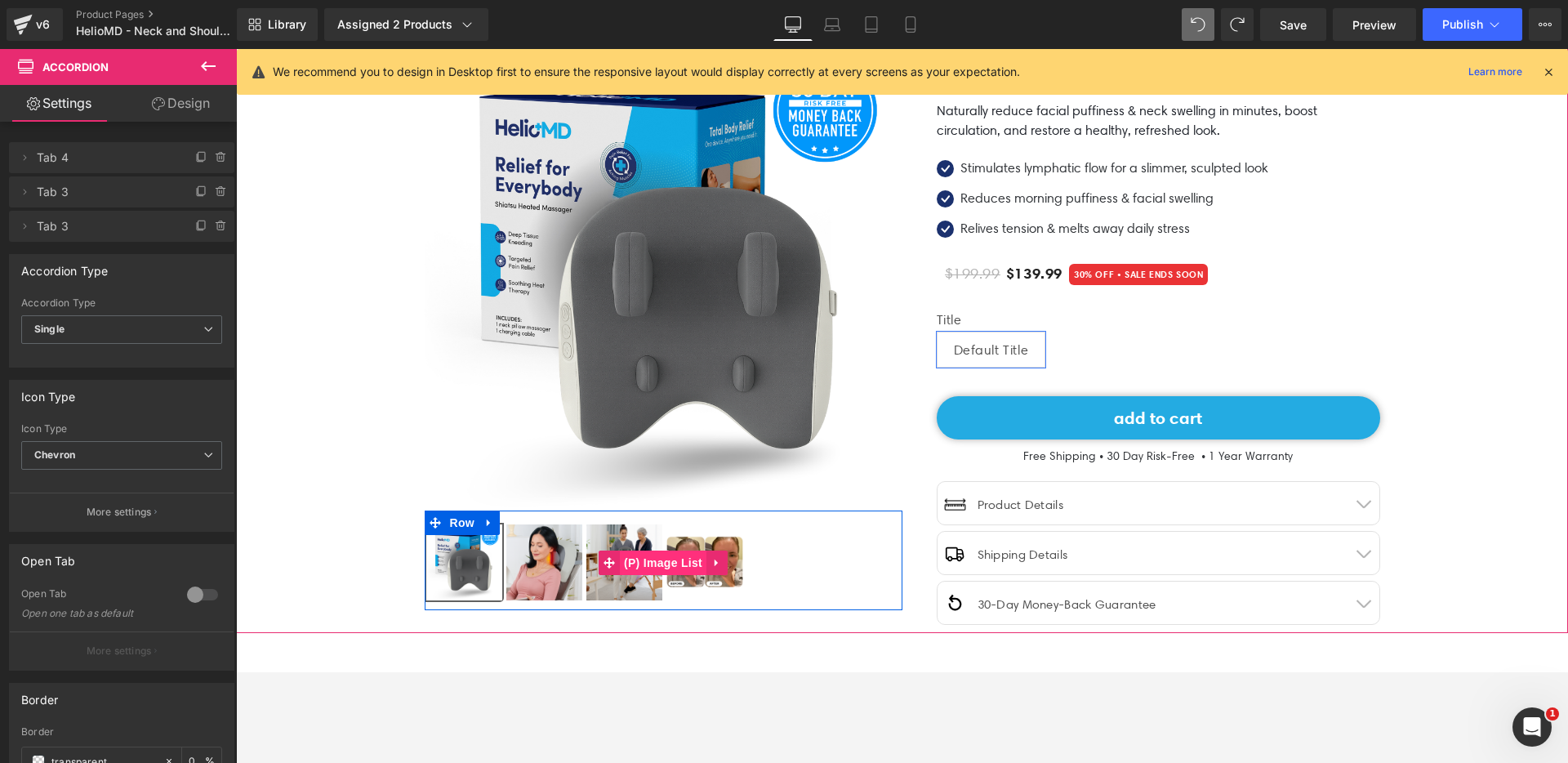
click at [673, 558] on span "(P) Image List" at bounding box center [663, 562] width 87 height 24
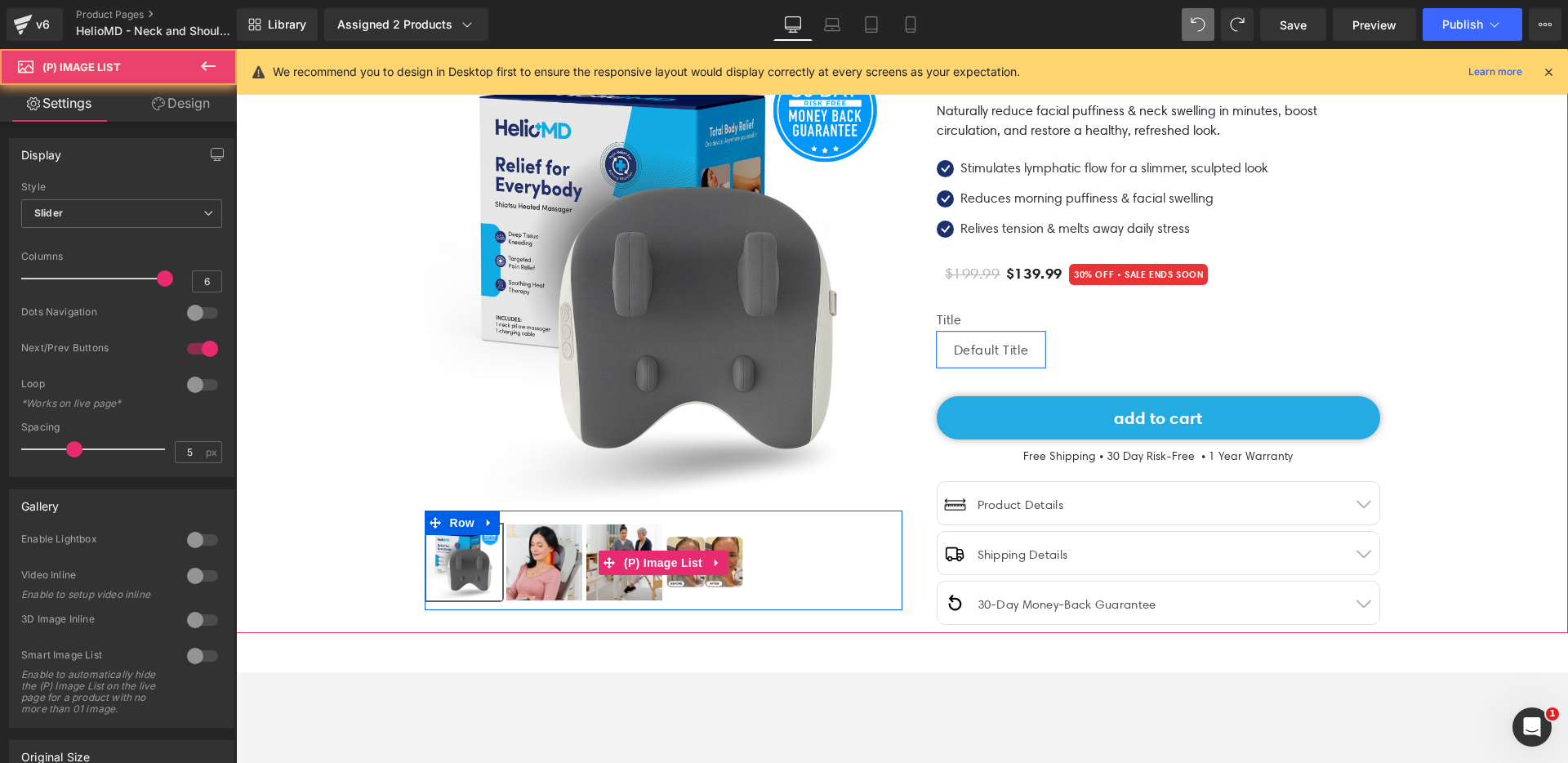
click at [682, 546] on img at bounding box center [704, 562] width 76 height 76
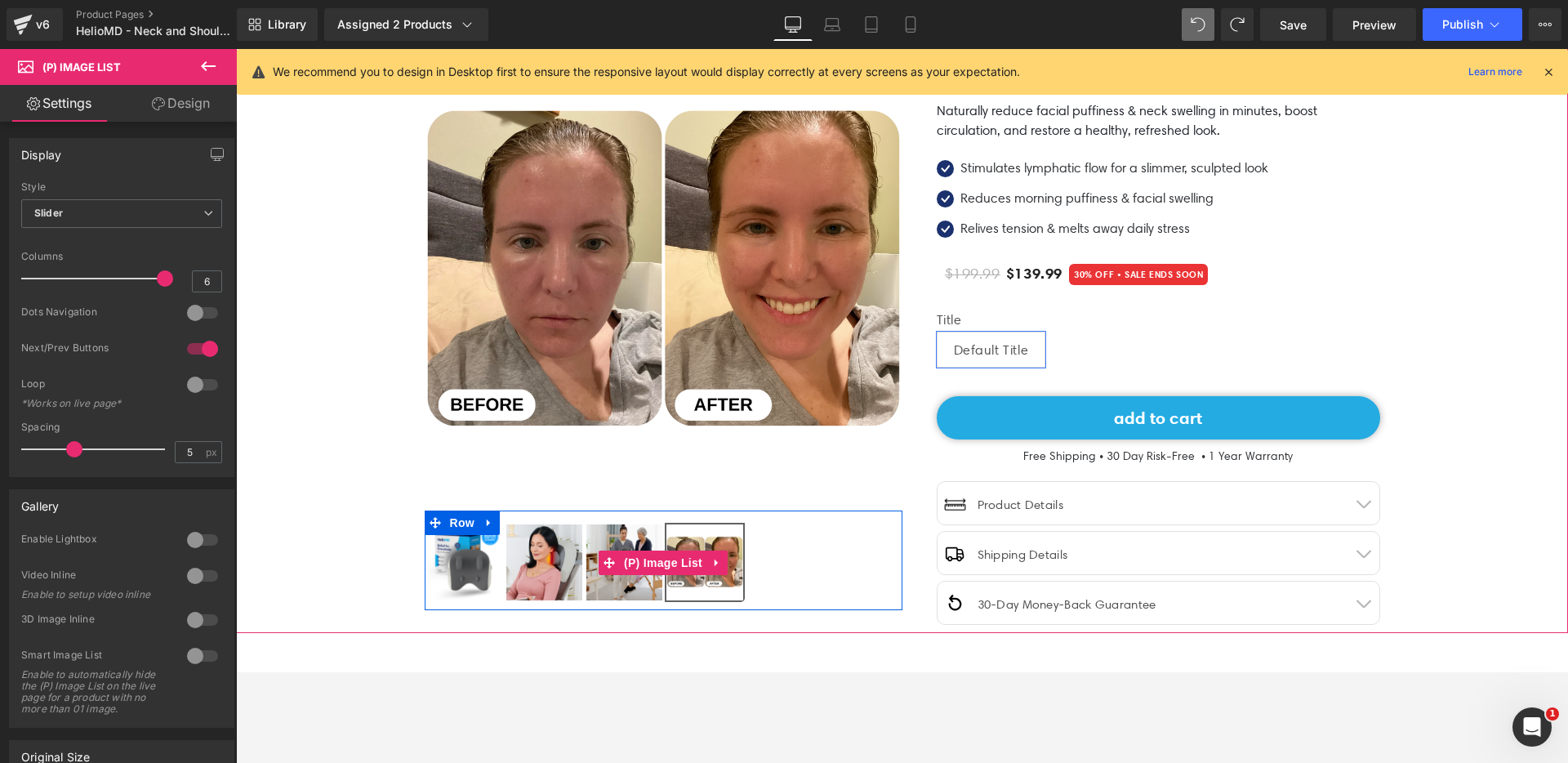
click at [622, 541] on img at bounding box center [624, 562] width 76 height 76
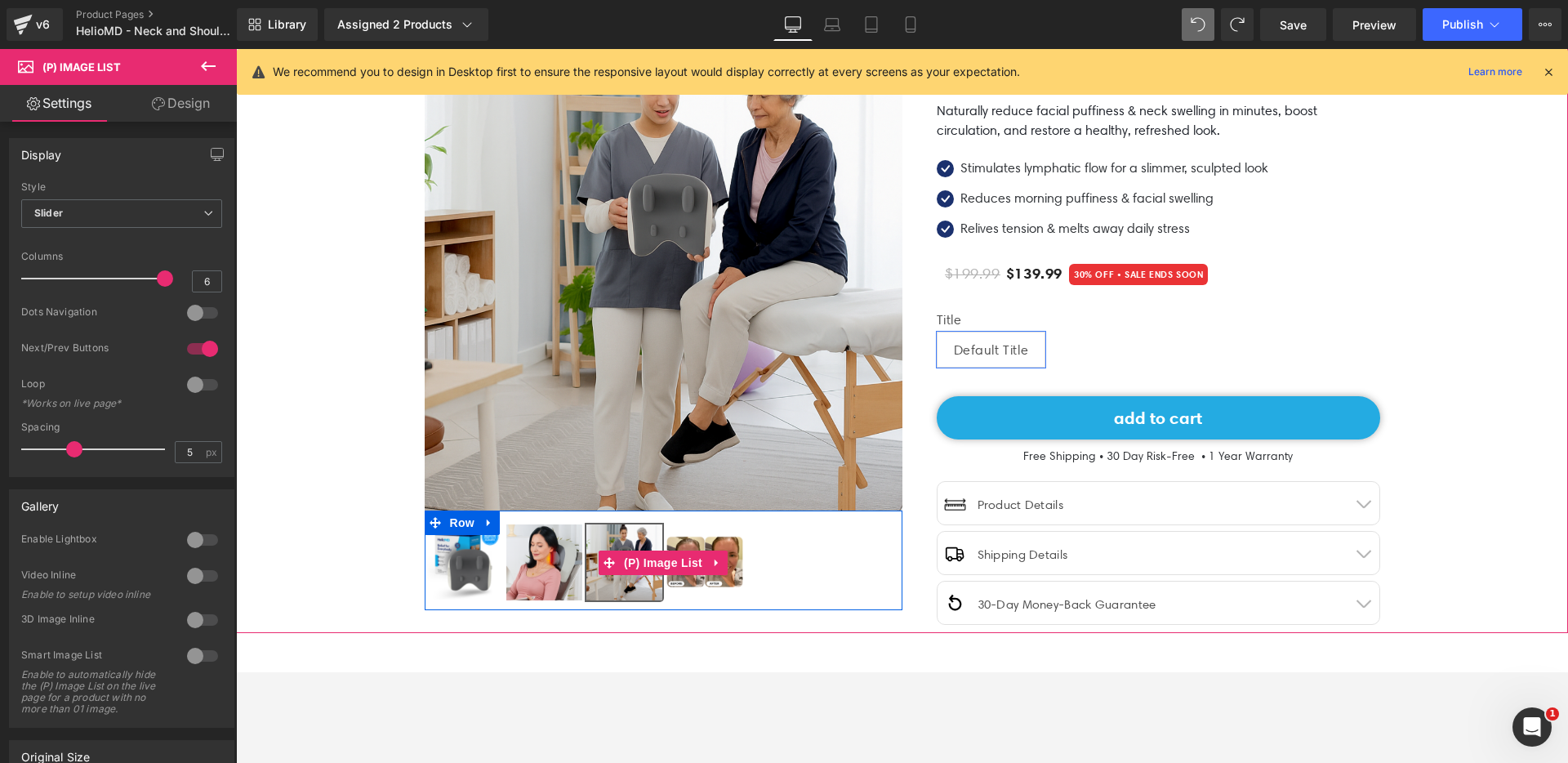
click at [545, 543] on img at bounding box center [545, 562] width 76 height 76
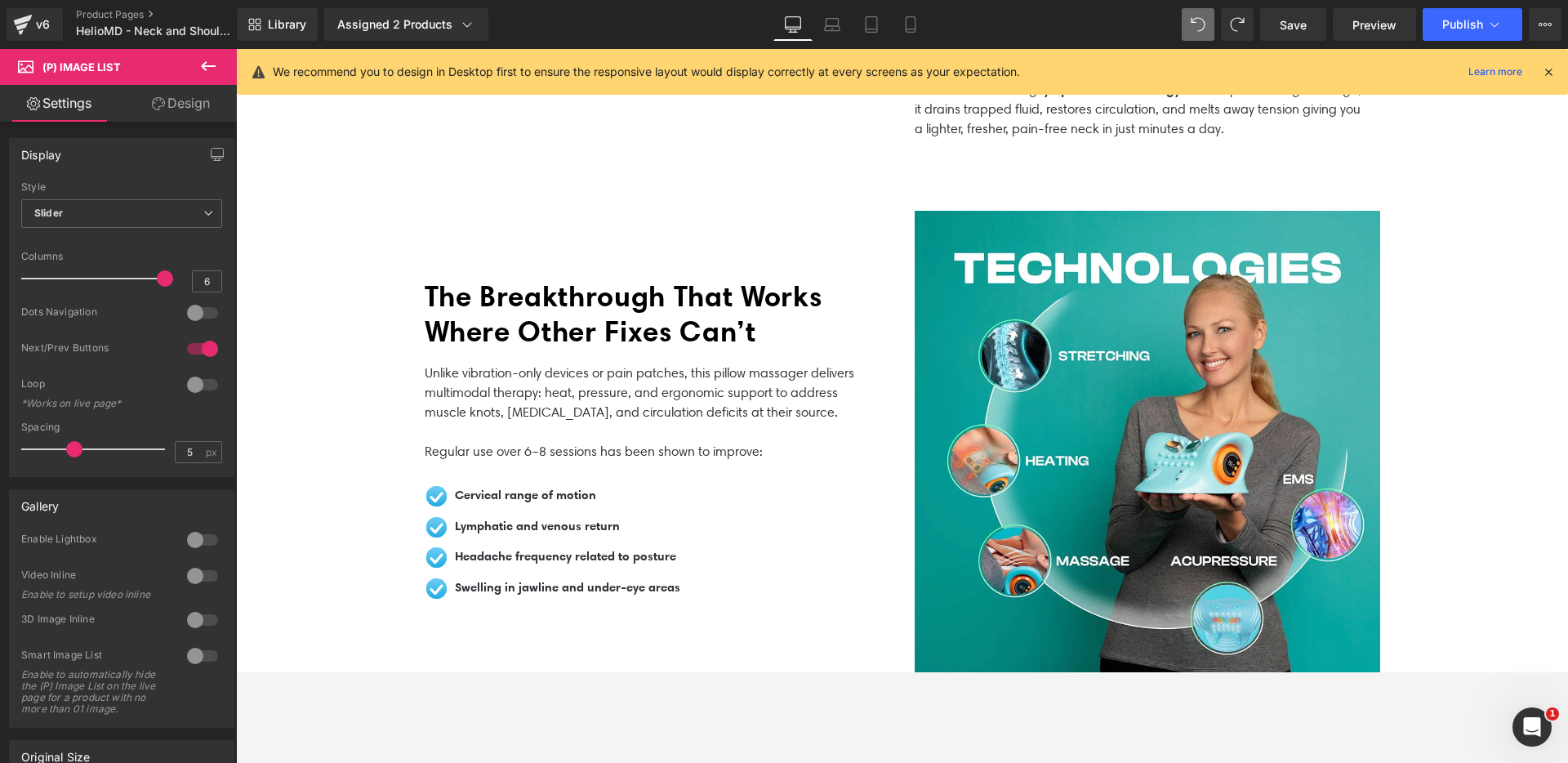
scroll to position [525, 0]
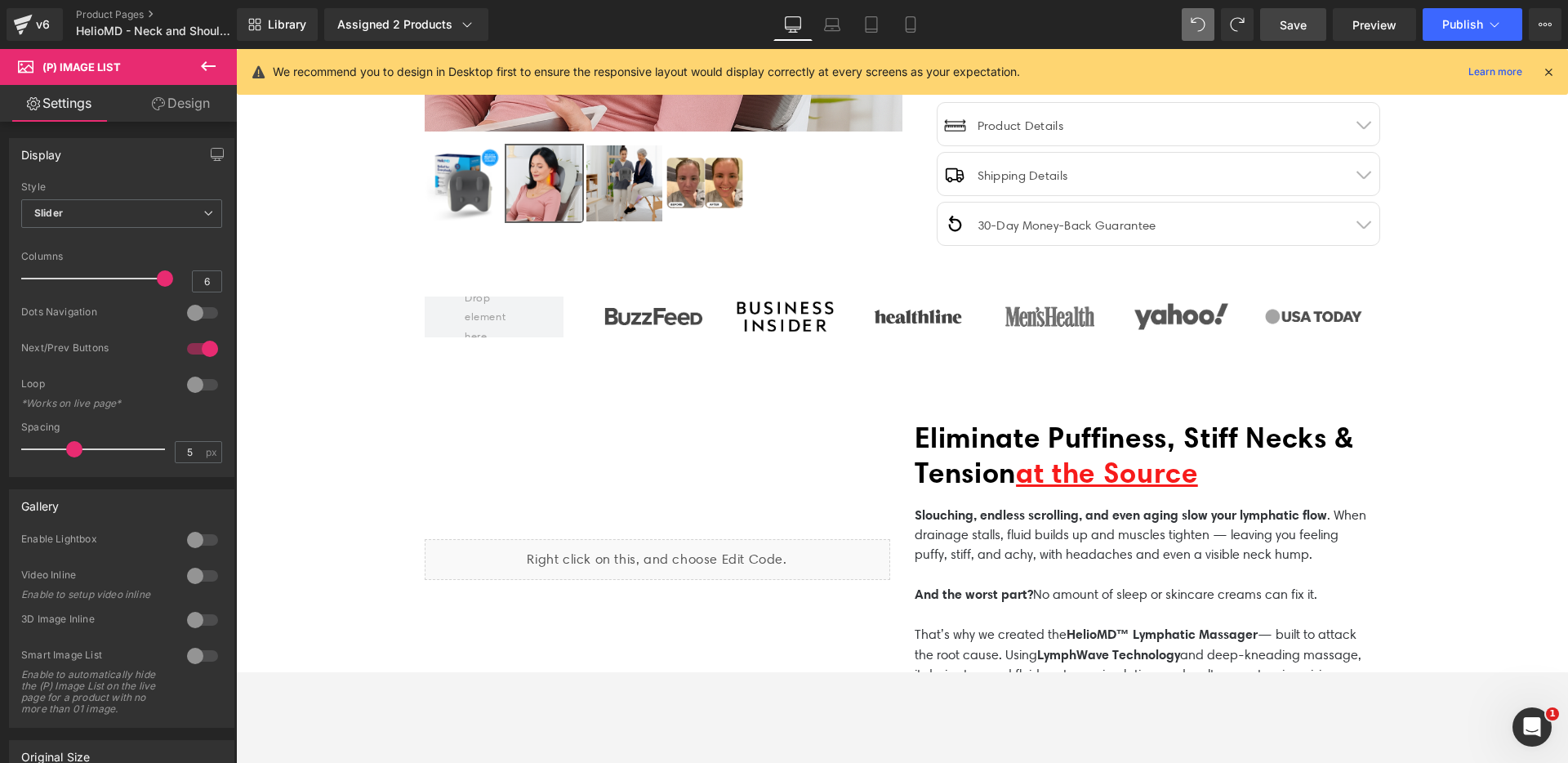
click at [1287, 21] on span "Save" at bounding box center [1293, 24] width 27 height 17
